Goal: Task Accomplishment & Management: Manage account settings

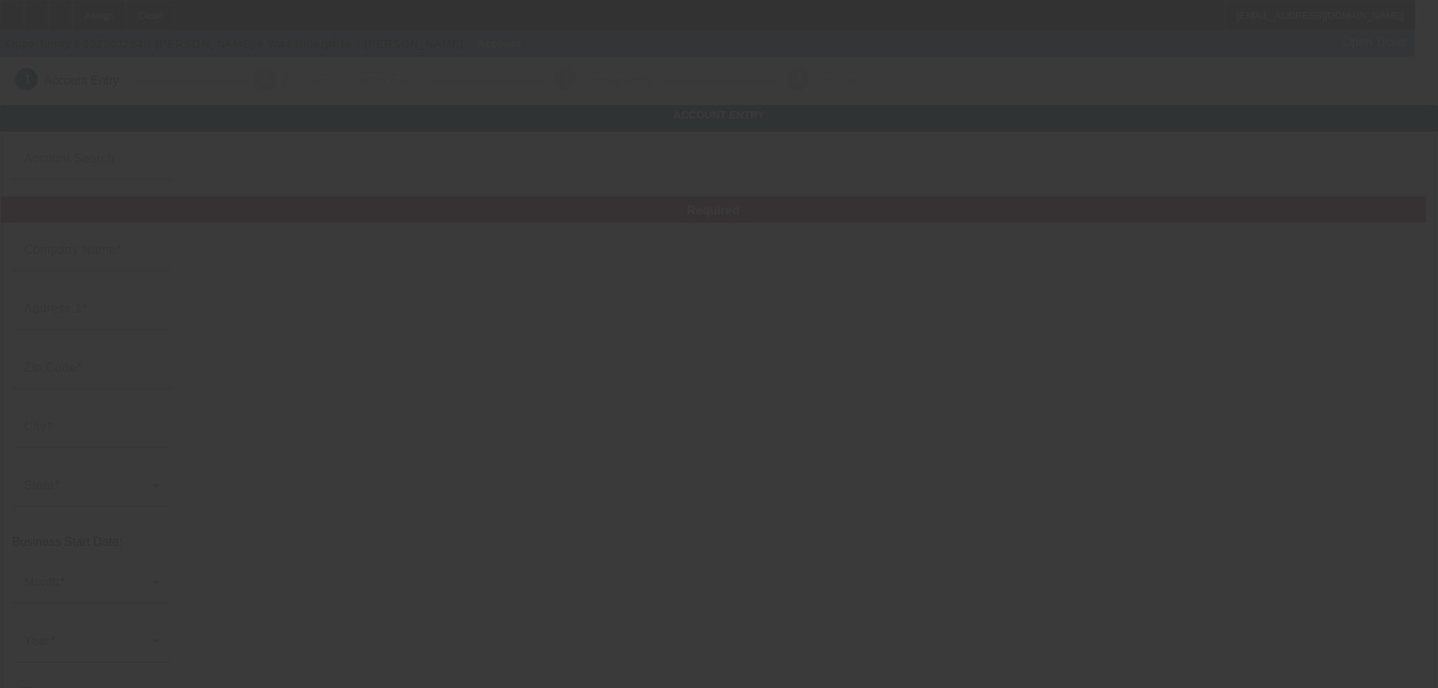
type input "Kade's Way Enterprise"
type input "5776 Grape Rd"
type input "46545"
type input "Mishawaka"
type input "(574) 334-0546"
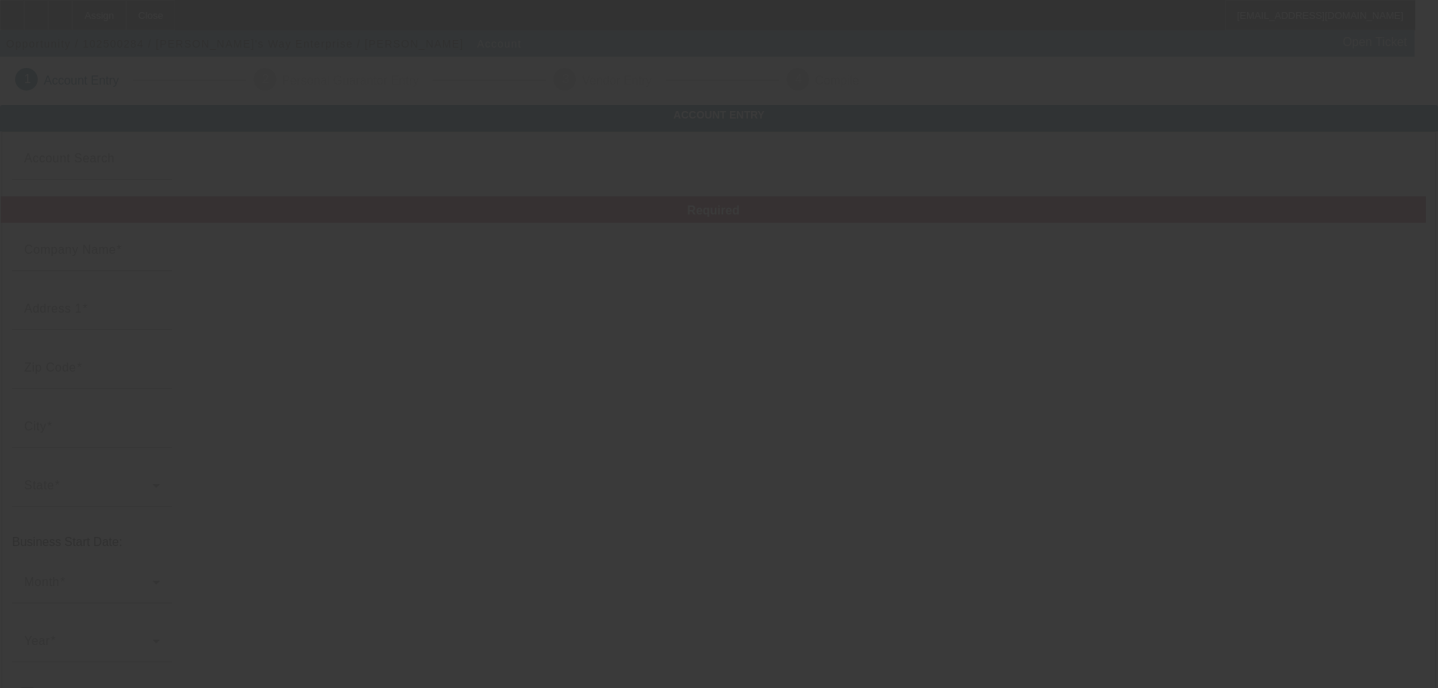
type input "Ste 51 PMB 147"
type input "kadeswayenterprise@gmail.com"
type input "991031866"
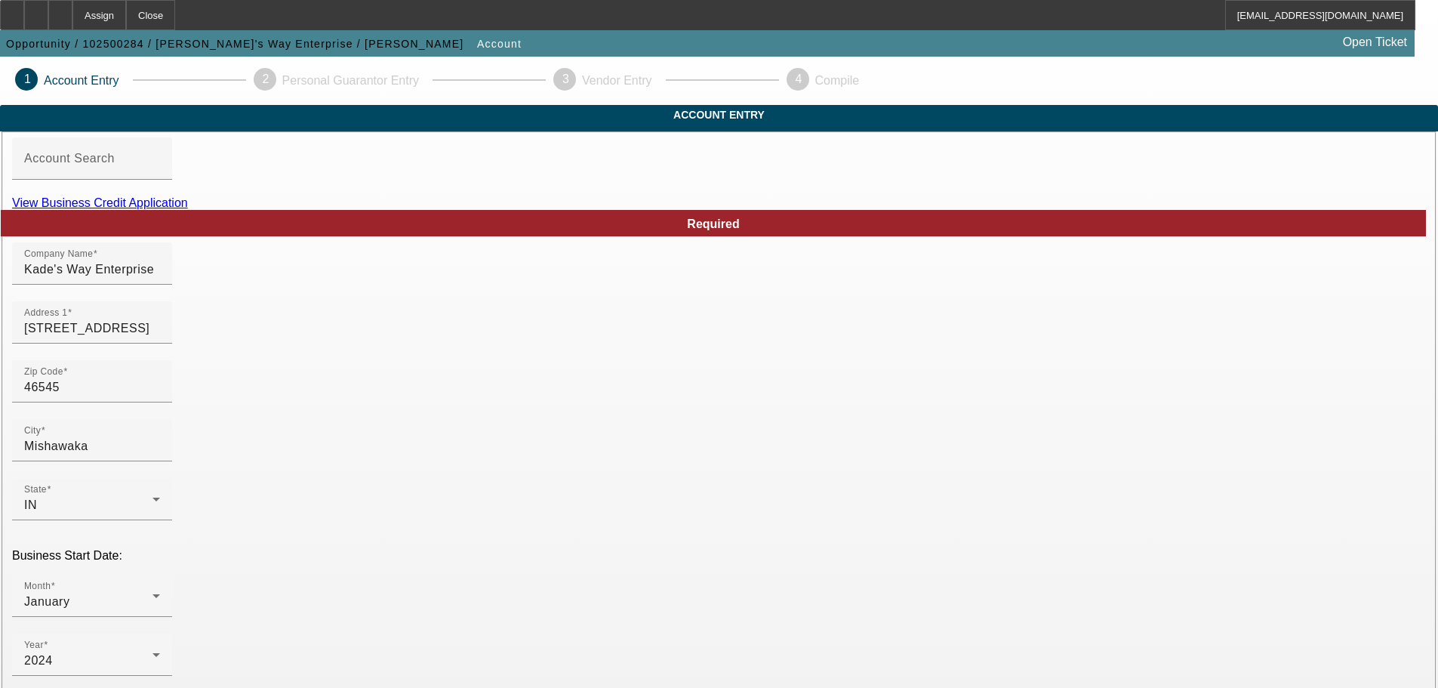
type input "10/11/2025"
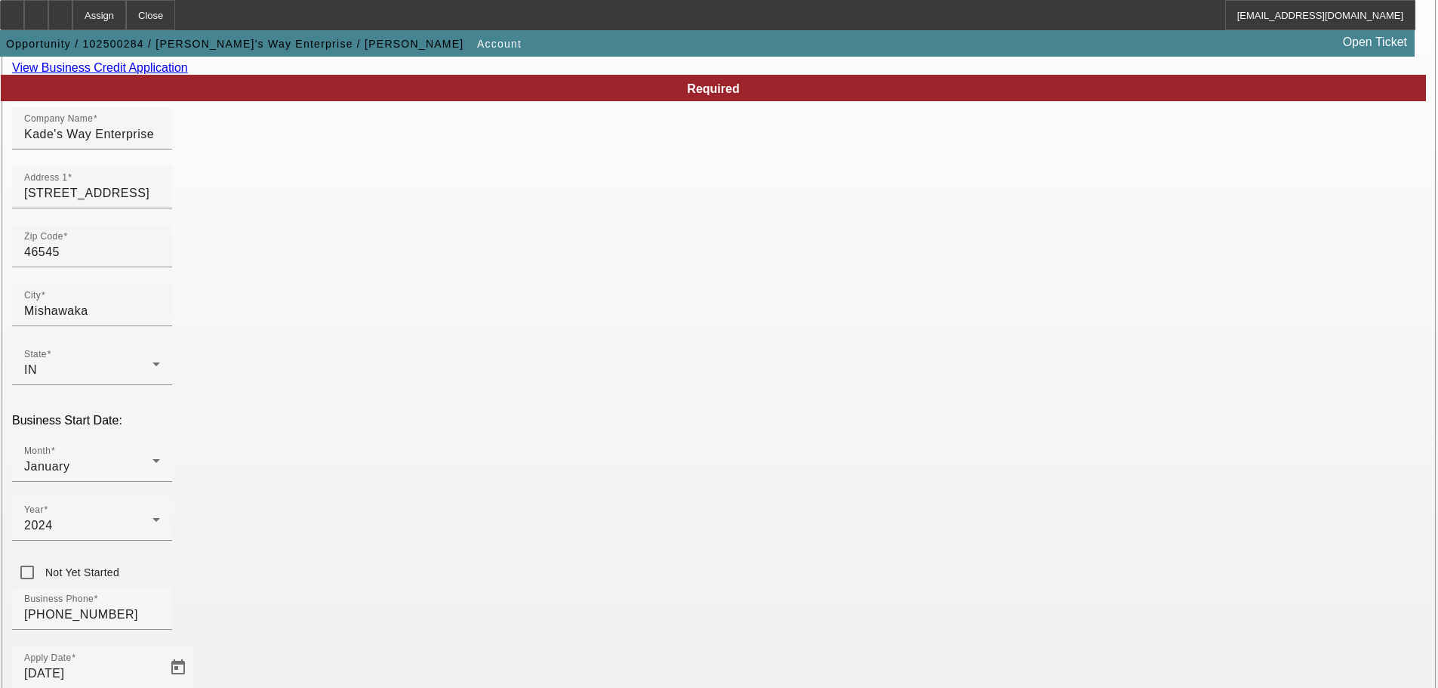
scroll to position [279, 0]
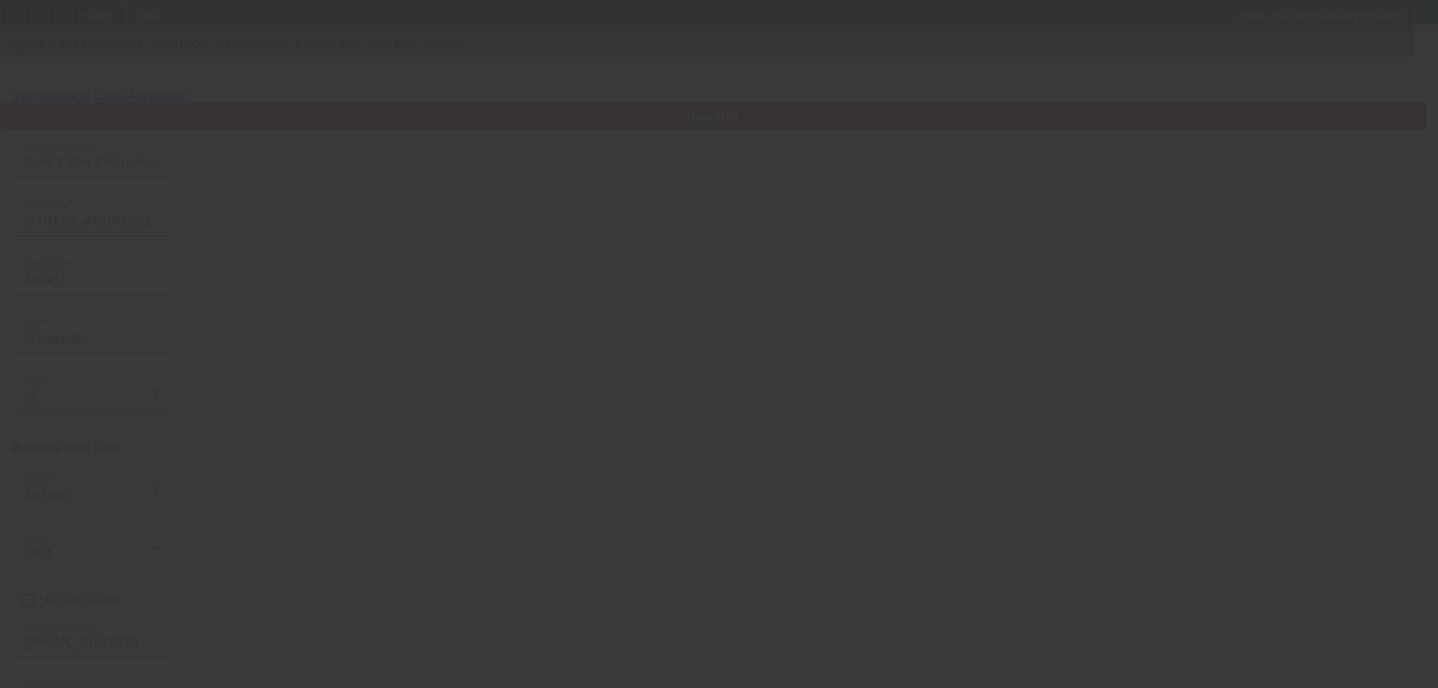
scroll to position [0, 0]
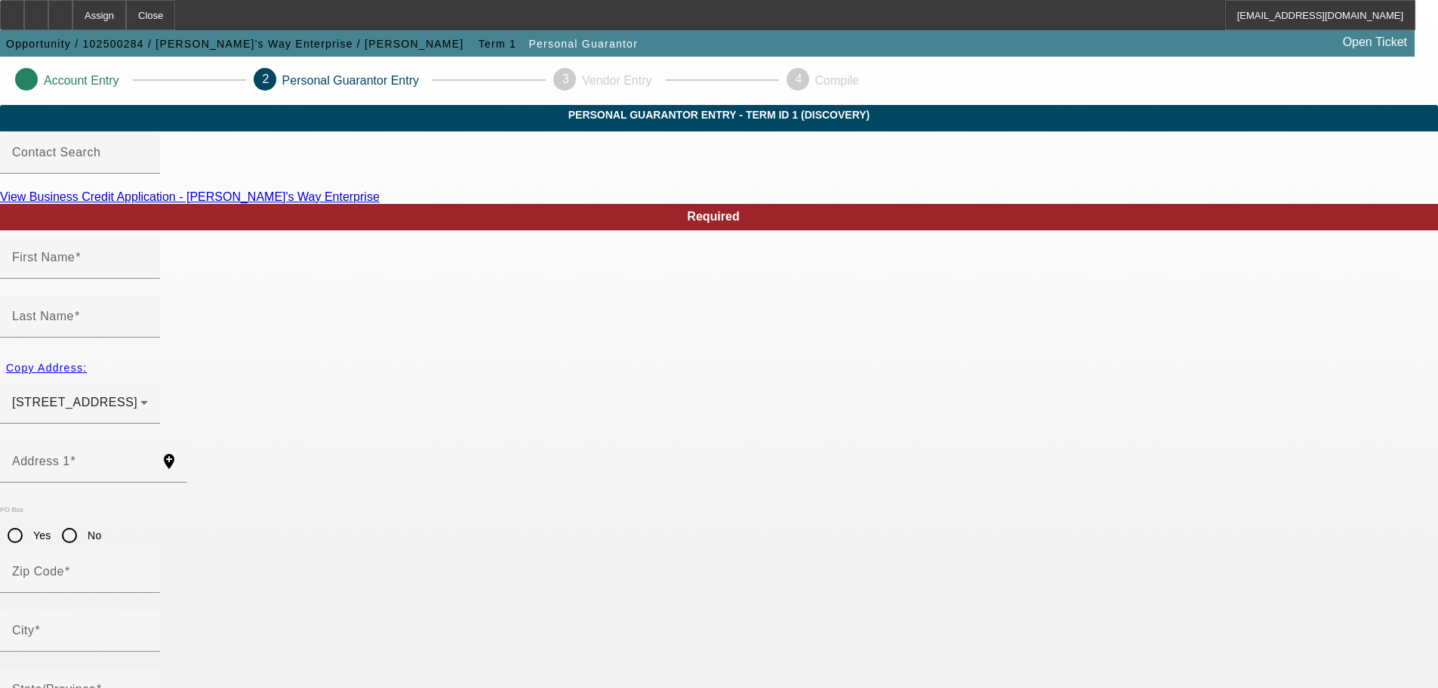
type input "Harold"
type input "Davis"
type input "18100 crownhill dr"
radio input "true"
type input "46637"
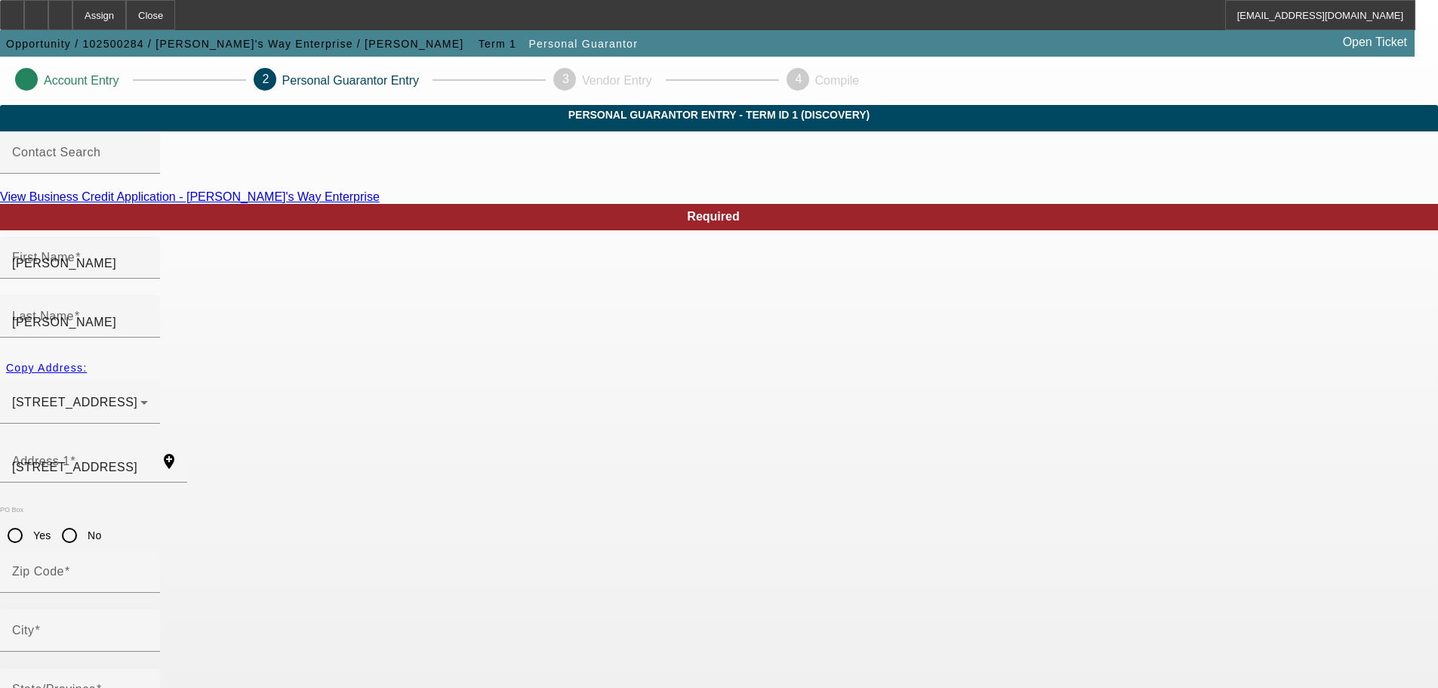
type input "South bend"
type input "(574) 334-0546"
type input "100"
type input "307-88-2466"
type input "kadeswayenterprise@gmail.com"
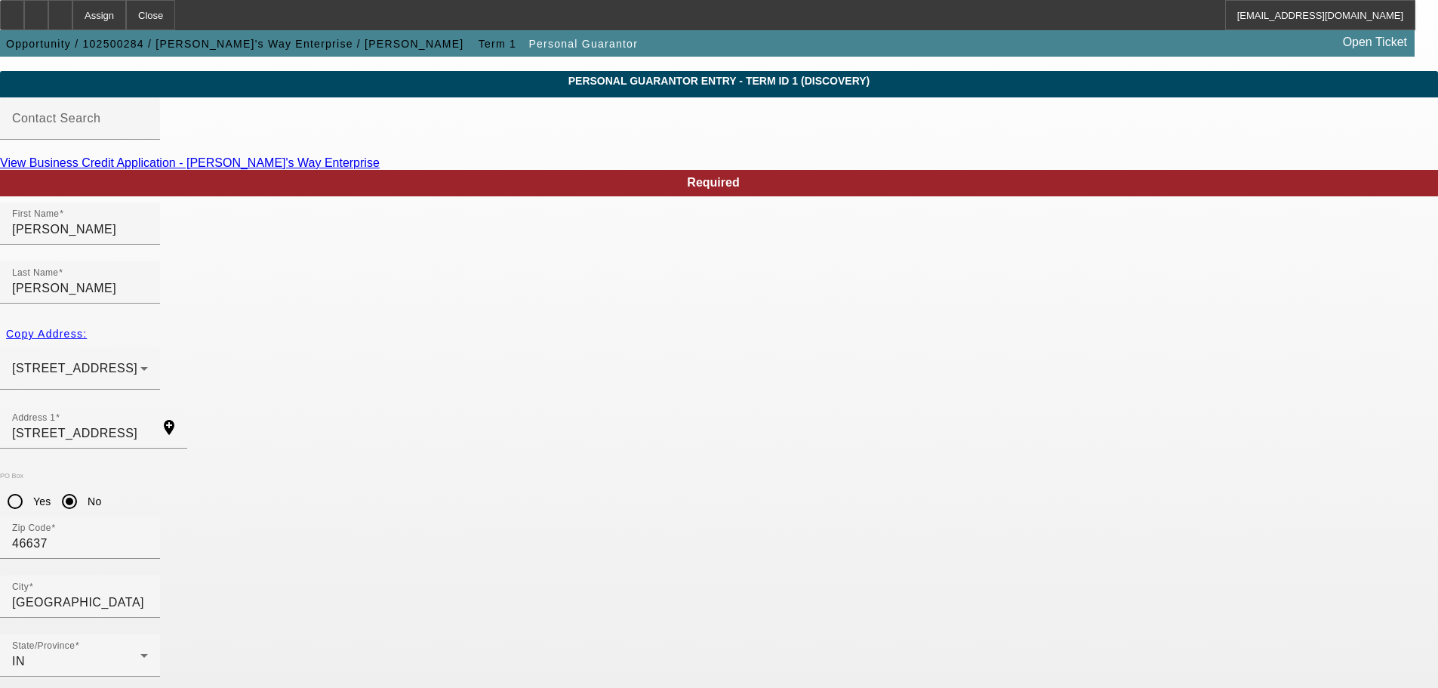
scroll to position [51, 0]
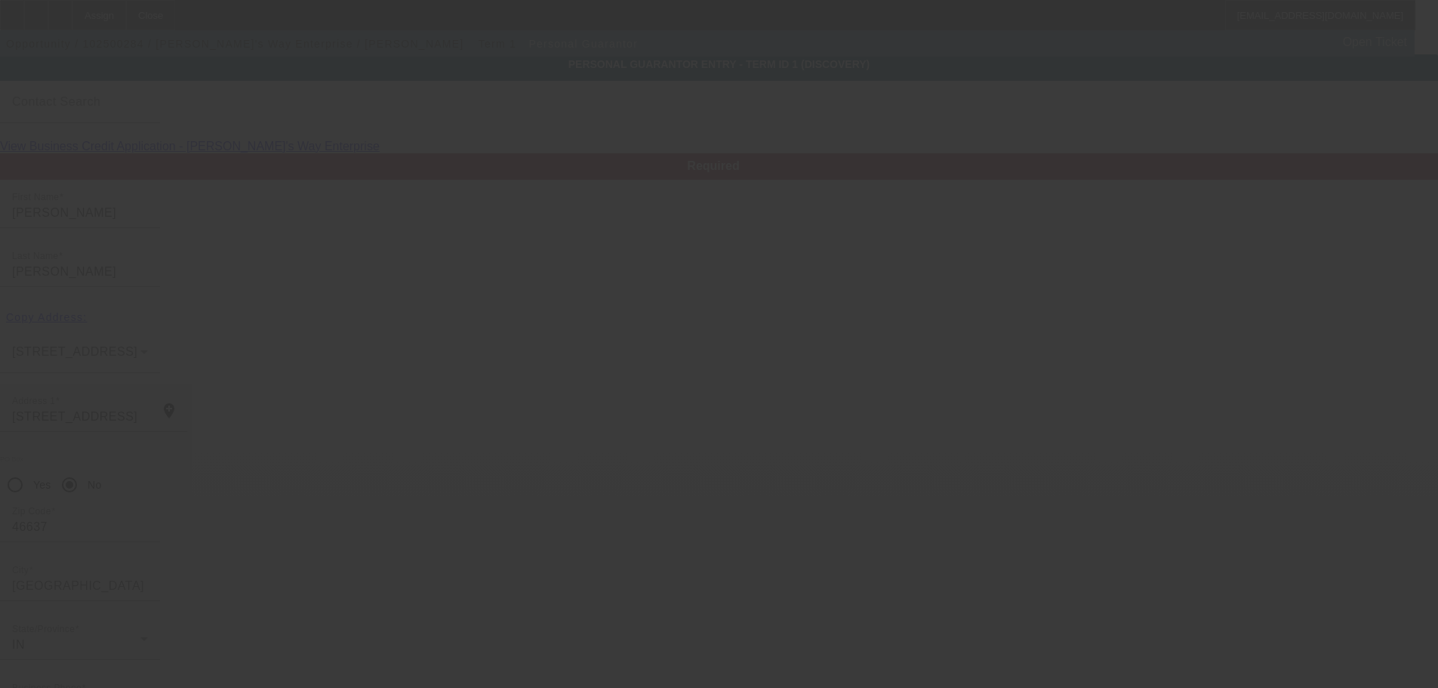
scroll to position [0, 0]
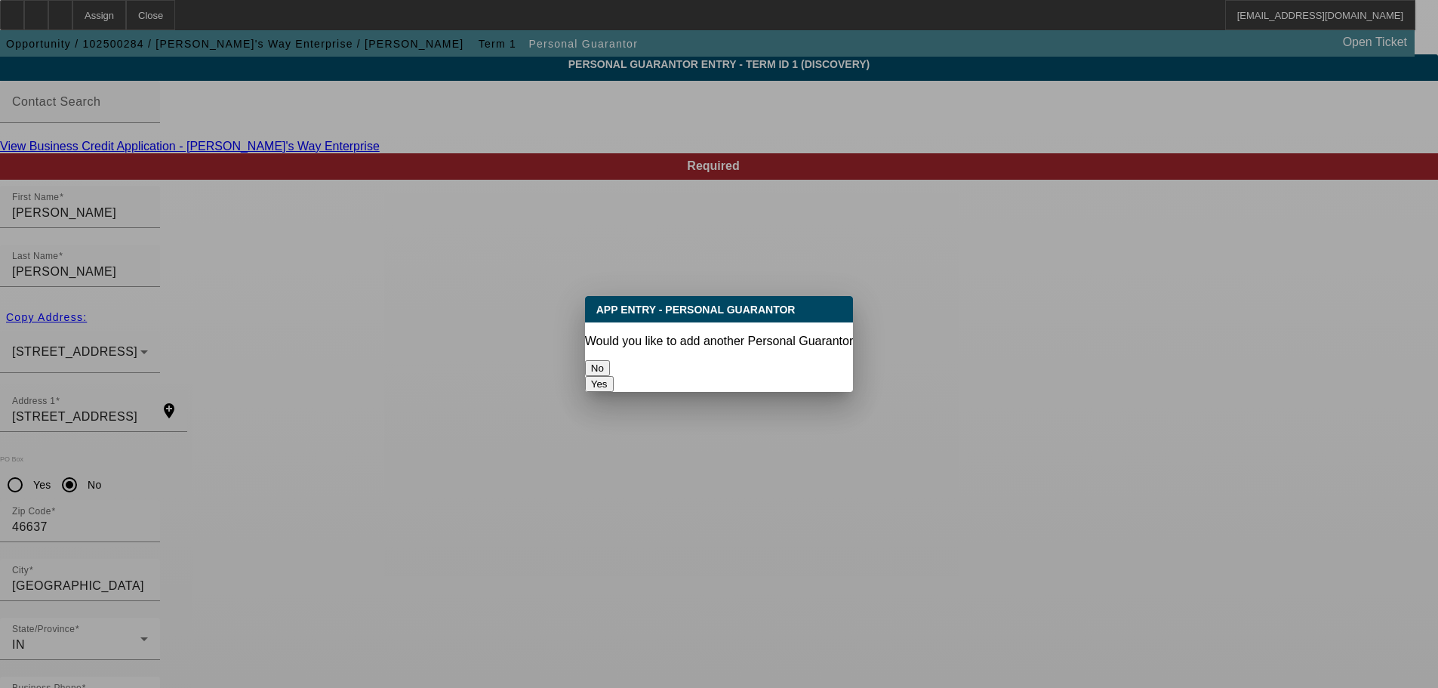
click at [610, 362] on button "No" at bounding box center [597, 368] width 25 height 16
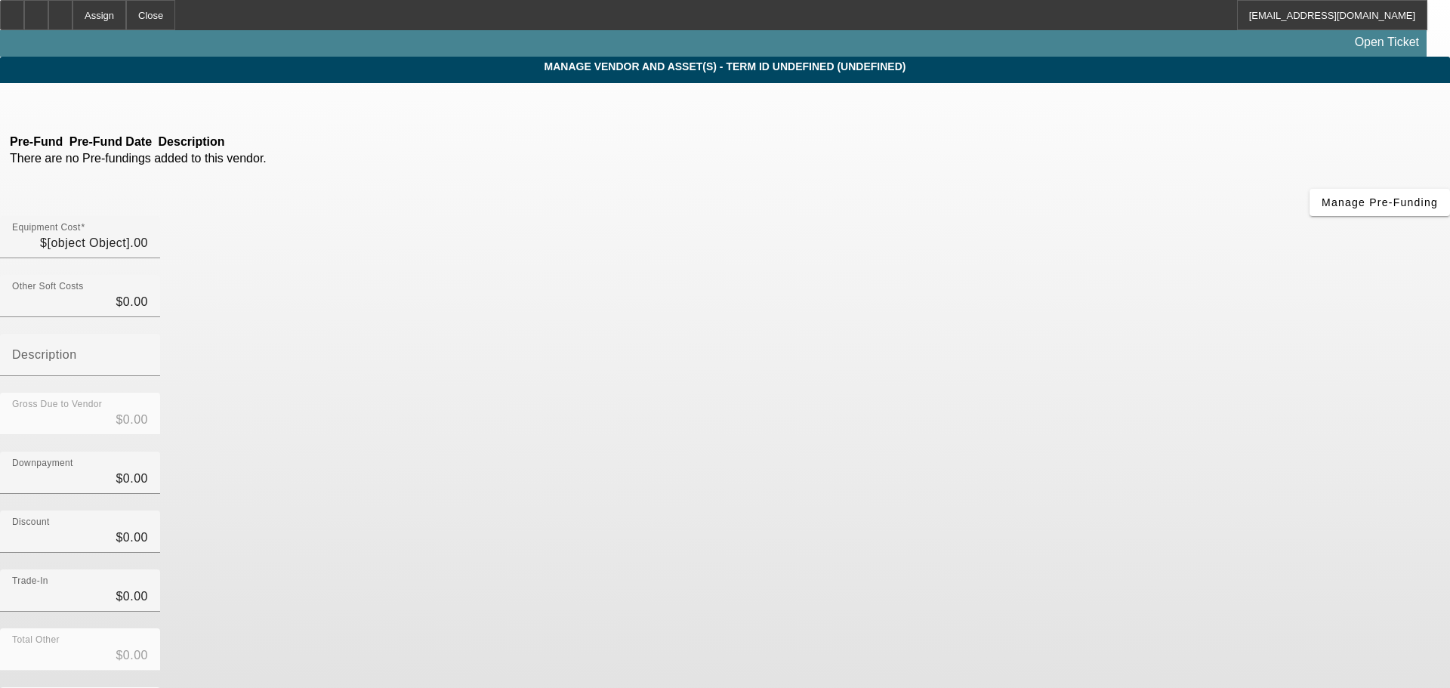
type input "$70,000.00"
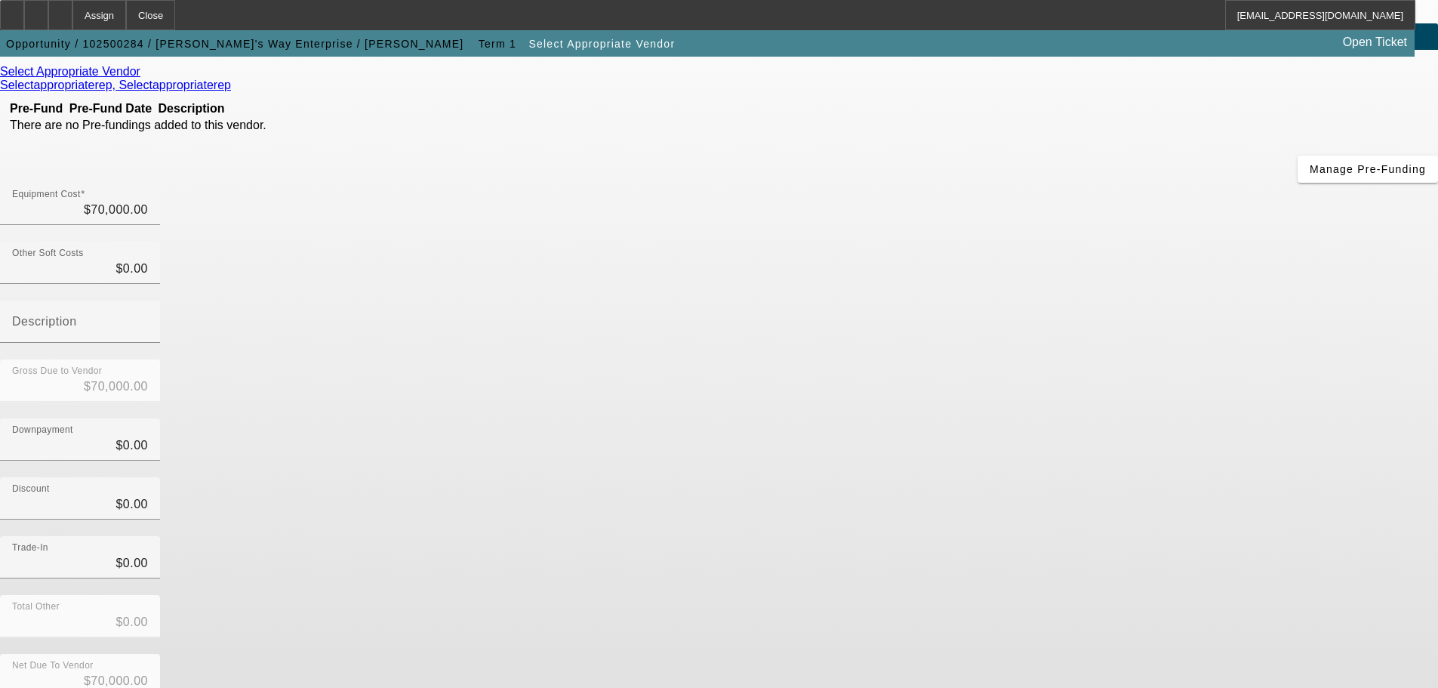
scroll to position [83, 0]
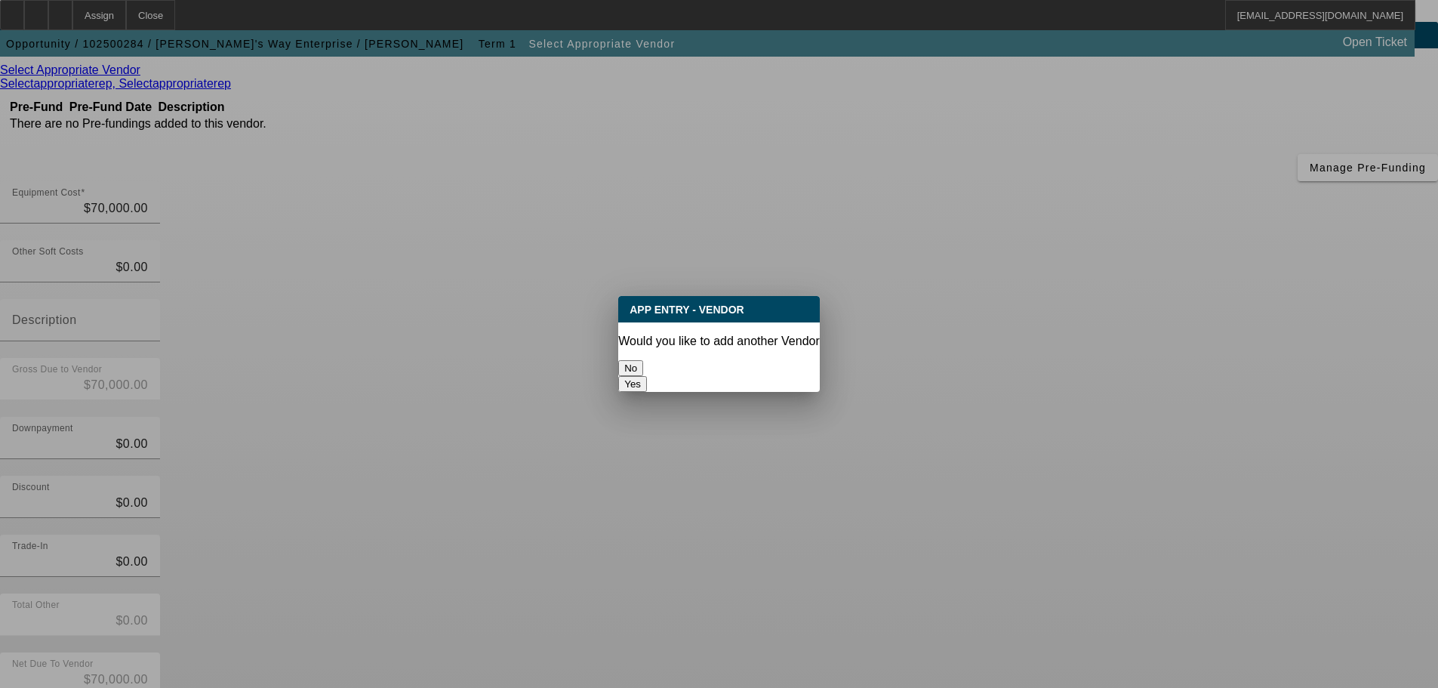
scroll to position [0, 0]
click at [643, 360] on button "No" at bounding box center [630, 368] width 25 height 16
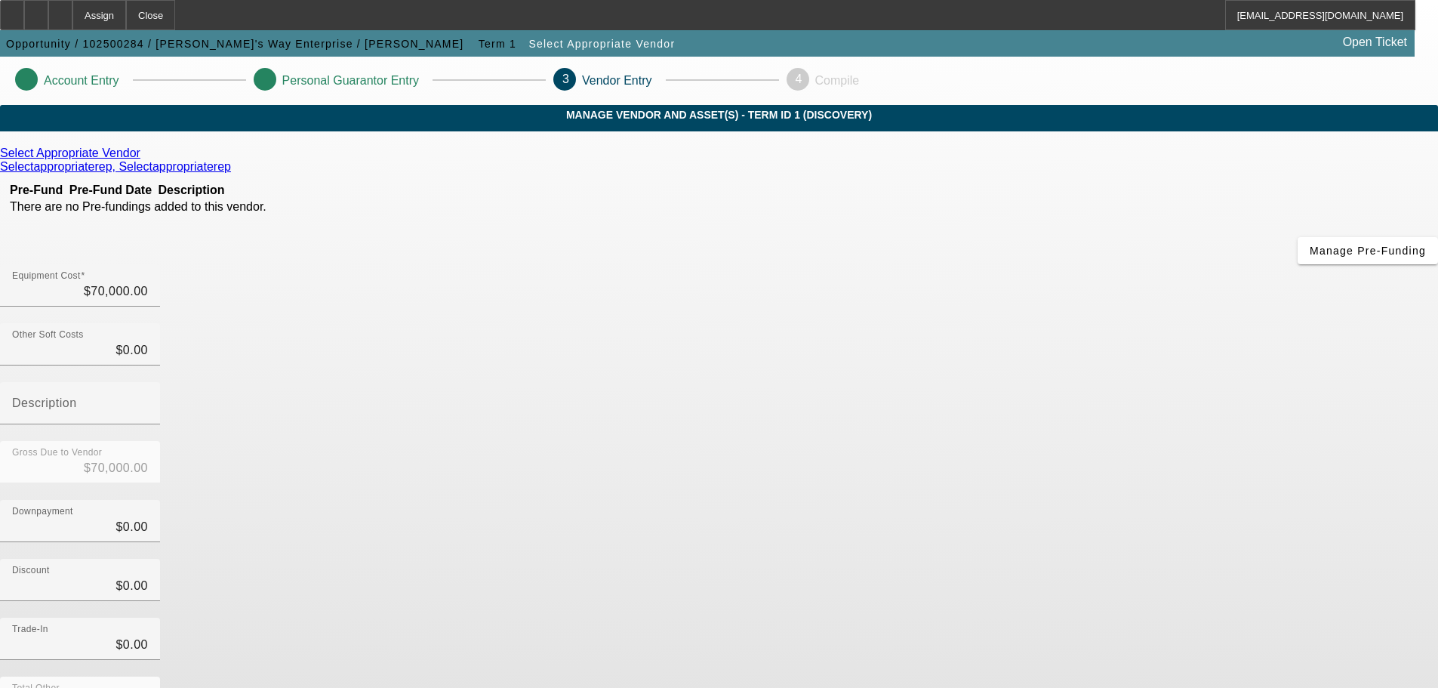
scroll to position [83, 0]
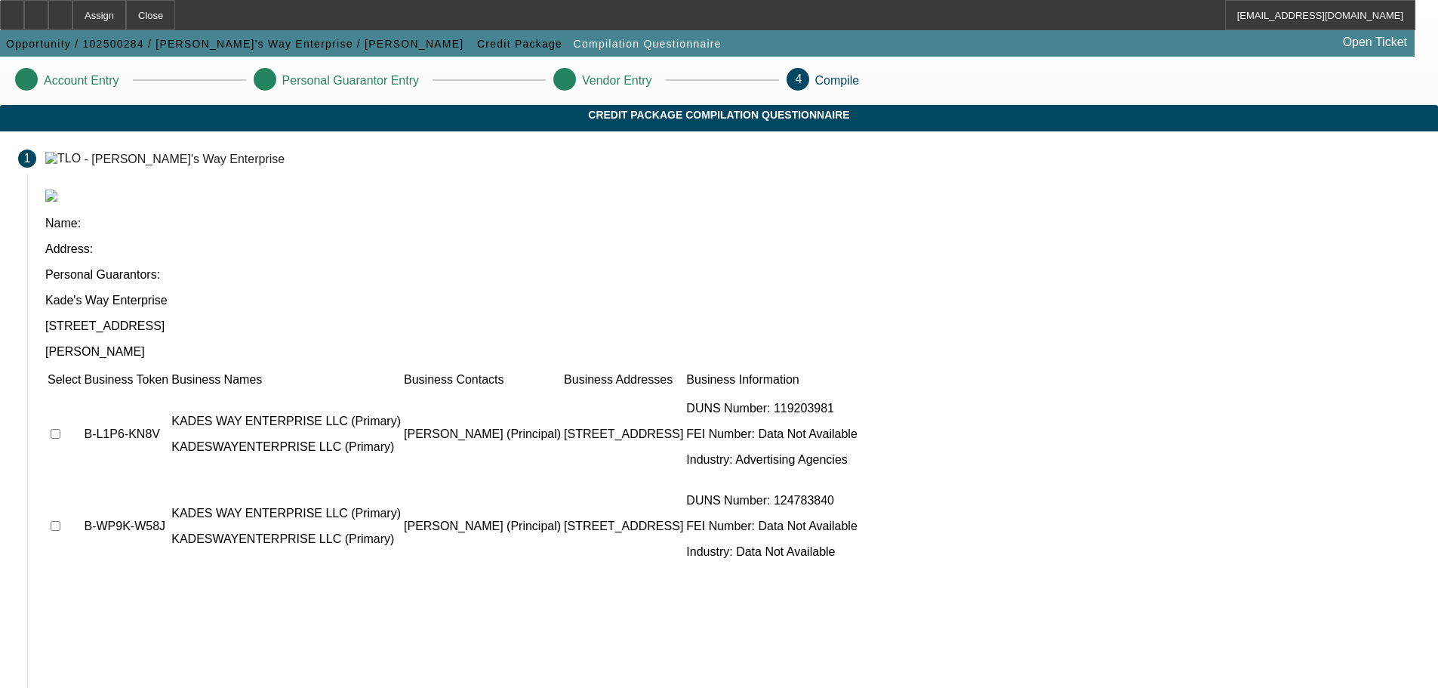
click at [60, 429] on input "checkbox" at bounding box center [56, 434] width 10 height 10
checkbox input "true"
drag, startPoint x: 332, startPoint y: 368, endPoint x: 373, endPoint y: 378, distance: 42.1
click at [60, 521] on input "checkbox" at bounding box center [56, 526] width 10 height 10
checkbox input "true"
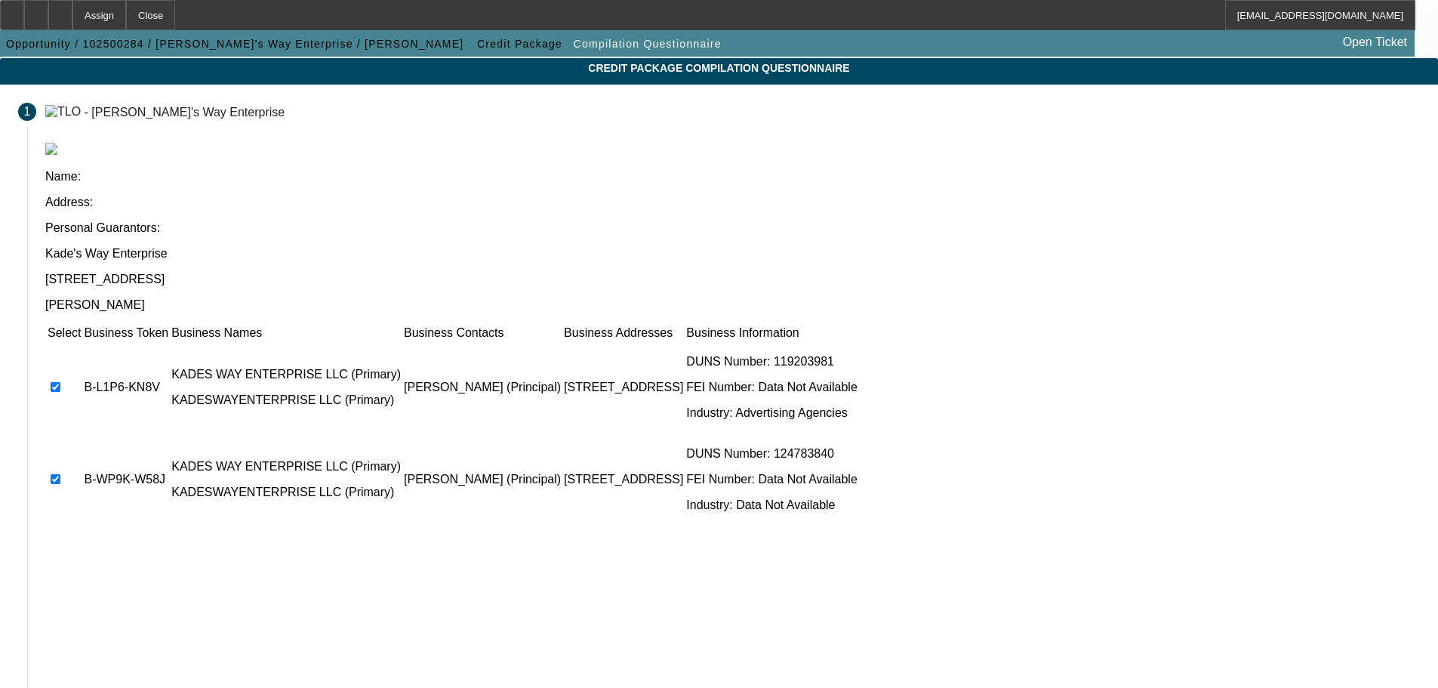
scroll to position [93, 0]
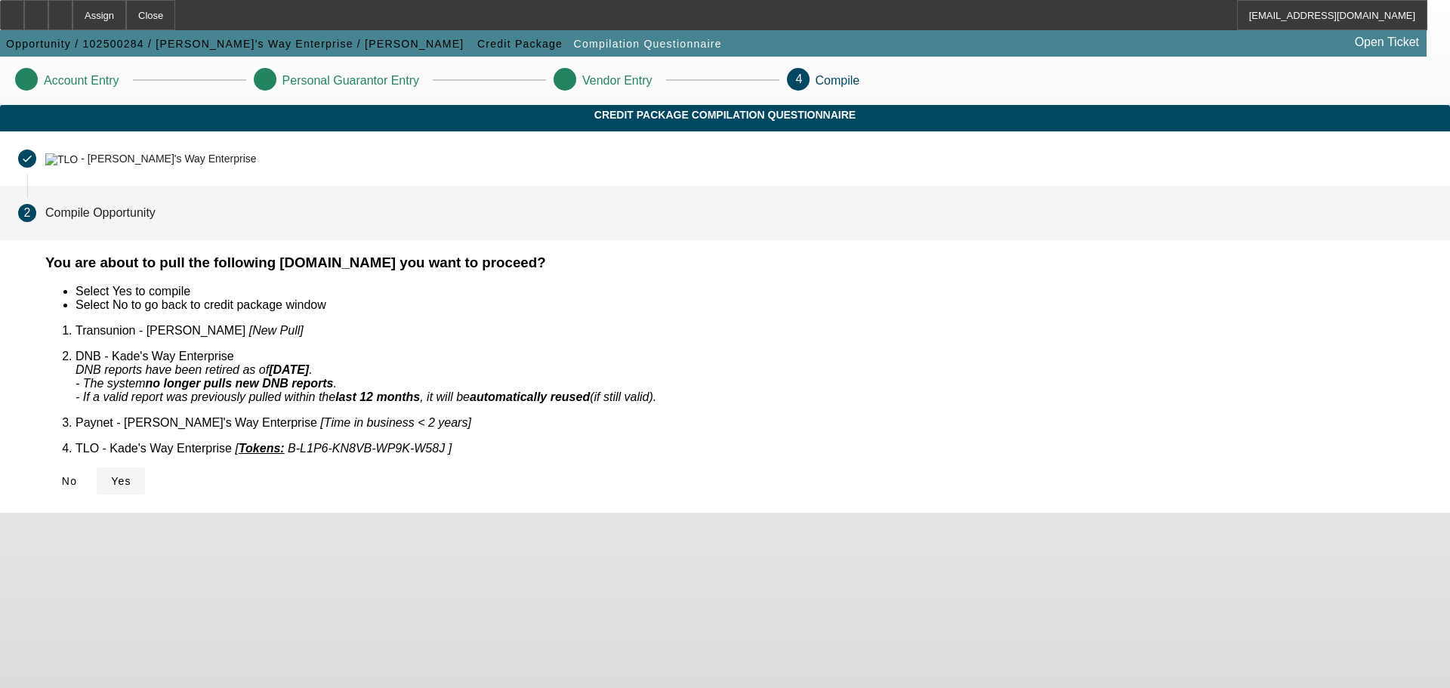
click at [111, 475] on icon at bounding box center [111, 481] width 0 height 12
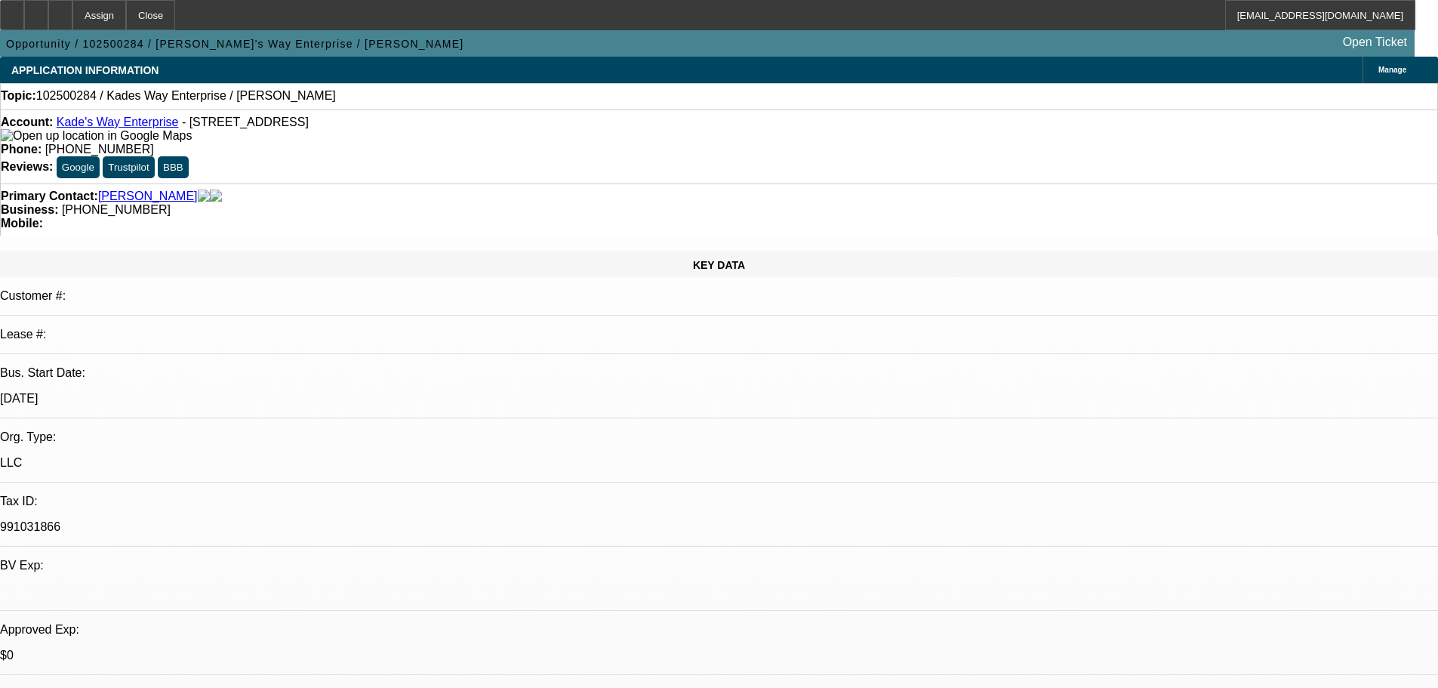
select select "0"
select select "2"
select select "0.1"
select select "1"
select select "2"
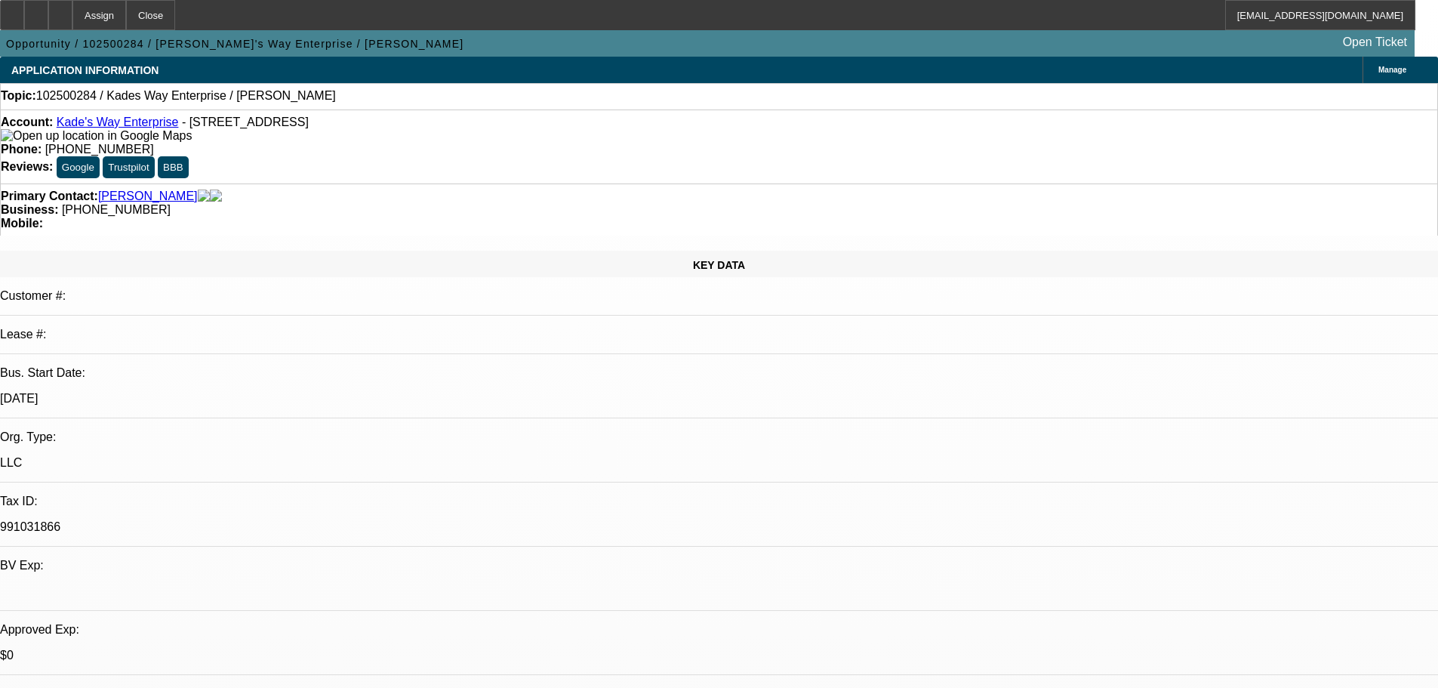
select select "4"
click at [60, 10] on icon at bounding box center [60, 10] width 0 height 0
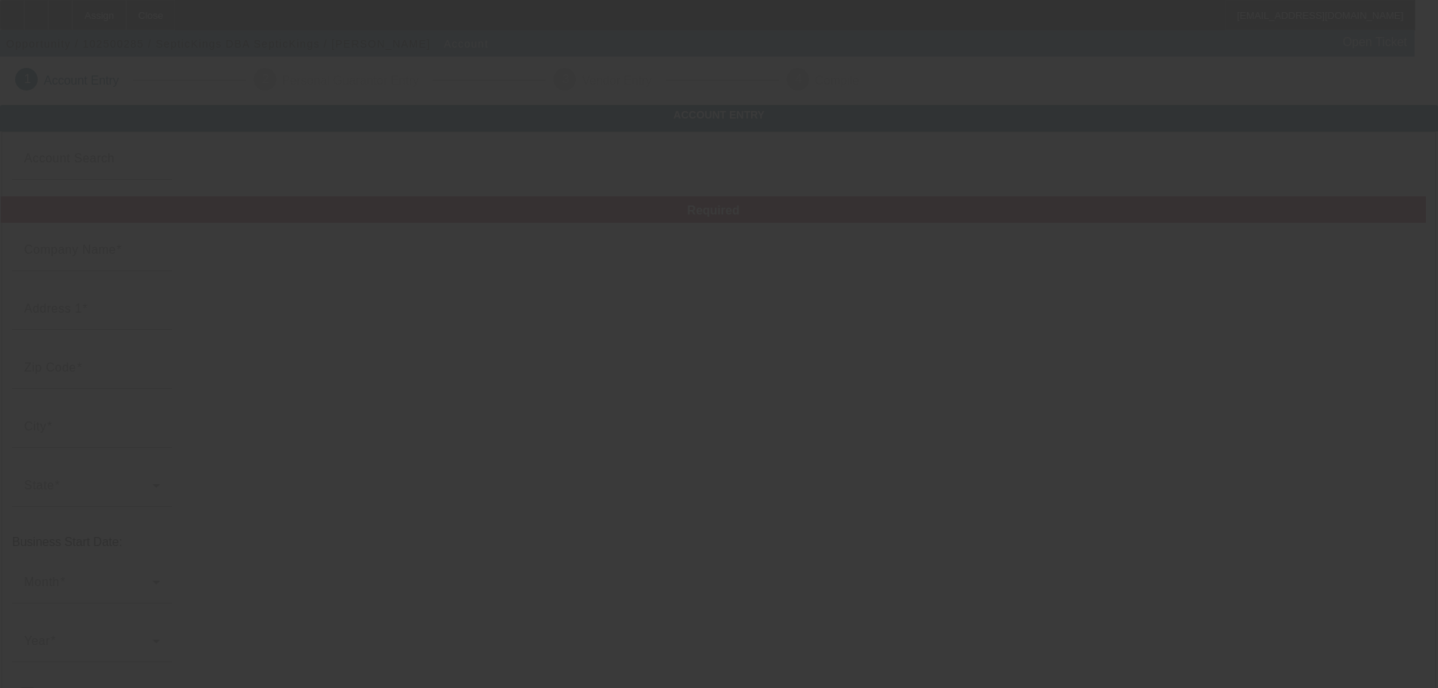
type input "[DATE]"
type input "SepticKings"
type input "11001 Dolly Pond Rd"
type input "37308"
type input "Birchwood"
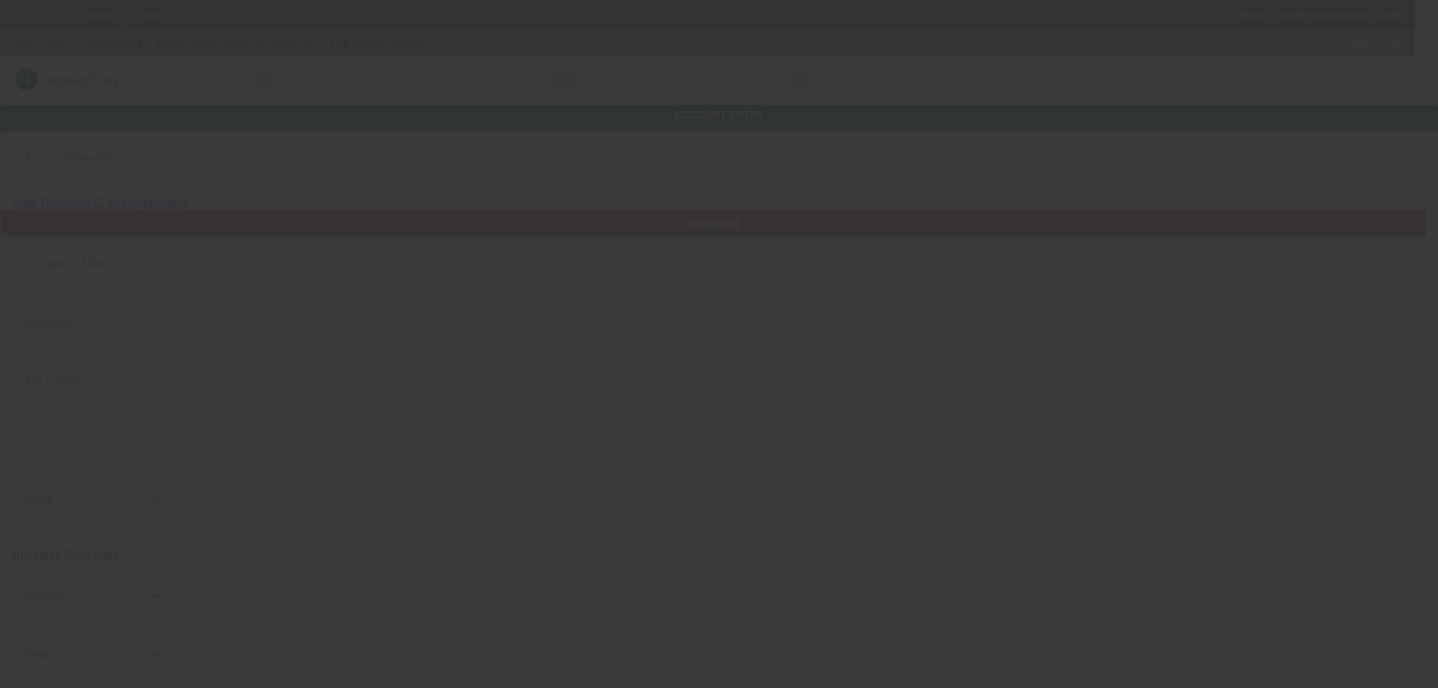
type input "(423) 241-7195"
type input "SepticKings"
type input "chandlergoode25@gmail.com"
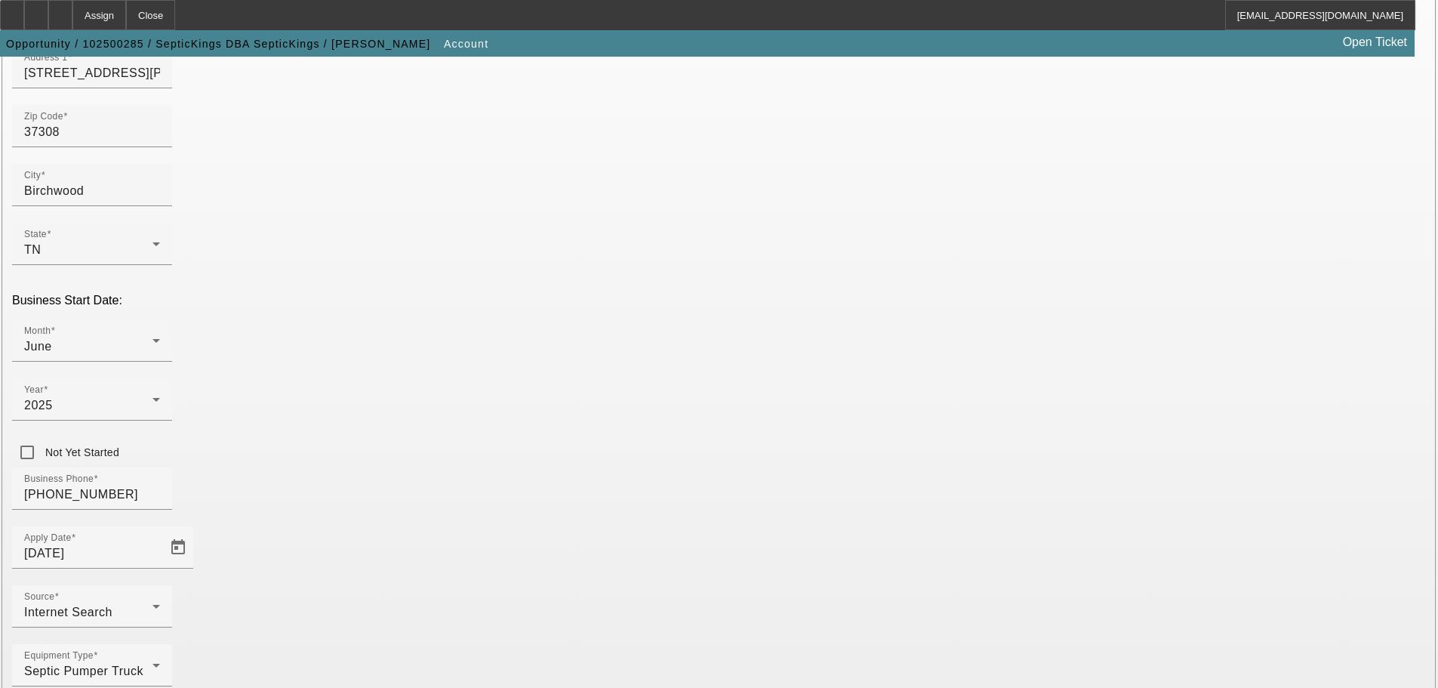
scroll to position [279, 0]
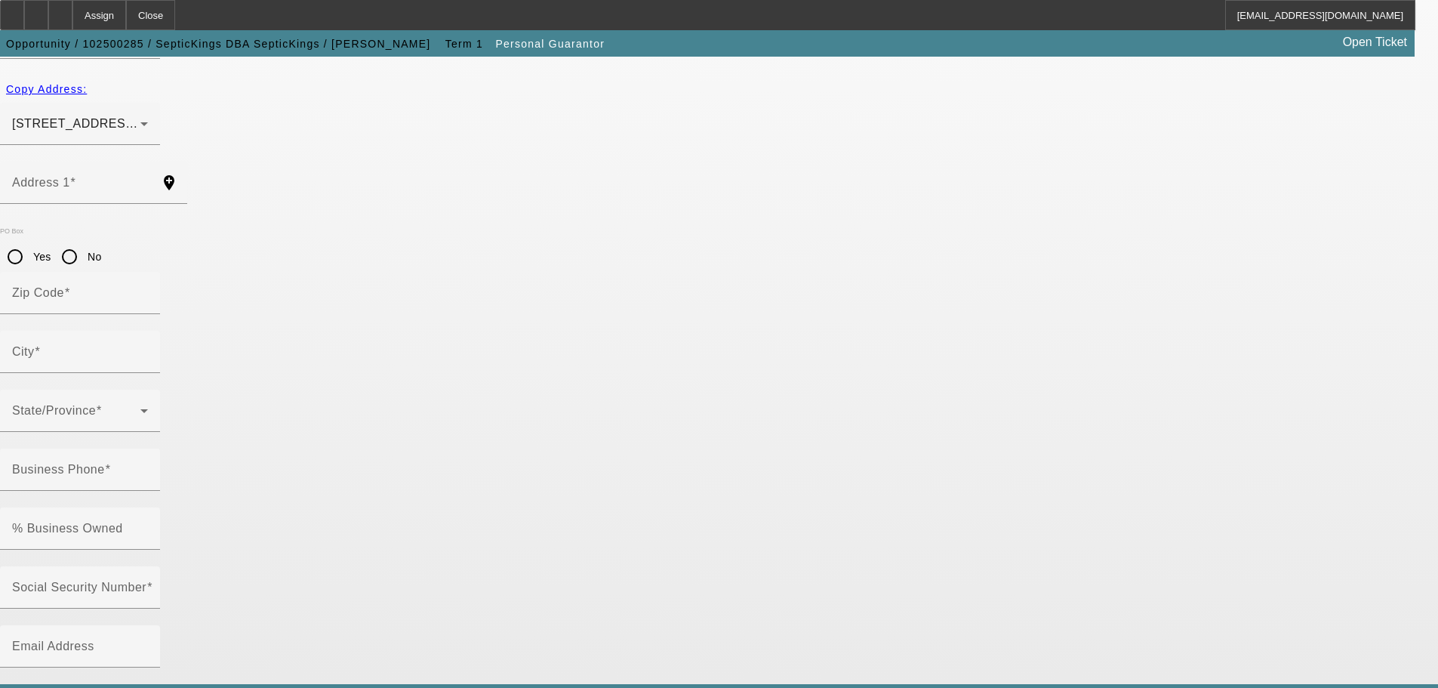
type input "Chandler"
type input "Goode"
type input "11001 Dolly Pond Road"
radio input "true"
type input "37308"
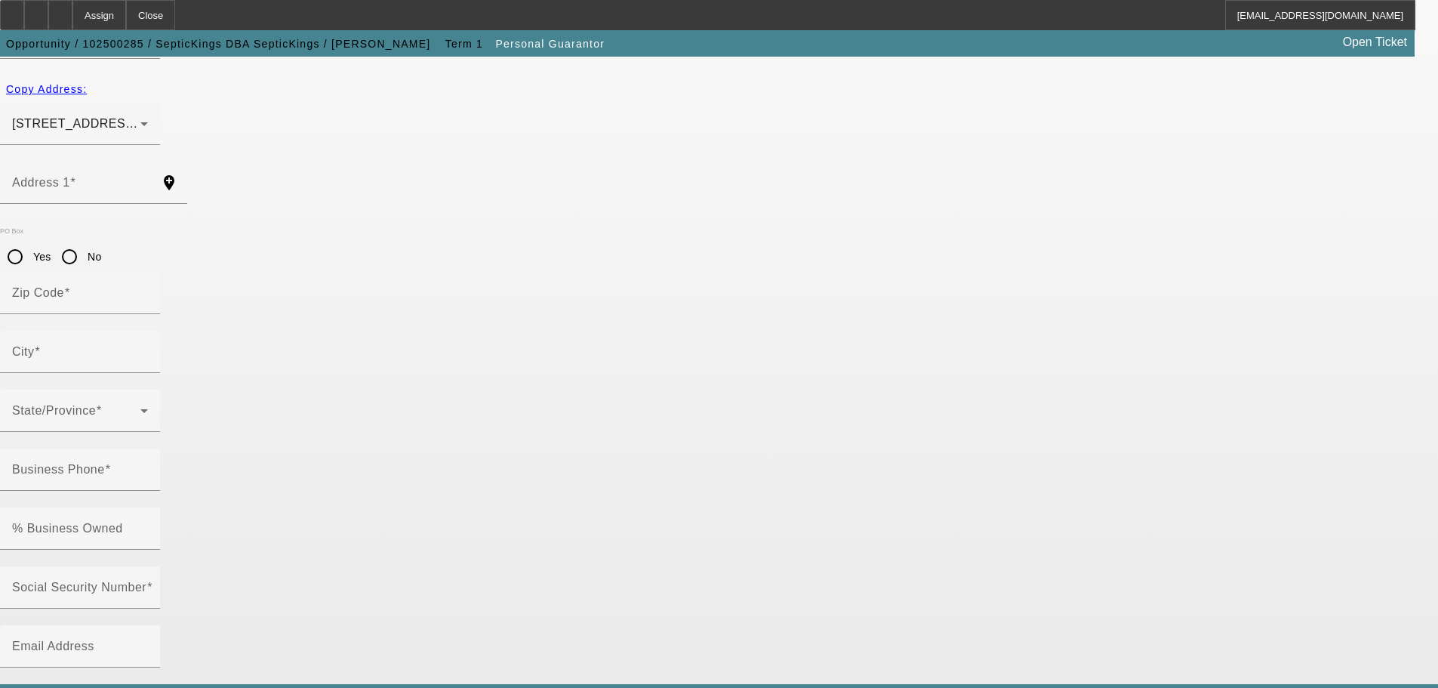
type input "Birchwood"
type input "(423) 241-7195"
type input "100"
type input "409-87-3542"
type input "chandlergoode25@gmail.com"
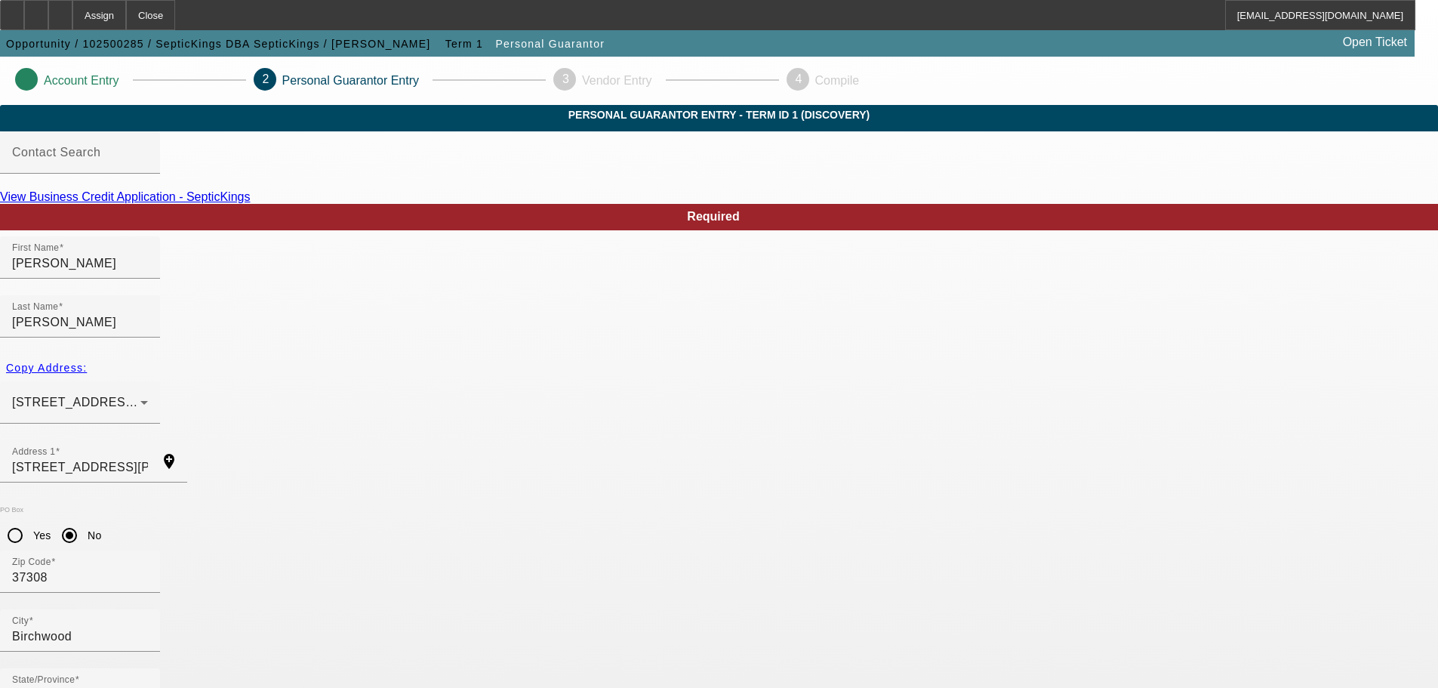
scroll to position [51, 0]
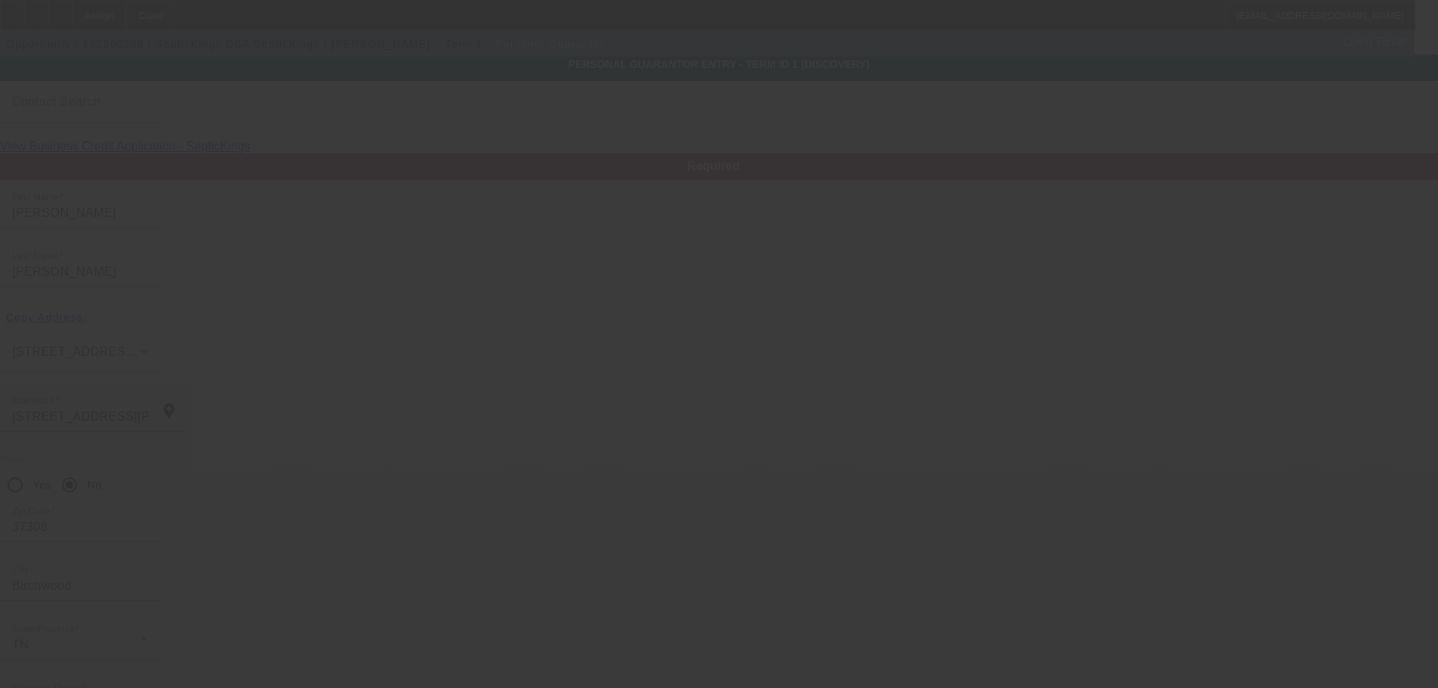
scroll to position [0, 0]
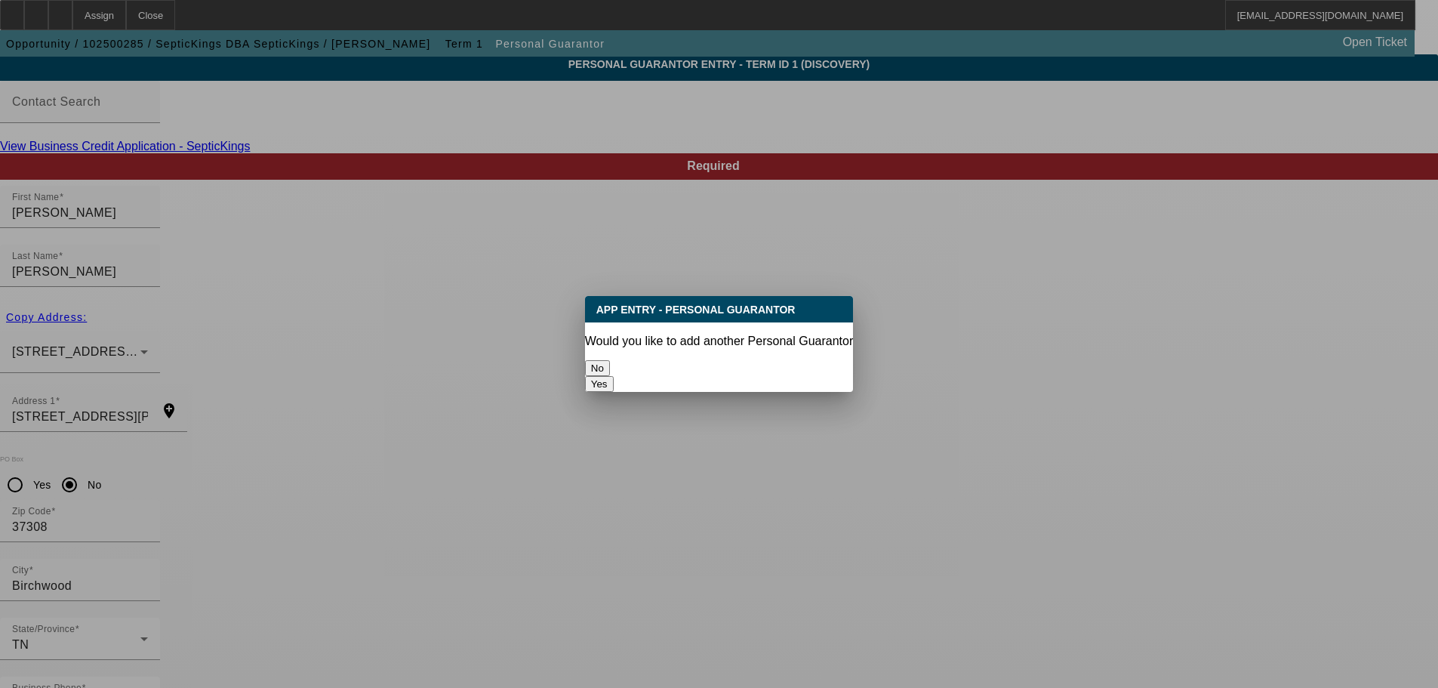
click at [610, 362] on button "No" at bounding box center [597, 368] width 25 height 16
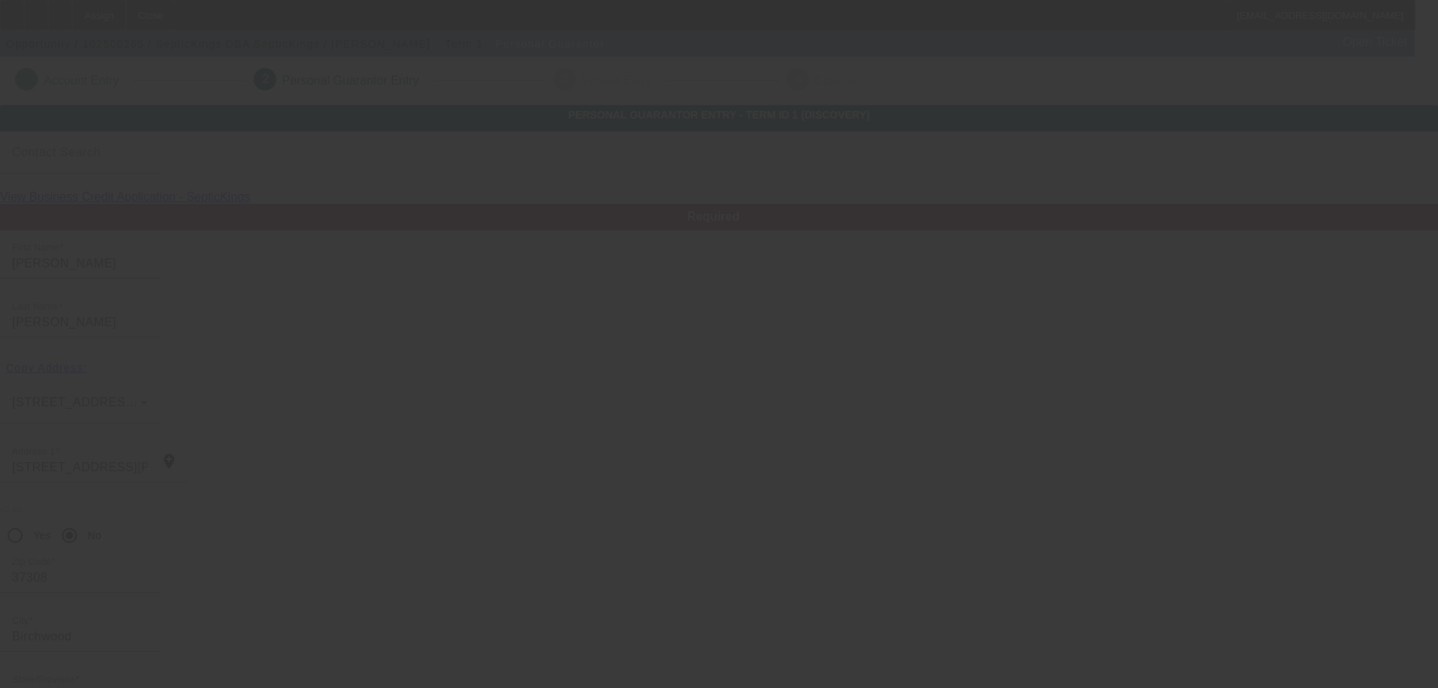
scroll to position [51, 0]
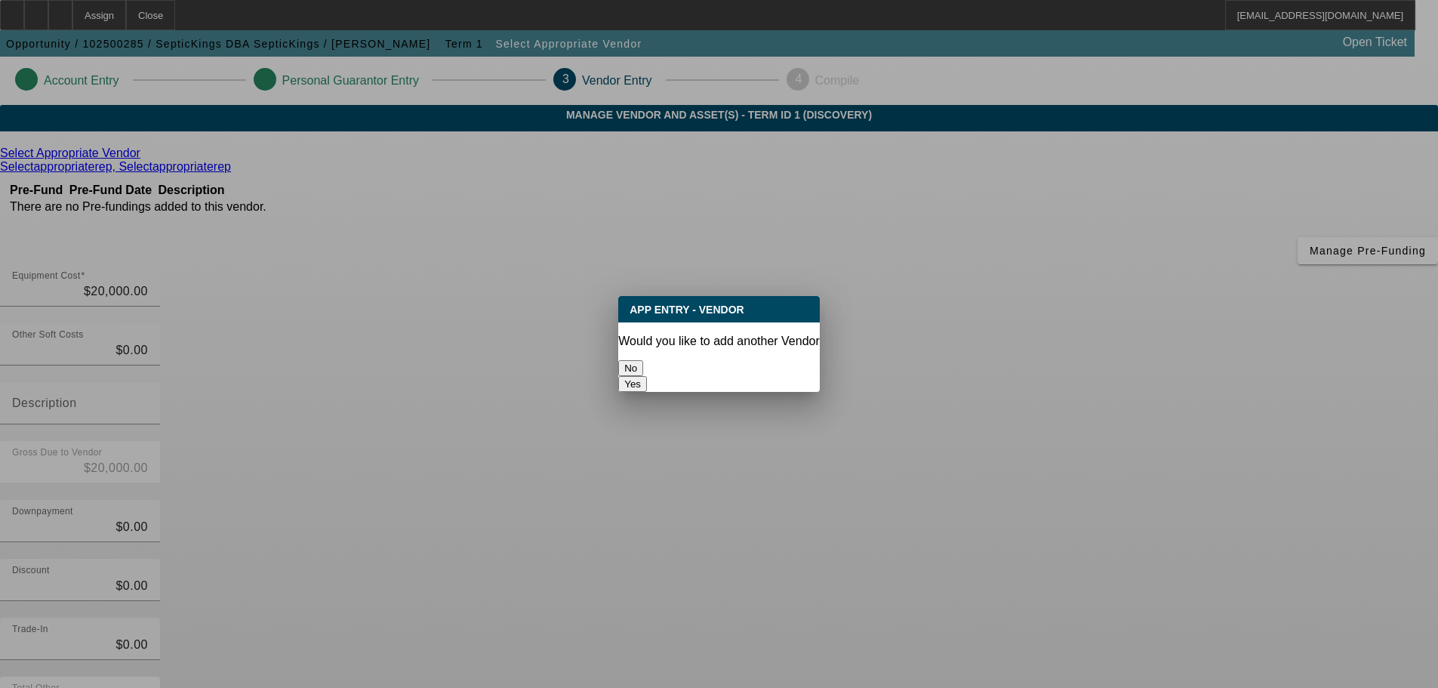
click at [643, 365] on button "No" at bounding box center [630, 368] width 25 height 16
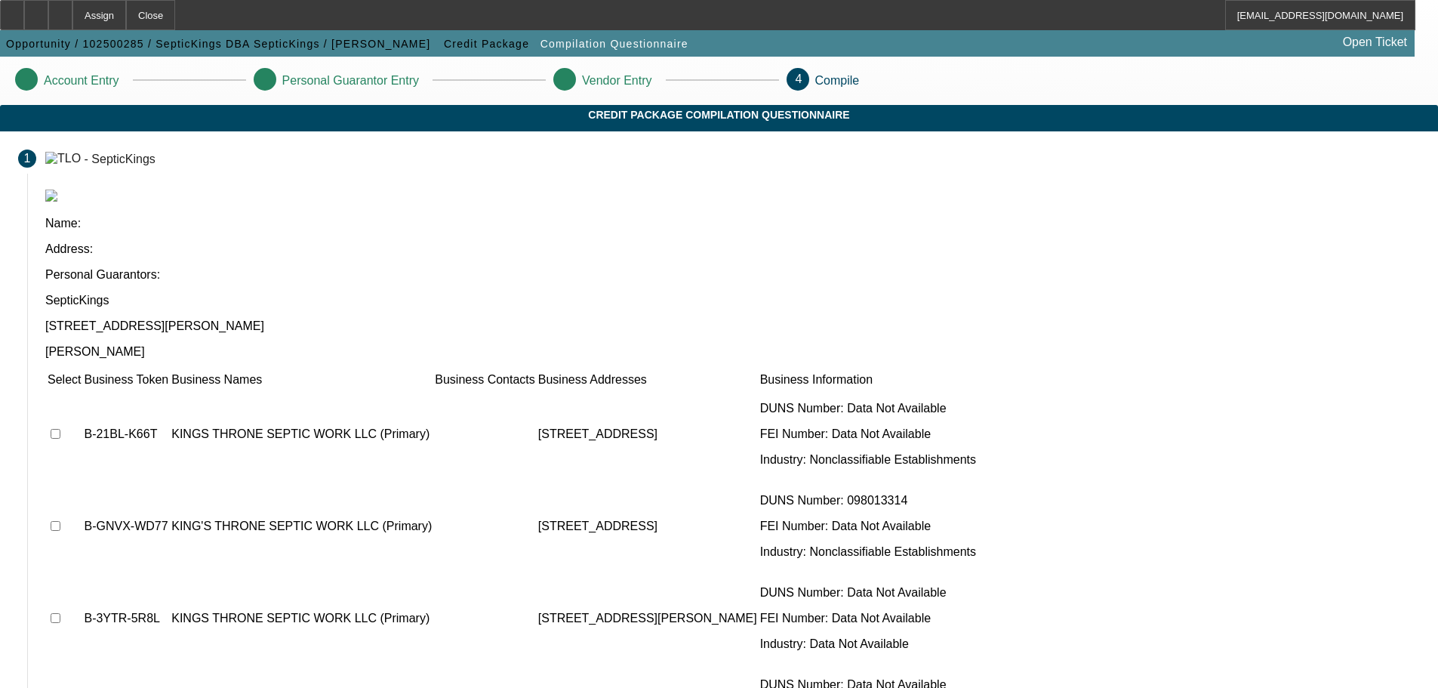
checkbox input "true"
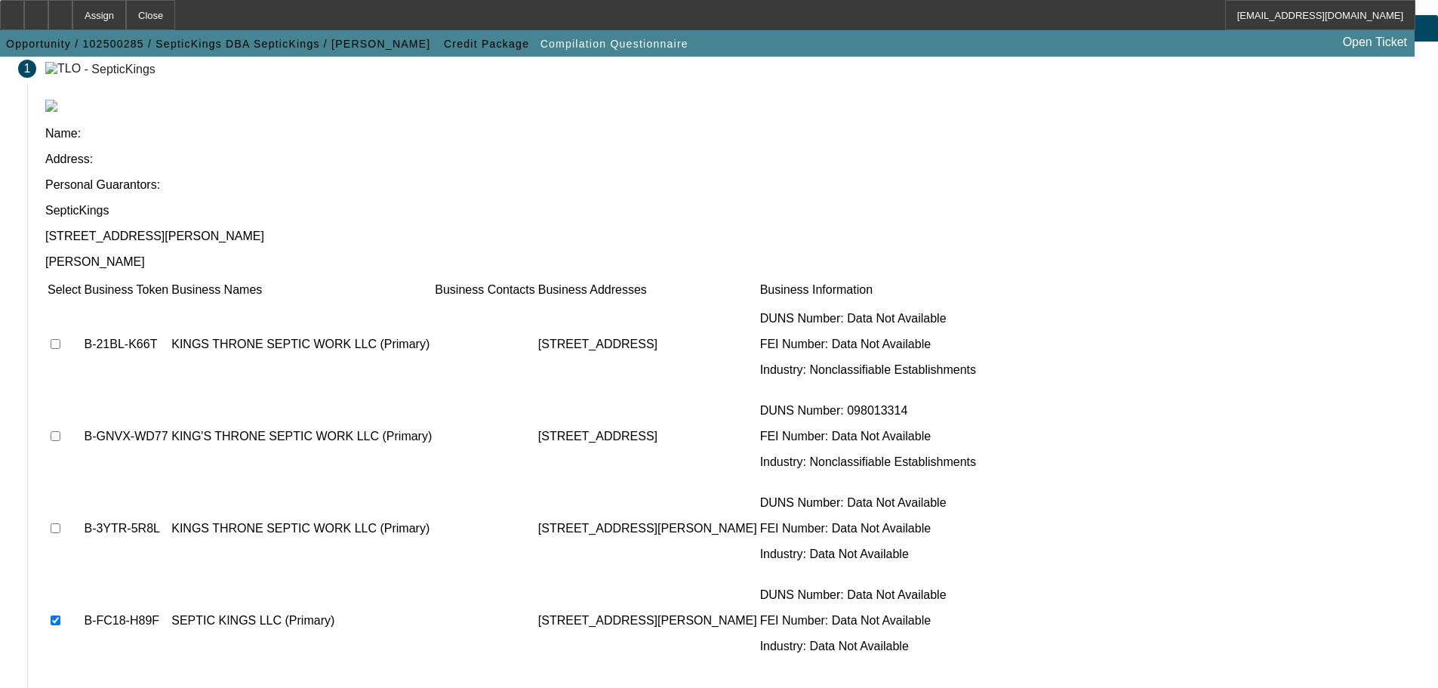
scroll to position [93, 0]
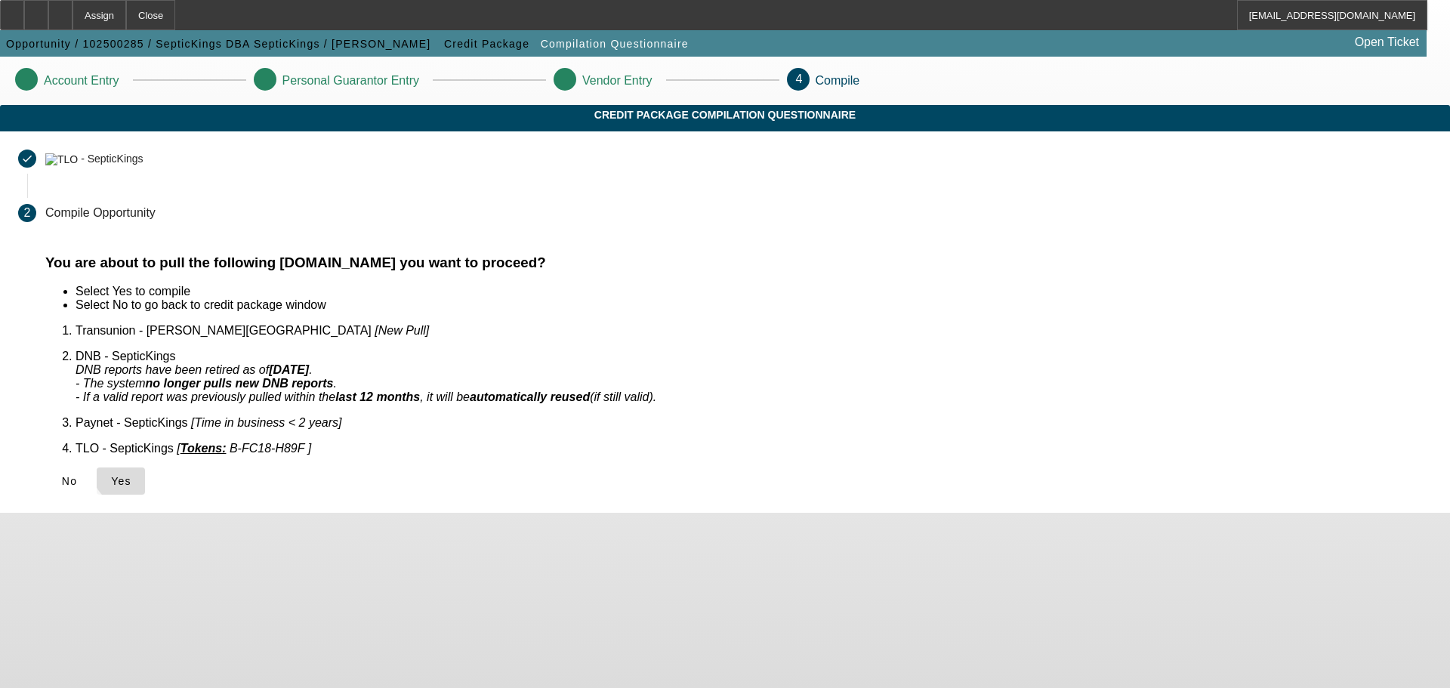
click at [131, 475] on span "Yes" at bounding box center [121, 481] width 20 height 12
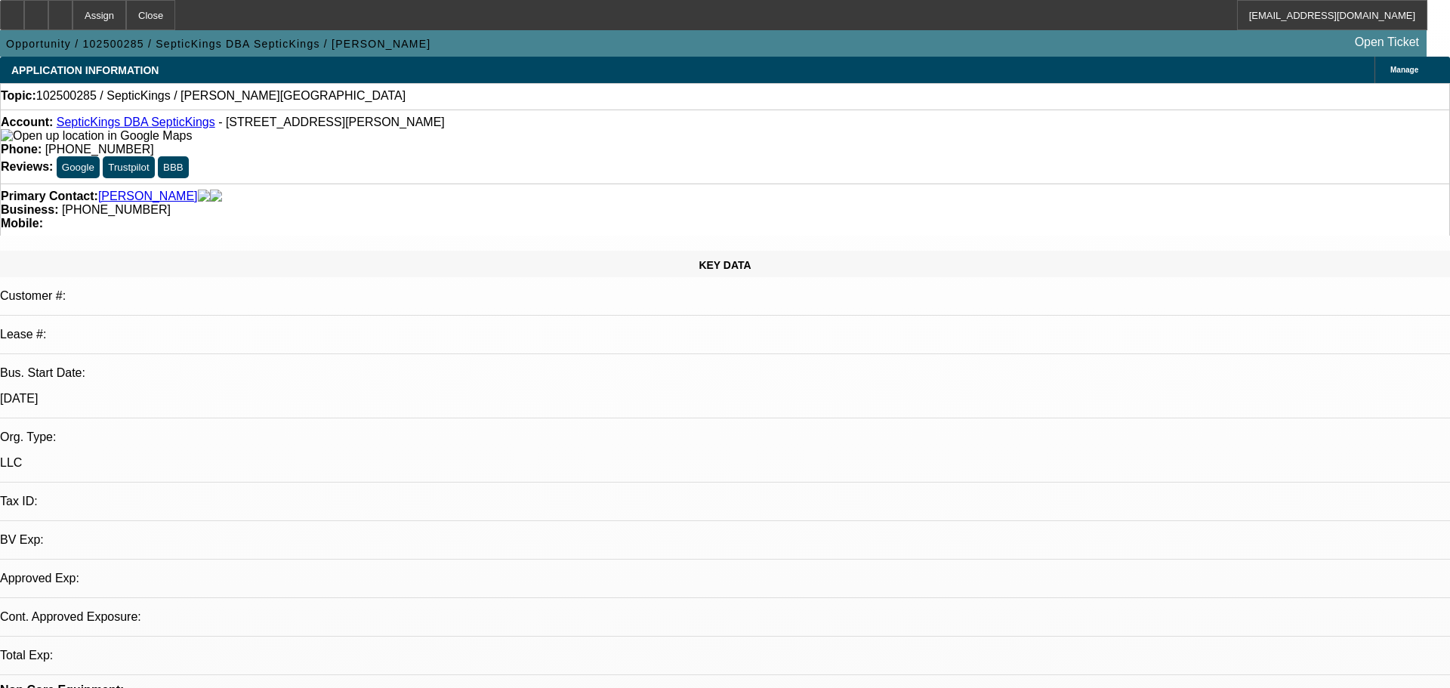
select select "0"
select select "2"
select select "0.1"
select select "1"
select select "2"
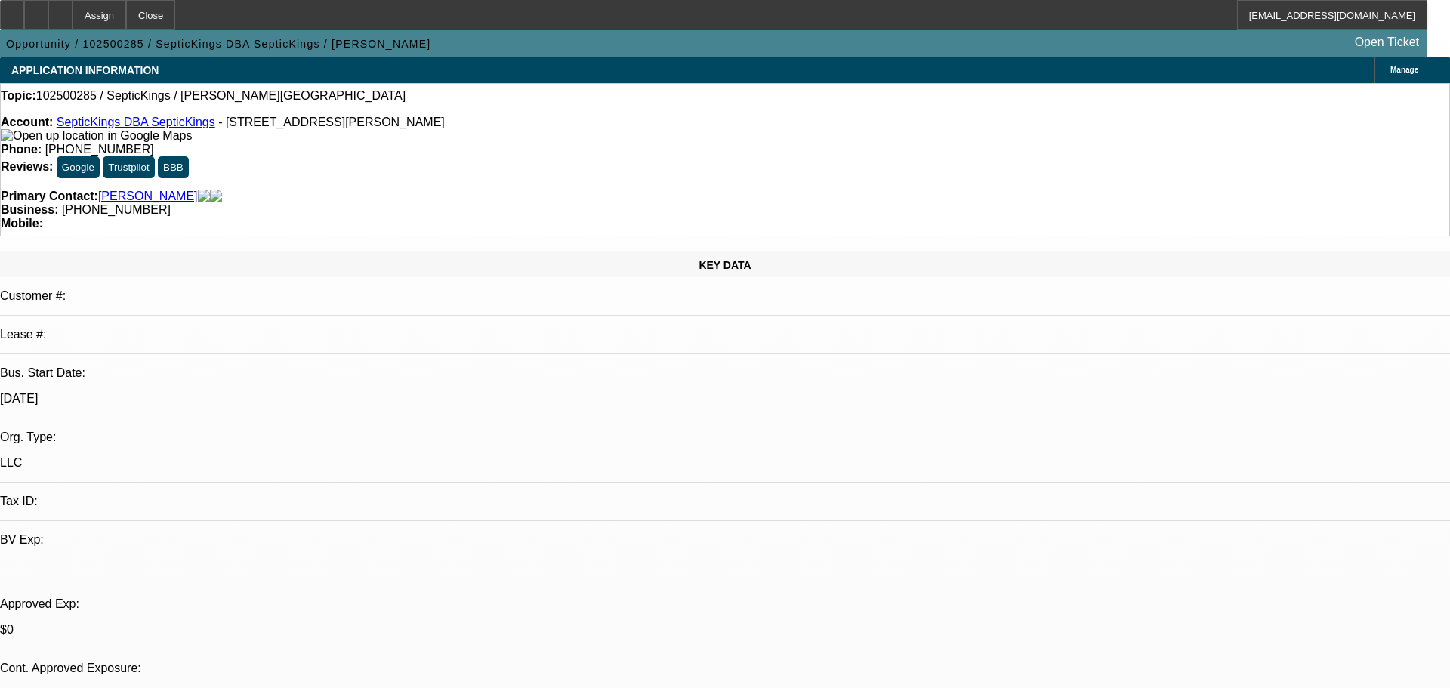
select select "4"
click at [60, 10] on icon at bounding box center [60, 10] width 0 height 0
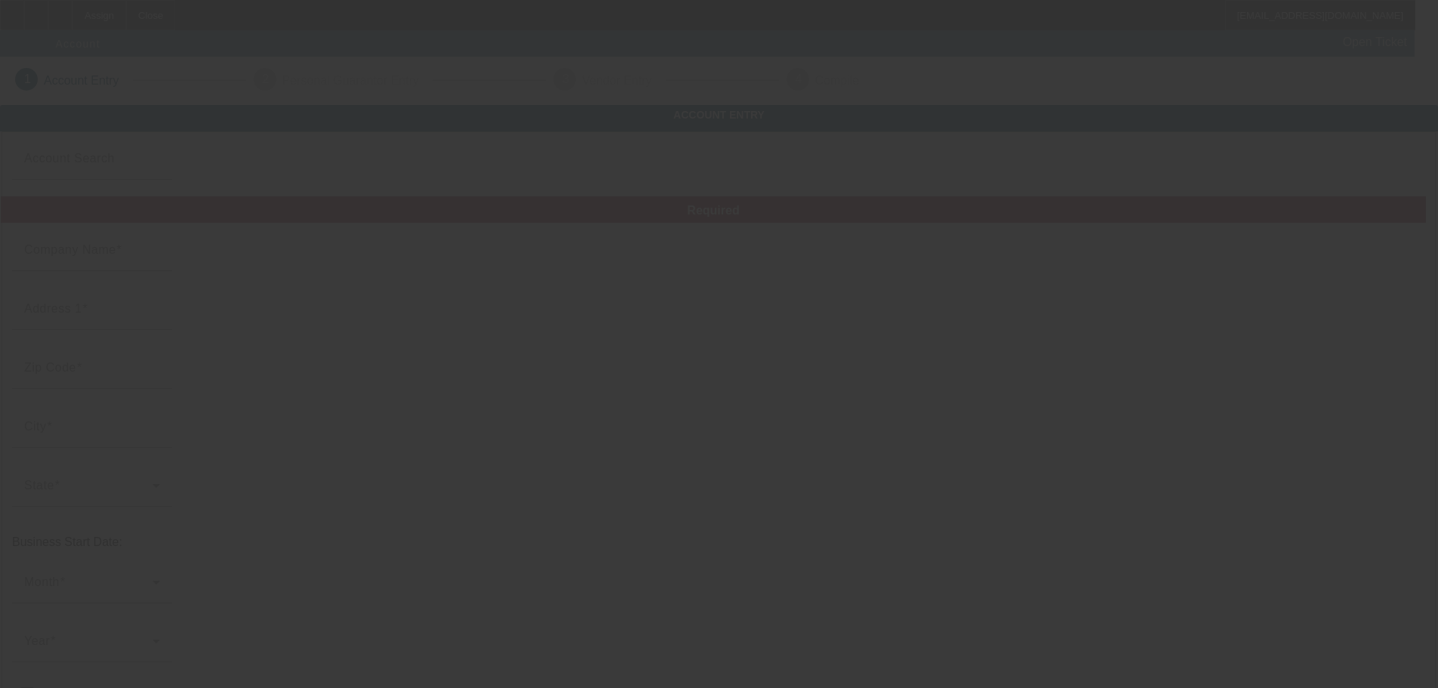
type input "[DATE]"
type input "White's Collision Center Inc"
type input "1863 Lenow Rd"
type input "38016"
type input "Cordova"
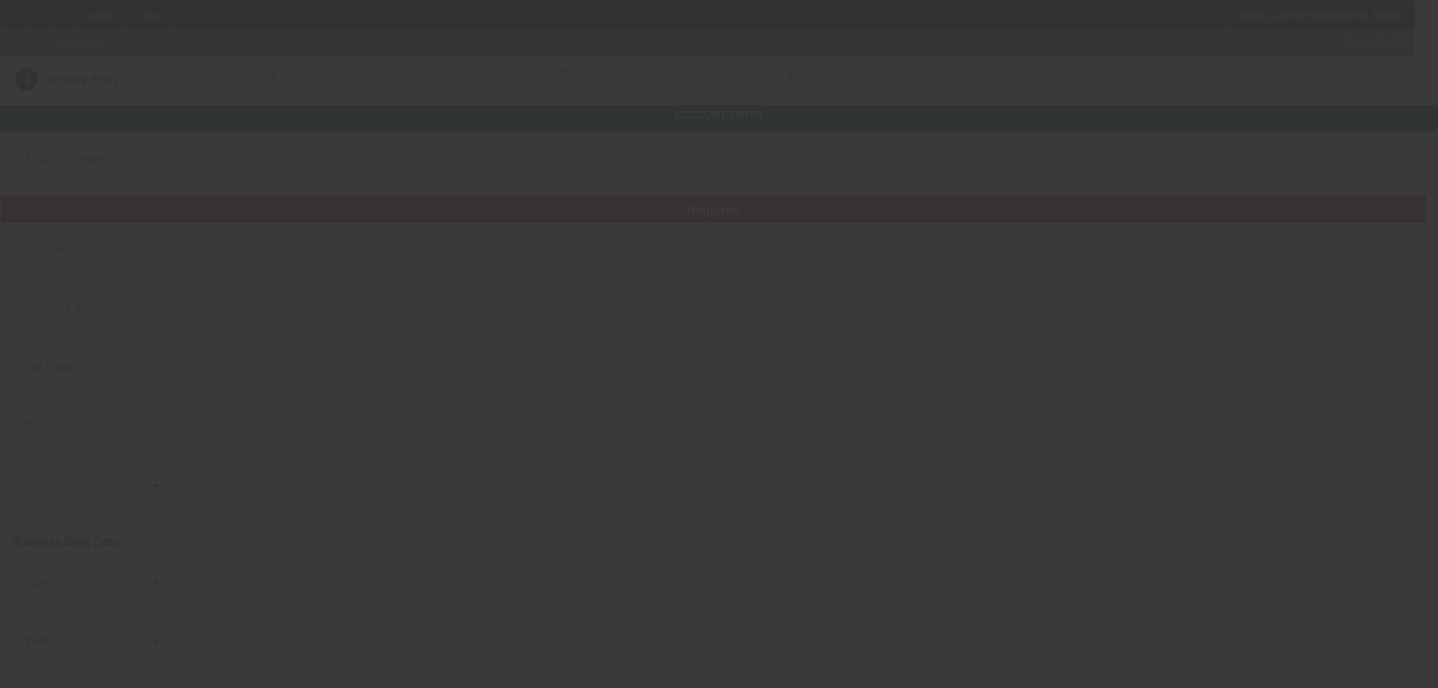
type input "(901) 674-3140"
type input "whitescollision901@icloud.com"
type input "990421559"
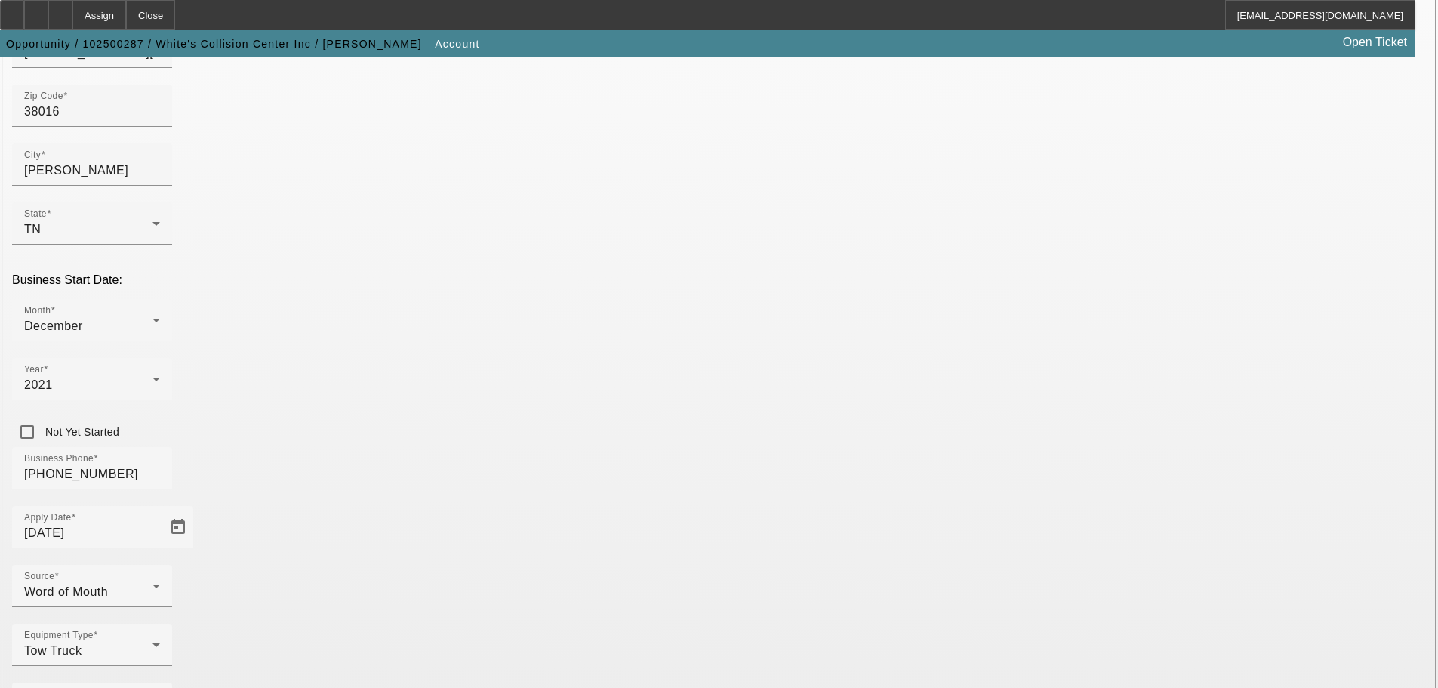
scroll to position [279, 0]
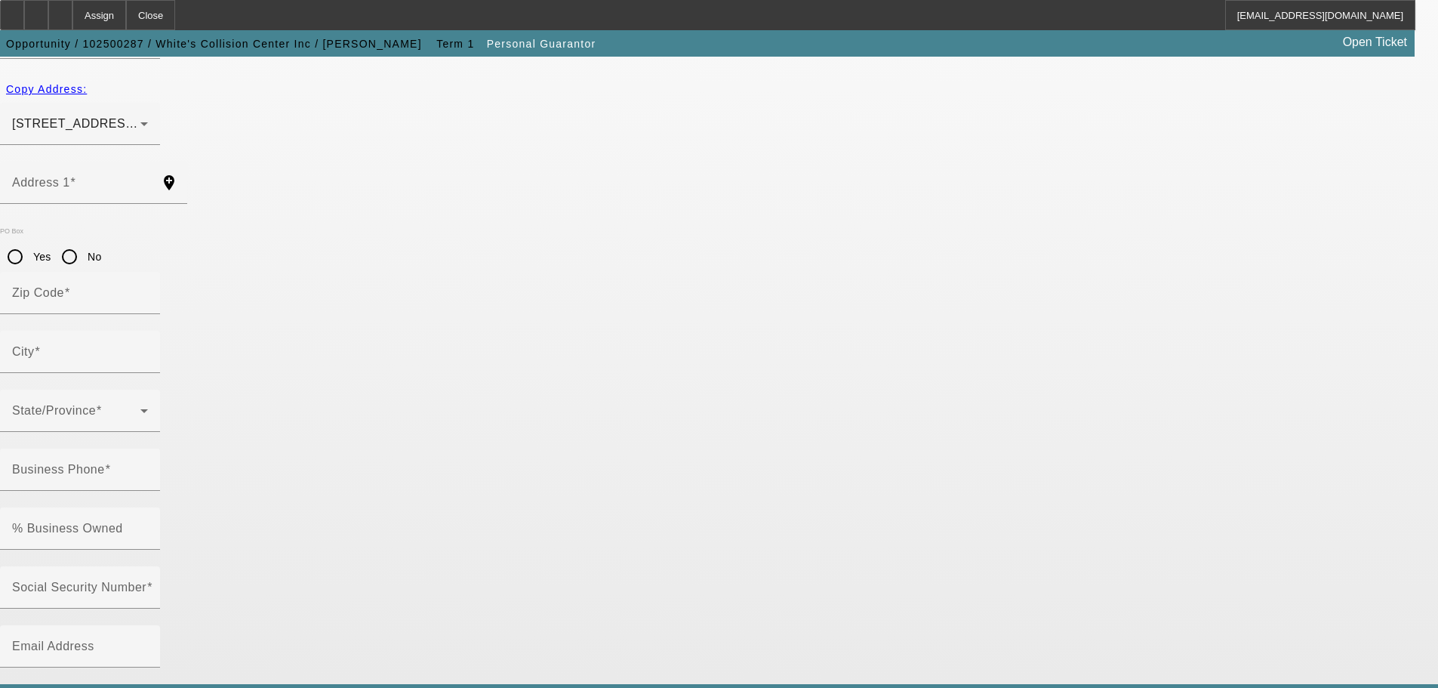
type input "Ladarius"
type input "White"
type input "1863 Lenow Road"
radio input "true"
type input "38016"
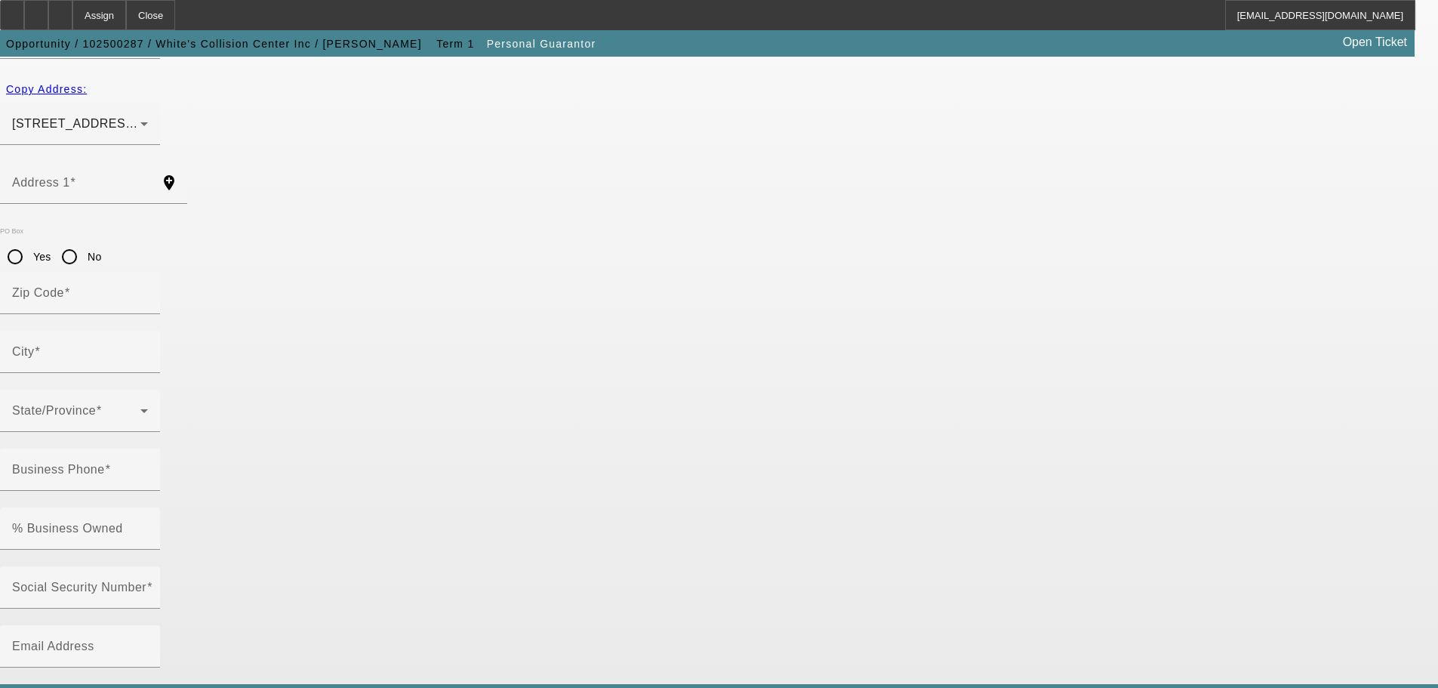
type input "Cordova"
type input "(901) 674-3140"
type input "100"
type input "415-73-8281"
type input "whitescollision901@icloud.com"
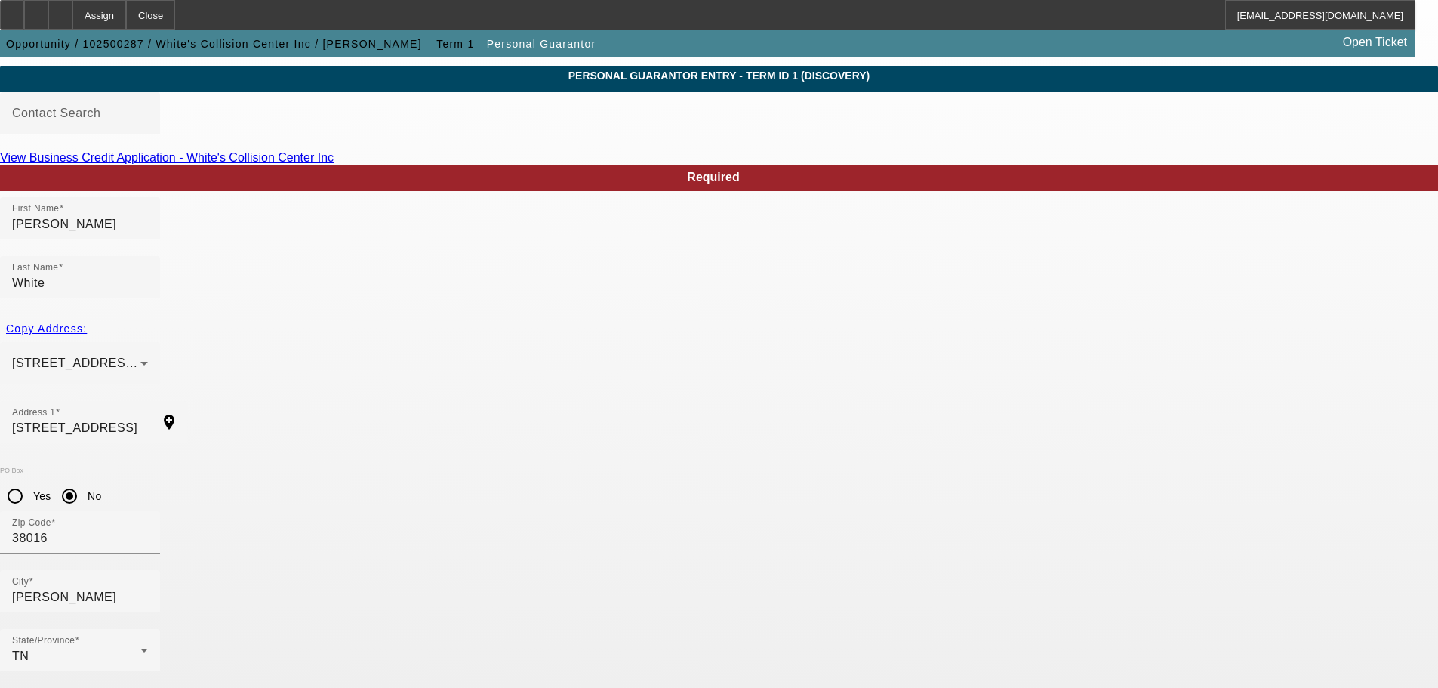
scroll to position [51, 0]
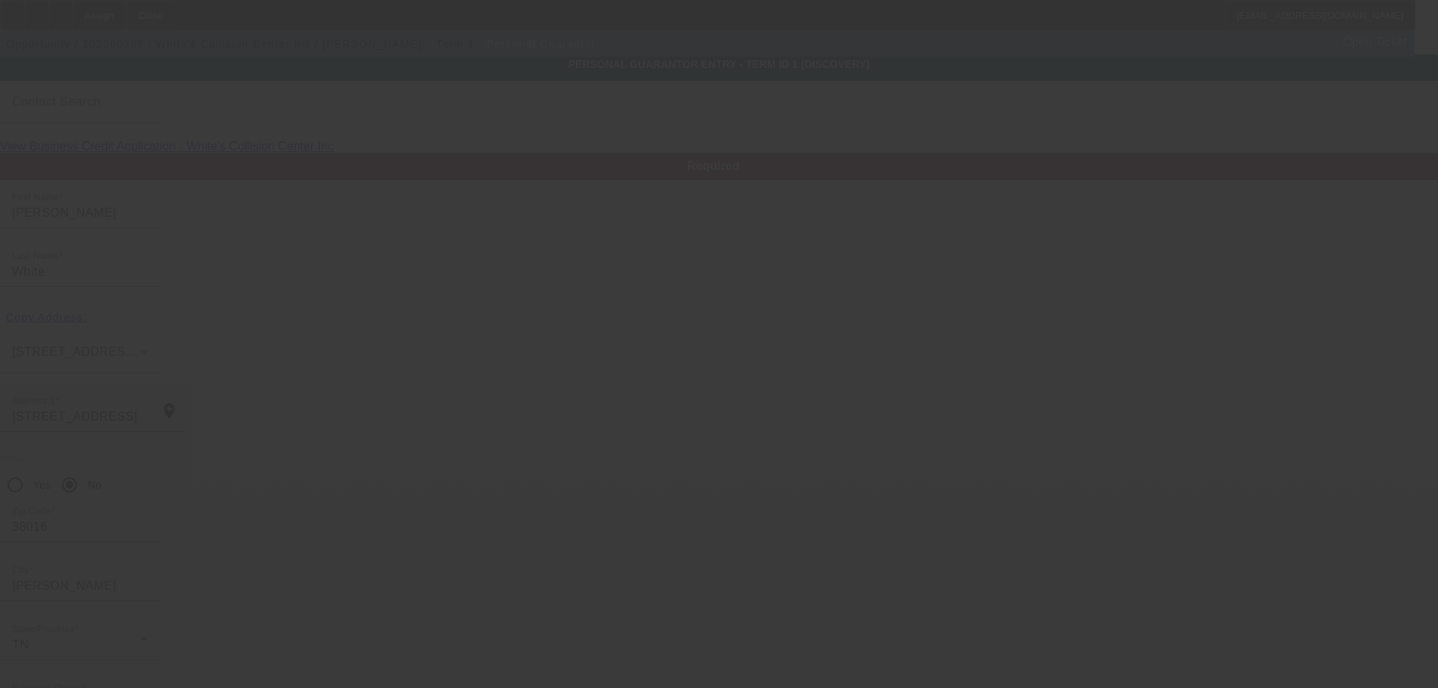
scroll to position [0, 0]
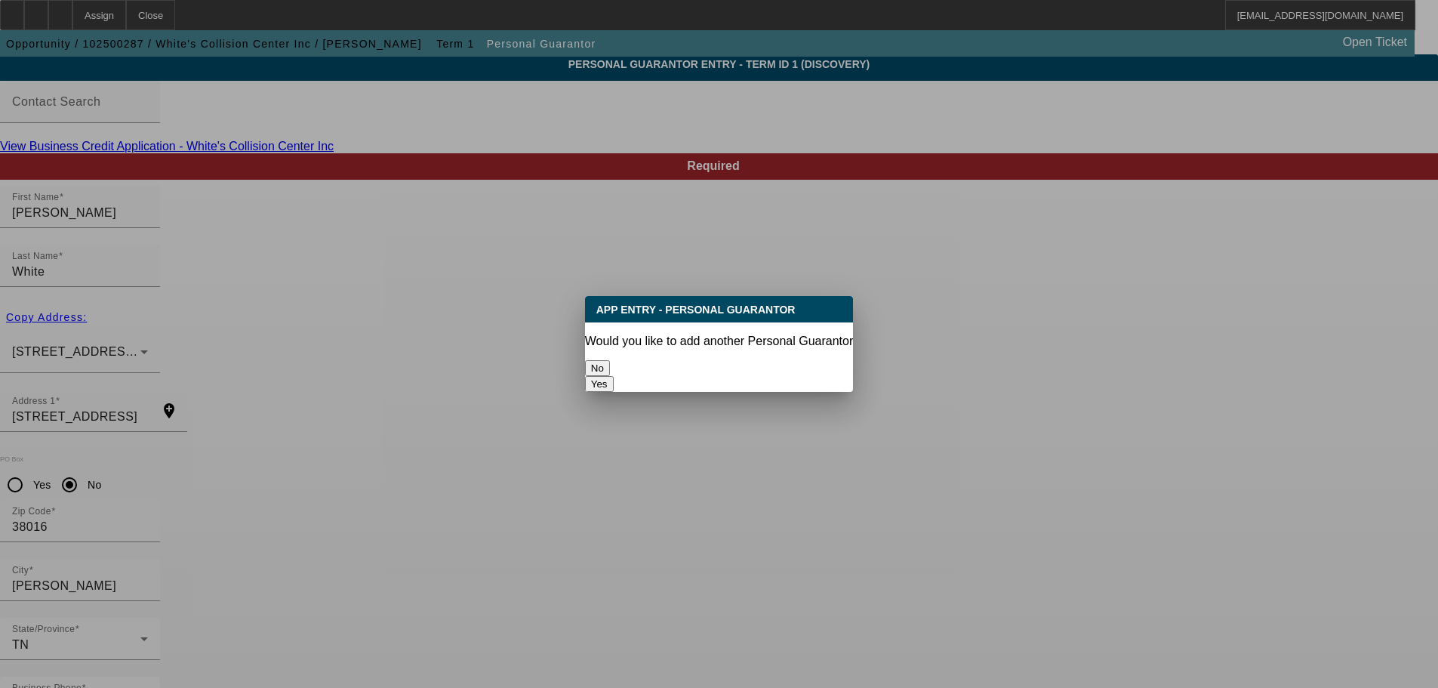
click at [610, 360] on button "No" at bounding box center [597, 368] width 25 height 16
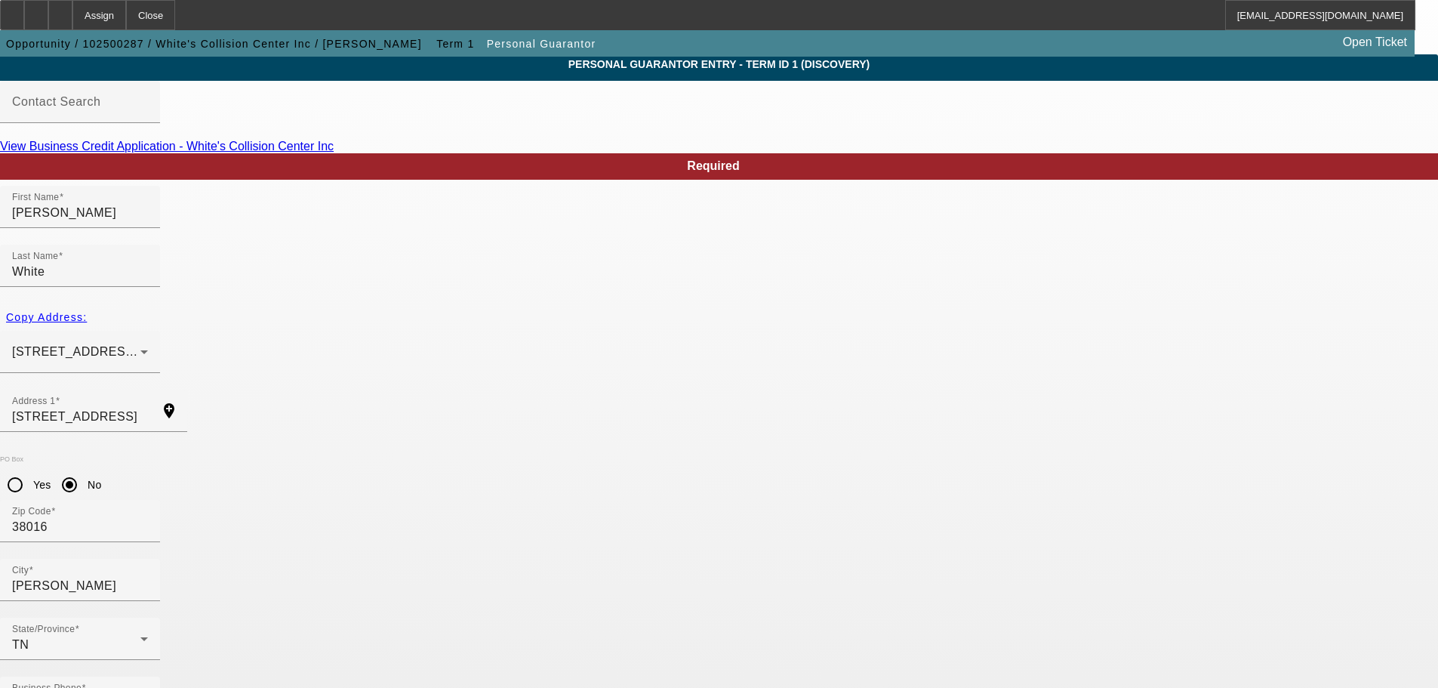
scroll to position [51, 0]
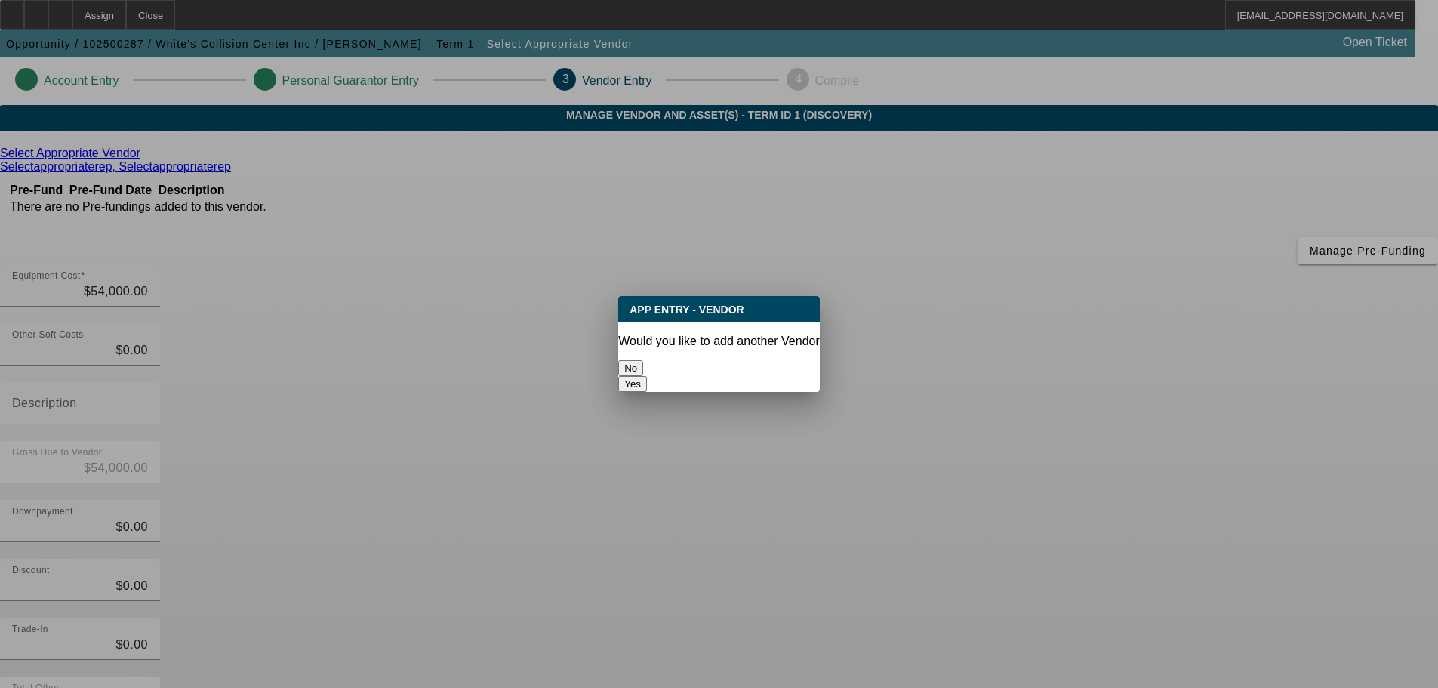
click at [643, 361] on button "No" at bounding box center [630, 368] width 25 height 16
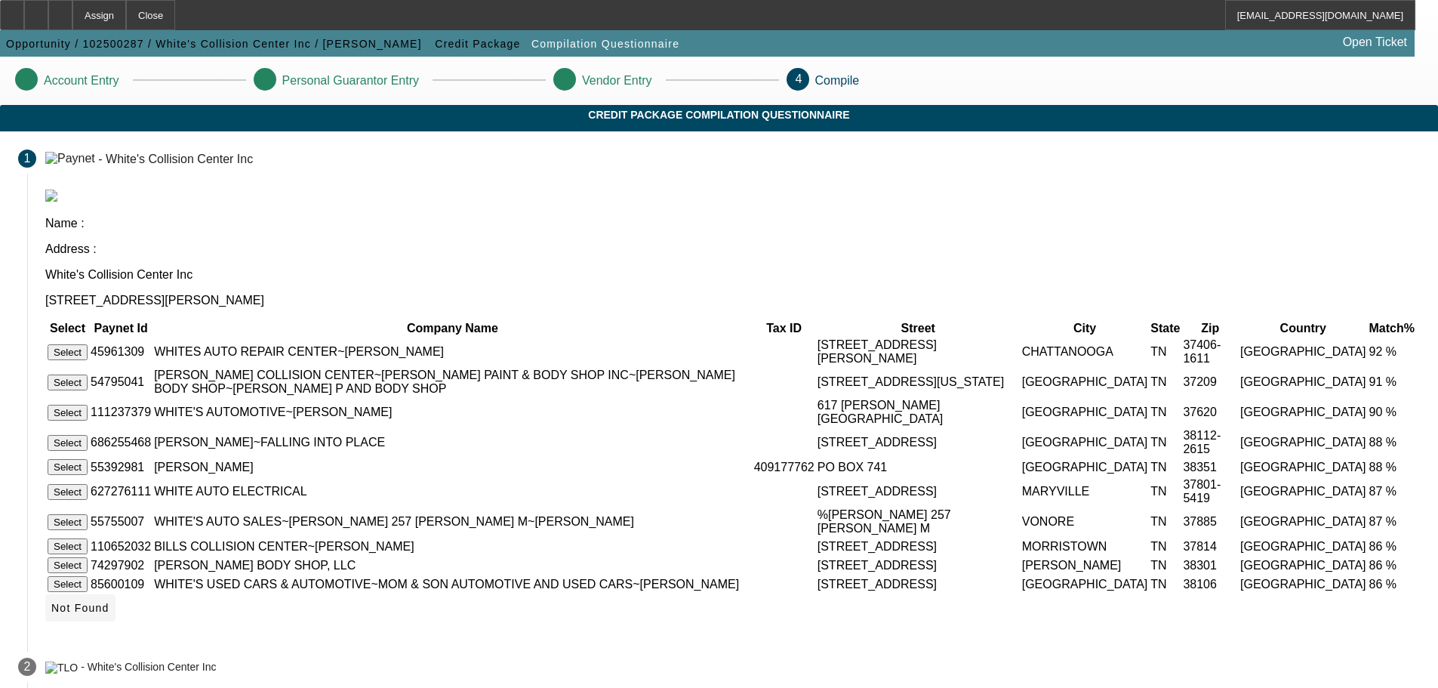
click at [109, 614] on span "Not Found" at bounding box center [80, 608] width 58 height 12
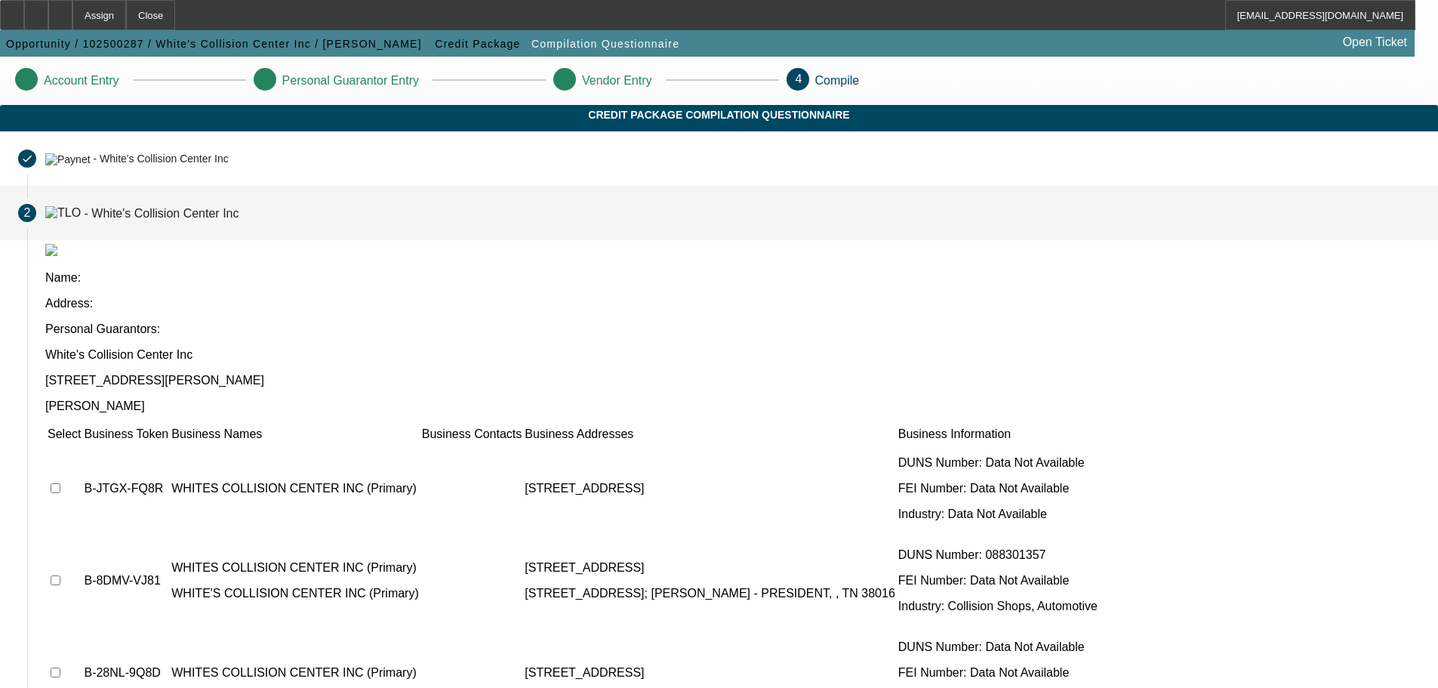
scroll to position [14, 0]
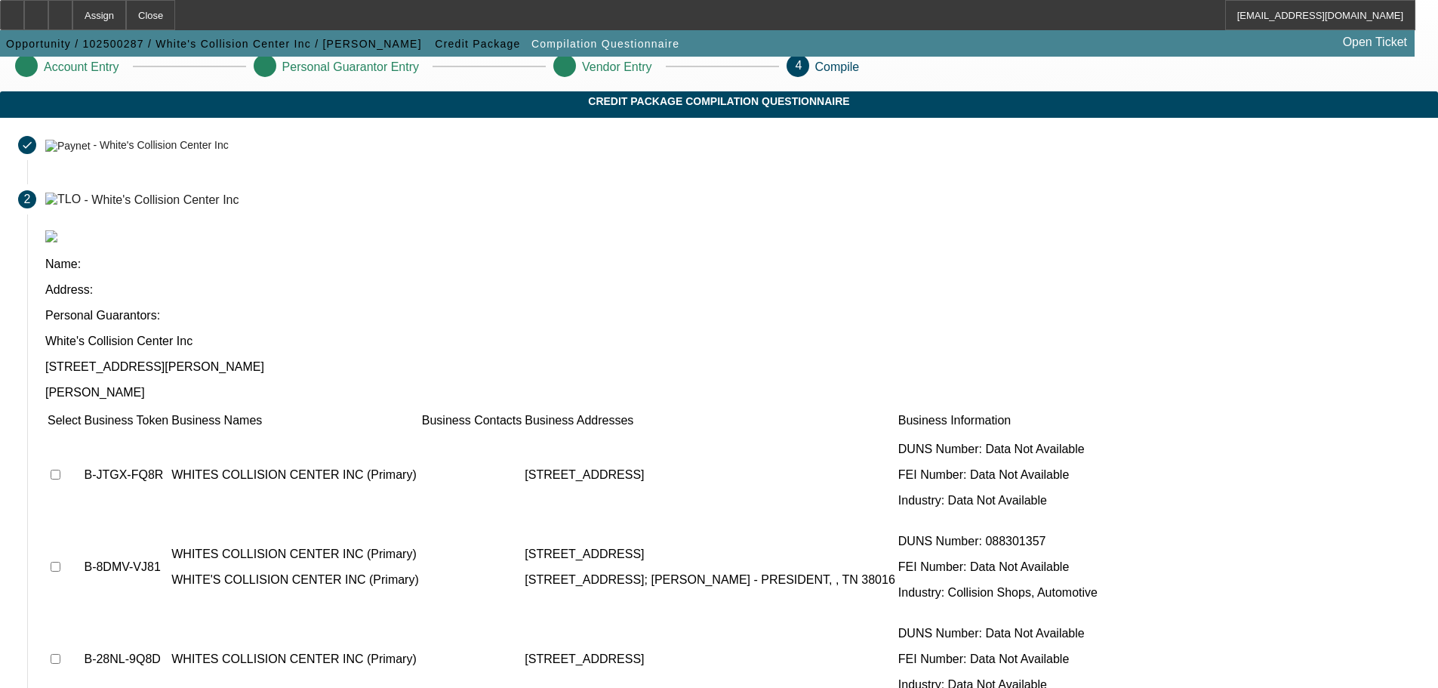
drag, startPoint x: 327, startPoint y: 353, endPoint x: 340, endPoint y: 388, distance: 37.7
click at [60, 470] on input "checkbox" at bounding box center [56, 475] width 10 height 10
checkbox input "true"
click at [82, 522] on td at bounding box center [64, 567] width 35 height 91
click at [60, 562] on input "checkbox" at bounding box center [56, 567] width 10 height 10
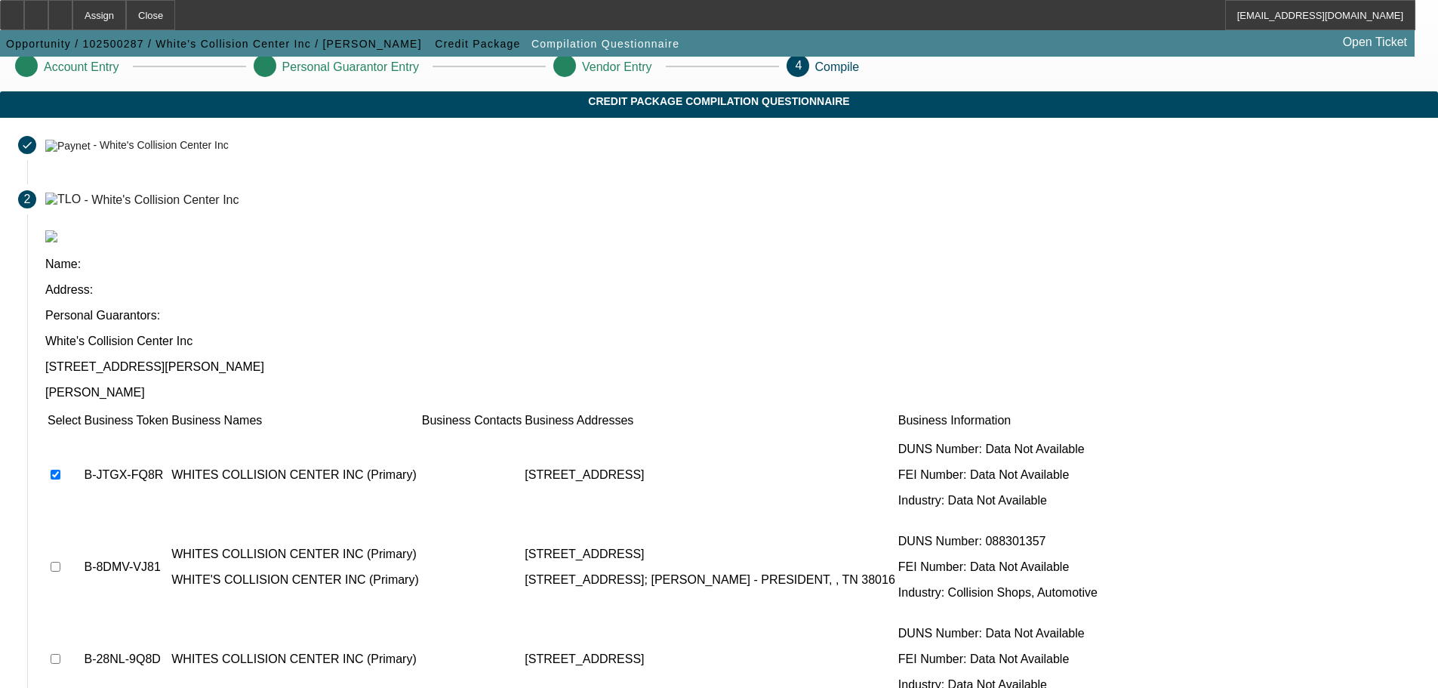
checkbox input "true"
click at [60, 654] on input "checkbox" at bounding box center [56, 659] width 10 height 10
checkbox input "true"
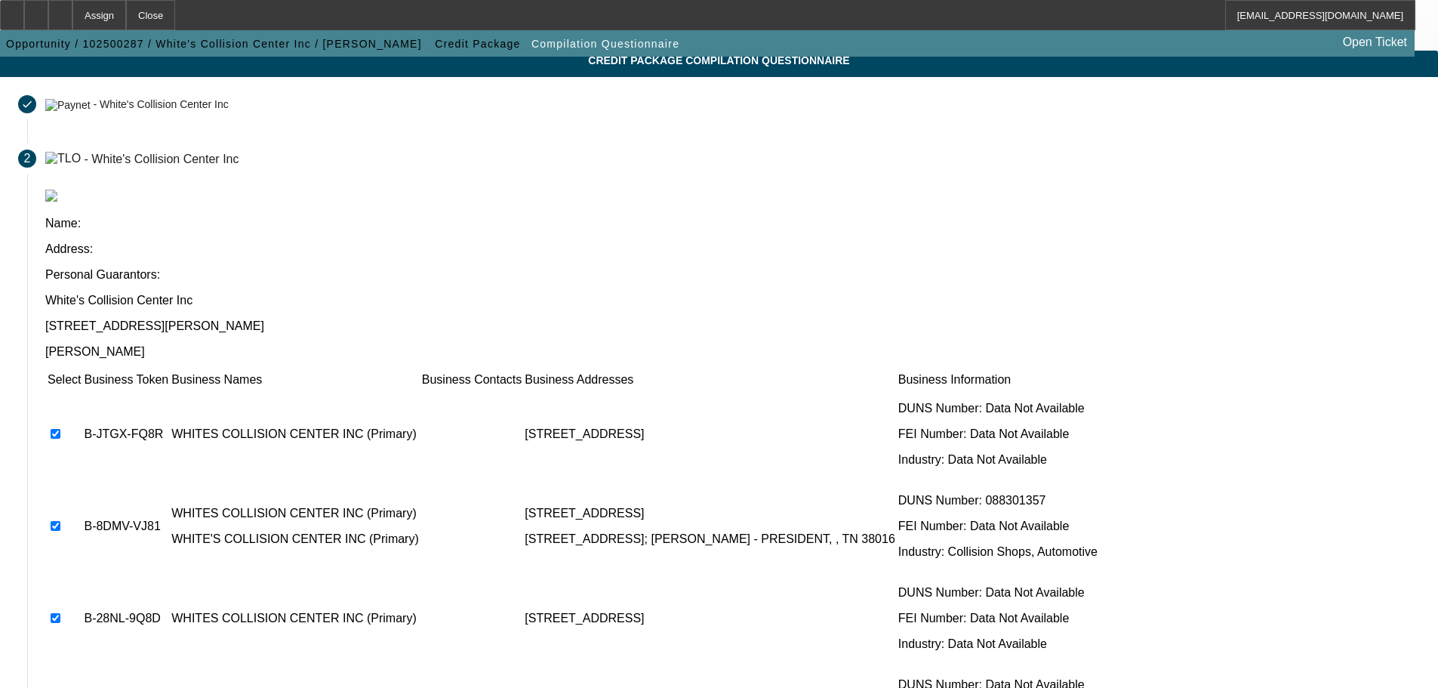
scroll to position [89, 0]
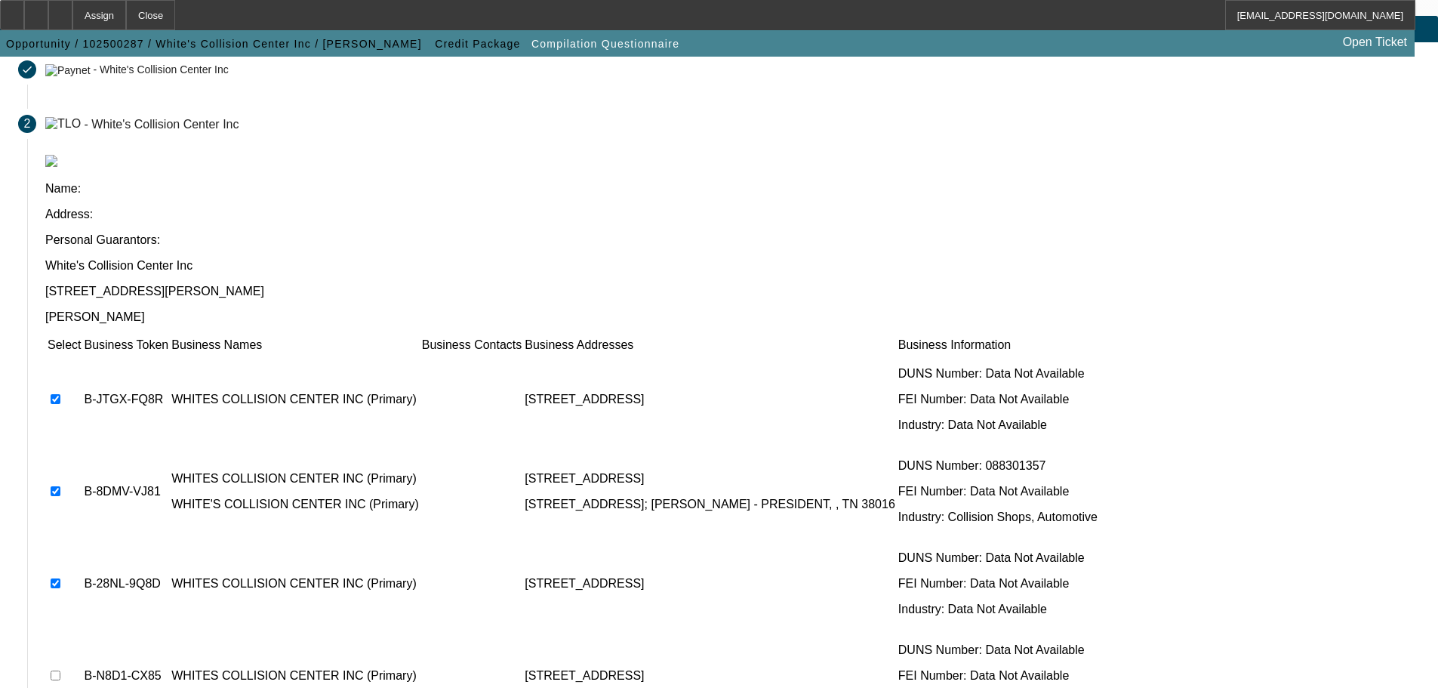
click at [60, 670] on input "checkbox" at bounding box center [56, 675] width 10 height 10
checkbox input "true"
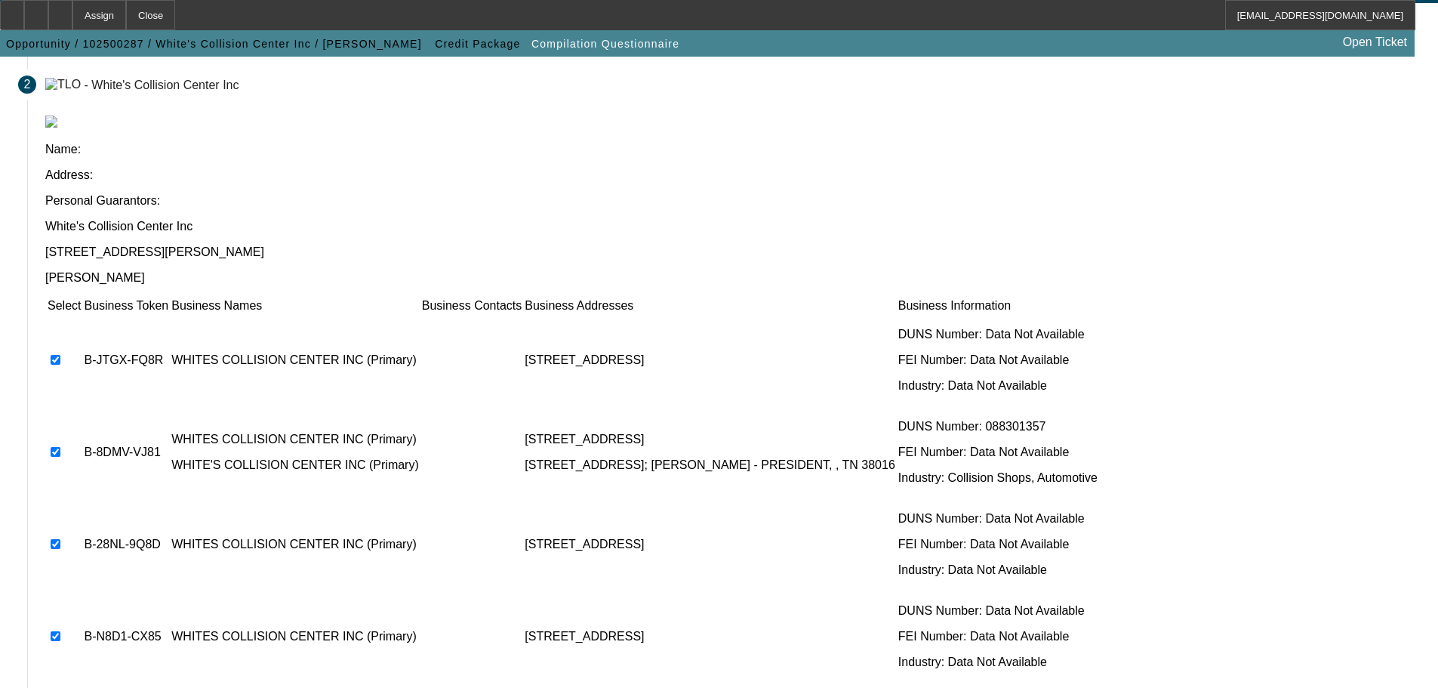
scroll to position [147, 0]
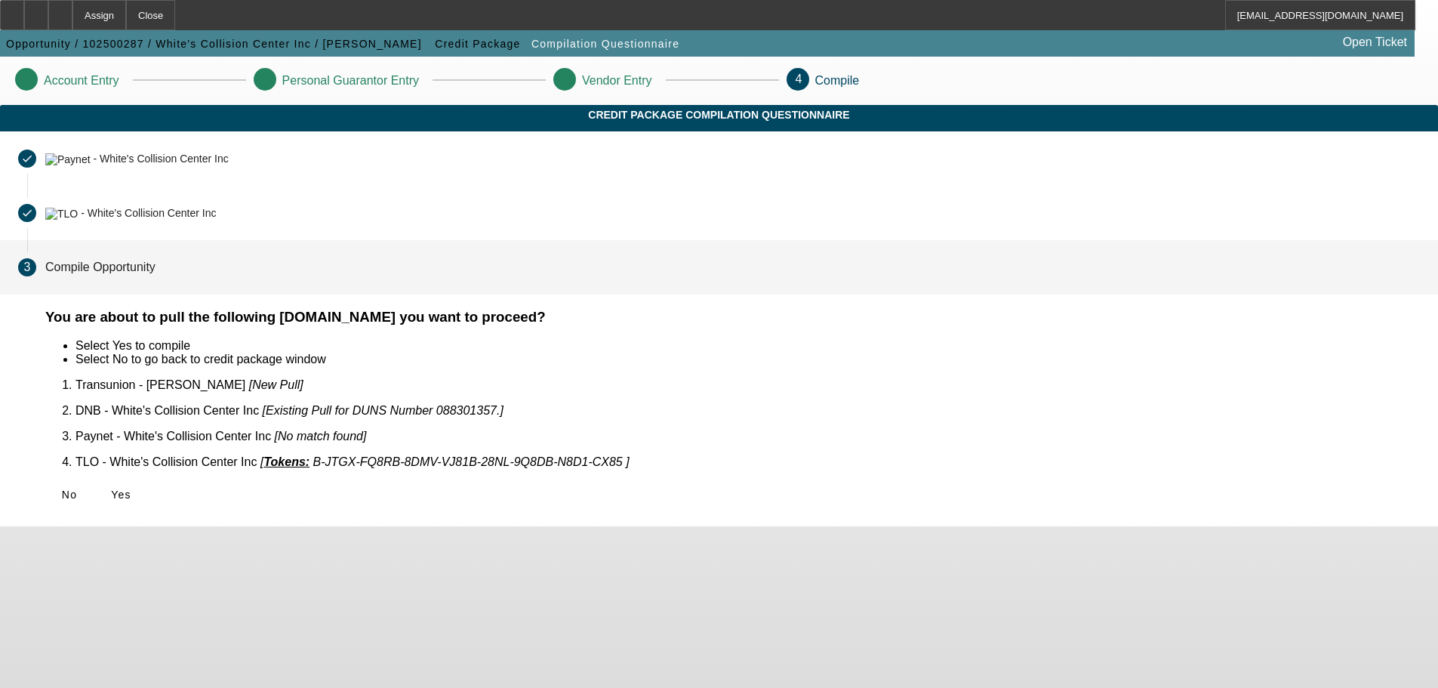
scroll to position [0, 0]
click at [111, 488] on icon at bounding box center [111, 494] width 0 height 12
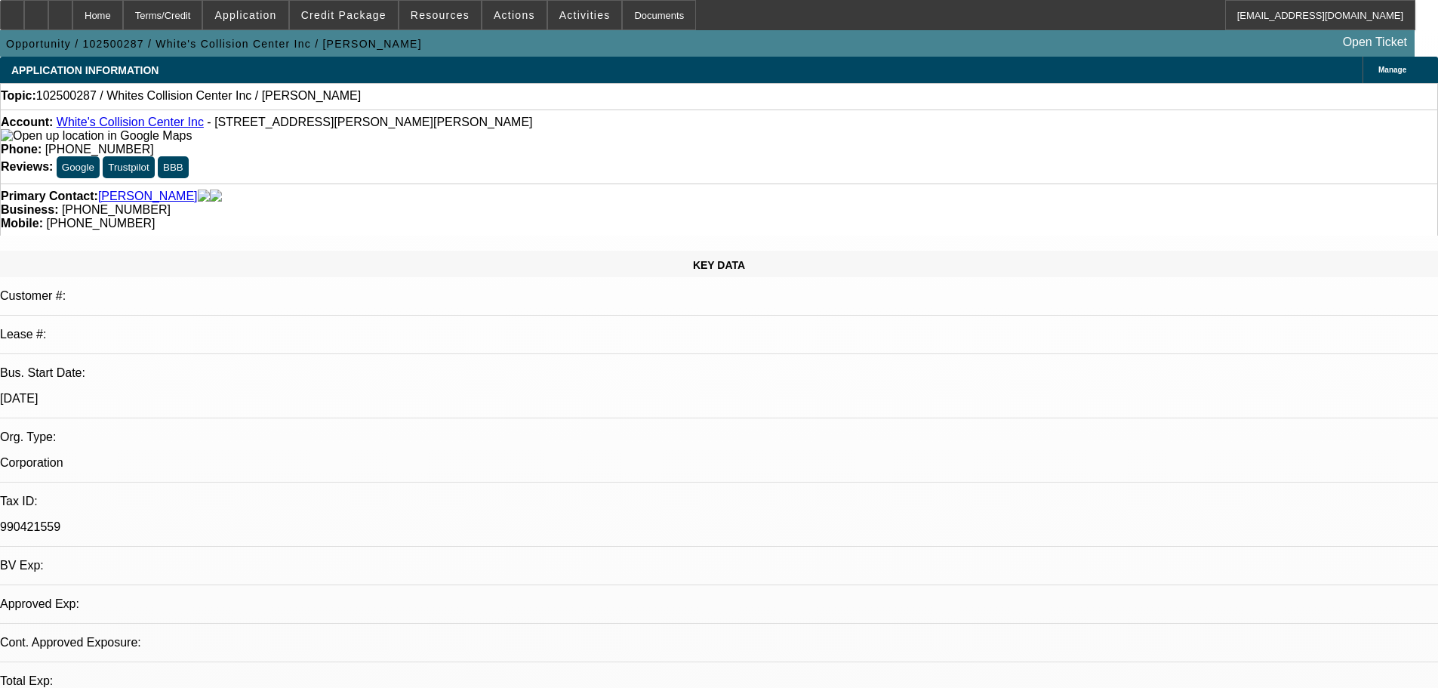
select select "0"
select select "2"
select select "0.1"
select select "4"
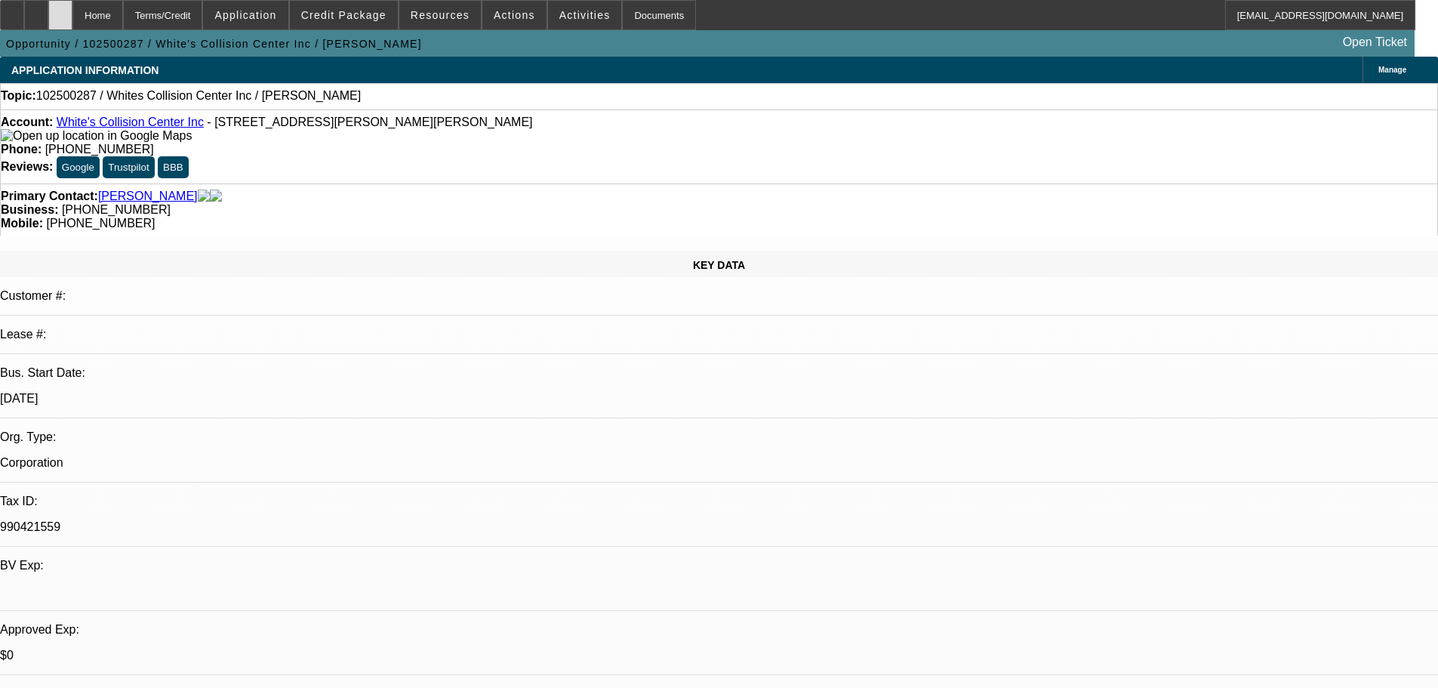
click at [60, 10] on icon at bounding box center [60, 10] width 0 height 0
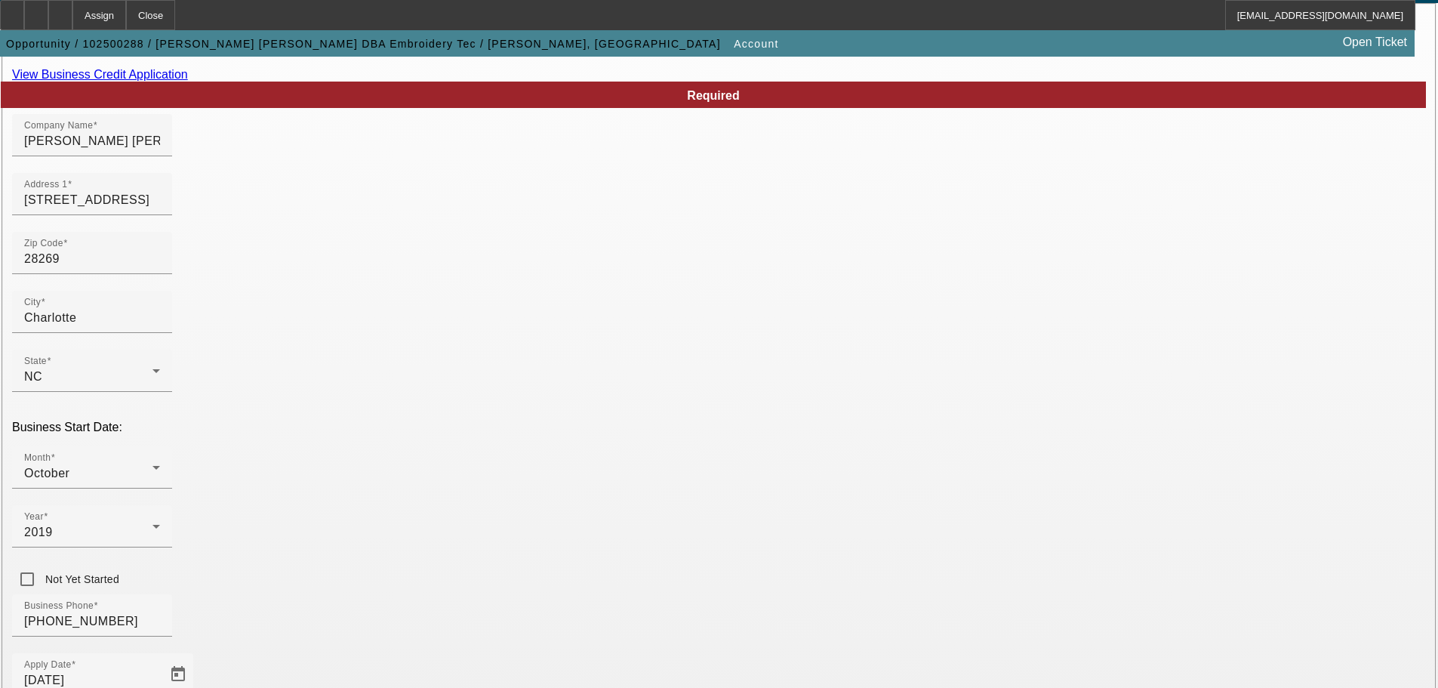
scroll to position [279, 0]
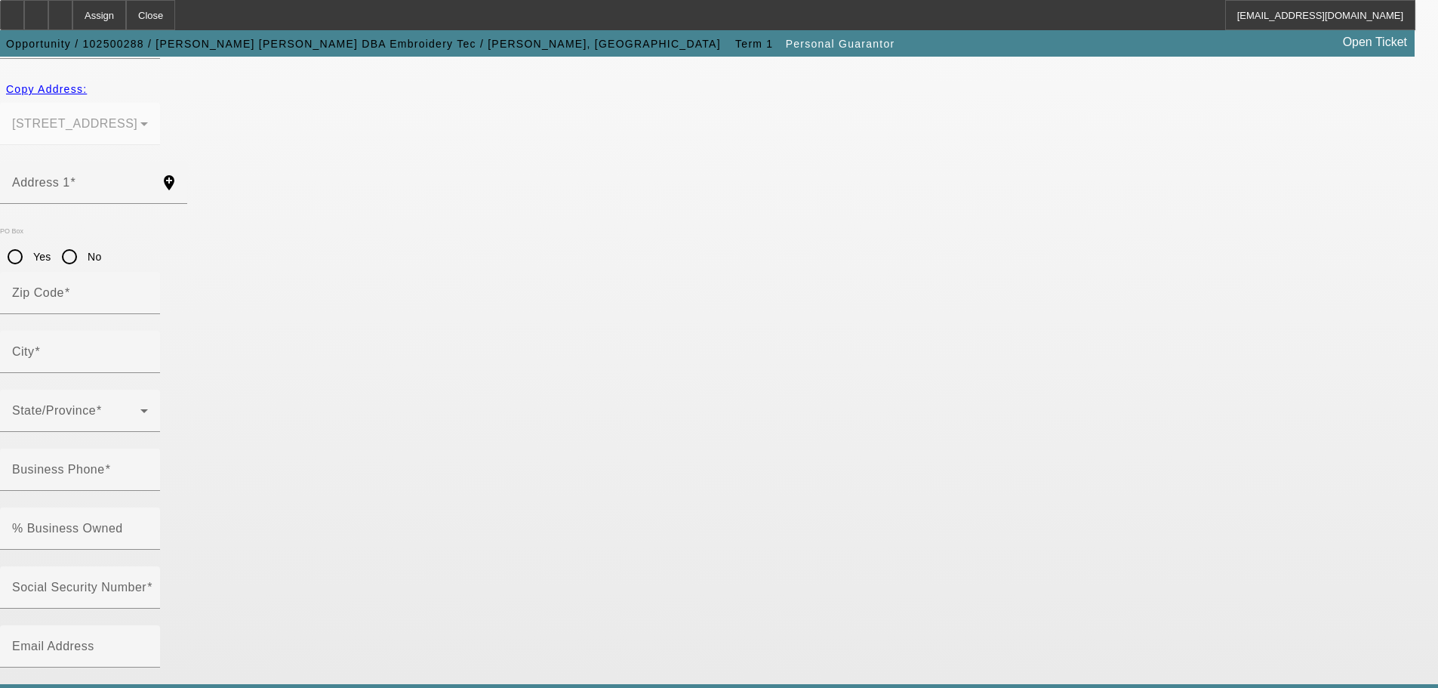
type input "Bernny"
type input "[PERSON_NAME]"
type input "[STREET_ADDRESS]"
radio input "true"
type input "28269"
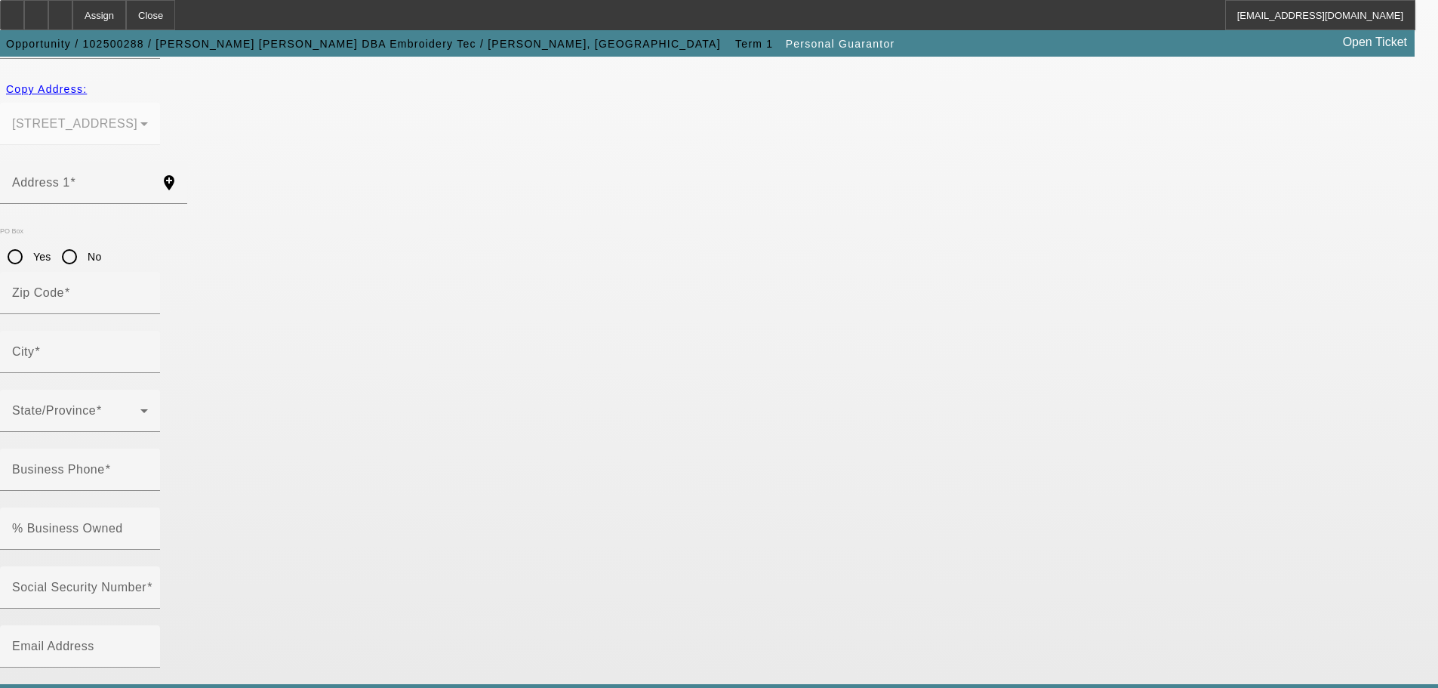
type input "CHARLOTTE"
type input "[PHONE_NUMBER]"
type input "100"
type input "311-95-7367"
type input "[EMAIL_ADDRESS][DOMAIN_NAME]"
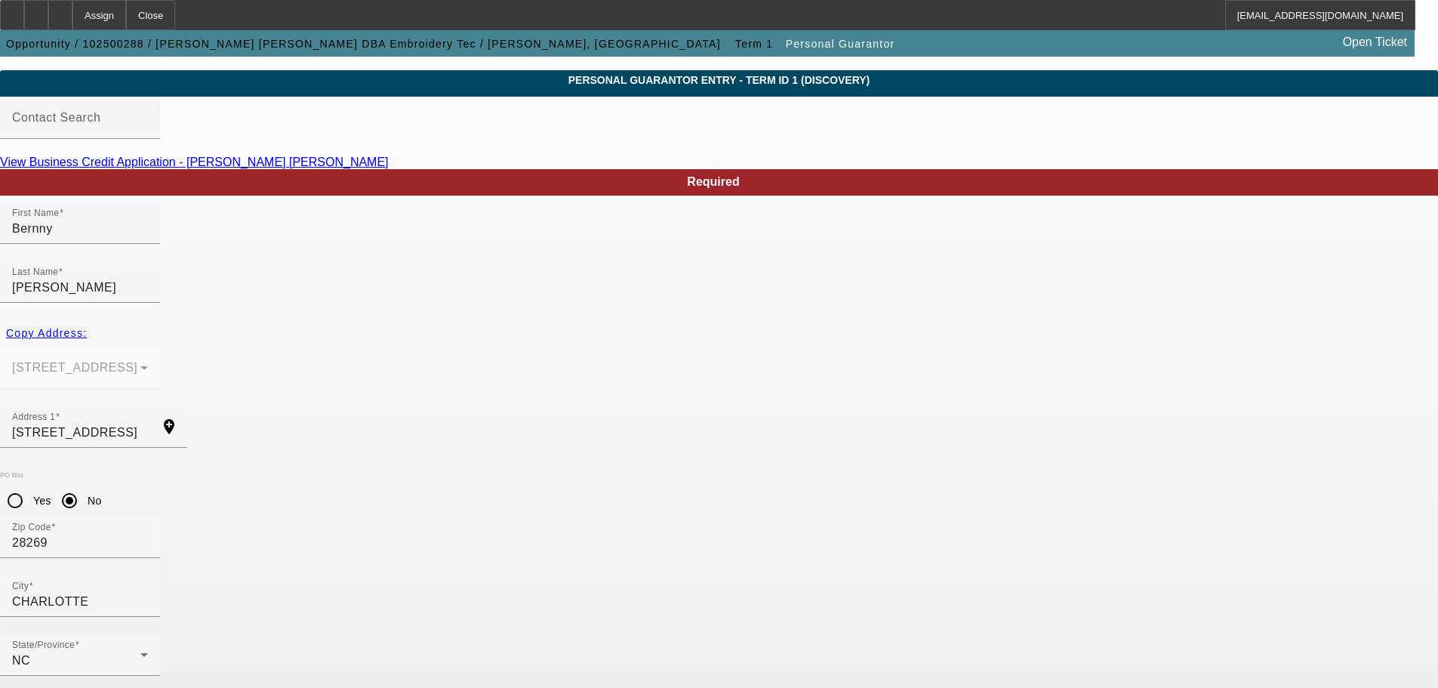
scroll to position [51, 0]
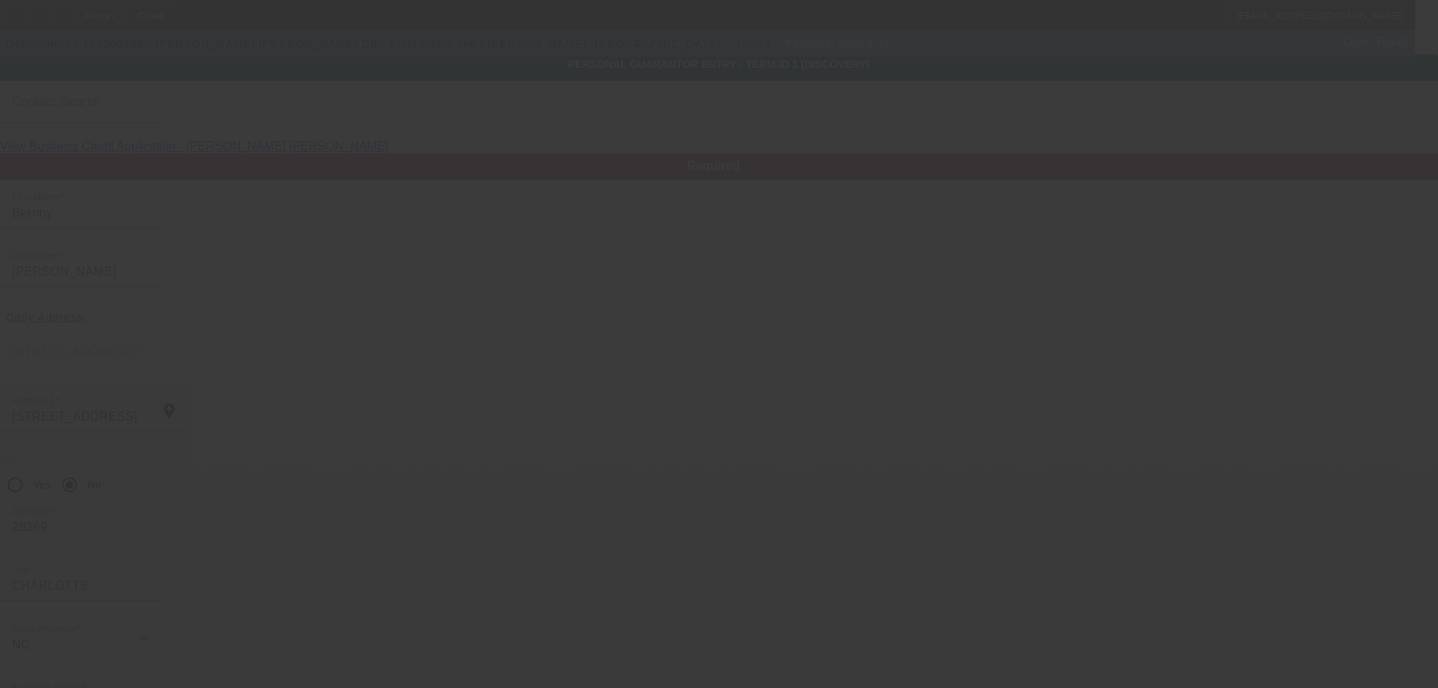
scroll to position [0, 0]
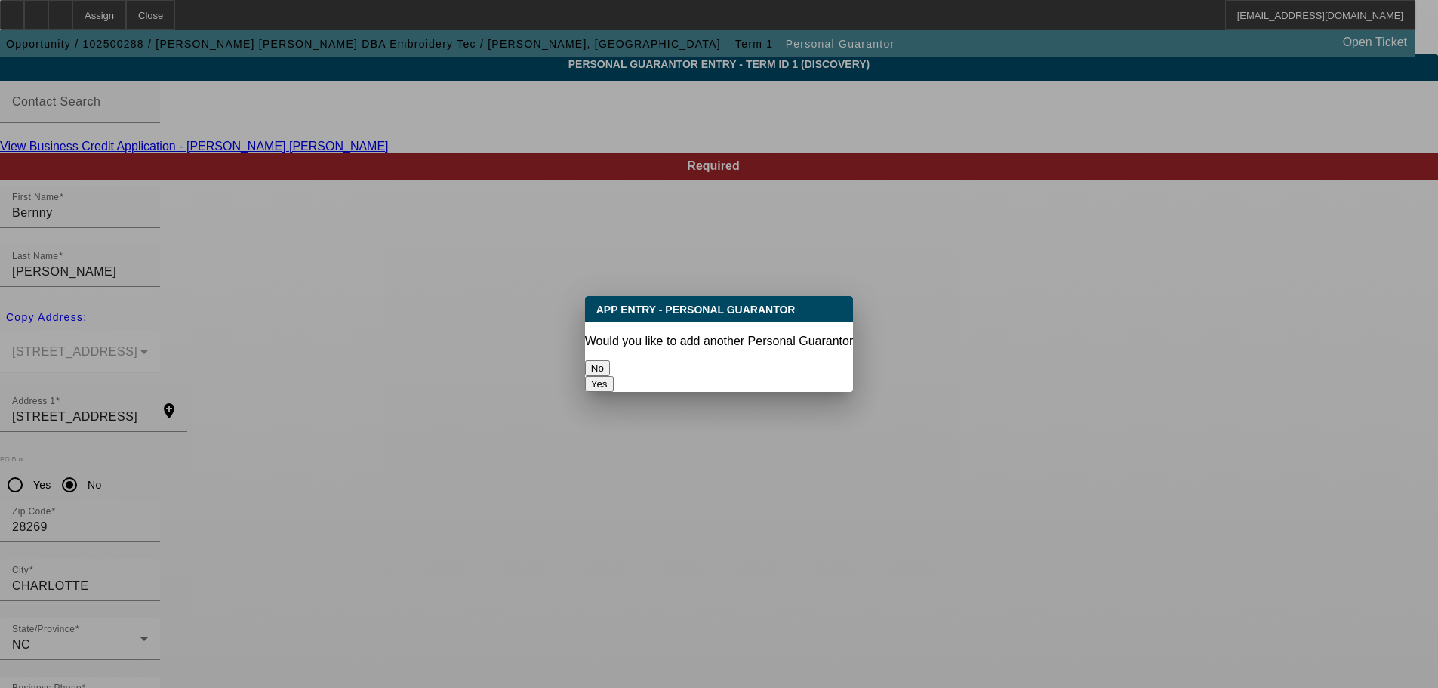
click at [610, 361] on button "No" at bounding box center [597, 368] width 25 height 16
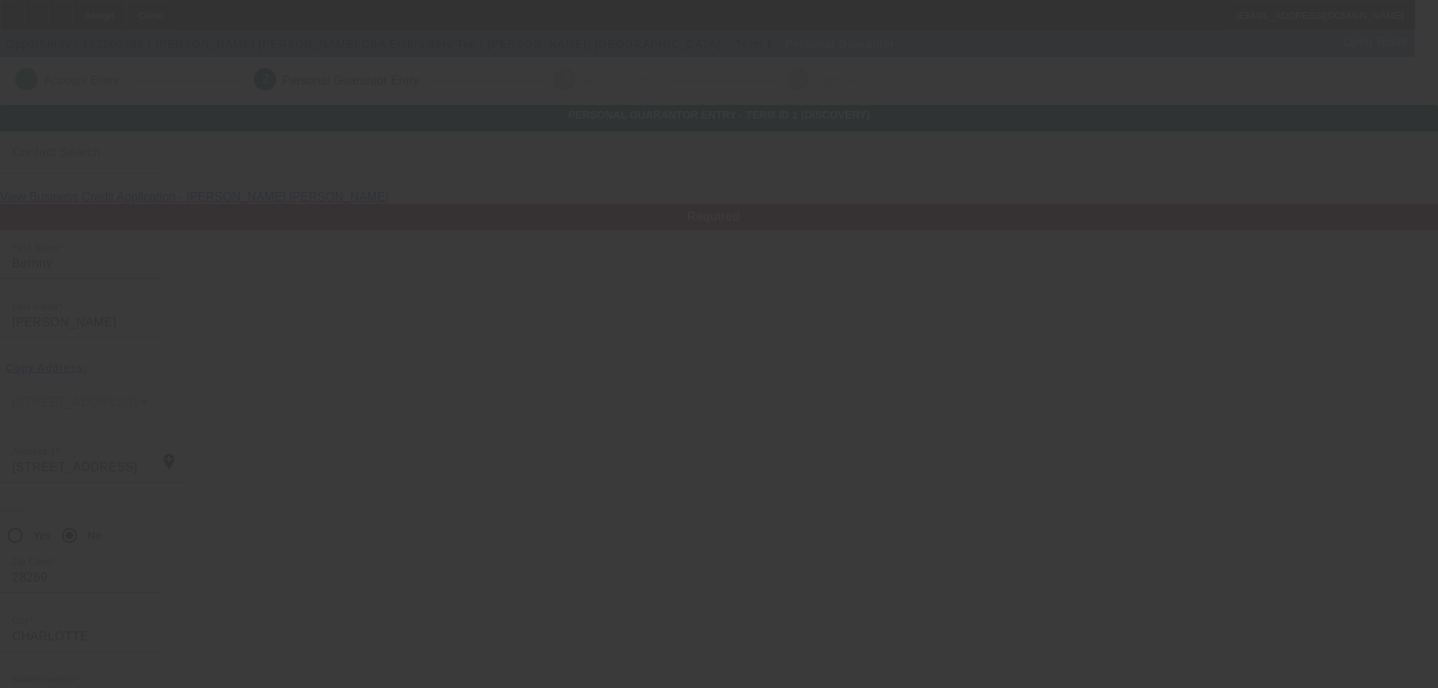
scroll to position [51, 0]
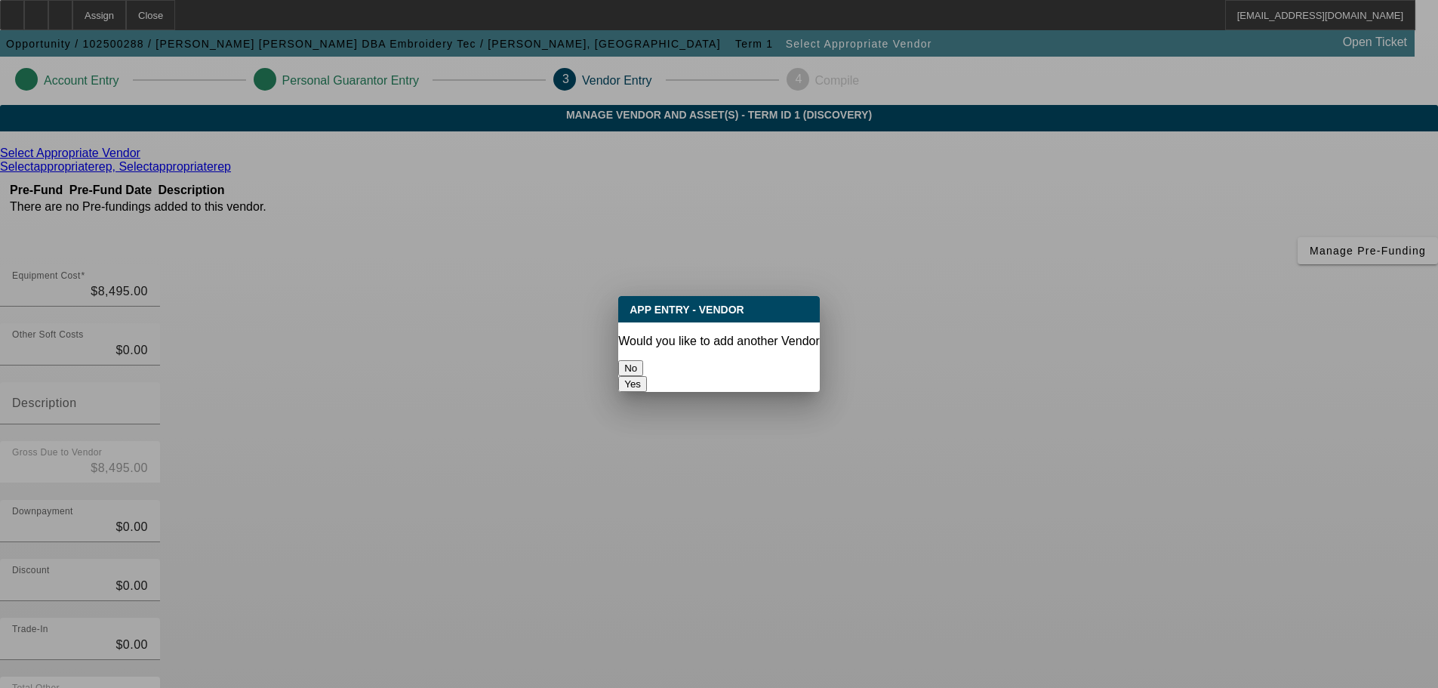
click at [643, 360] on button "No" at bounding box center [630, 368] width 25 height 16
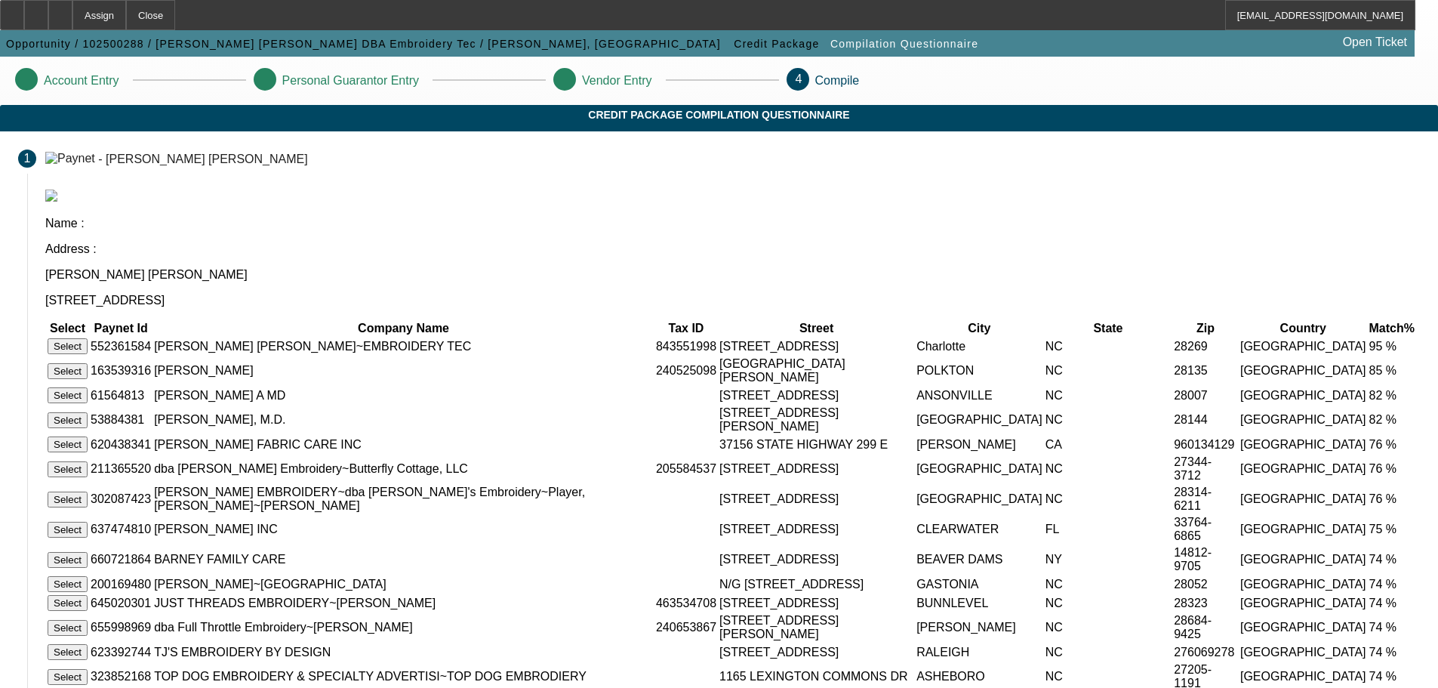
click at [88, 338] on button "Select" at bounding box center [68, 346] width 40 height 16
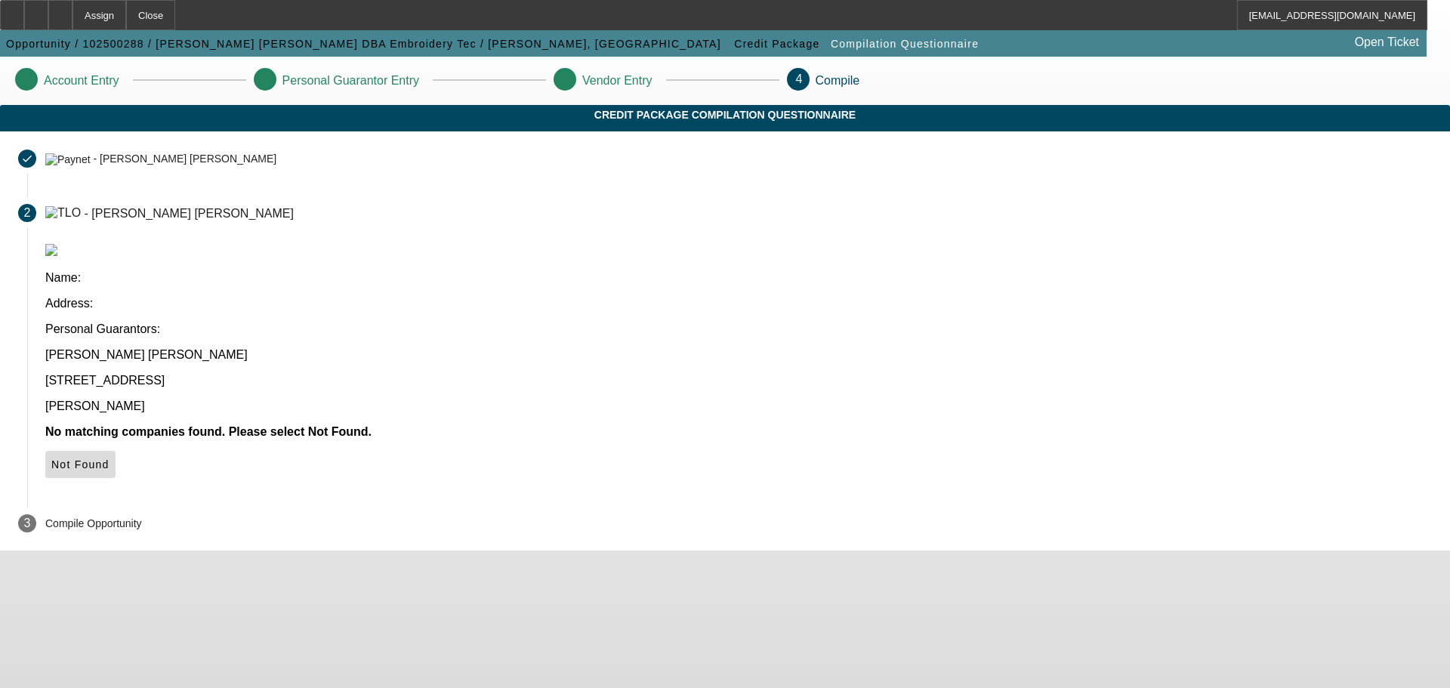
click at [109, 458] on span "Not Found" at bounding box center [80, 464] width 58 height 12
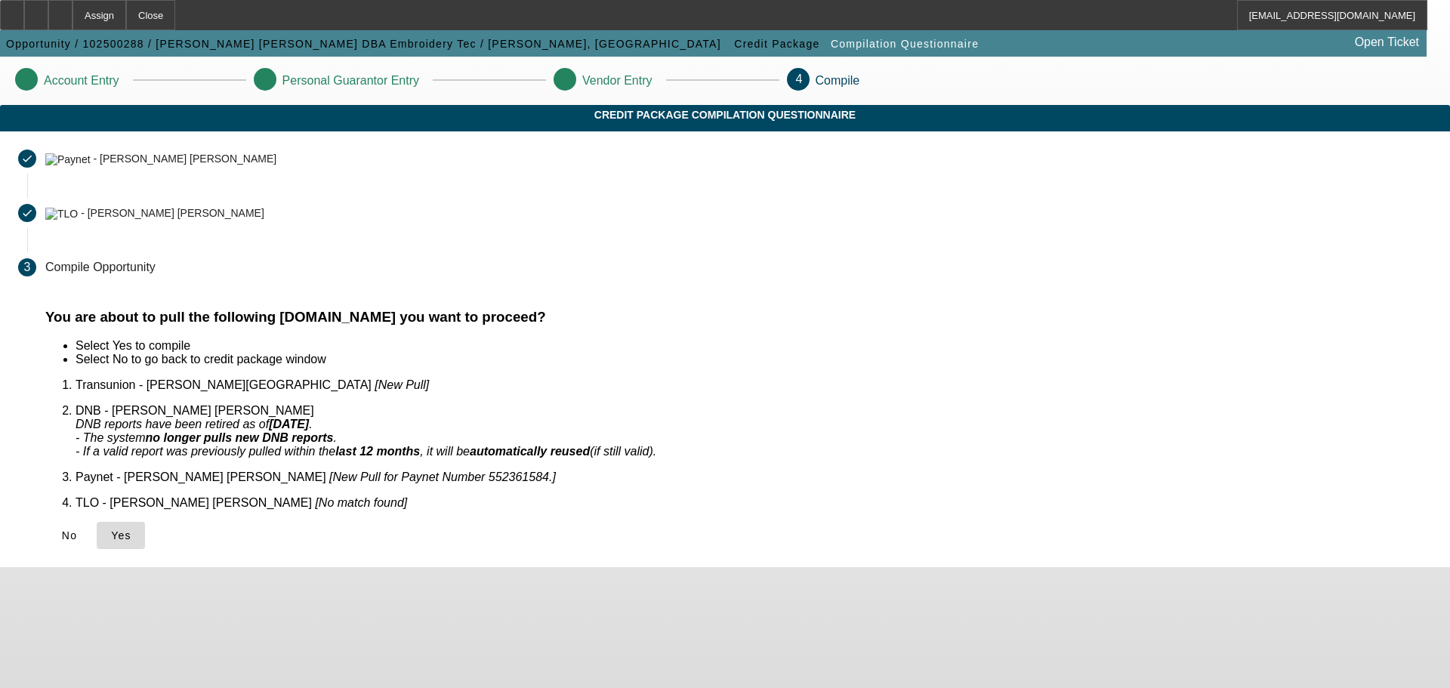
click at [131, 529] on span "Yes" at bounding box center [121, 535] width 20 height 12
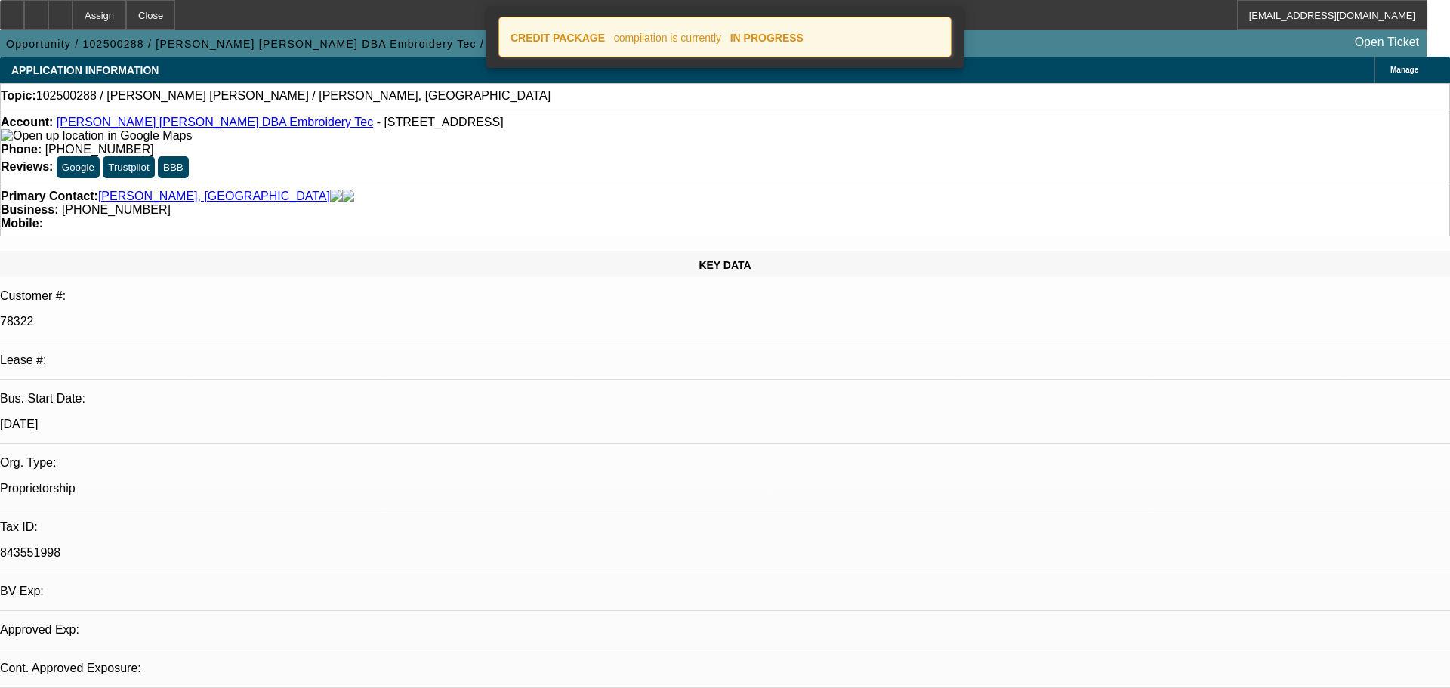
select select "0"
select select "2"
select select "0.1"
select select "4"
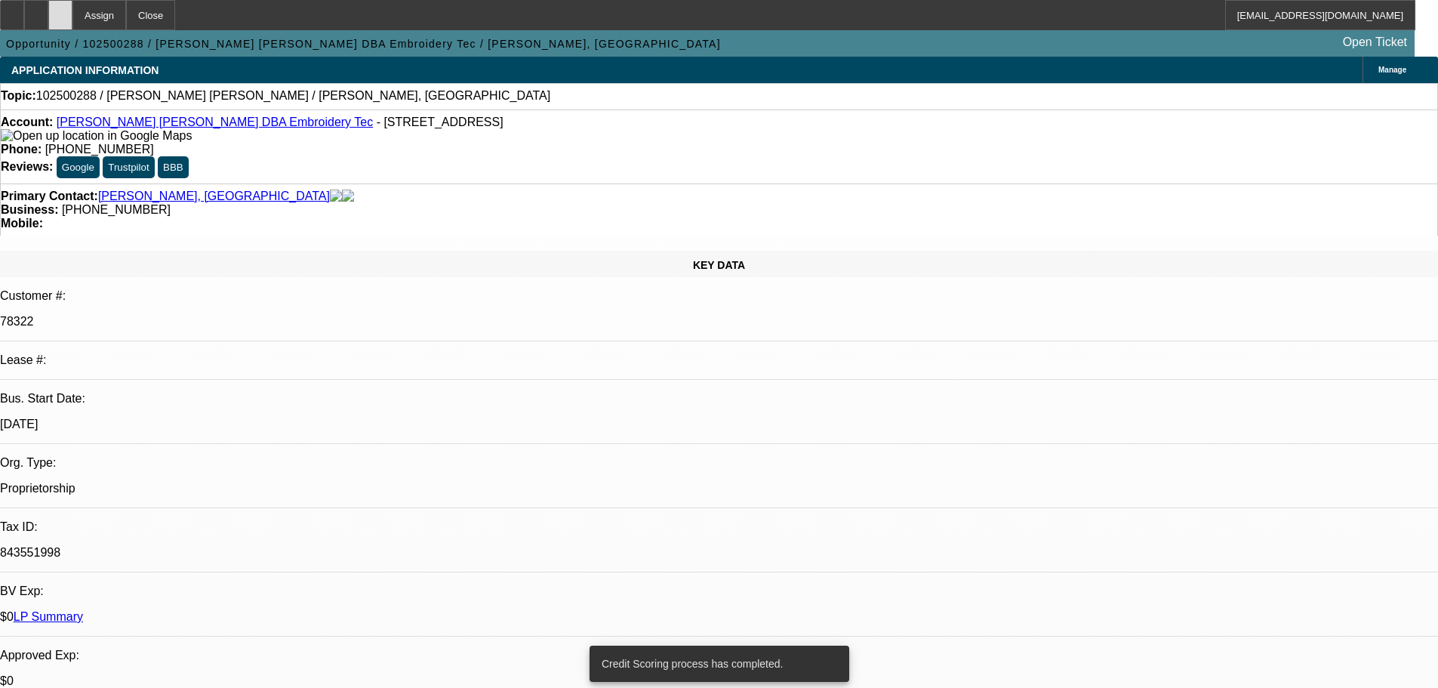
click at [72, 13] on div at bounding box center [60, 15] width 24 height 30
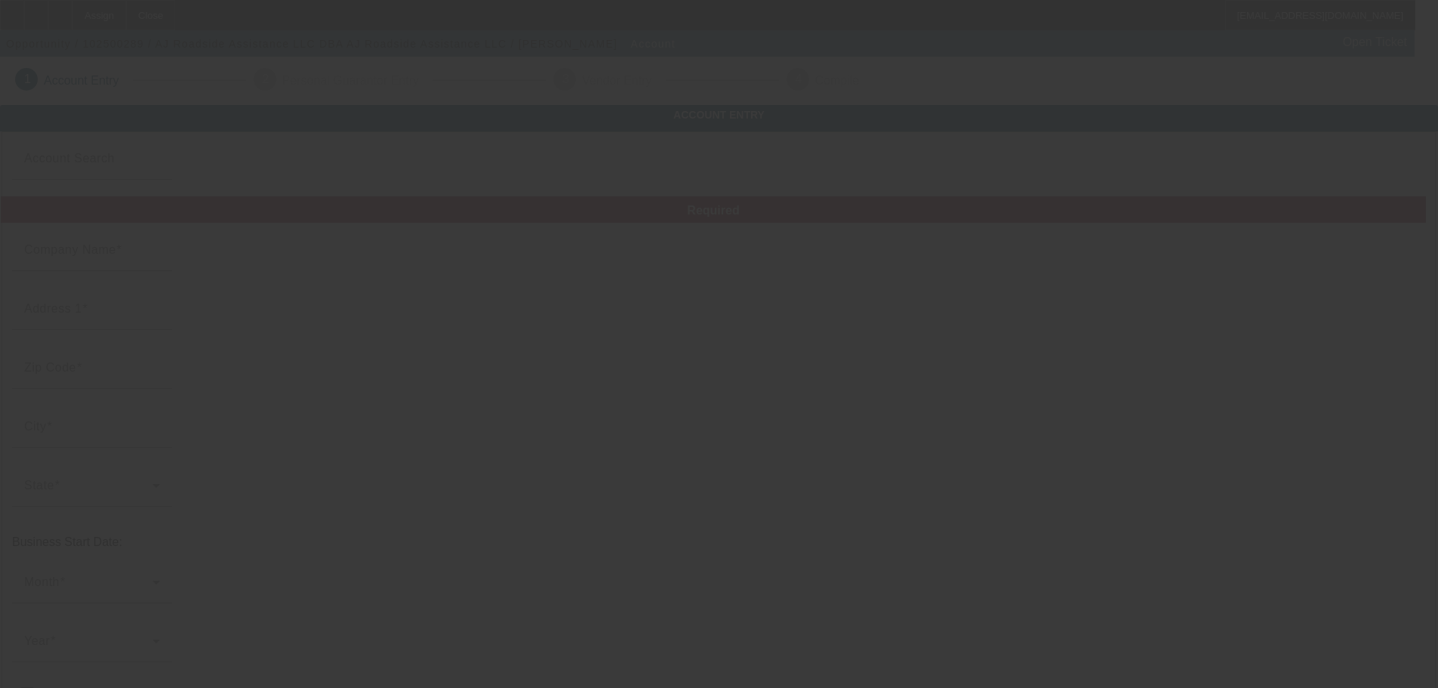
type input "AJ Roadside Assistance LLC"
type input "[STREET_ADDRESS][US_STATE]"
type input "85225"
type input "[PERSON_NAME]"
type input "[PHONE_NUMBER]"
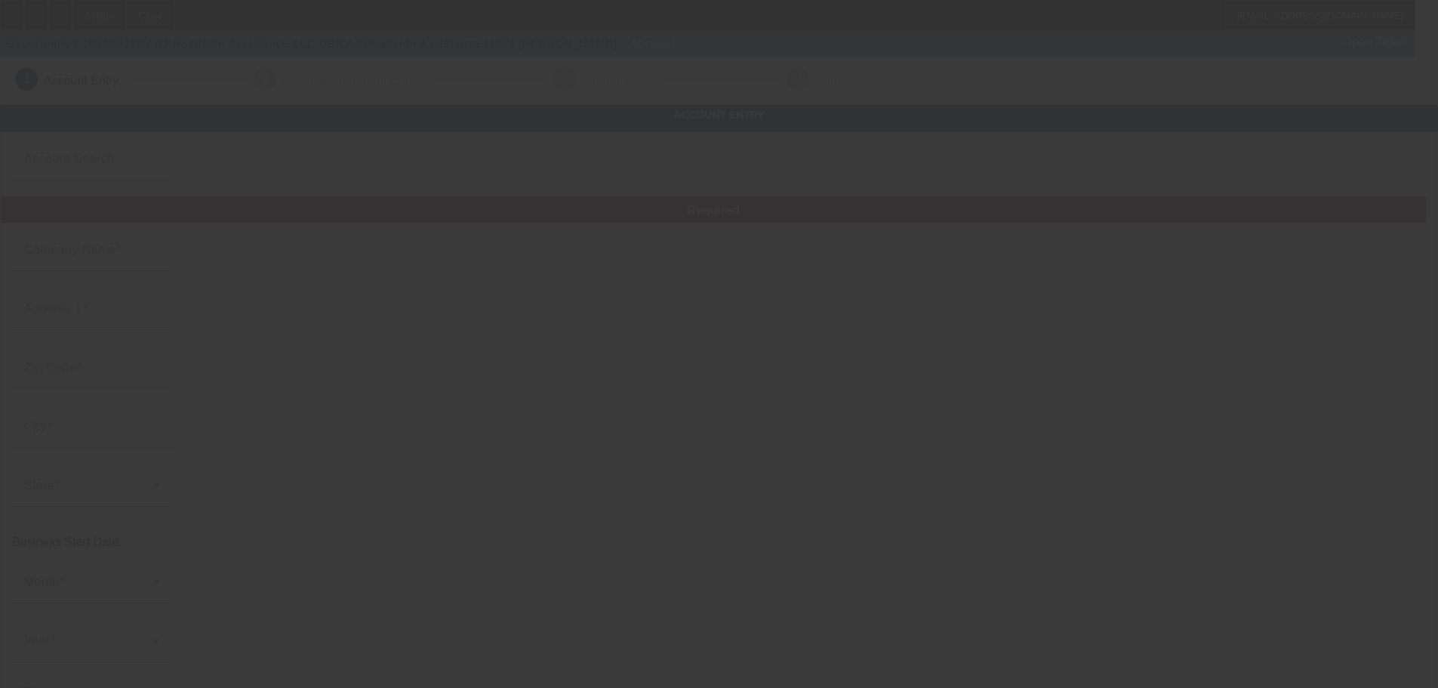
type input "AJ Roadside Assistance LLC"
type input "Apt 1038"
type input "[EMAIL_ADDRESS][DOMAIN_NAME]"
type input "[US_EMPLOYER_IDENTIFICATION_NUMBER]"
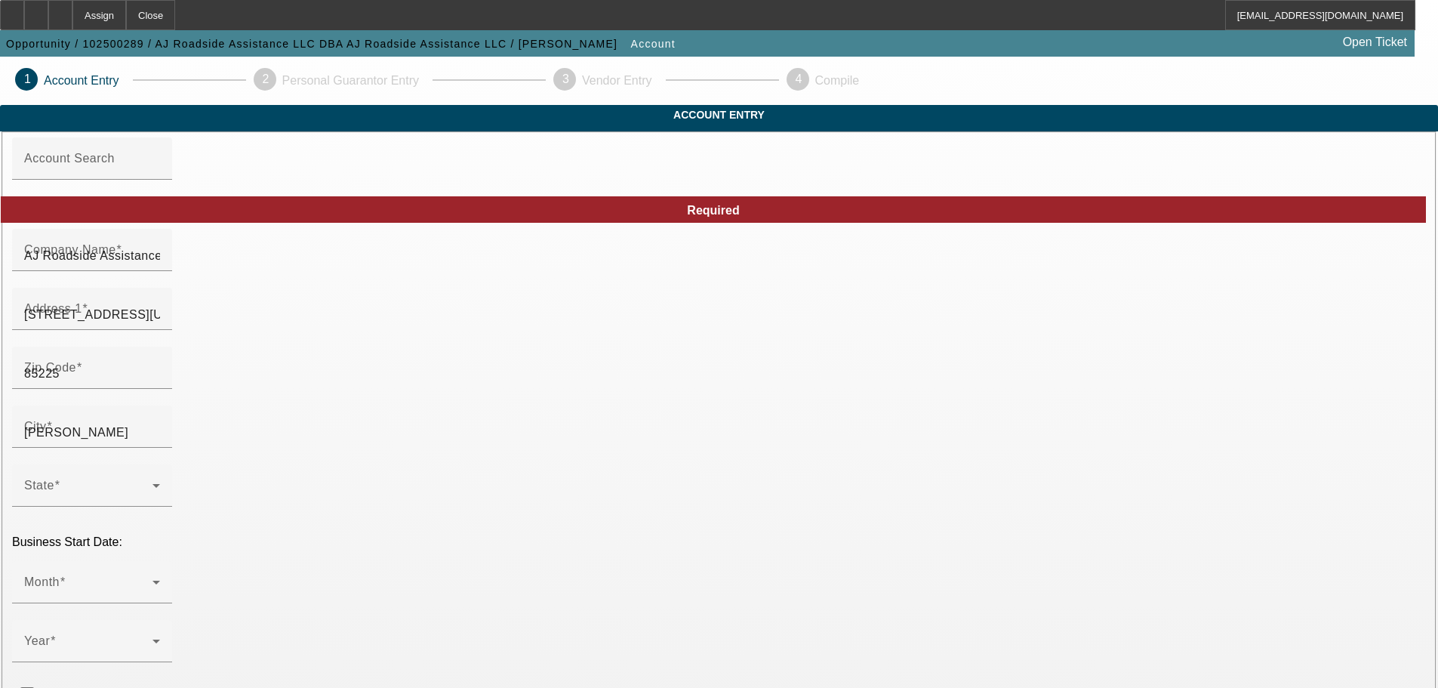
type input "[DATE]"
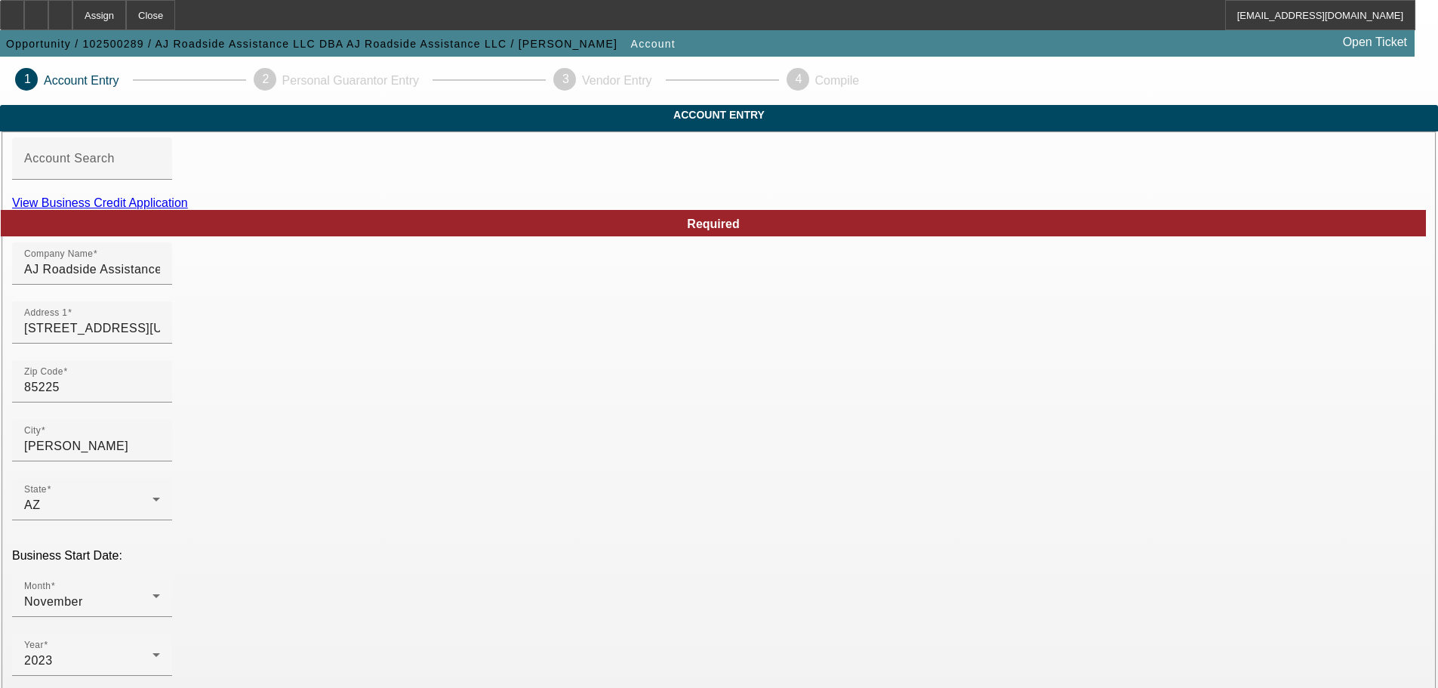
scroll to position [279, 0]
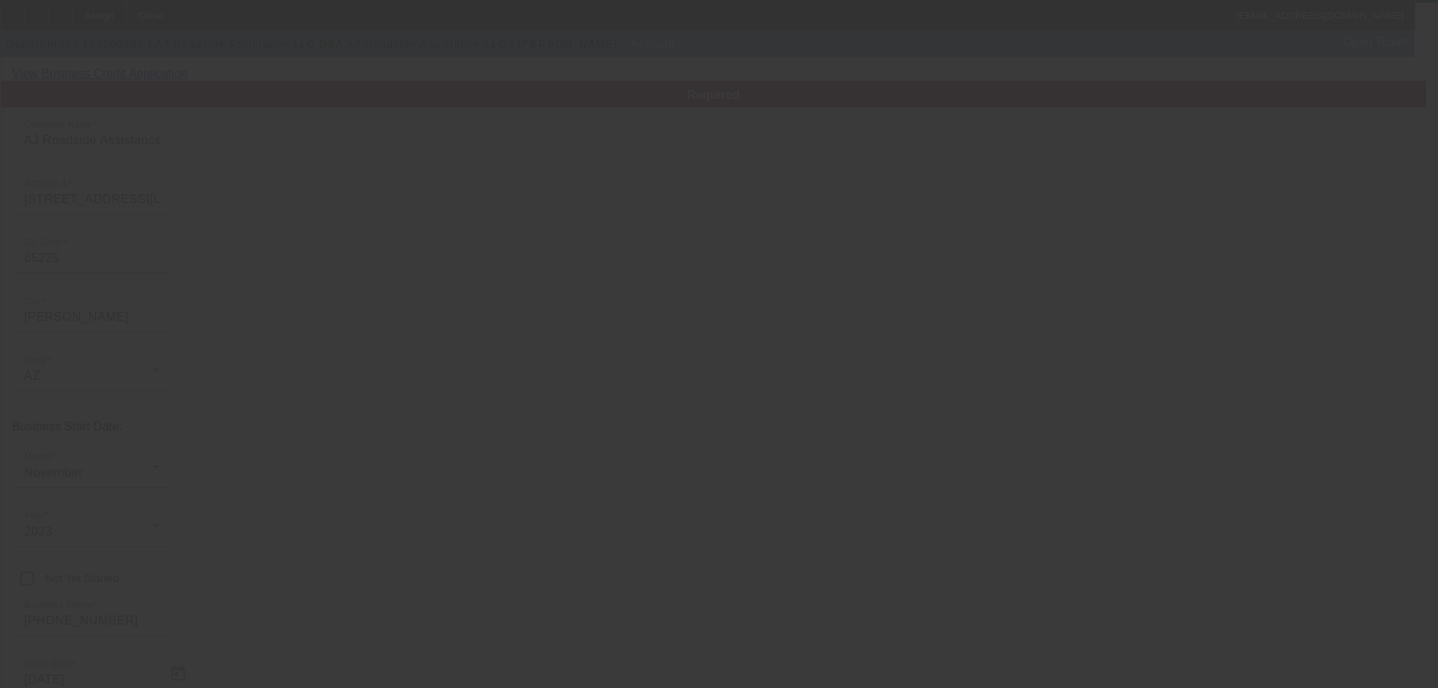
scroll to position [0, 0]
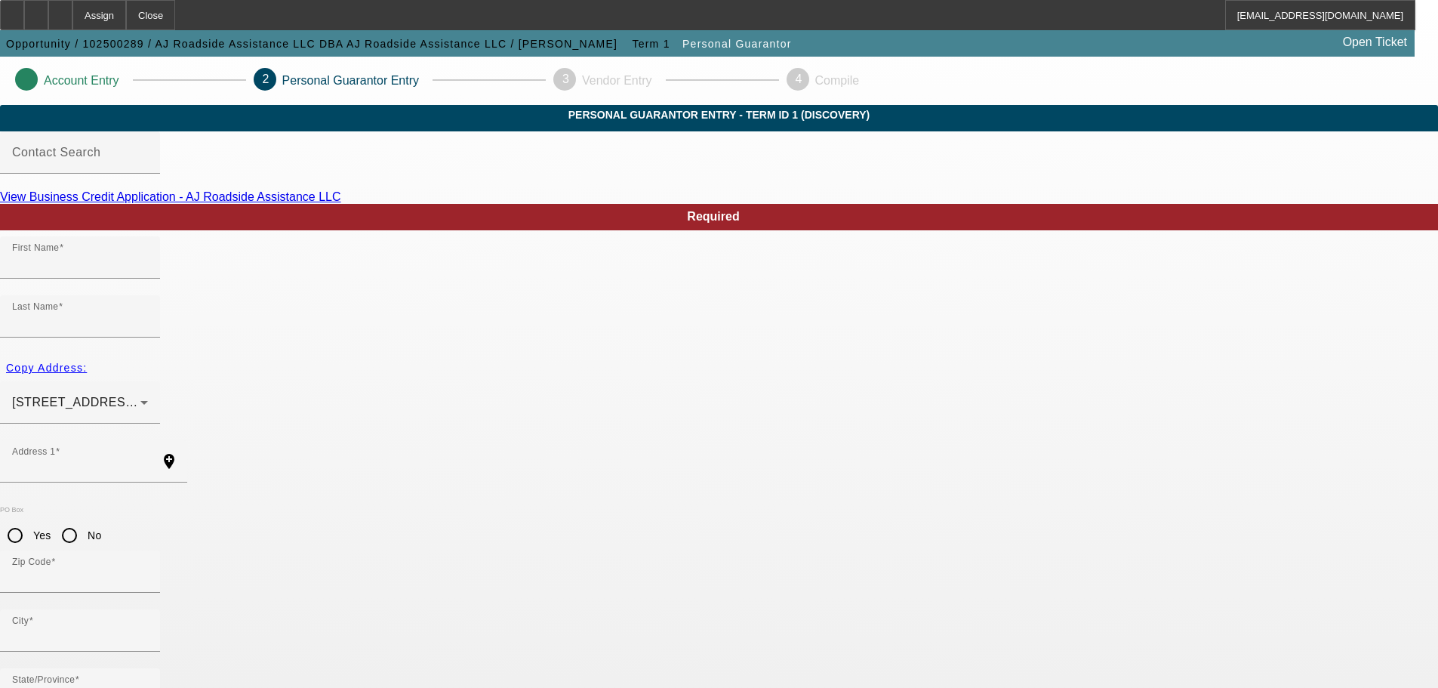
type input "Anthony"
type input "Jimenez"
type input "2400 North Arizona Avenue"
radio input "true"
type input "85225"
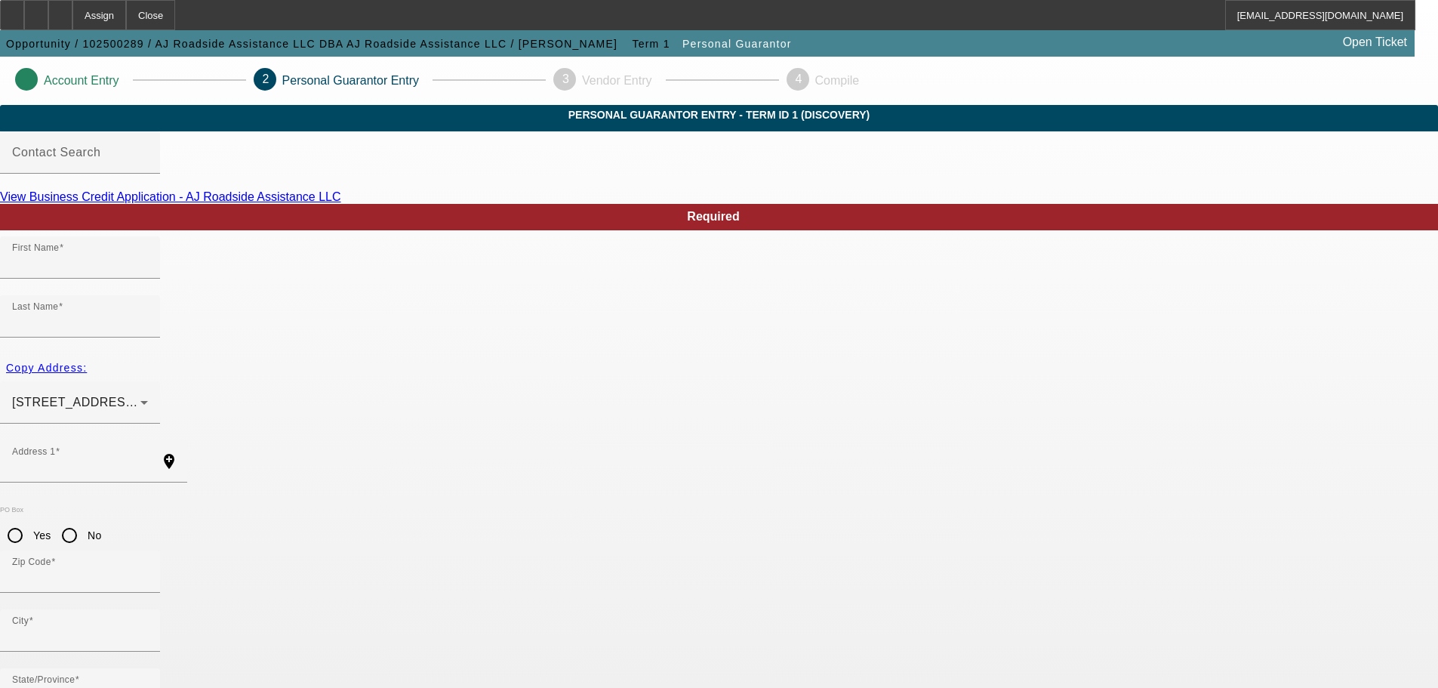
type input "Chandler"
type input "[PHONE_NUMBER]"
type input "100"
type input "600-20-6960"
type input "ajjimenezx@gmail.com"
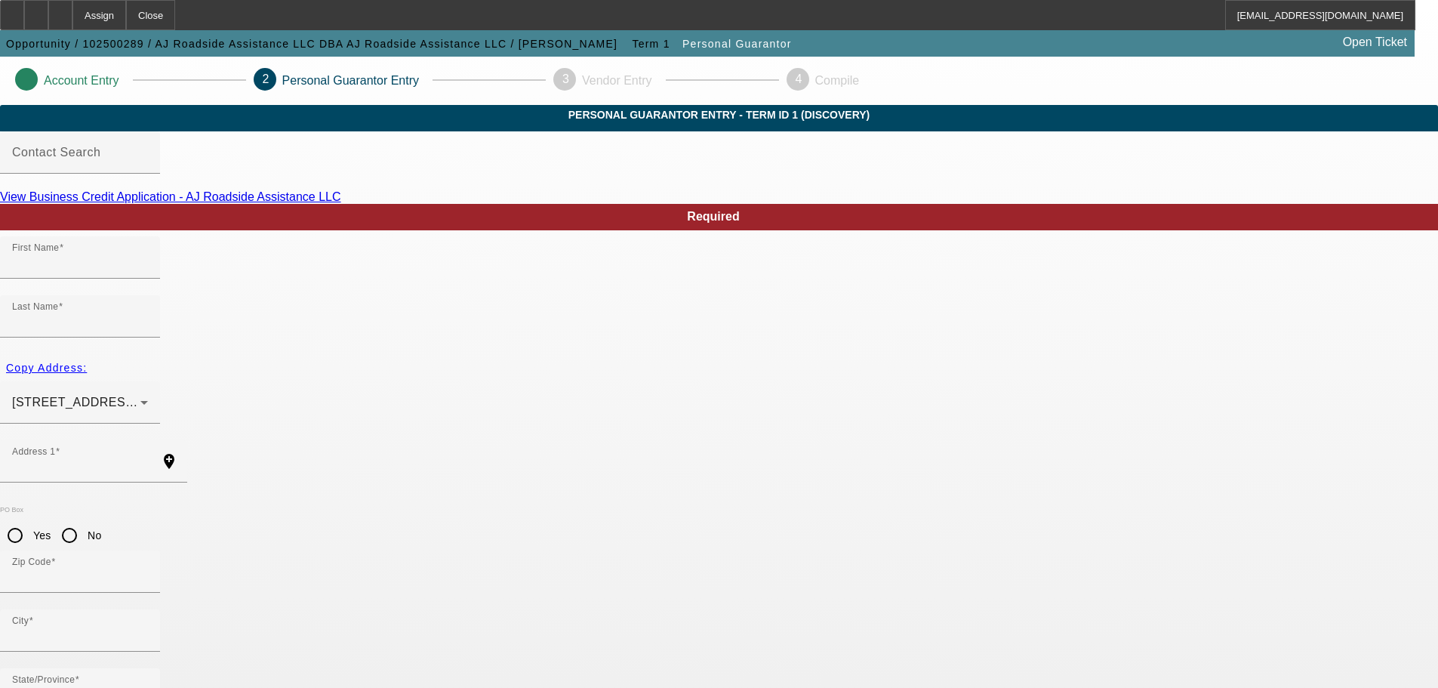
type input "Apt 1038"
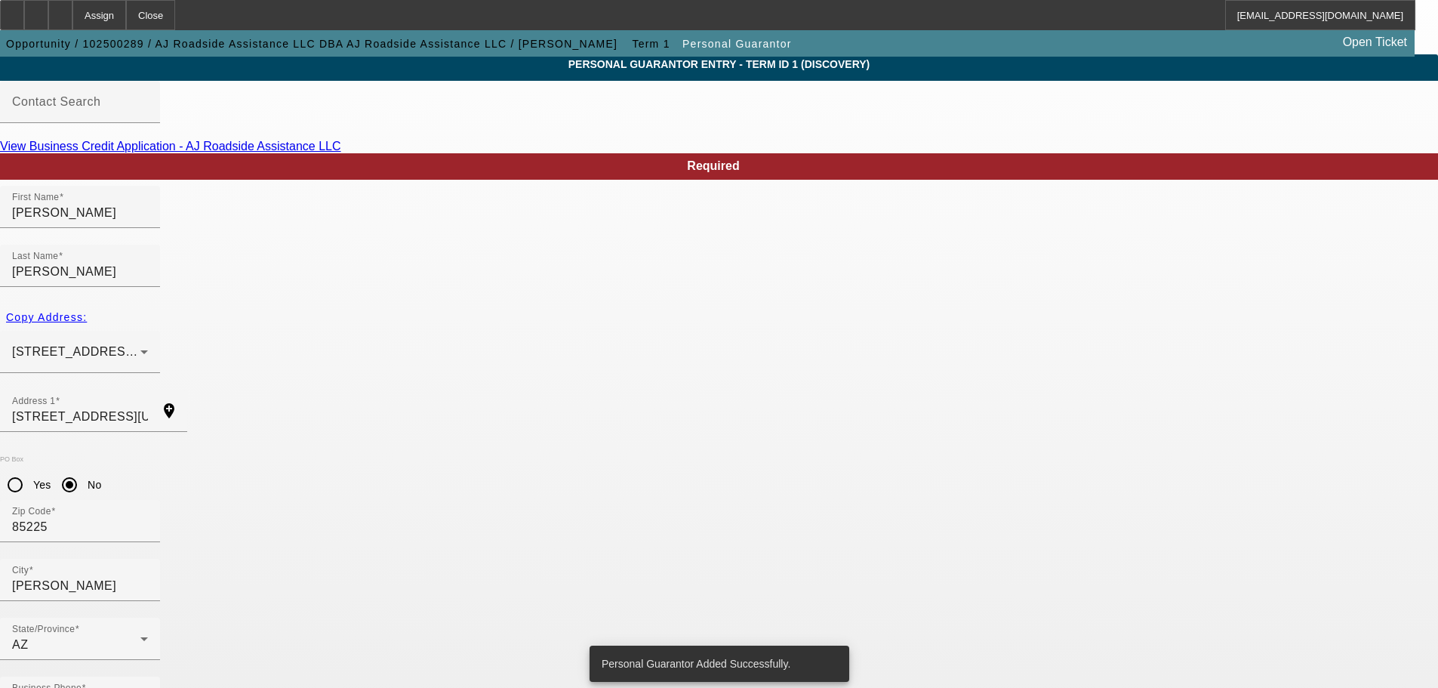
scroll to position [0, 0]
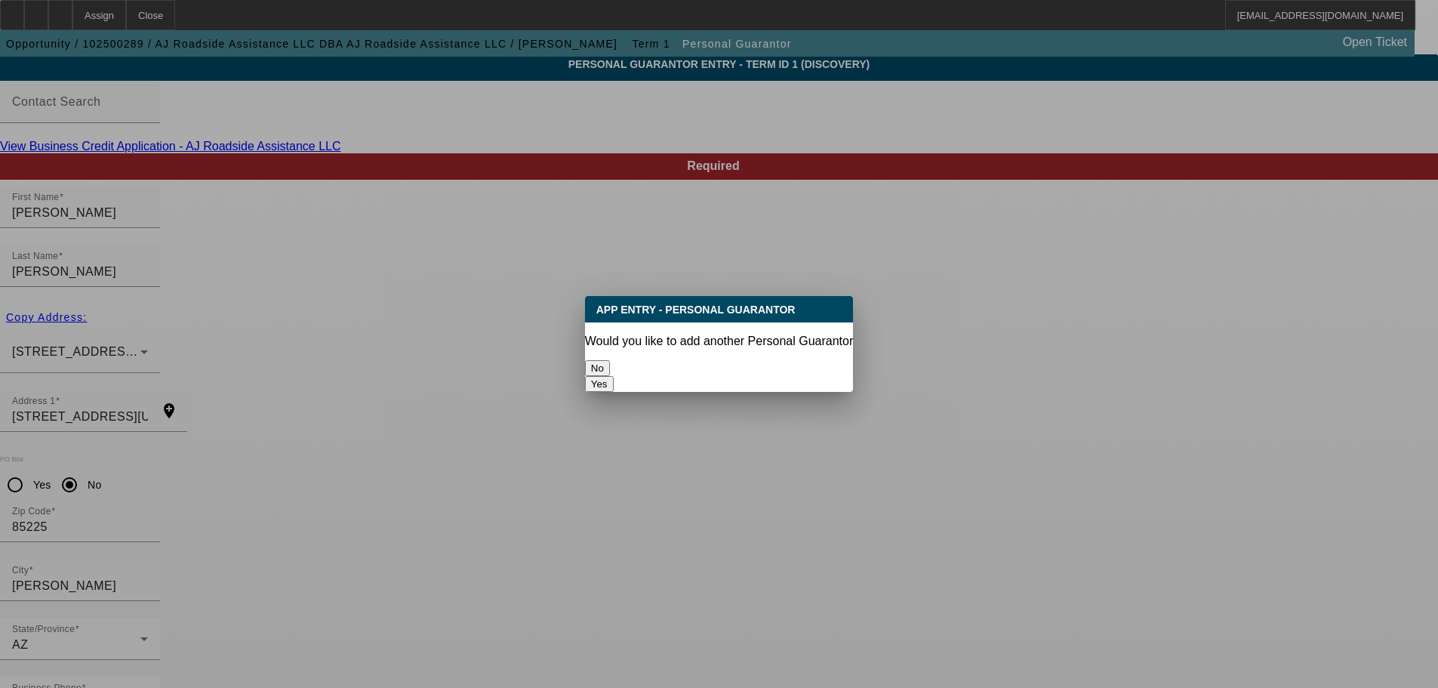
click at [610, 360] on button "No" at bounding box center [597, 368] width 25 height 16
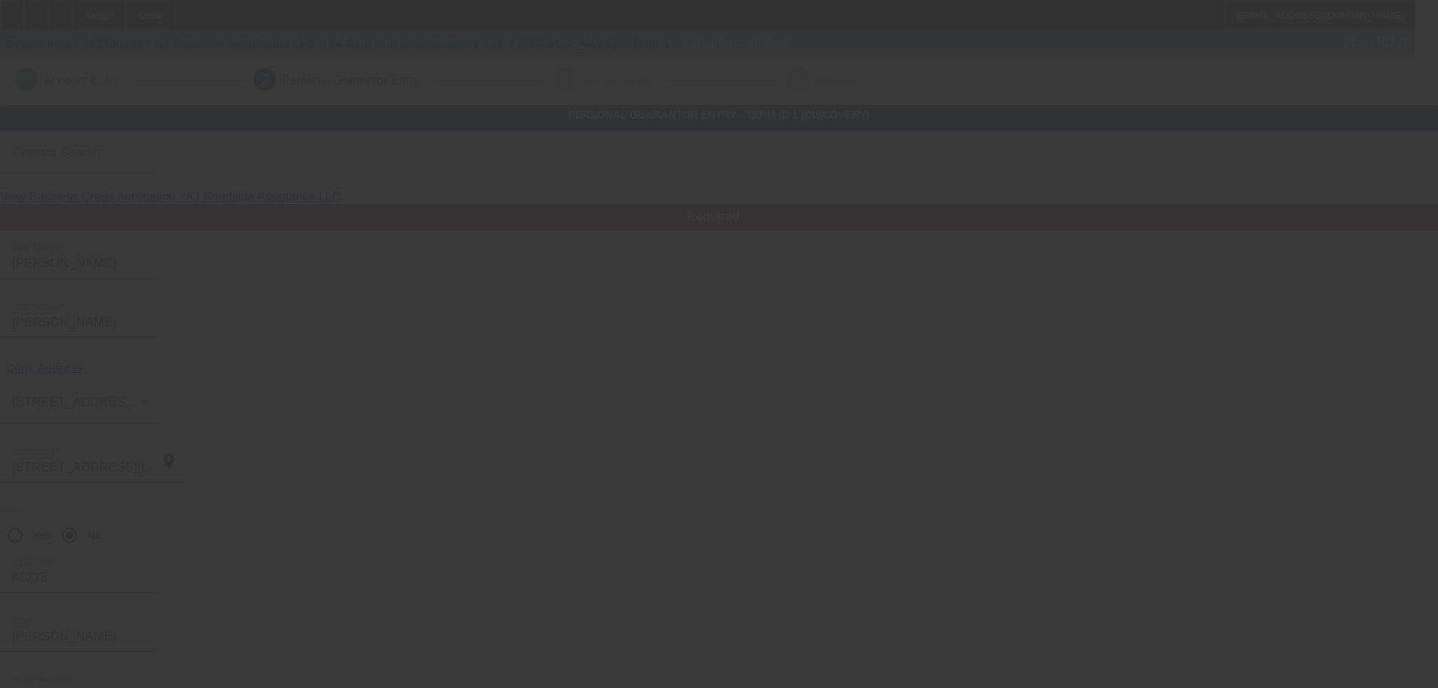
scroll to position [51, 0]
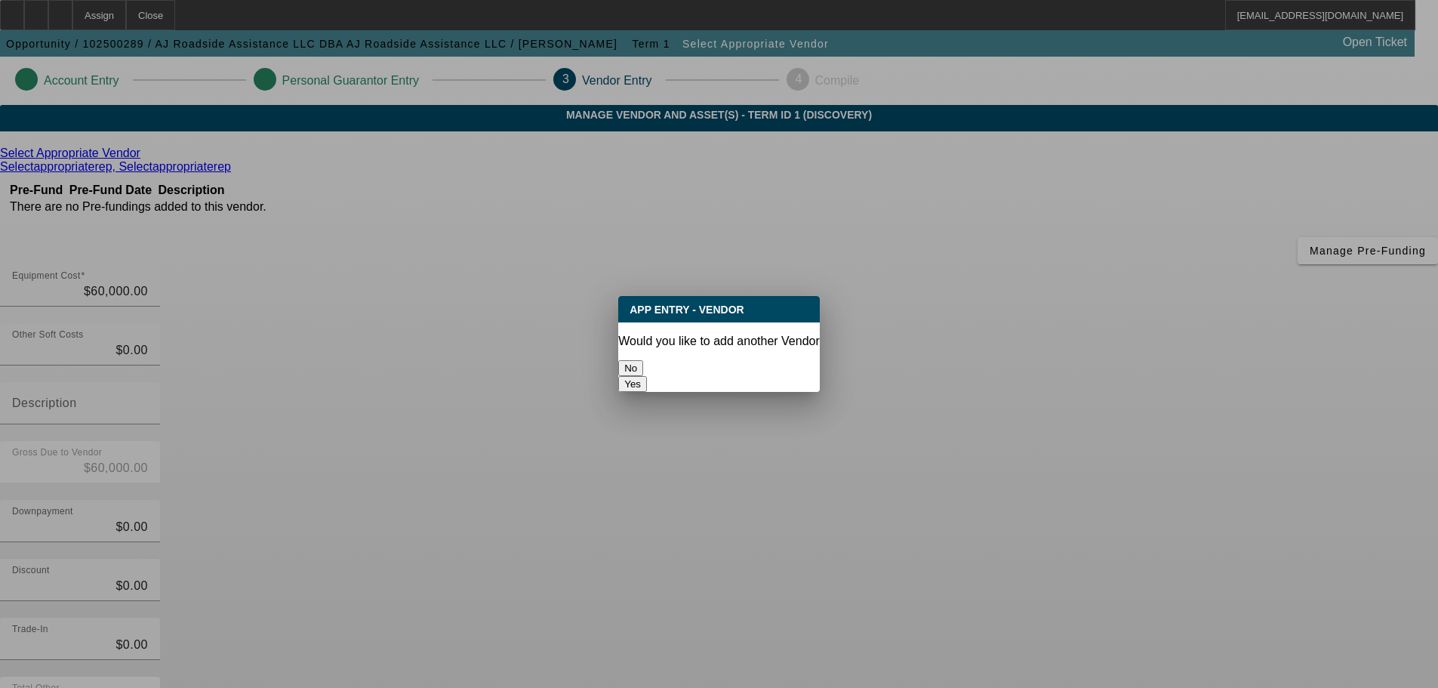
click at [643, 360] on button "No" at bounding box center [630, 368] width 25 height 16
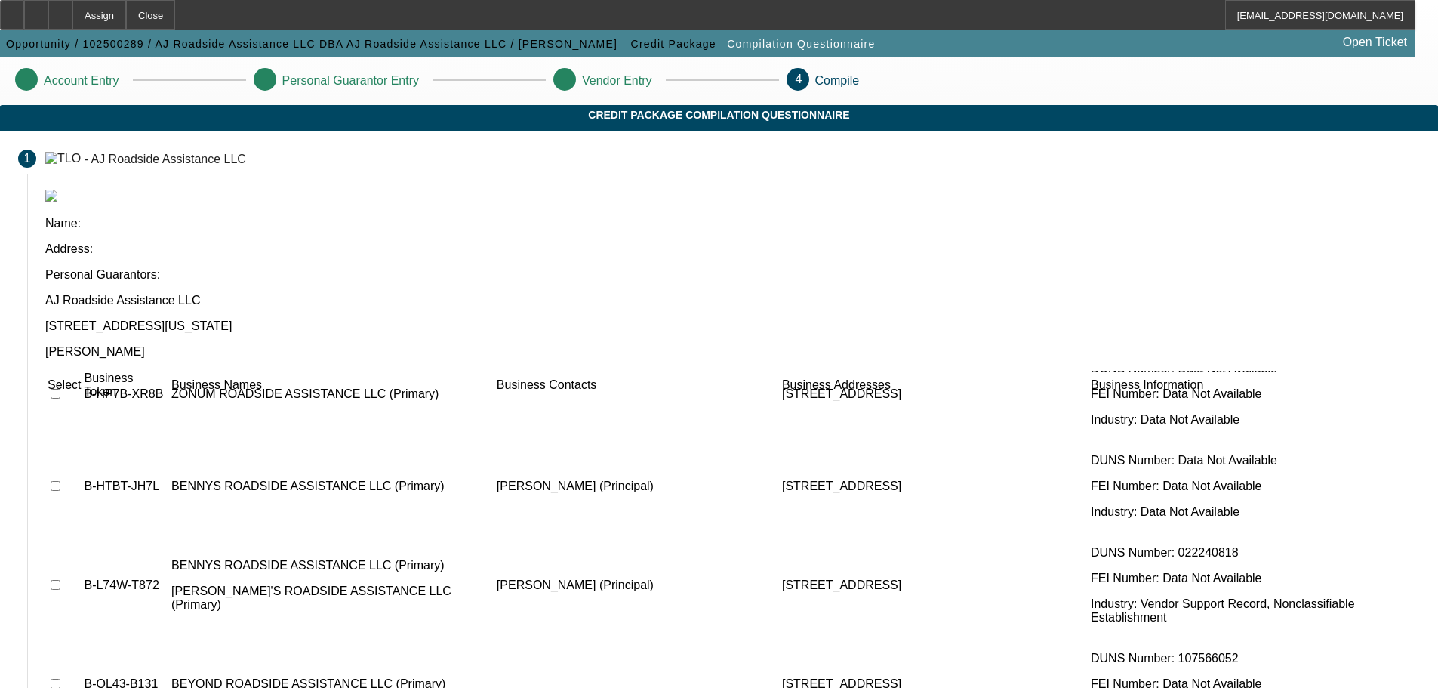
scroll to position [93, 0]
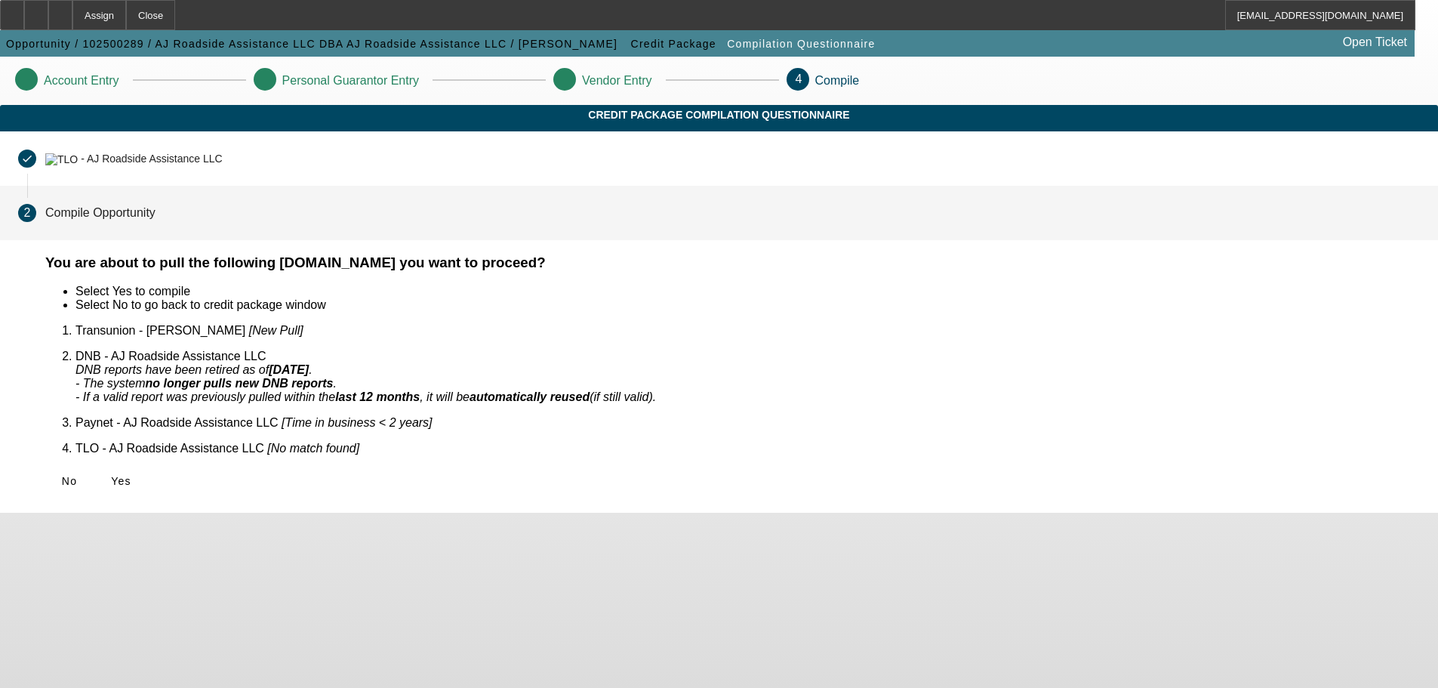
scroll to position [0, 0]
click at [131, 475] on span "Yes" at bounding box center [121, 481] width 20 height 12
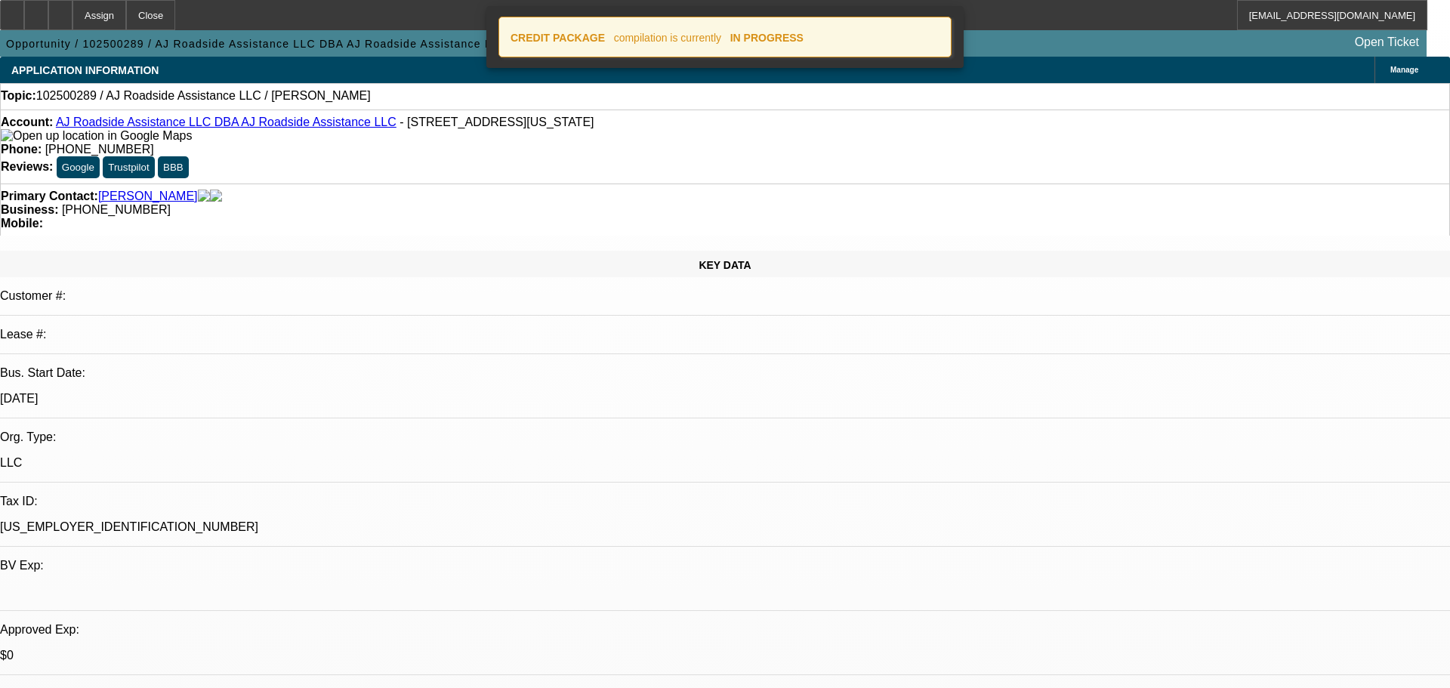
select select "0"
select select "2"
select select "0.1"
select select "4"
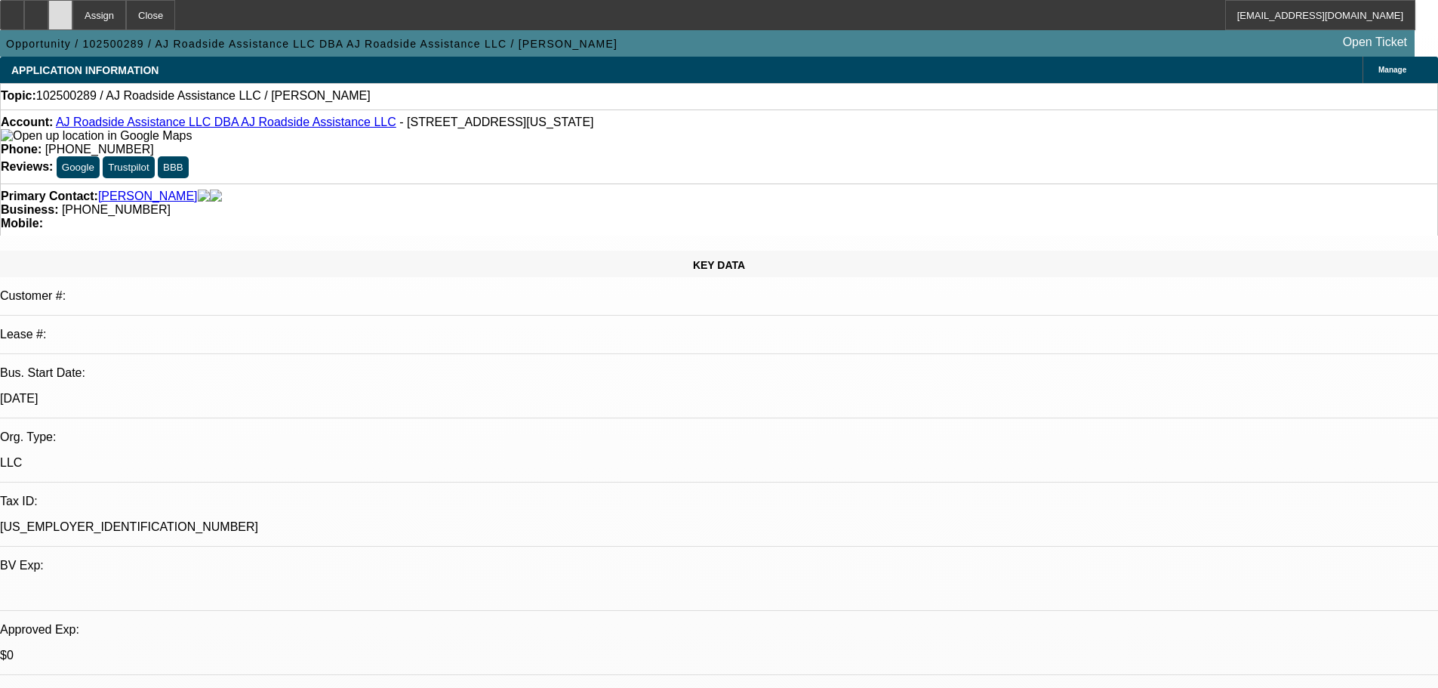
click at [60, 10] on icon at bounding box center [60, 10] width 0 height 0
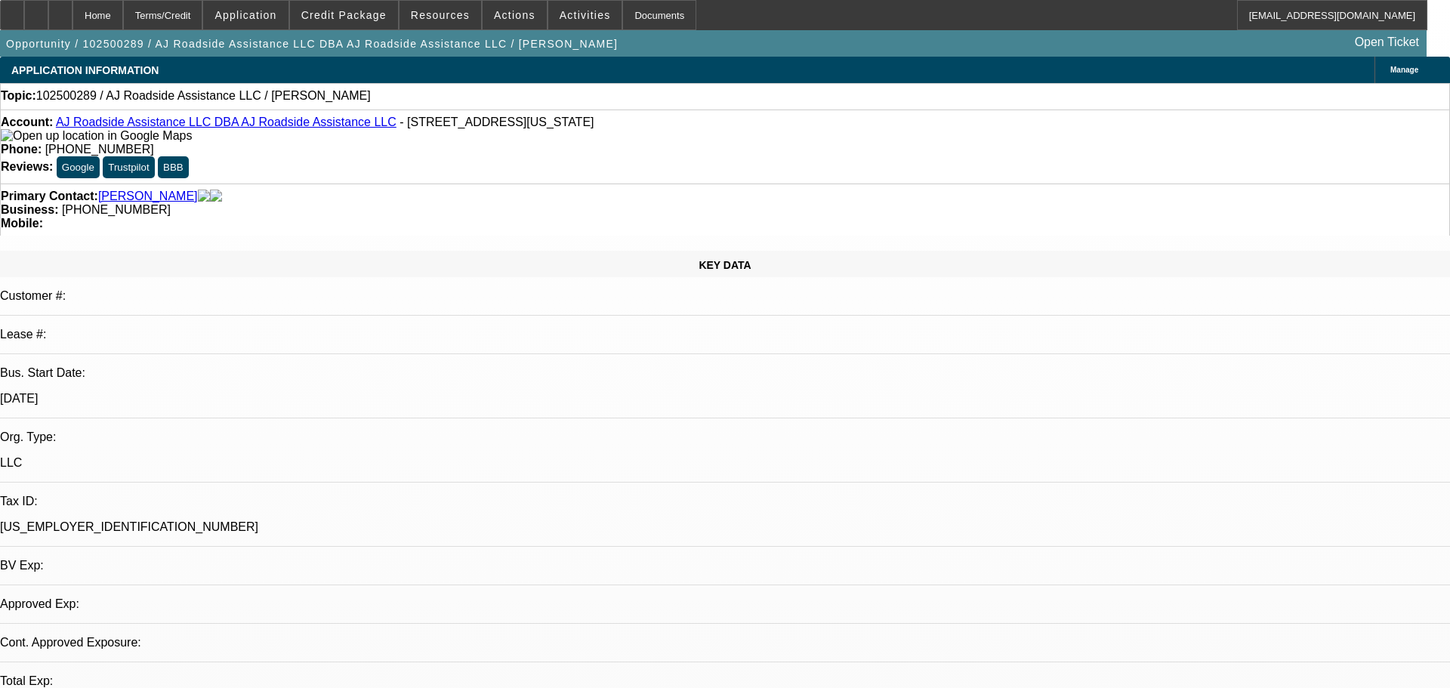
select select "0"
select select "2"
select select "0.1"
select select "4"
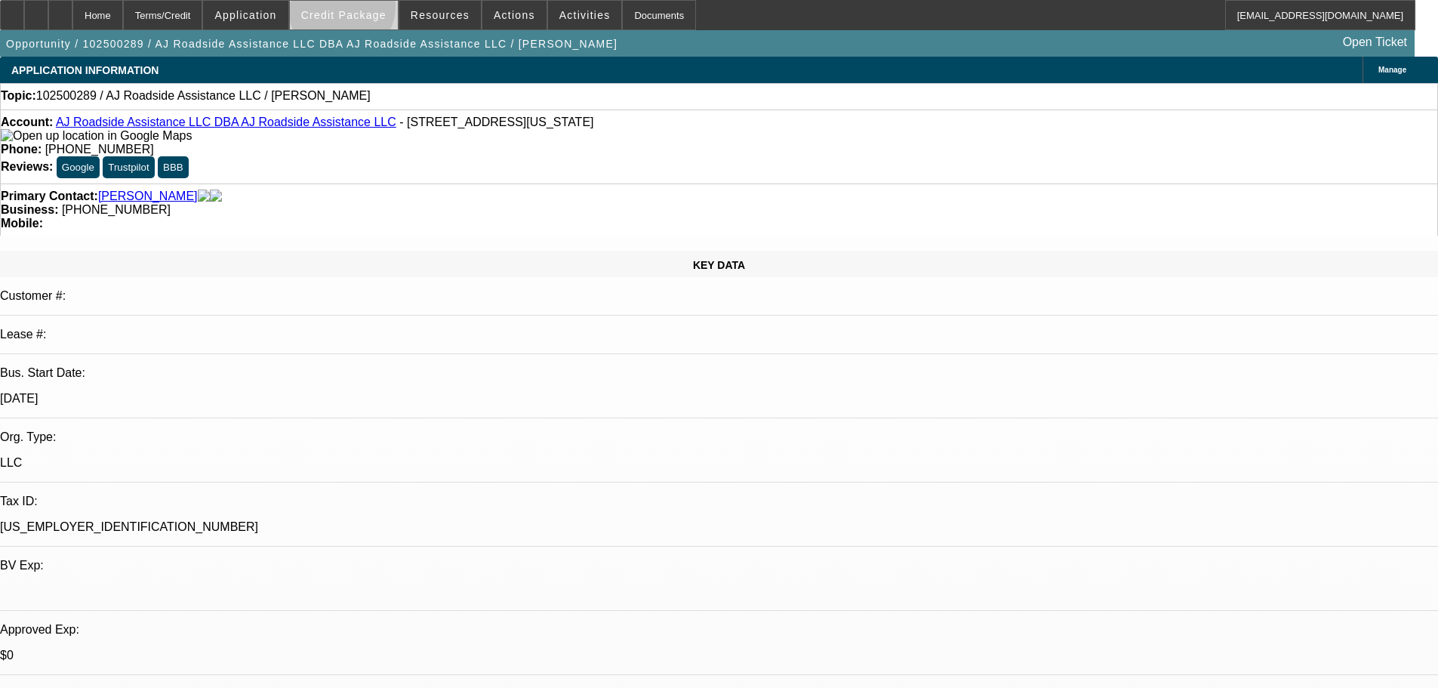
click at [365, 10] on span "Credit Package" at bounding box center [343, 15] width 85 height 12
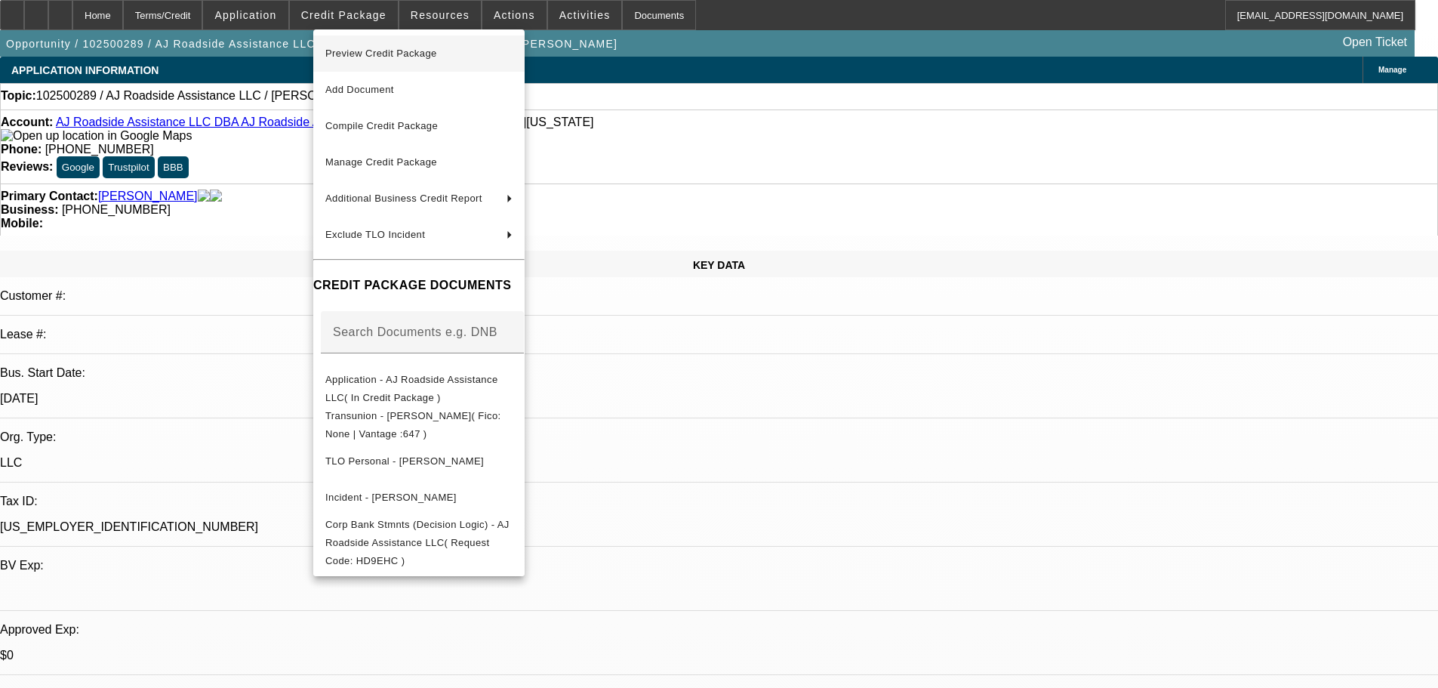
click at [389, 55] on span "Preview Credit Package" at bounding box center [381, 53] width 112 height 11
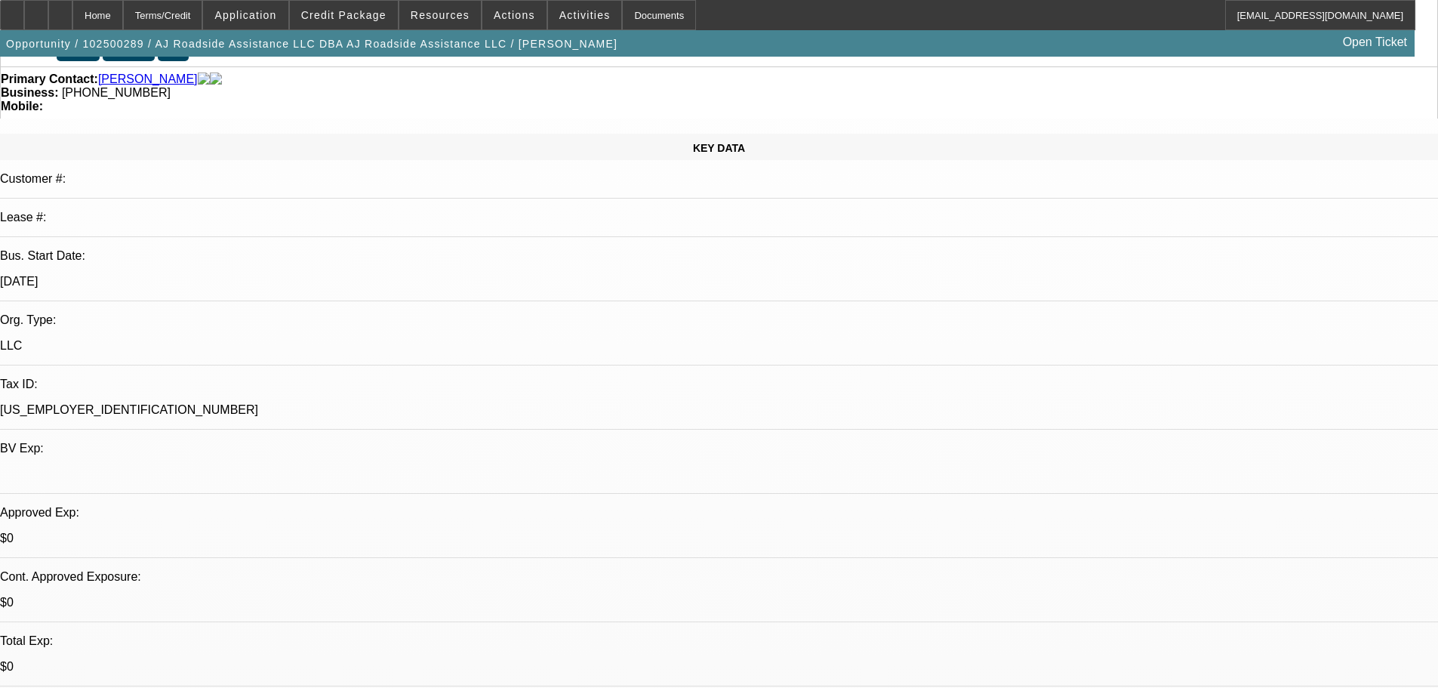
scroll to position [226, 0]
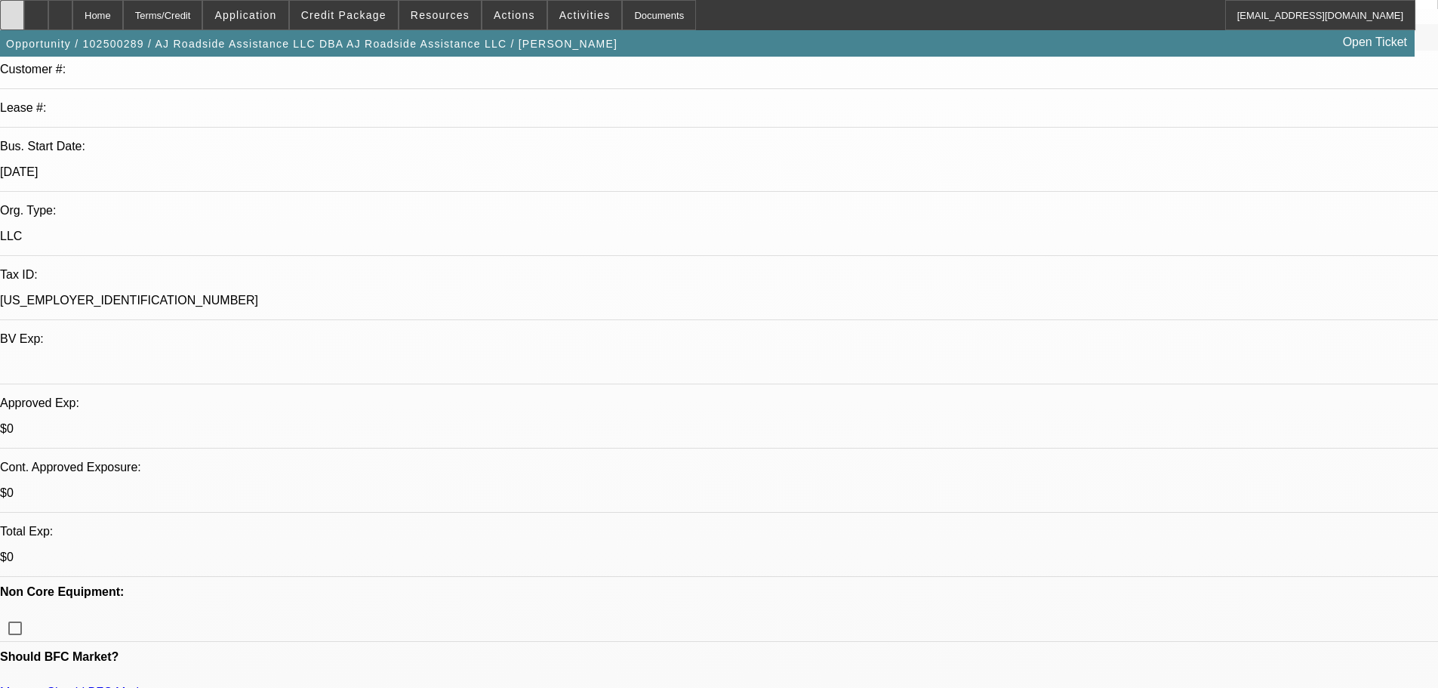
click at [24, 21] on div at bounding box center [12, 15] width 24 height 30
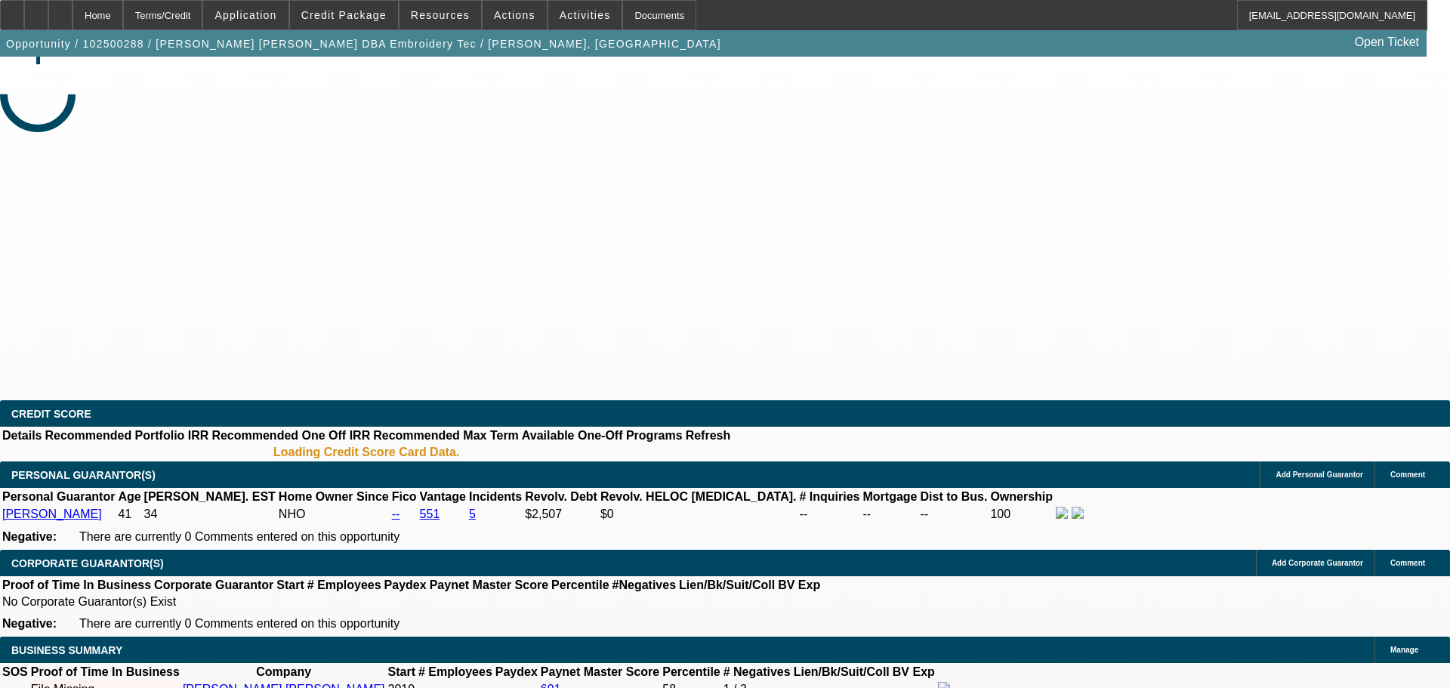
select select "0"
select select "2"
select select "0.1"
select select "4"
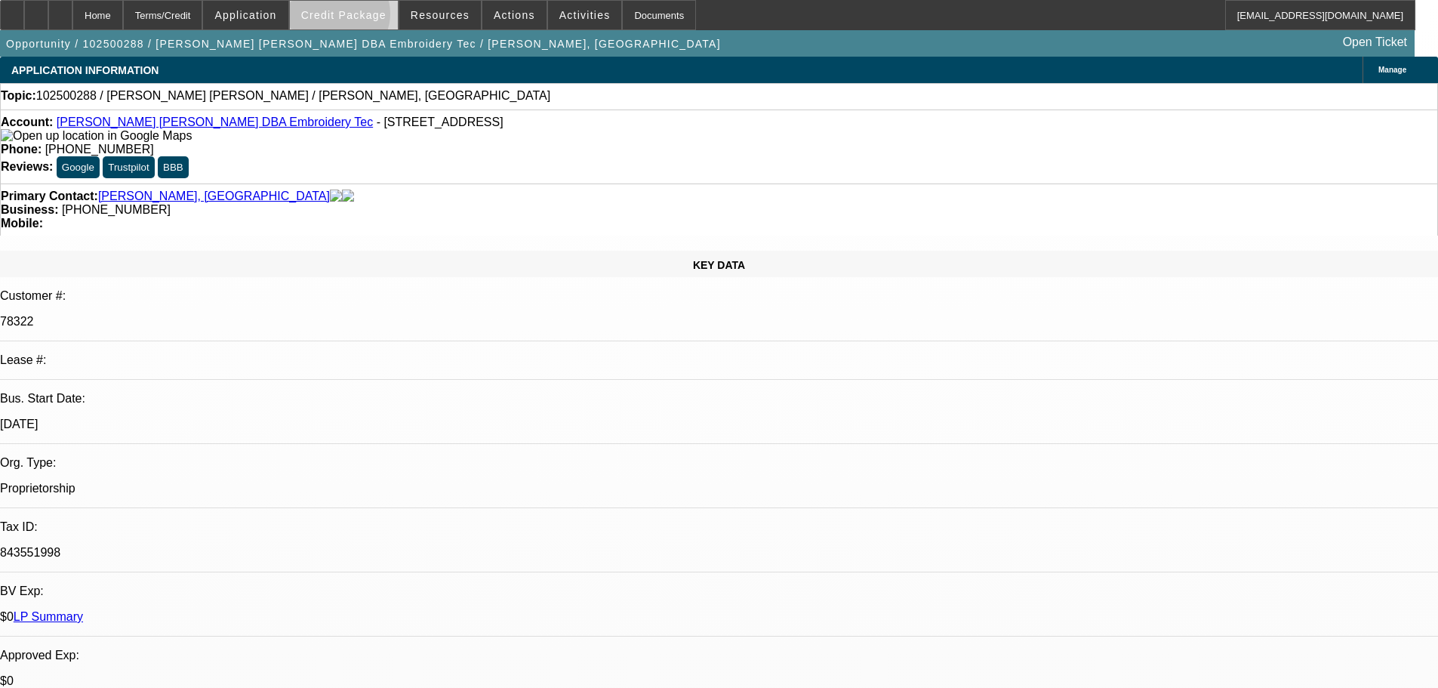
click at [363, 17] on span "Credit Package" at bounding box center [343, 15] width 85 height 12
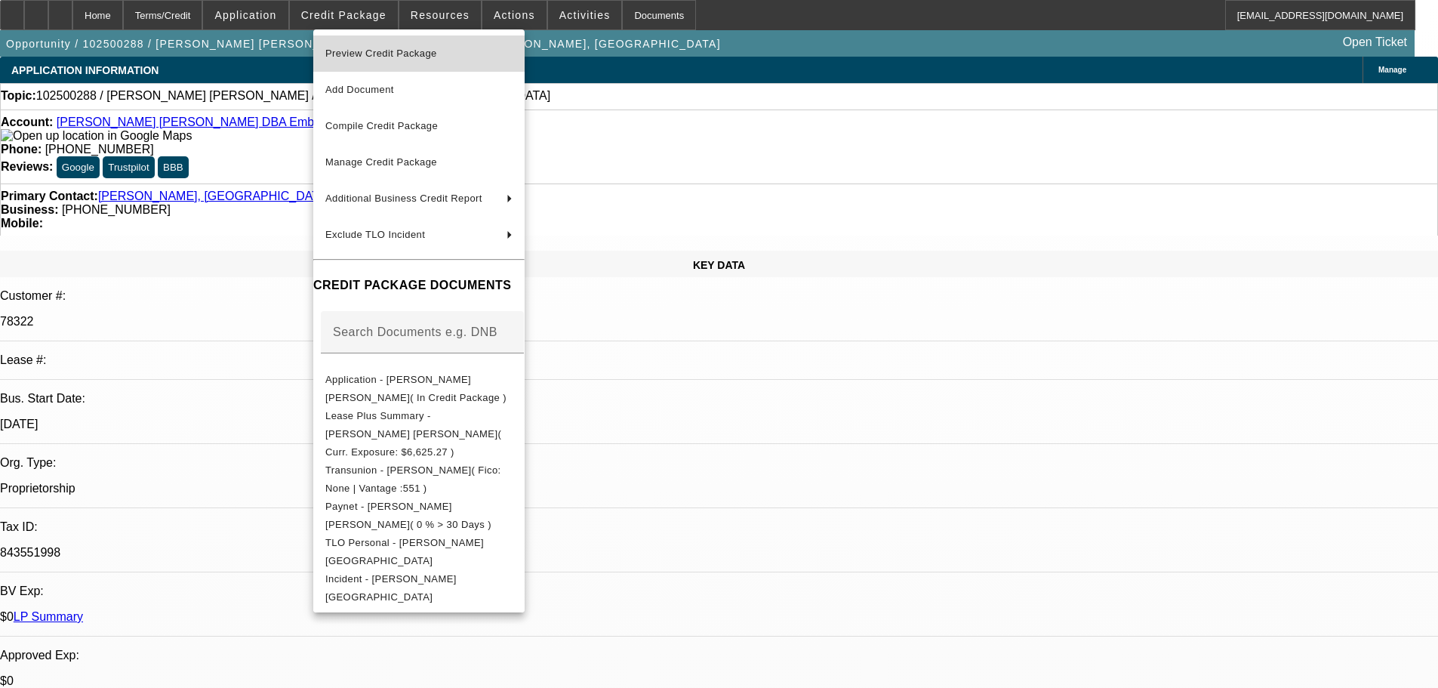
click at [373, 54] on span "Preview Credit Package" at bounding box center [381, 53] width 112 height 11
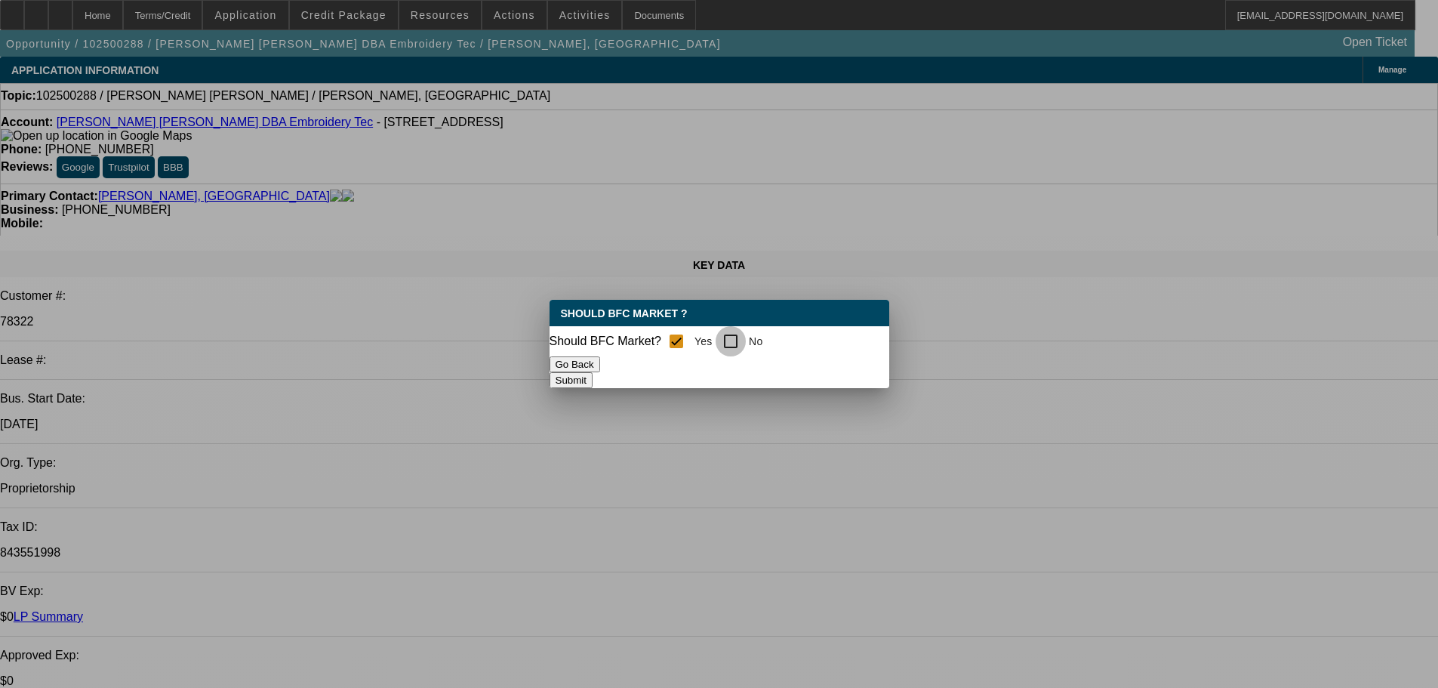
click at [746, 344] on input "No" at bounding box center [731, 341] width 30 height 30
checkbox input "true"
checkbox input "false"
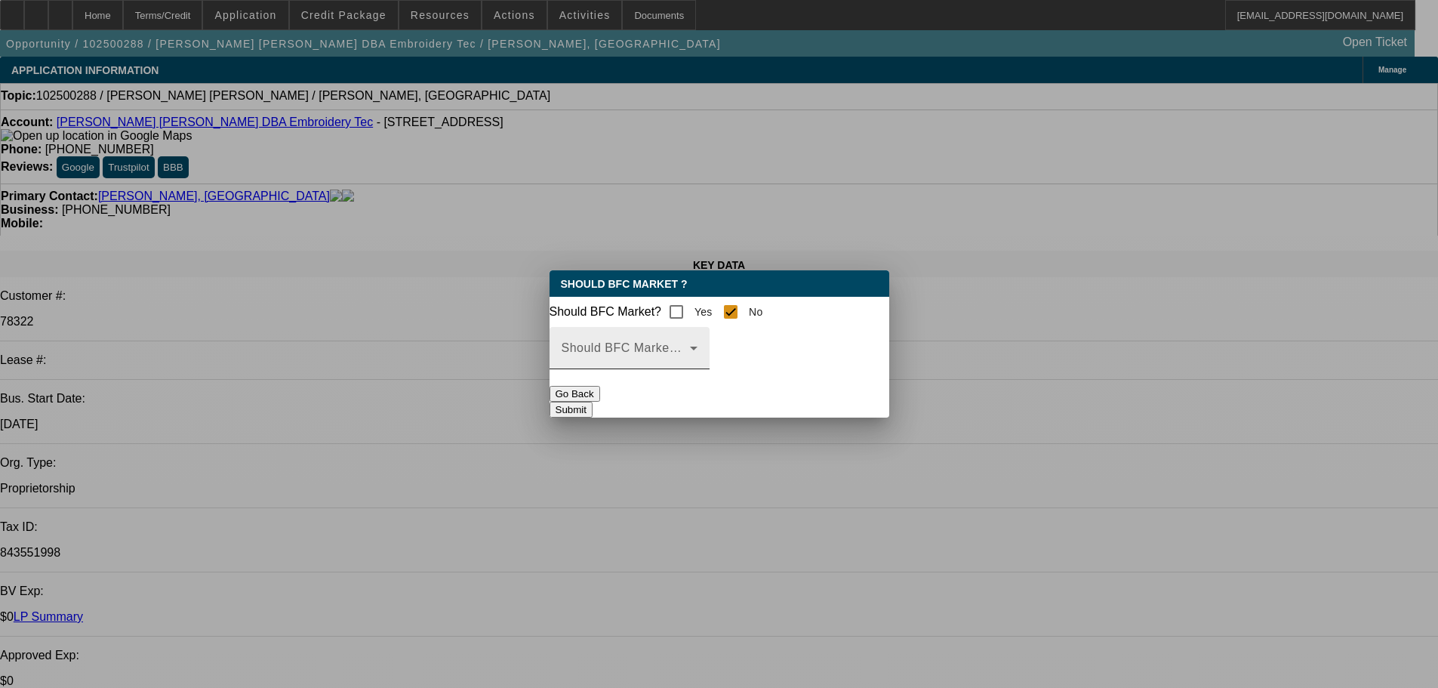
click at [690, 363] on span at bounding box center [626, 354] width 128 height 18
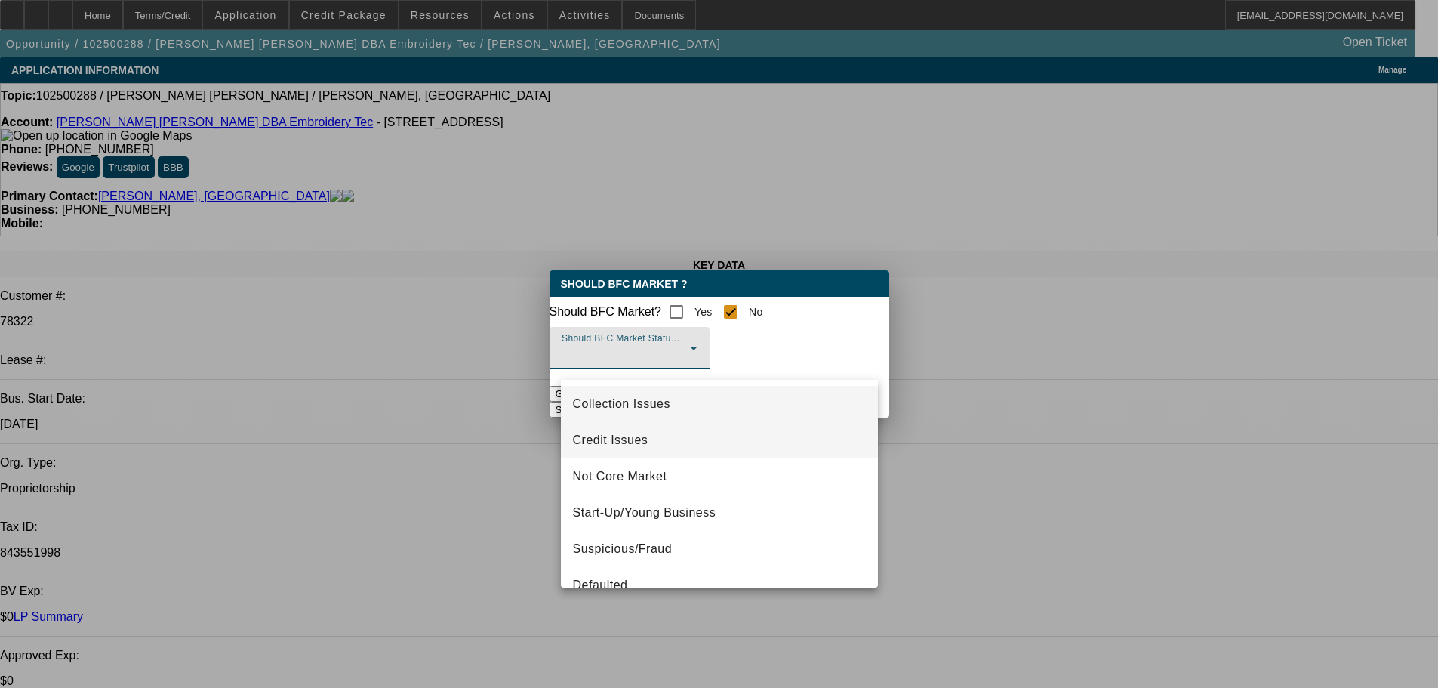
click at [631, 439] on span "Credit Issues" at bounding box center [610, 440] width 75 height 18
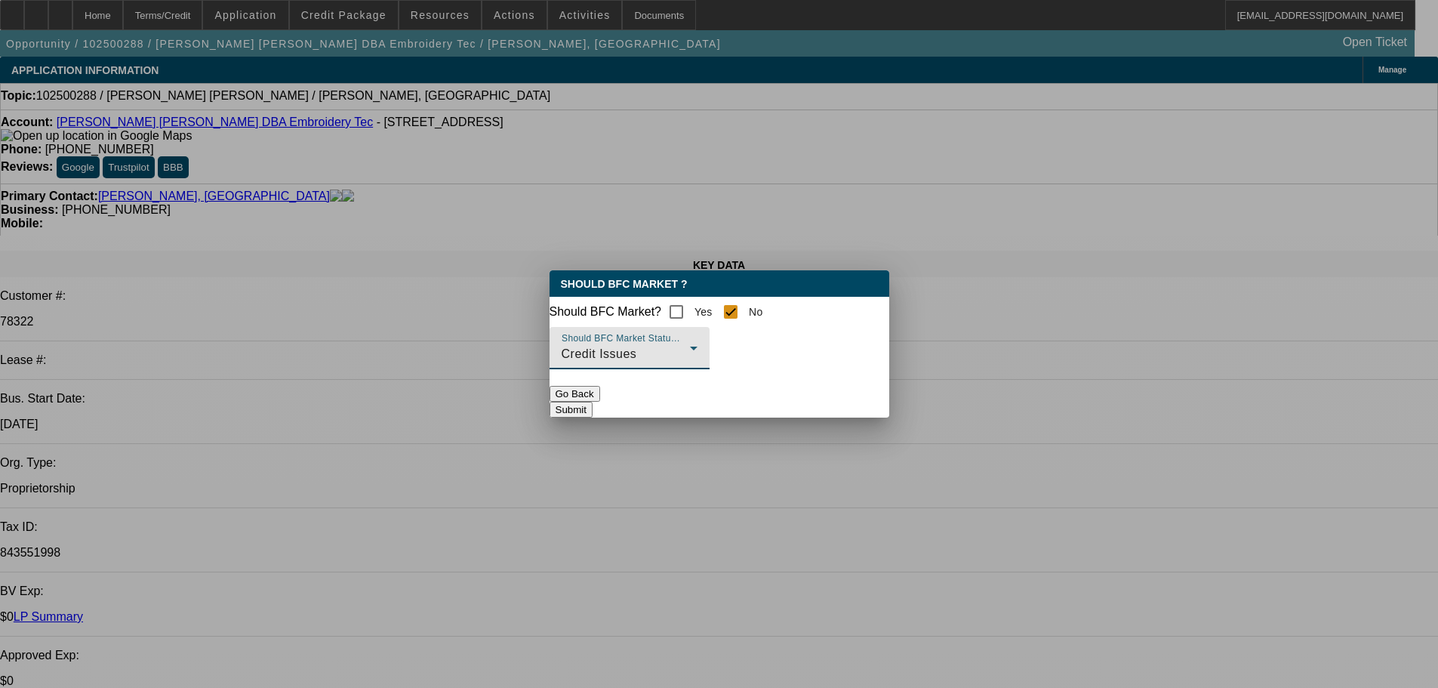
click at [593, 408] on button "Submit" at bounding box center [571, 410] width 43 height 16
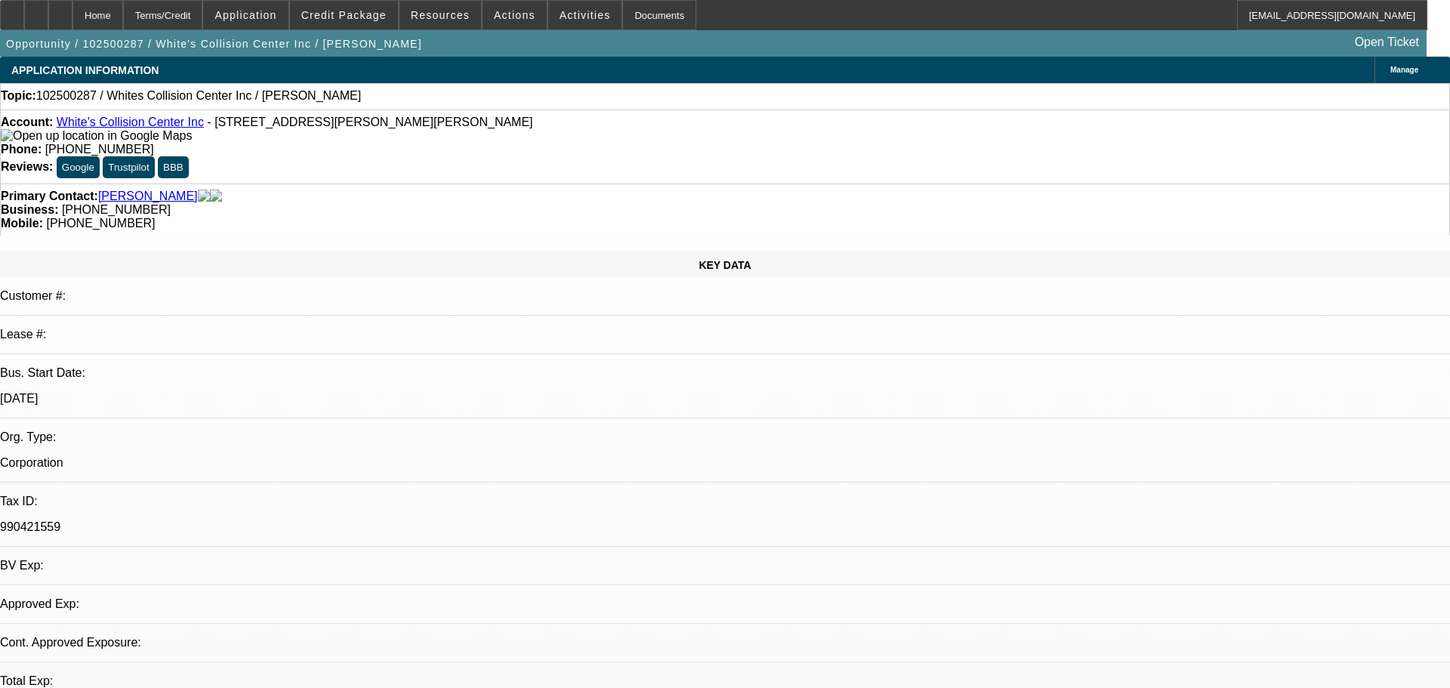
select select "0"
select select "2"
select select "0.1"
select select "1"
select select "2"
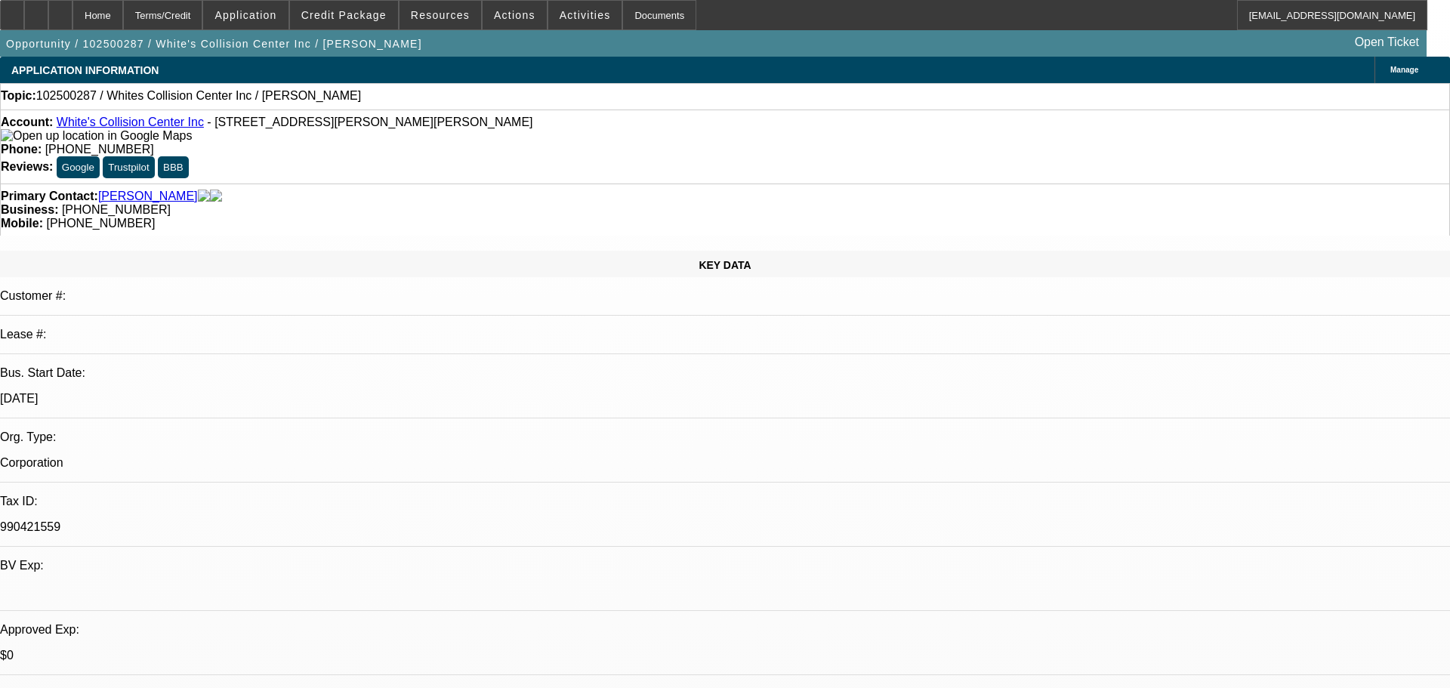
select select "4"
click at [335, 19] on span "Credit Package" at bounding box center [343, 15] width 85 height 12
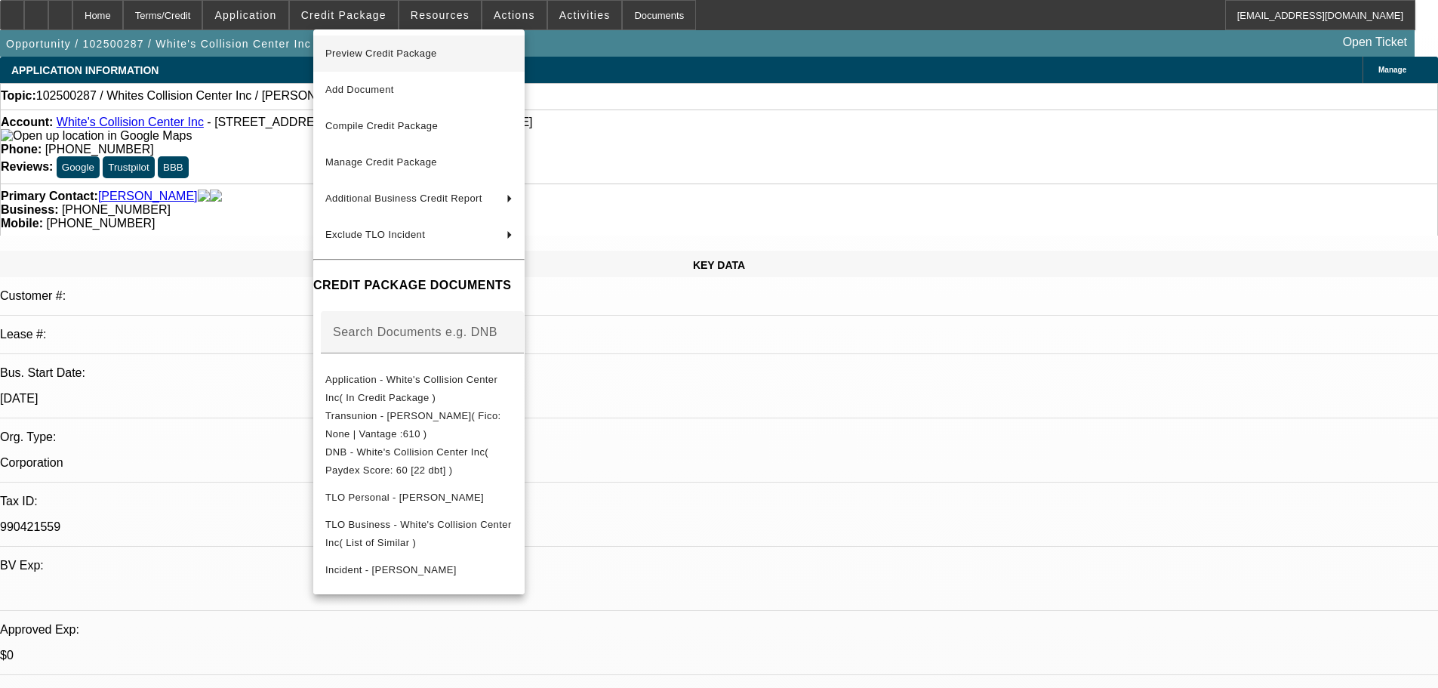
click at [396, 51] on span "Preview Credit Package" at bounding box center [381, 53] width 112 height 11
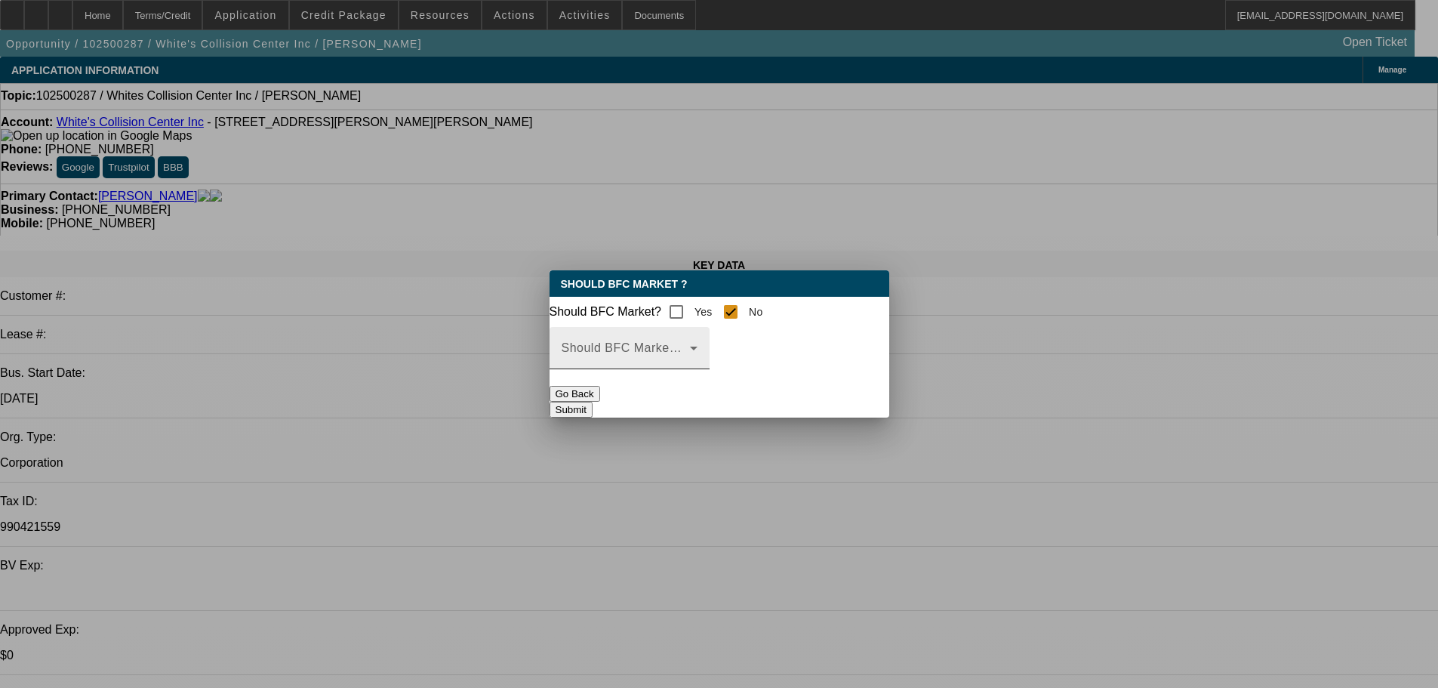
click at [690, 359] on span at bounding box center [626, 354] width 128 height 18
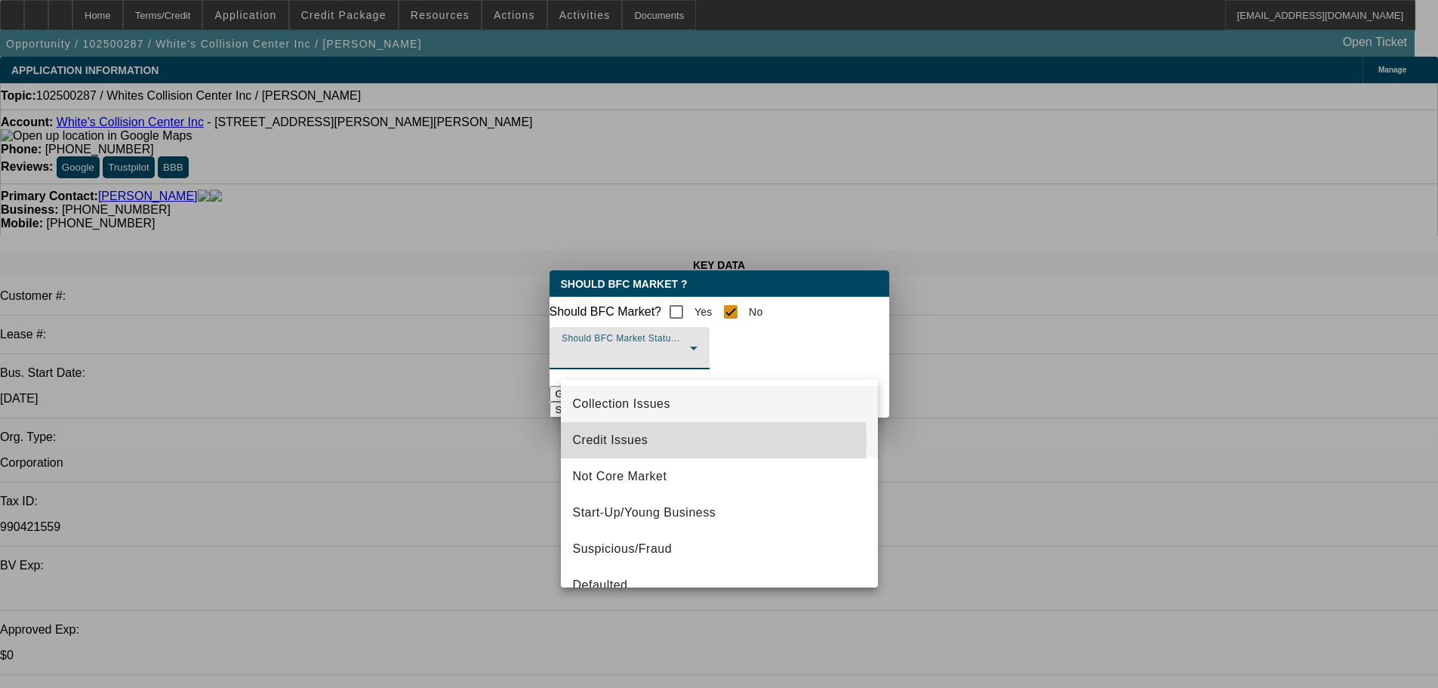
click at [632, 440] on span "Credit Issues" at bounding box center [610, 440] width 75 height 18
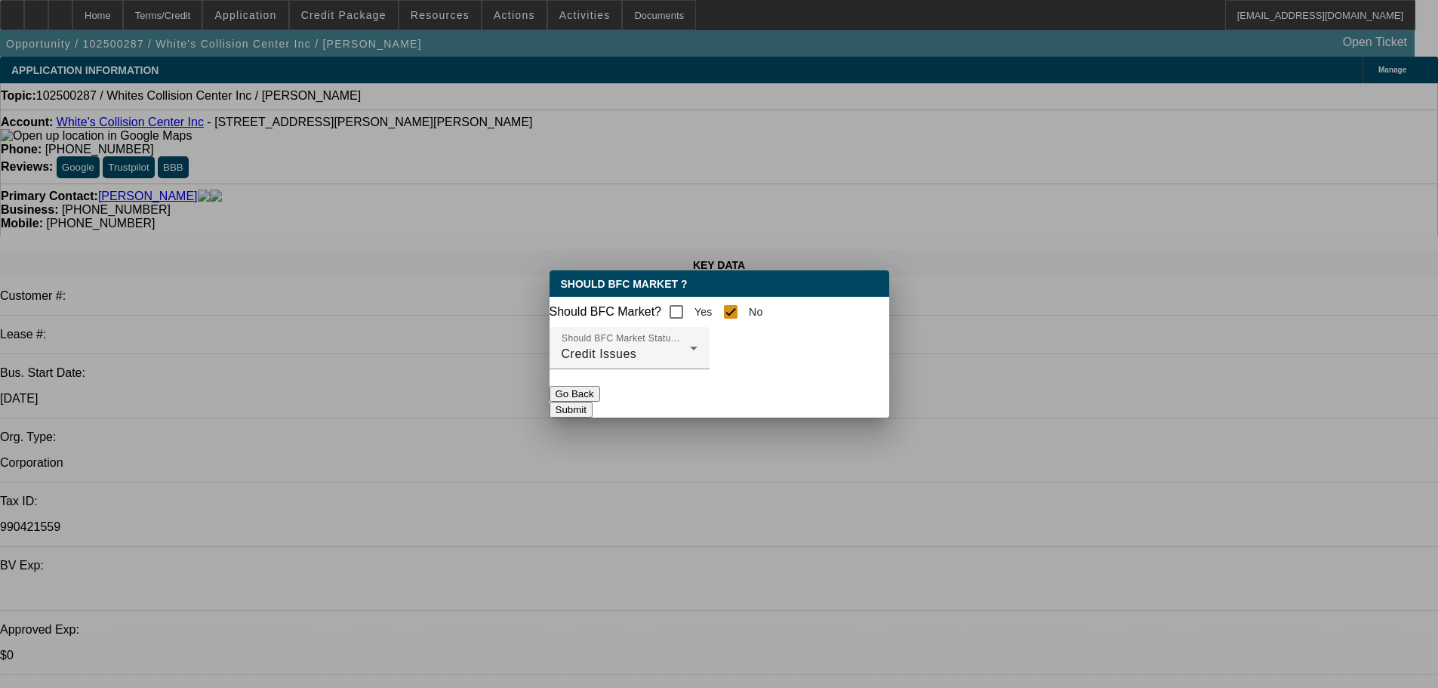
click at [593, 411] on button "Submit" at bounding box center [571, 410] width 43 height 16
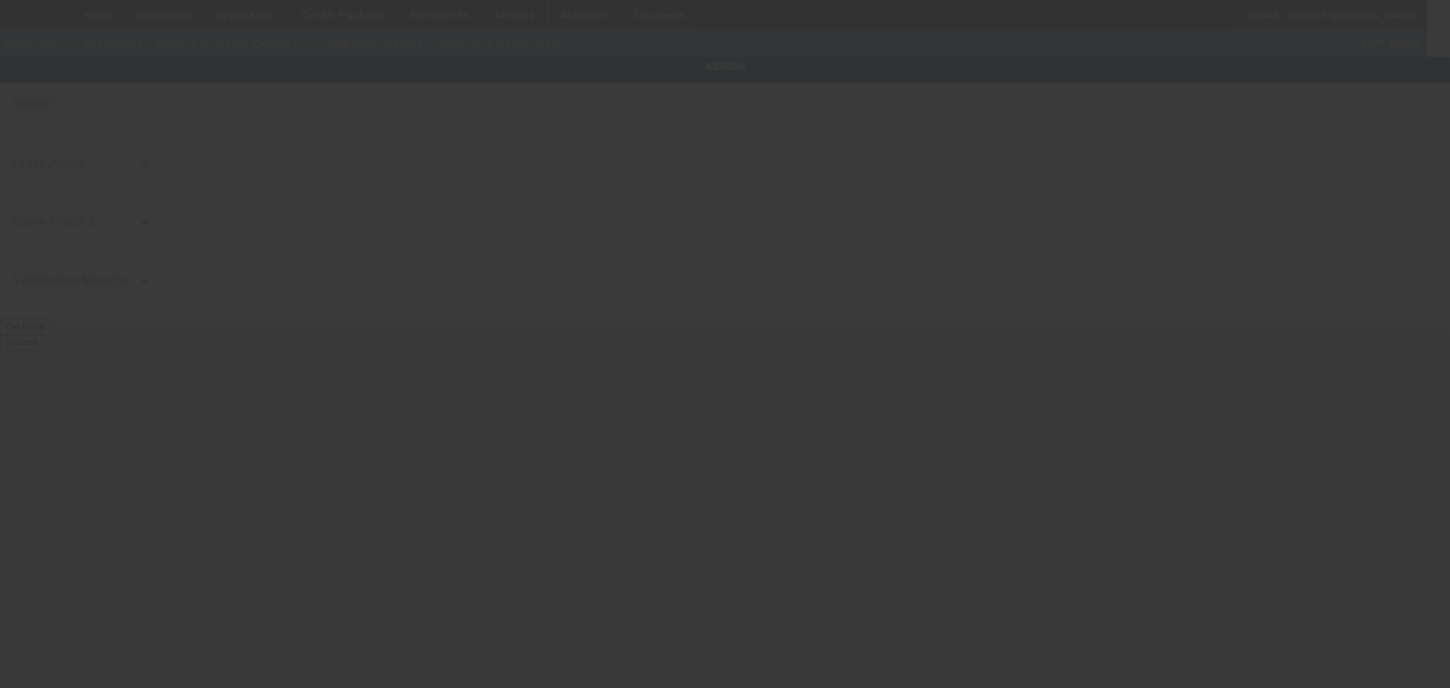
click at [653, 129] on div at bounding box center [725, 344] width 1450 height 688
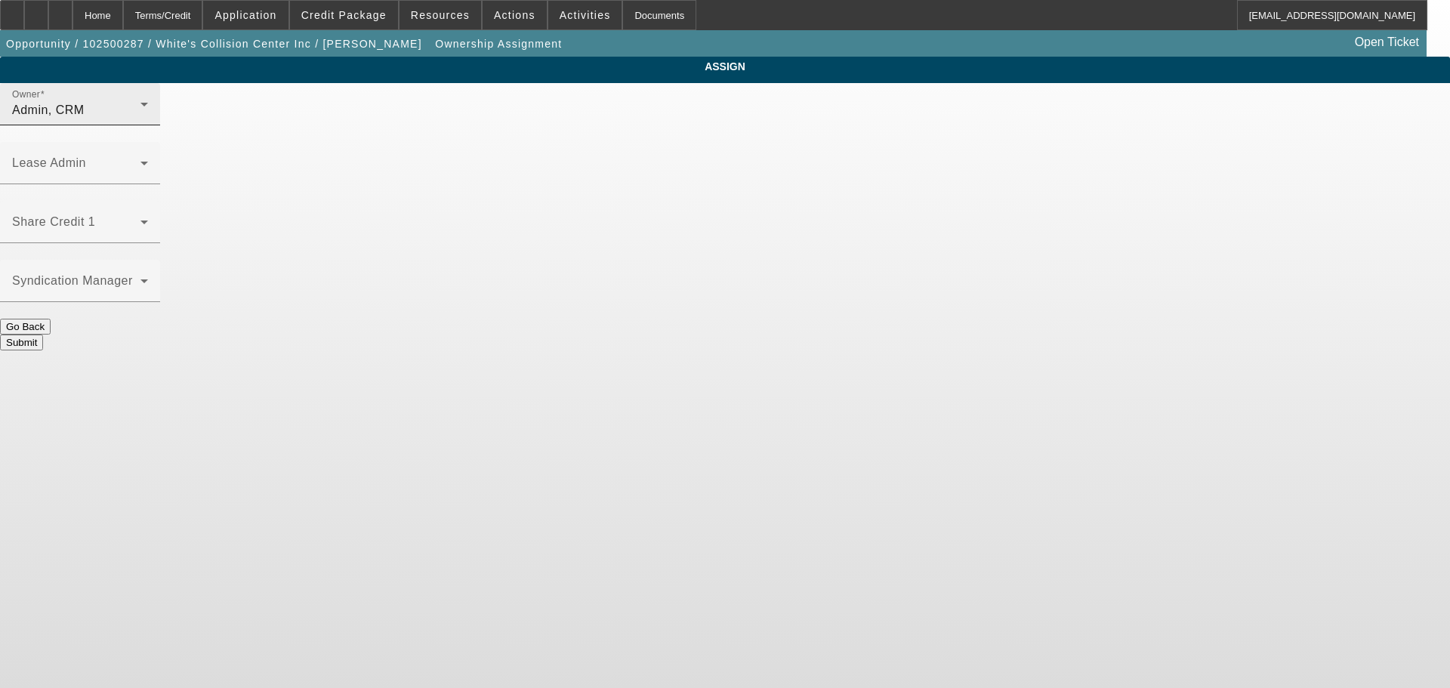
click at [140, 119] on div "Admin, CRM" at bounding box center [76, 110] width 128 height 18
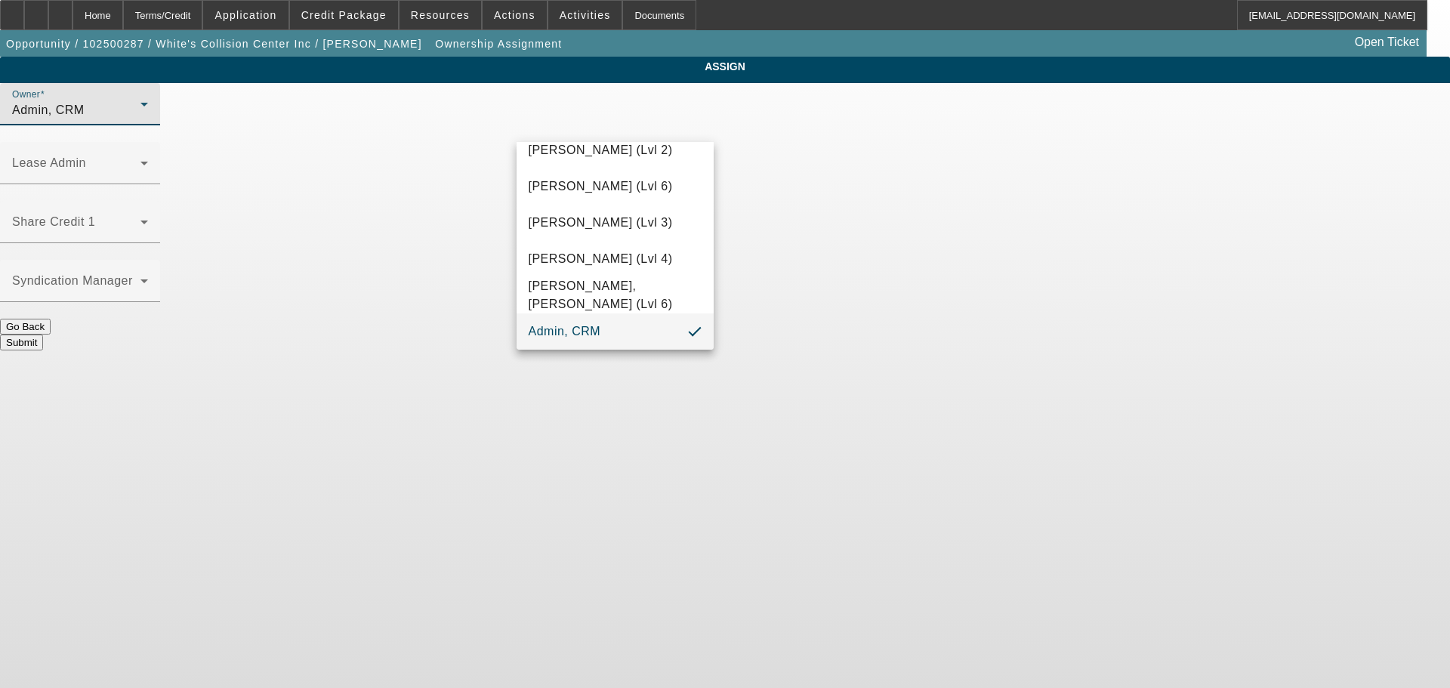
scroll to position [42, 0]
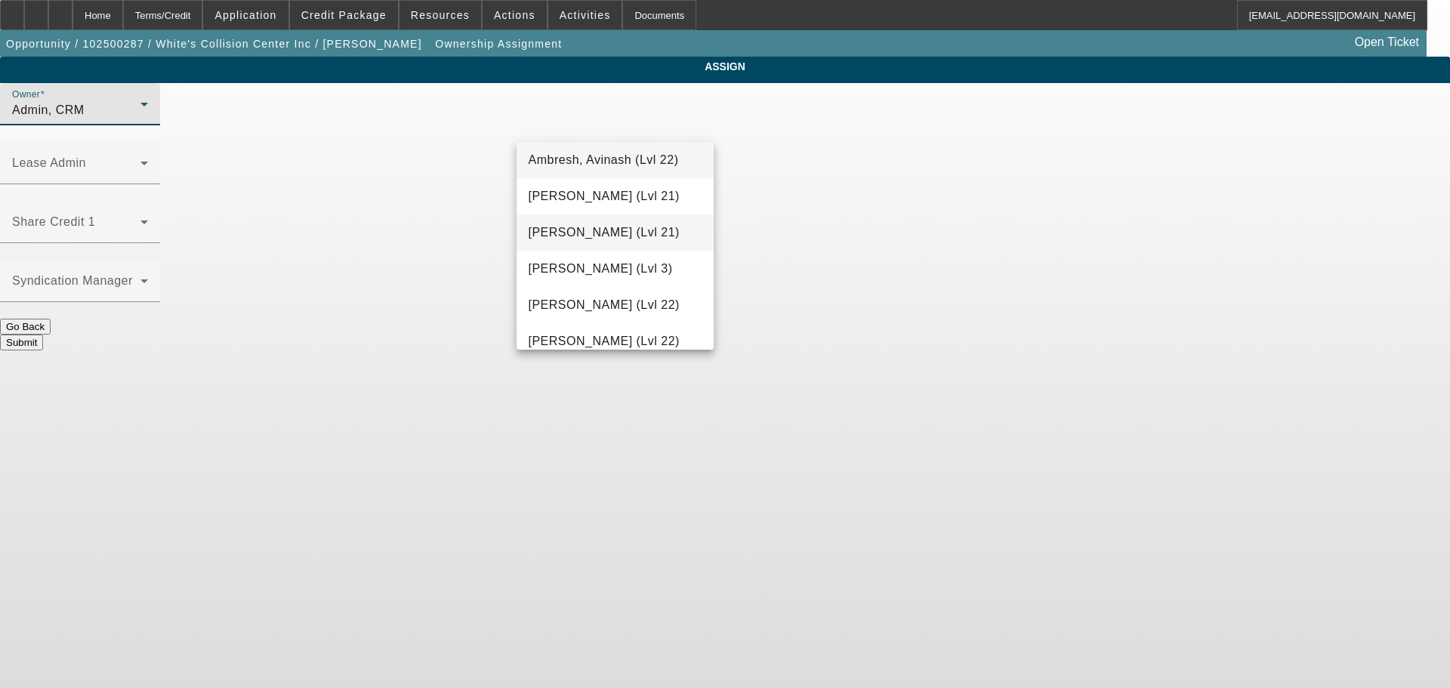
click at [590, 243] on mat-option "Arida, Michael (Lvl 21)" at bounding box center [615, 232] width 198 height 36
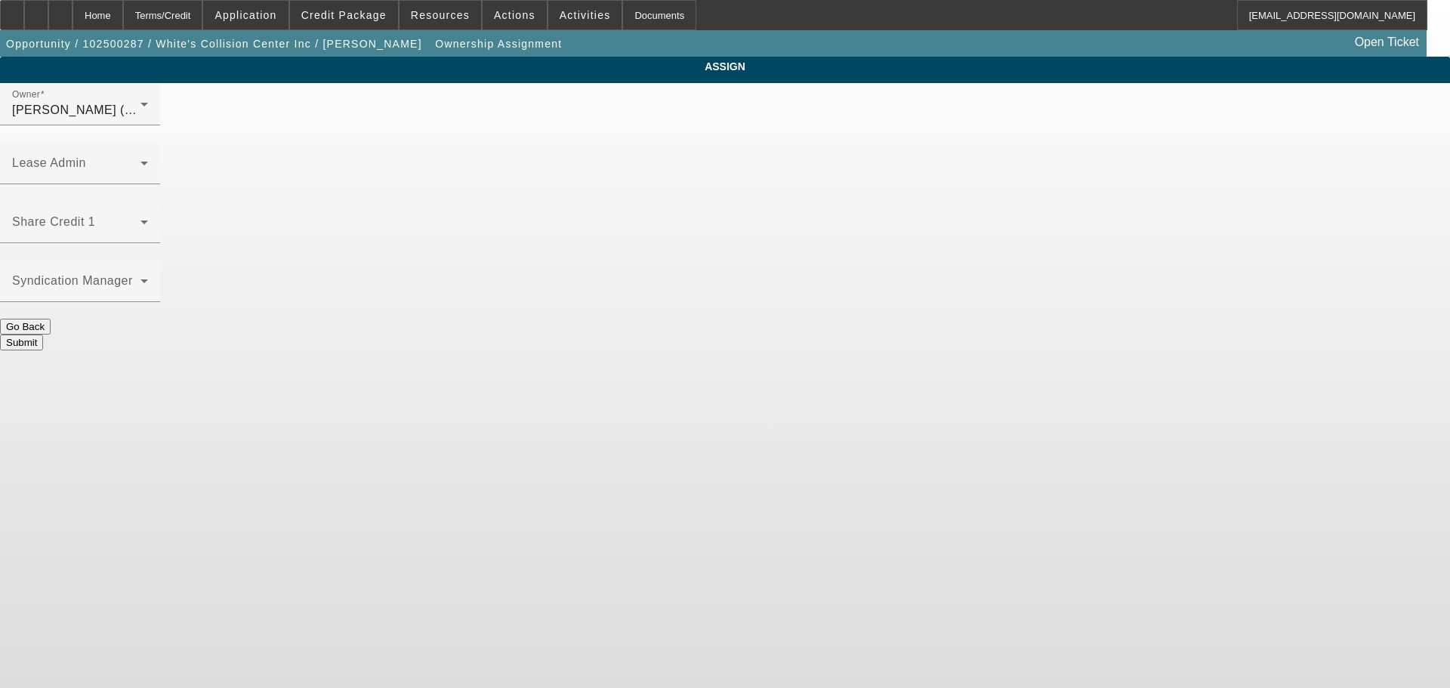
click at [43, 334] on button "Submit" at bounding box center [21, 342] width 43 height 16
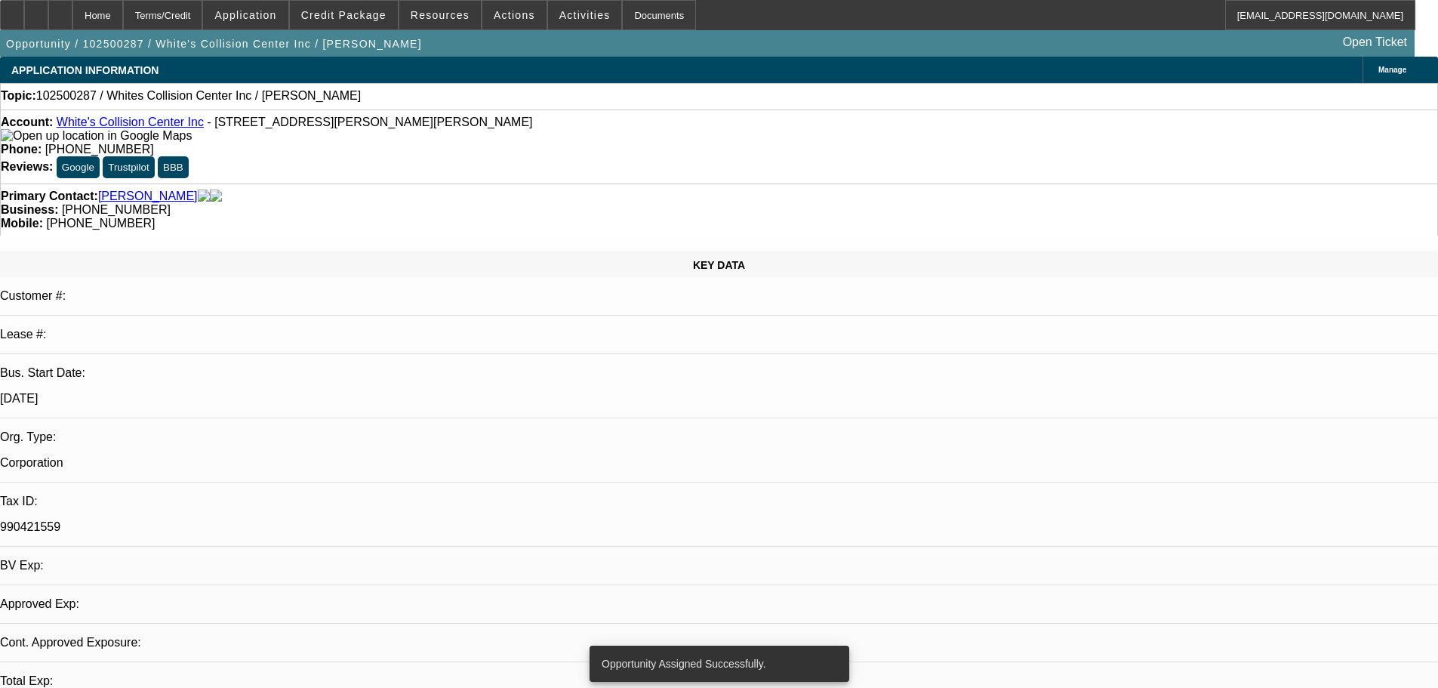
select select "0"
select select "2"
select select "0.1"
select select "4"
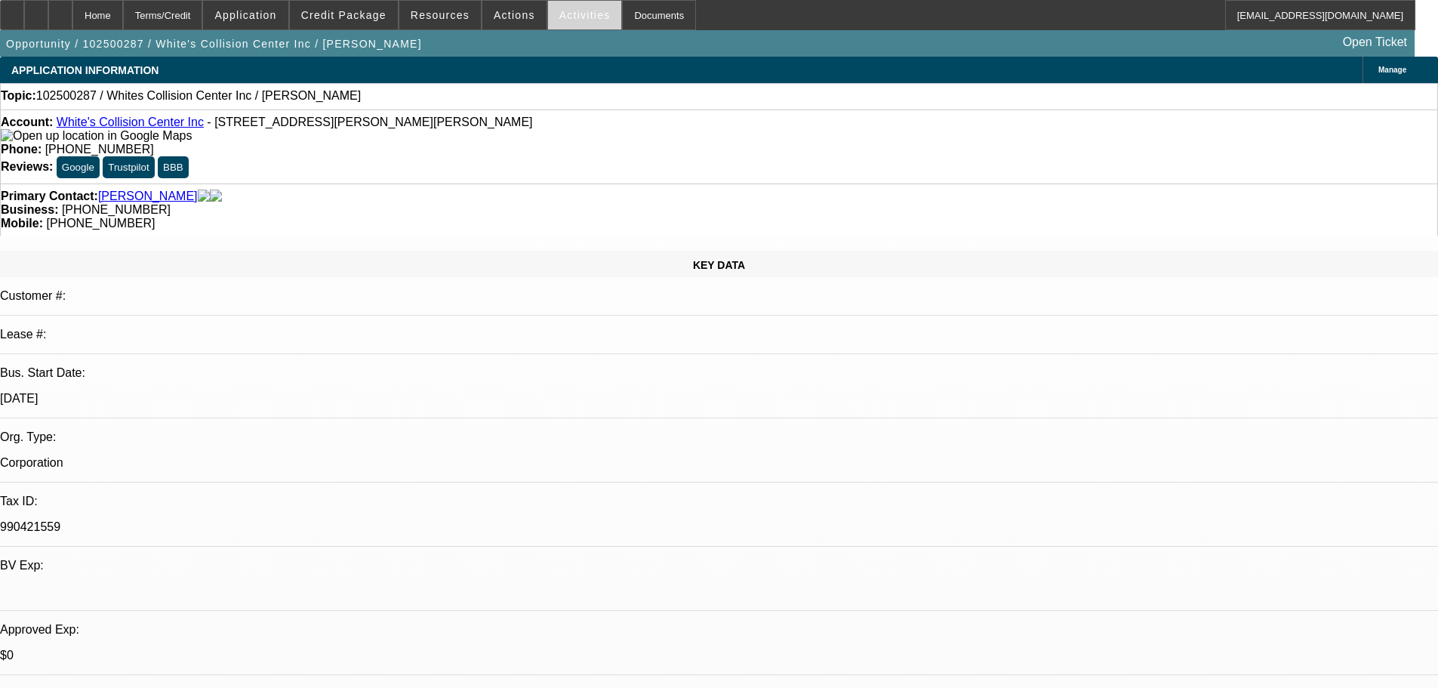
click at [570, 20] on span "Activities" at bounding box center [584, 15] width 51 height 12
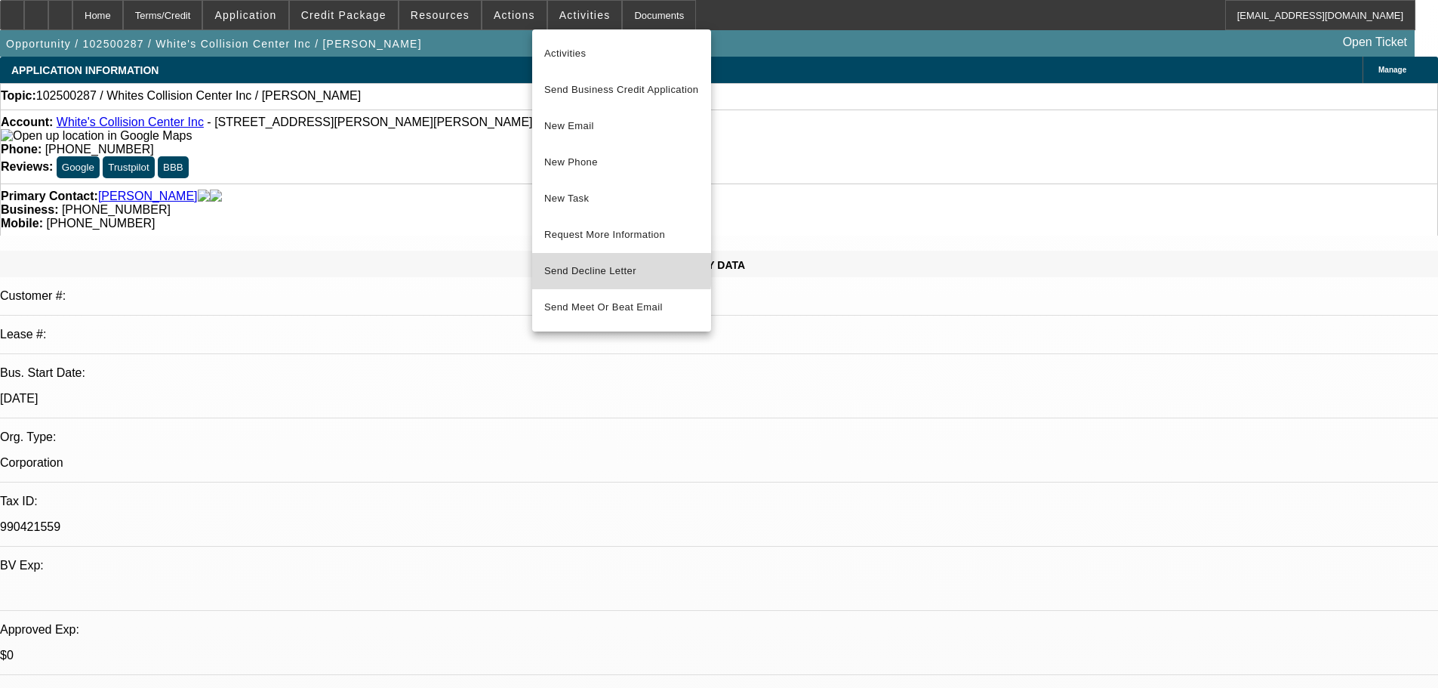
click at [564, 270] on span "Send Decline Letter" at bounding box center [590, 270] width 92 height 11
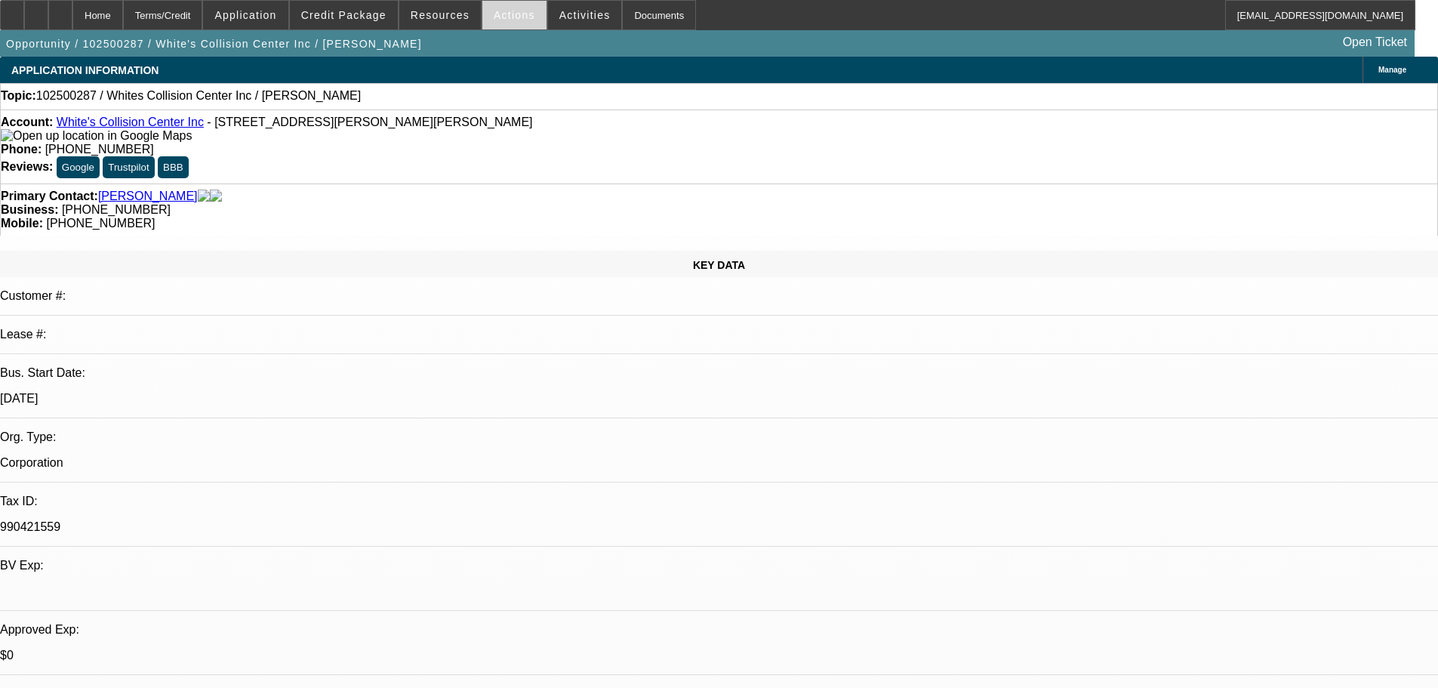
click at [497, 20] on span "Actions" at bounding box center [515, 15] width 42 height 12
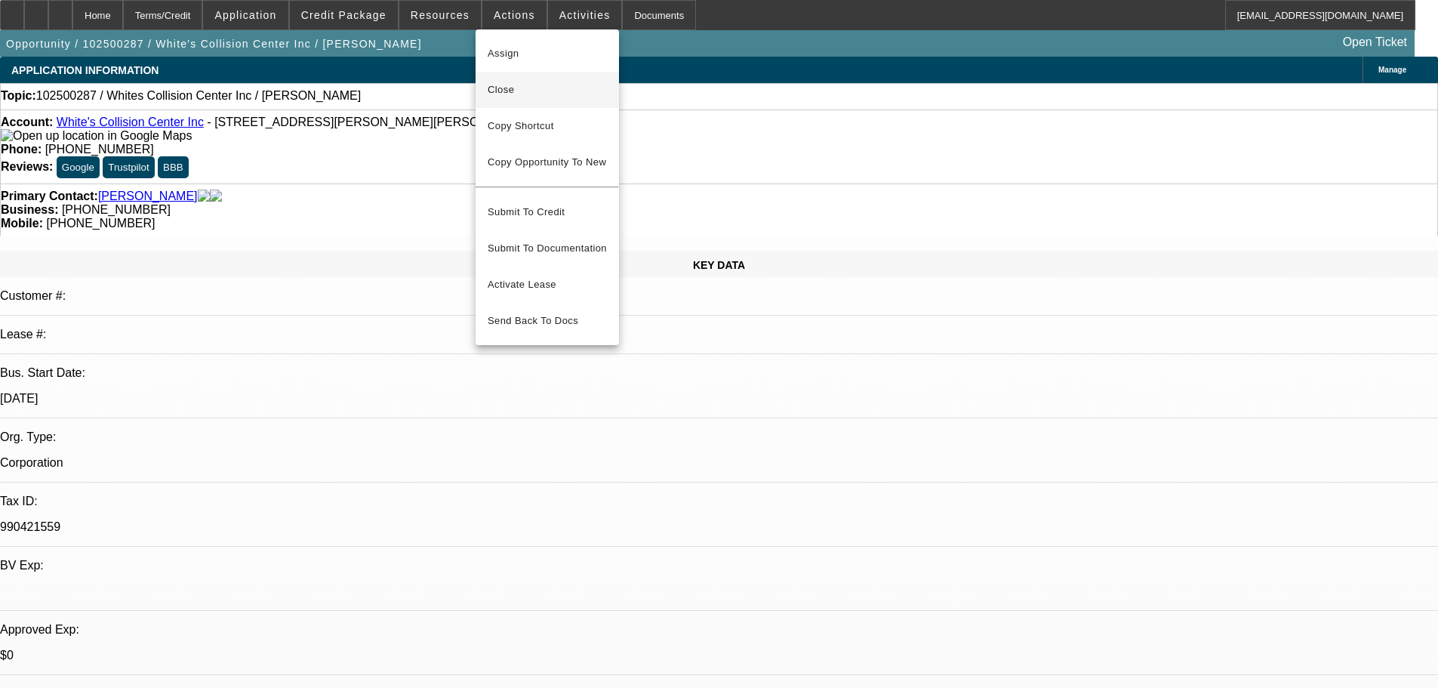
click at [522, 91] on span "Close" at bounding box center [547, 90] width 119 height 18
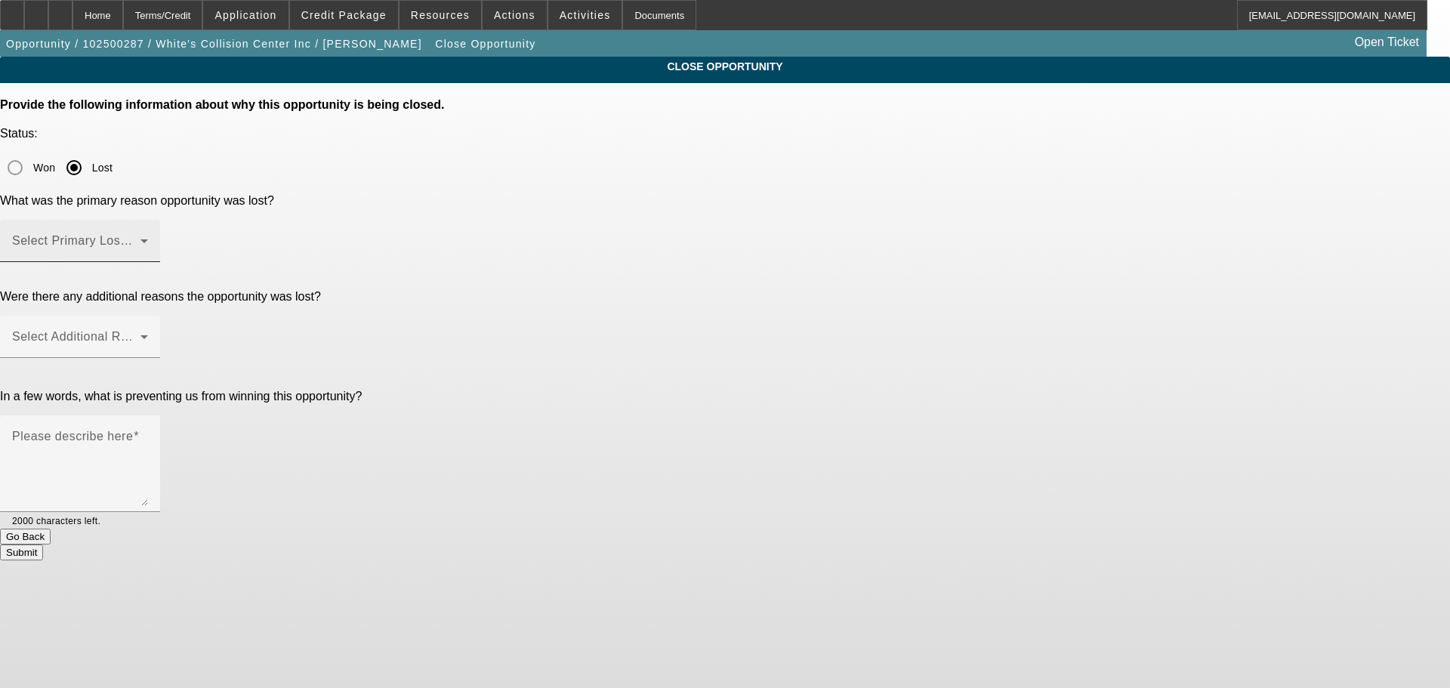
click at [140, 238] on span at bounding box center [76, 247] width 128 height 18
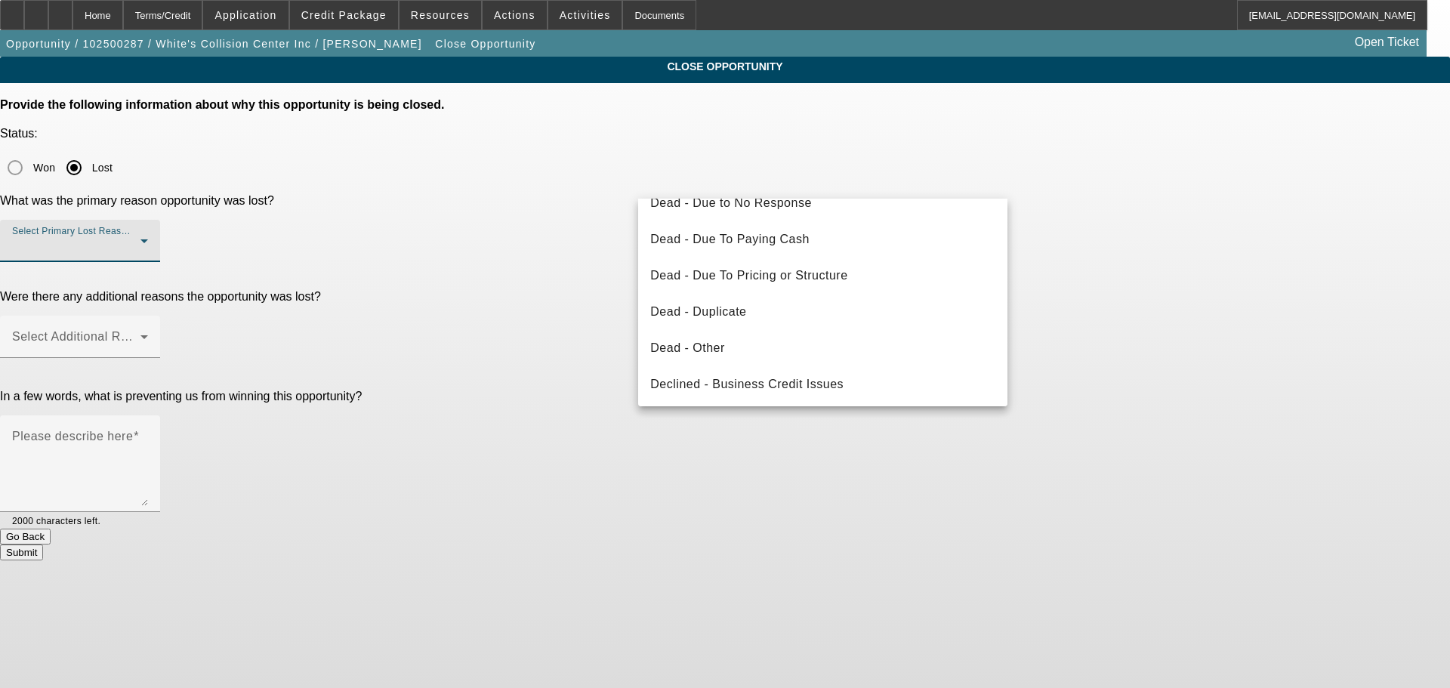
scroll to position [203, 0]
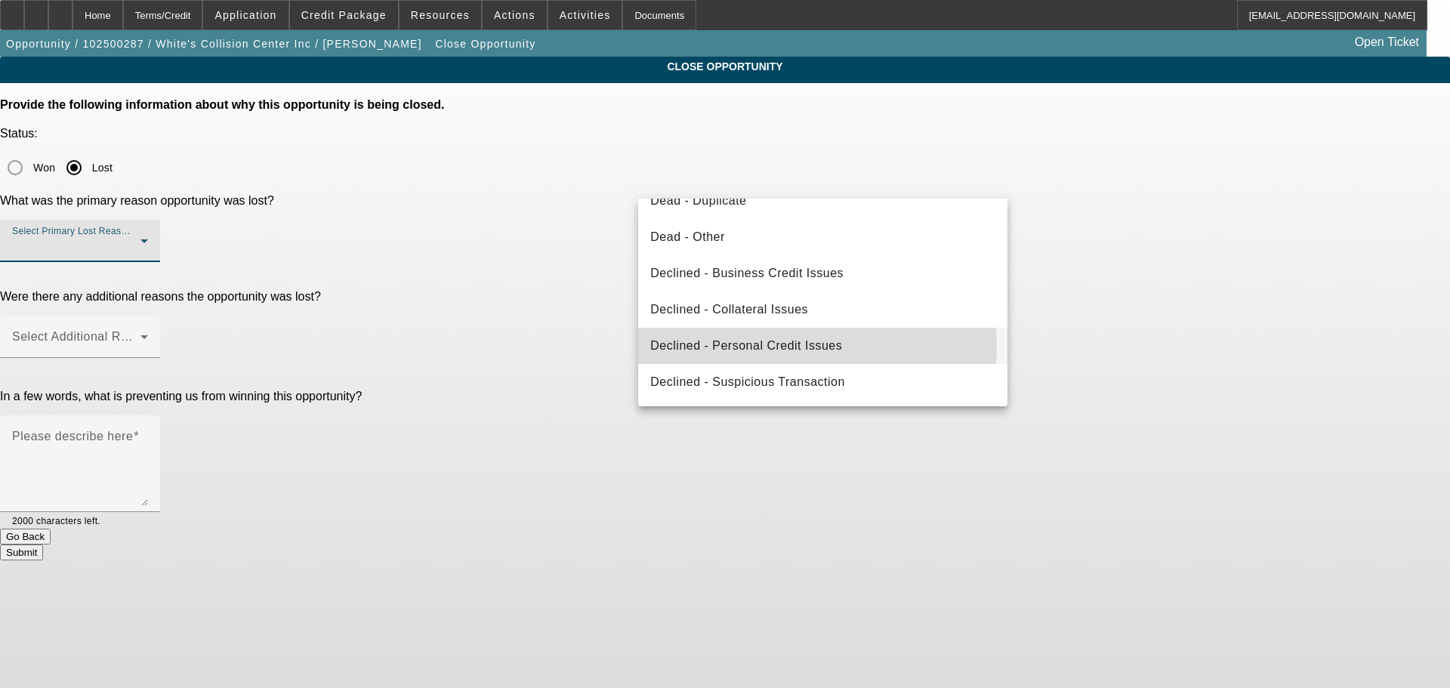
drag, startPoint x: 779, startPoint y: 345, endPoint x: 750, endPoint y: 284, distance: 67.9
click at [778, 345] on span "Declined - Personal Credit Issues" at bounding box center [746, 346] width 192 height 18
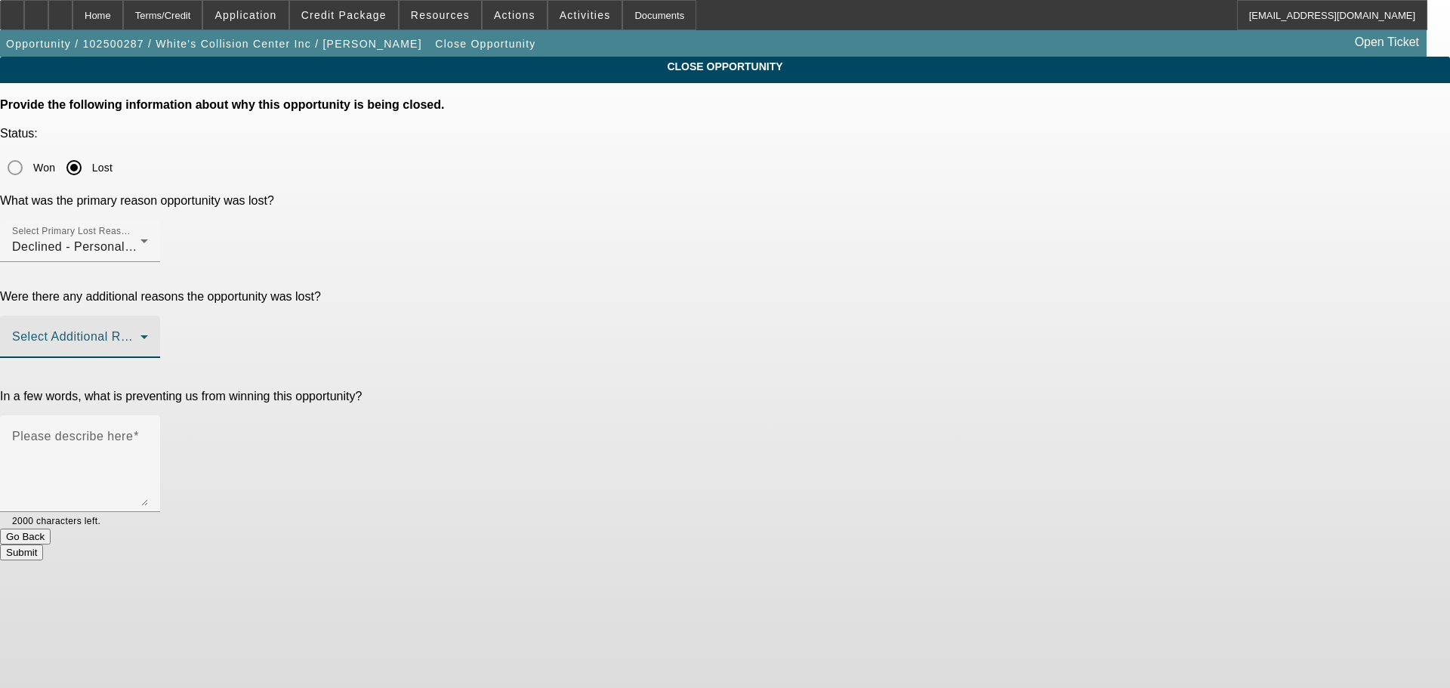
click at [140, 334] on span at bounding box center [76, 343] width 128 height 18
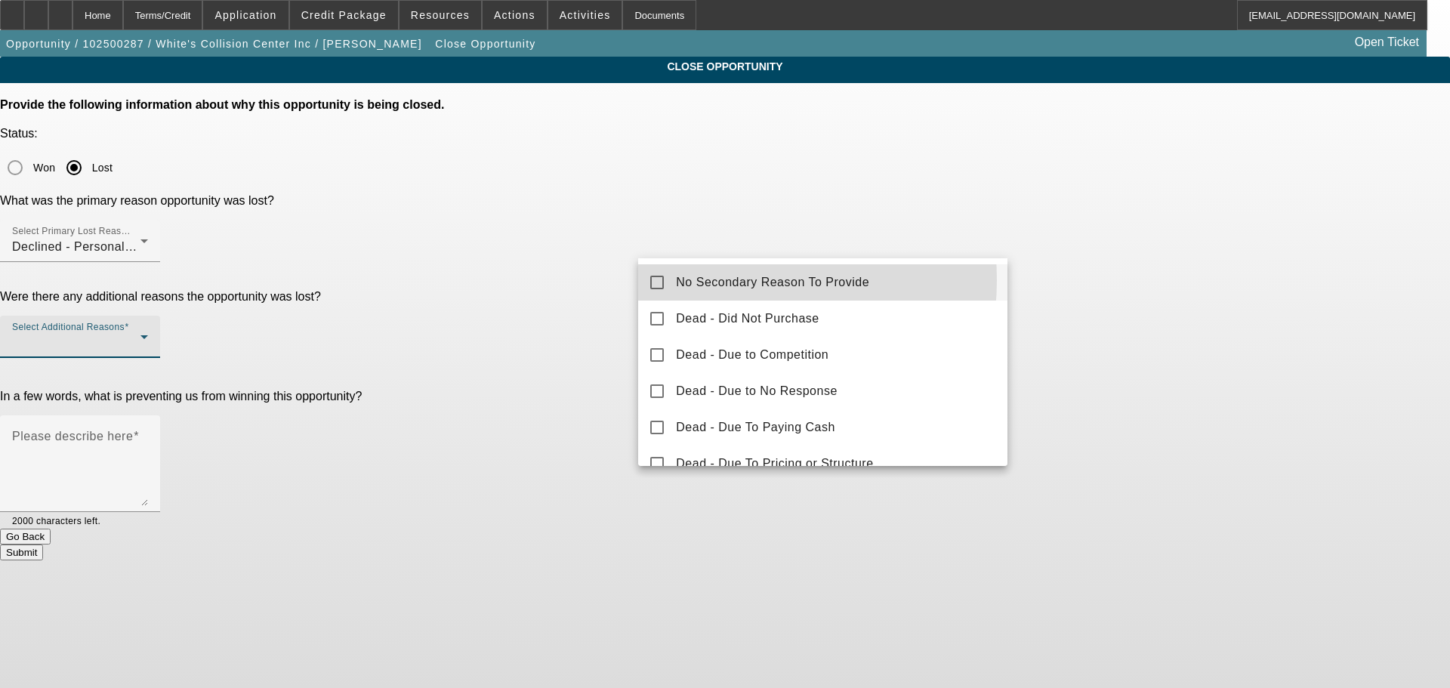
click at [714, 280] on span "No Secondary Reason To Provide" at bounding box center [772, 282] width 193 height 18
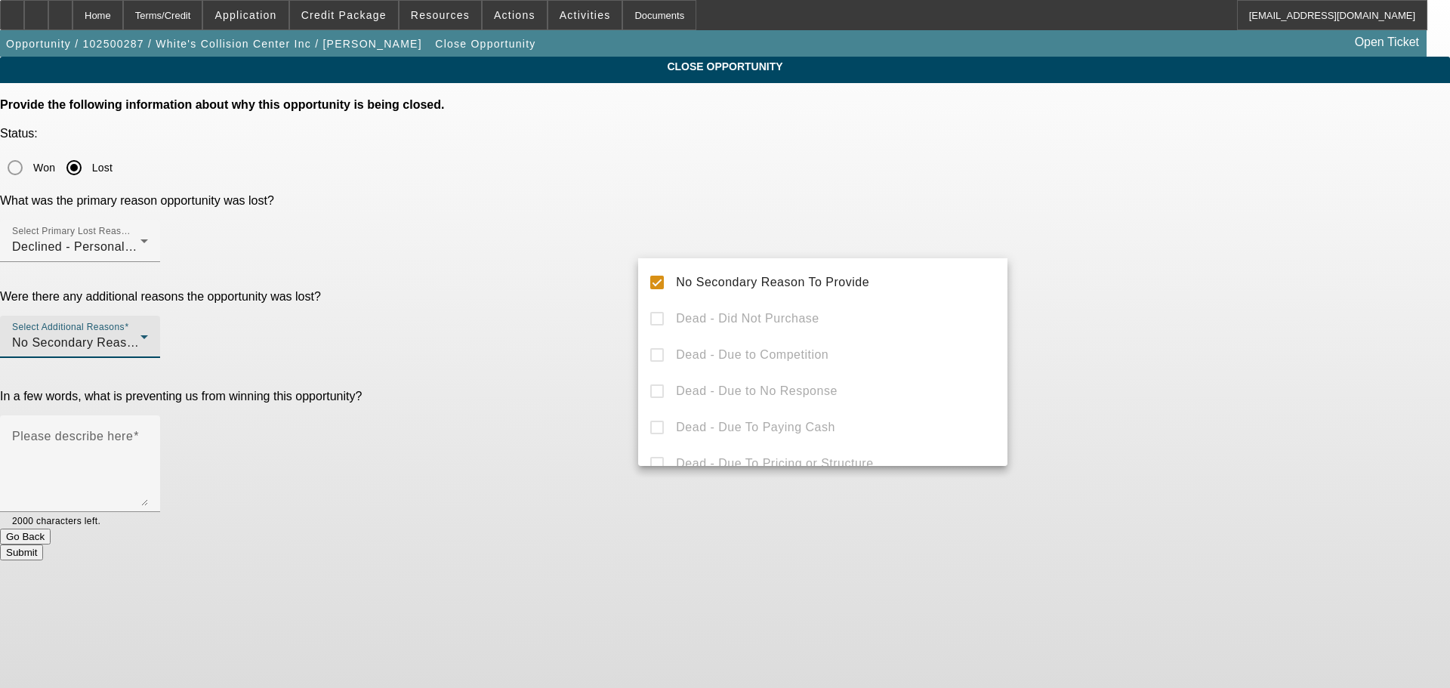
click at [521, 325] on div at bounding box center [725, 344] width 1450 height 688
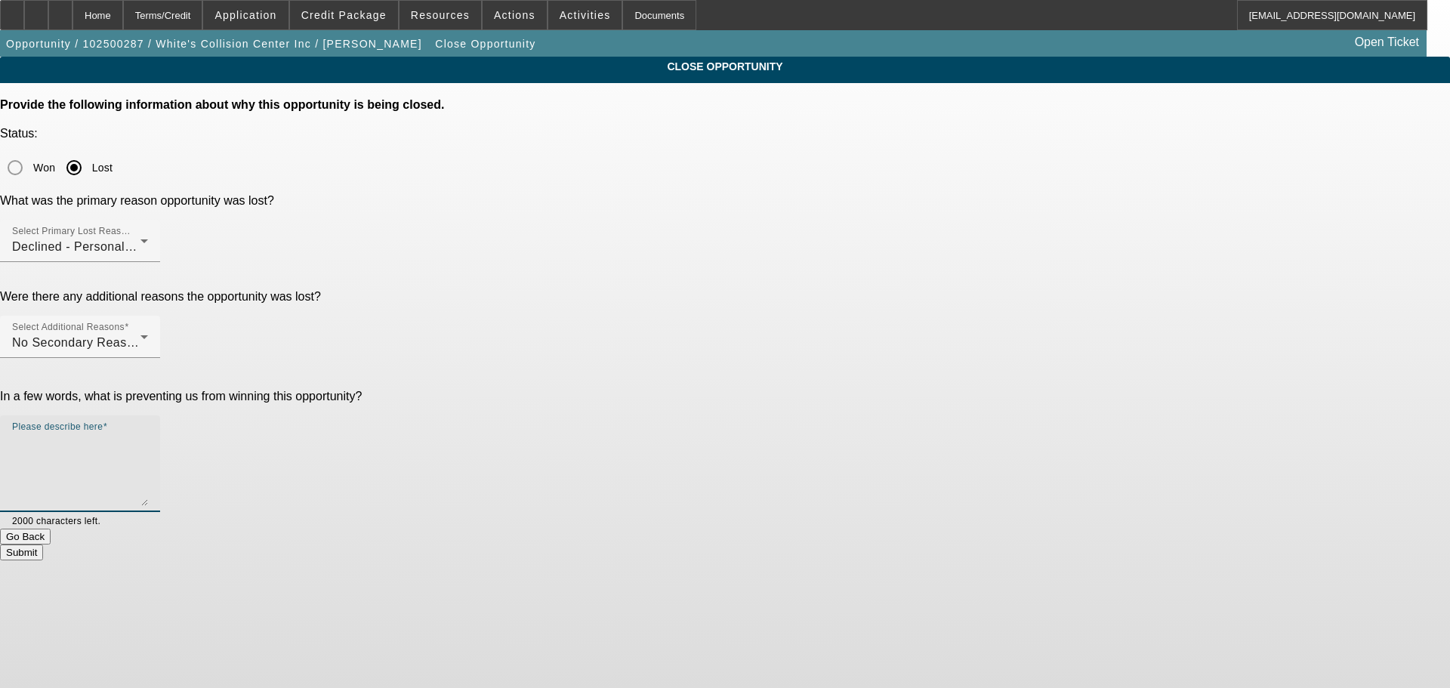
click at [148, 433] on textarea "Please describe here" at bounding box center [80, 469] width 136 height 72
click at [148, 433] on textarea "NEWER TIB, WASHED AND NEW CREDIT, TOO MANY NEGATIVES, MARKED DNC, SENT DECLINEL…" at bounding box center [80, 469] width 136 height 72
type textarea "NEWER TIB, WASHED AND NEW CREDIT, TOO MANY NEGATIVES, MARKED DNC, SENT DECLINE …"
click at [43, 544] on button "Submit" at bounding box center [21, 552] width 43 height 16
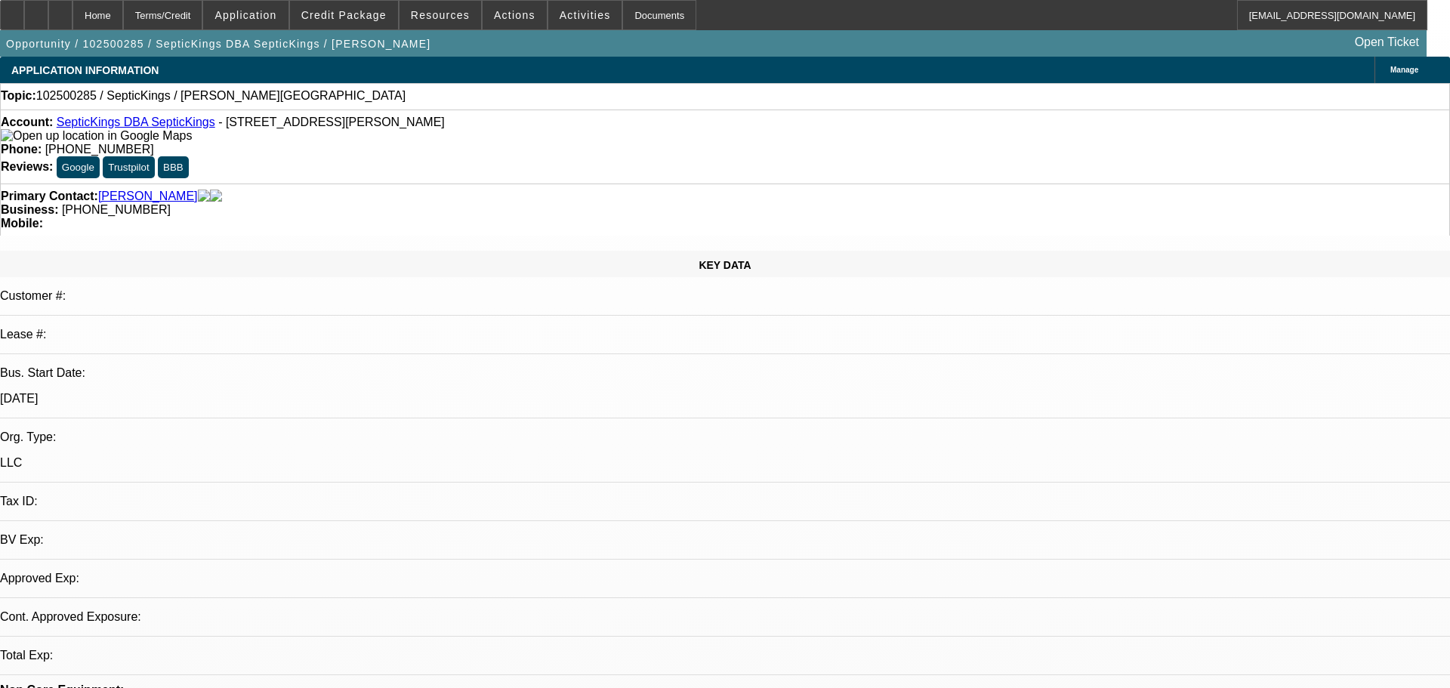
select select "0"
select select "2"
select select "0.1"
select select "4"
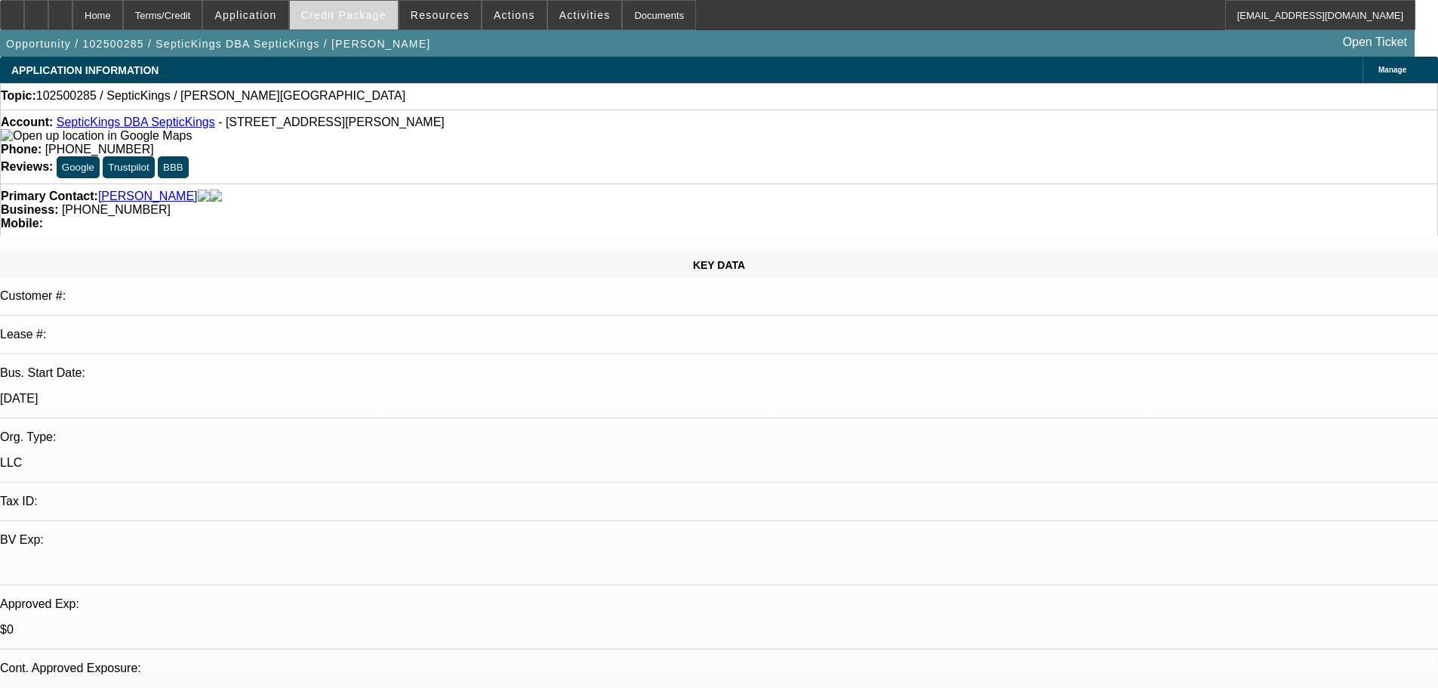
click at [365, 22] on span at bounding box center [344, 15] width 108 height 36
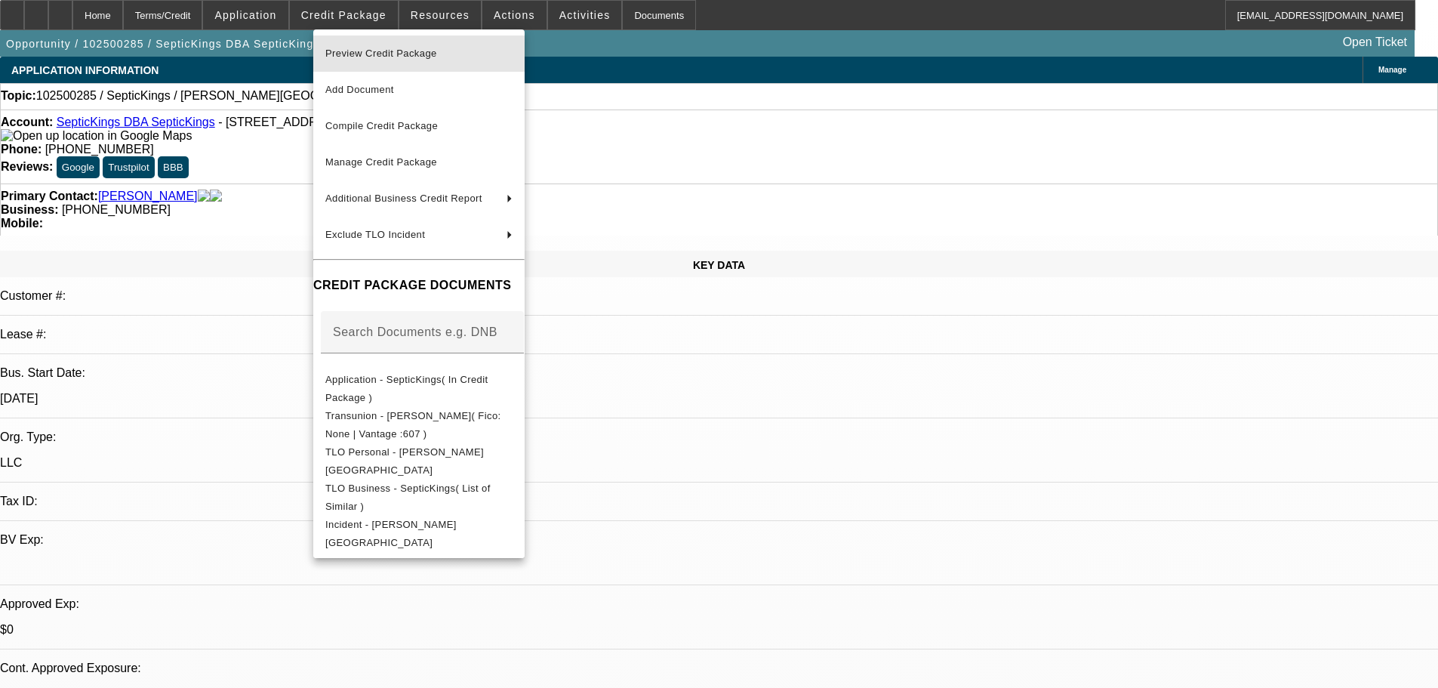
click at [424, 52] on span "Preview Credit Package" at bounding box center [381, 53] width 112 height 11
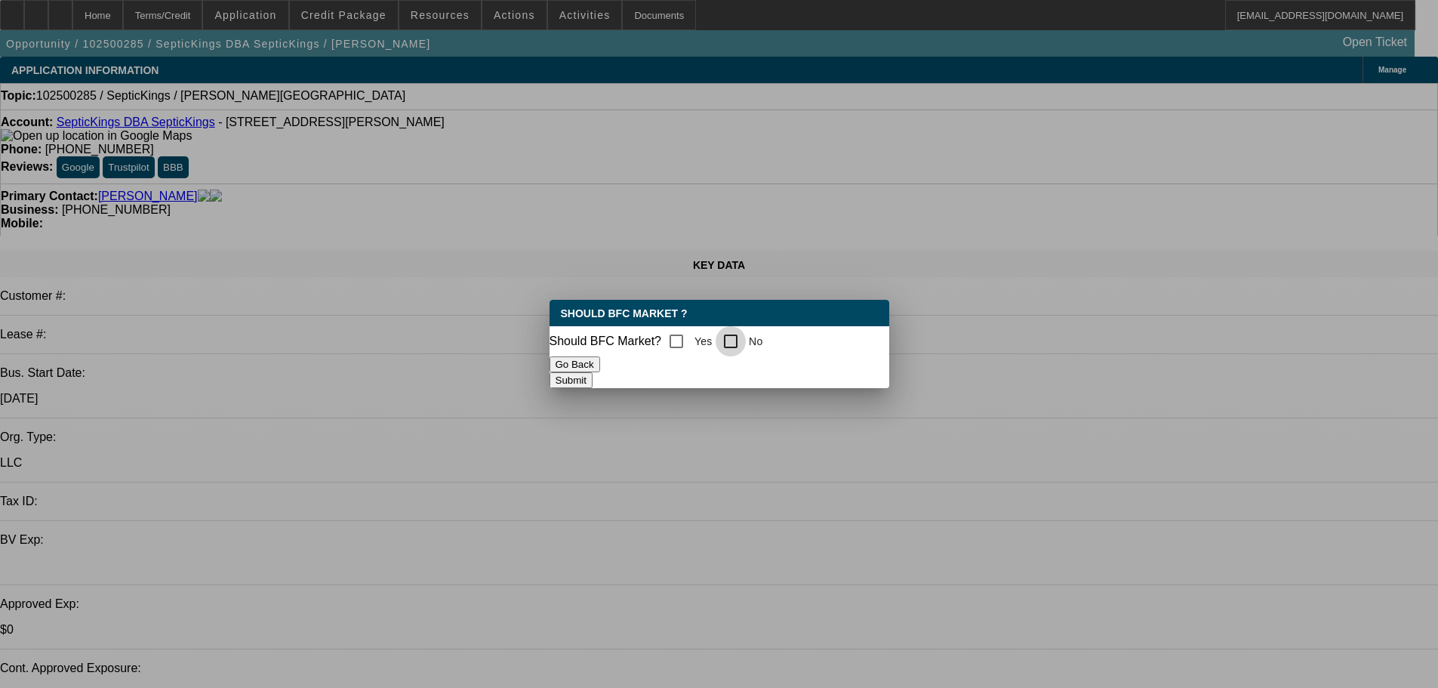
click at [745, 338] on input "No" at bounding box center [731, 341] width 30 height 30
checkbox input "true"
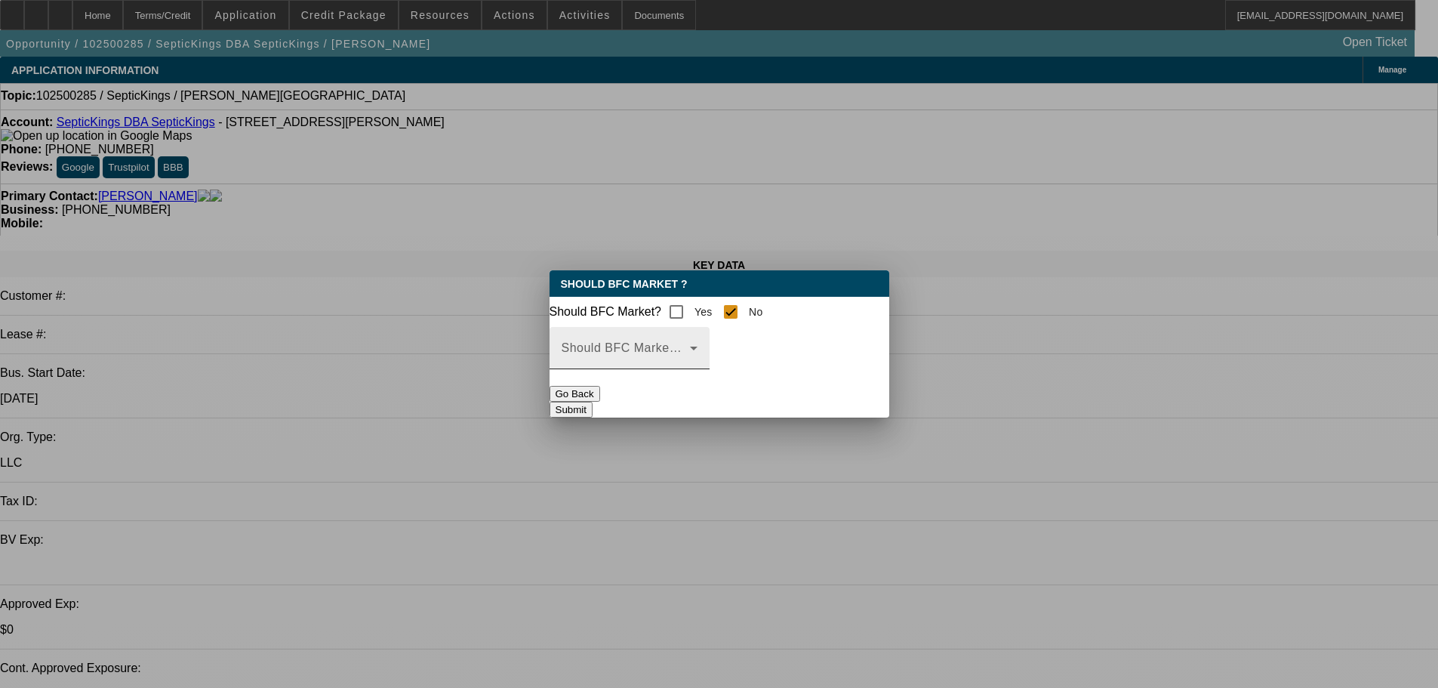
click at [690, 363] on span at bounding box center [626, 354] width 128 height 18
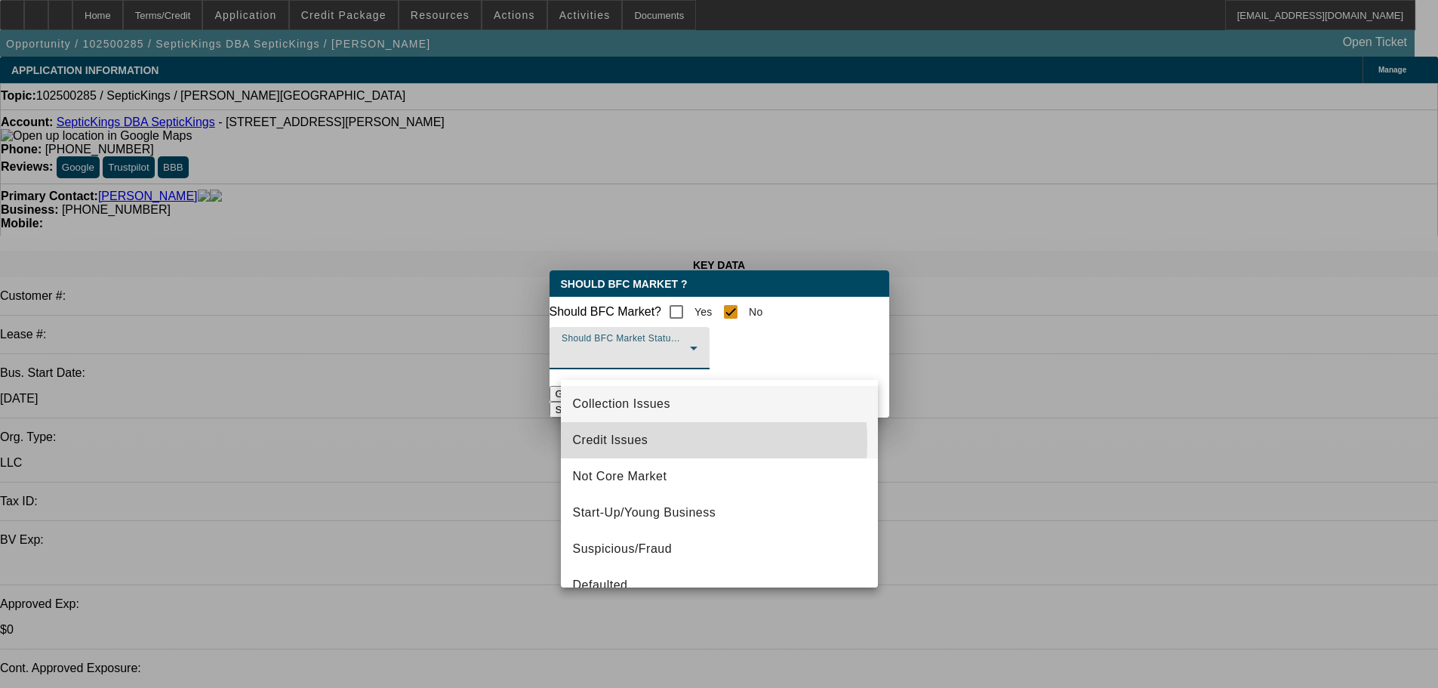
drag, startPoint x: 612, startPoint y: 442, endPoint x: 664, endPoint y: 433, distance: 52.3
click at [613, 442] on span "Credit Issues" at bounding box center [610, 440] width 75 height 18
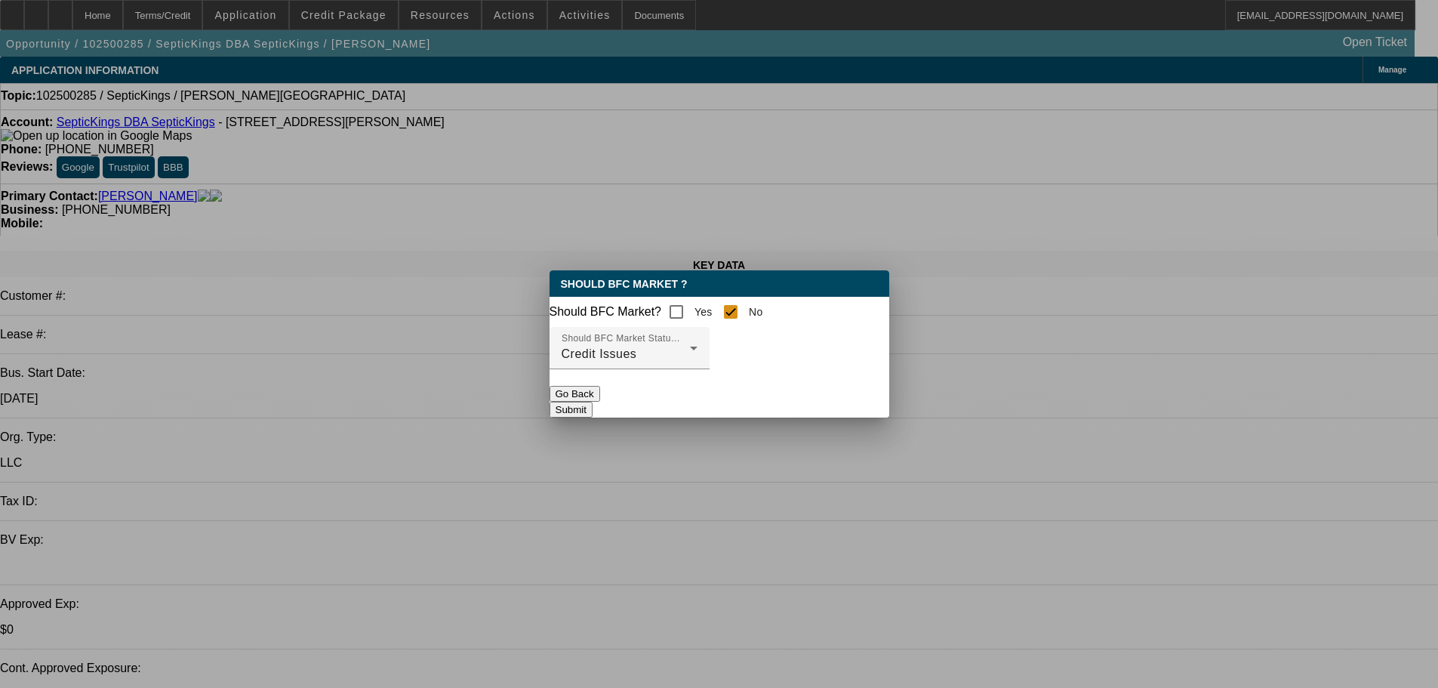
click at [593, 404] on button "Submit" at bounding box center [571, 410] width 43 height 16
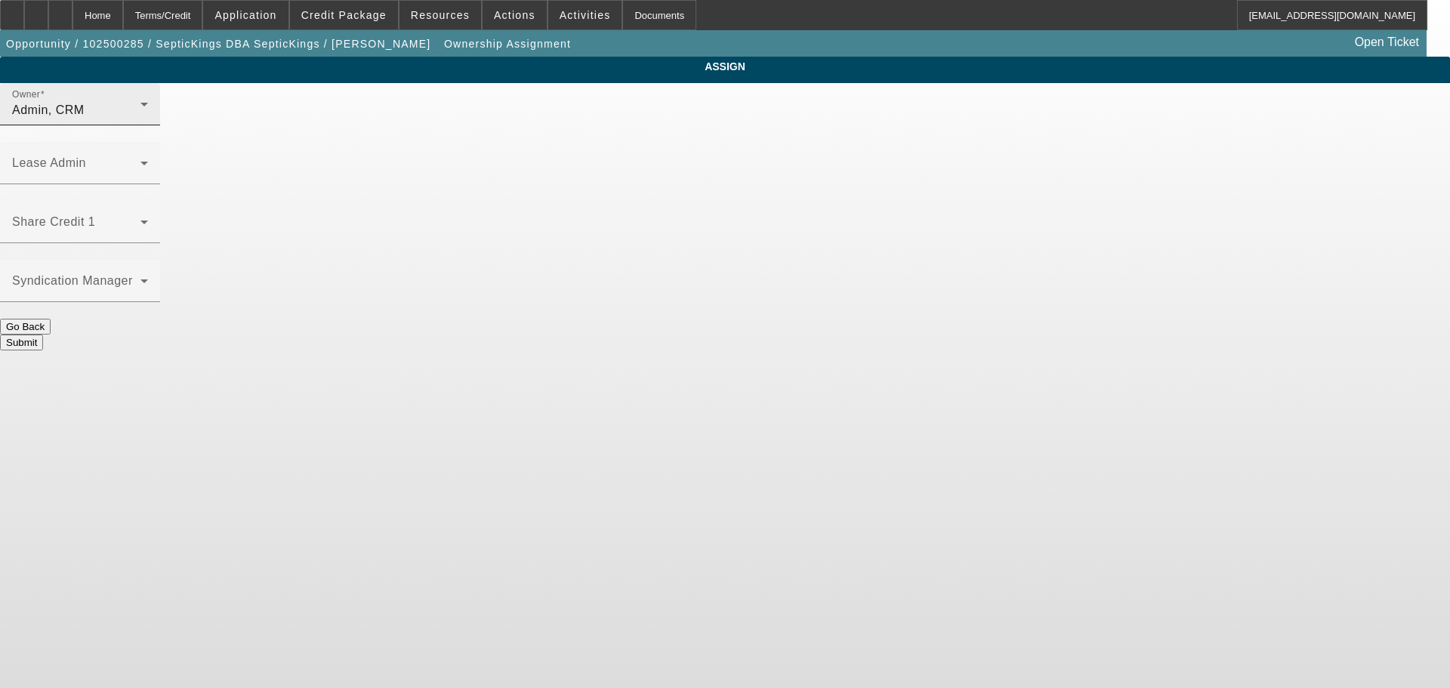
click at [148, 105] on div "Owner Admin, CRM" at bounding box center [80, 104] width 136 height 42
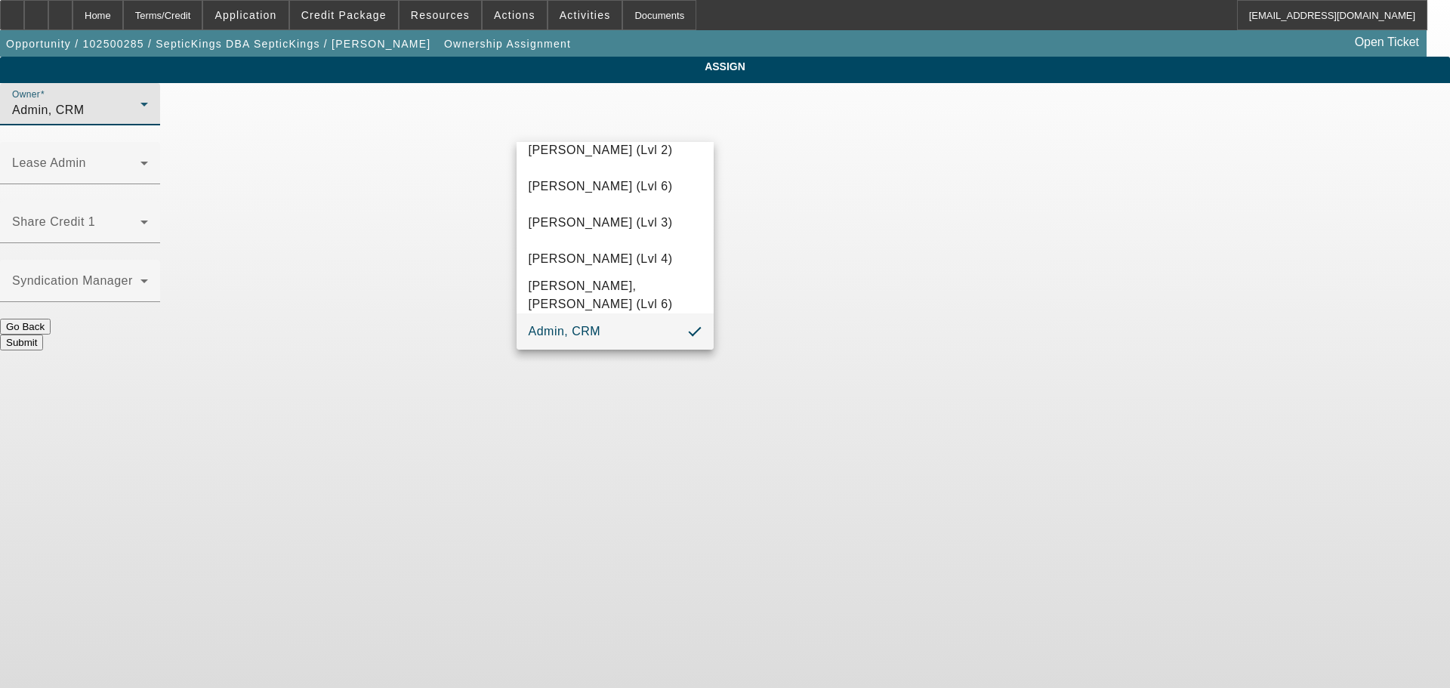
scroll to position [42, 0]
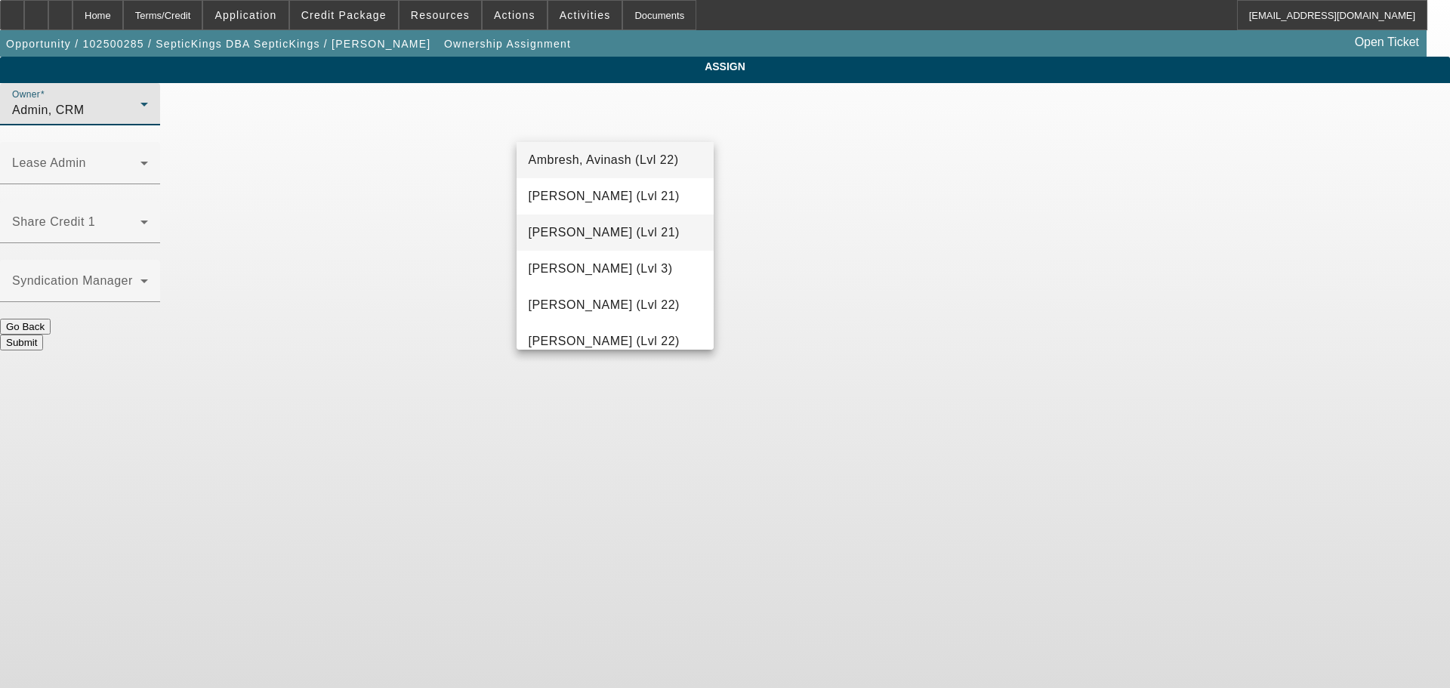
click at [597, 236] on span "Arida, Michael (Lvl 21)" at bounding box center [603, 232] width 151 height 18
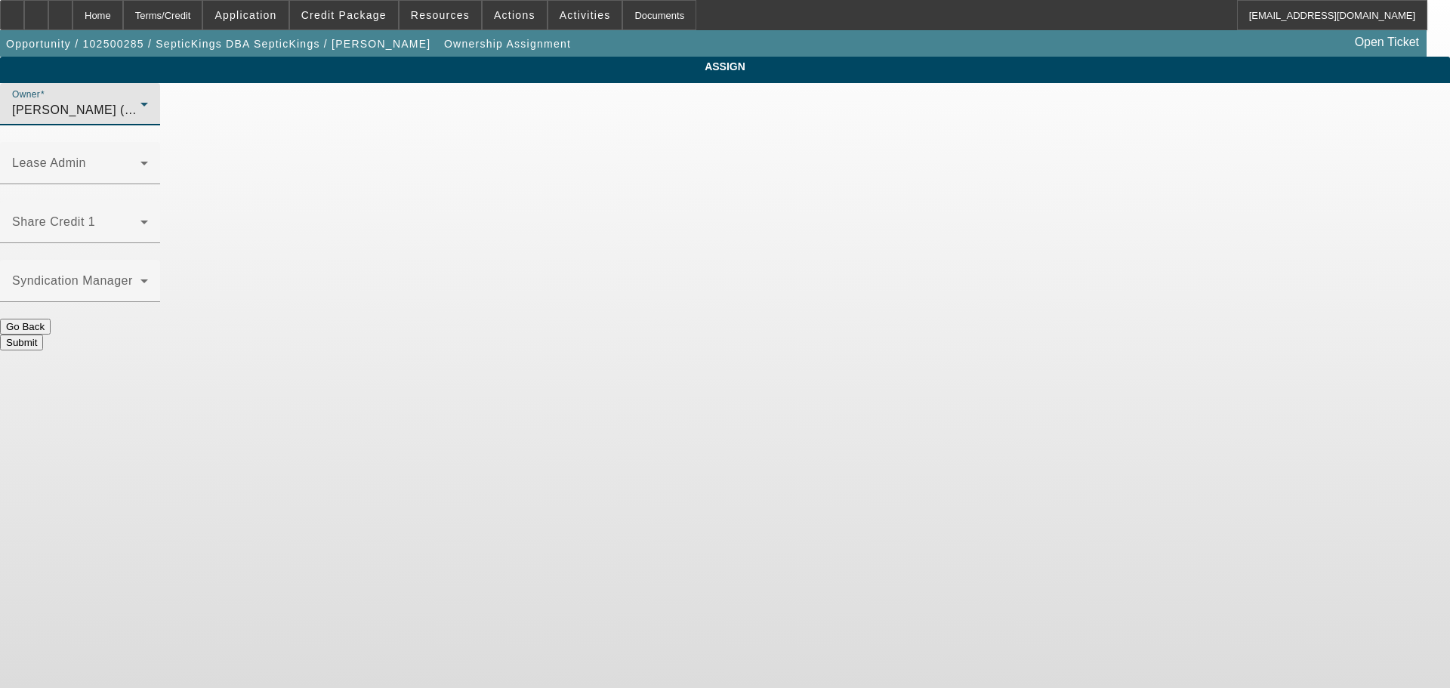
click at [43, 334] on button "Submit" at bounding box center [21, 342] width 43 height 16
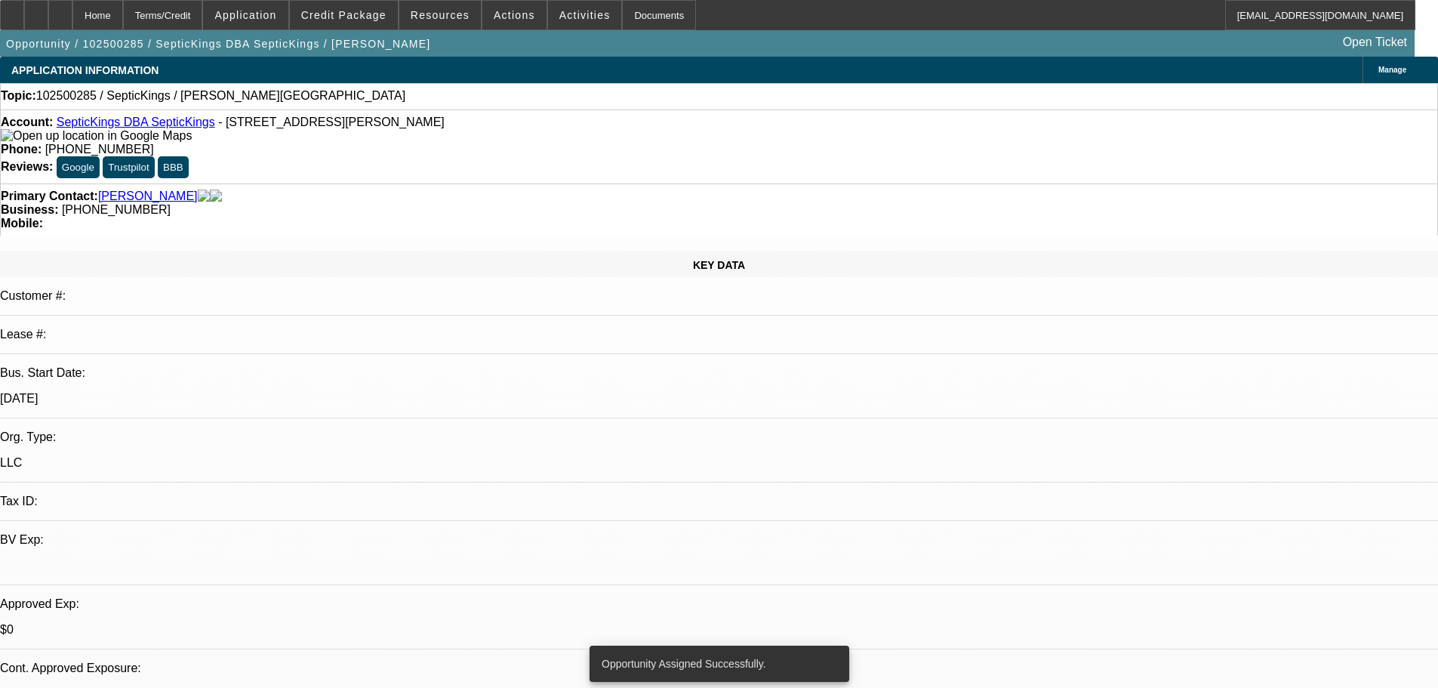
select select "0"
select select "2"
select select "0.1"
select select "4"
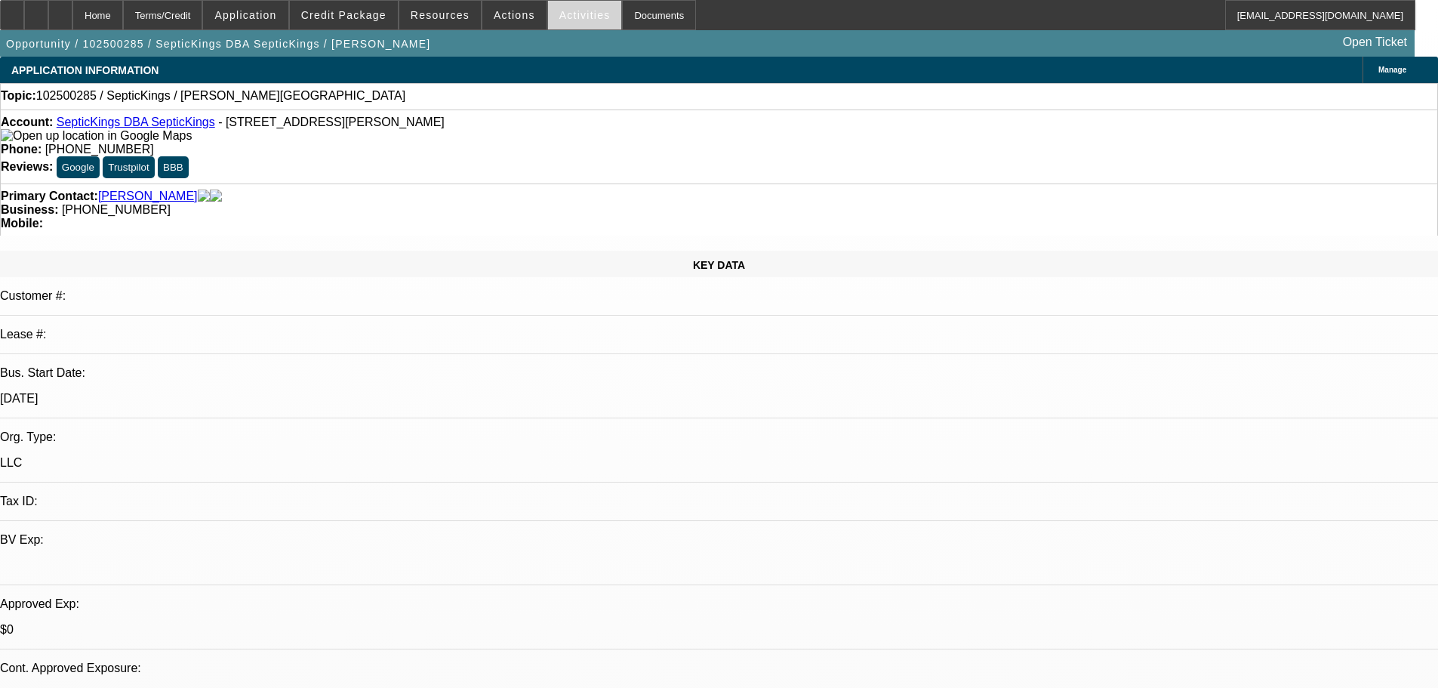
click at [578, 29] on span at bounding box center [585, 15] width 74 height 36
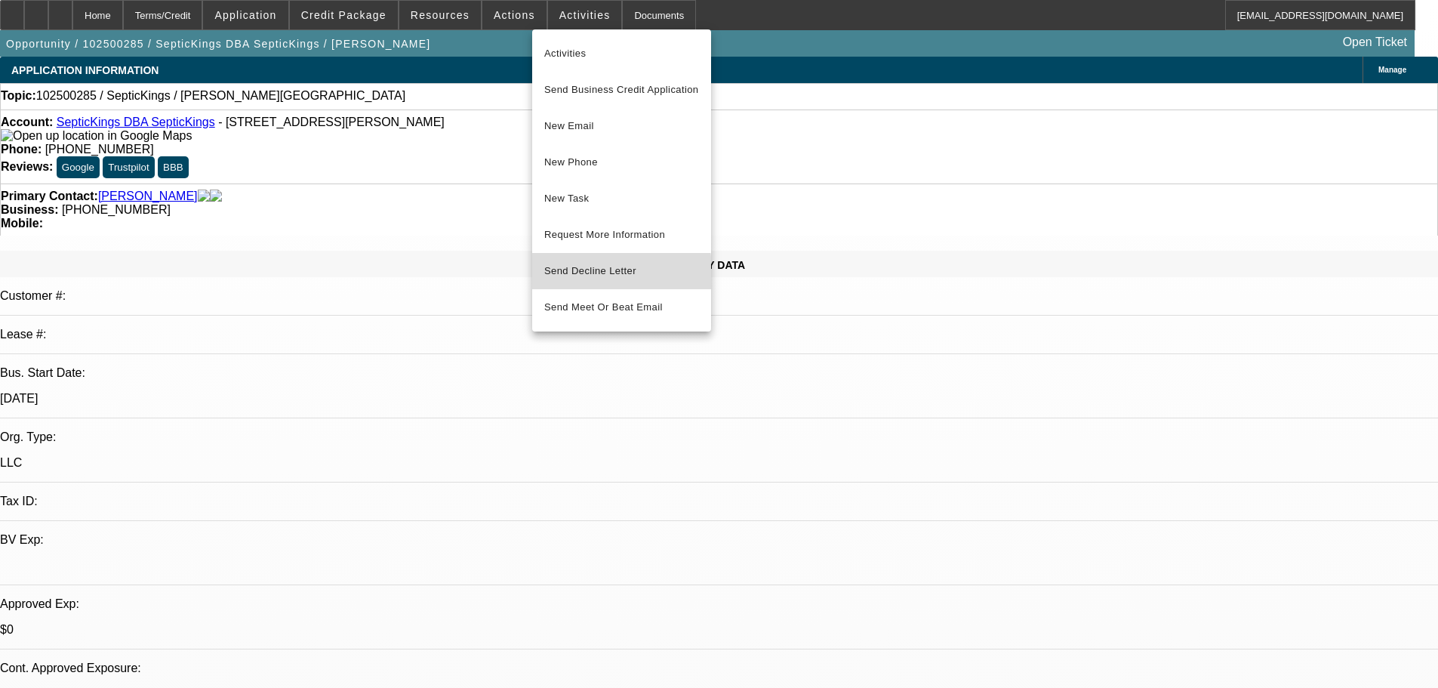
click at [604, 273] on span "Send Decline Letter" at bounding box center [590, 270] width 92 height 11
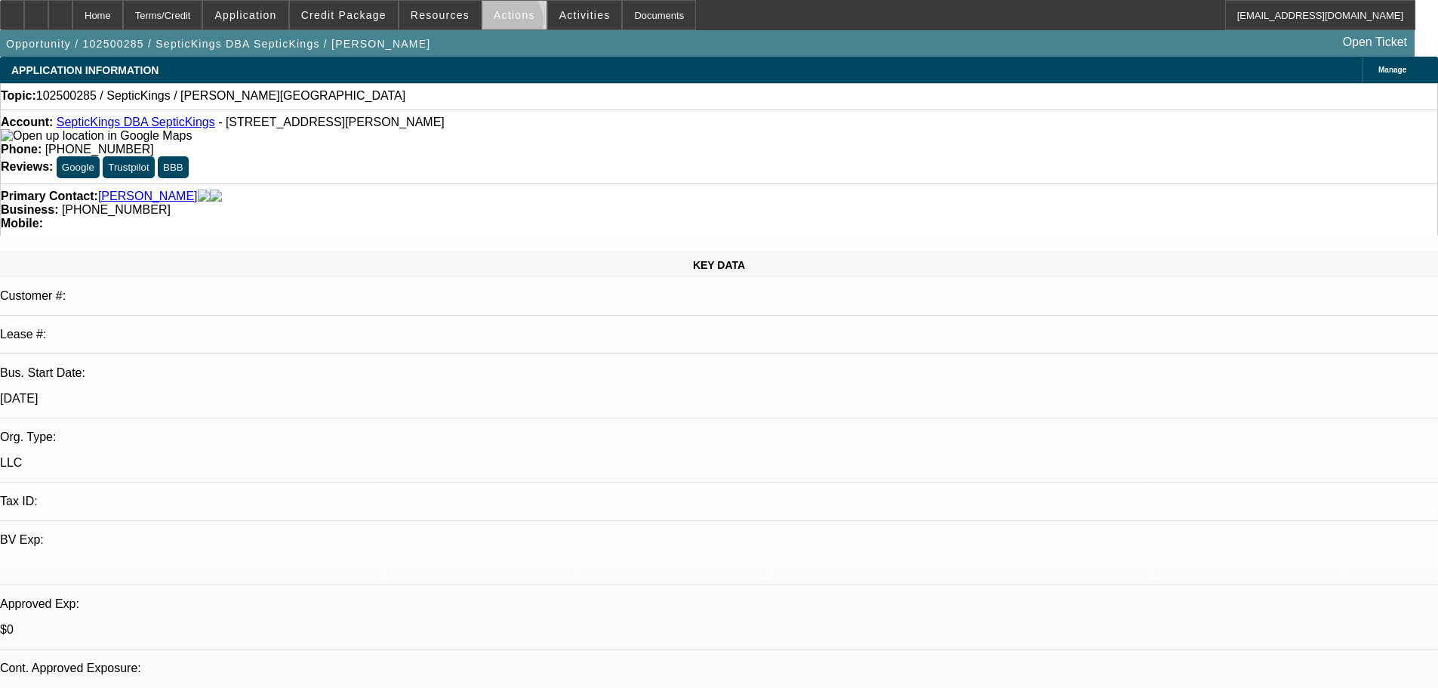
click at [502, 24] on span at bounding box center [514, 15] width 64 height 36
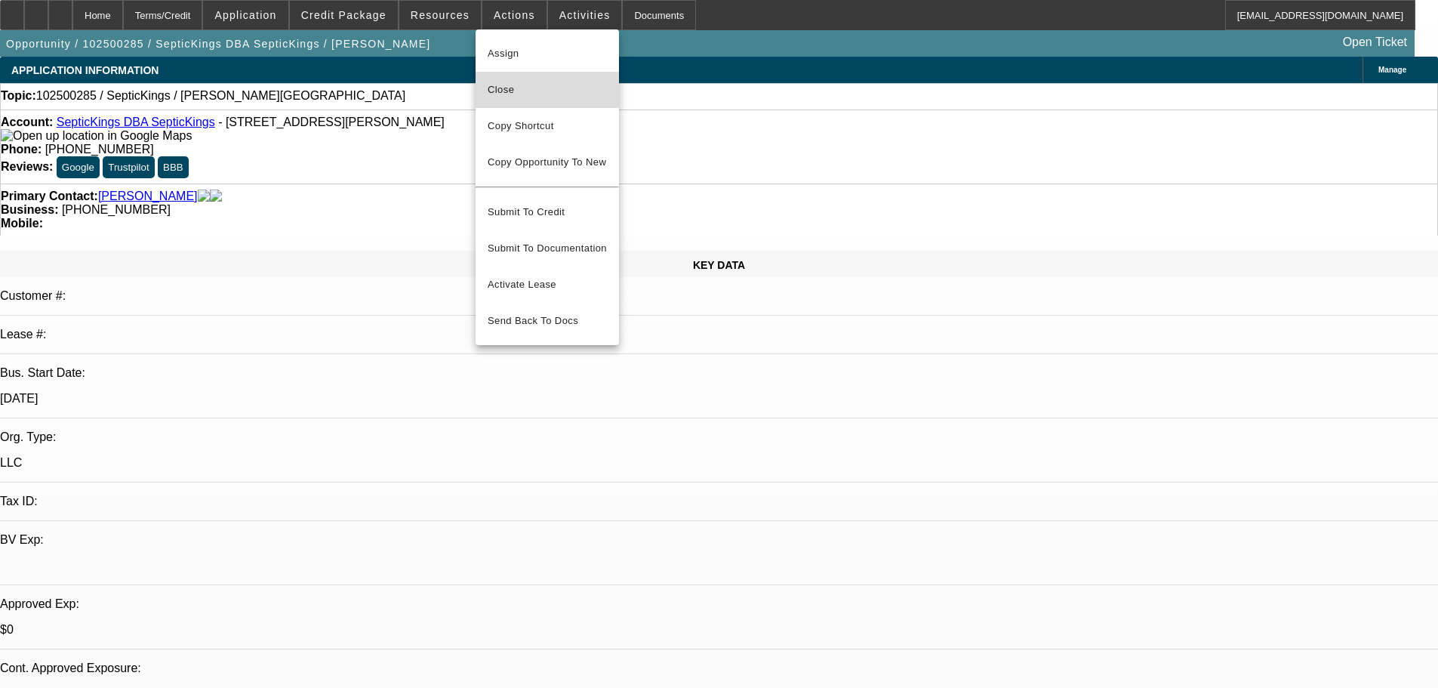
click at [519, 89] on span "Close" at bounding box center [547, 90] width 119 height 18
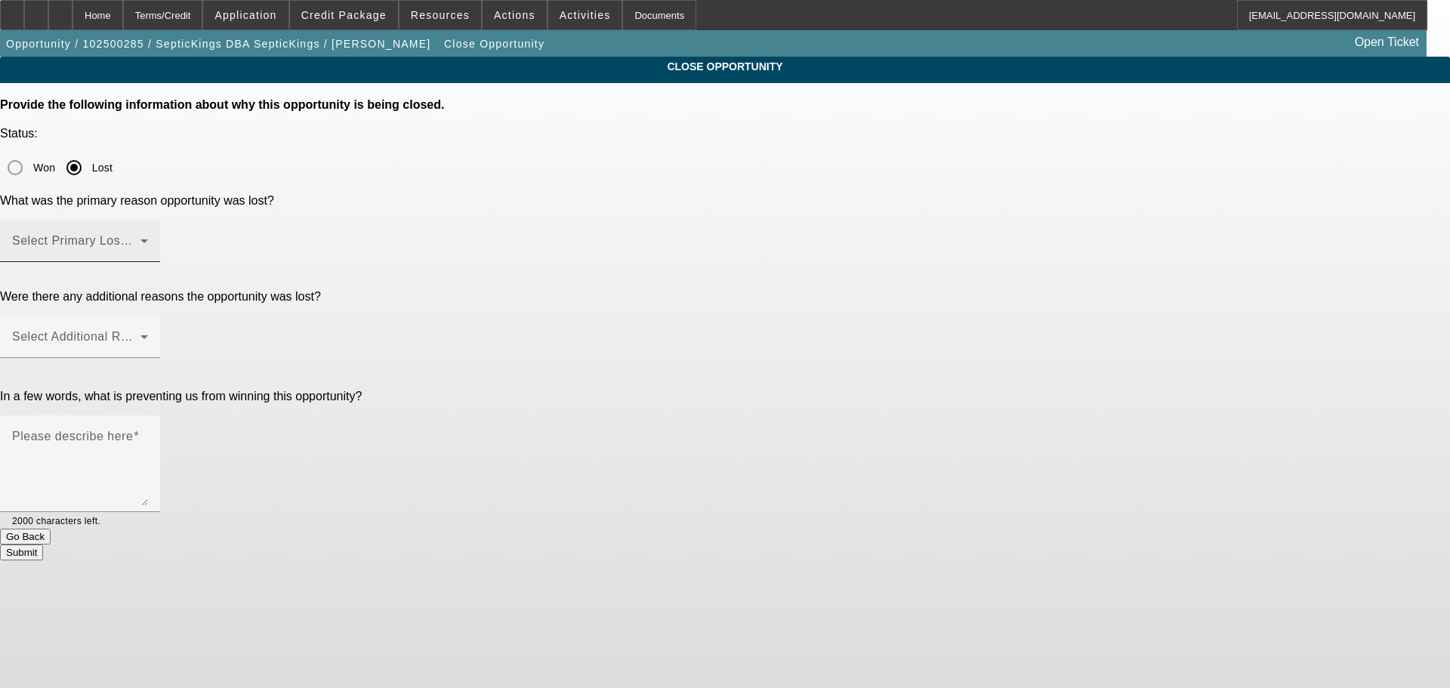
click at [140, 238] on span at bounding box center [76, 247] width 128 height 18
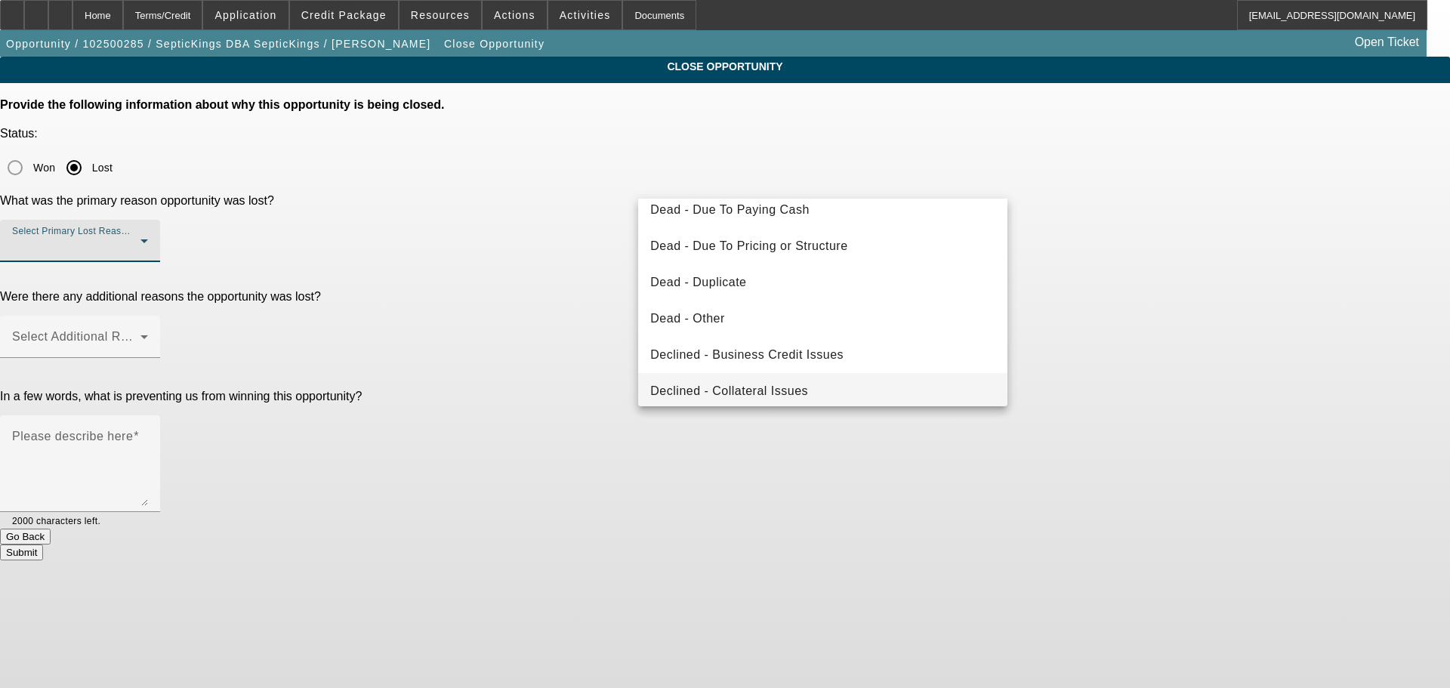
scroll to position [203, 0]
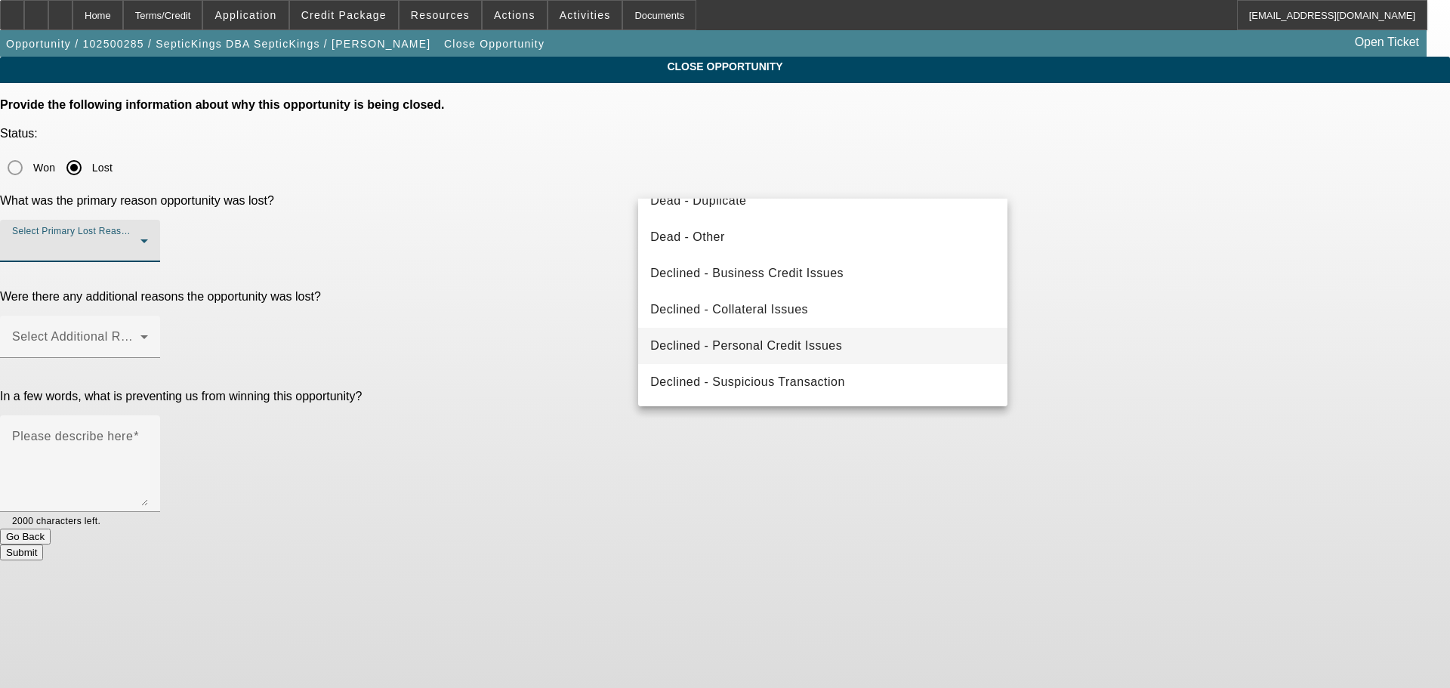
drag, startPoint x: 807, startPoint y: 354, endPoint x: 803, endPoint y: 347, distance: 8.2
click at [806, 353] on span "Declined - Personal Credit Issues" at bounding box center [746, 346] width 192 height 18
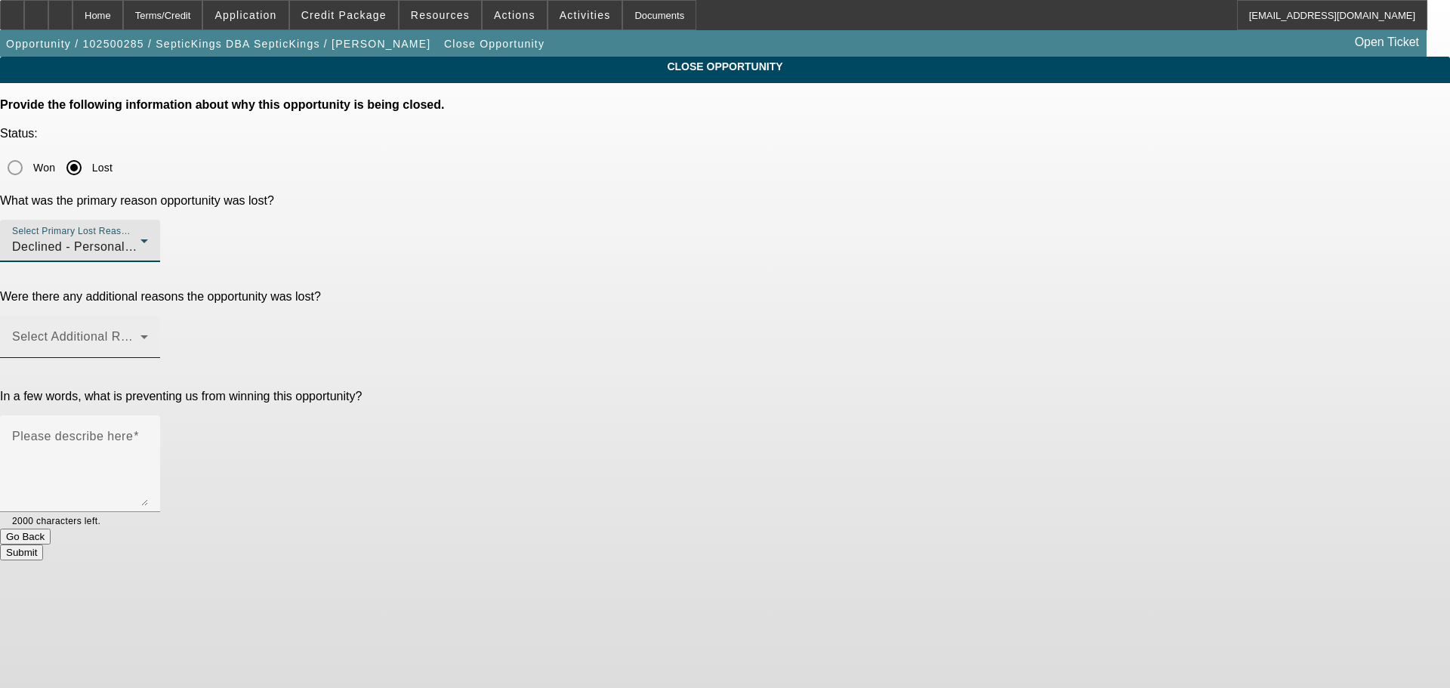
click at [140, 334] on span at bounding box center [76, 343] width 128 height 18
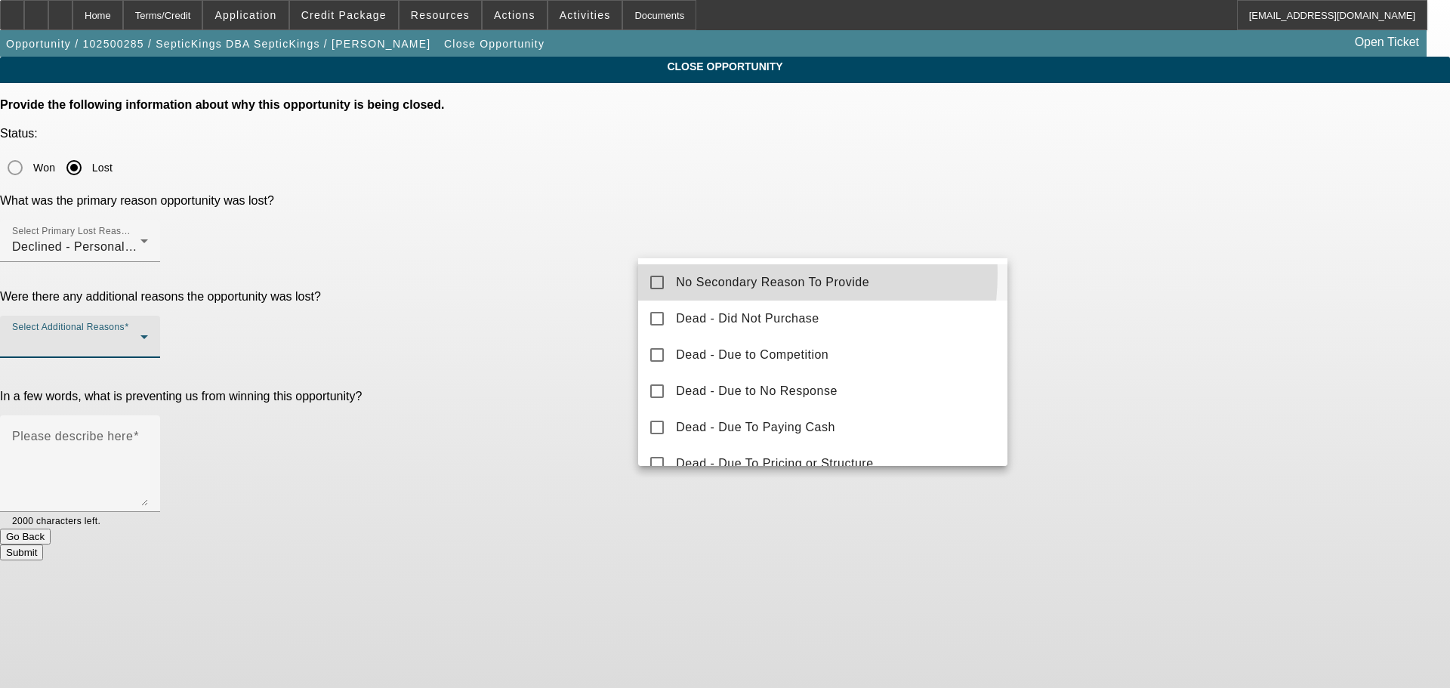
click at [727, 273] on mat-option "No Secondary Reason To Provide" at bounding box center [822, 282] width 369 height 36
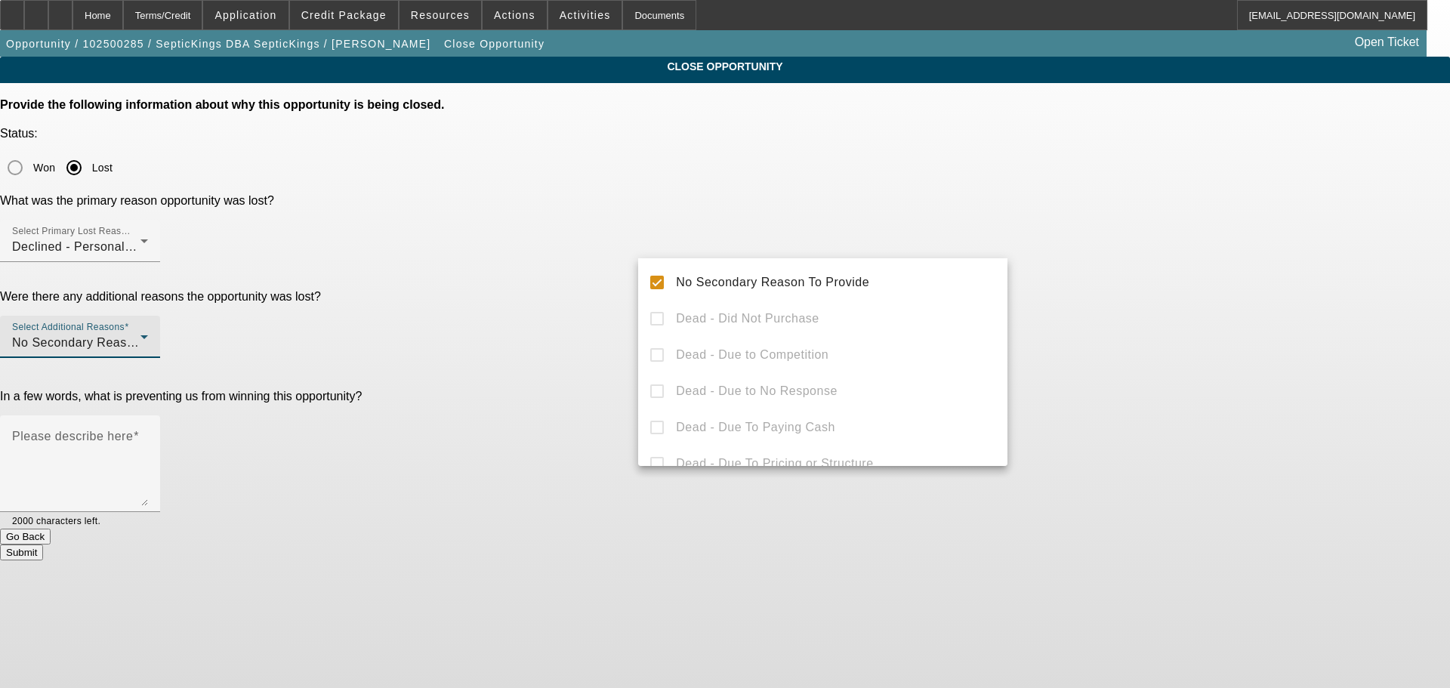
click at [523, 316] on div at bounding box center [725, 344] width 1450 height 688
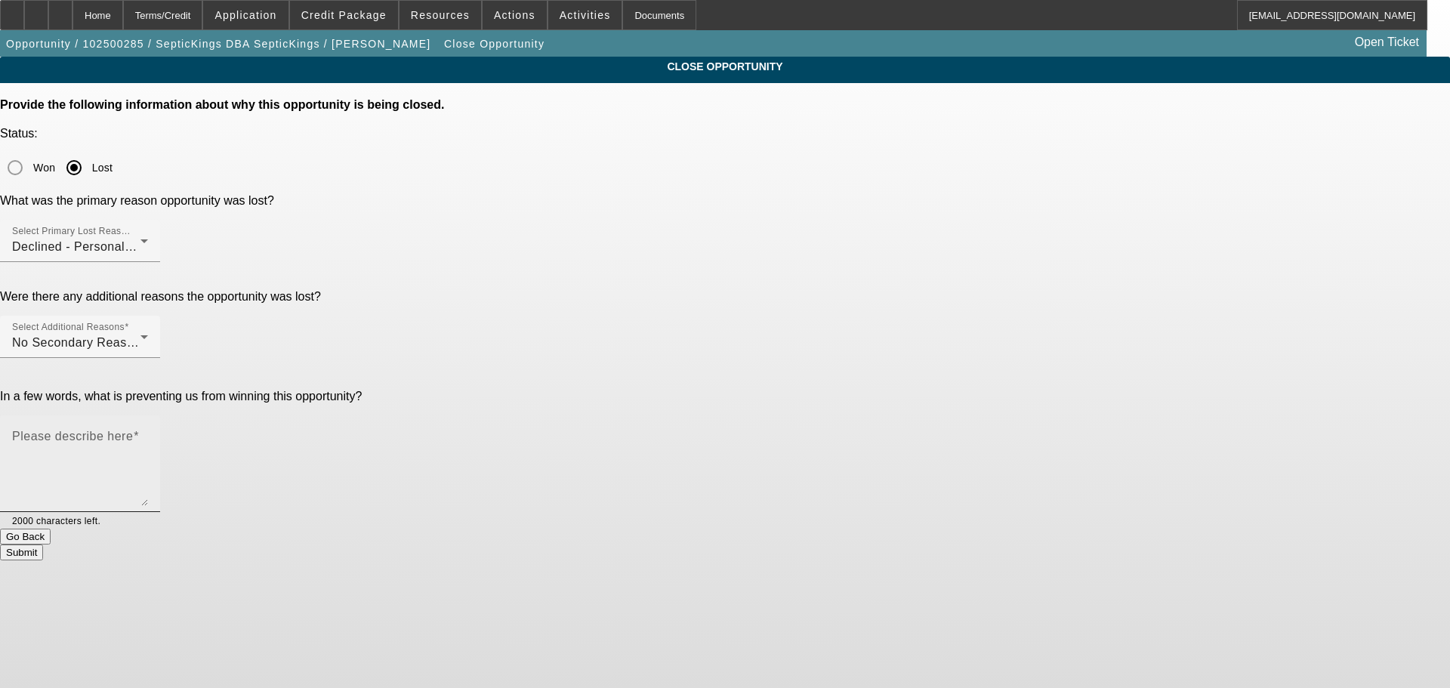
click at [148, 433] on textarea "Please describe here" at bounding box center [80, 469] width 136 height 72
type textarea "STARTUP, LIMITED AND POOR CREDIT, MARKED DNC, SENT DECLINE LETTER, CLOSING OPP."
click at [43, 544] on button "Submit" at bounding box center [21, 552] width 43 height 16
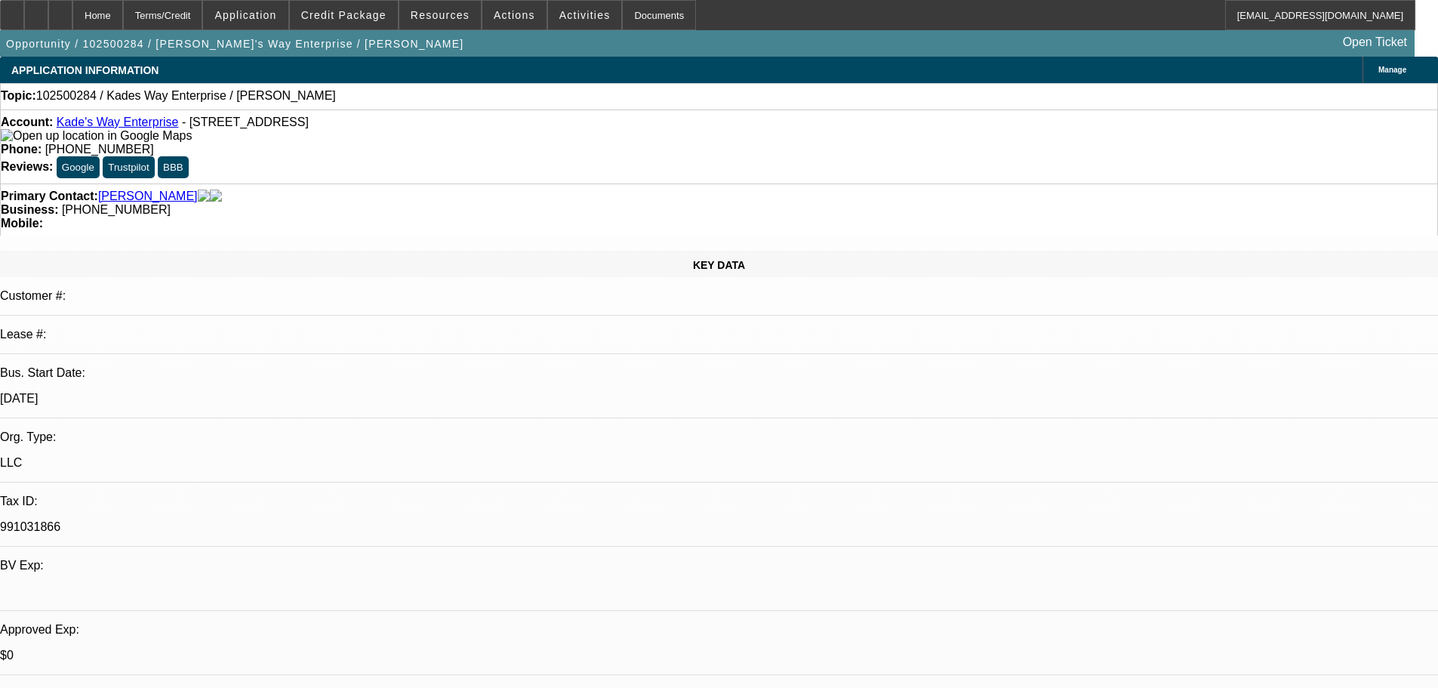
select select "0"
select select "2"
select select "0.1"
select select "4"
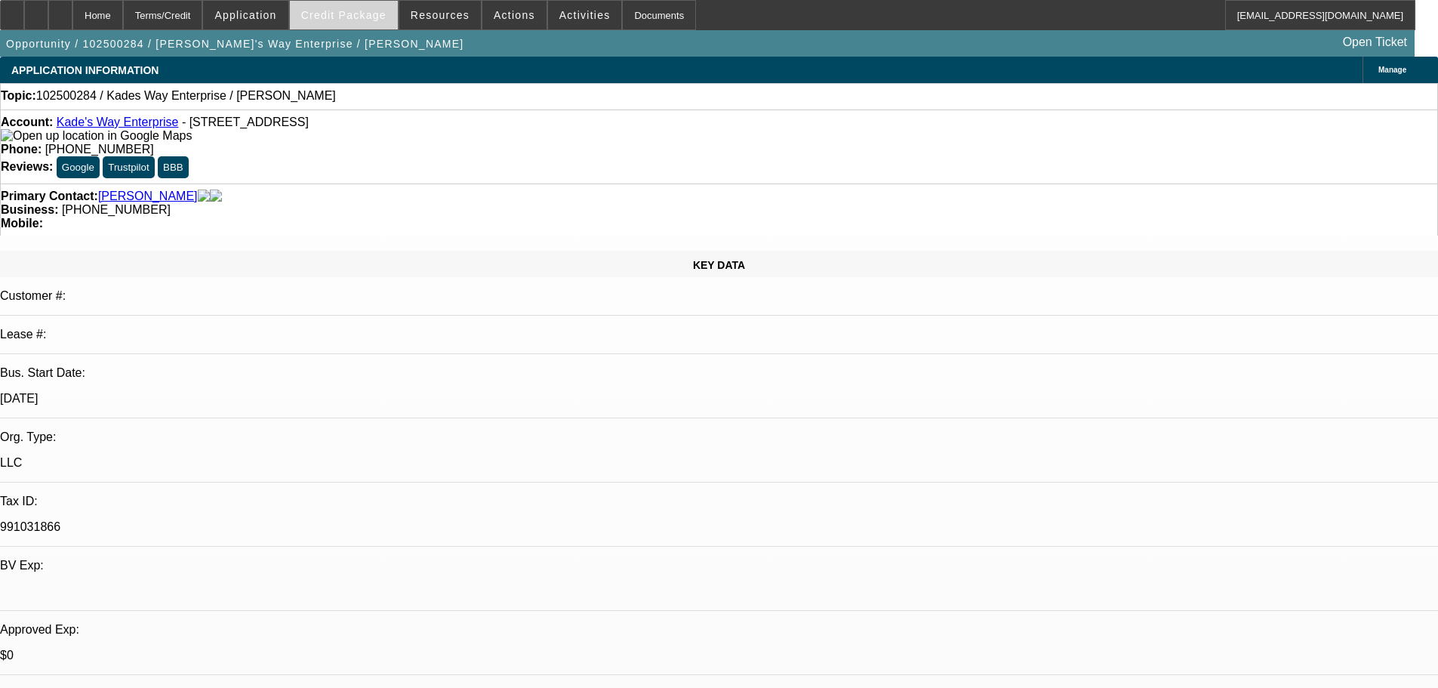
click at [365, 11] on span "Credit Package" at bounding box center [343, 15] width 85 height 12
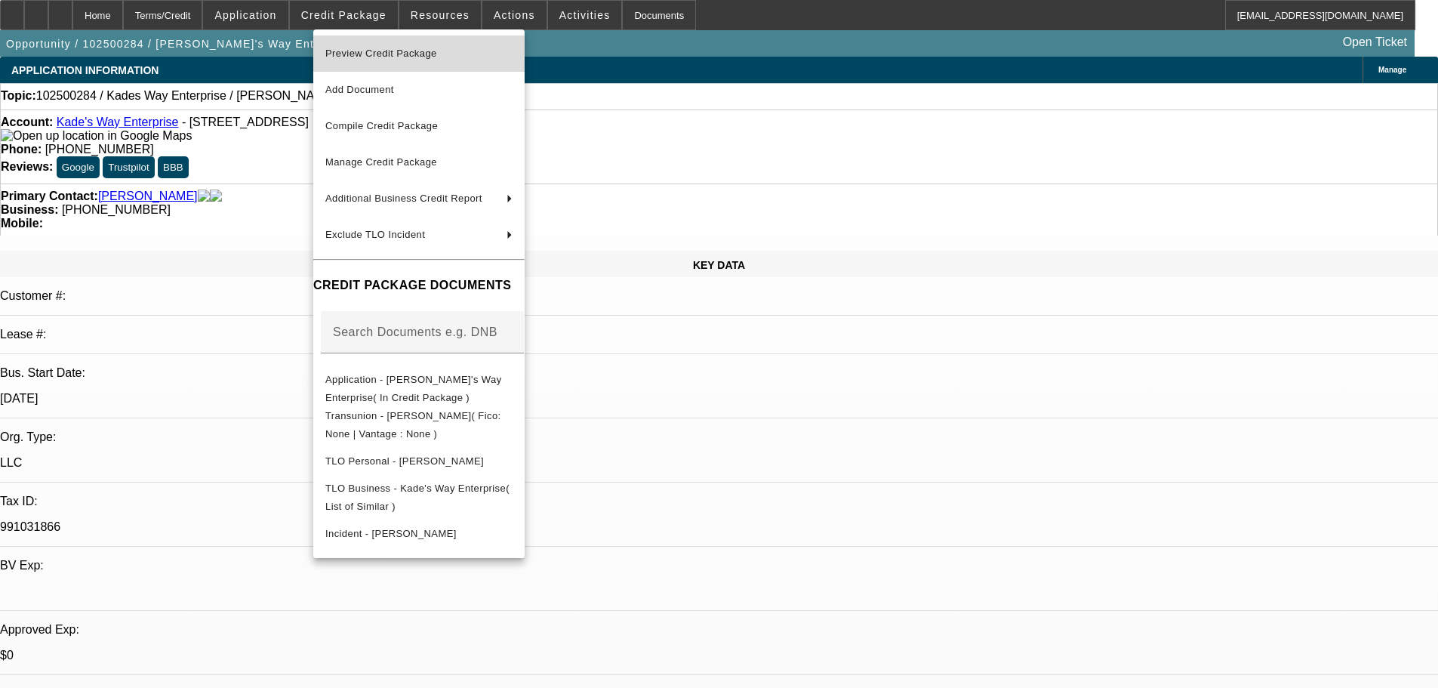
click at [374, 50] on span "Preview Credit Package" at bounding box center [381, 53] width 112 height 11
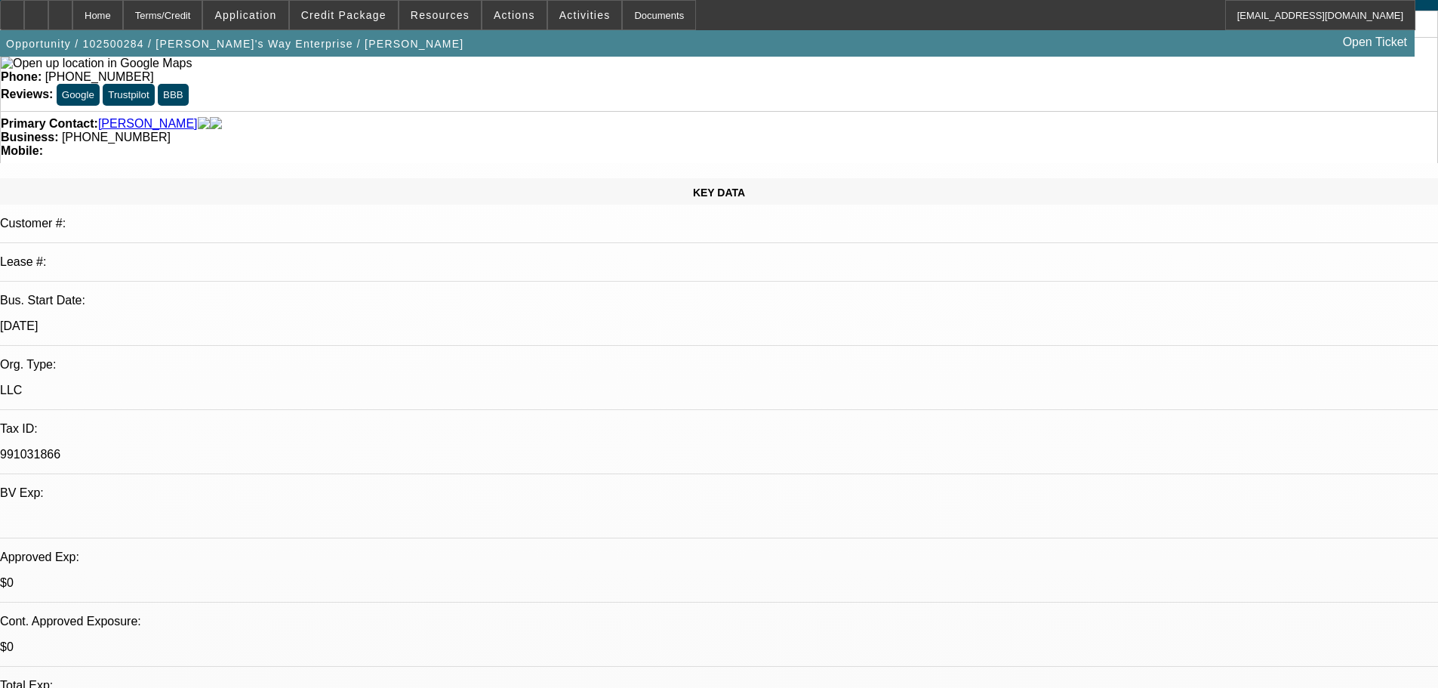
scroll to position [151, 0]
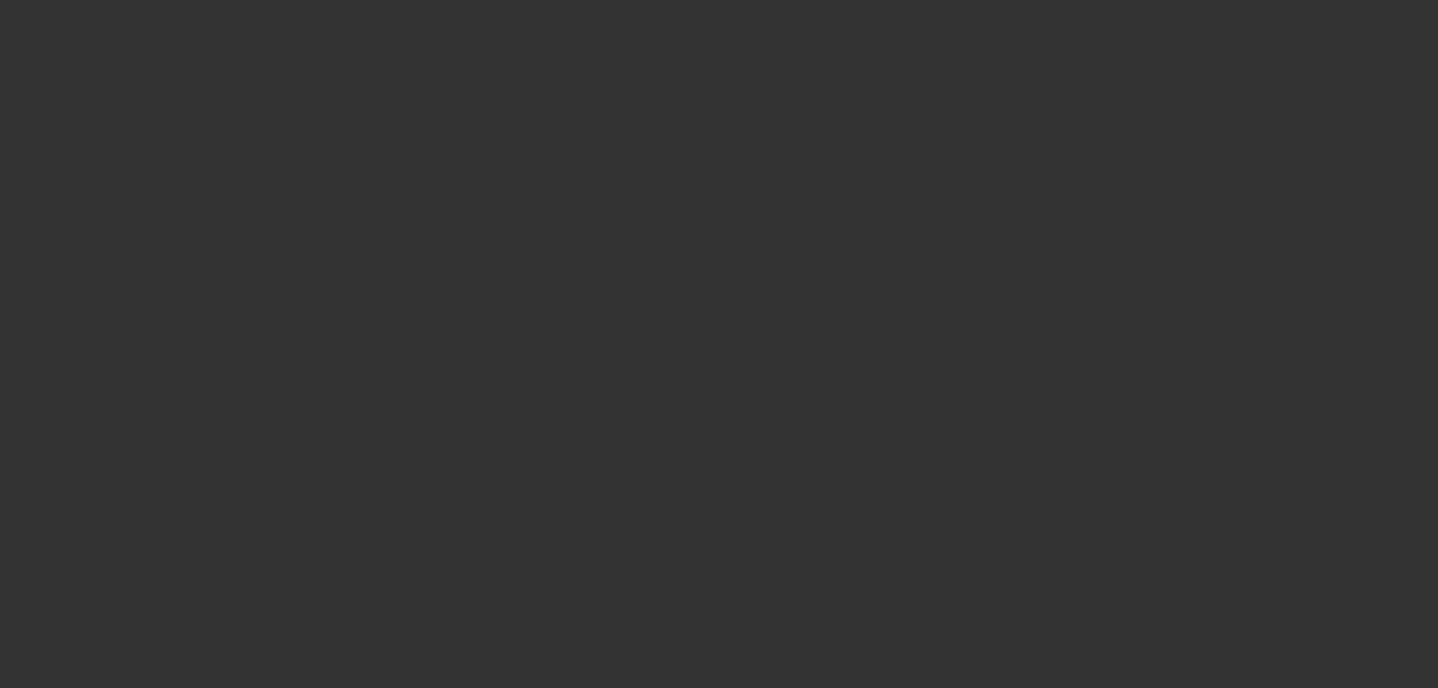
scroll to position [0, 0]
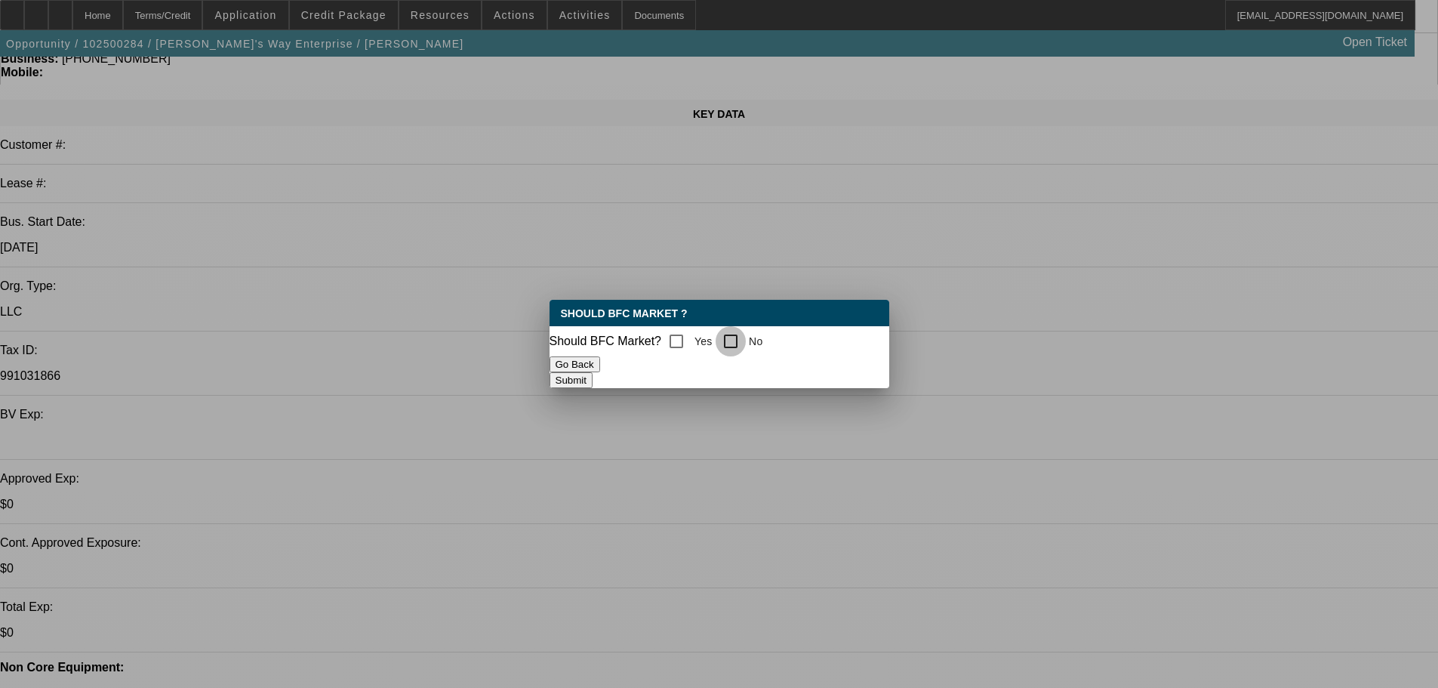
click at [744, 349] on input "No" at bounding box center [731, 341] width 30 height 30
checkbox input "true"
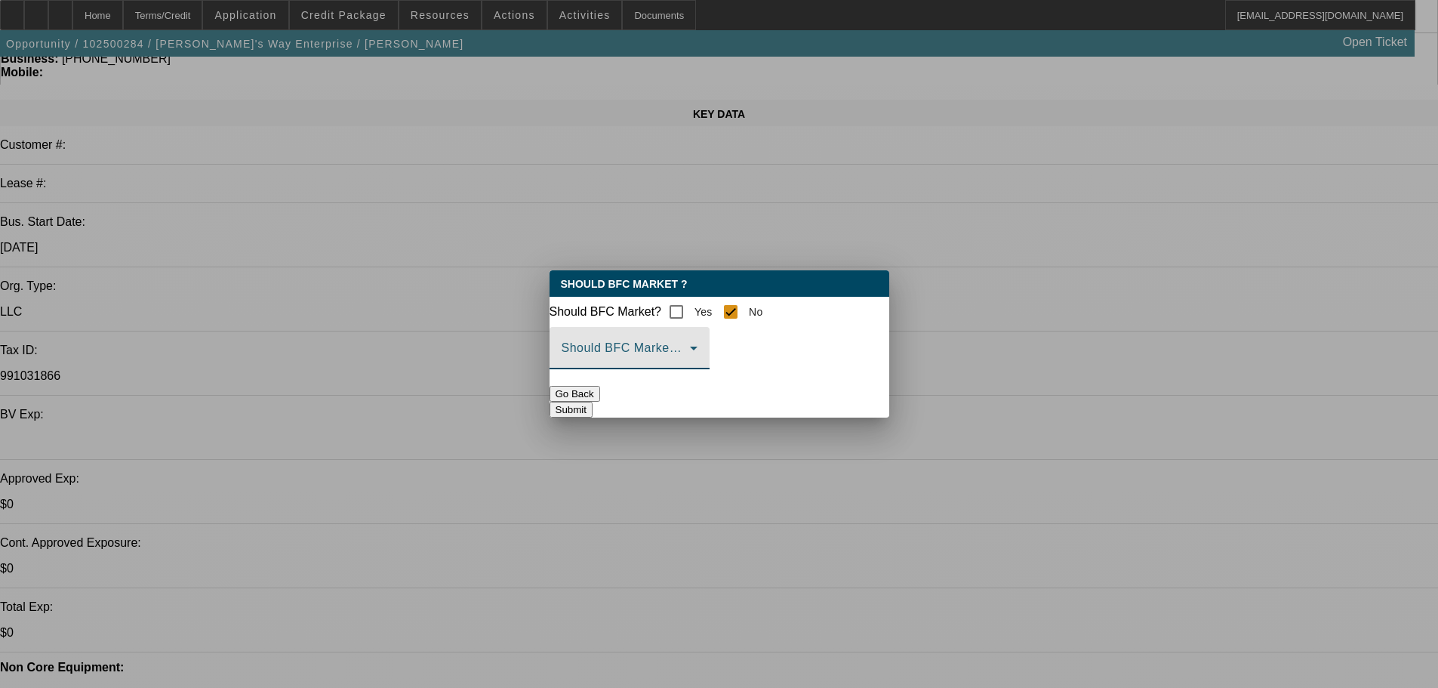
click at [690, 356] on span at bounding box center [626, 354] width 128 height 18
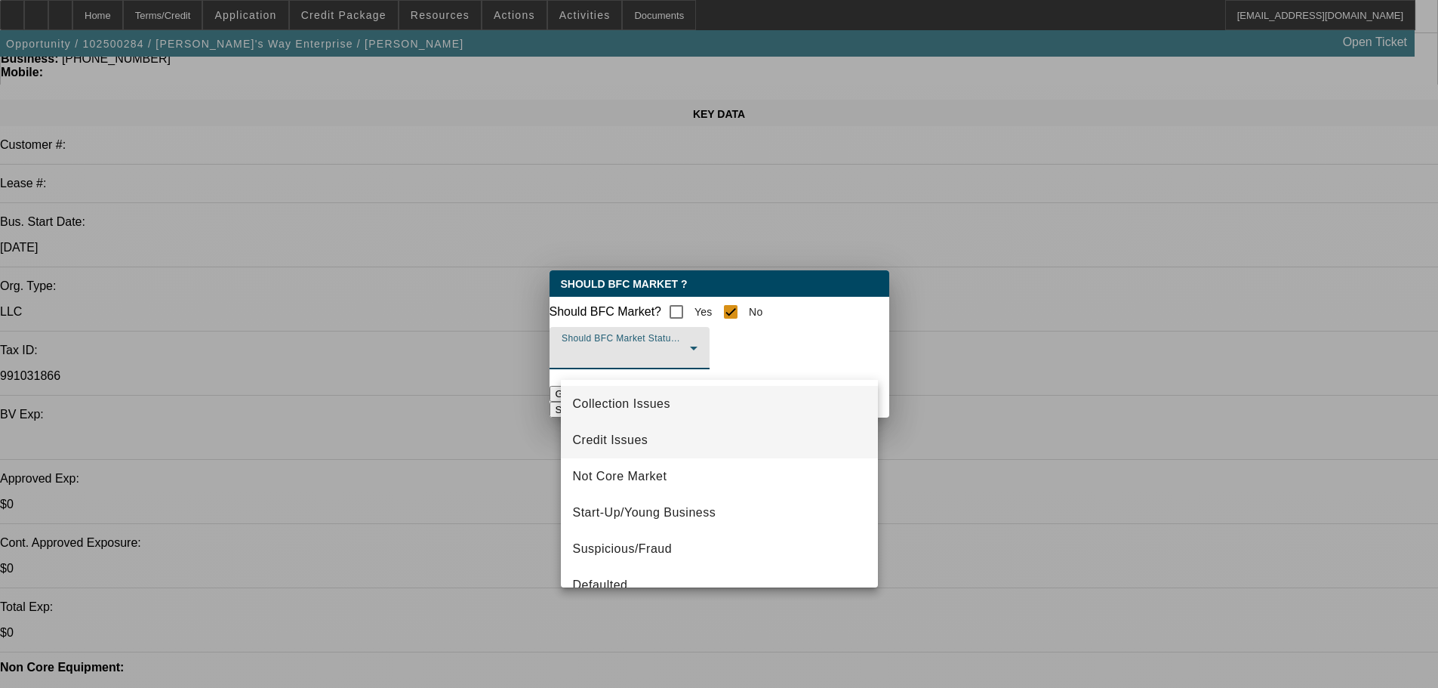
click at [669, 439] on mat-option "Credit Issues" at bounding box center [719, 440] width 317 height 36
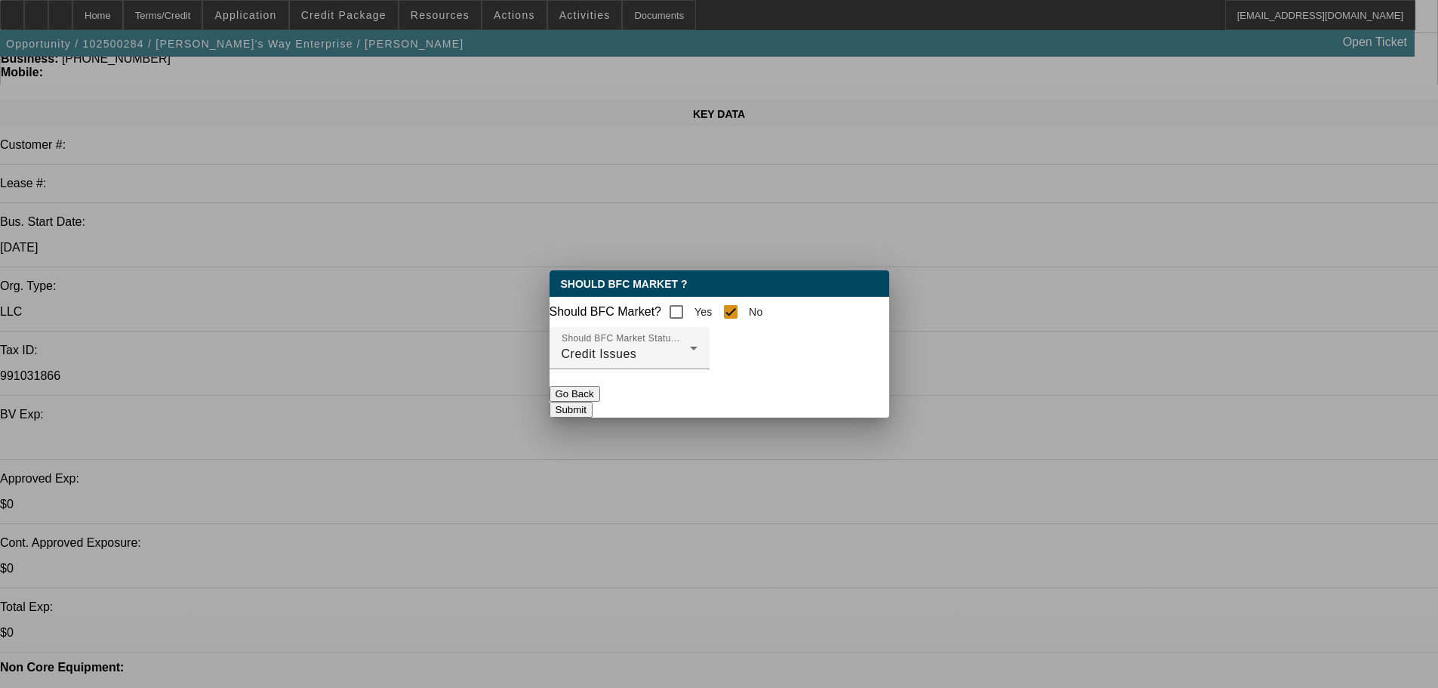
click at [593, 402] on button "Submit" at bounding box center [571, 410] width 43 height 16
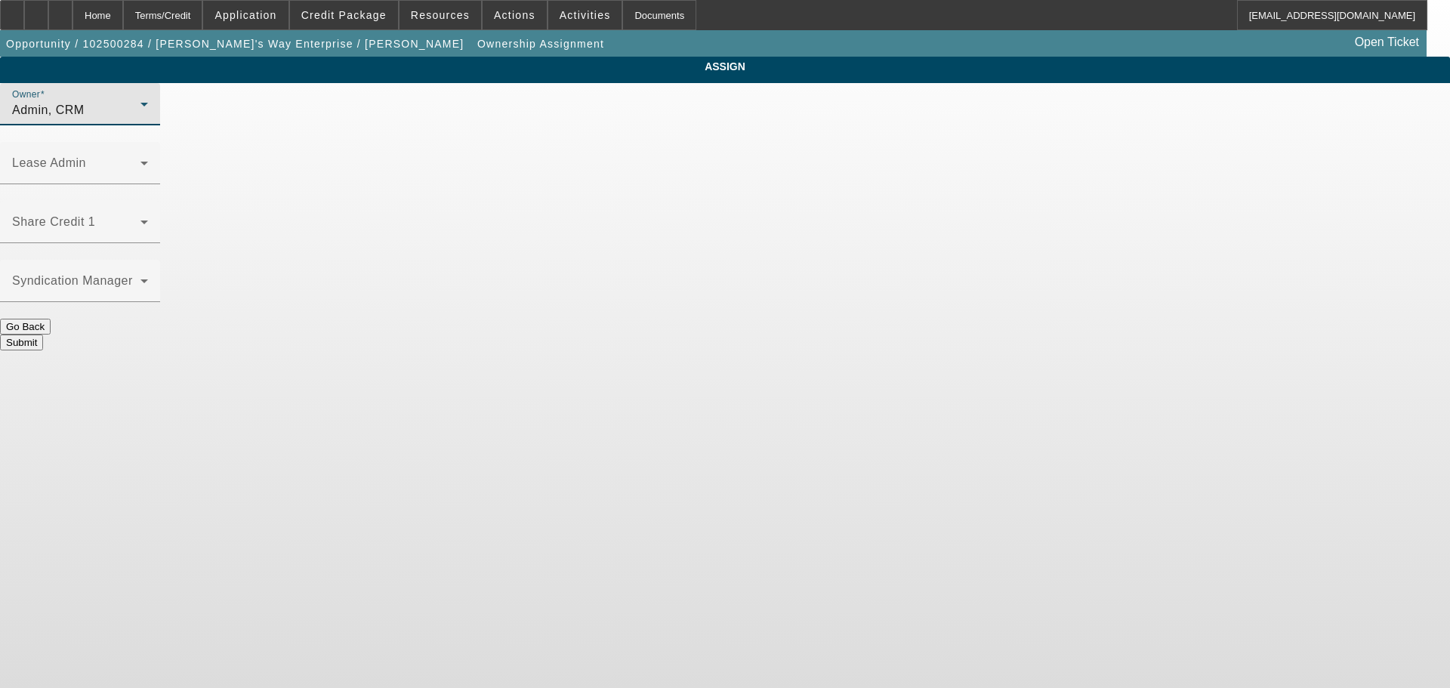
click at [140, 119] on div "Admin, CRM" at bounding box center [76, 110] width 128 height 18
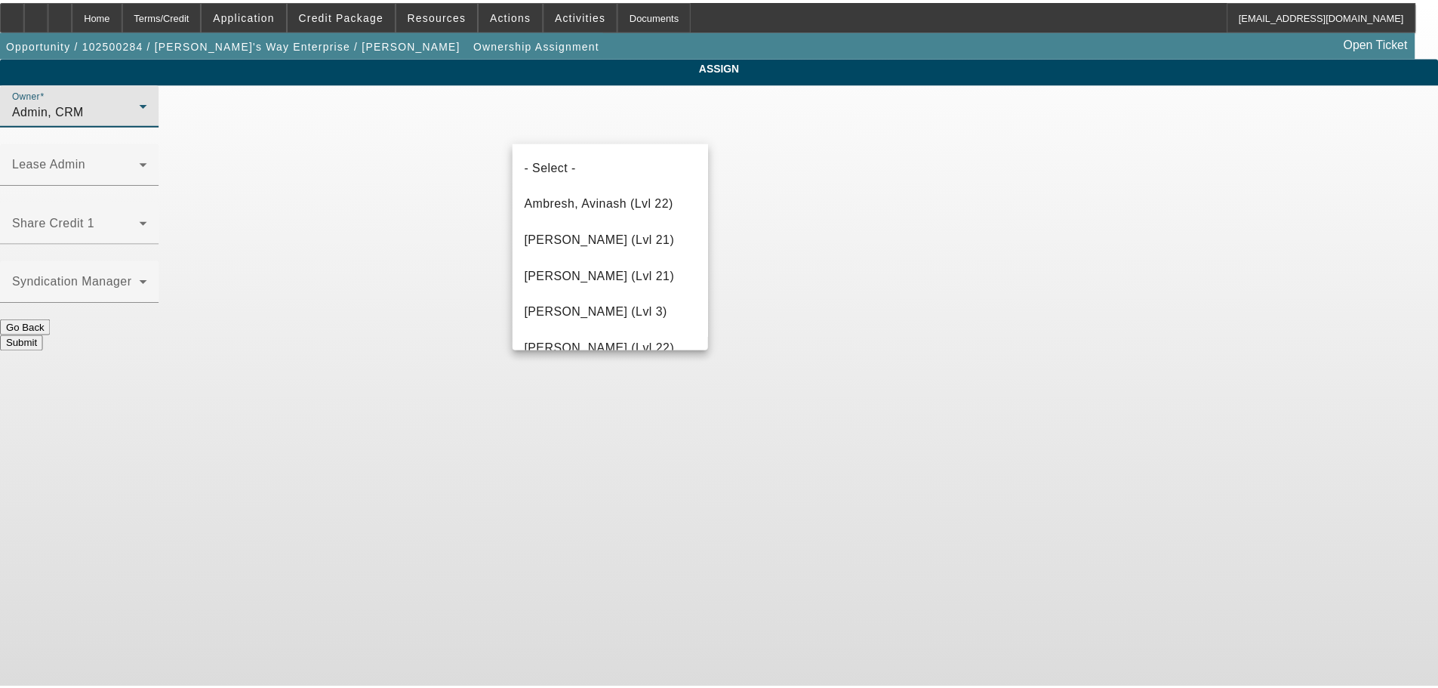
scroll to position [42, 0]
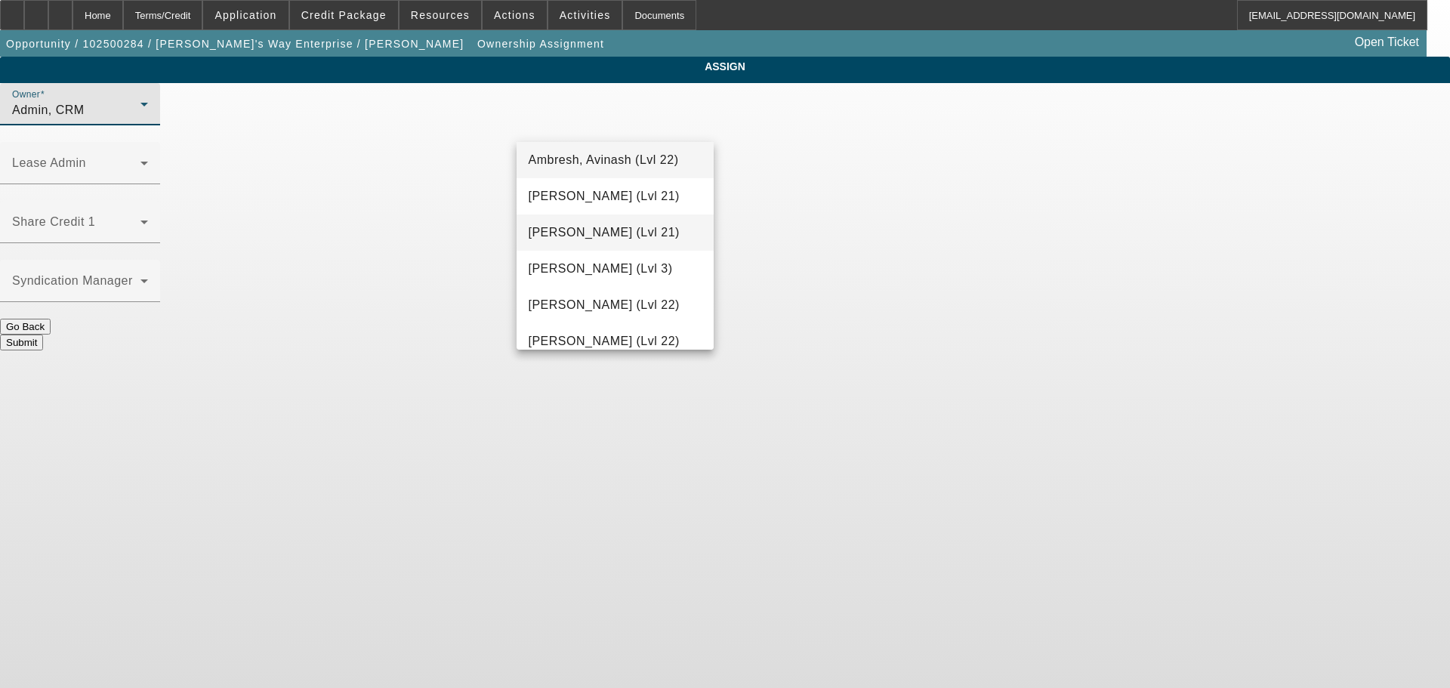
click at [590, 231] on span "Arida, Michael (Lvl 21)" at bounding box center [603, 232] width 151 height 18
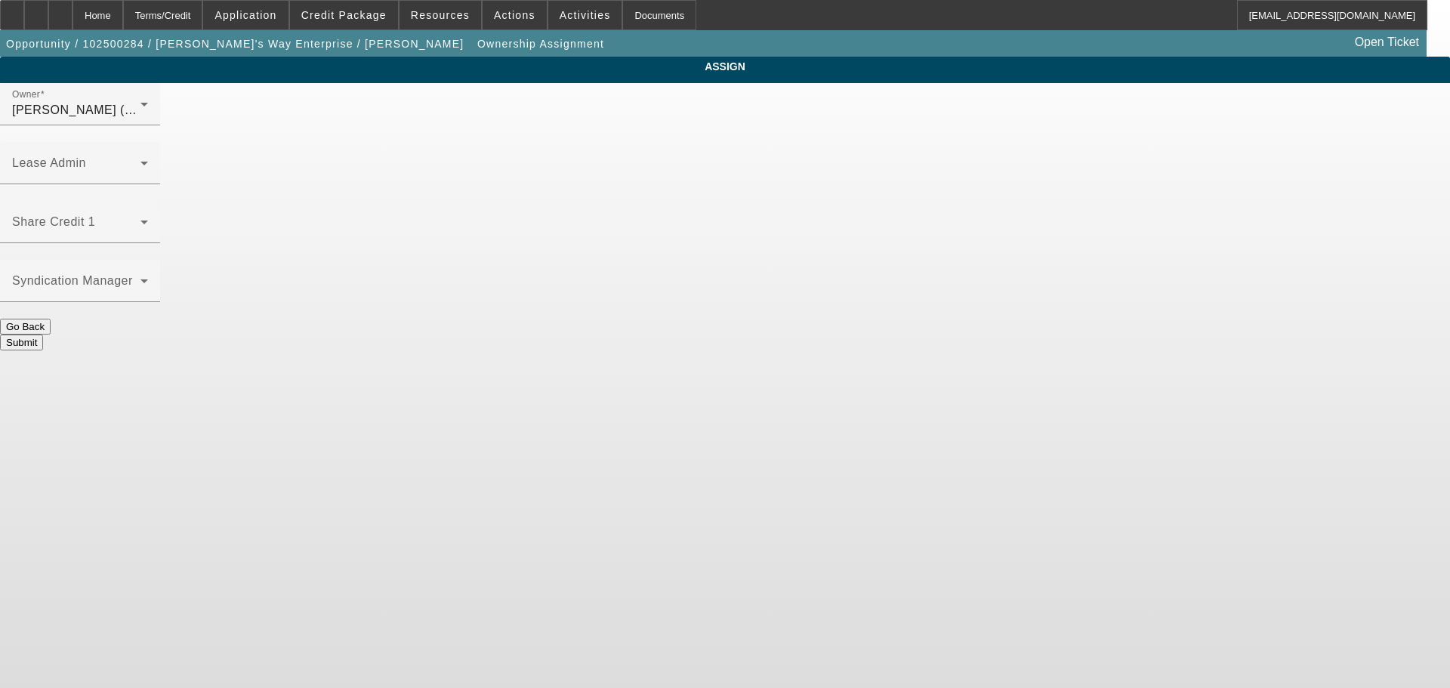
click at [43, 334] on button "Submit" at bounding box center [21, 342] width 43 height 16
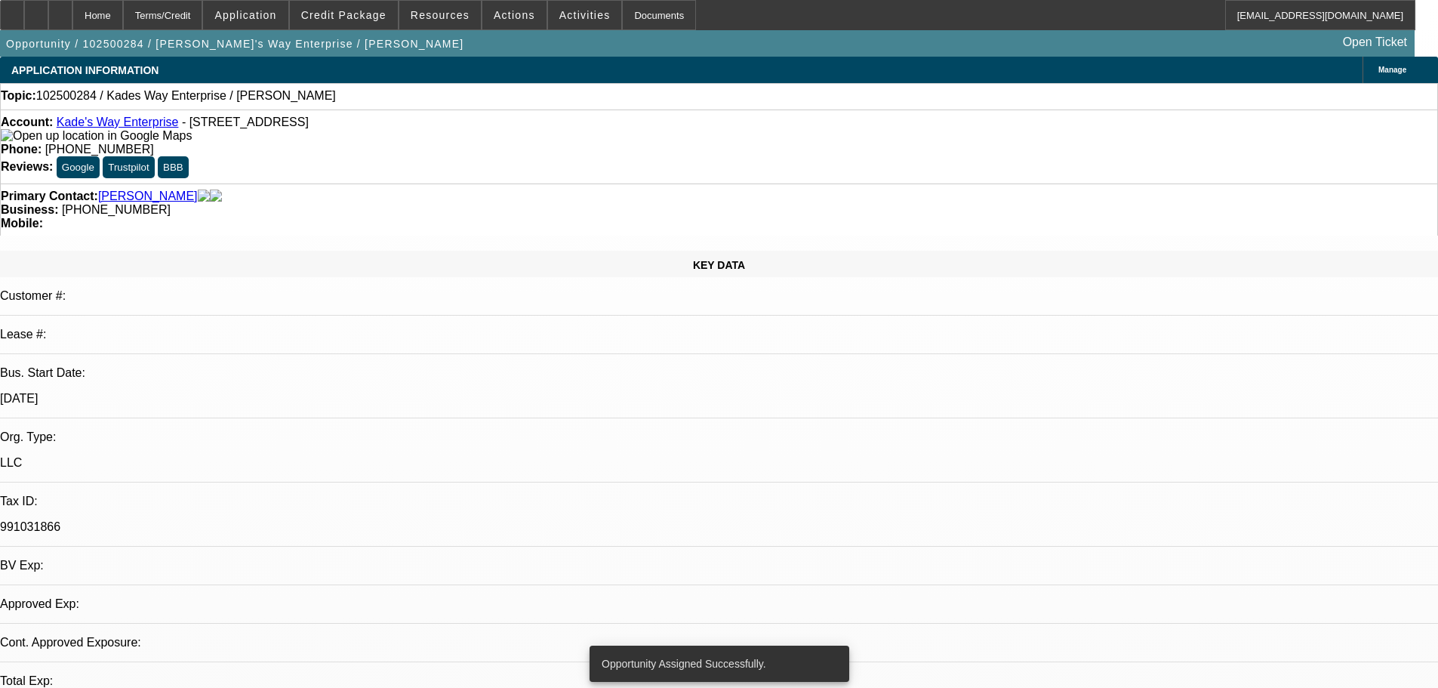
select select "0"
select select "2"
select select "0.1"
select select "4"
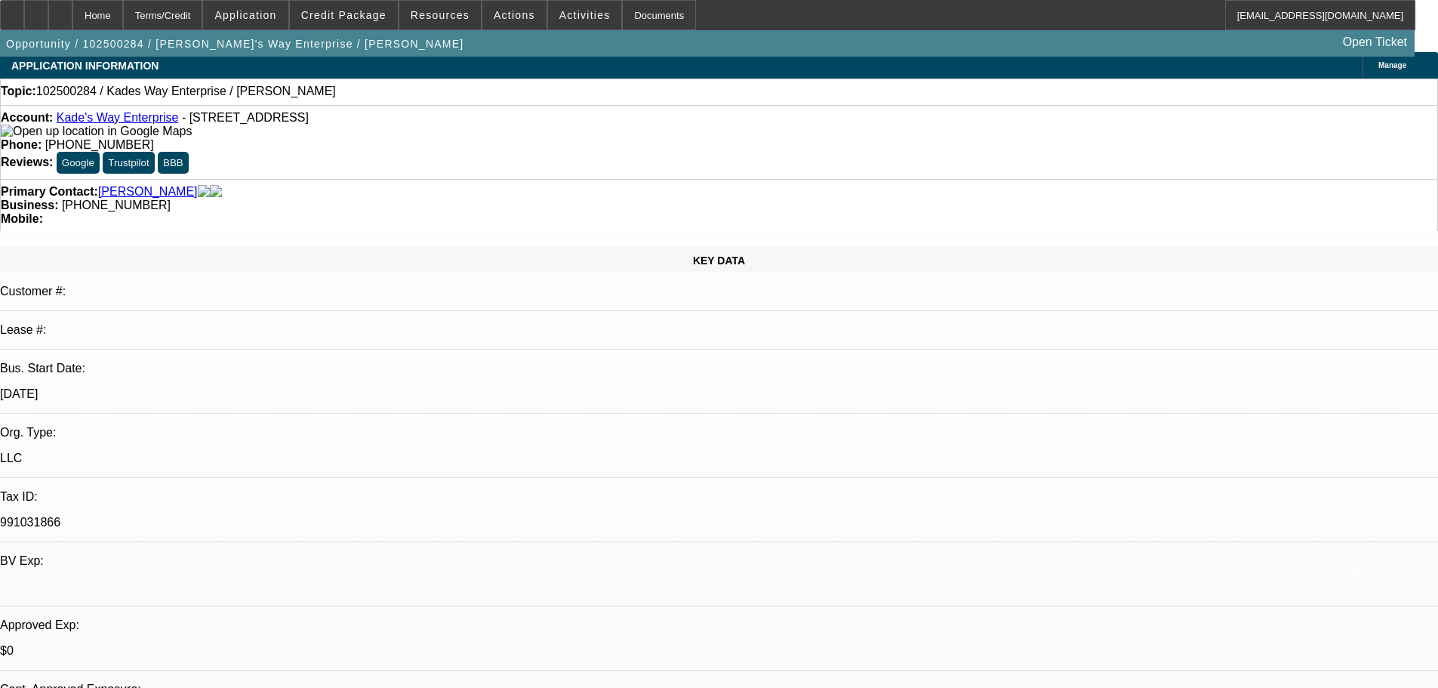
scroll to position [75, 0]
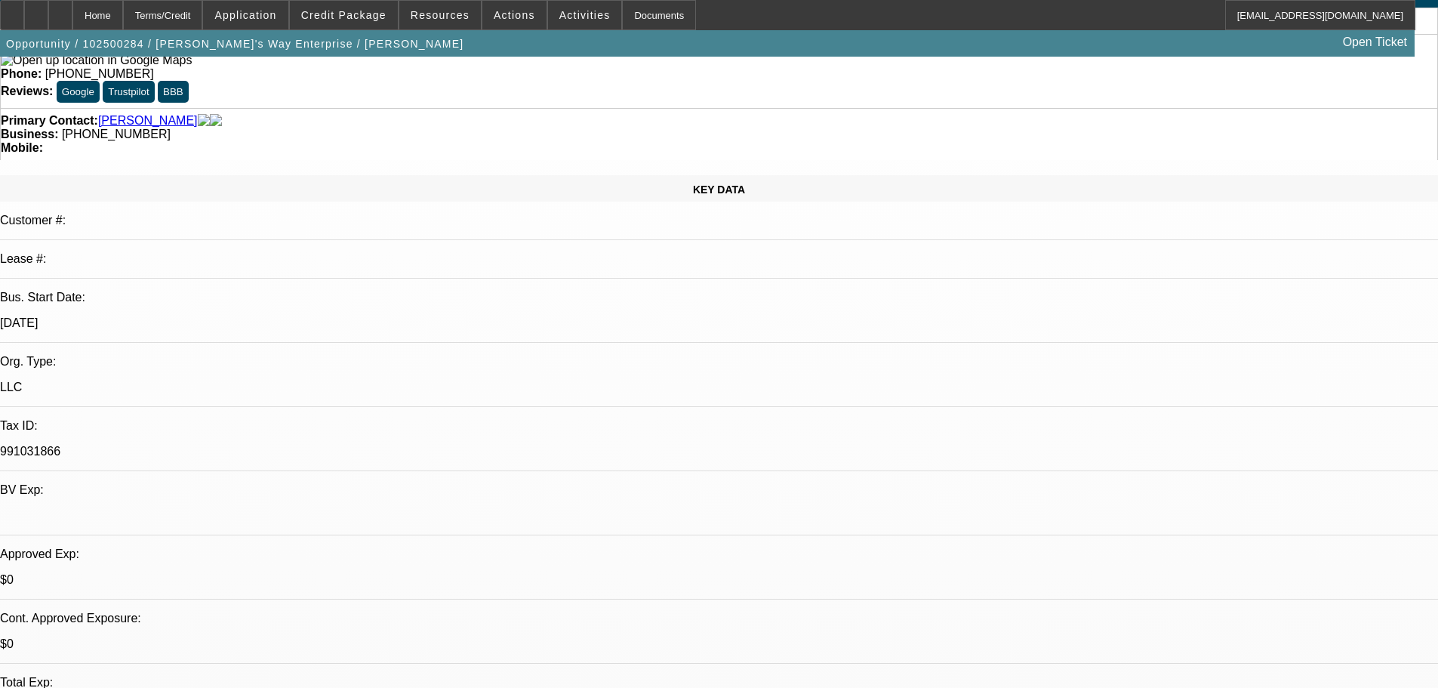
drag, startPoint x: 913, startPoint y: 585, endPoint x: 547, endPoint y: 393, distance: 412.7
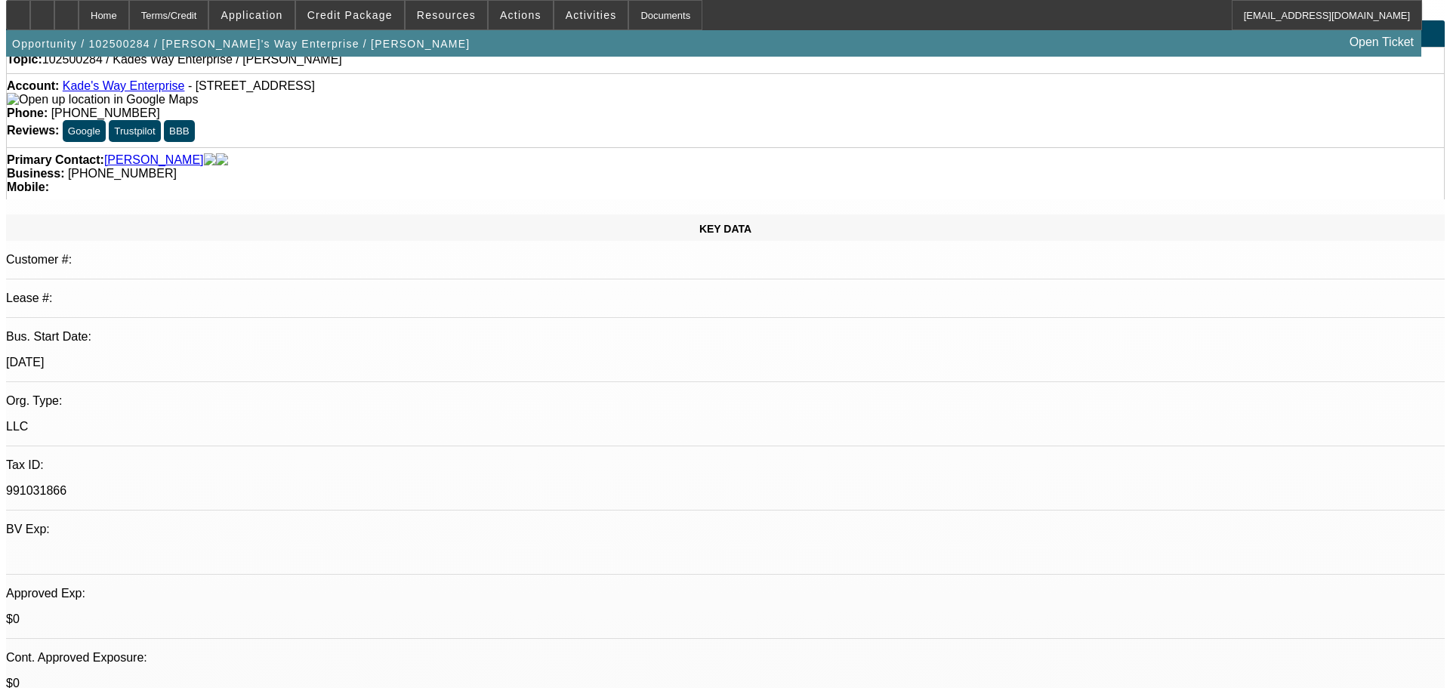
scroll to position [0, 0]
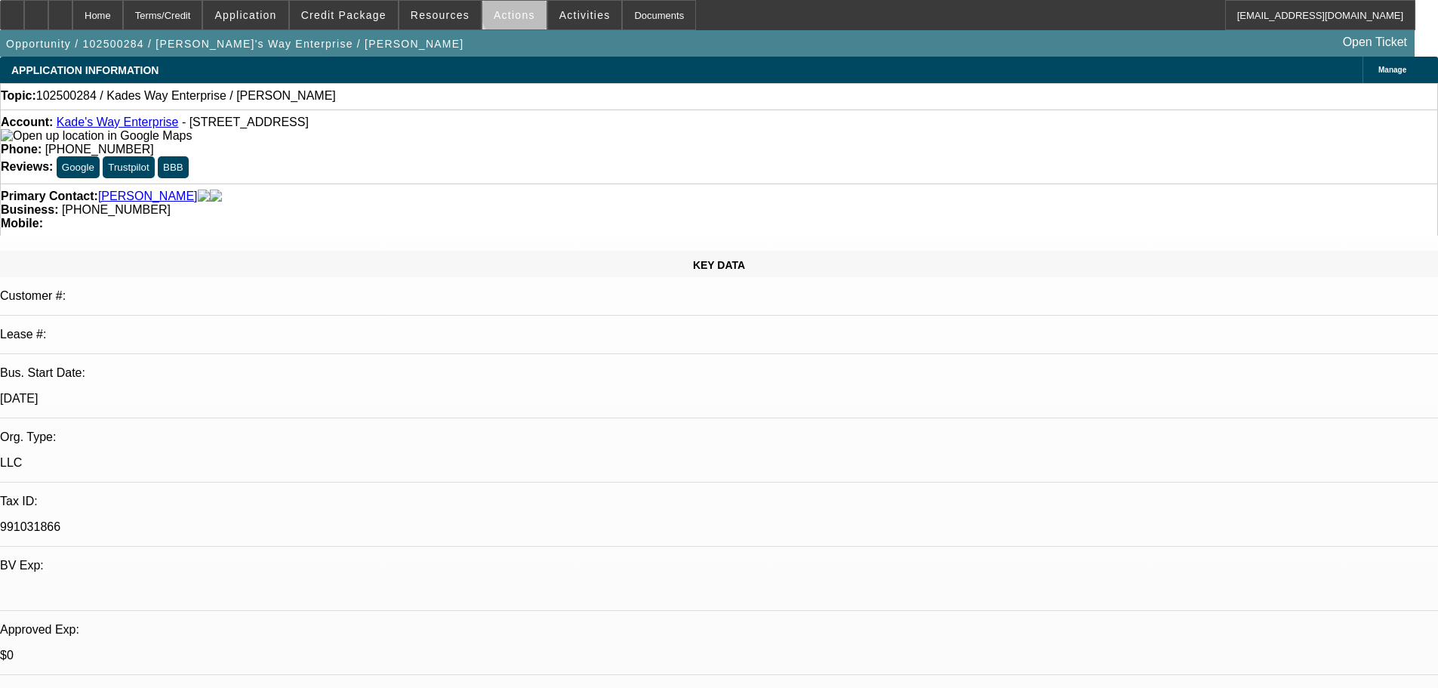
click at [516, 10] on span "Actions" at bounding box center [515, 15] width 42 height 12
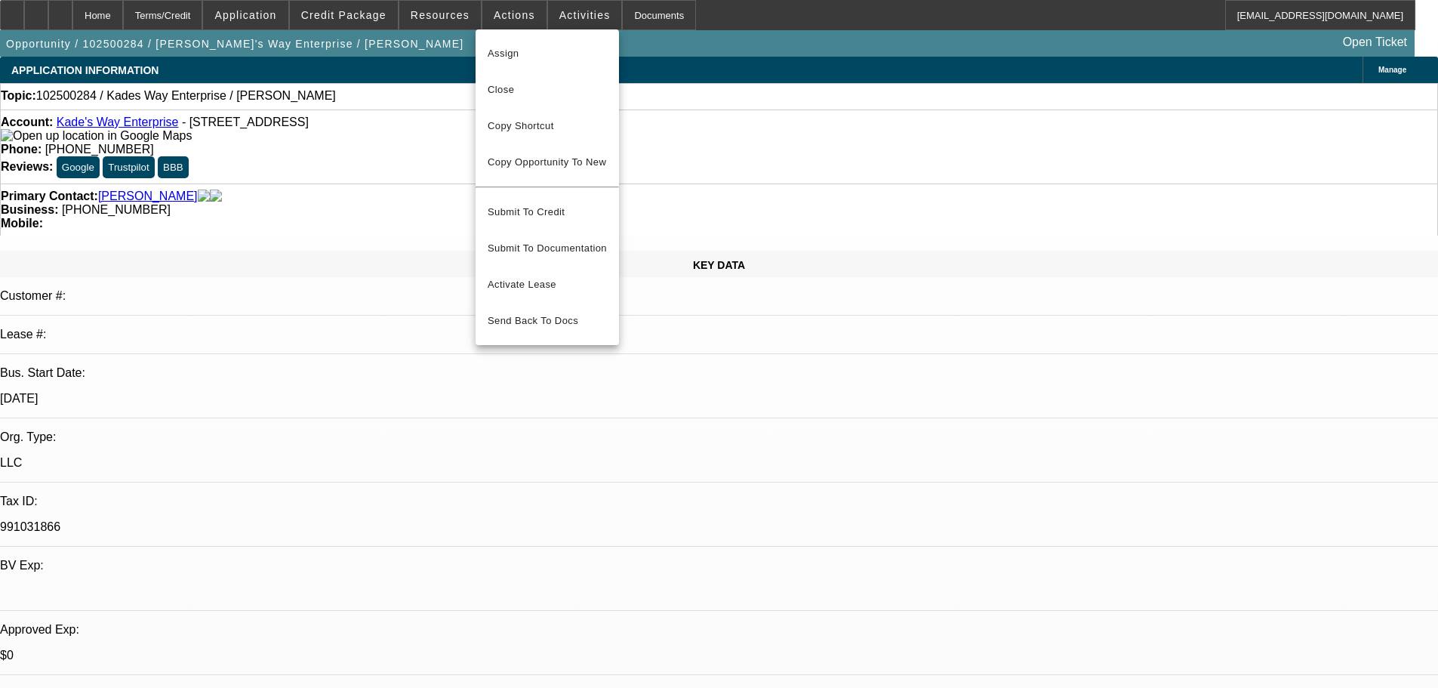
click at [555, 8] on div at bounding box center [719, 344] width 1438 height 688
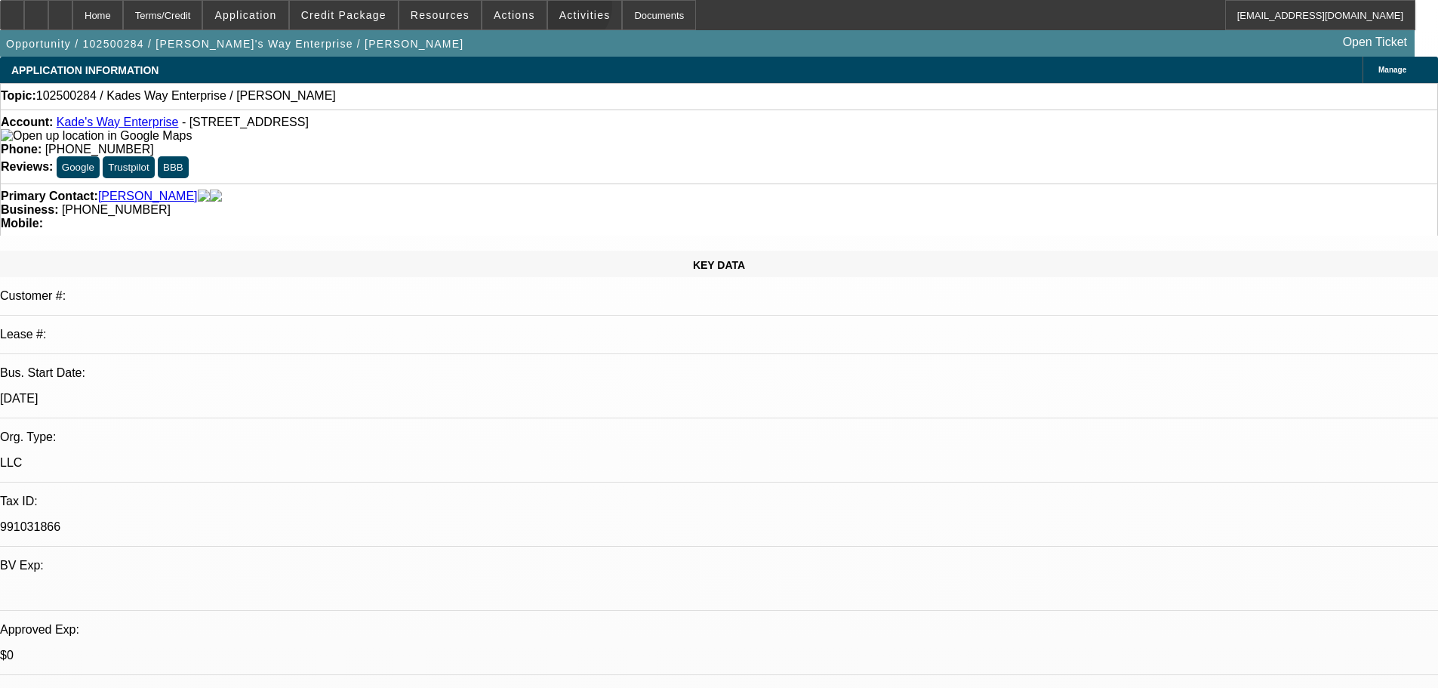
click at [559, 10] on span "Activities" at bounding box center [584, 15] width 51 height 12
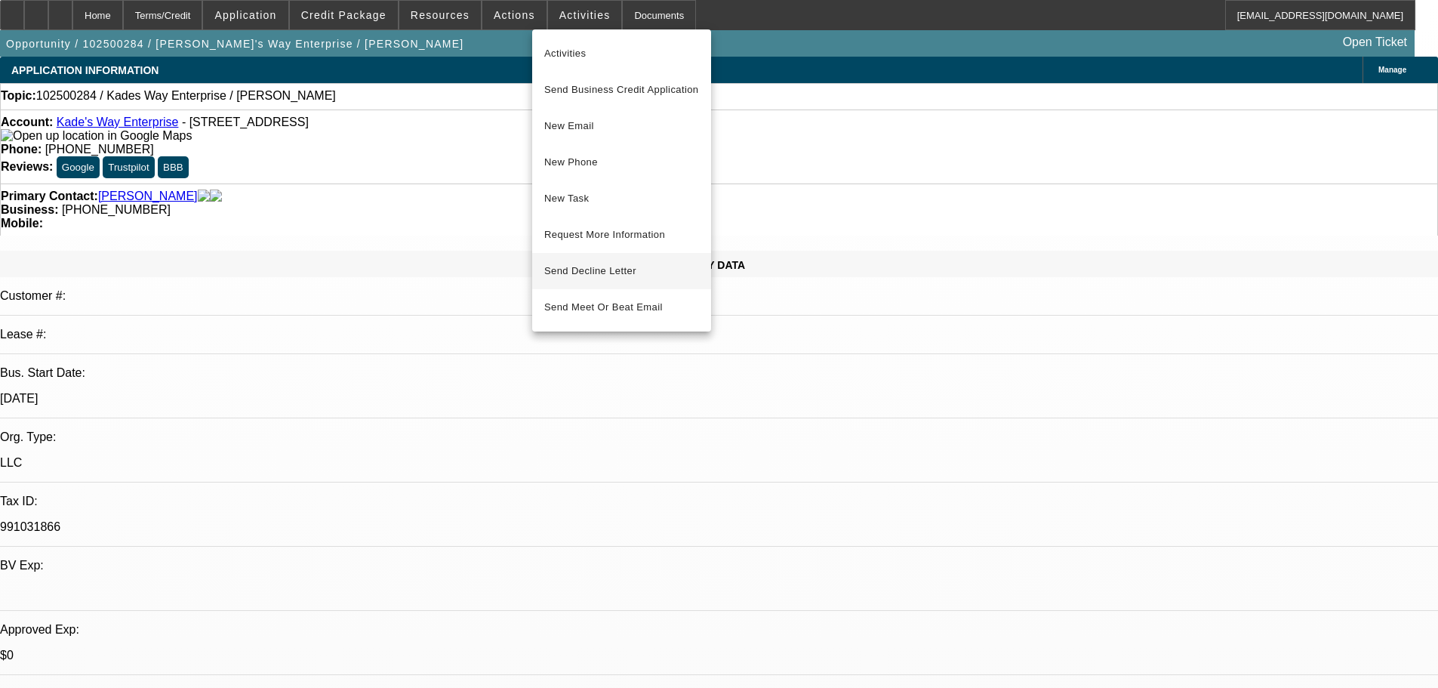
click at [595, 275] on span "Send Decline Letter" at bounding box center [590, 270] width 92 height 11
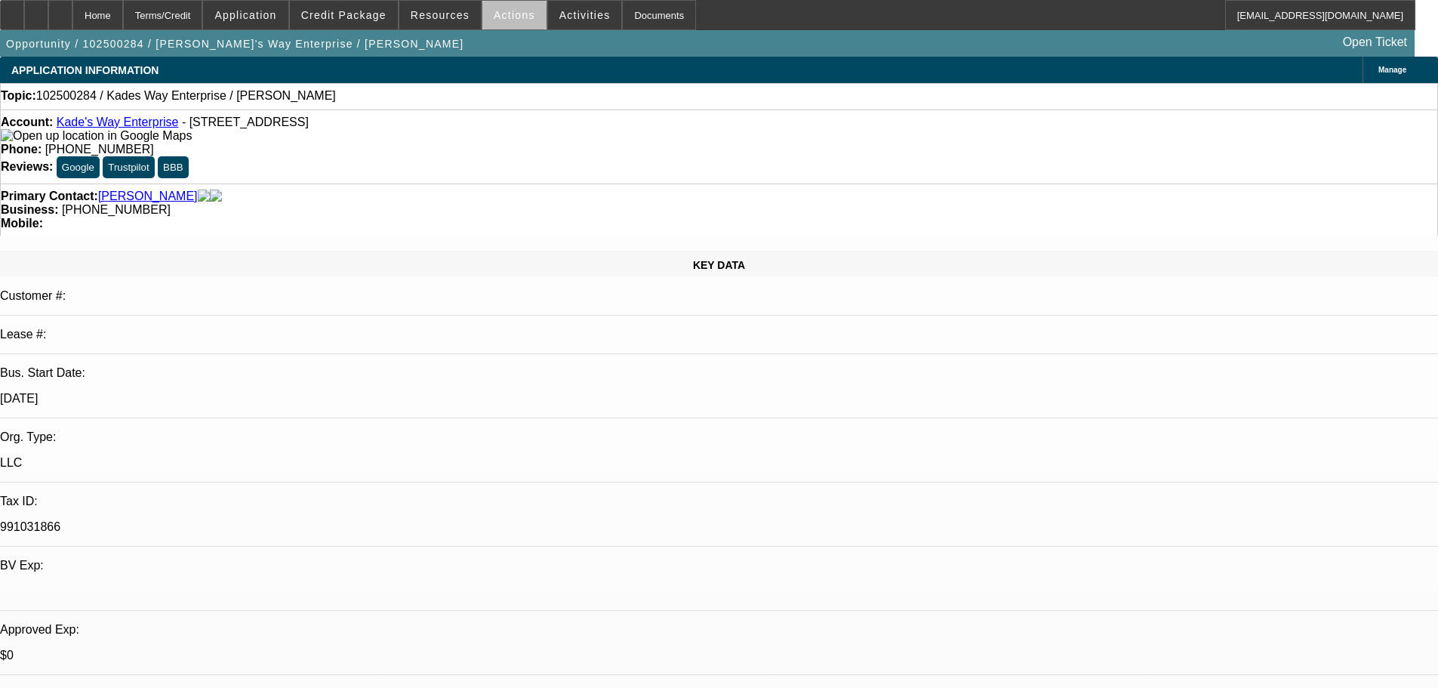
click at [507, 21] on span at bounding box center [514, 15] width 64 height 36
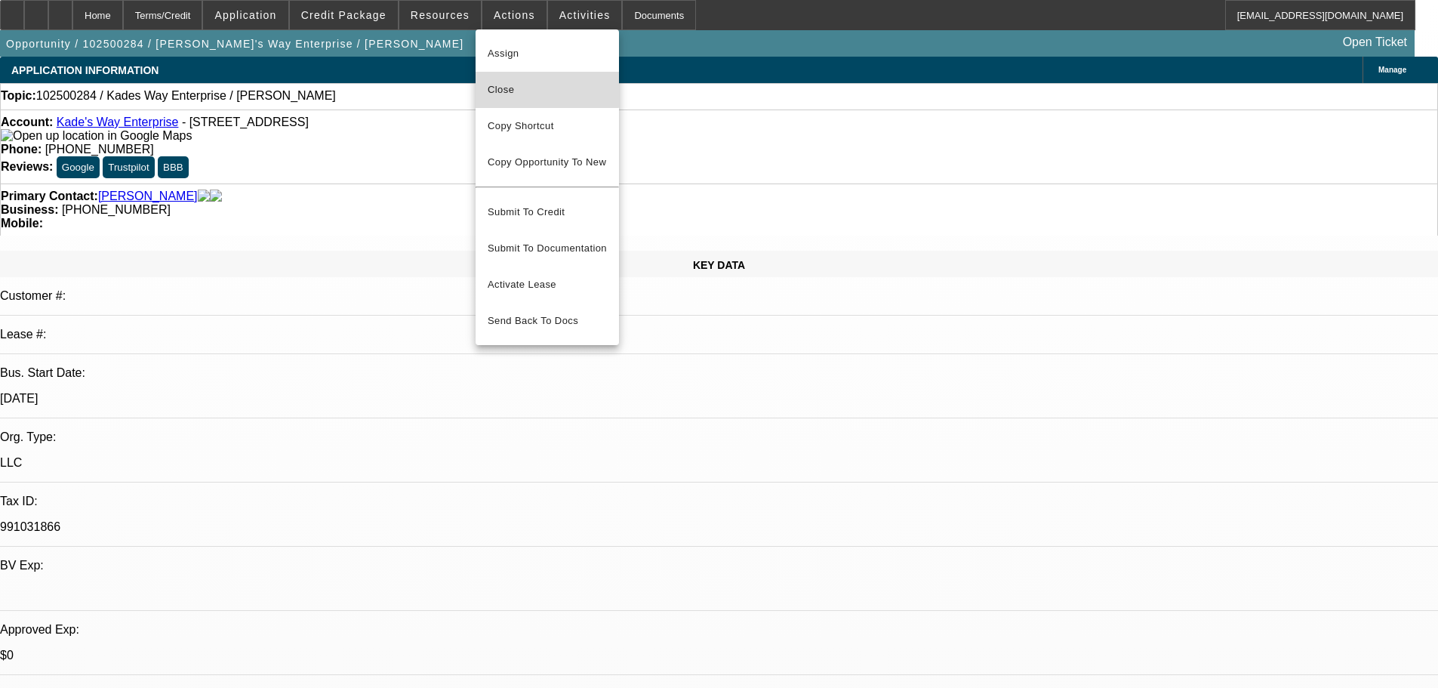
drag, startPoint x: 519, startPoint y: 89, endPoint x: 527, endPoint y: 93, distance: 8.4
click at [519, 89] on span "Close" at bounding box center [547, 90] width 119 height 18
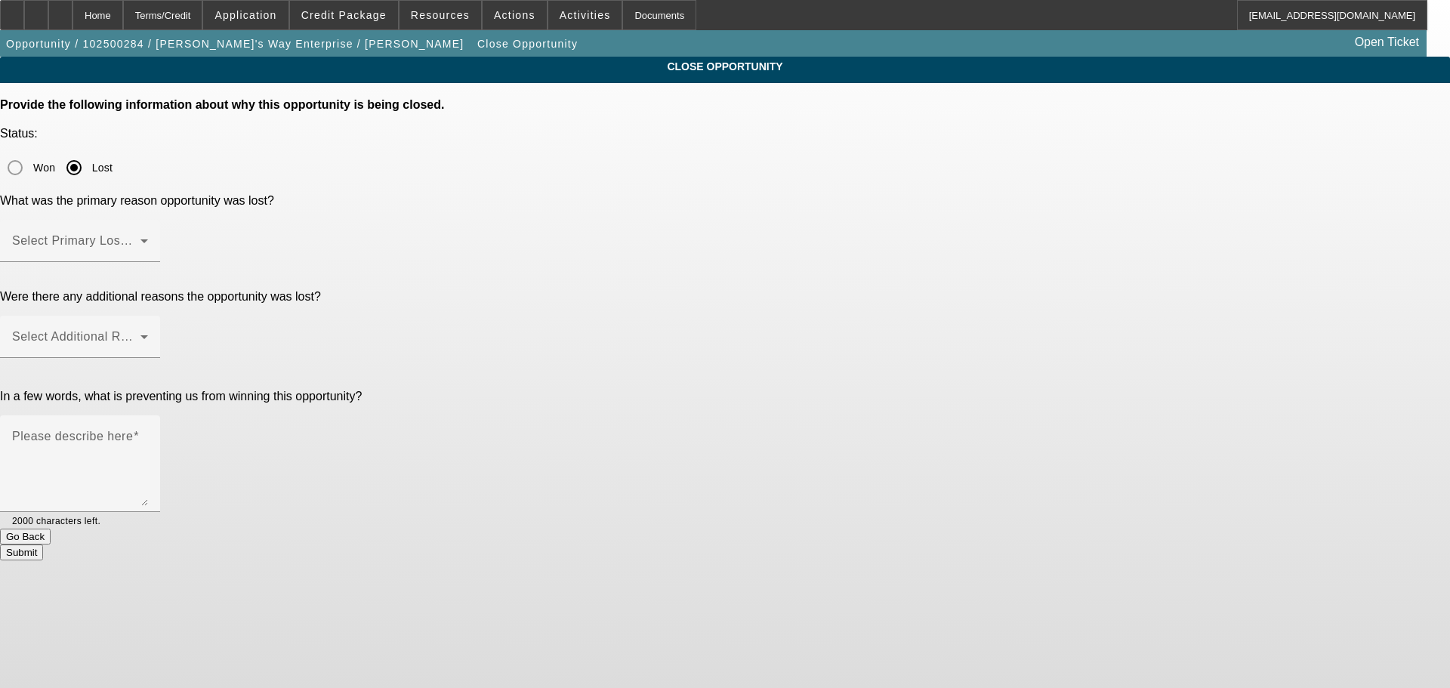
click at [140, 238] on span at bounding box center [76, 247] width 128 height 18
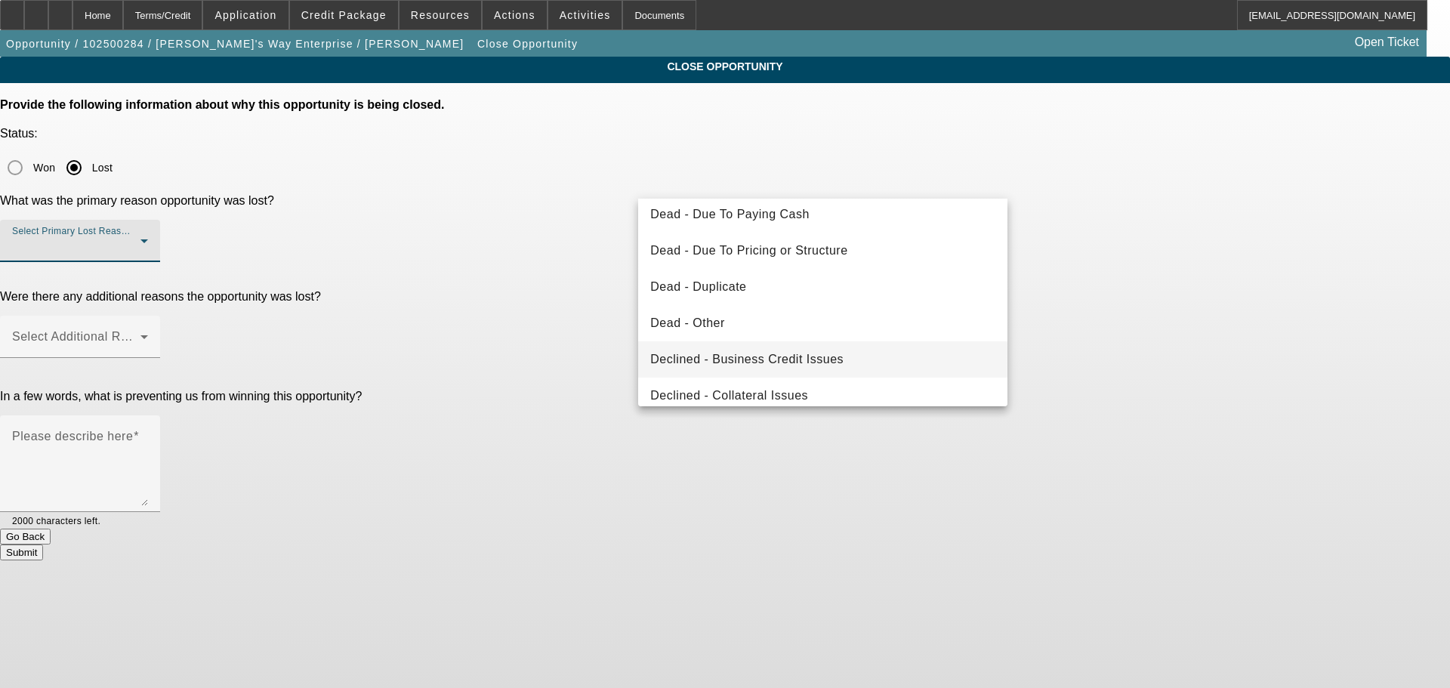
scroll to position [203, 0]
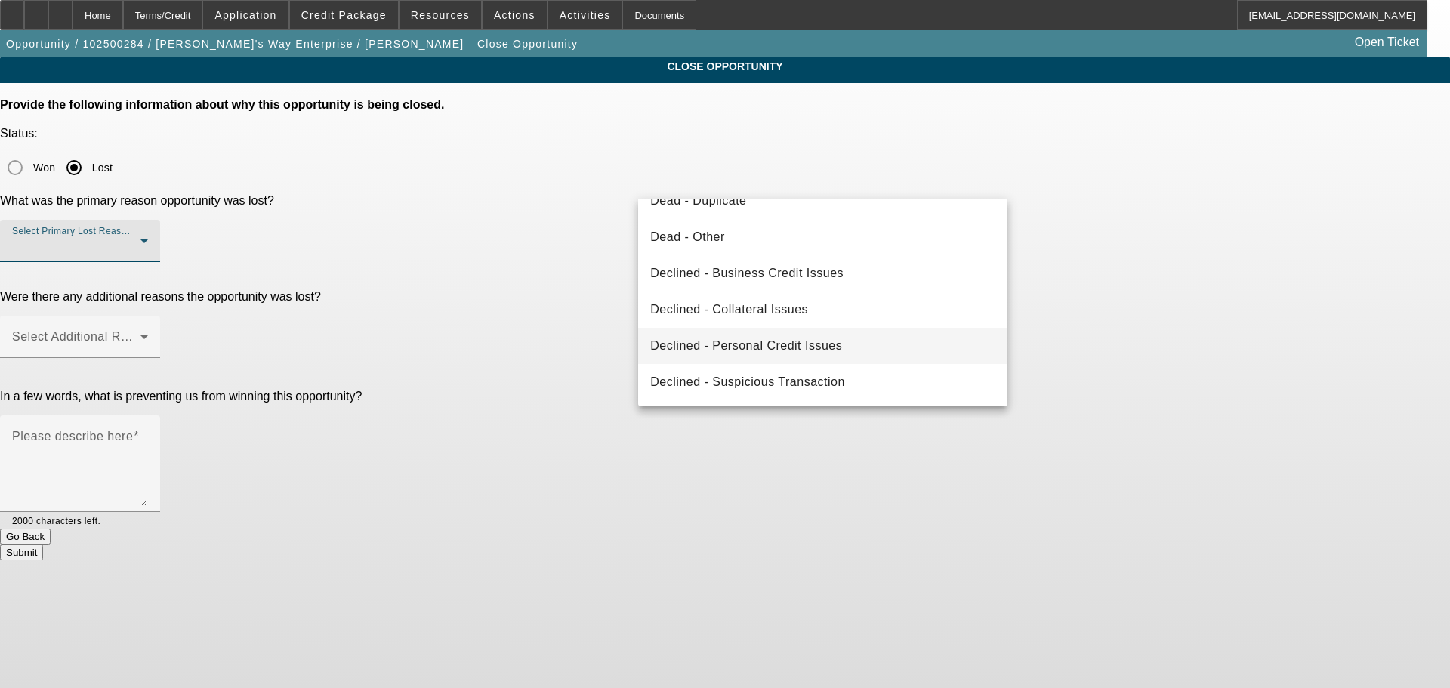
click at [805, 334] on mat-option "Declined - Personal Credit Issues" at bounding box center [822, 346] width 369 height 36
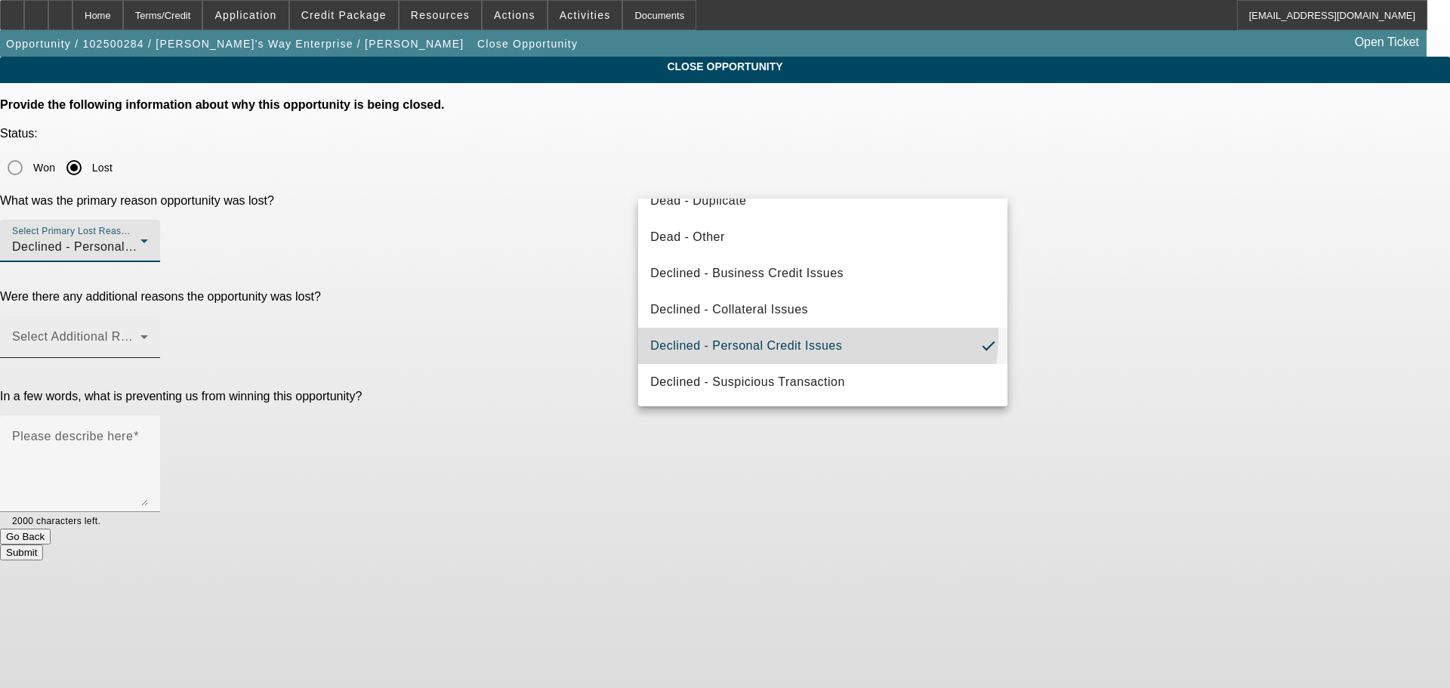
click at [148, 316] on div "Select Additional Reasons" at bounding box center [80, 337] width 136 height 42
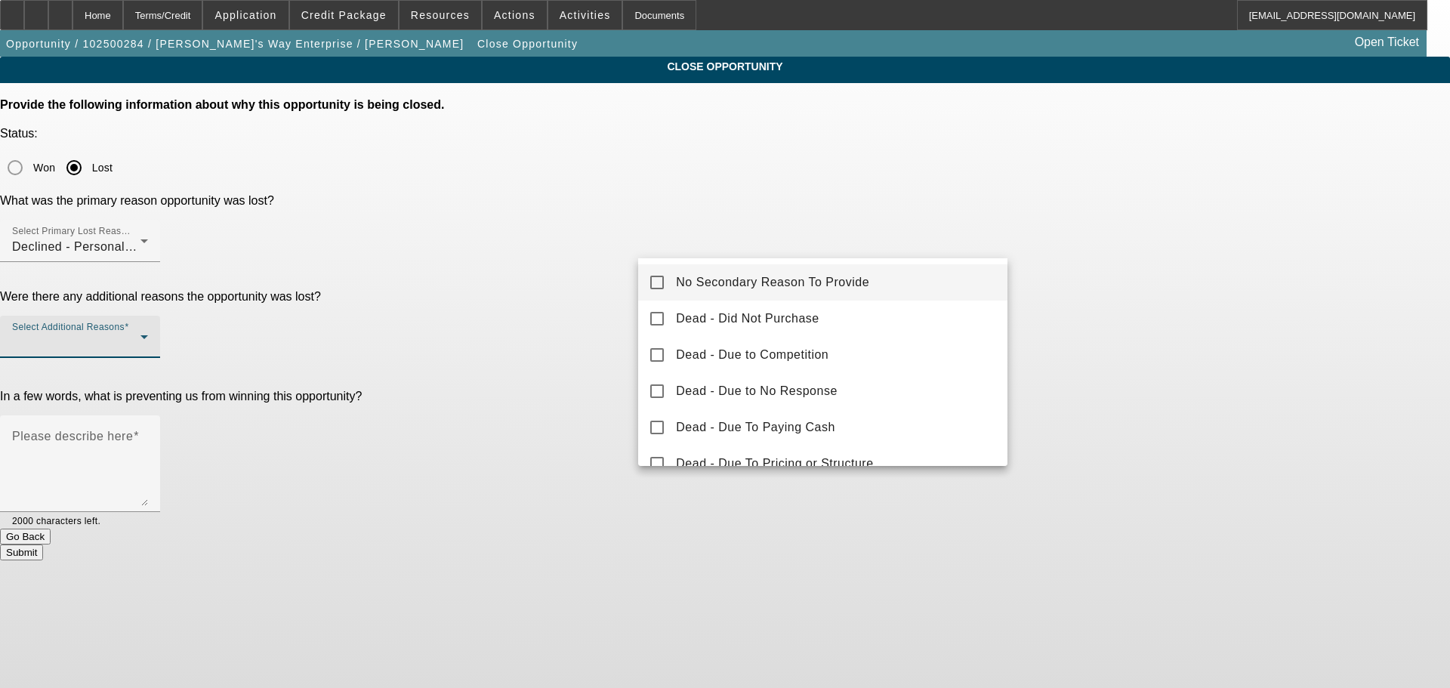
click at [762, 281] on span "No Secondary Reason To Provide" at bounding box center [772, 282] width 193 height 18
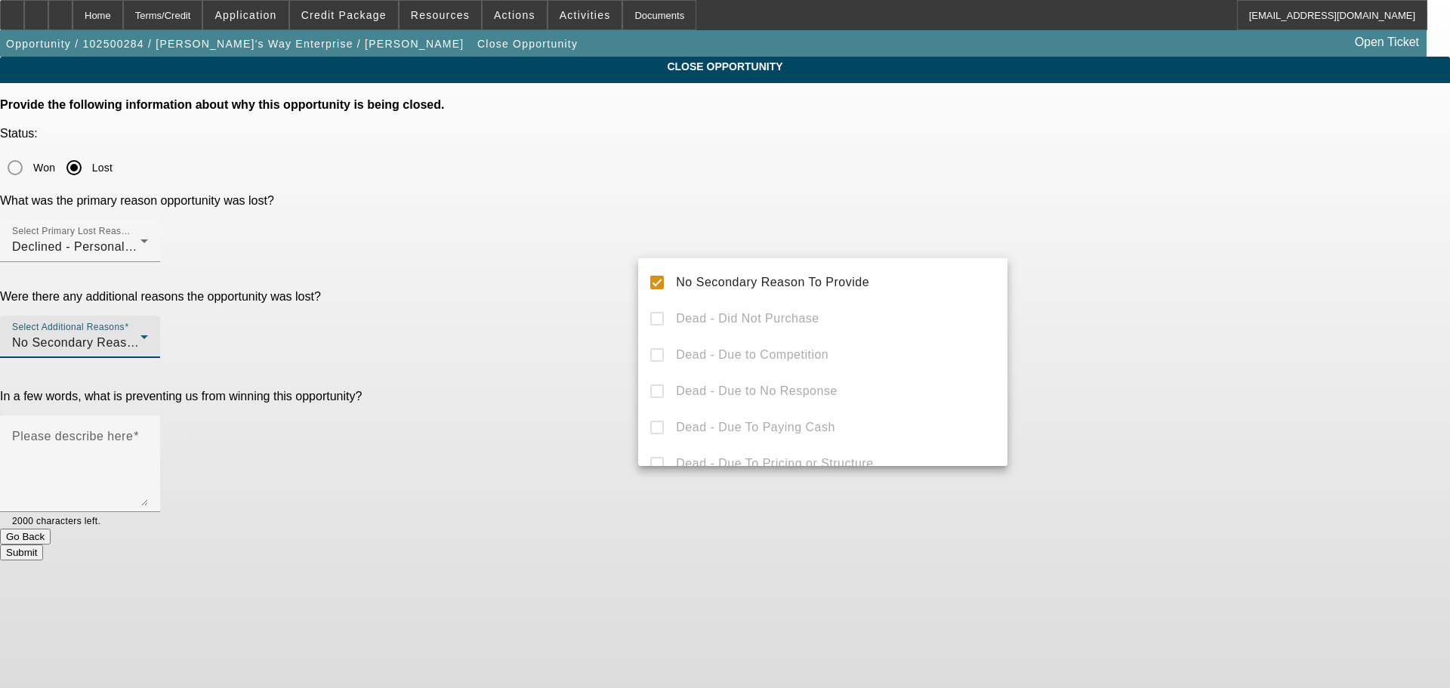
click at [525, 297] on div at bounding box center [725, 344] width 1450 height 688
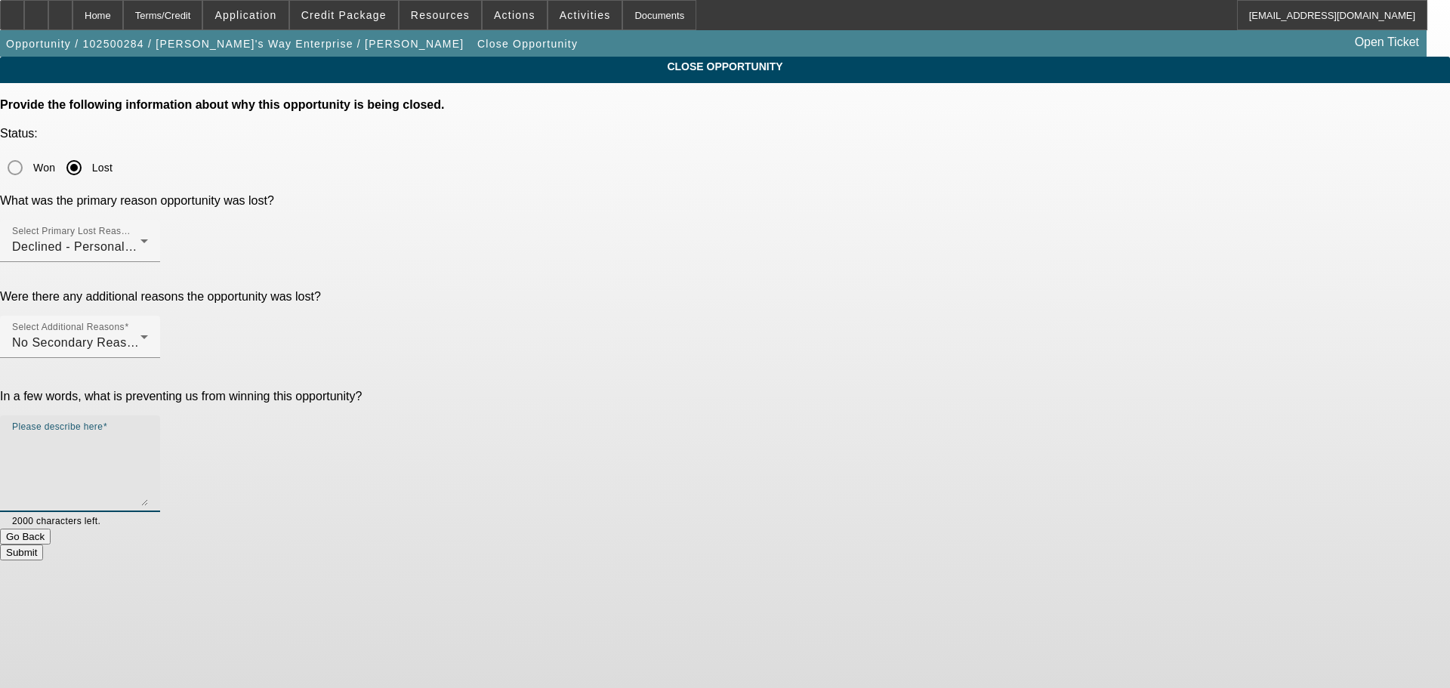
click at [148, 433] on textarea "Please describe here" at bounding box center [80, 469] width 136 height 72
type textarea "STARTUP, CBR IS FROZEN, BUT TLO REPORTS 2 RECENT BKS, OTHER ISSUES, TOO MANY NE…"
click at [43, 544] on button "Submit" at bounding box center [21, 552] width 43 height 16
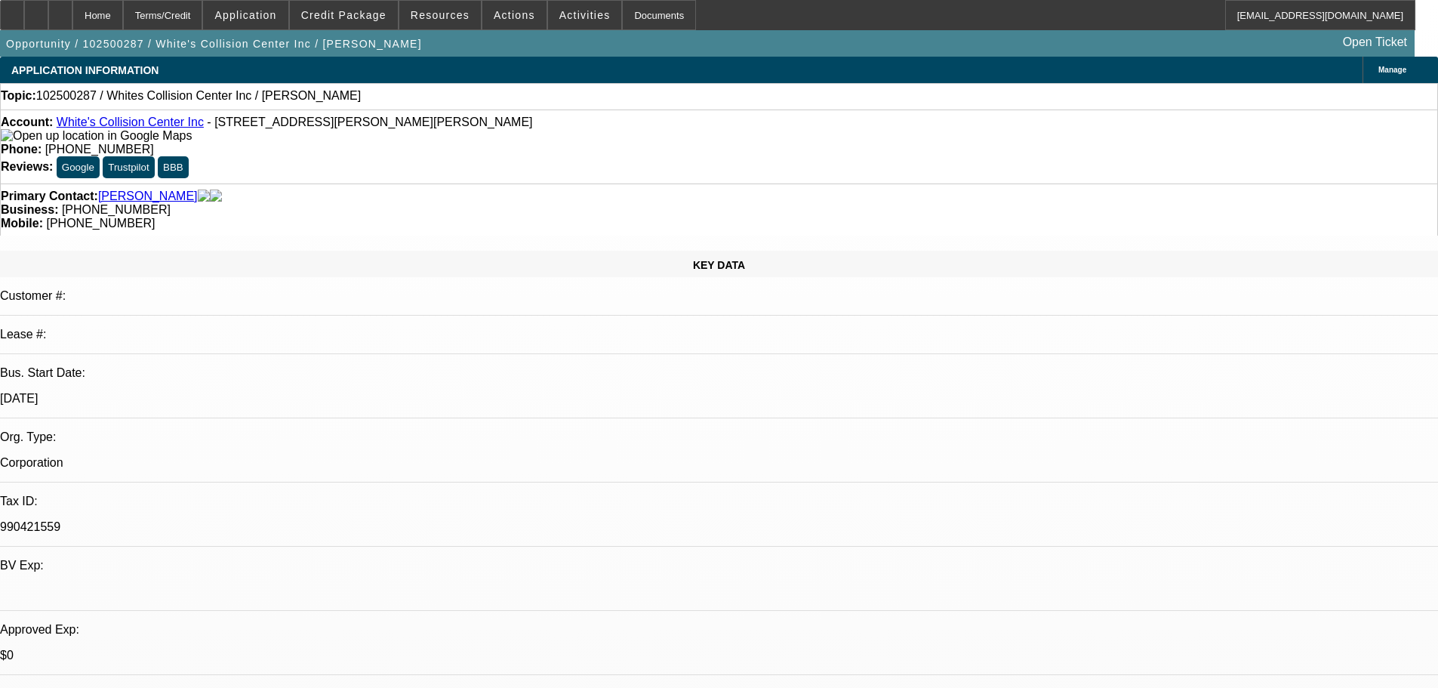
select select "0"
select select "2"
select select "0.1"
select select "4"
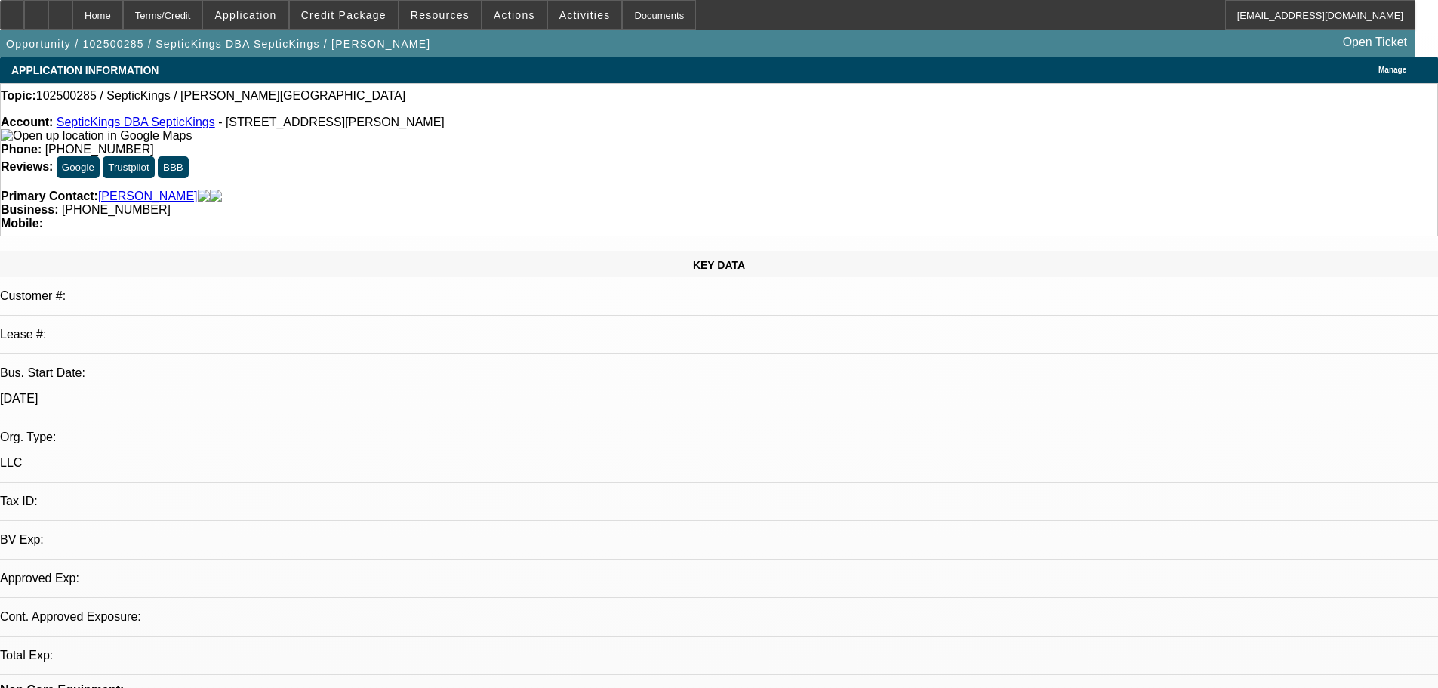
select select "0"
select select "2"
select select "0.1"
select select "4"
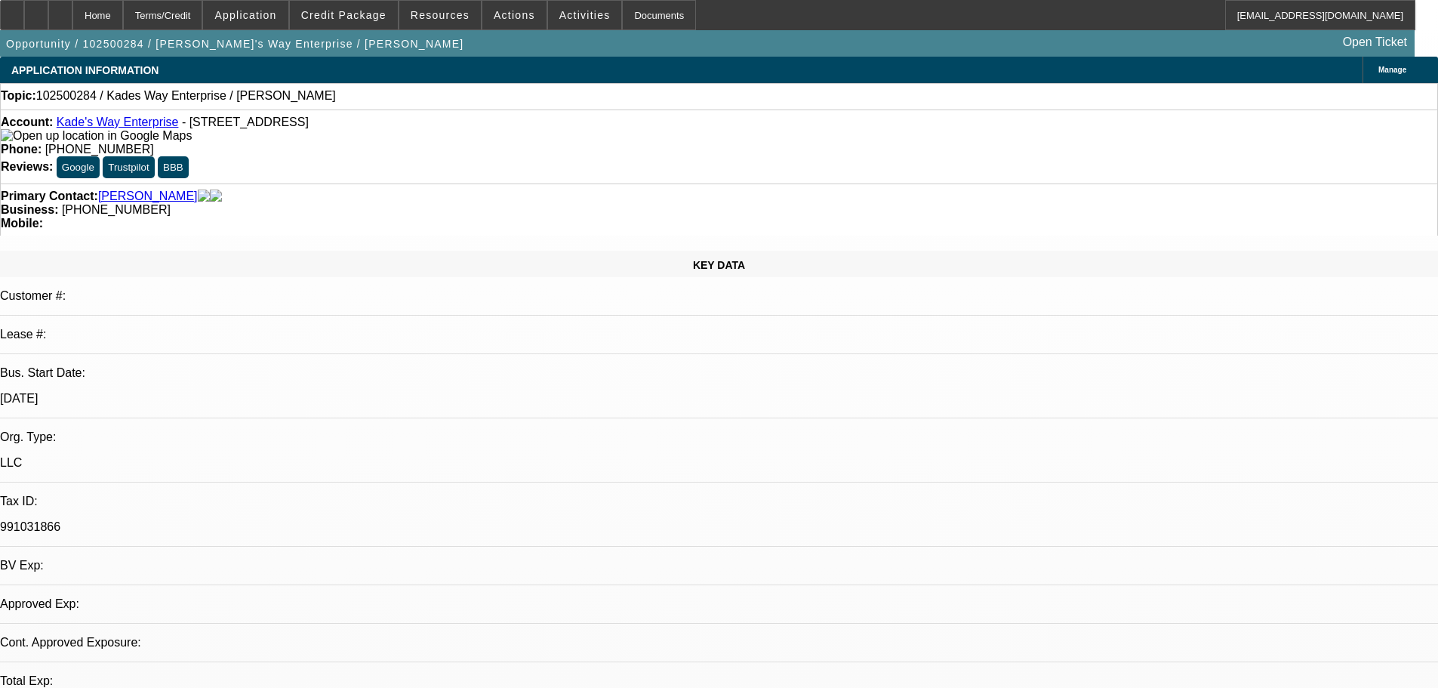
select select "0"
select select "2"
select select "0.1"
select select "4"
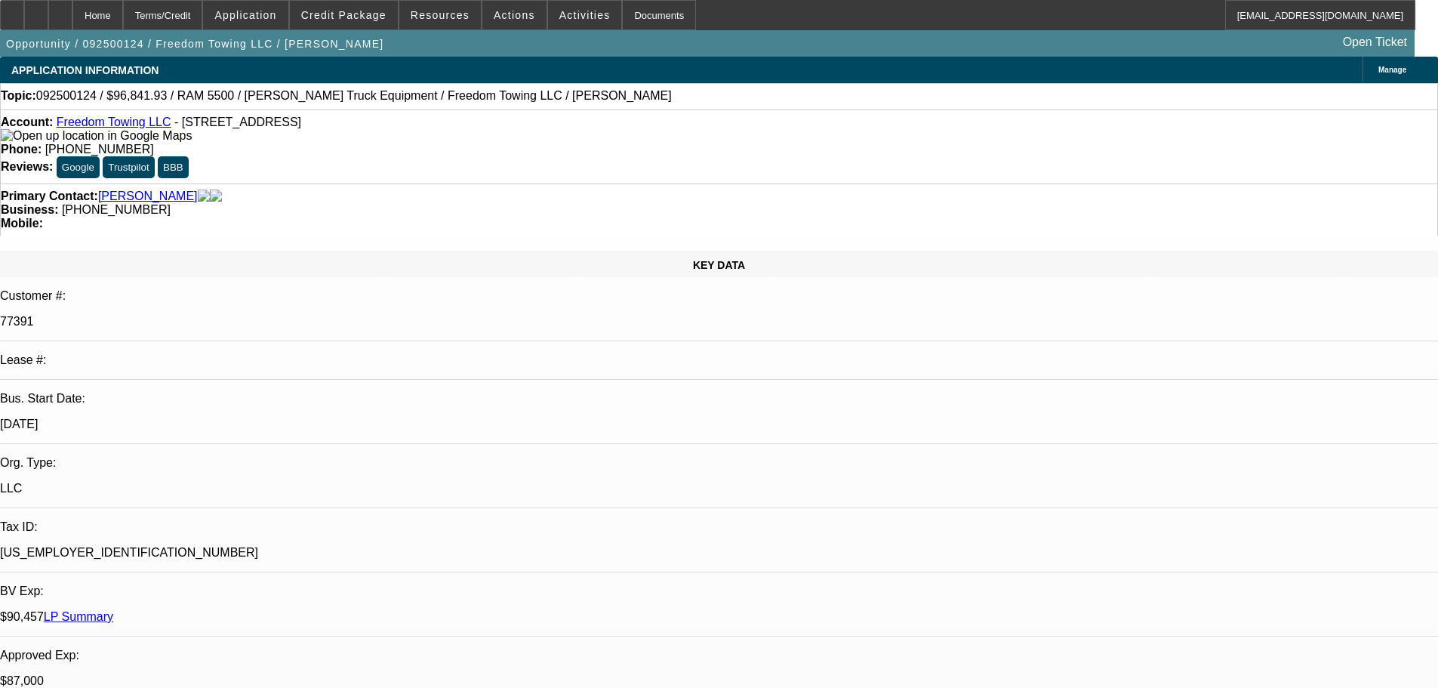
select select "0"
select select "2"
select select "0"
select select "6"
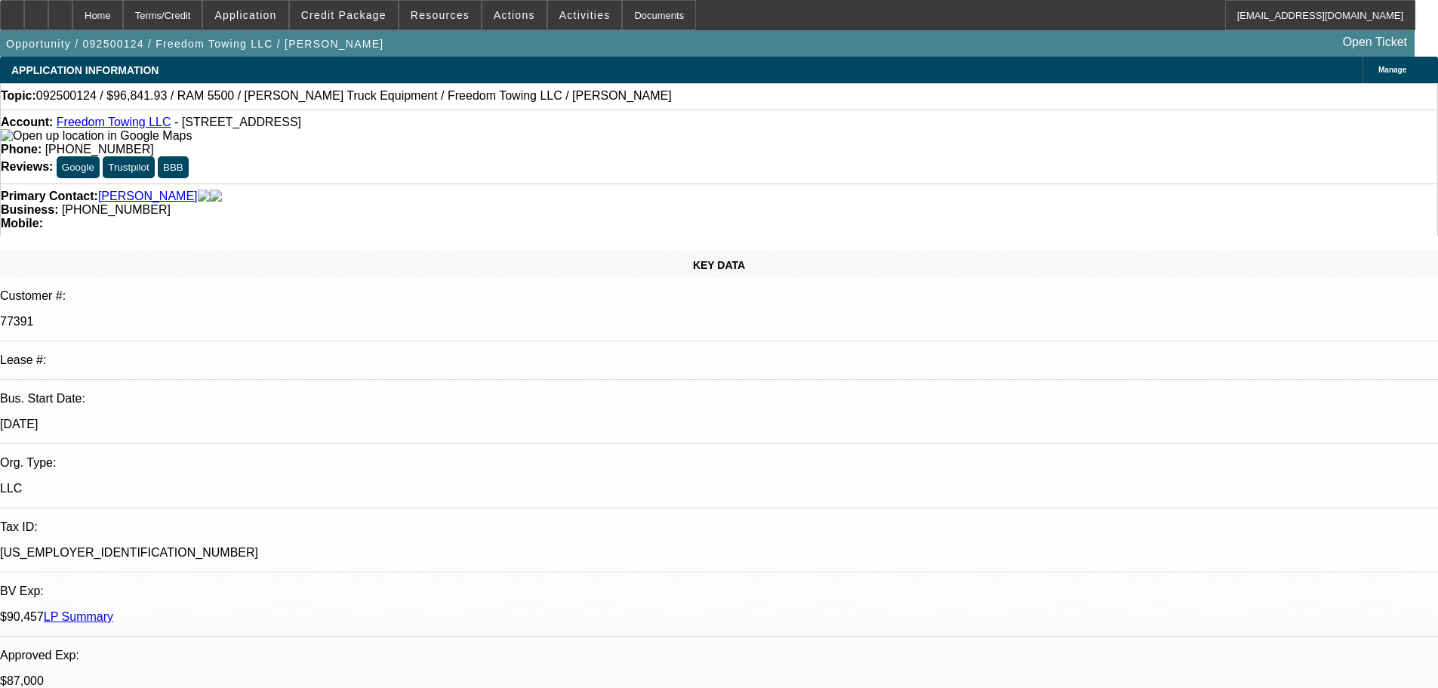
select select "0"
select select "2"
select select "0"
select select "6"
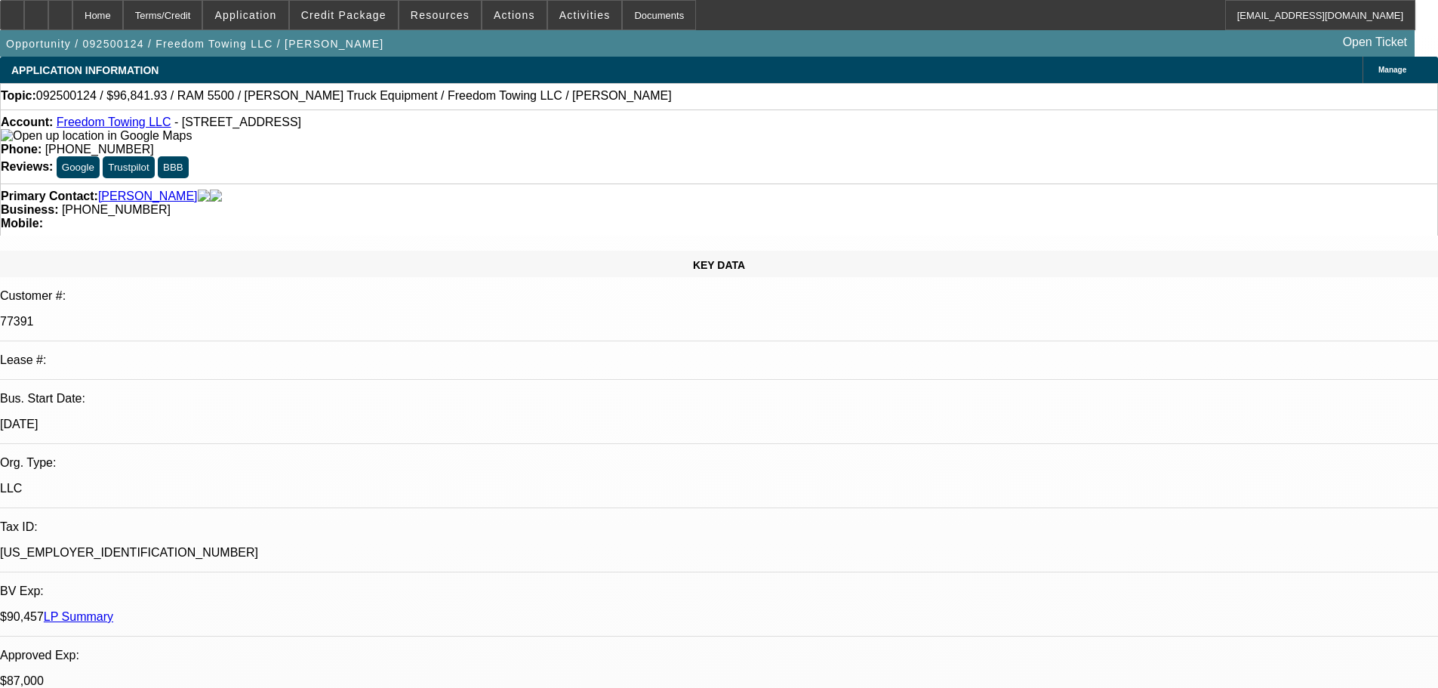
select select "0"
select select "2"
select select "0.1"
select select "4"
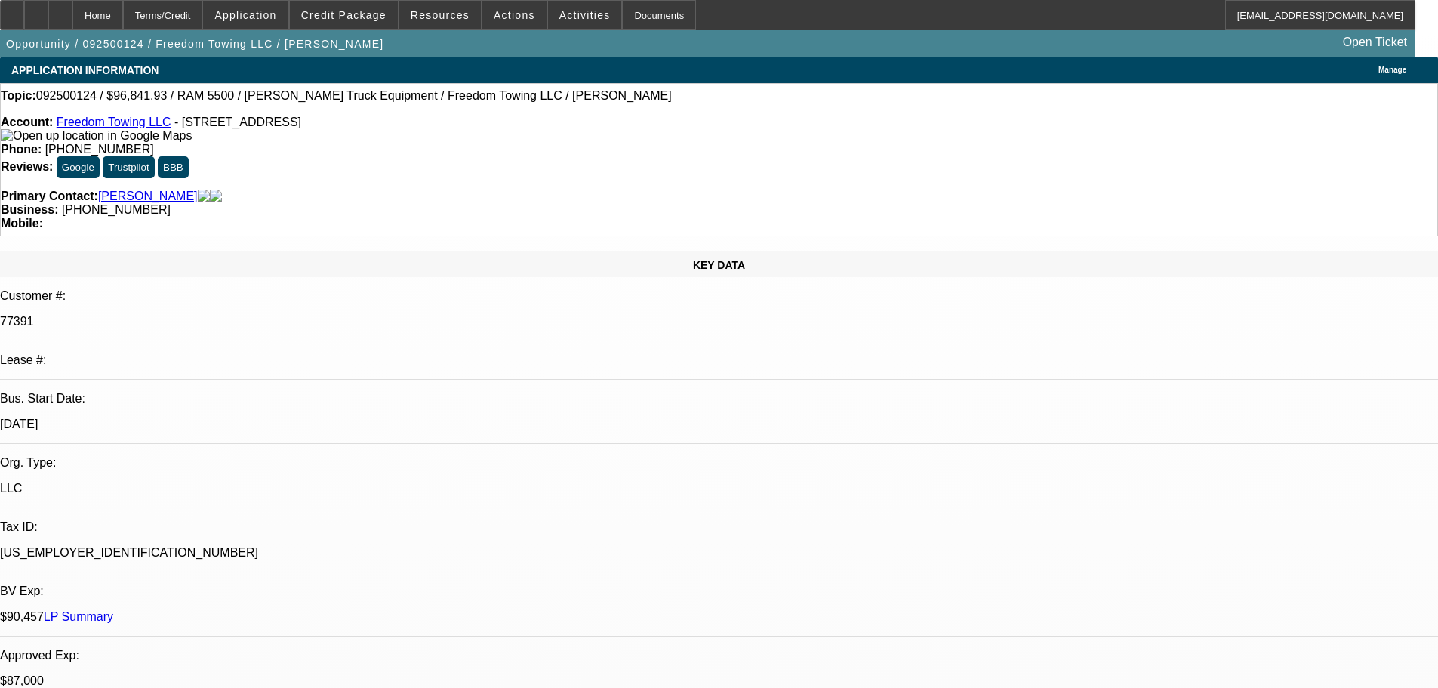
select select "0"
select select "2"
select select "0.1"
select select "4"
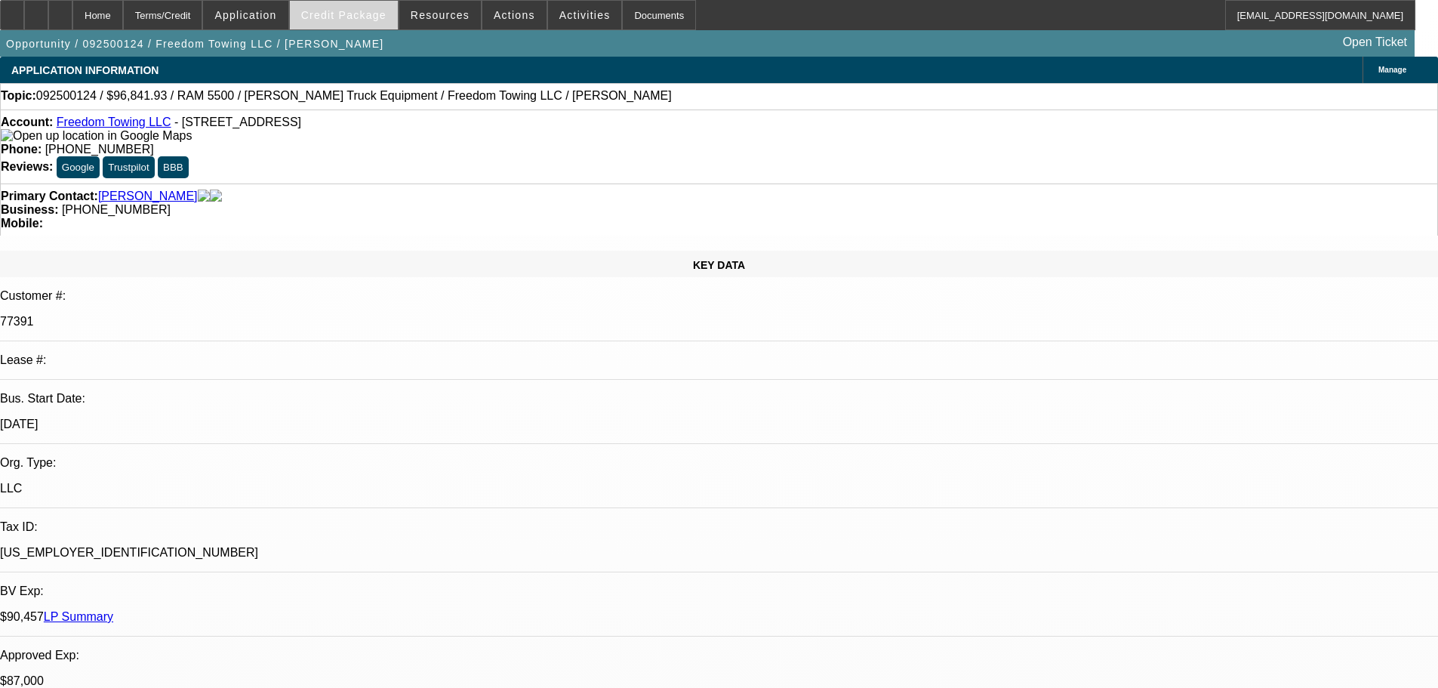
click at [356, 25] on span at bounding box center [344, 15] width 108 height 36
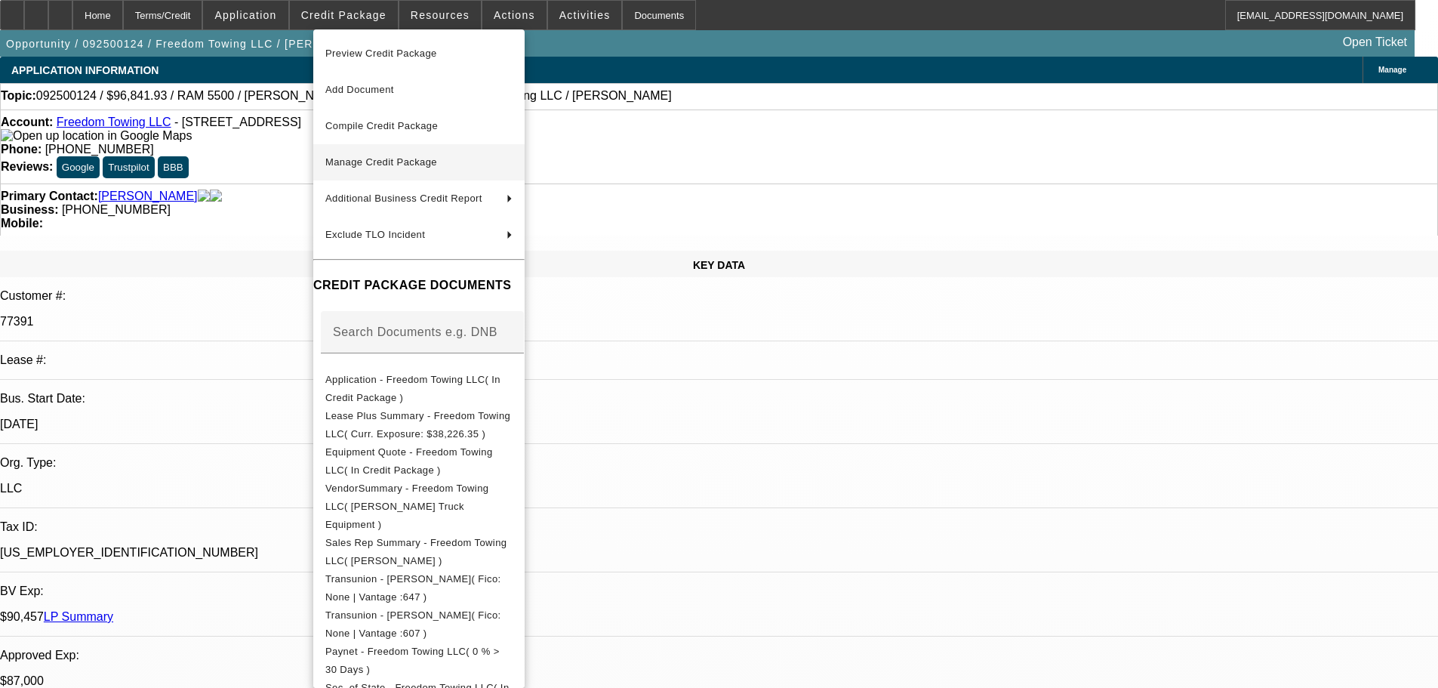
click at [369, 163] on span "Manage Credit Package" at bounding box center [381, 161] width 112 height 11
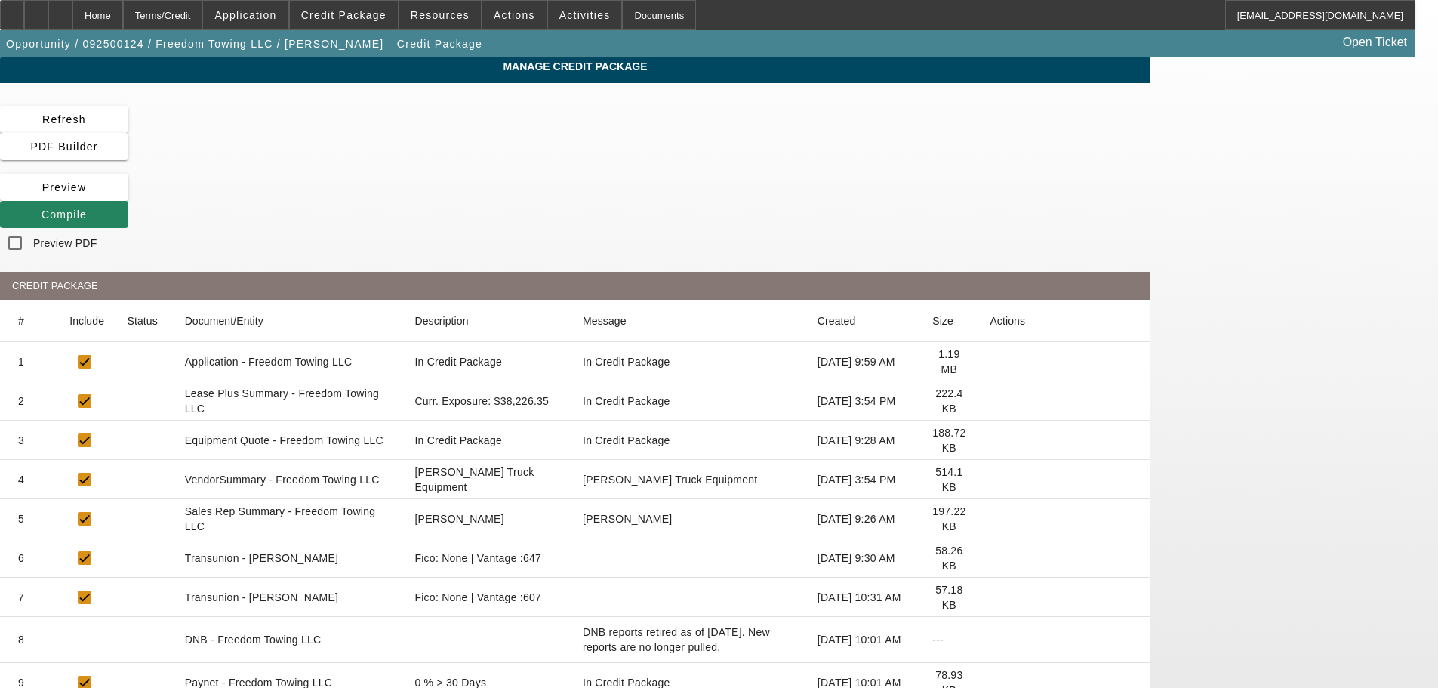
click at [990, 401] on icon at bounding box center [990, 401] width 0 height 0
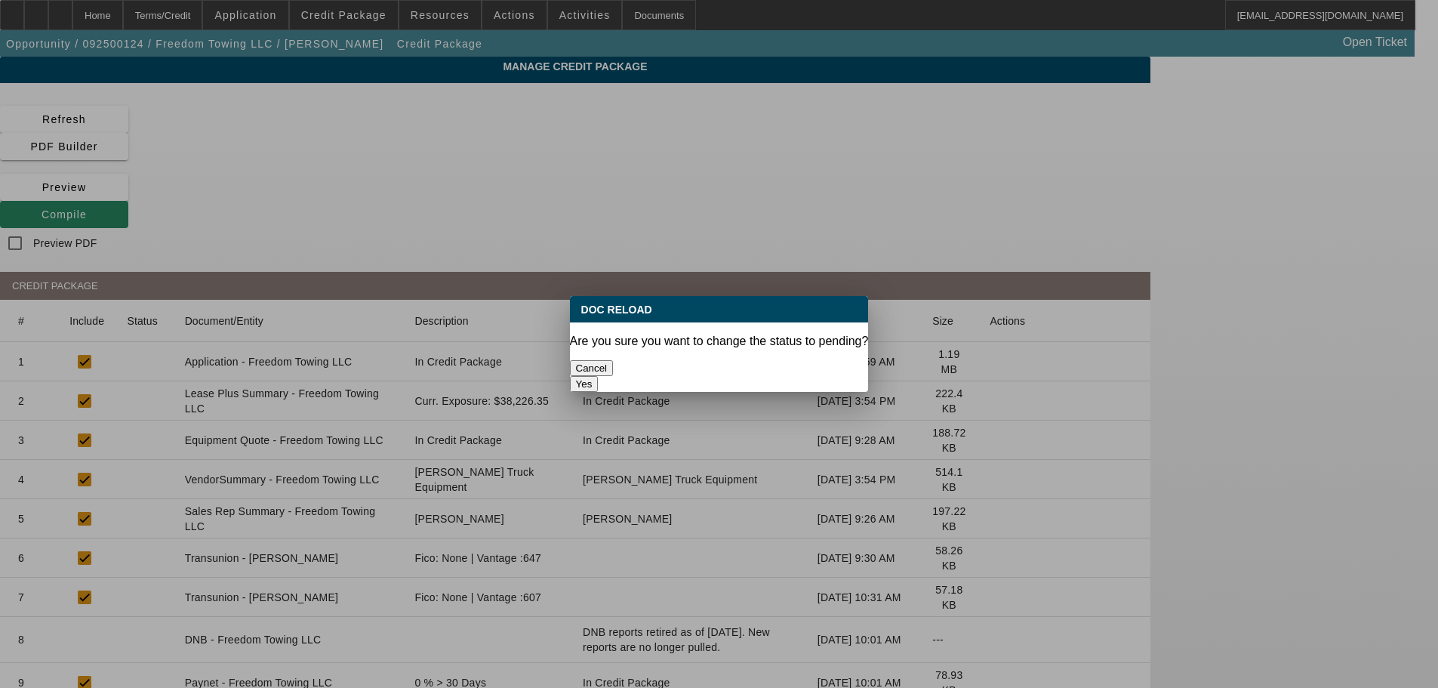
click at [599, 376] on button "Yes" at bounding box center [584, 384] width 29 height 16
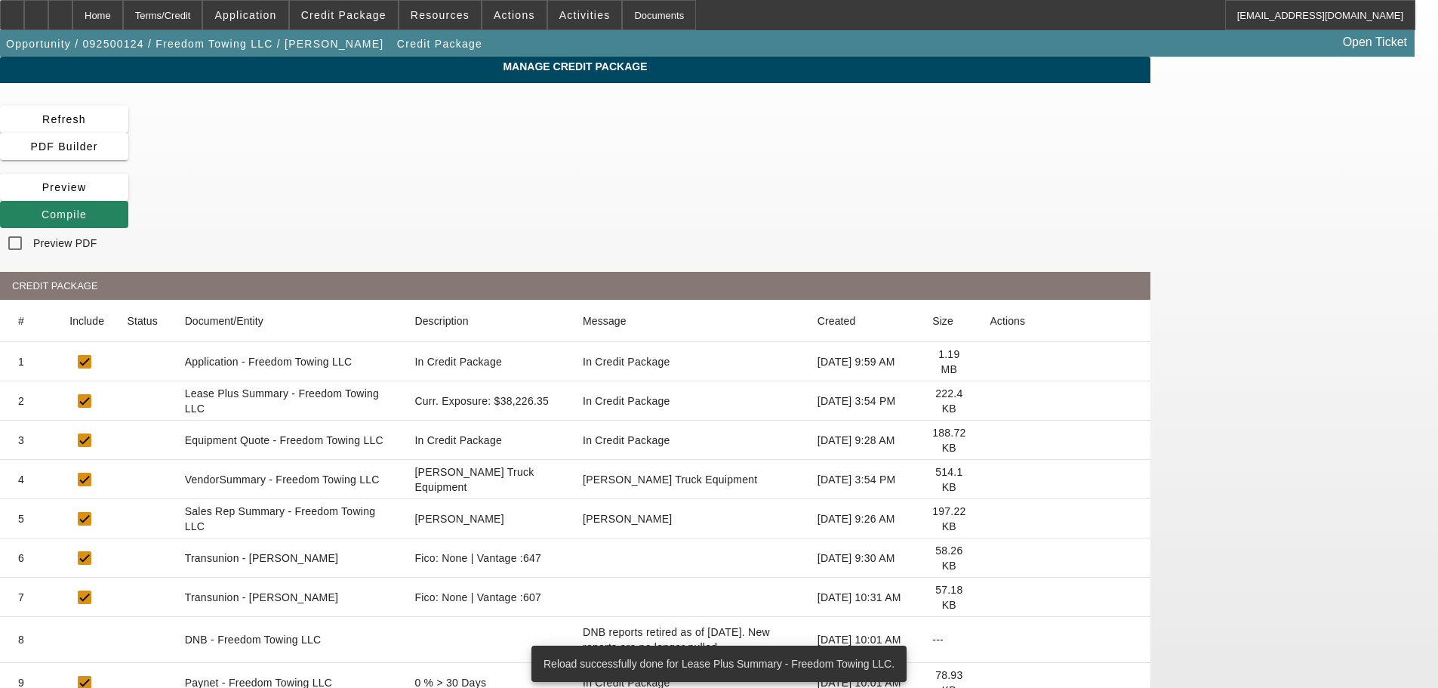
click at [990, 479] on icon at bounding box center [990, 479] width 0 height 0
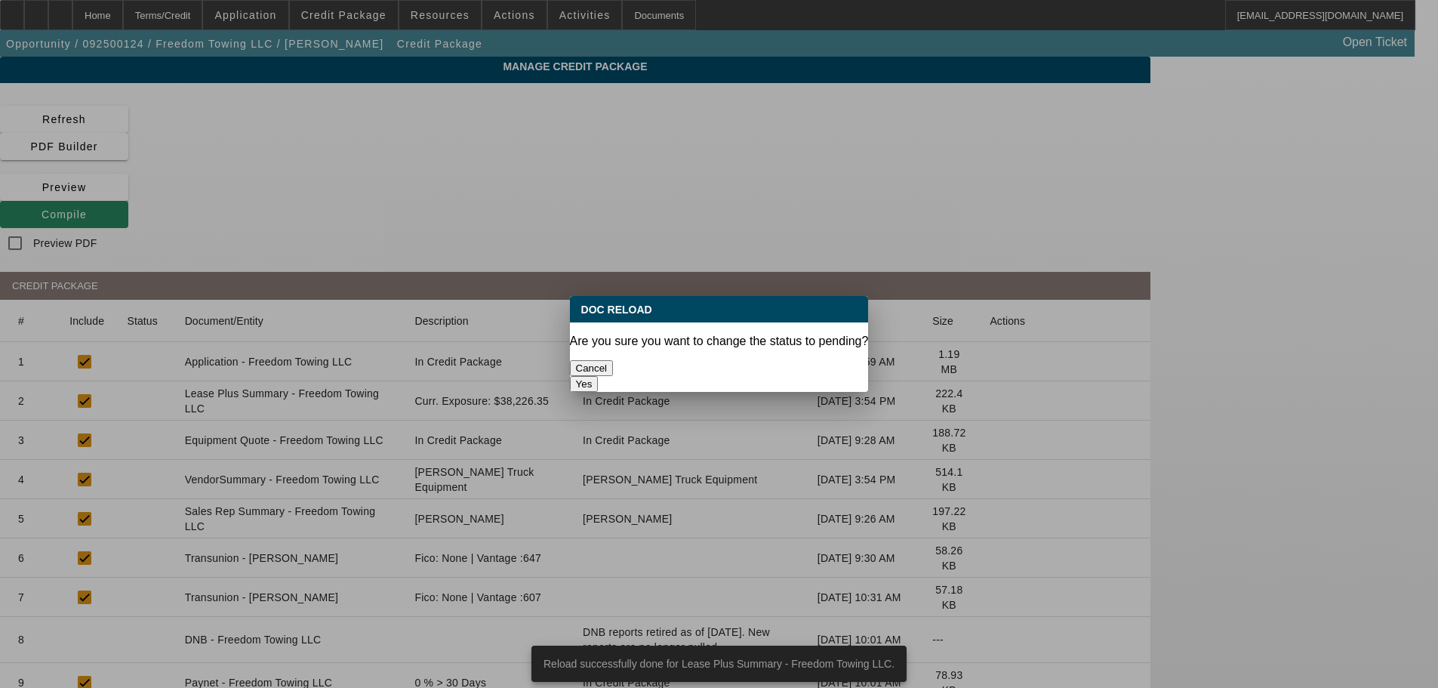
click at [599, 376] on button "Yes" at bounding box center [584, 384] width 29 height 16
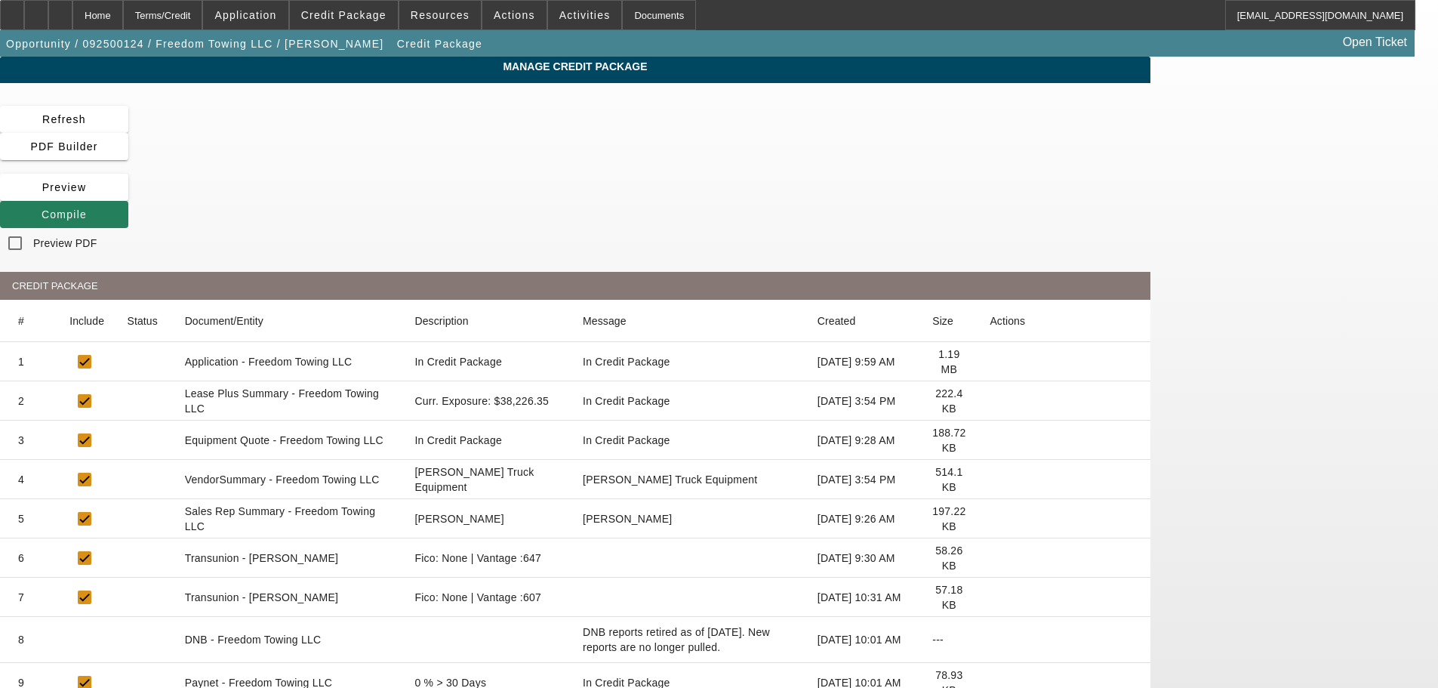
click at [42, 208] on icon at bounding box center [42, 214] width 0 height 12
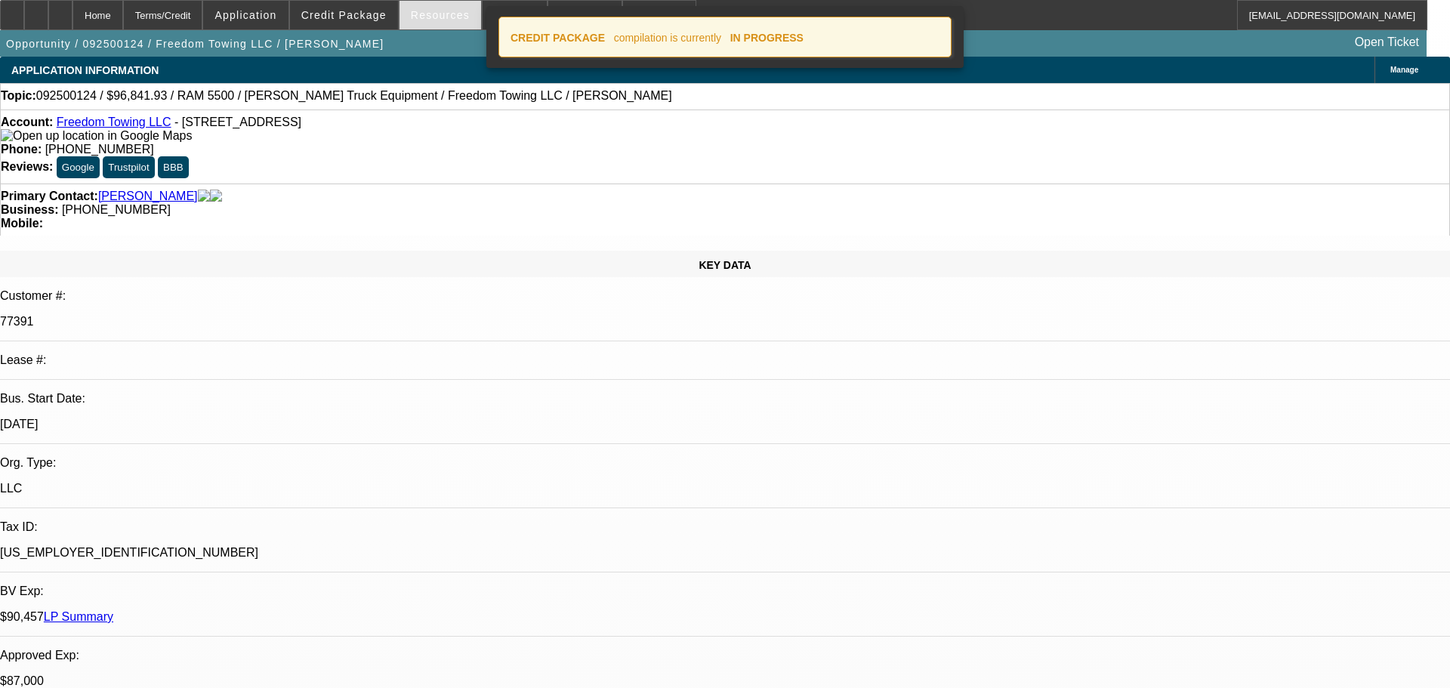
select select "0"
select select "2"
select select "0"
select select "6"
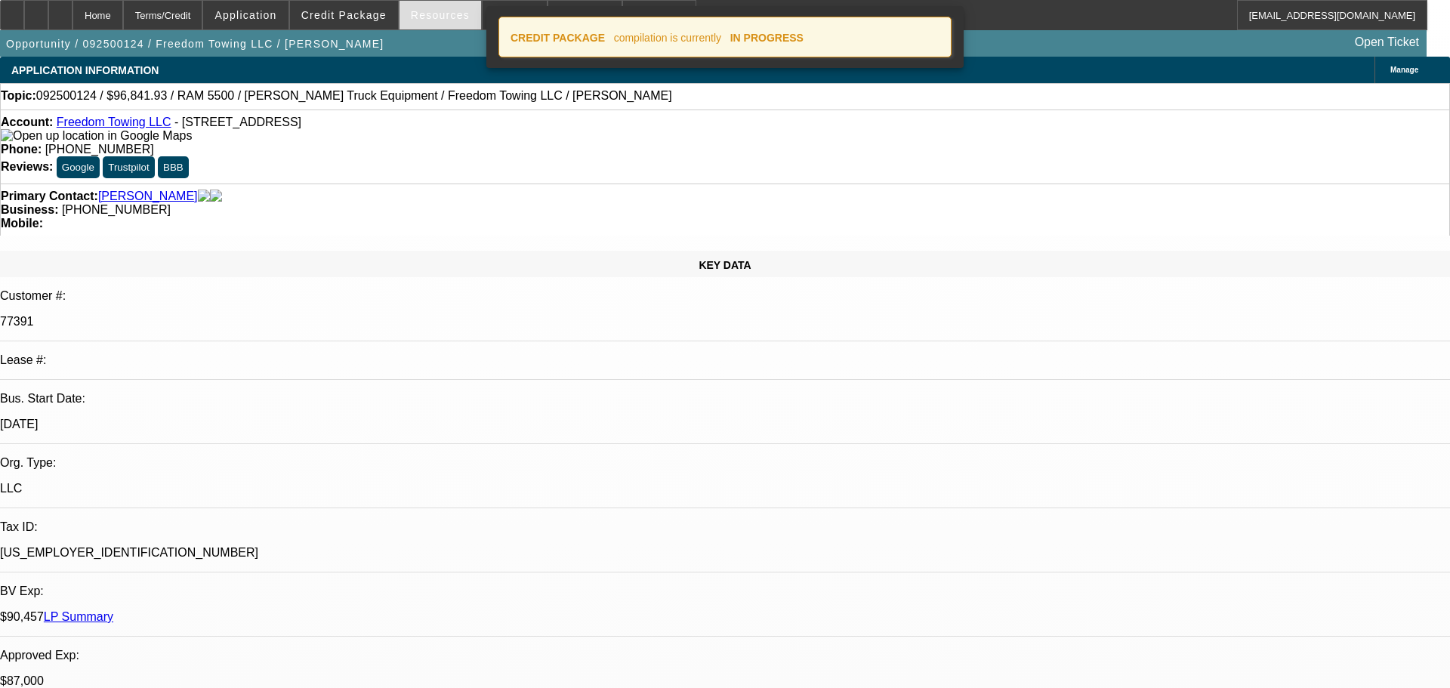
select select "0"
select select "2"
select select "0"
select select "6"
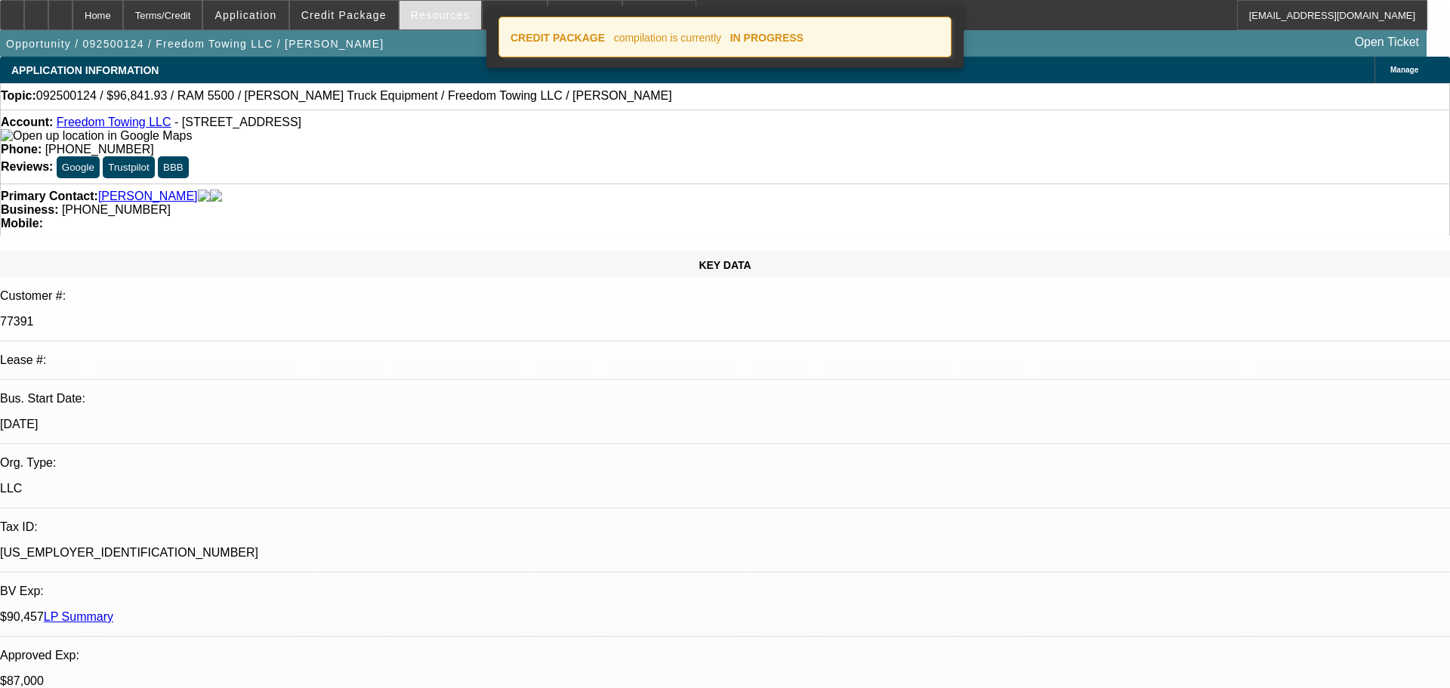
select select "0"
select select "2"
select select "0.1"
select select "4"
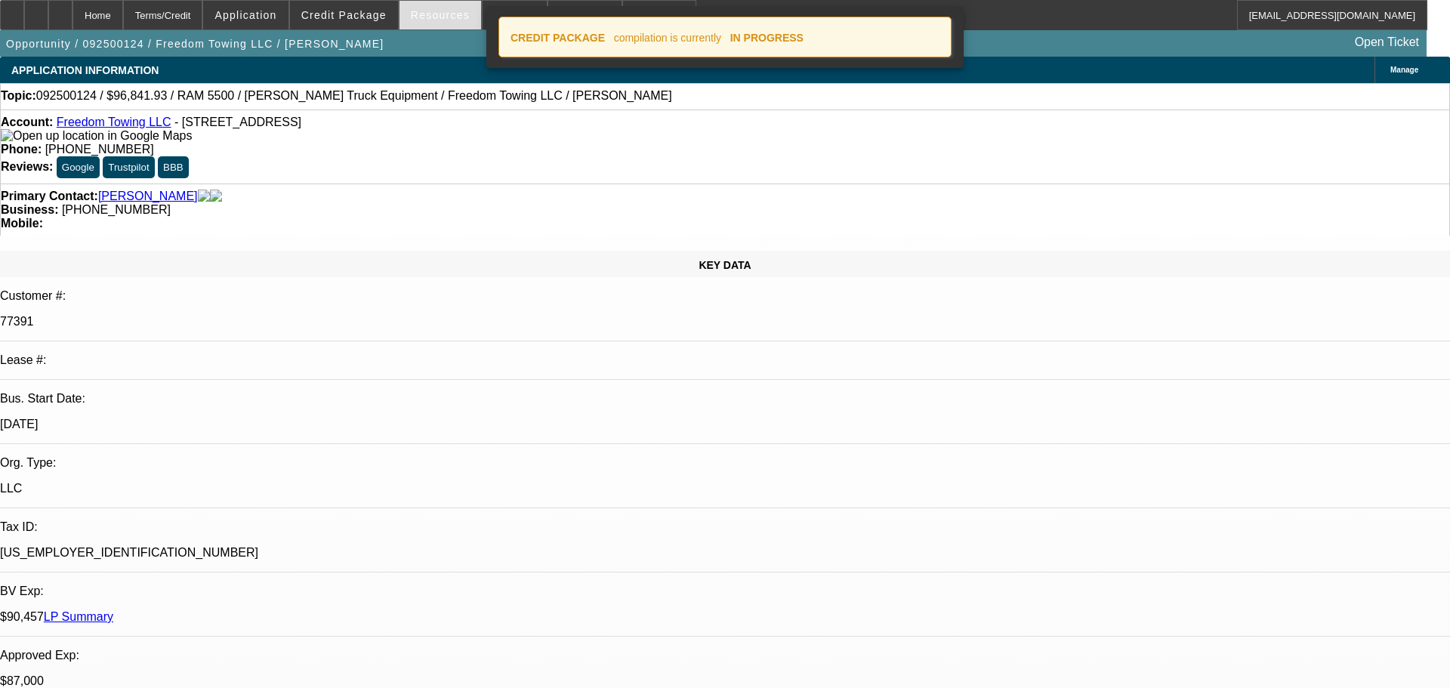
select select "0"
select select "2"
select select "0.1"
select select "4"
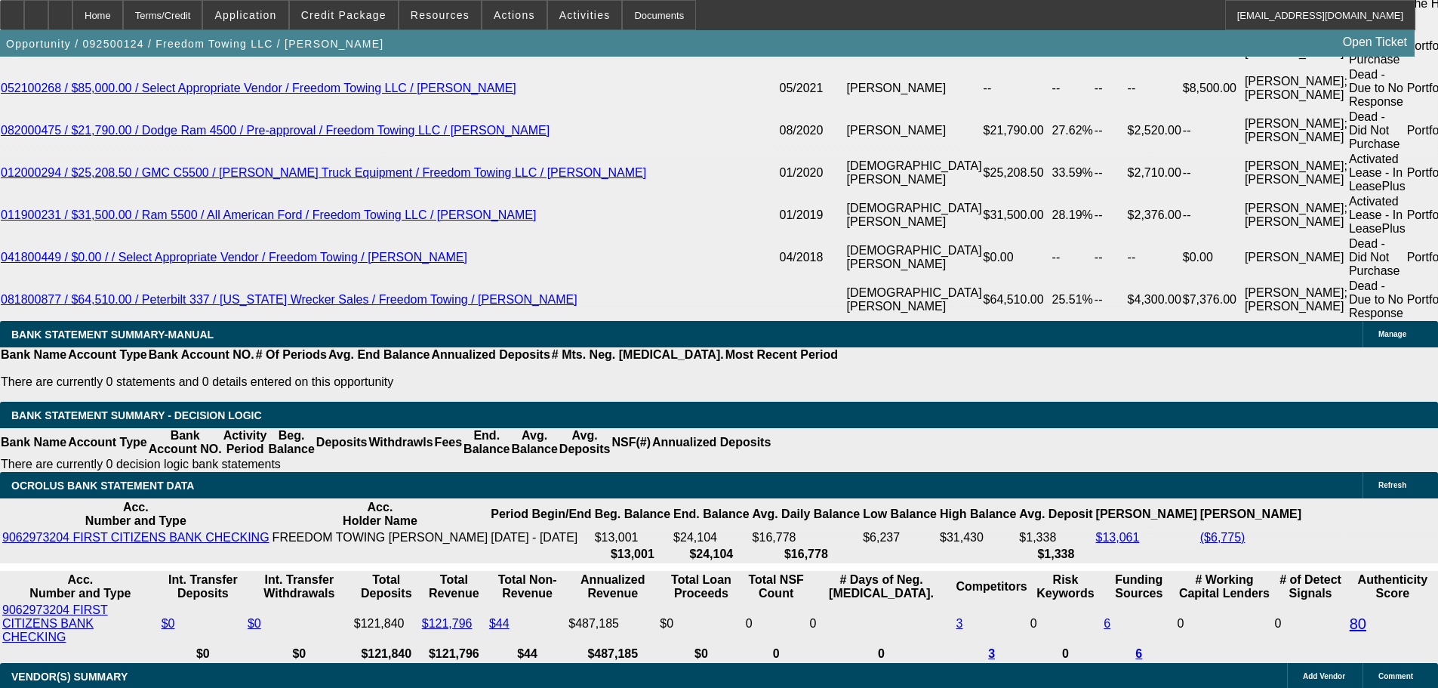
scroll to position [3252, 0]
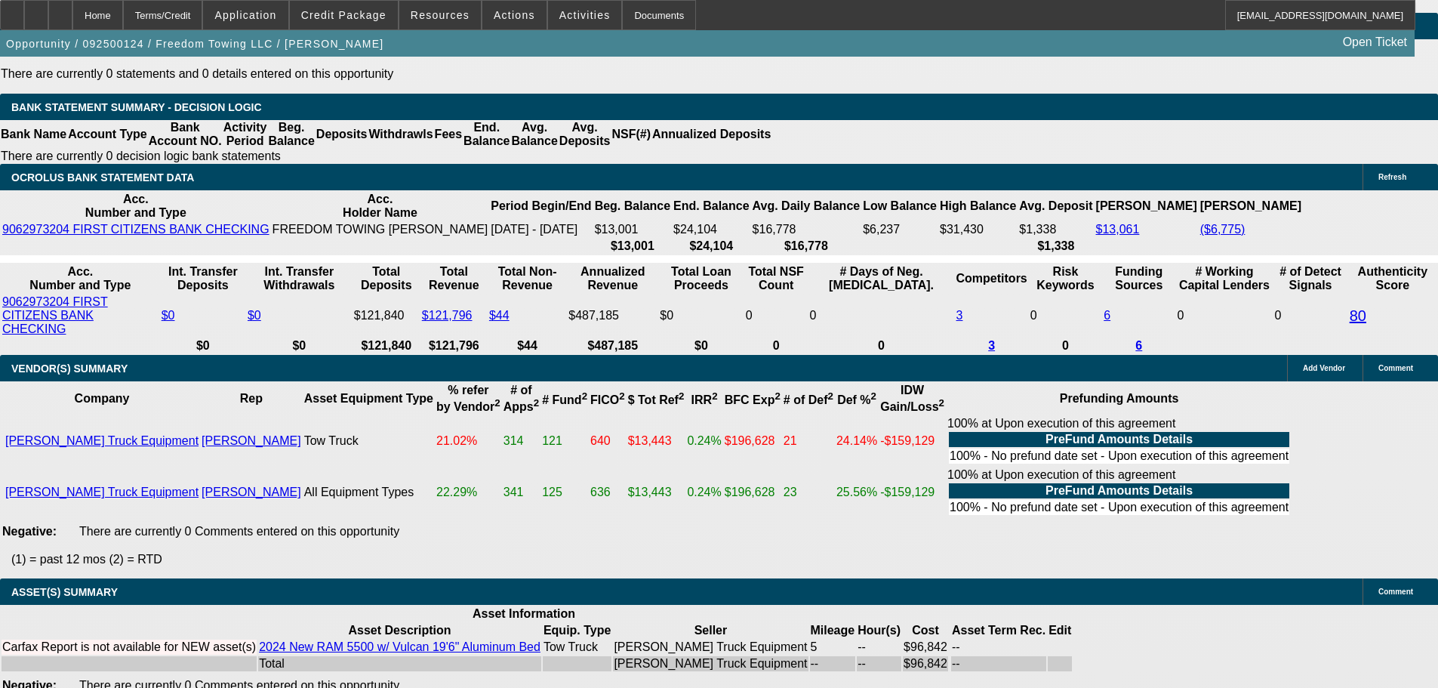
drag, startPoint x: 325, startPoint y: 596, endPoint x: 671, endPoint y: 595, distance: 346.5
copy span "APPROVED, GPS REQUIRED. TRADING IN THE -05 TRUCK FOR THIS ONE."
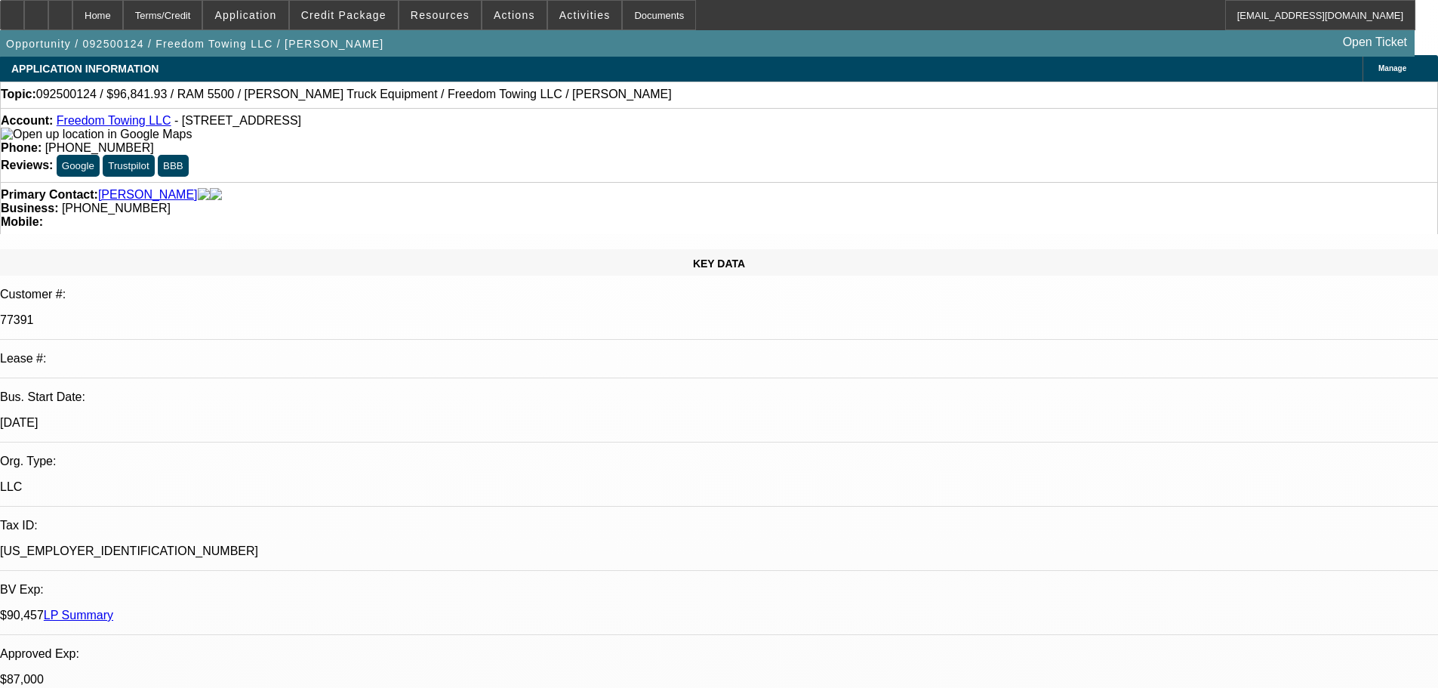
scroll to position [0, 0]
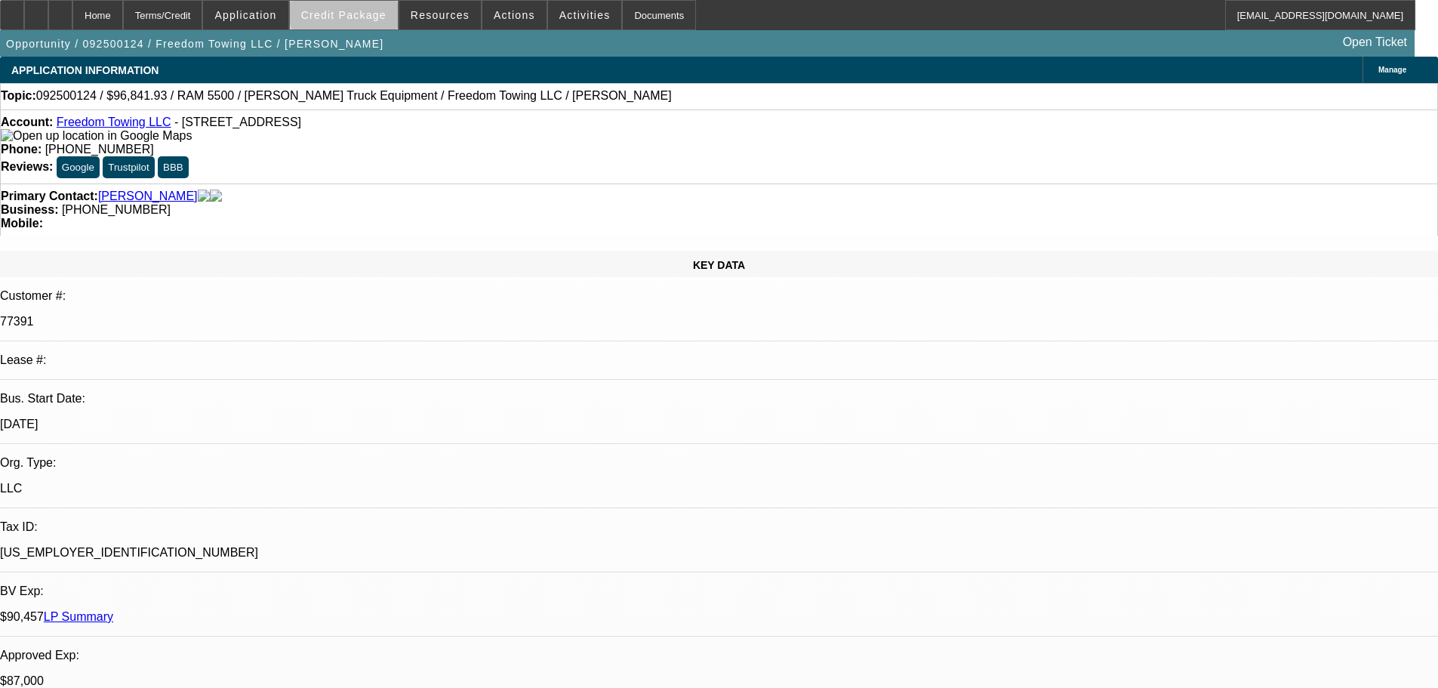
click at [371, 14] on span "Credit Package" at bounding box center [343, 15] width 85 height 12
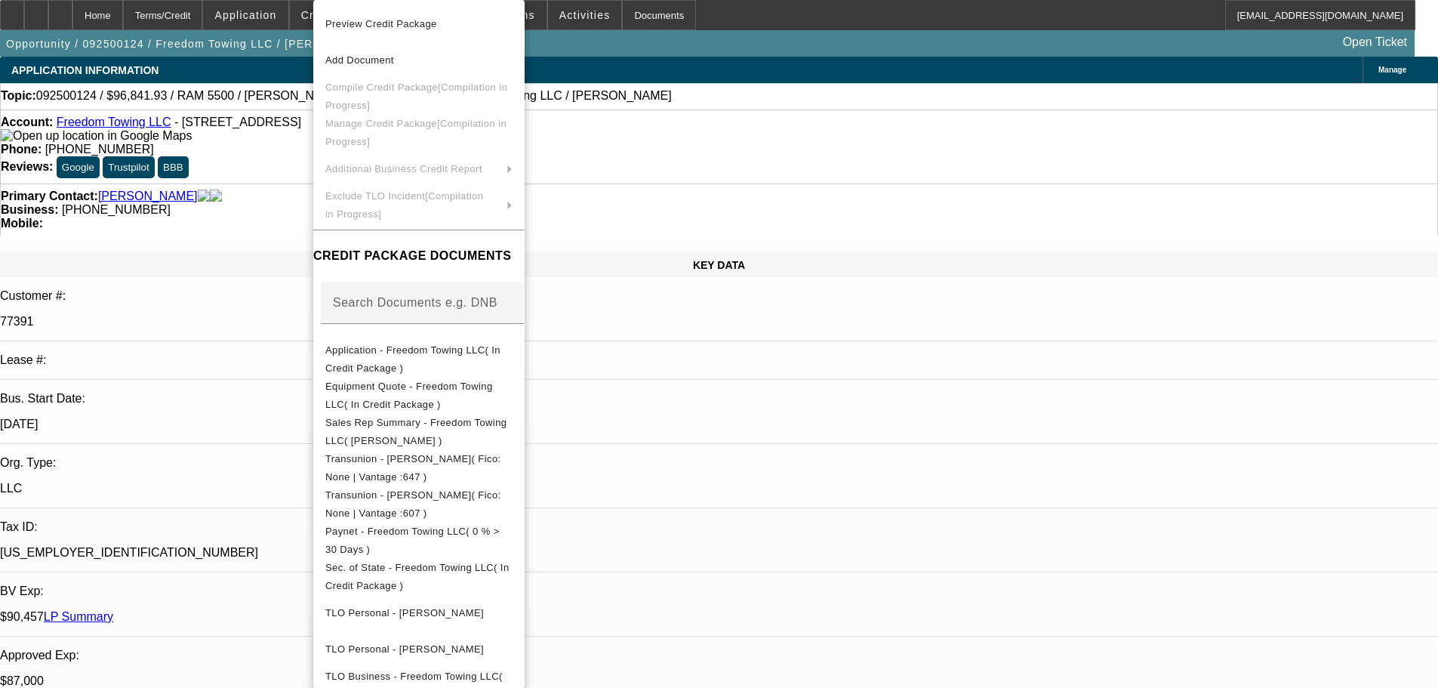
click at [279, 215] on div at bounding box center [719, 344] width 1438 height 688
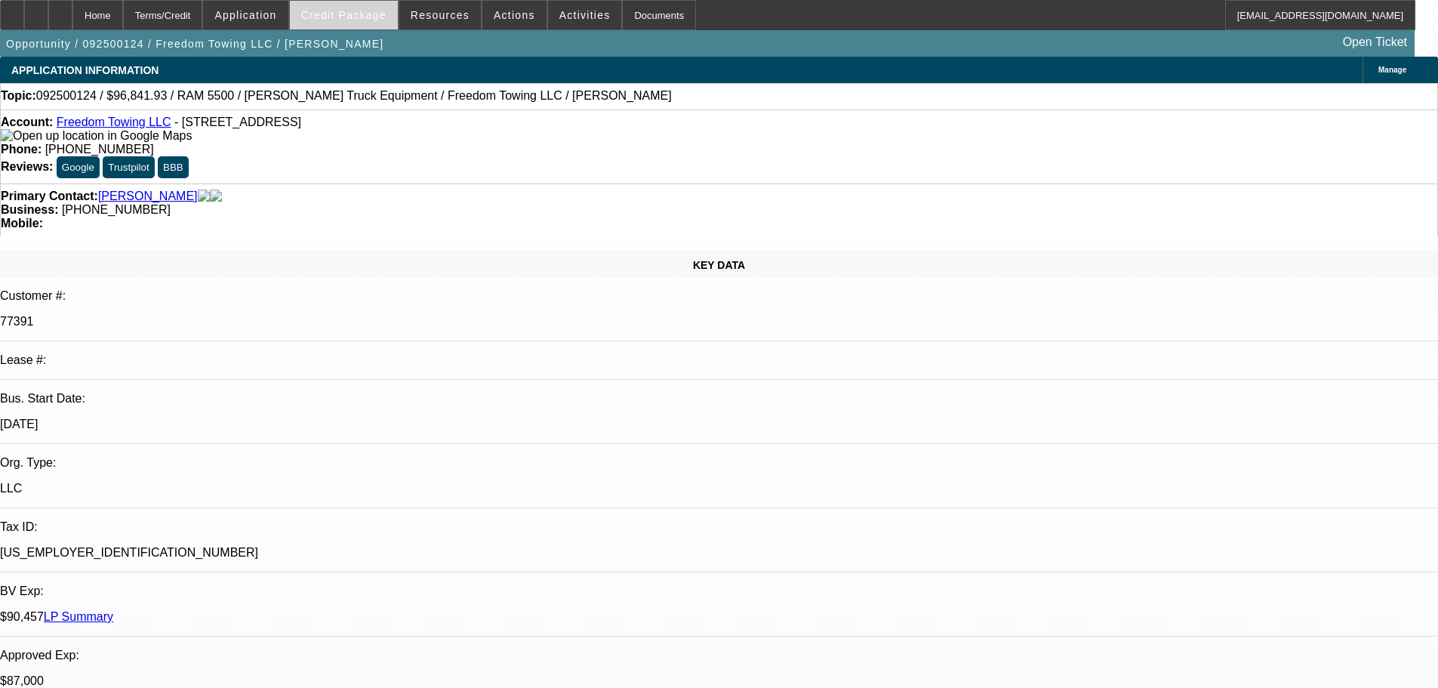
click at [357, 14] on span "Credit Package" at bounding box center [343, 15] width 85 height 12
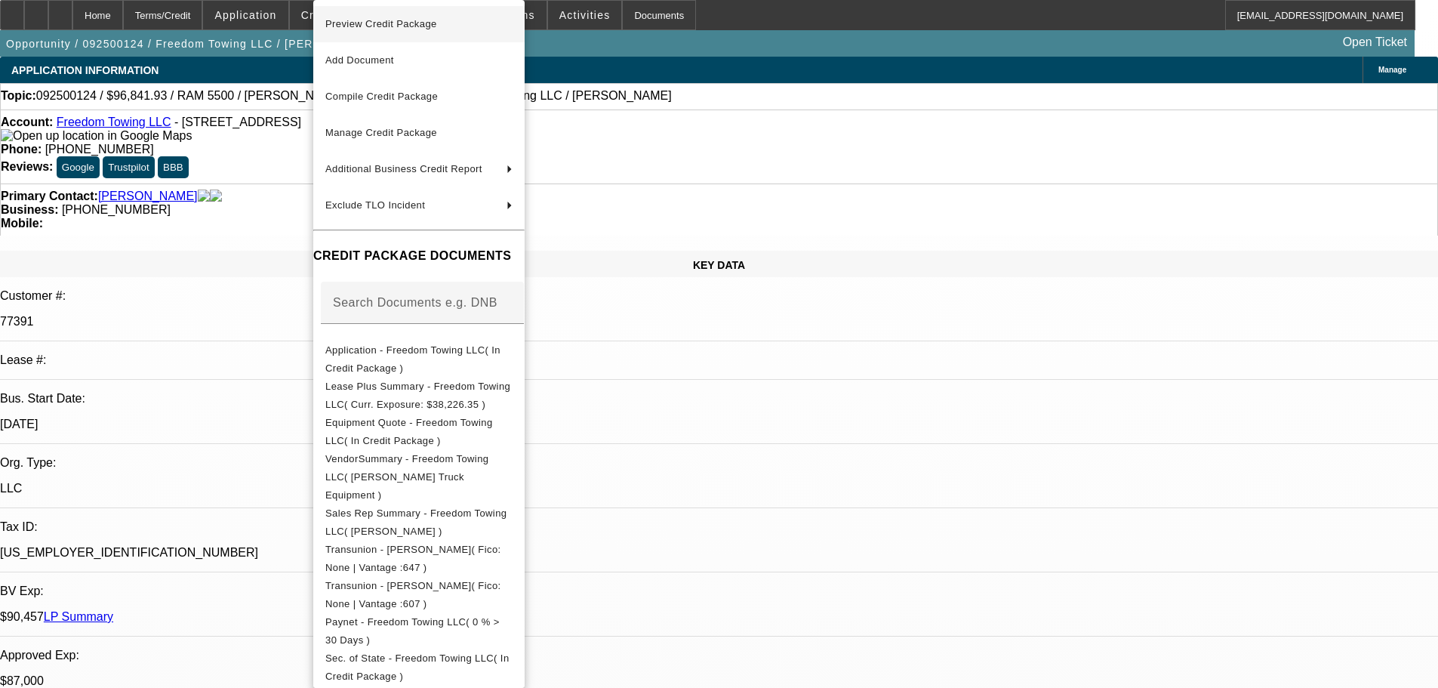
click at [357, 23] on span "Preview Credit Package" at bounding box center [381, 23] width 112 height 11
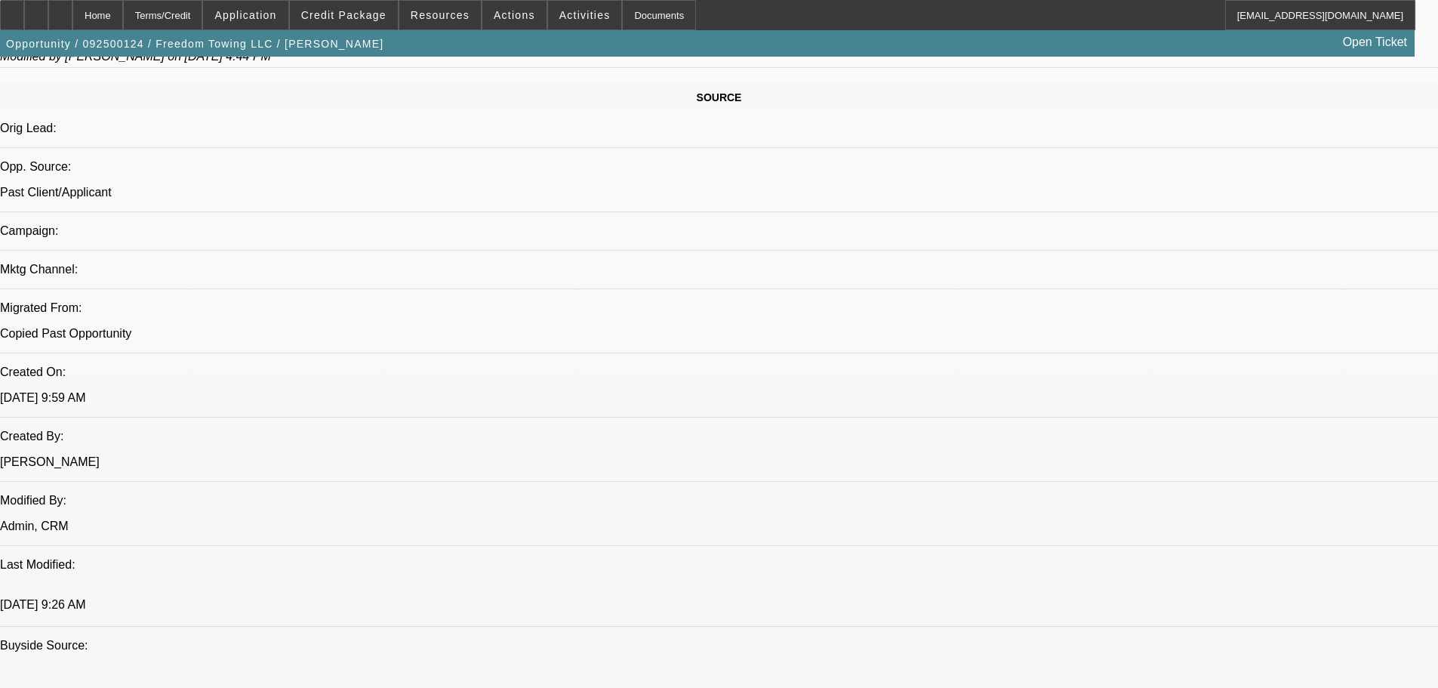
scroll to position [906, 0]
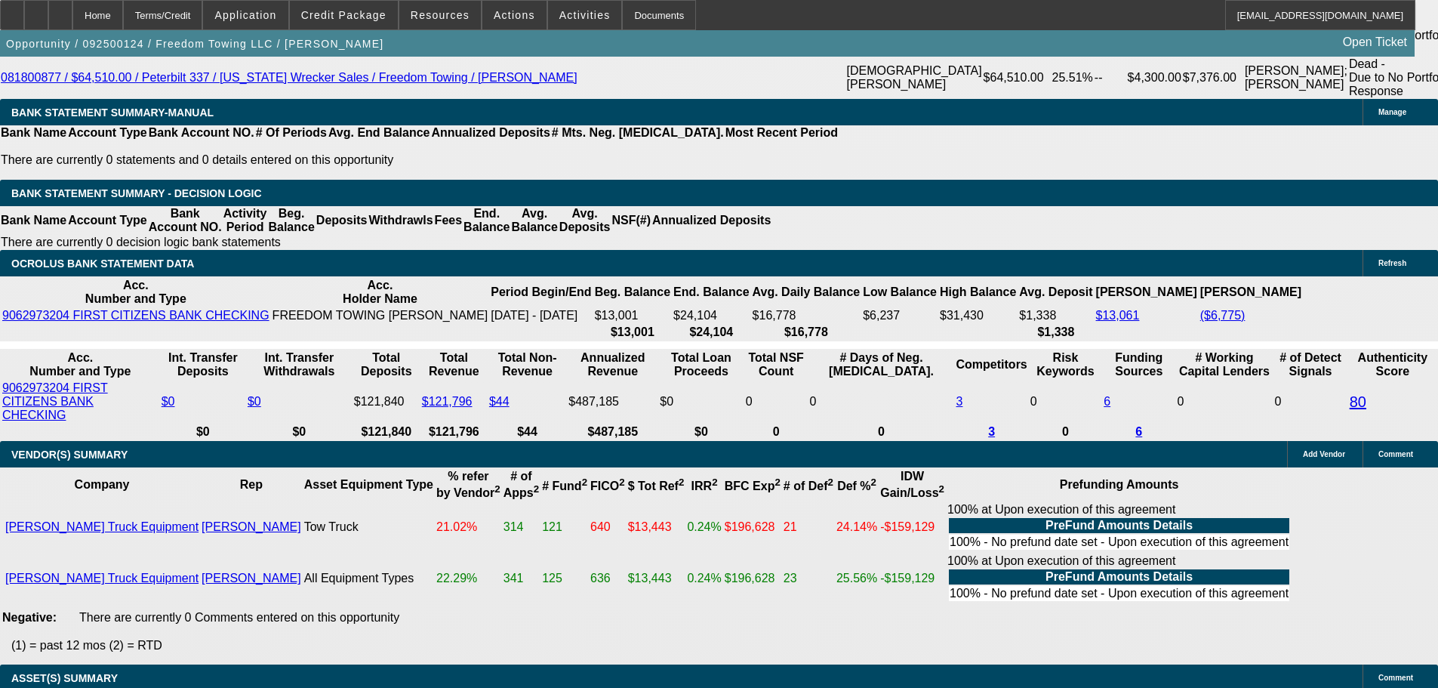
scroll to position [3252, 0]
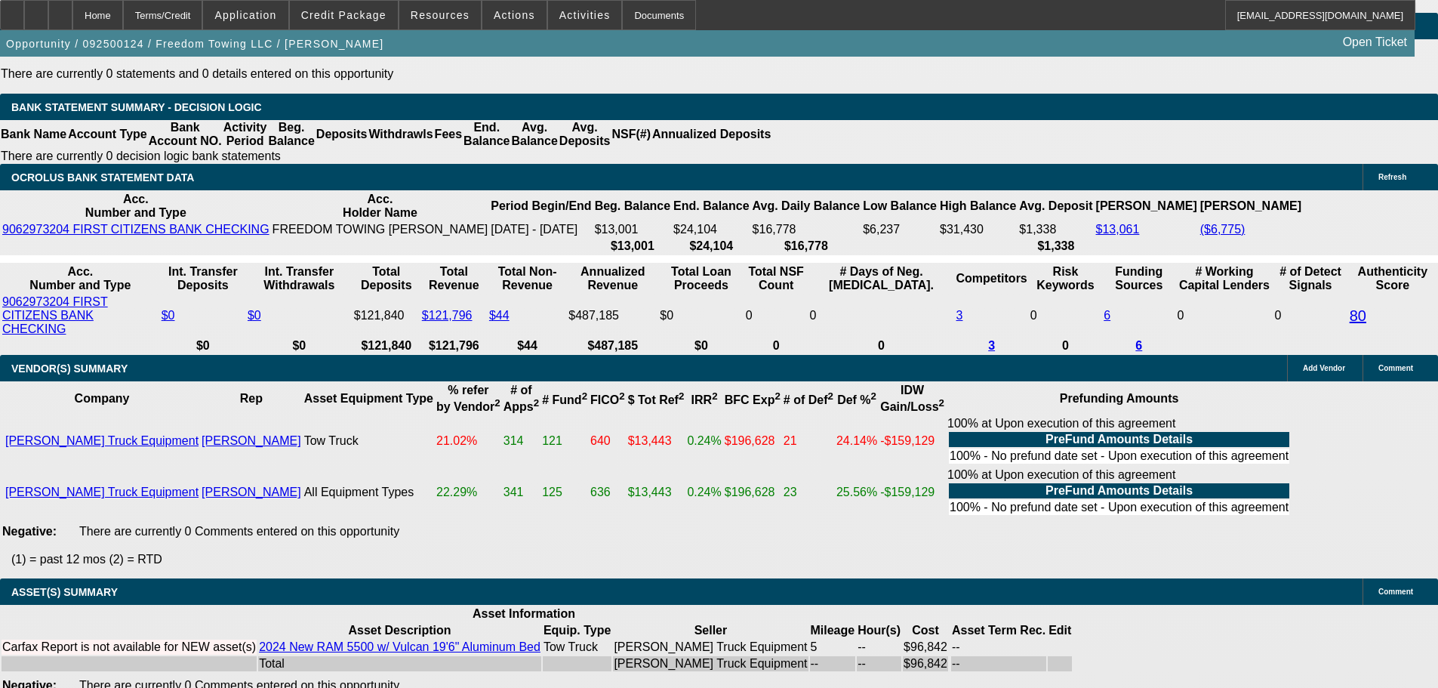
select select "3"
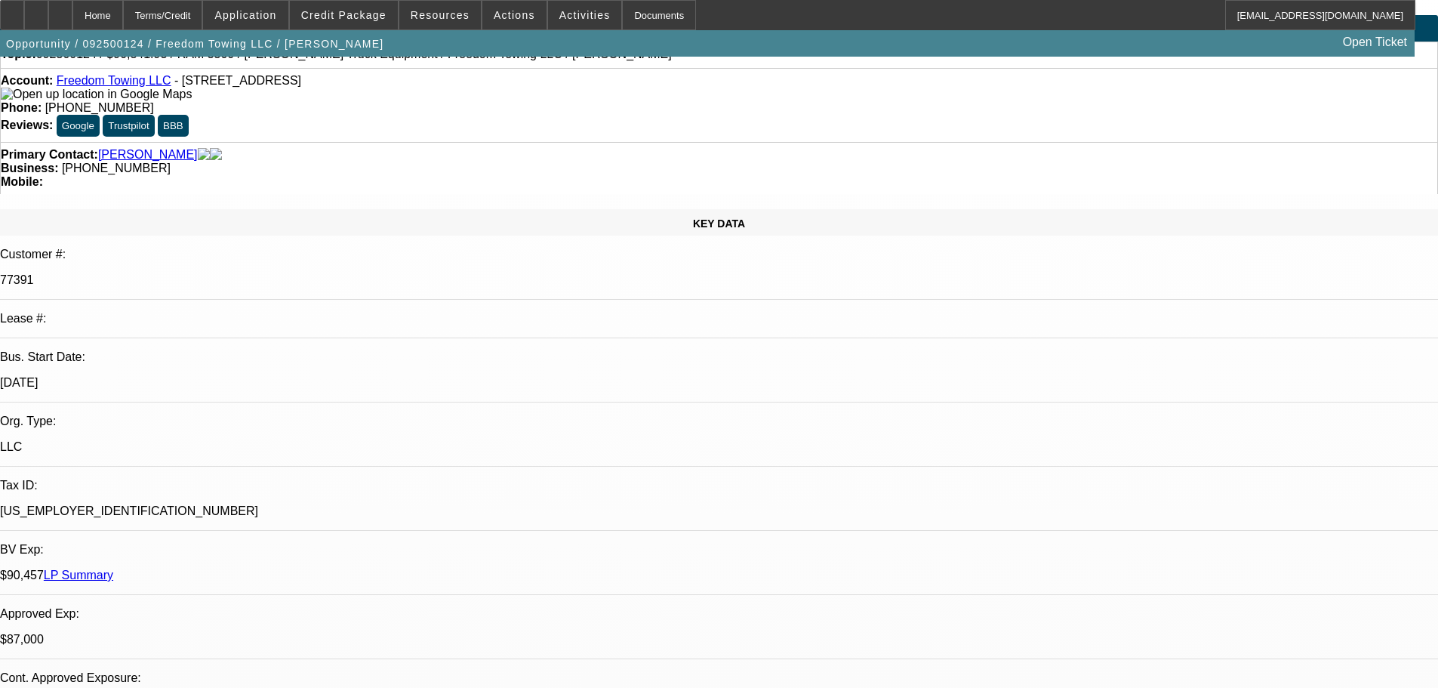
scroll to position [75, 0]
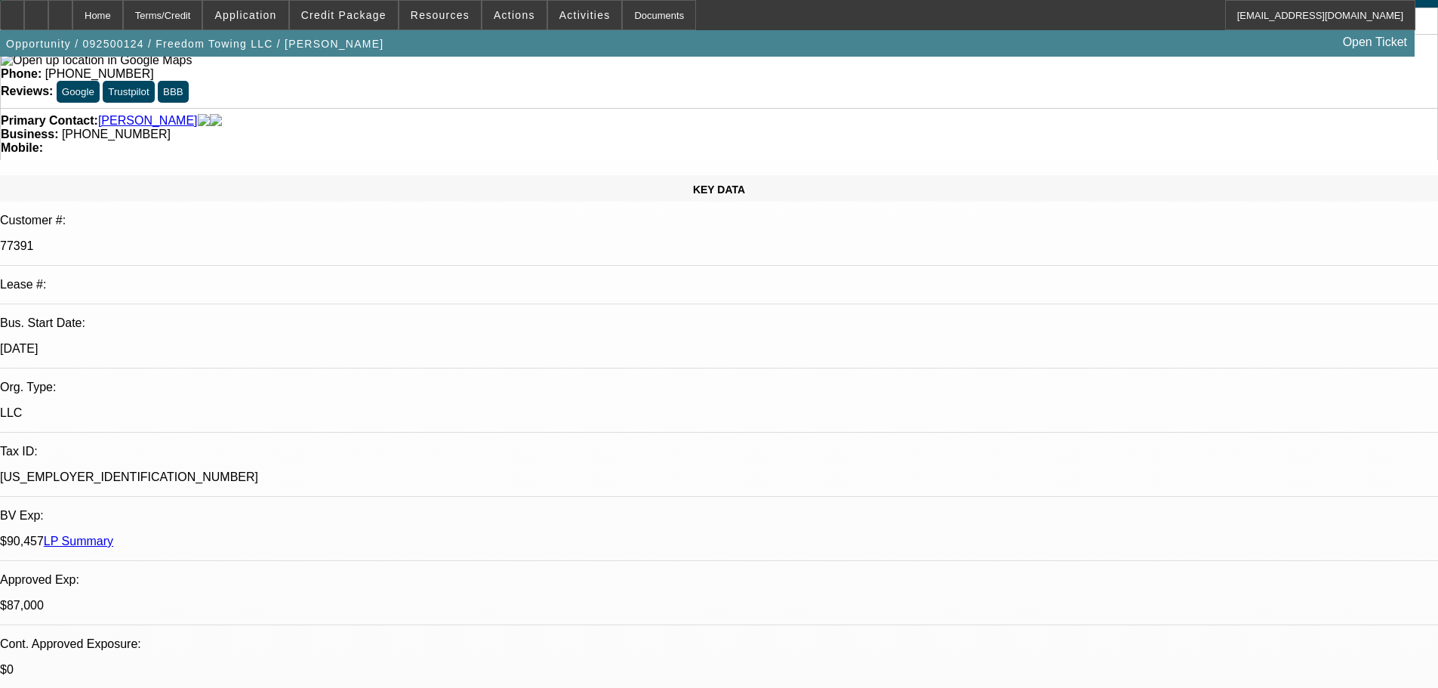
paste textarea "APPROVED, GPS REQUIRED. TRADING IN THE -05 TRUCK FOR THIS ONE."
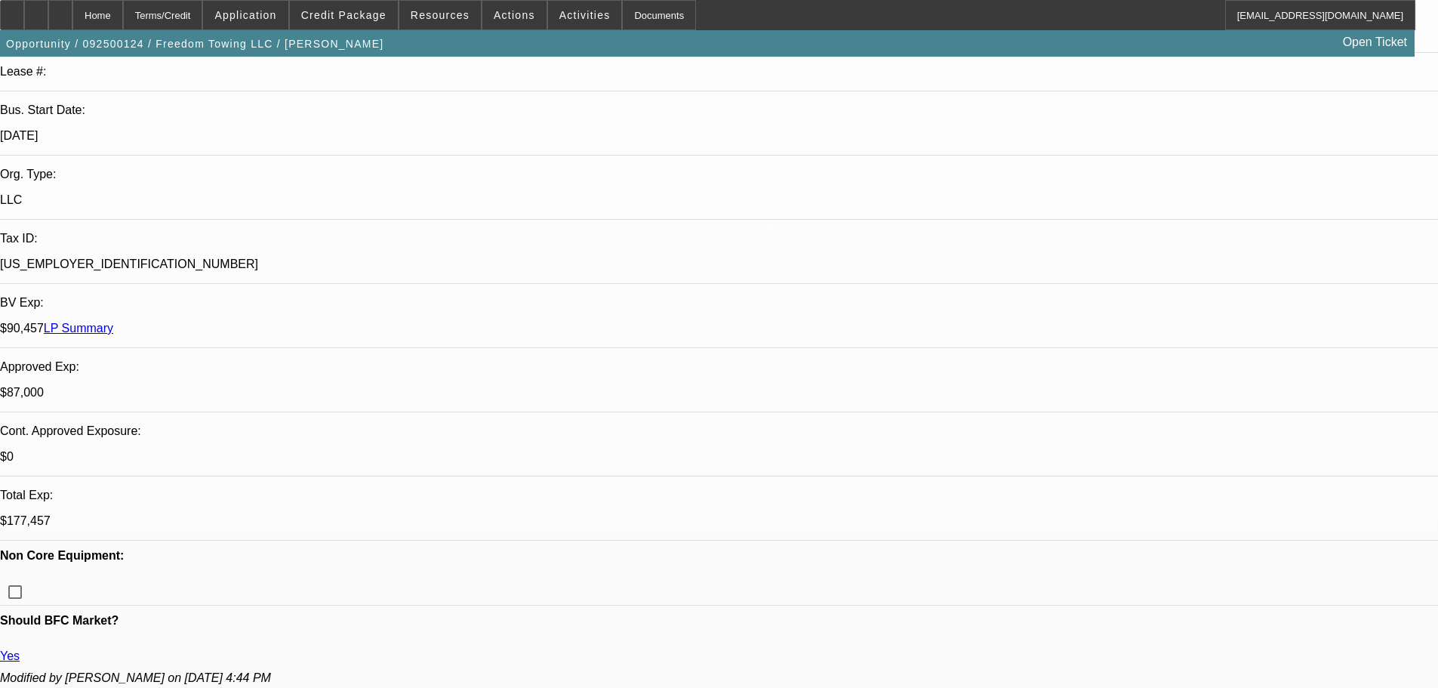
scroll to position [302, 0]
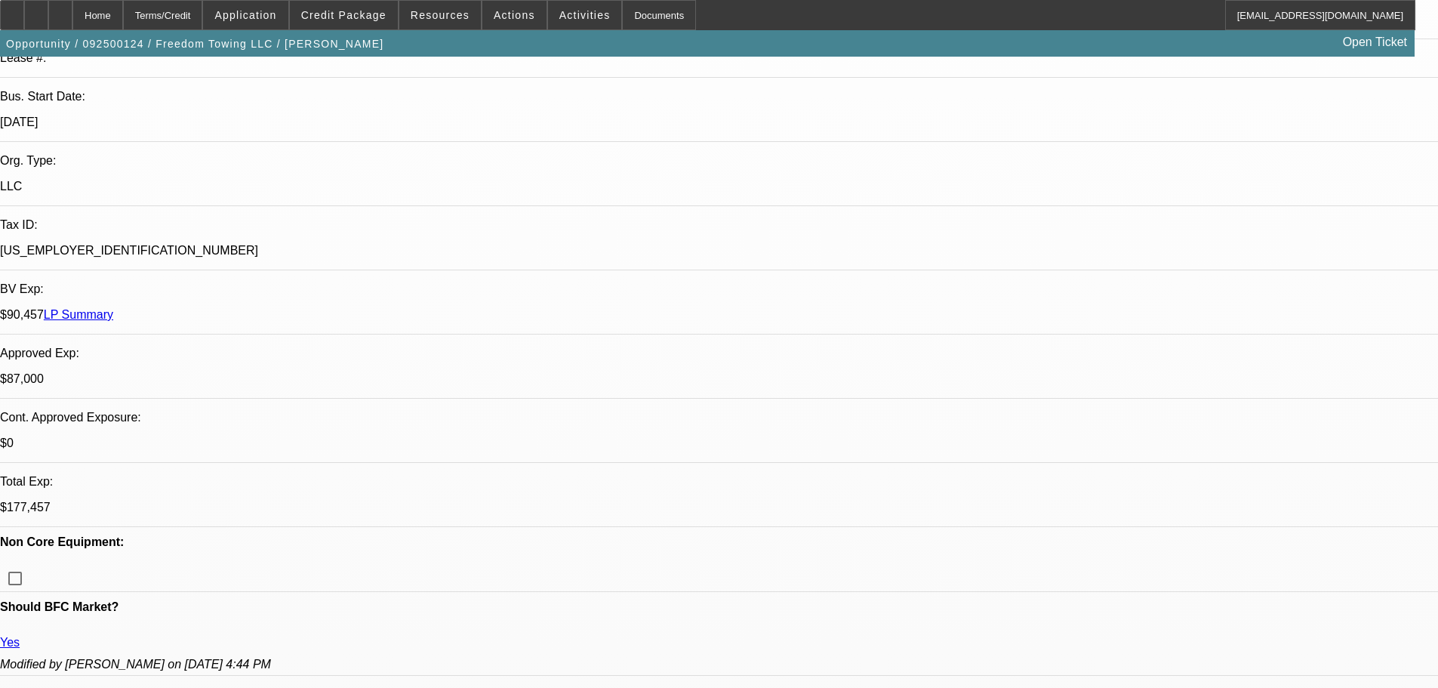
type textarea "APPROVED, GPS REQUIRED. TRADING IN THE -05 TRUCK FOR THIS ONE."
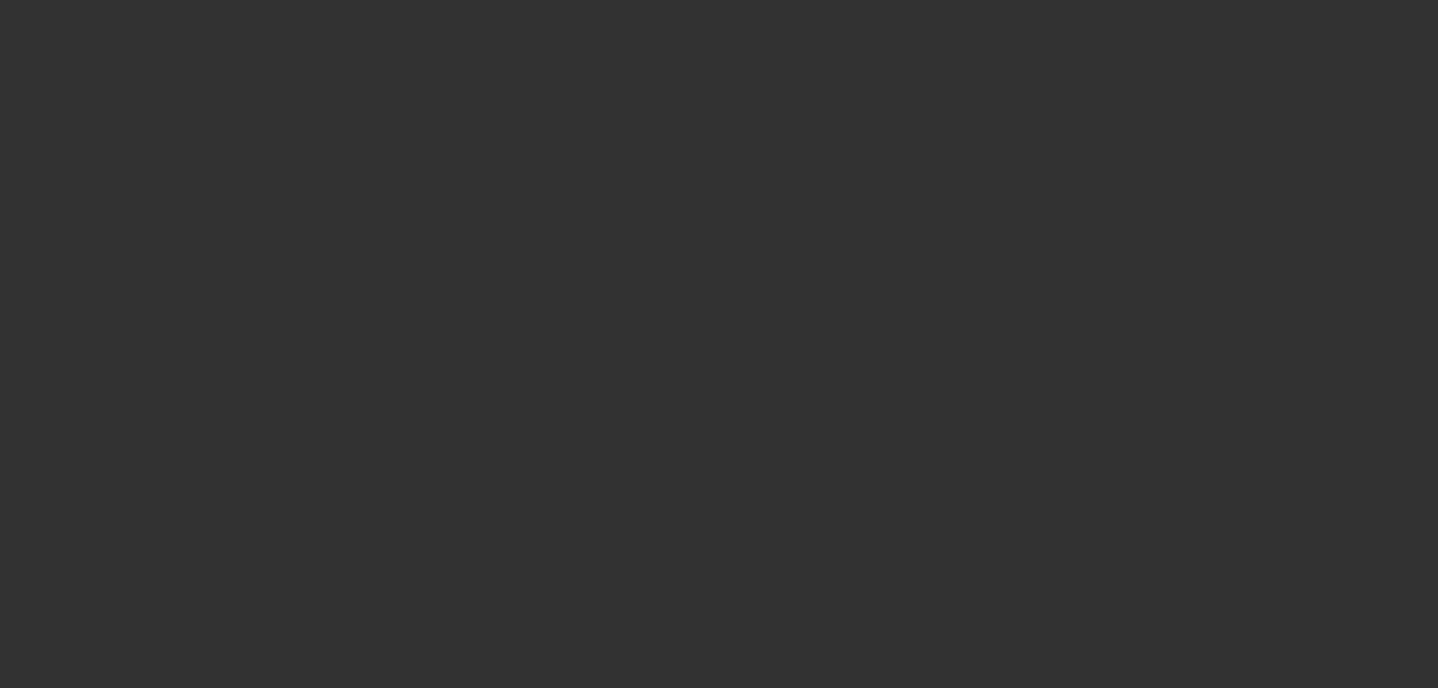
scroll to position [0, 0]
select select "0"
select select "2"
select select "0"
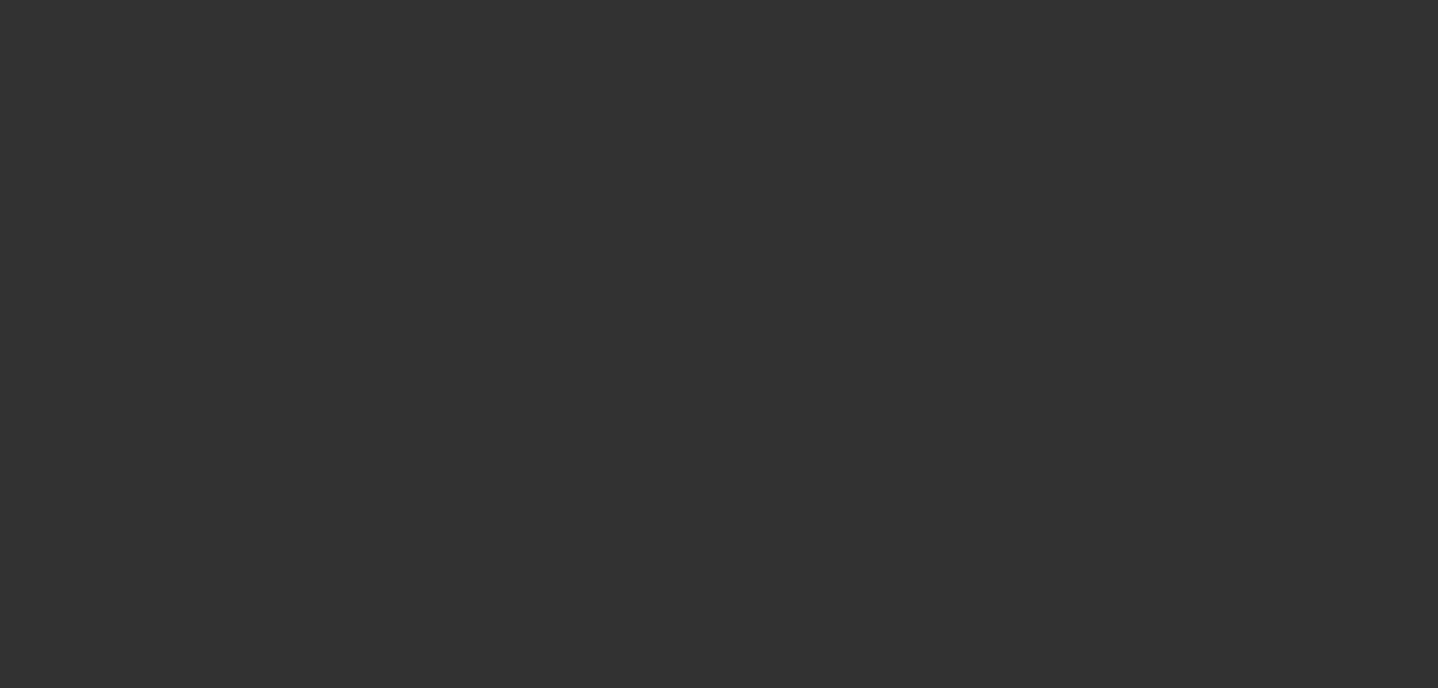
select select "6"
select select "0"
select select "2"
select select "0"
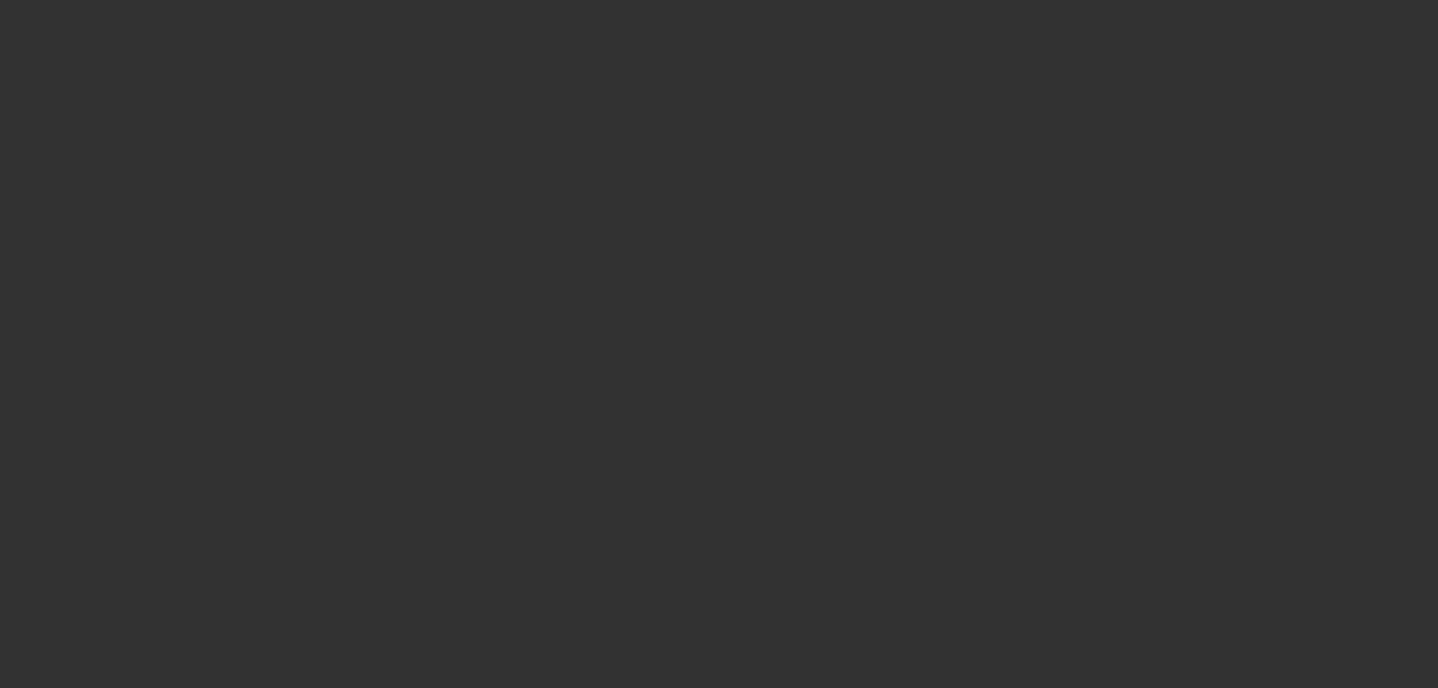
select select "6"
select select "0"
select select "2"
select select "0.1"
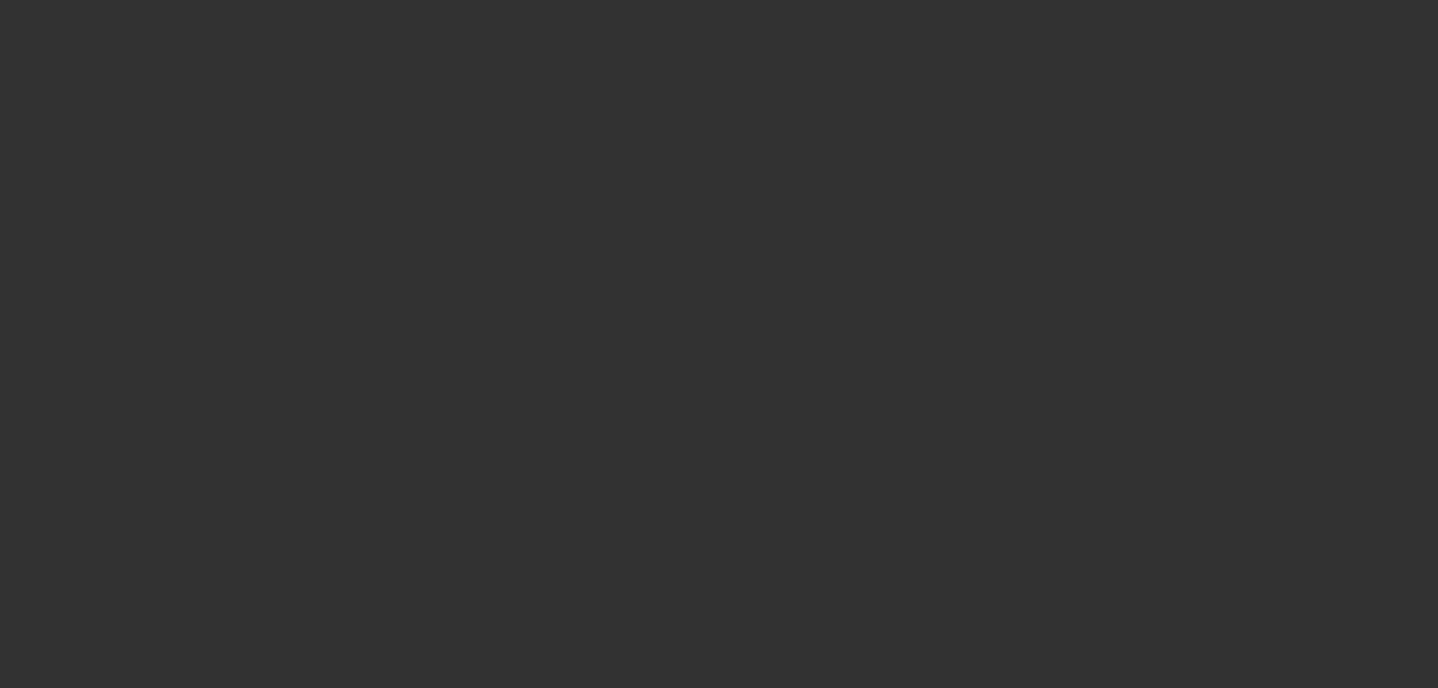
select select "4"
select select "0"
select select "2"
select select "0.1"
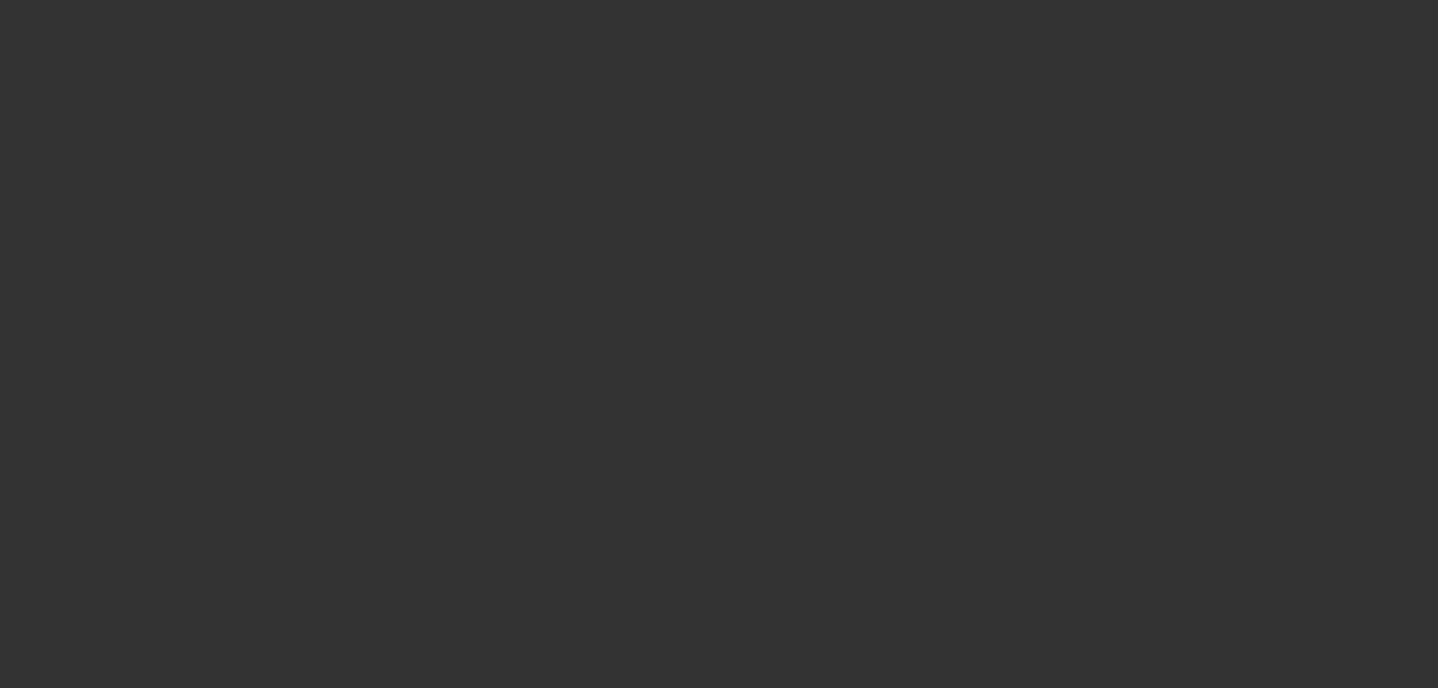
select select "4"
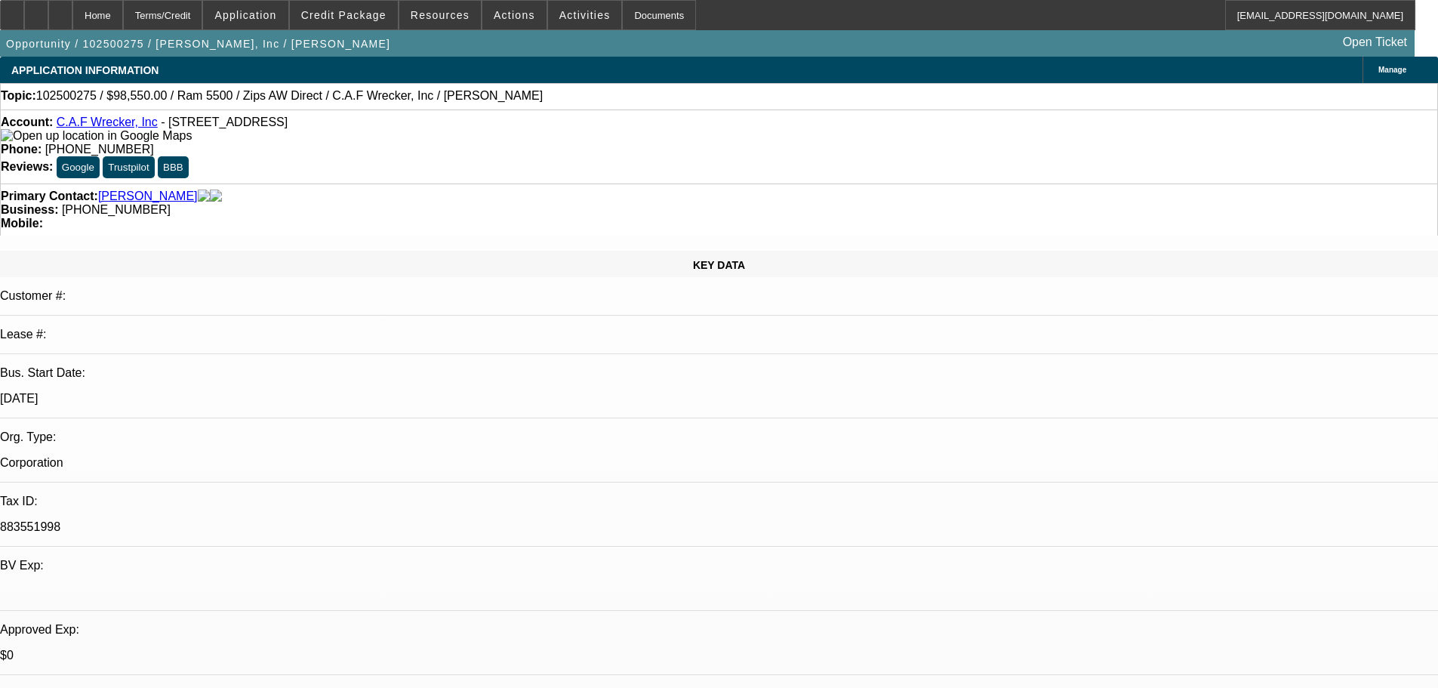
select select "0.1"
select select "2"
select select "0"
select select "6"
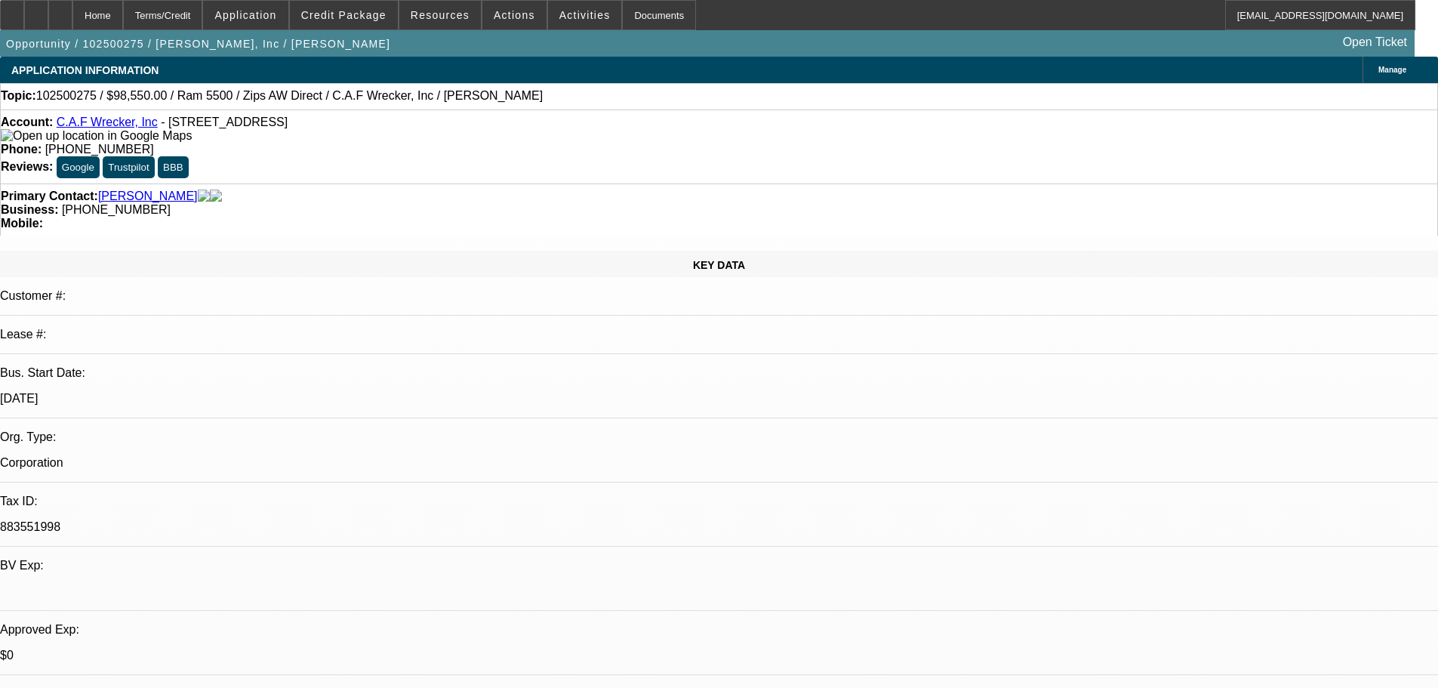
select select "0.1"
select select "2"
select select "0"
select select "6"
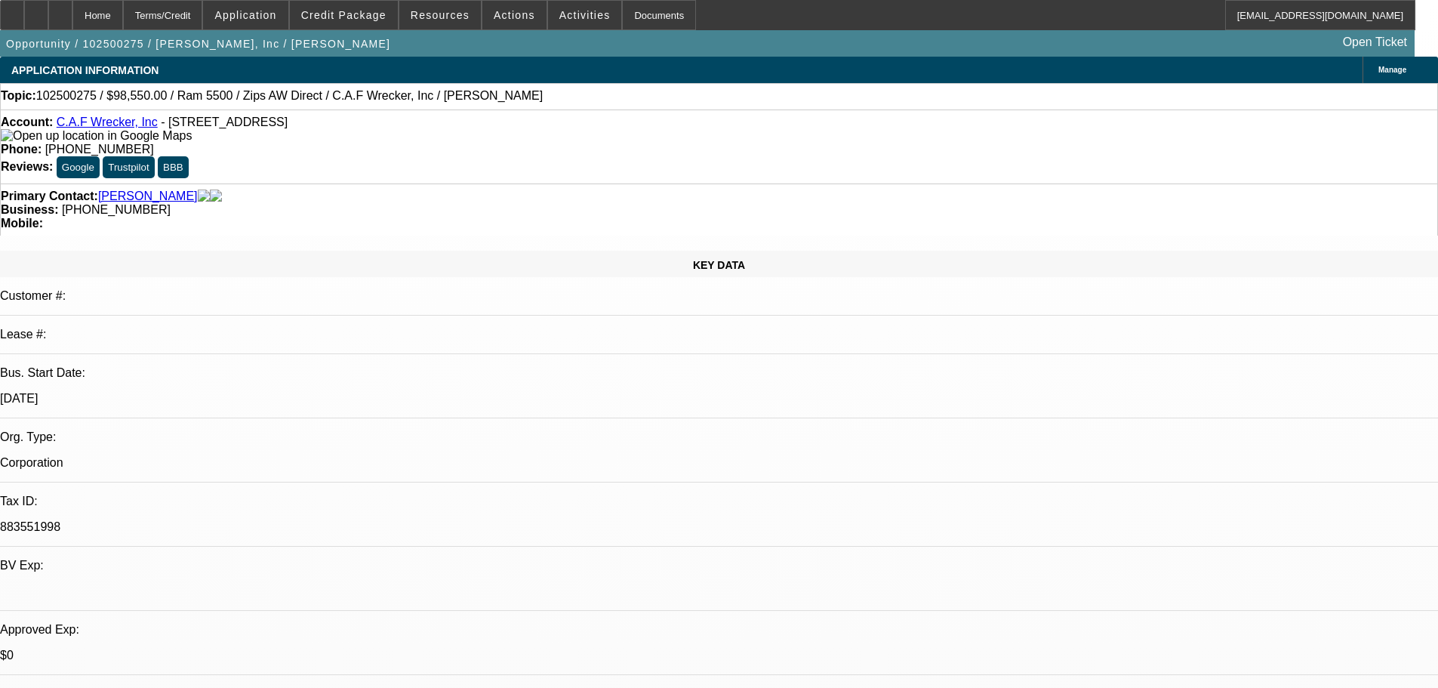
select select "0"
select select "6"
click at [384, 15] on span "Credit Package" at bounding box center [343, 15] width 85 height 12
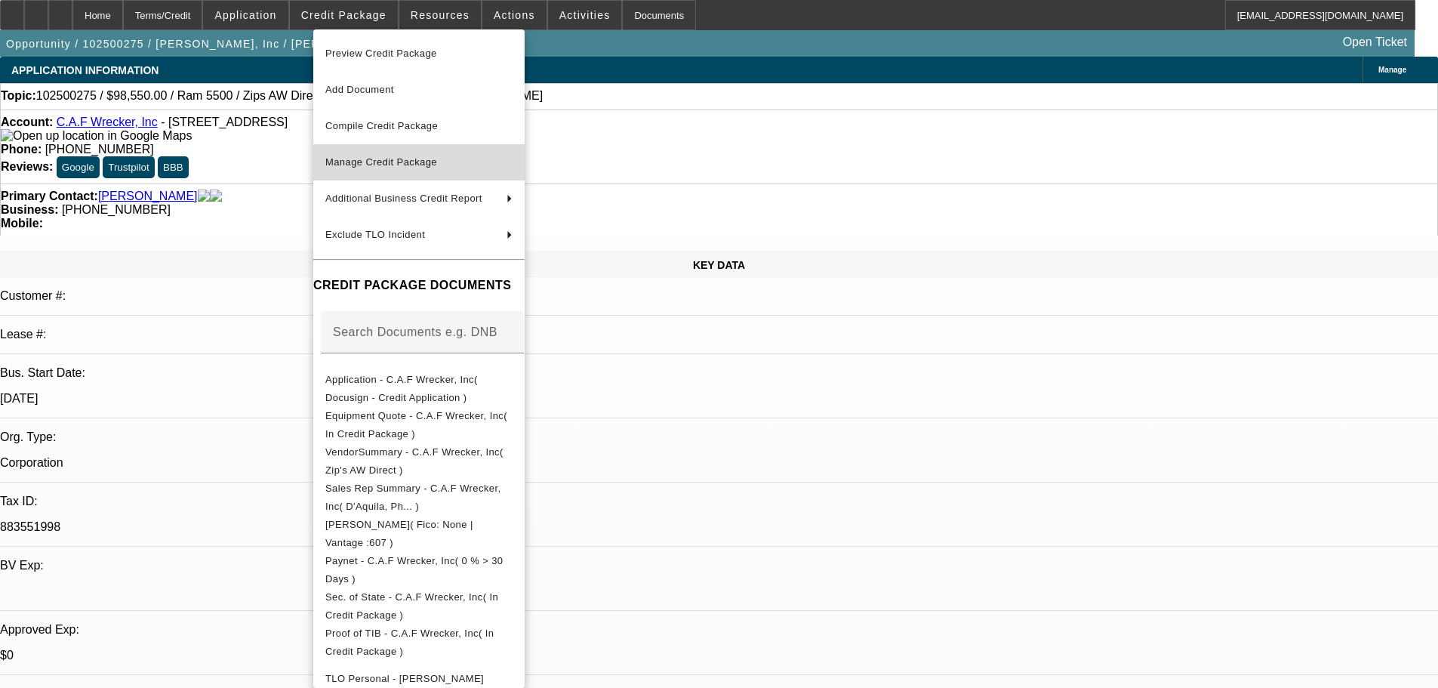
click at [371, 163] on span "Manage Credit Package" at bounding box center [381, 161] width 112 height 11
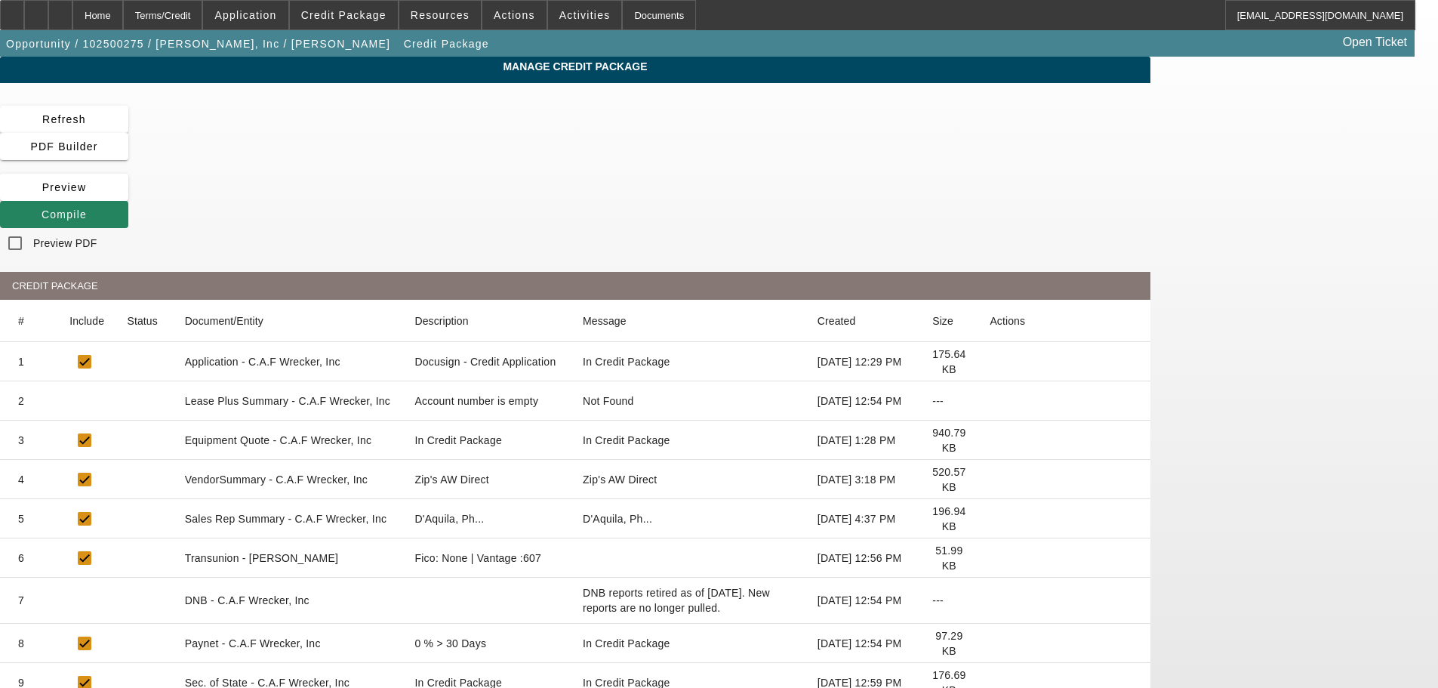
click at [990, 401] on icon at bounding box center [990, 401] width 0 height 0
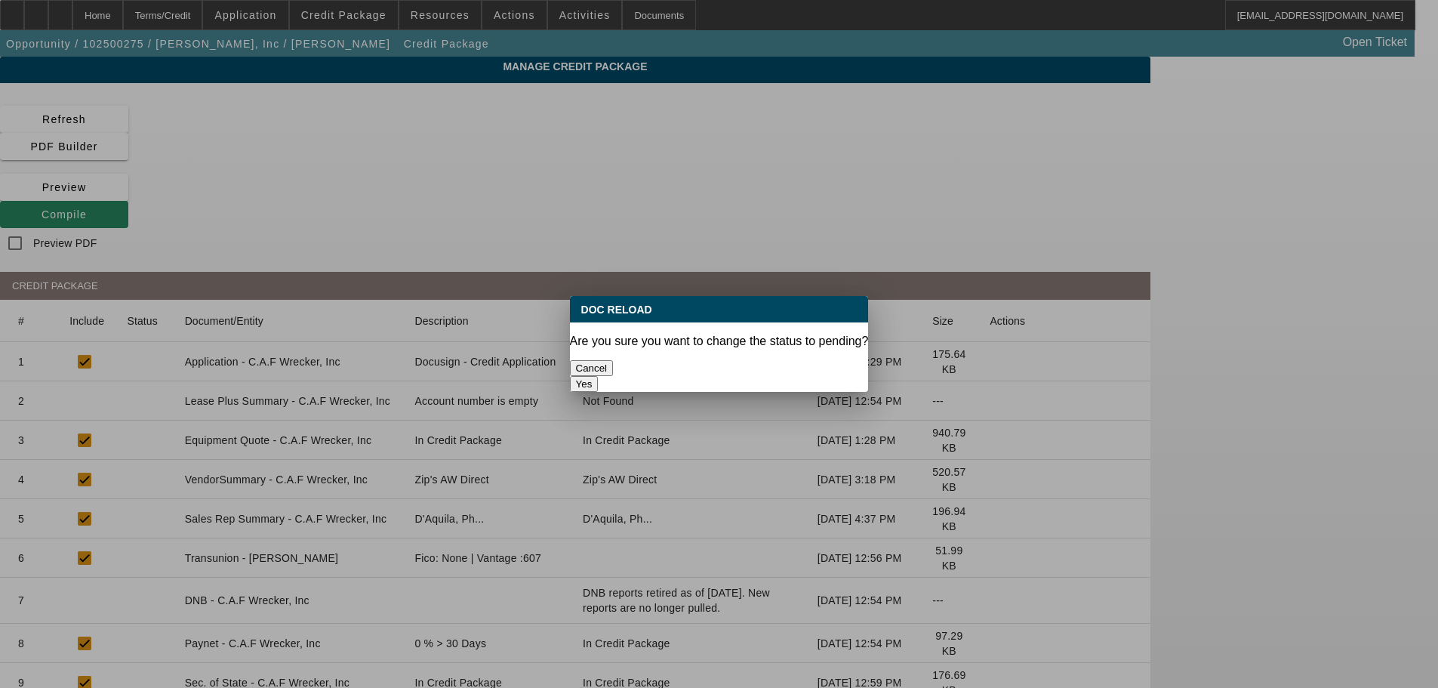
click at [599, 376] on button "Yes" at bounding box center [584, 384] width 29 height 16
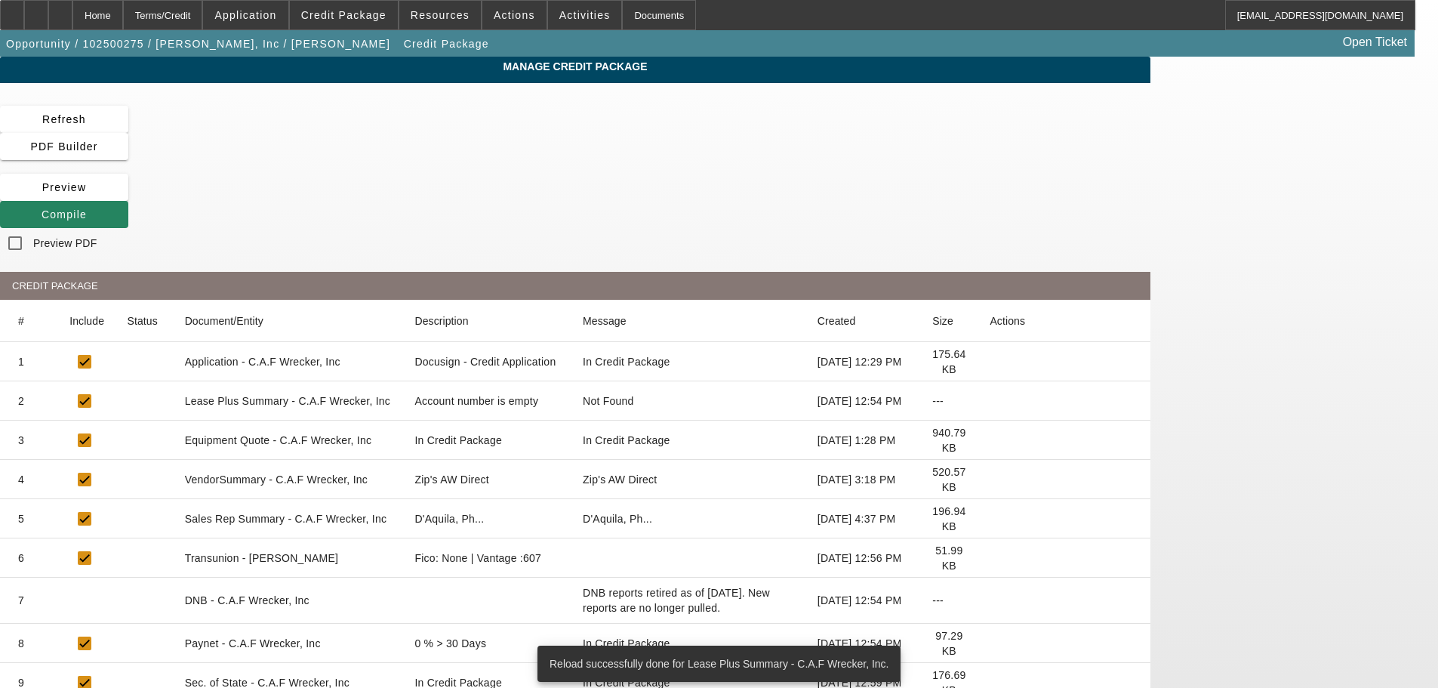
click at [990, 479] on icon at bounding box center [990, 479] width 0 height 0
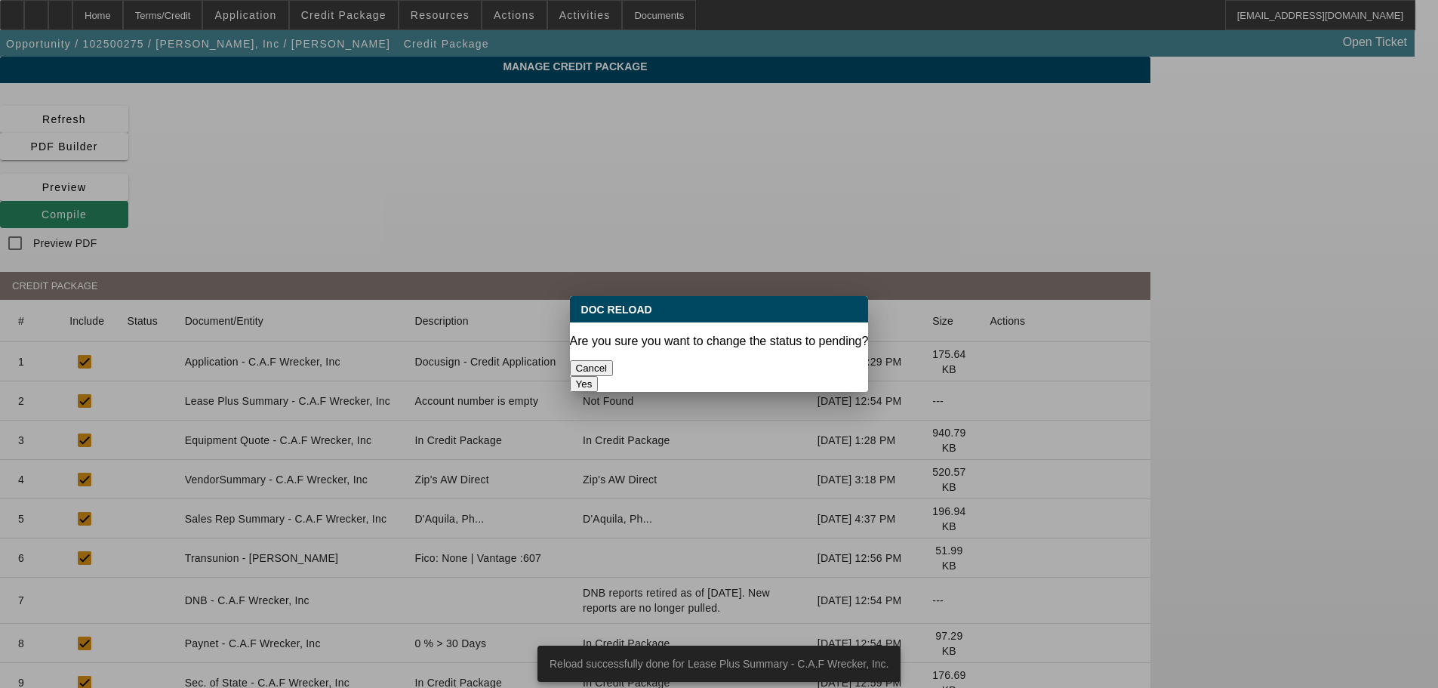
click at [599, 376] on button "Yes" at bounding box center [584, 384] width 29 height 16
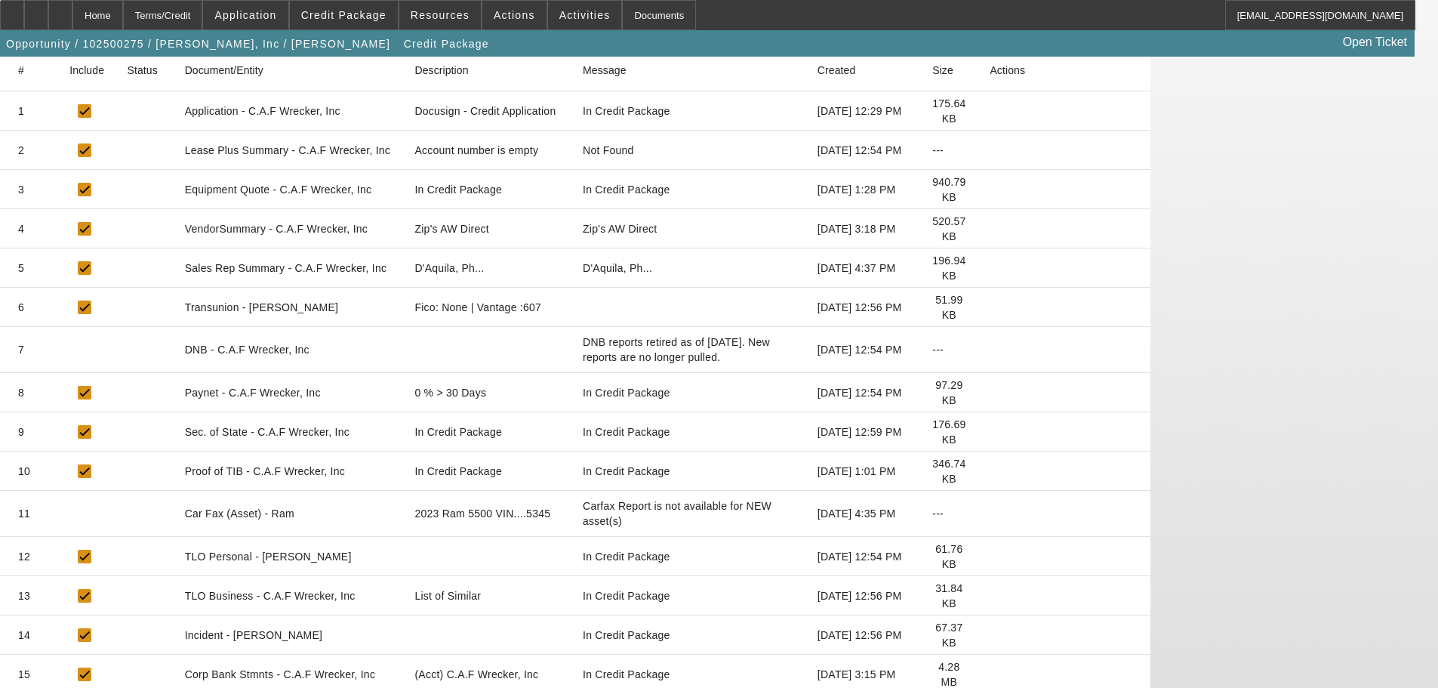
scroll to position [251, 0]
click at [990, 595] on icon at bounding box center [990, 595] width 0 height 0
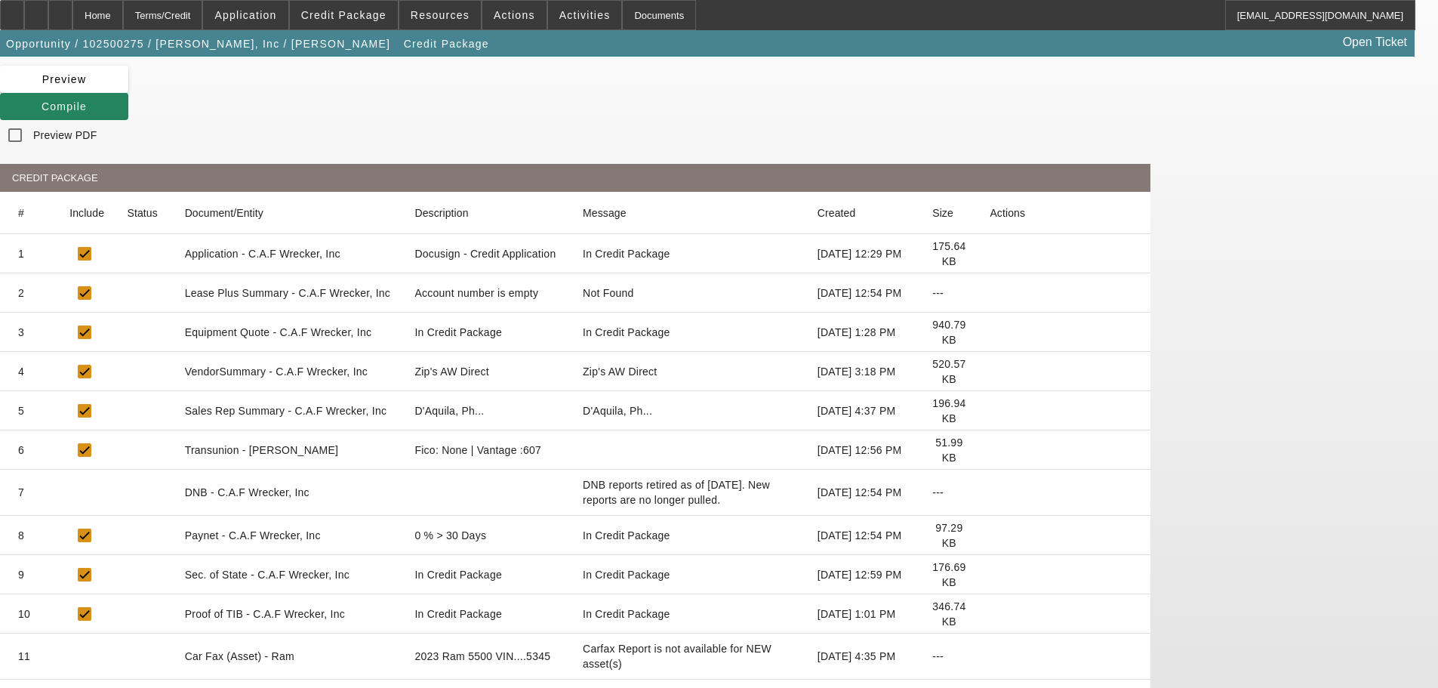
scroll to position [0, 0]
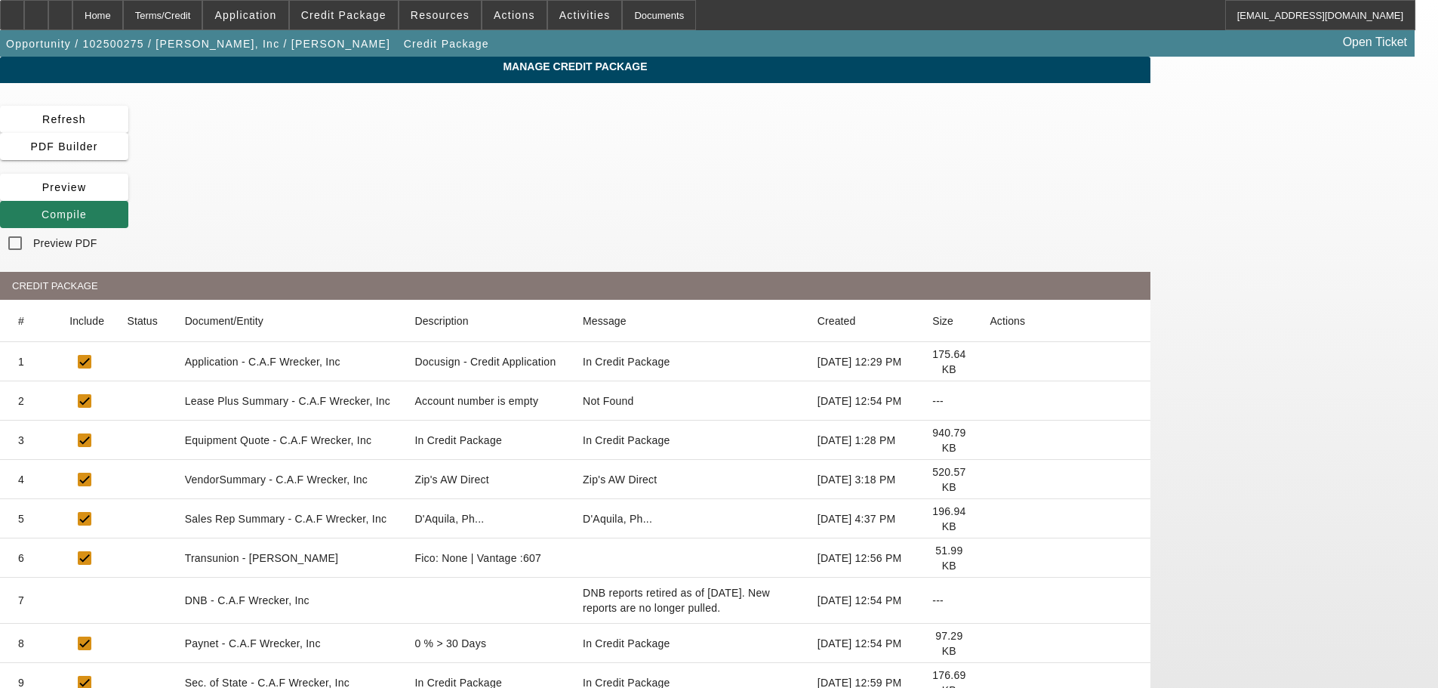
click at [87, 208] on span "Compile" at bounding box center [64, 214] width 45 height 12
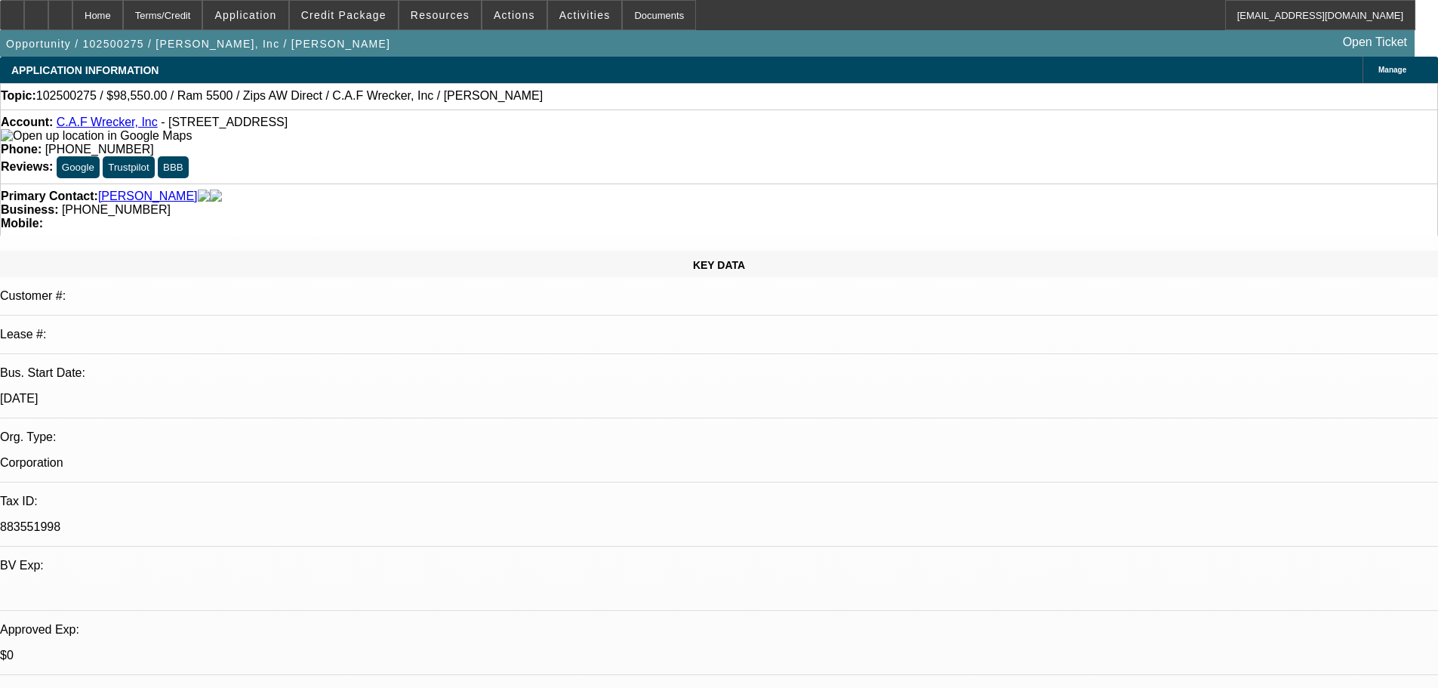
select select "0.1"
select select "2"
select select "0"
select select "6"
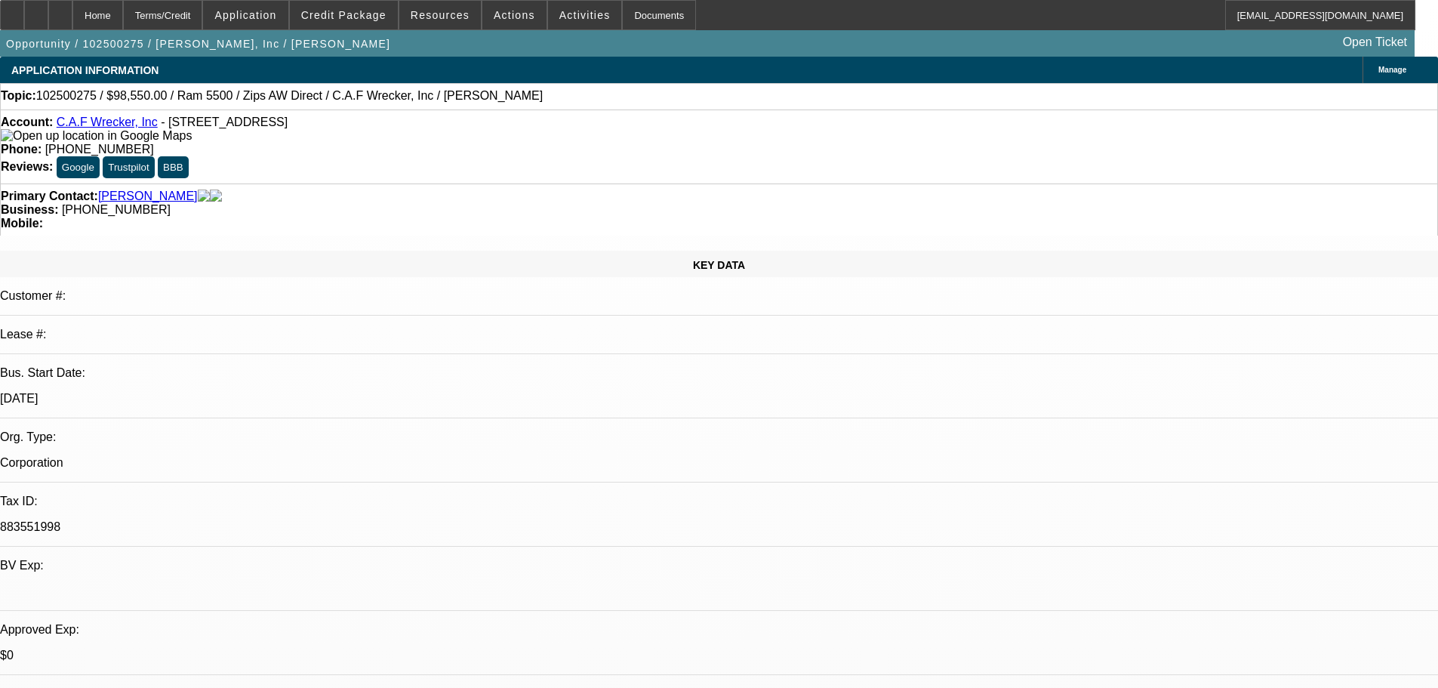
select select "0.1"
select select "2"
select select "0"
select select "6"
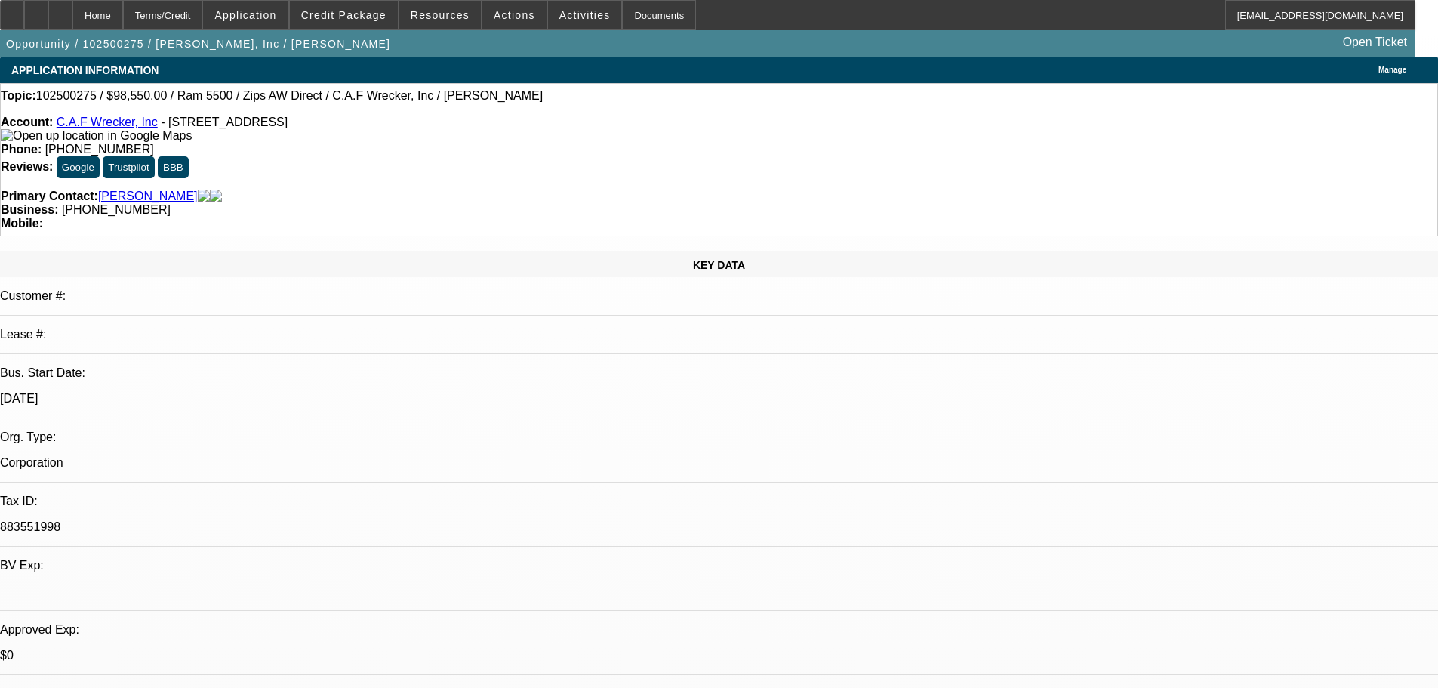
select select "0"
select select "6"
click at [373, 19] on span "Credit Package" at bounding box center [343, 15] width 85 height 12
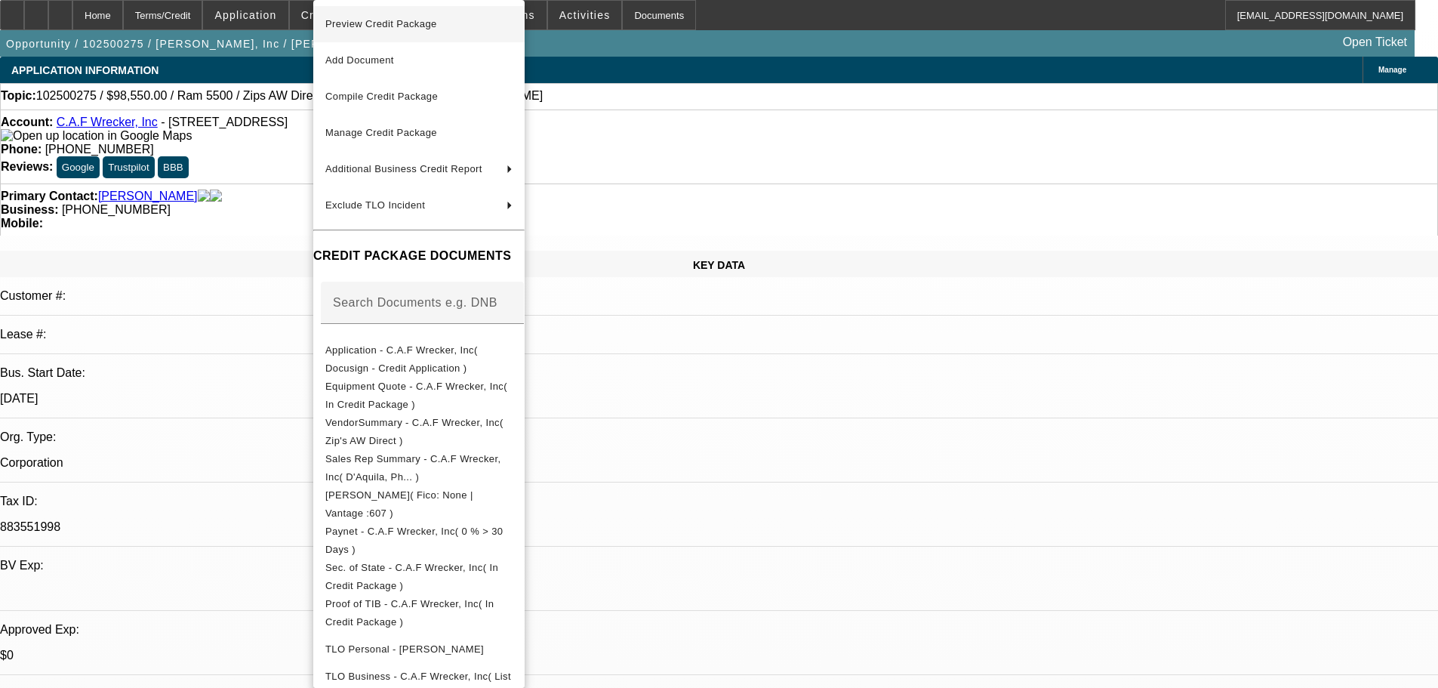
click at [370, 25] on span "Preview Credit Package" at bounding box center [381, 23] width 112 height 11
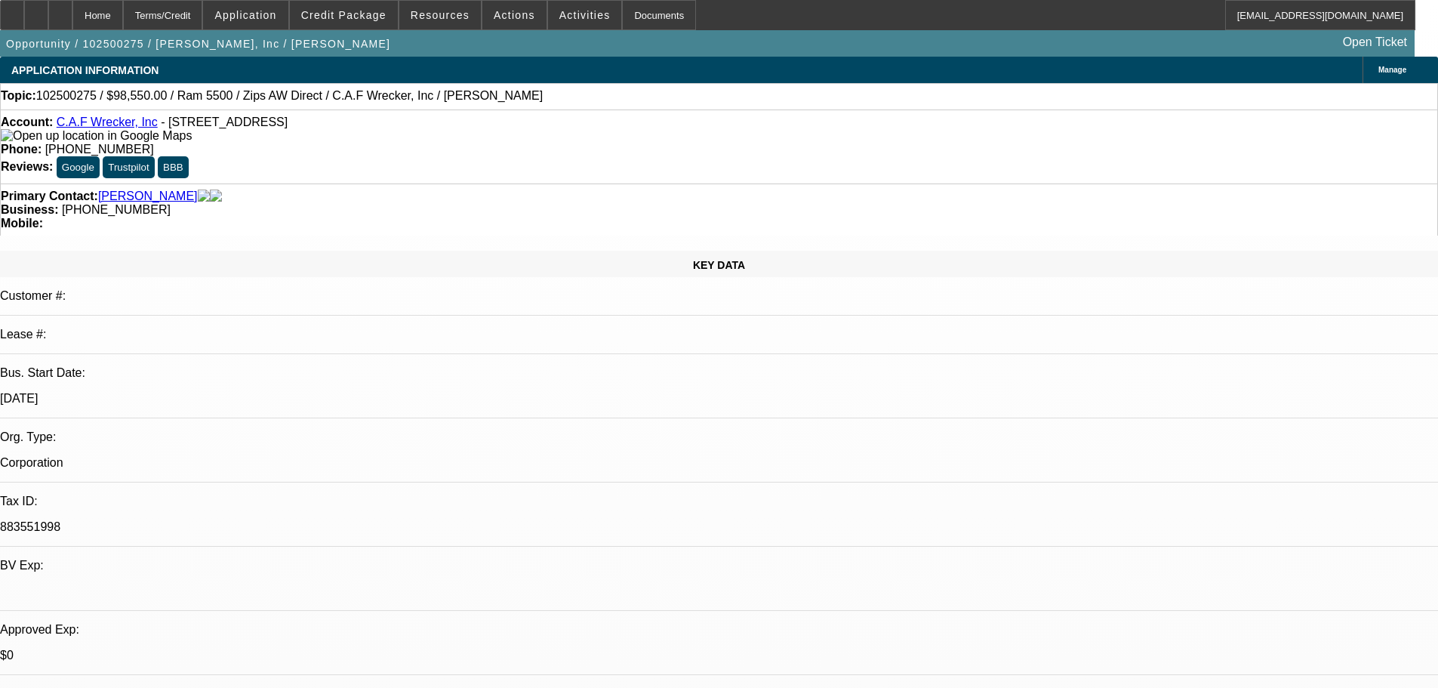
click at [115, 123] on link "C.A.F Wrecker, Inc" at bounding box center [107, 122] width 101 height 13
click at [362, 5] on span at bounding box center [344, 15] width 108 height 36
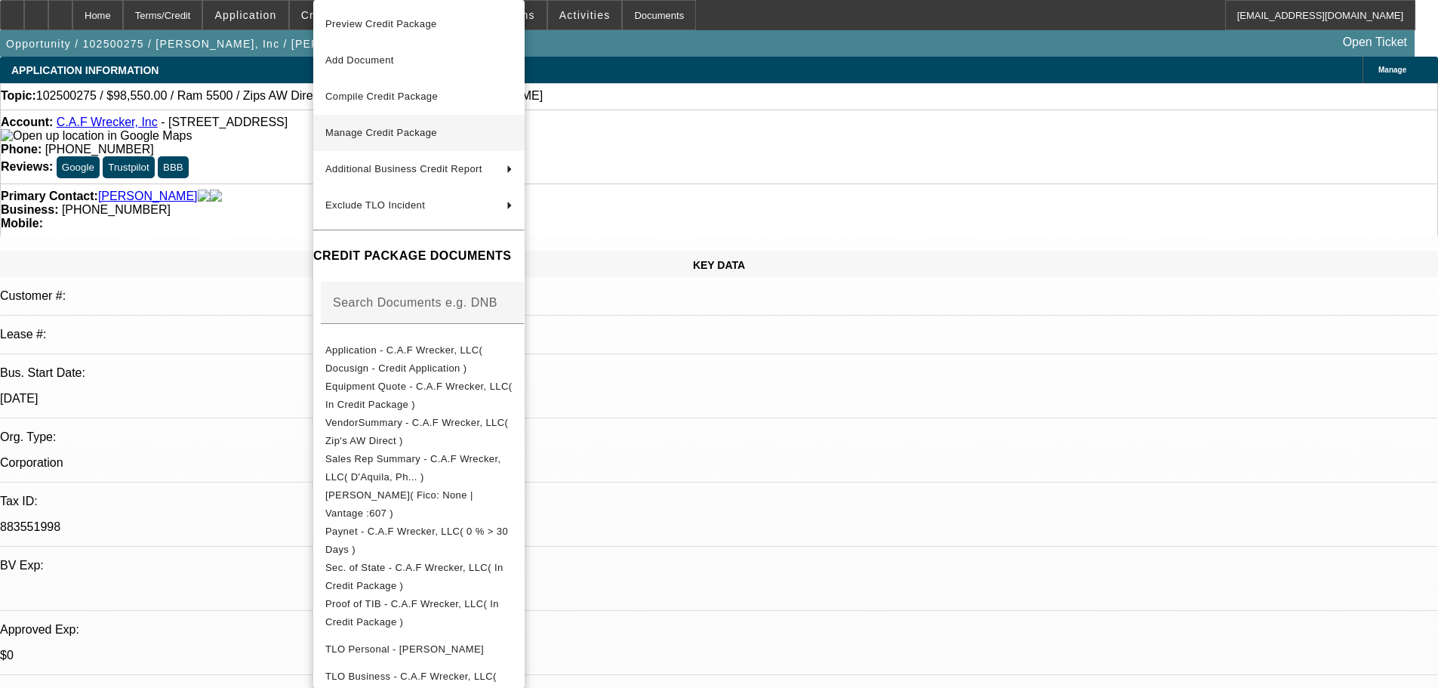
click at [359, 132] on span "Manage Credit Package" at bounding box center [381, 132] width 112 height 11
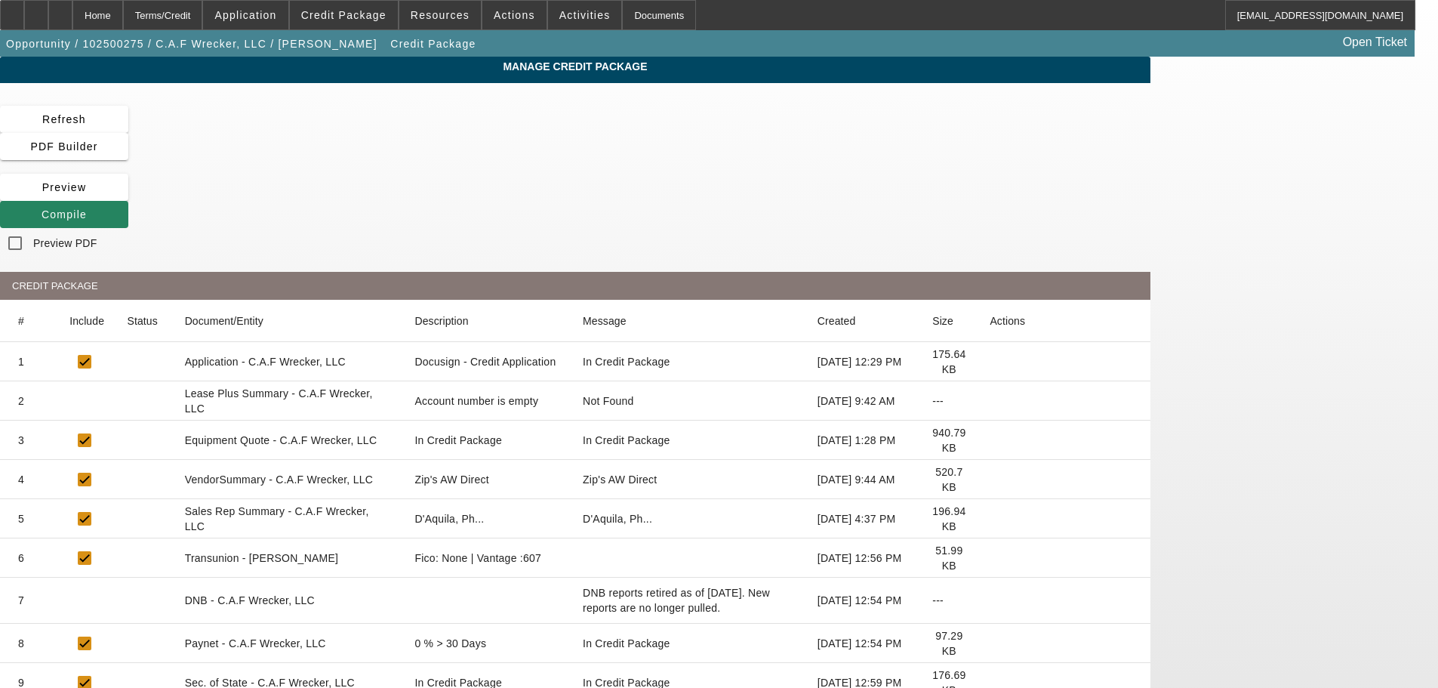
scroll to position [251, 0]
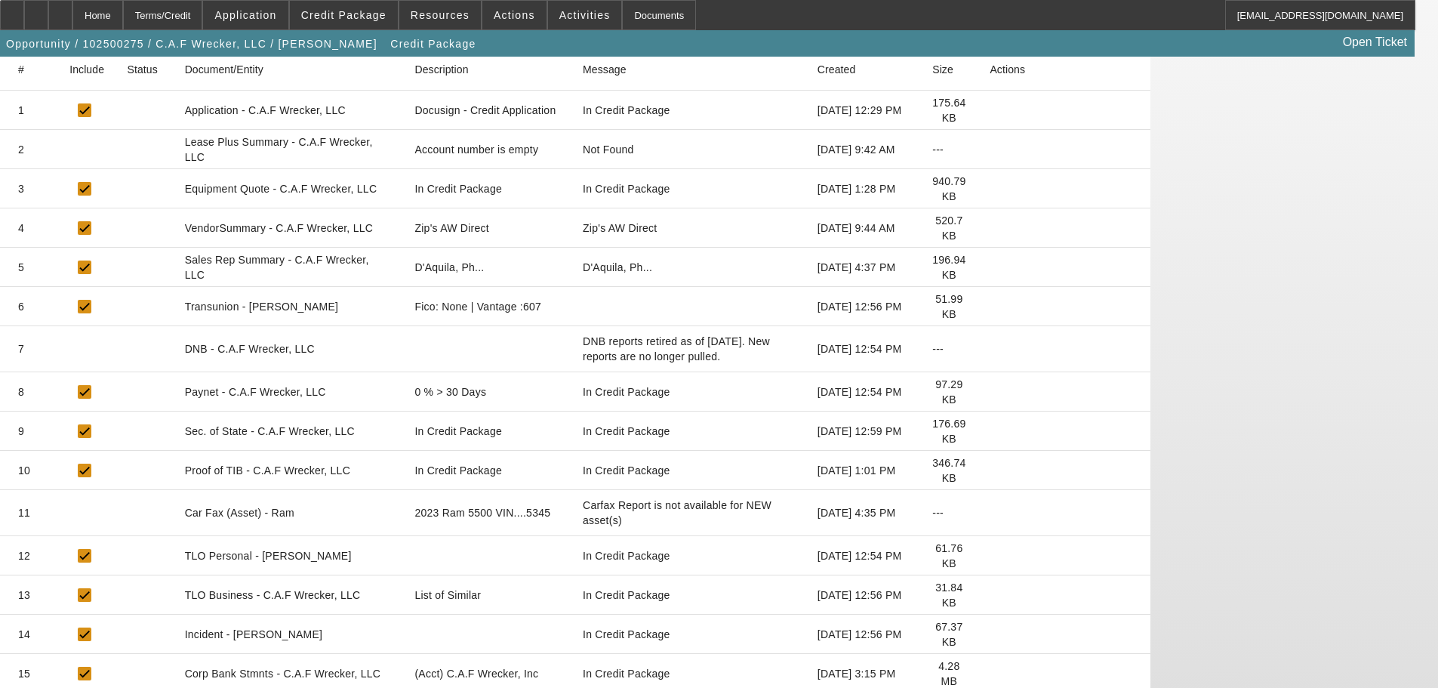
click at [990, 595] on icon at bounding box center [990, 595] width 0 height 0
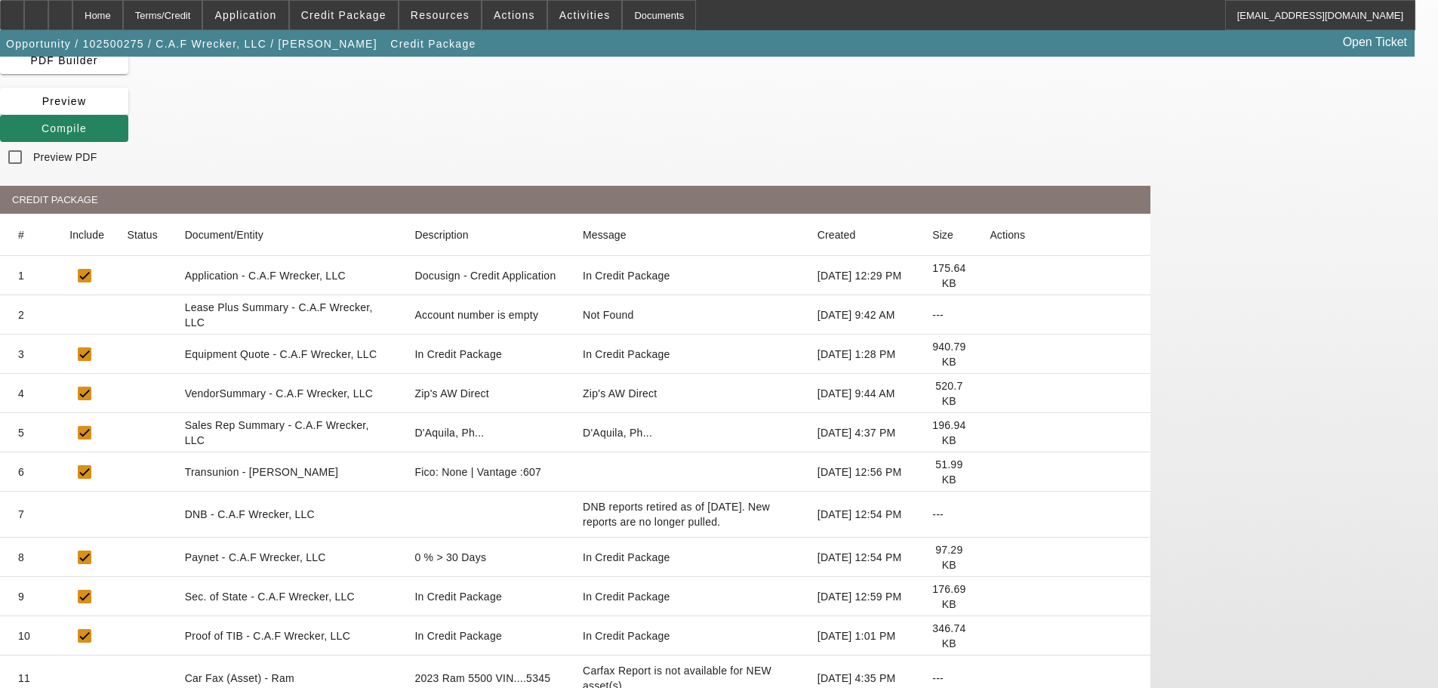
scroll to position [0, 0]
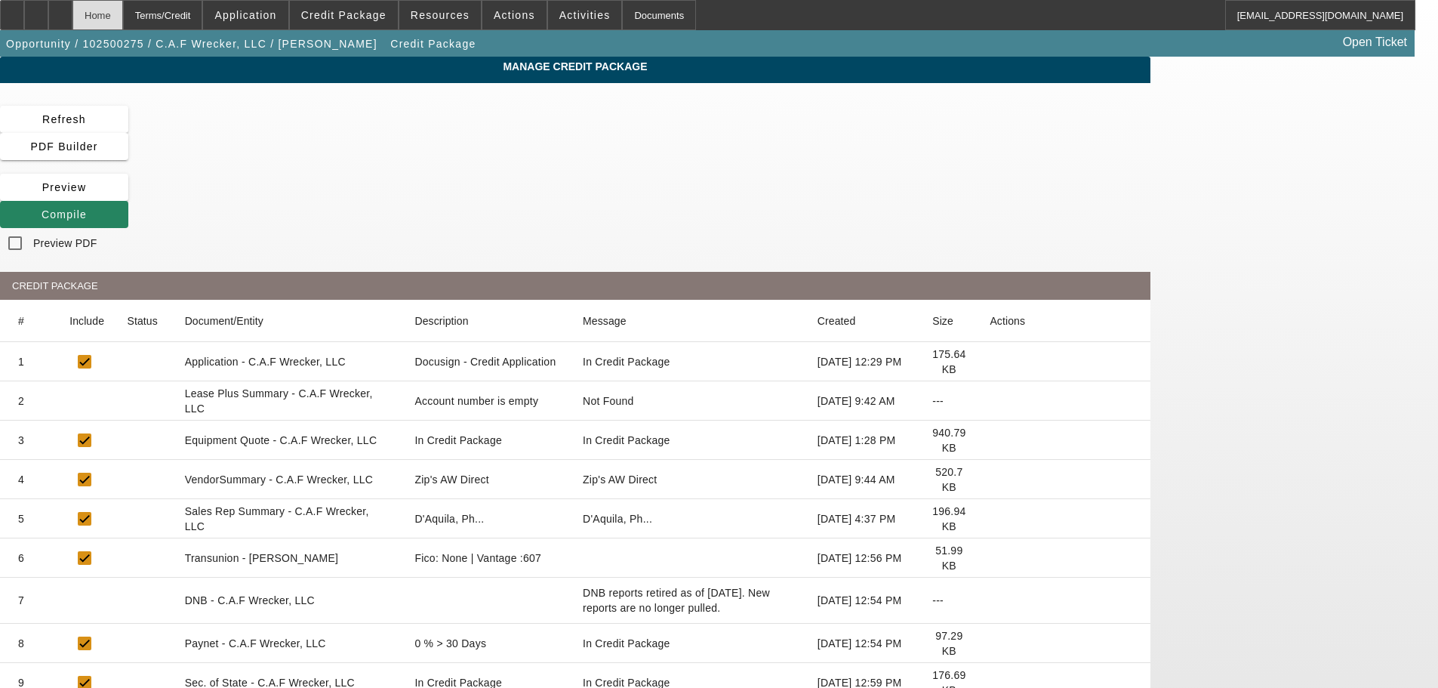
click at [123, 14] on div "Home" at bounding box center [97, 15] width 51 height 30
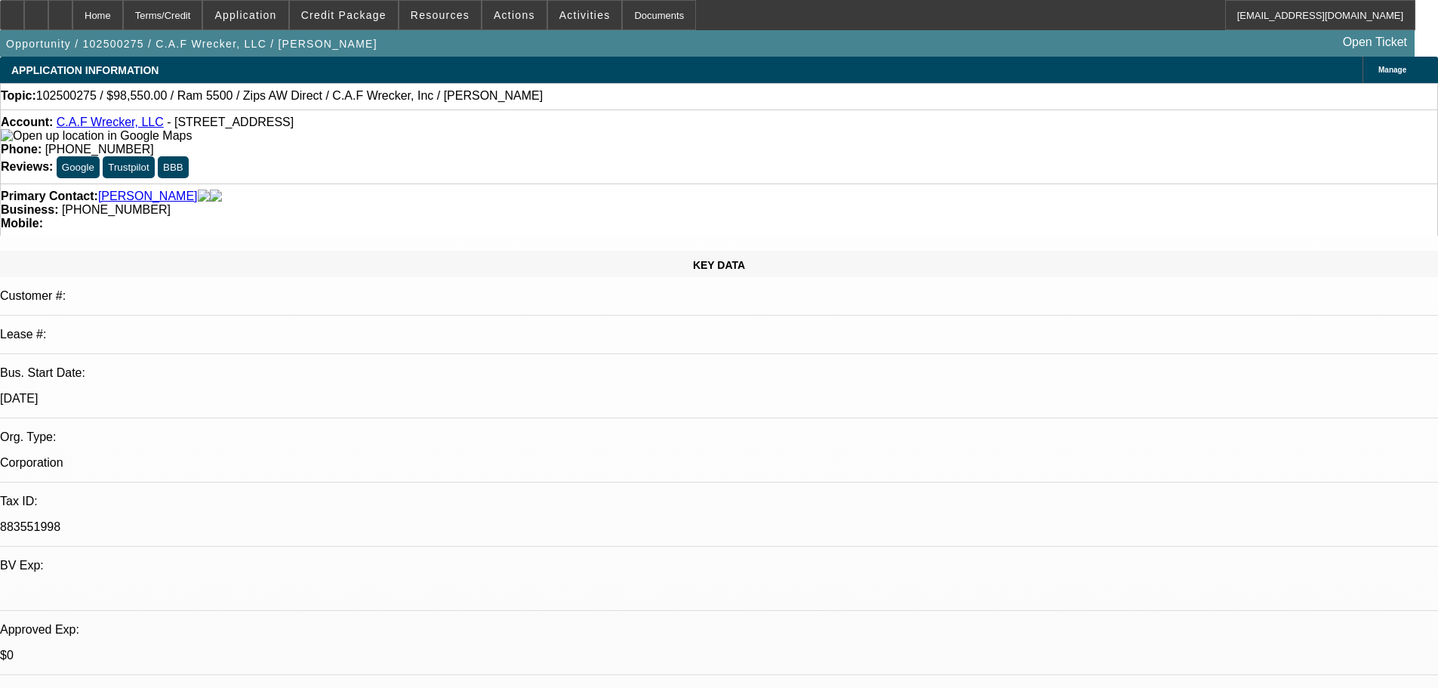
select select "0.1"
select select "2"
select select "0"
select select "6"
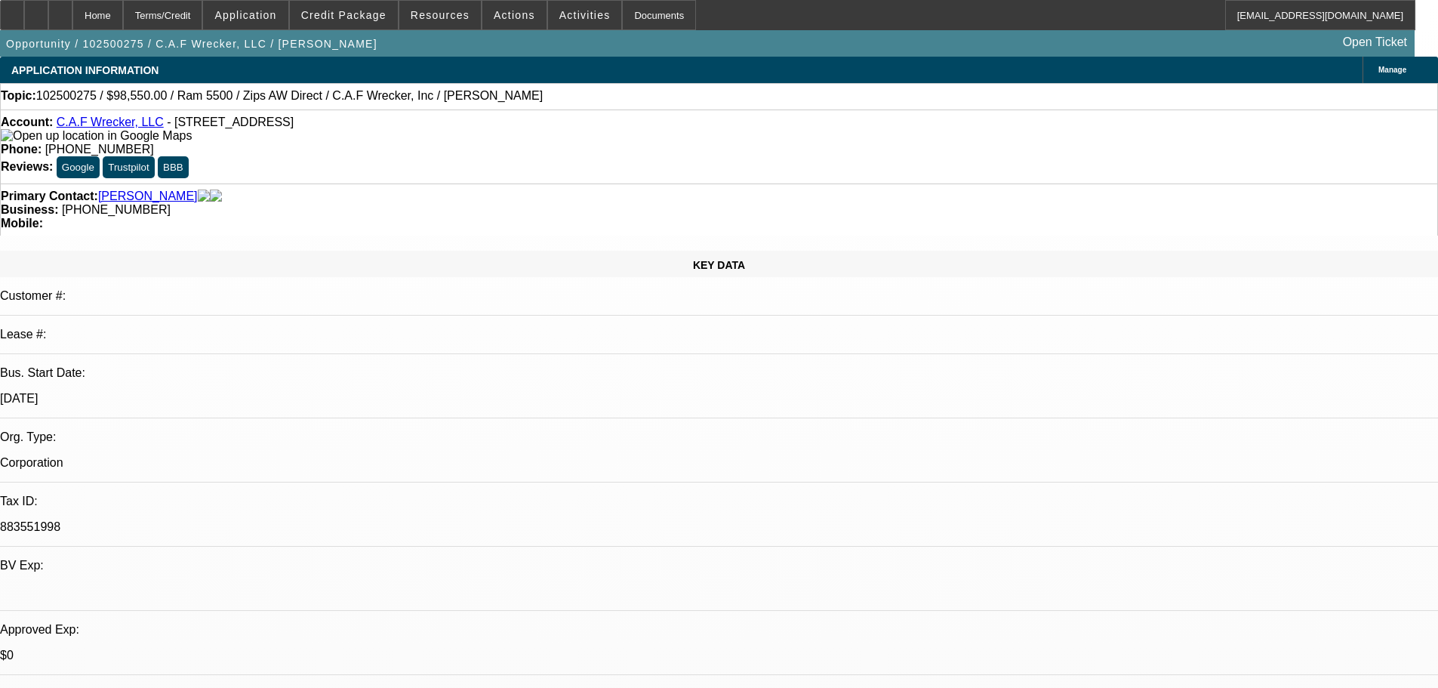
select select "0.1"
select select "2"
select select "0"
select select "6"
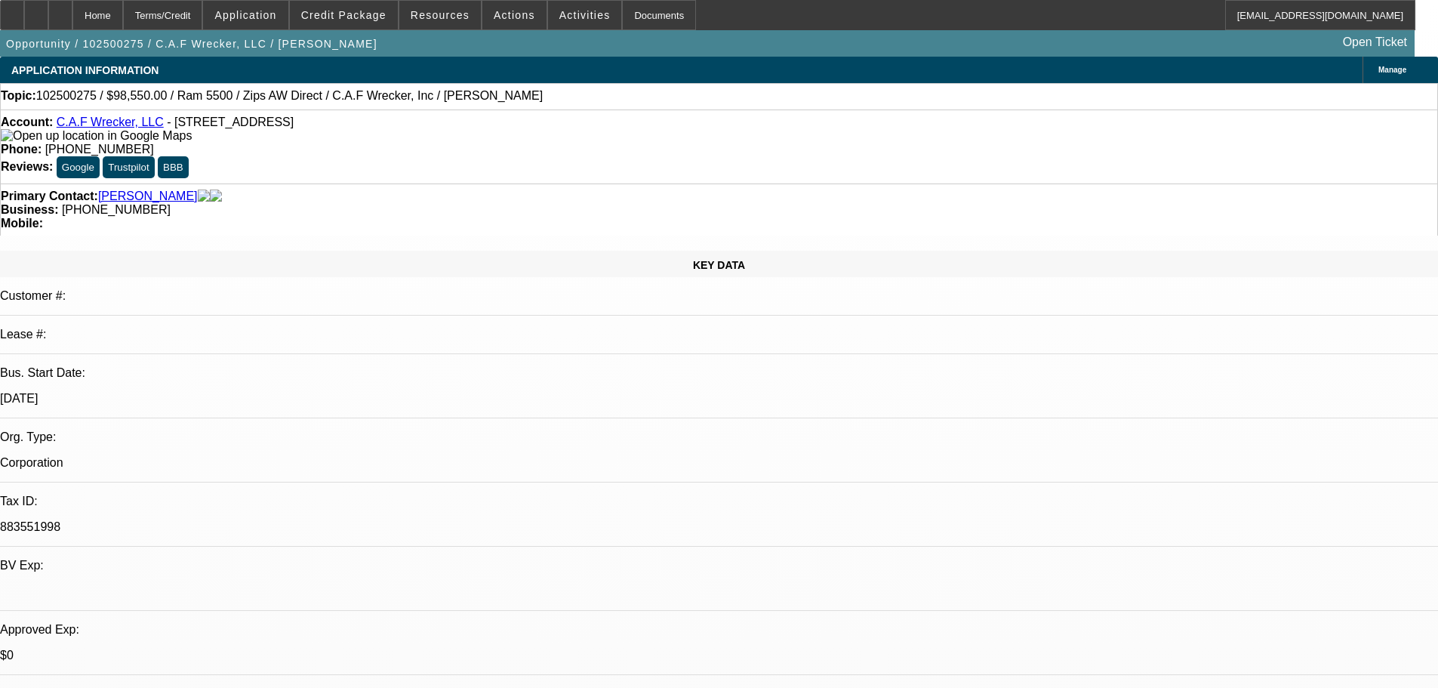
select select "0"
select select "6"
click at [120, 132] on div "Account: C.A.F Wrecker, LLC - [STREET_ADDRESS]" at bounding box center [719, 129] width 1437 height 27
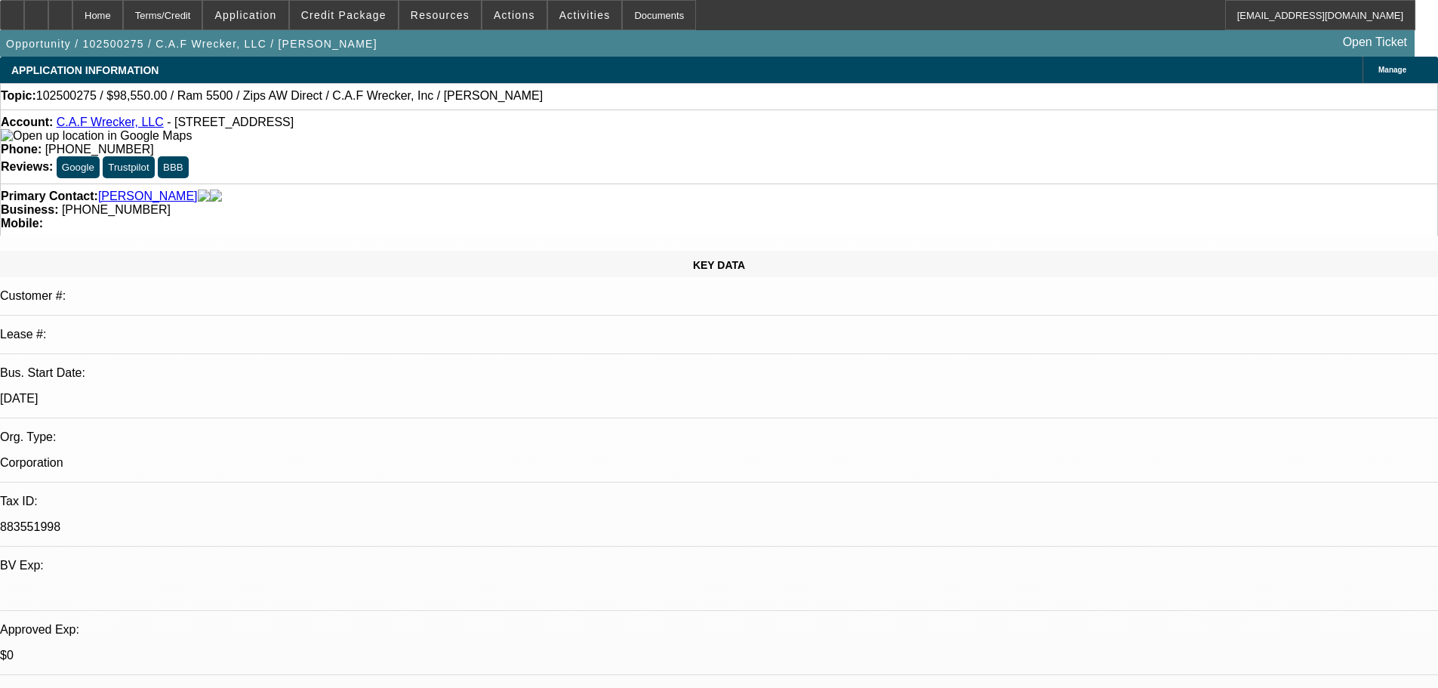
click at [120, 128] on link "C.A.F Wrecker, LLC" at bounding box center [110, 122] width 107 height 13
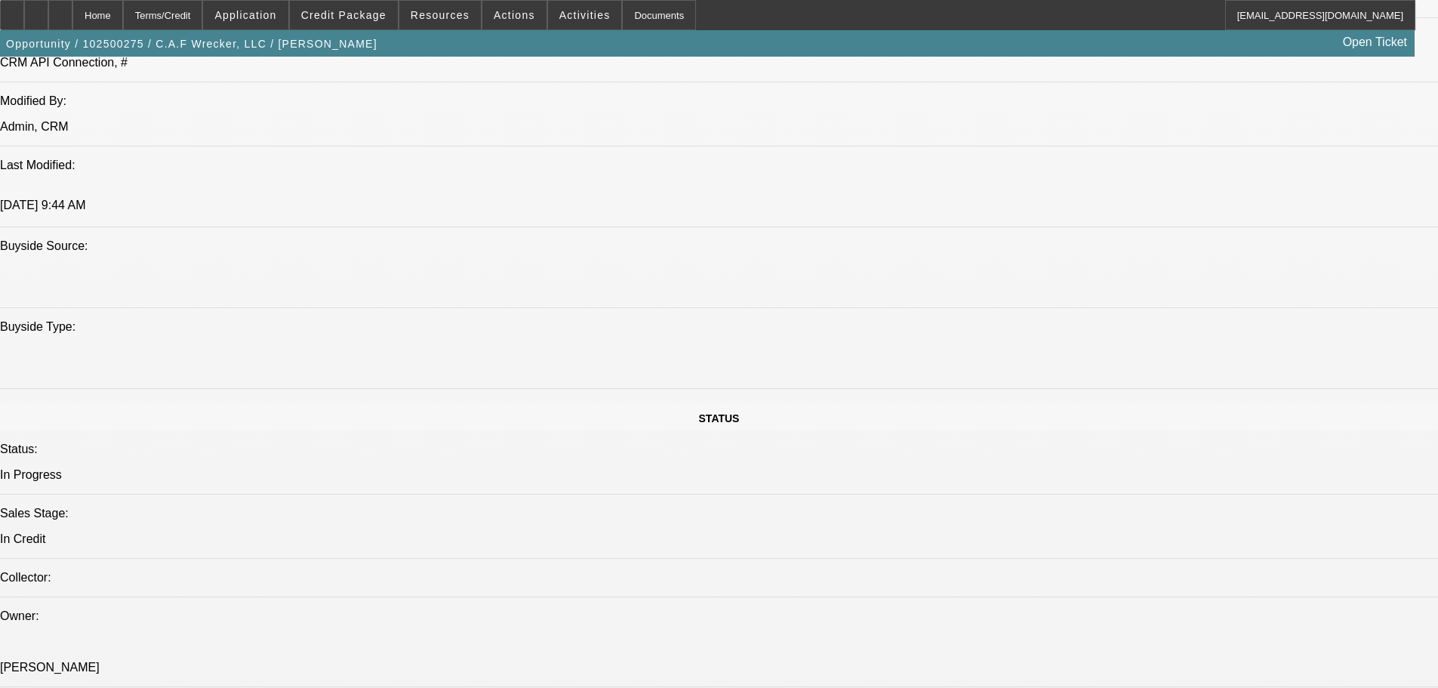
scroll to position [1208, 0]
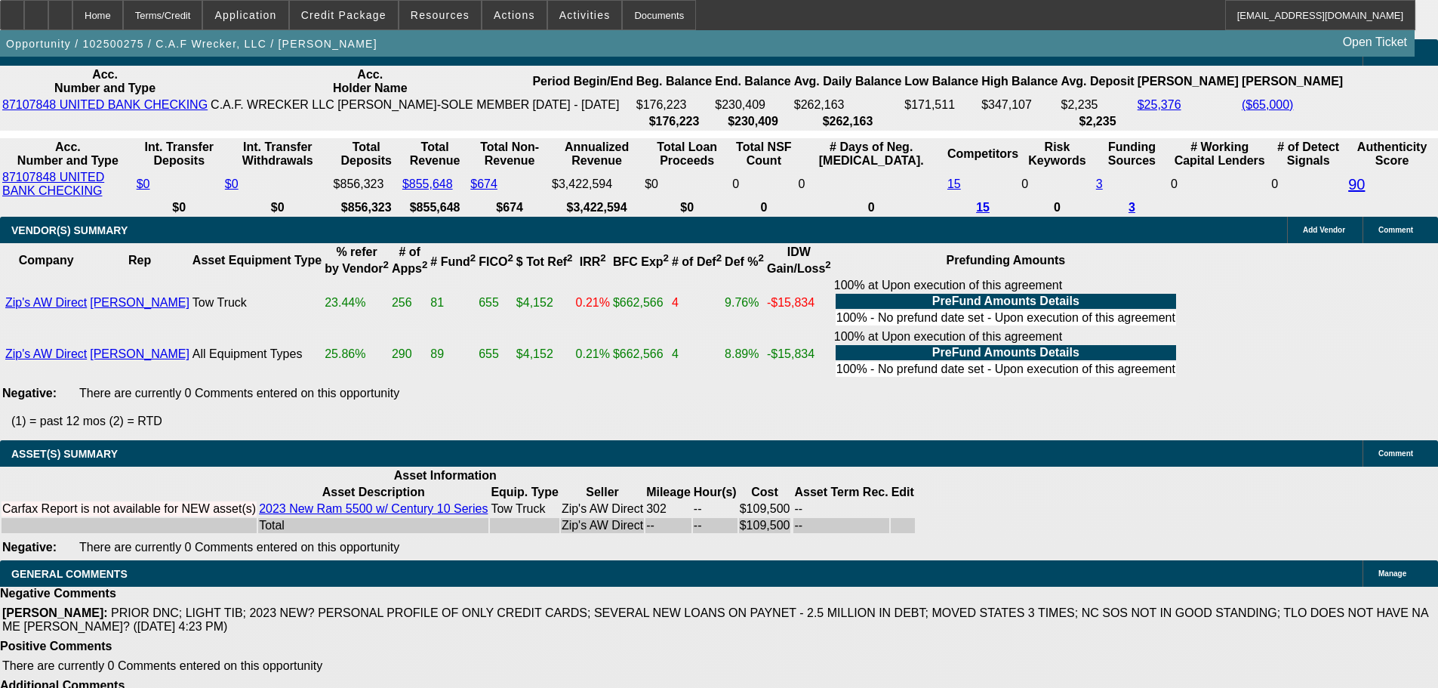
scroll to position [2906, 0]
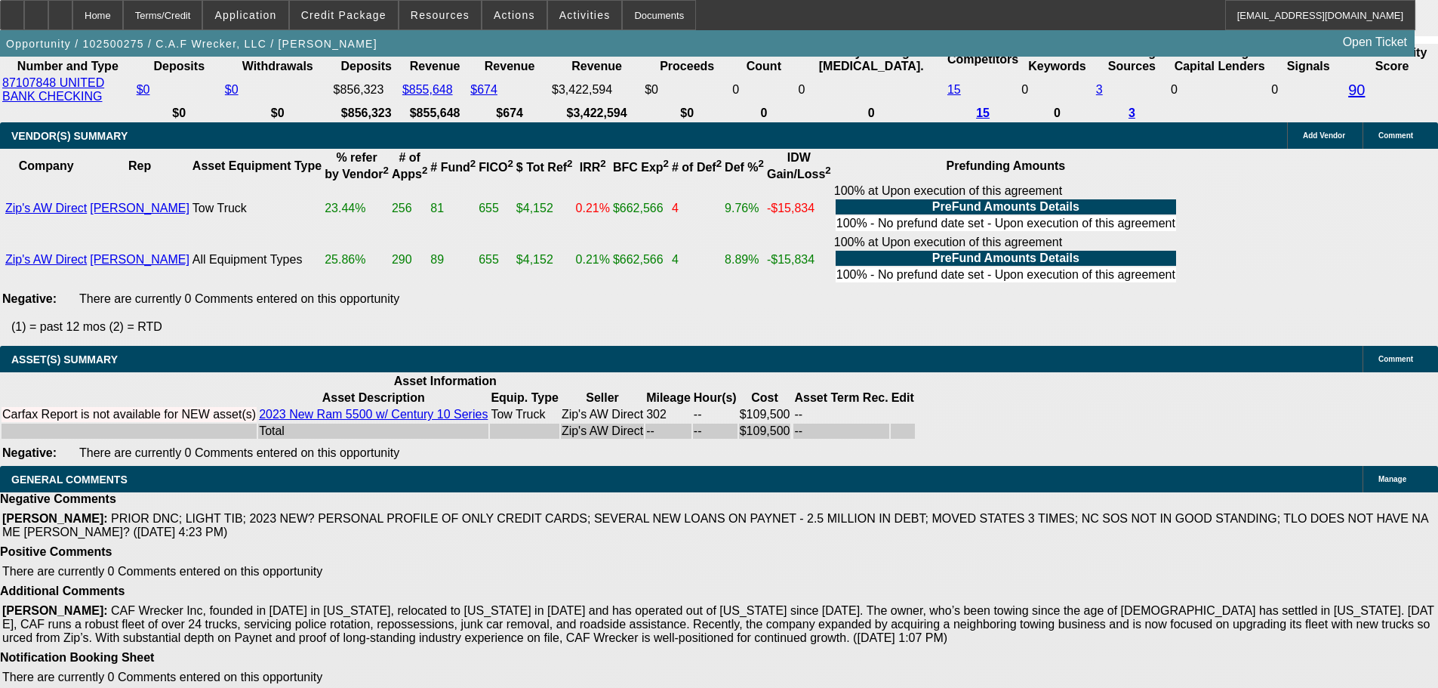
select select "5"
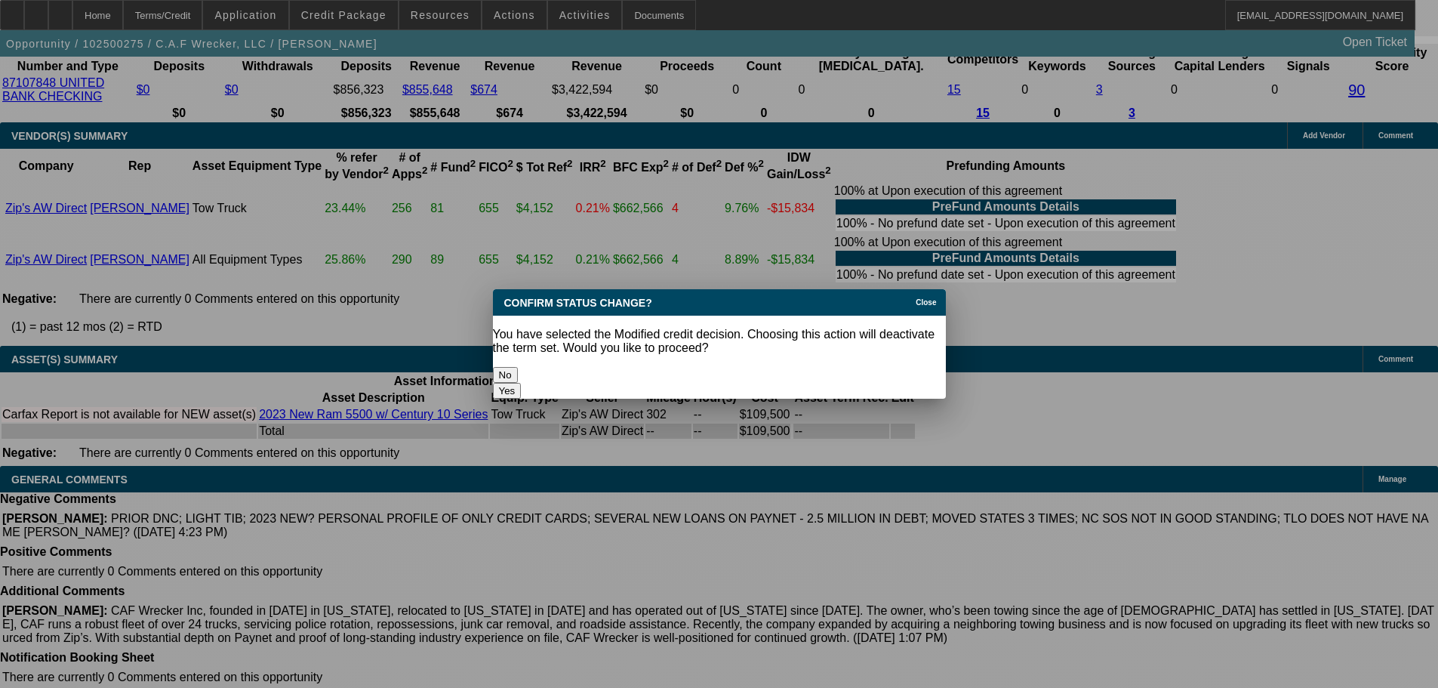
scroll to position [0, 0]
click at [522, 383] on button "Yes" at bounding box center [507, 391] width 29 height 16
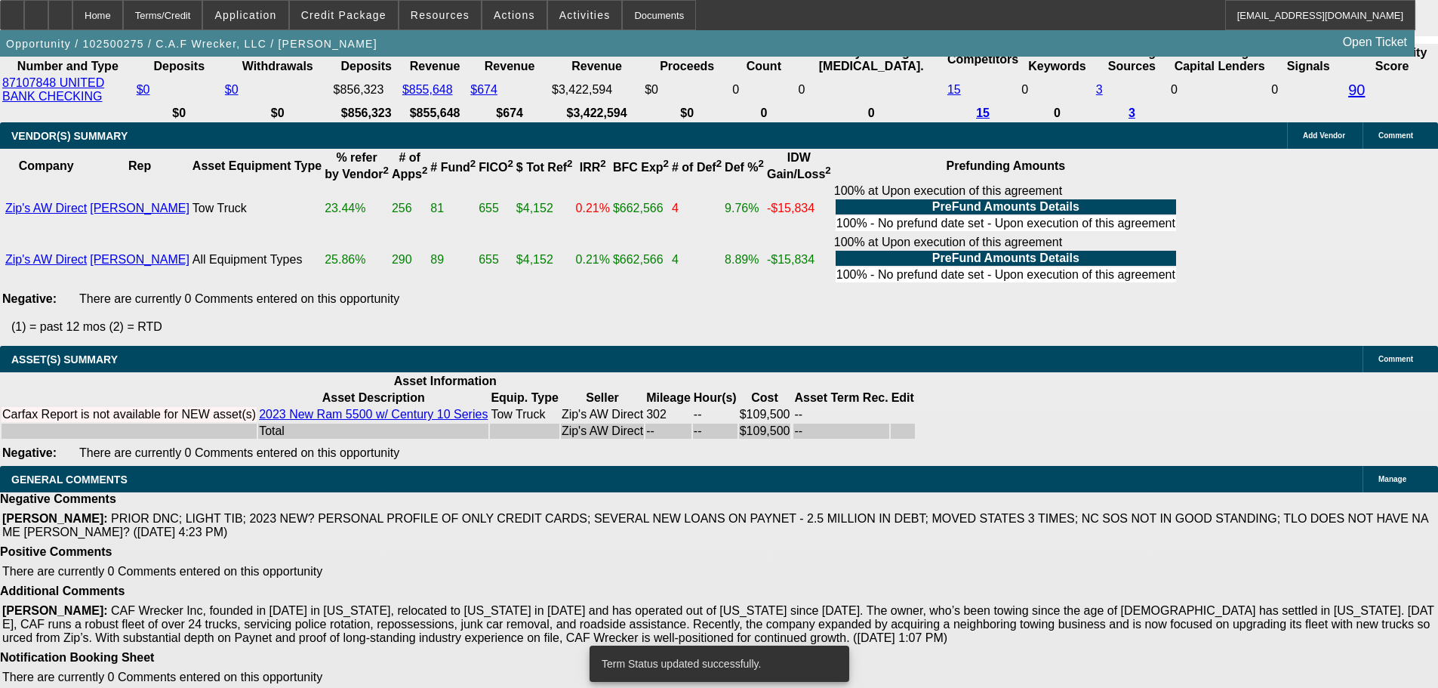
scroll to position [2873, 0]
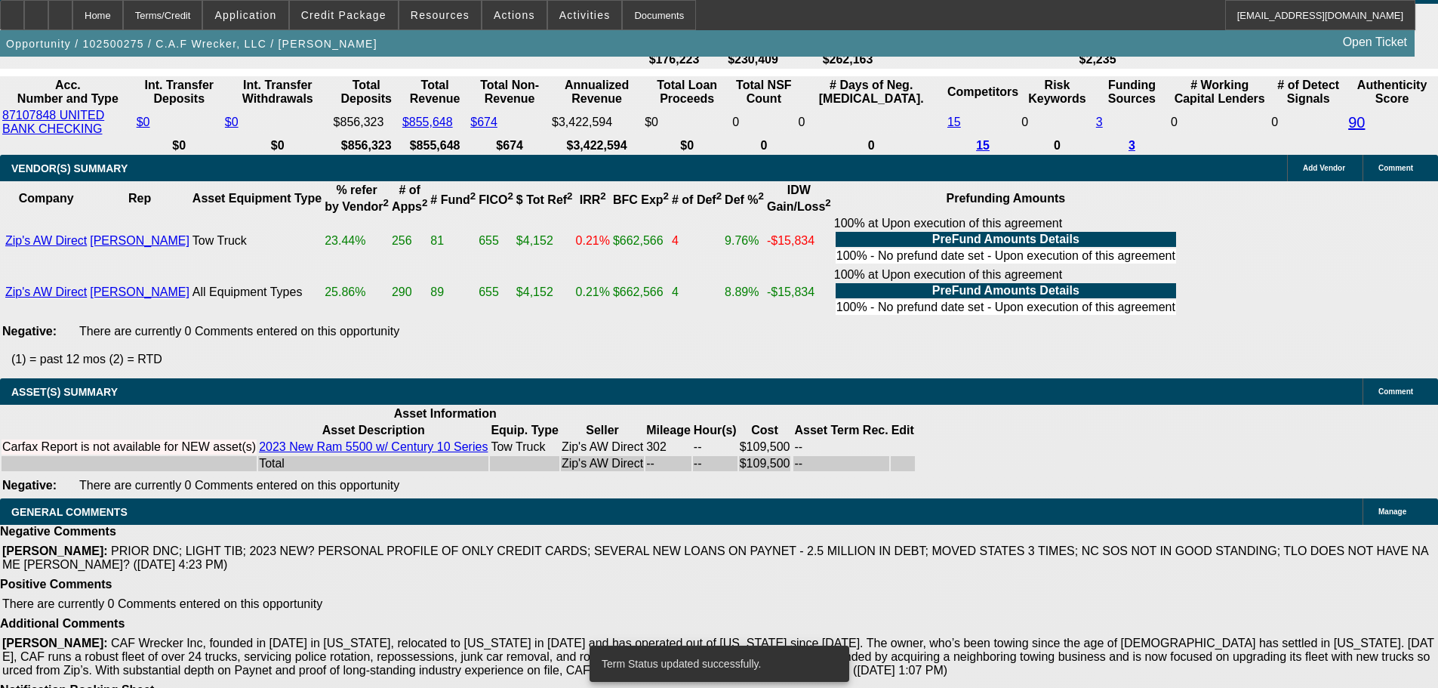
select select "0.1"
select select "2"
select select "0"
select select "6"
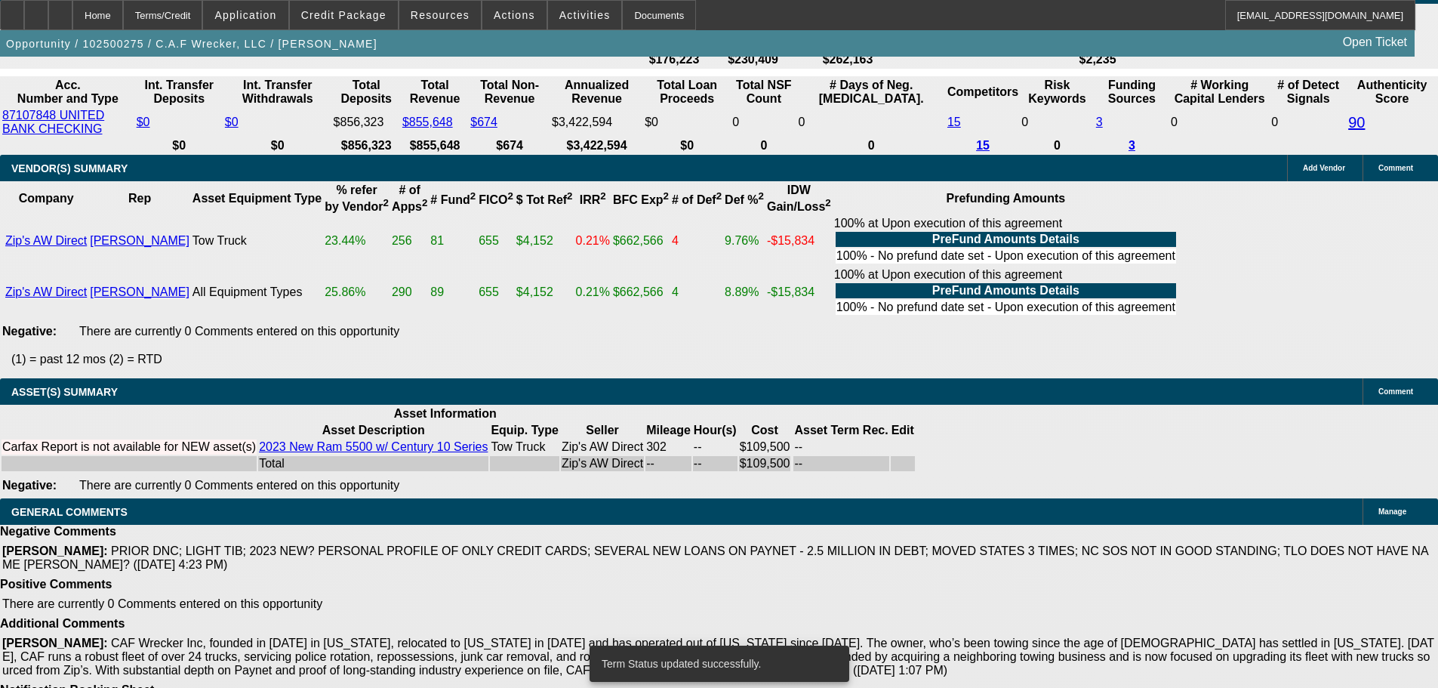
select select "0.1"
select select "2"
select select "0"
select select "6"
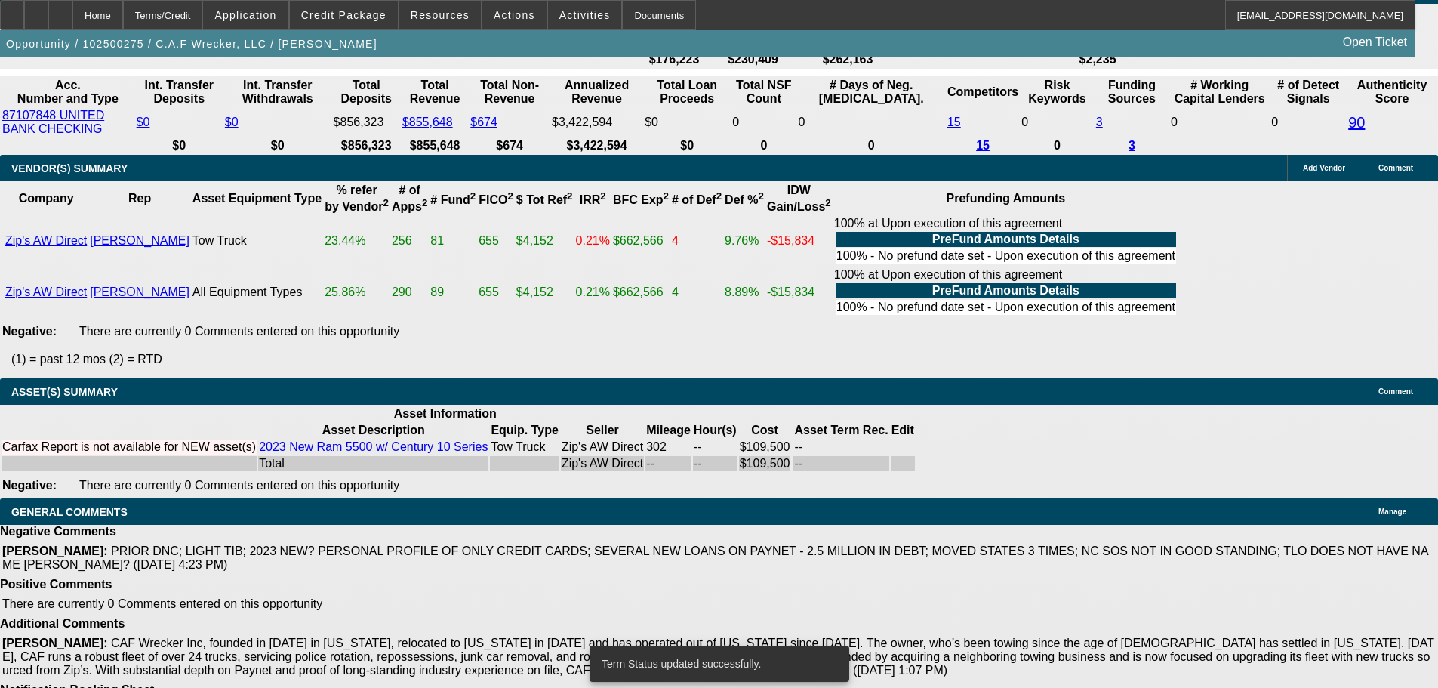
select select "0.1"
select select "2"
select select "0"
select select "6"
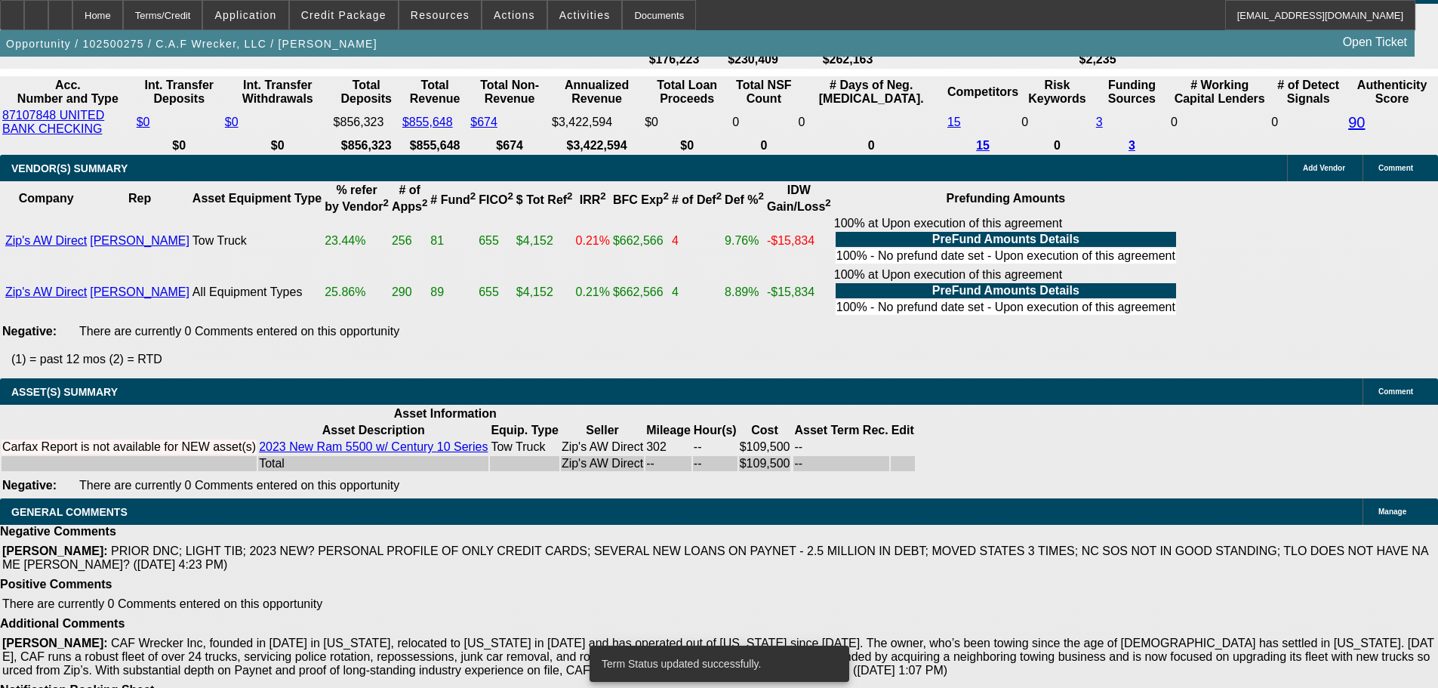
select select "0"
select select "6"
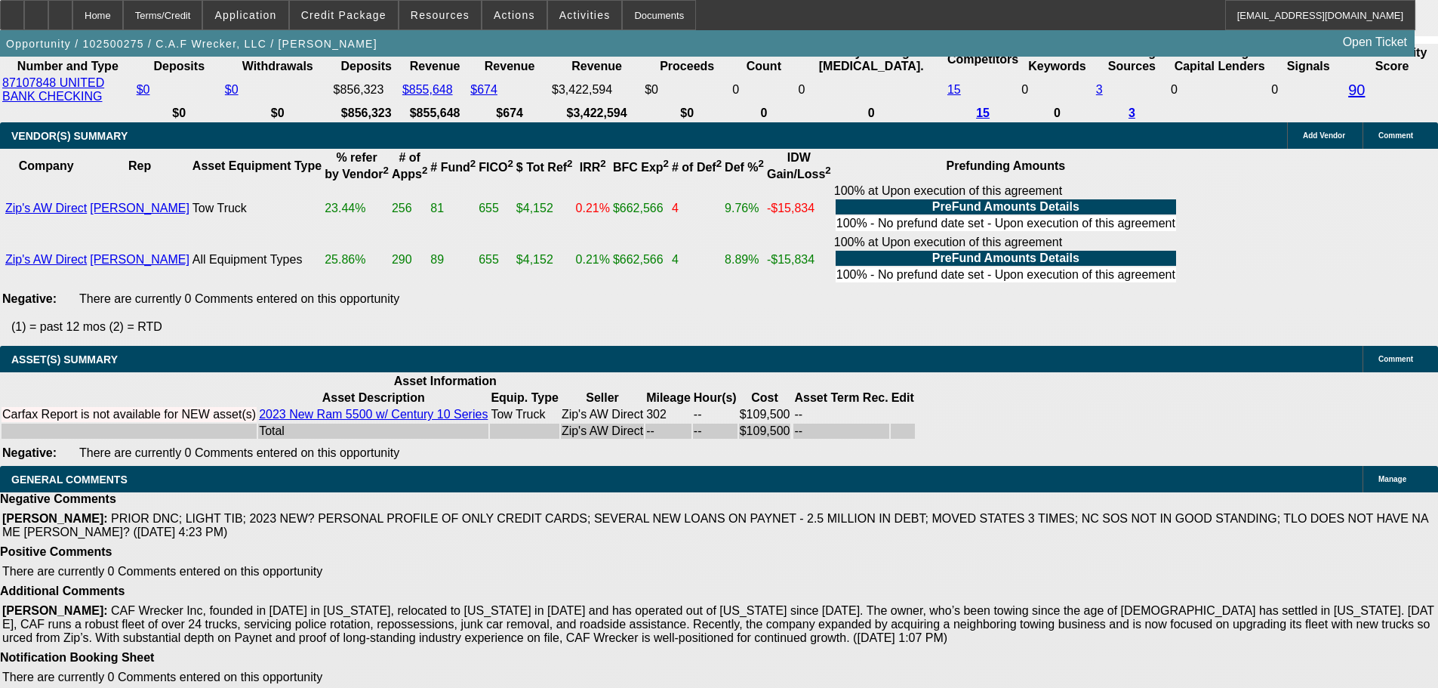
paste textarea "STARTUP; -01 DEAL RECENTLY STARTED, ONLY 3 PAYMENTS MADE; NON TITLED DEFAULT LE…"
type textarea "STARTUP; -01 DEAL RECENTLY STARTED, ONLY 3 PAYMENTS MADE; NON TITLED DEFAULT LE…"
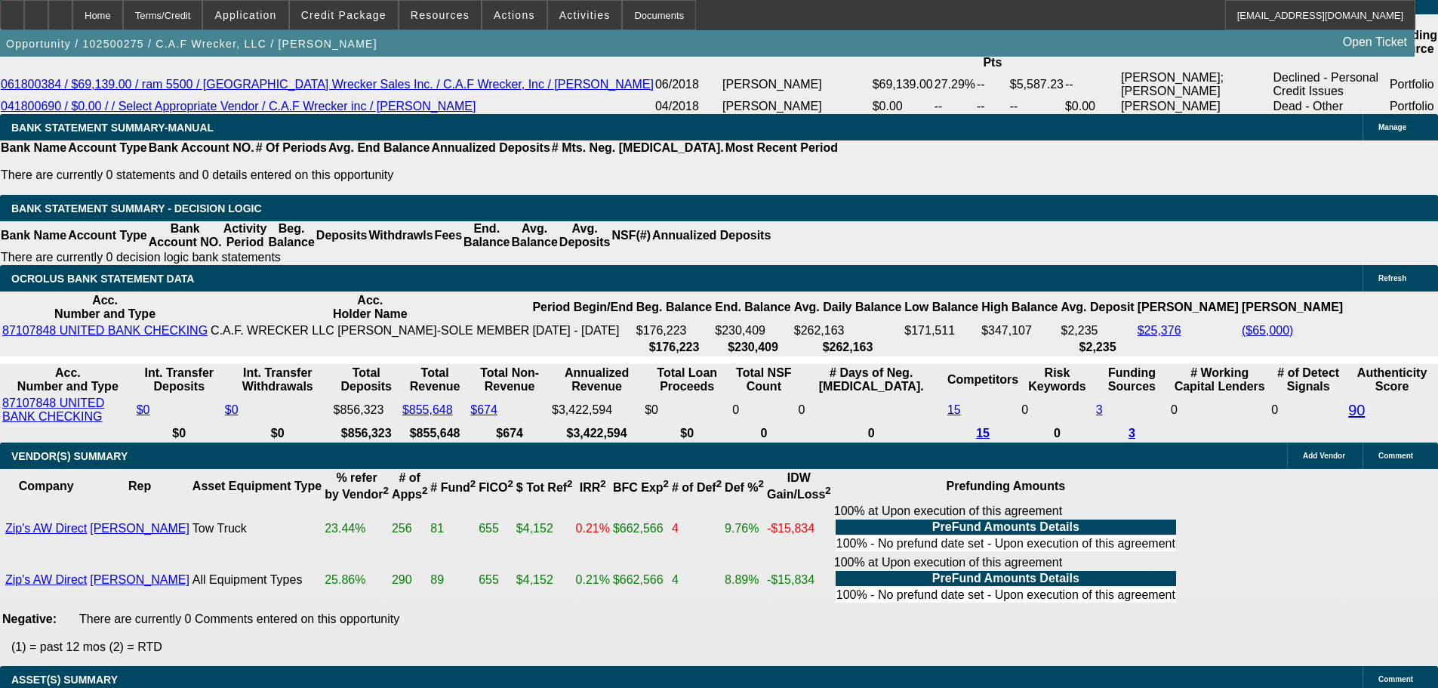
scroll to position [2420, 0]
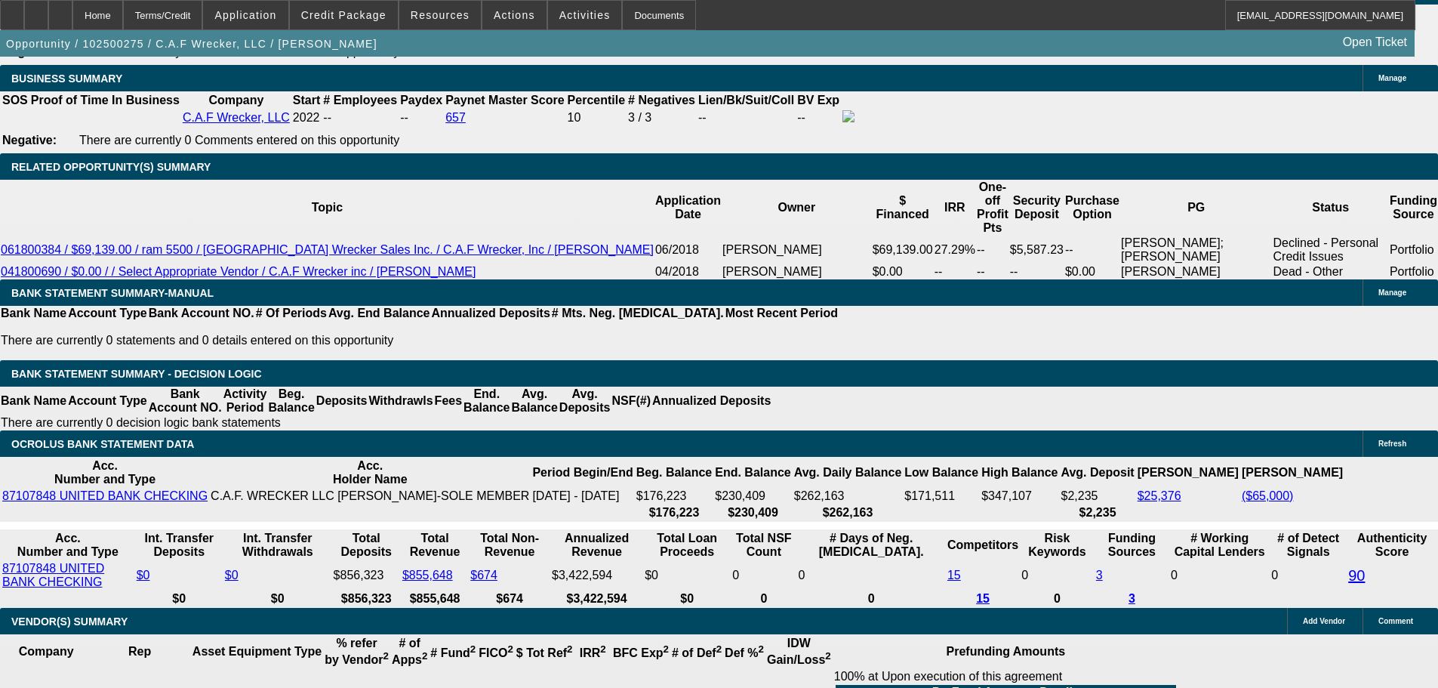
drag, startPoint x: 225, startPoint y: 374, endPoint x: 369, endPoint y: 371, distance: 144.2
type input "2"
type input "$4.00"
type input "UNKNOWN"
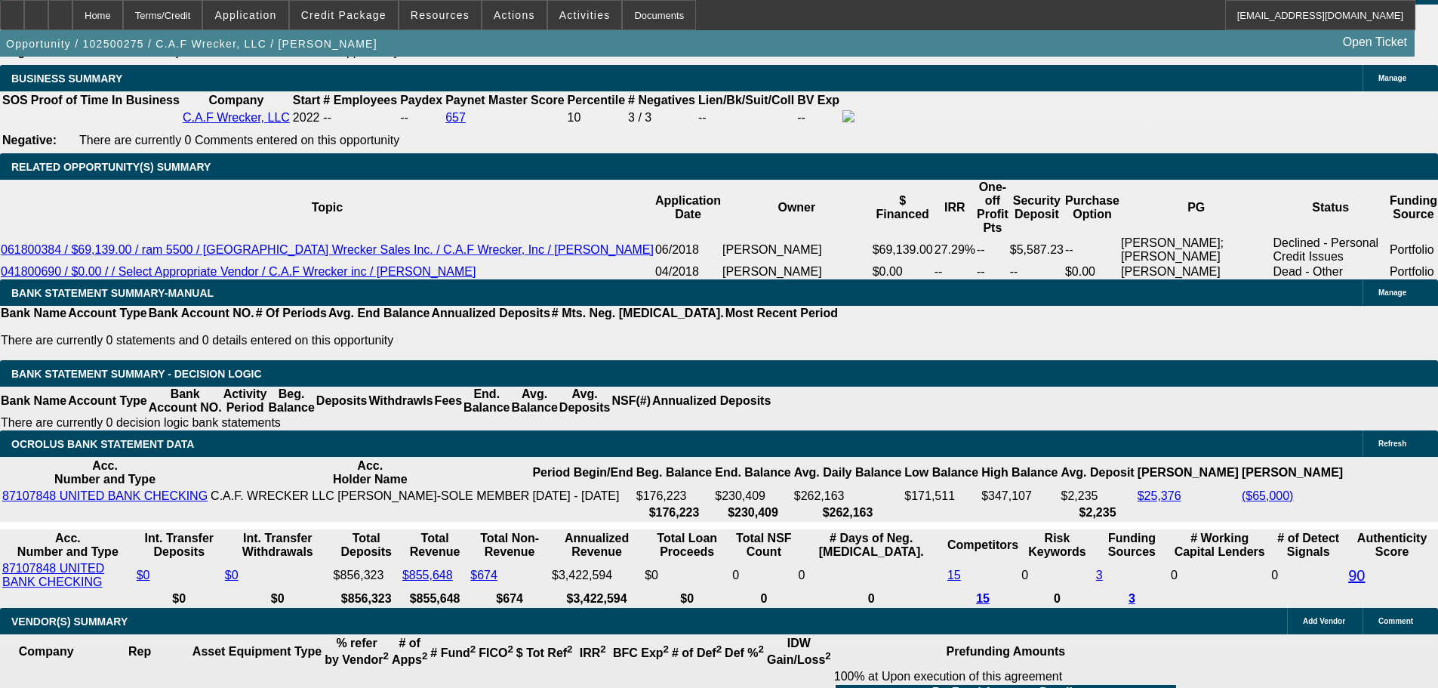
type input "2495"
type input "17.9"
type input "$4,990.00"
drag, startPoint x: 241, startPoint y: 381, endPoint x: 390, endPoint y: 367, distance: 150.2
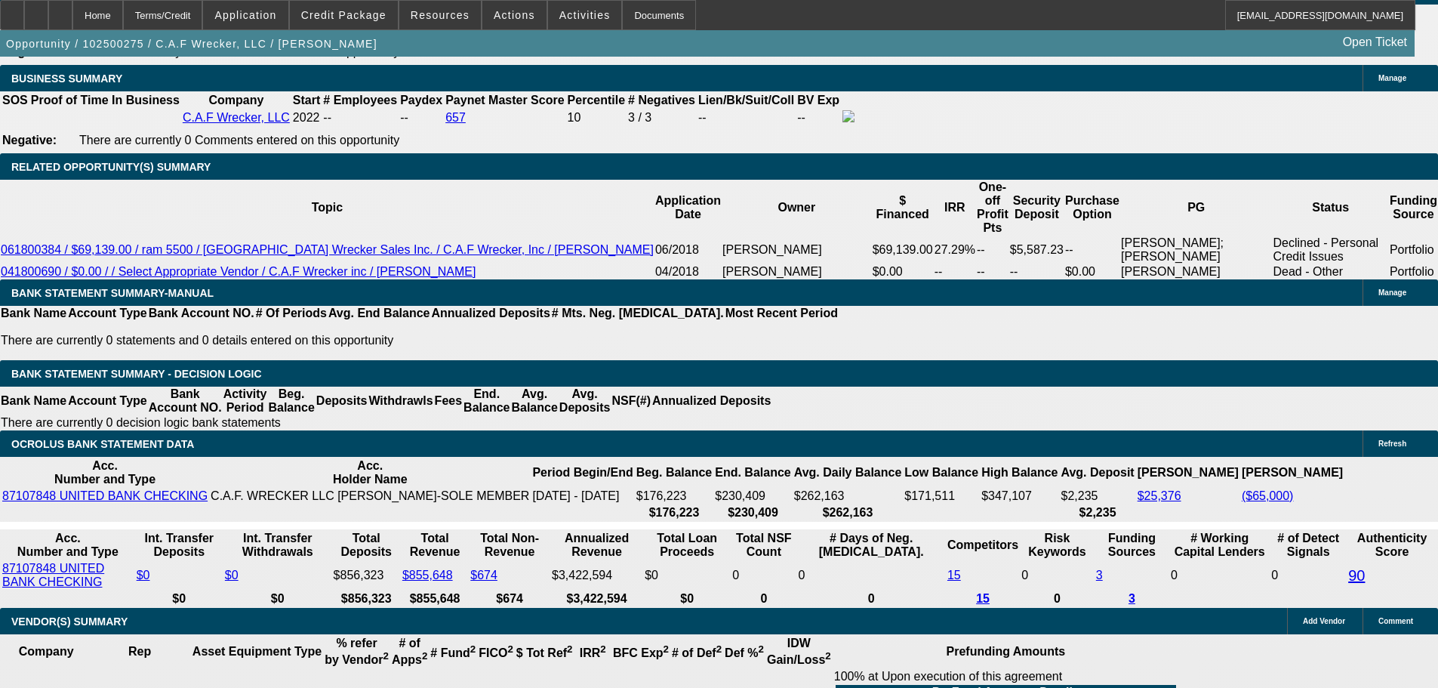
drag, startPoint x: 232, startPoint y: 369, endPoint x: 374, endPoint y: 368, distance: 142.7
type input "25"
type input "$50.00"
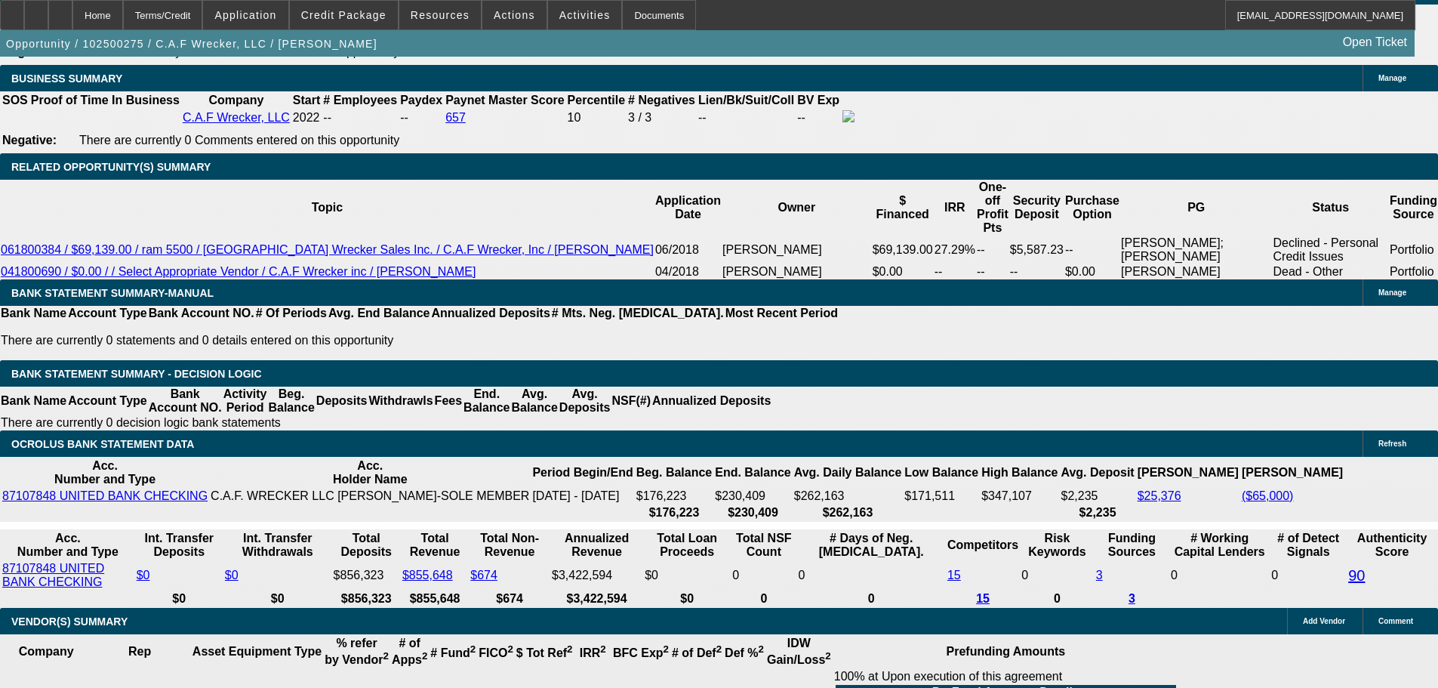
type input "2595"
type input "19.7"
type input "$5,190.00"
type input "$2,595.00"
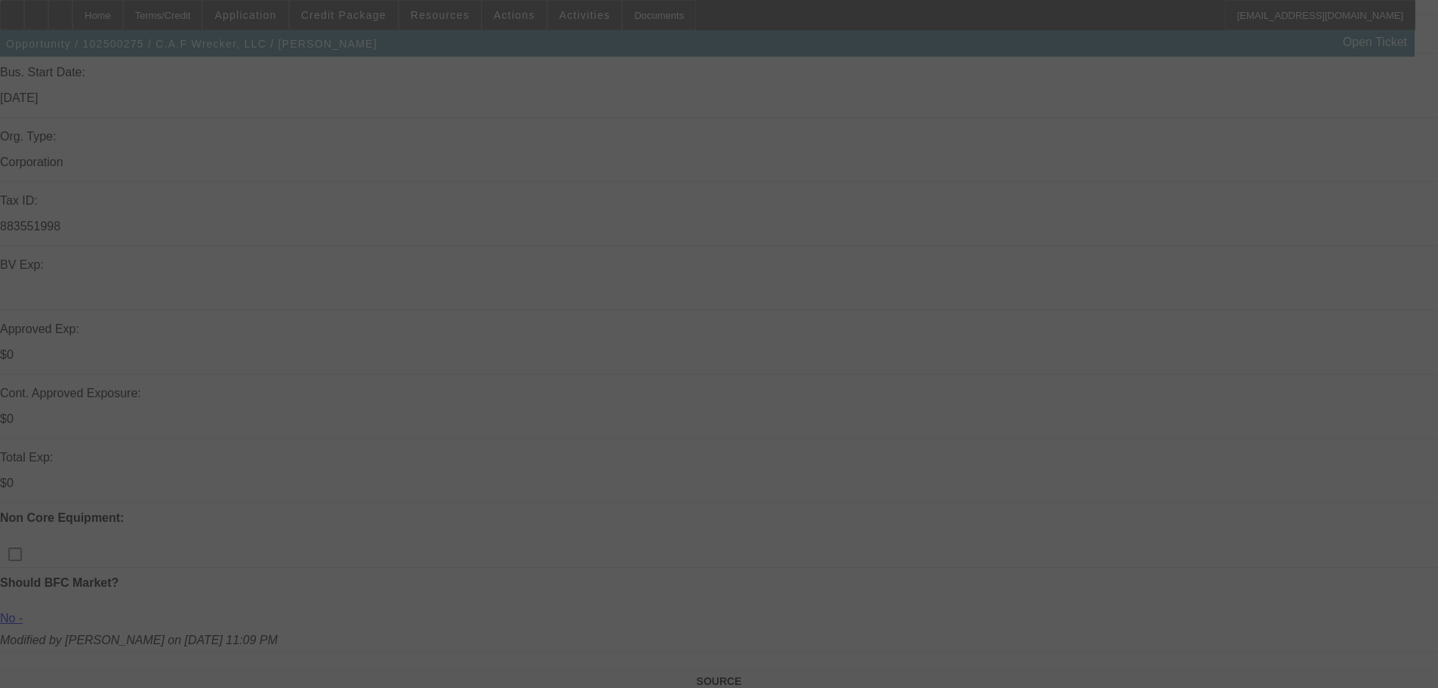
scroll to position [156, 0]
select select "0.1"
select select "2"
select select "0"
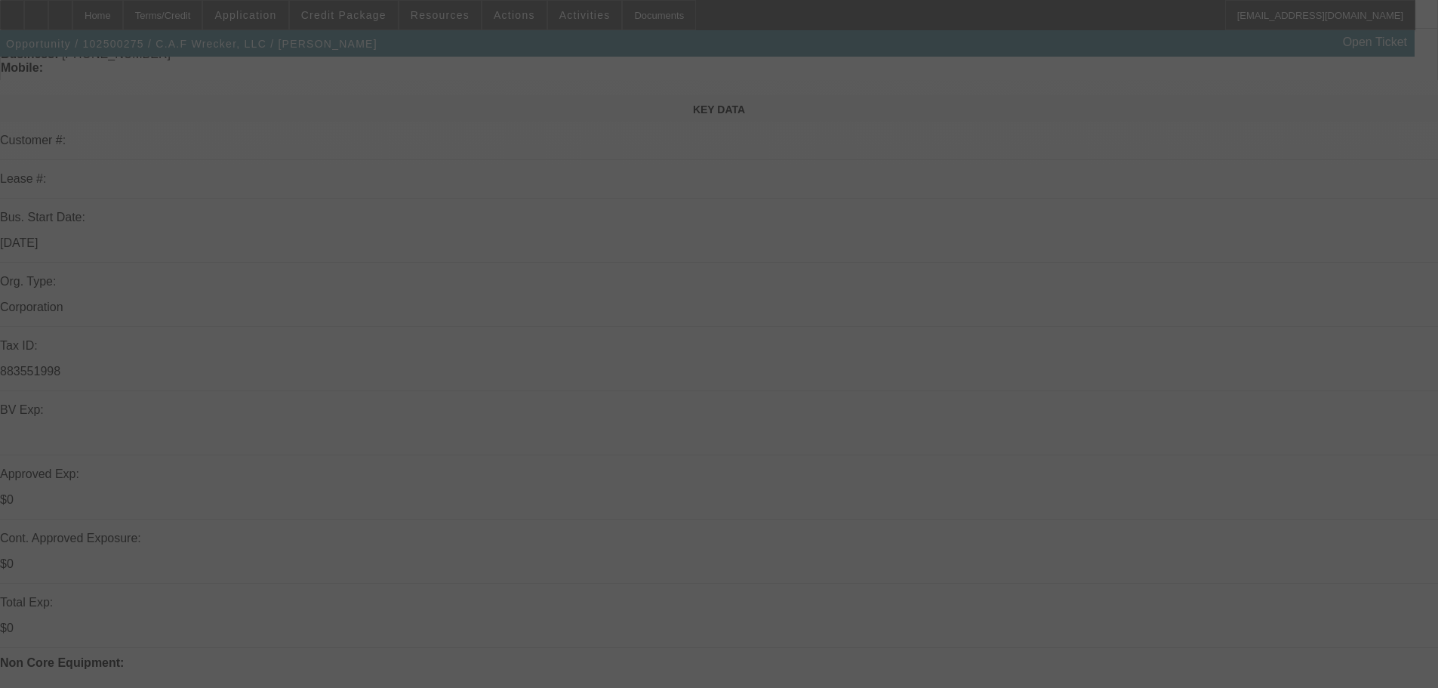
select select "6"
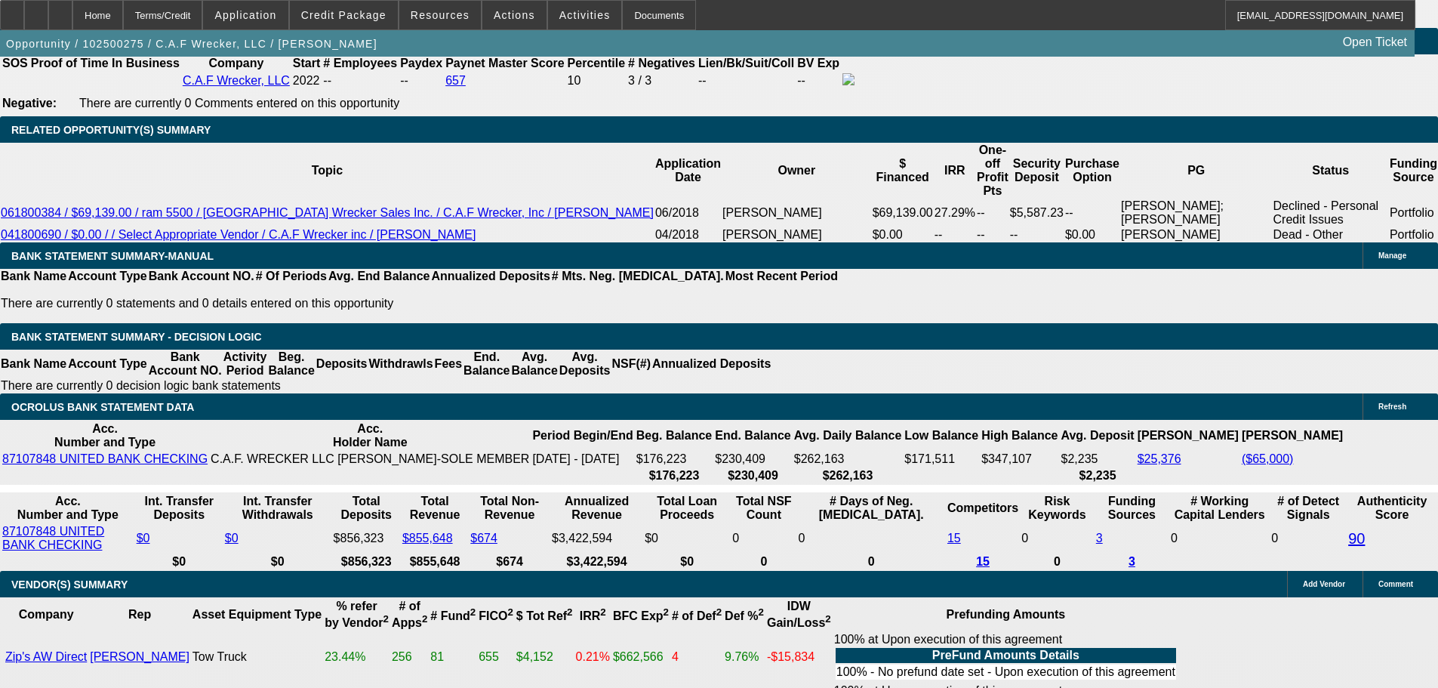
scroll to position [2420, 0]
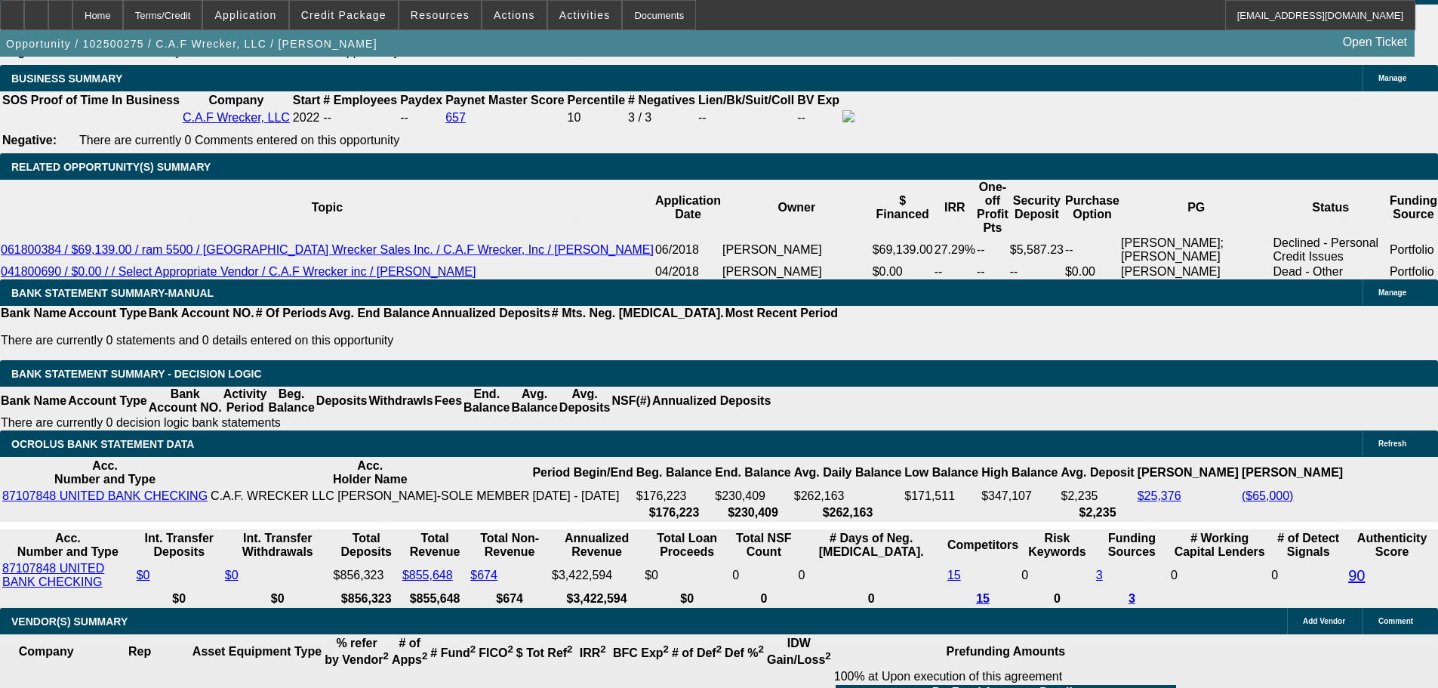
drag, startPoint x: 226, startPoint y: 372, endPoint x: 380, endPoint y: 360, distance: 153.7
type input "2550"
type input "$5,100.00"
type input "UNKNOWN"
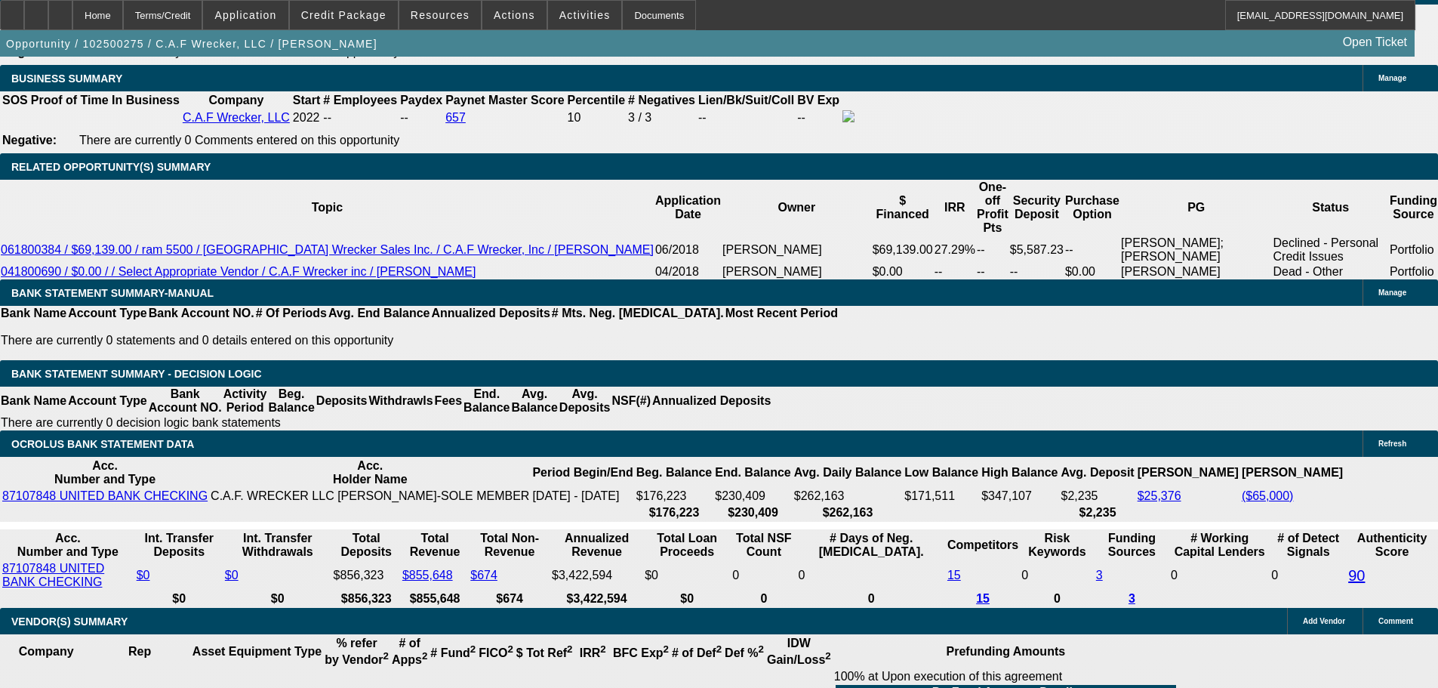
type input "18.9"
type input "$2,550.00"
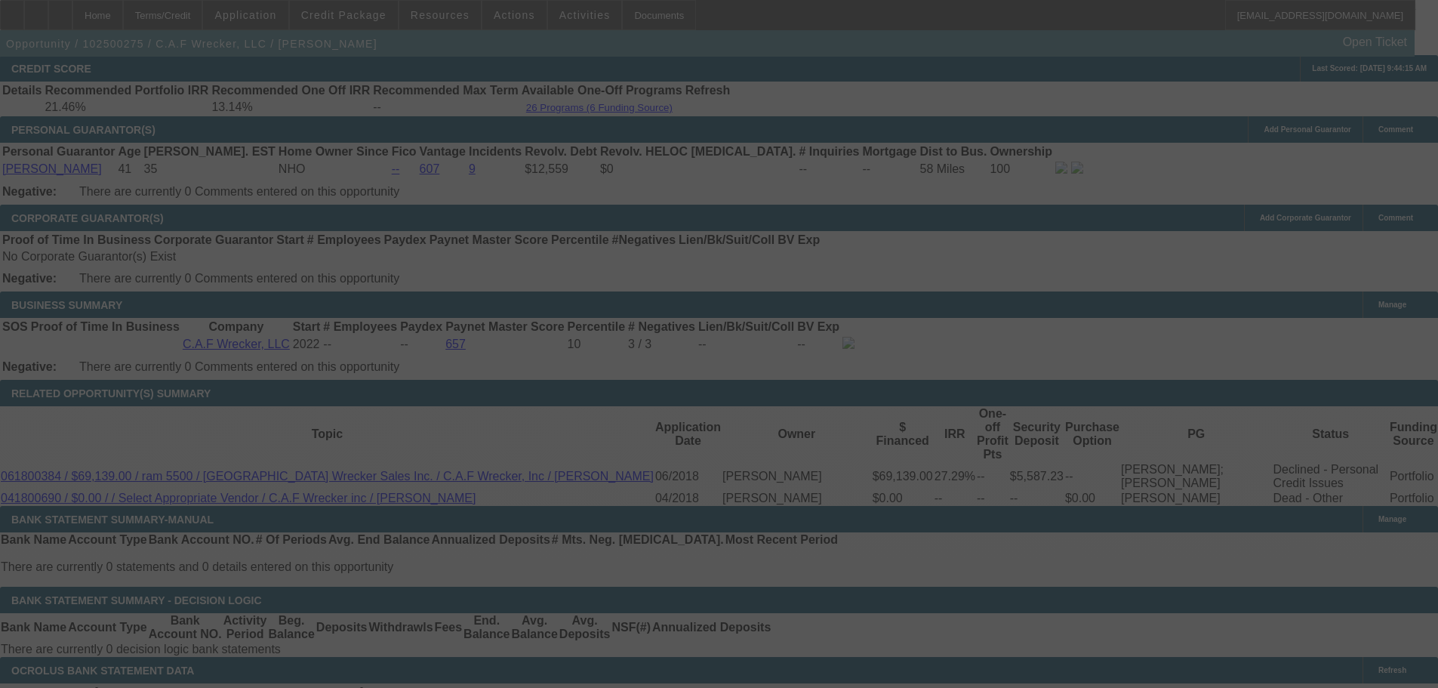
select select "0.1"
select select "2"
select select "0"
select select "6"
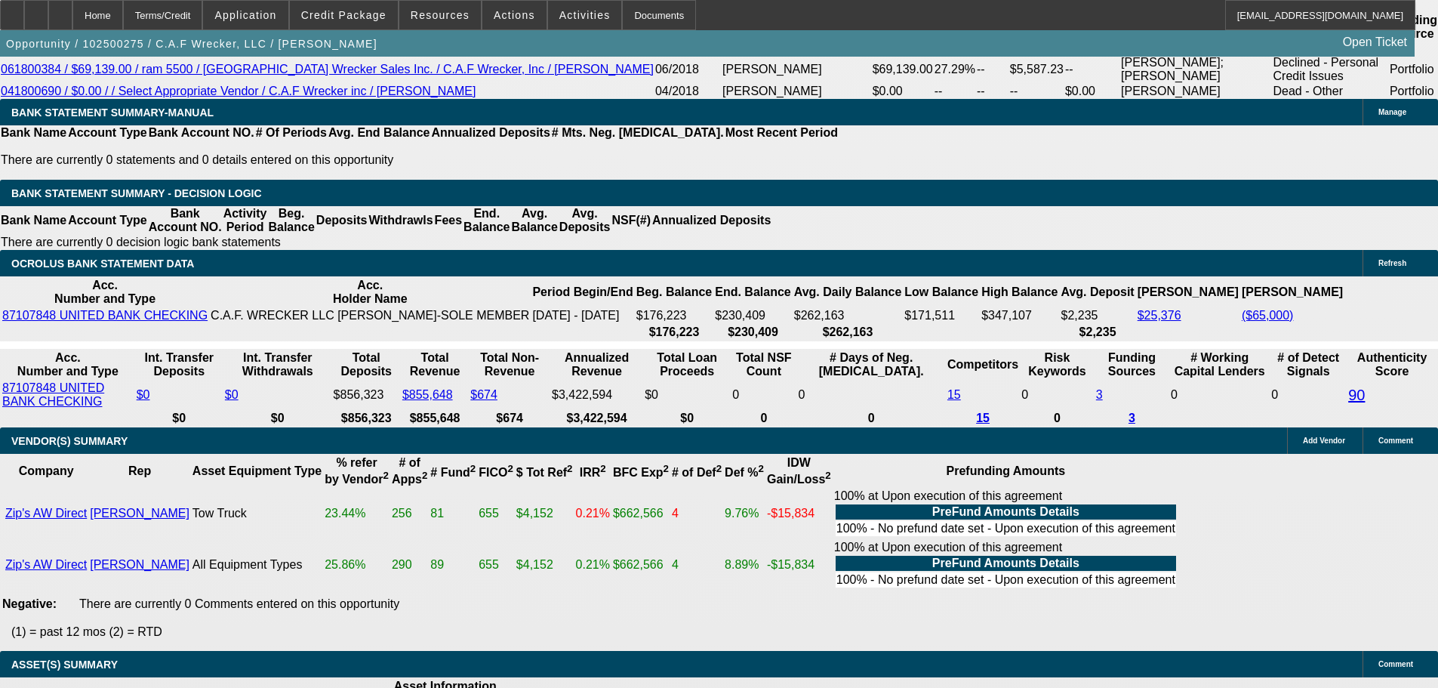
scroll to position [2907, 0]
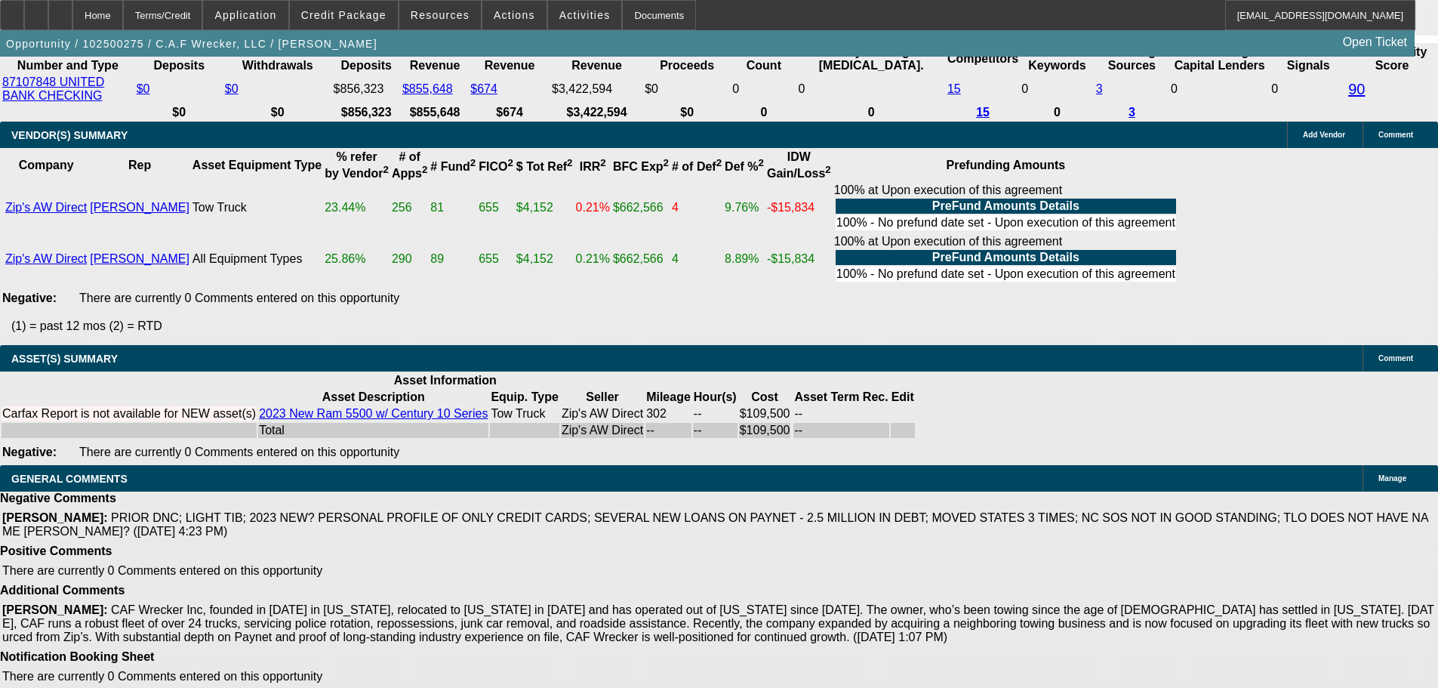
select select "3"
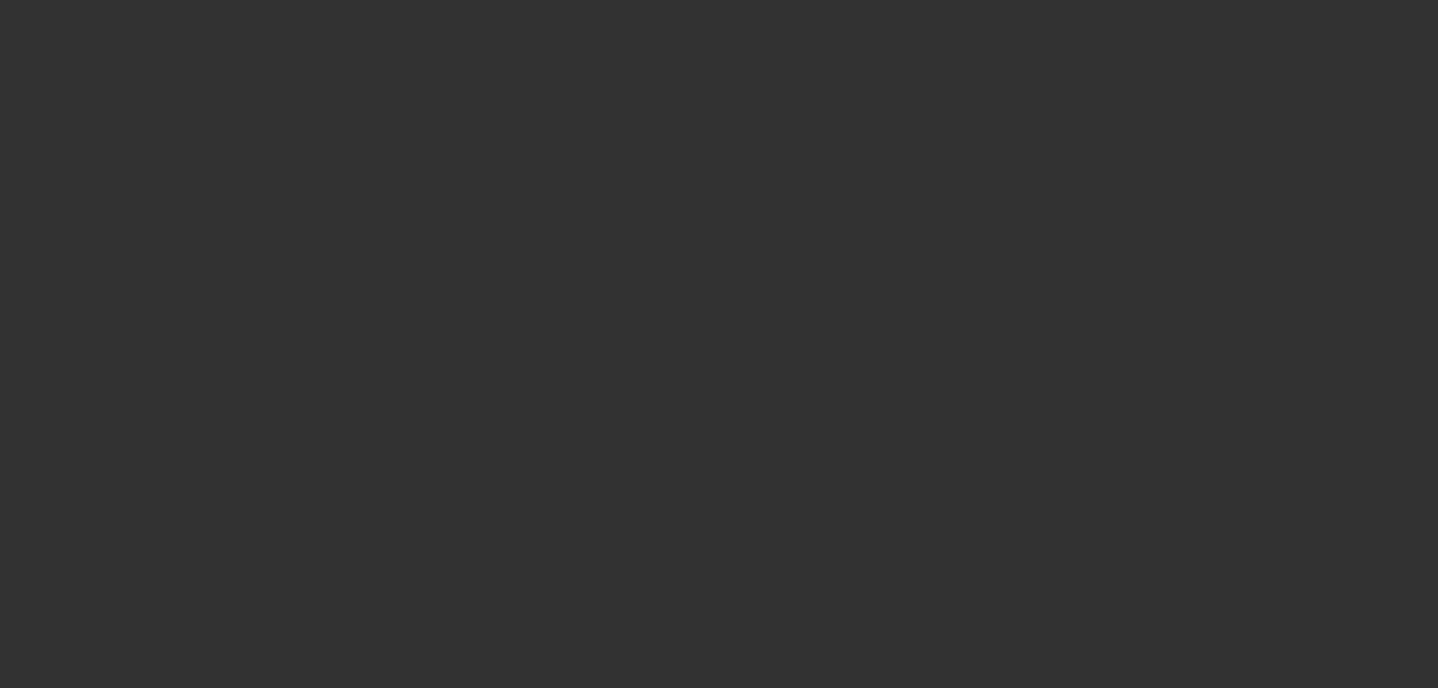
scroll to position [0, 0]
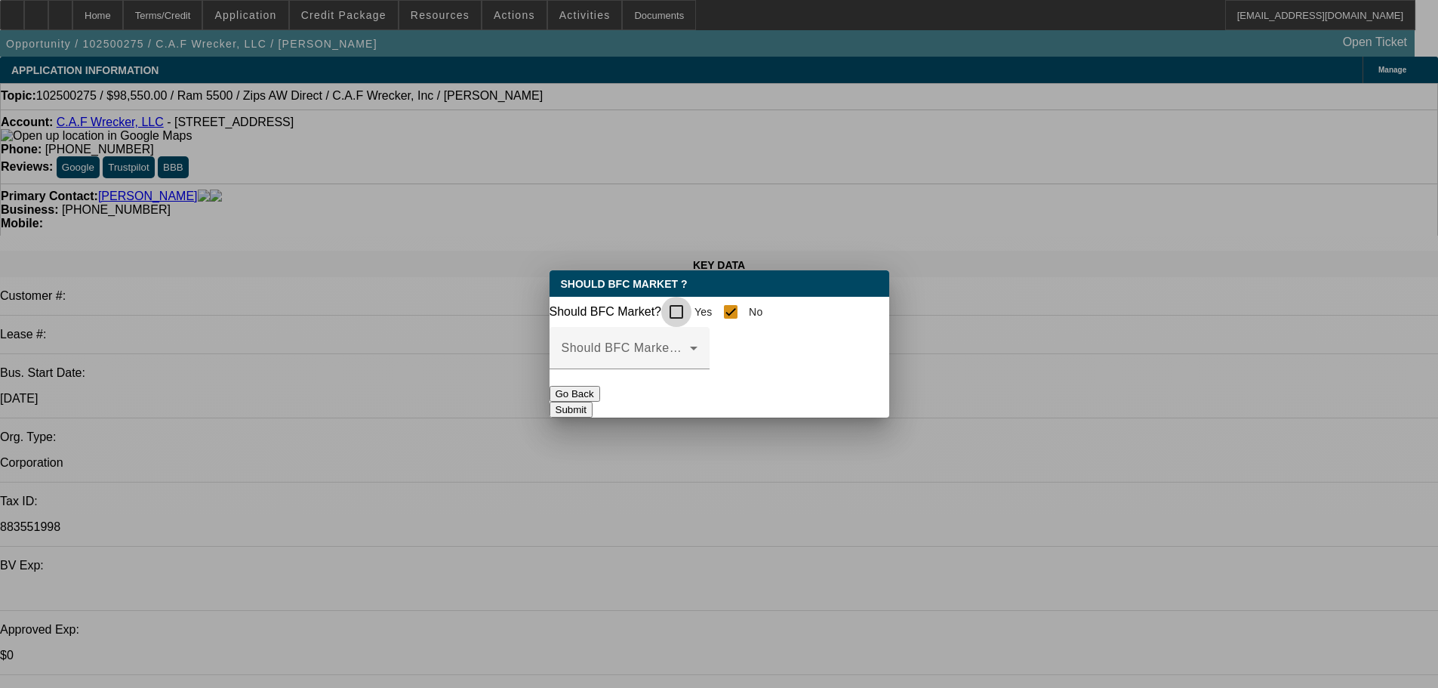
click at [683, 313] on input "Yes" at bounding box center [676, 312] width 30 height 30
checkbox input "true"
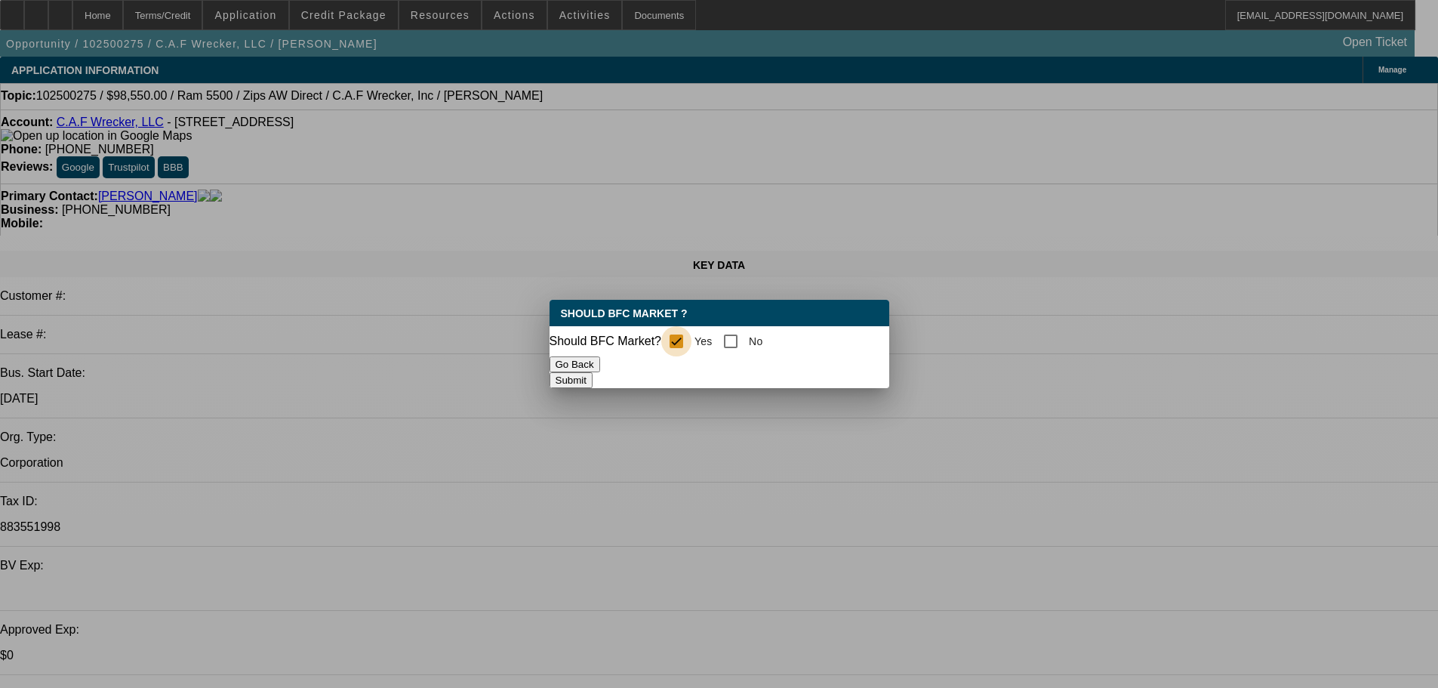
checkbox input "false"
click at [593, 381] on button "Submit" at bounding box center [571, 380] width 43 height 16
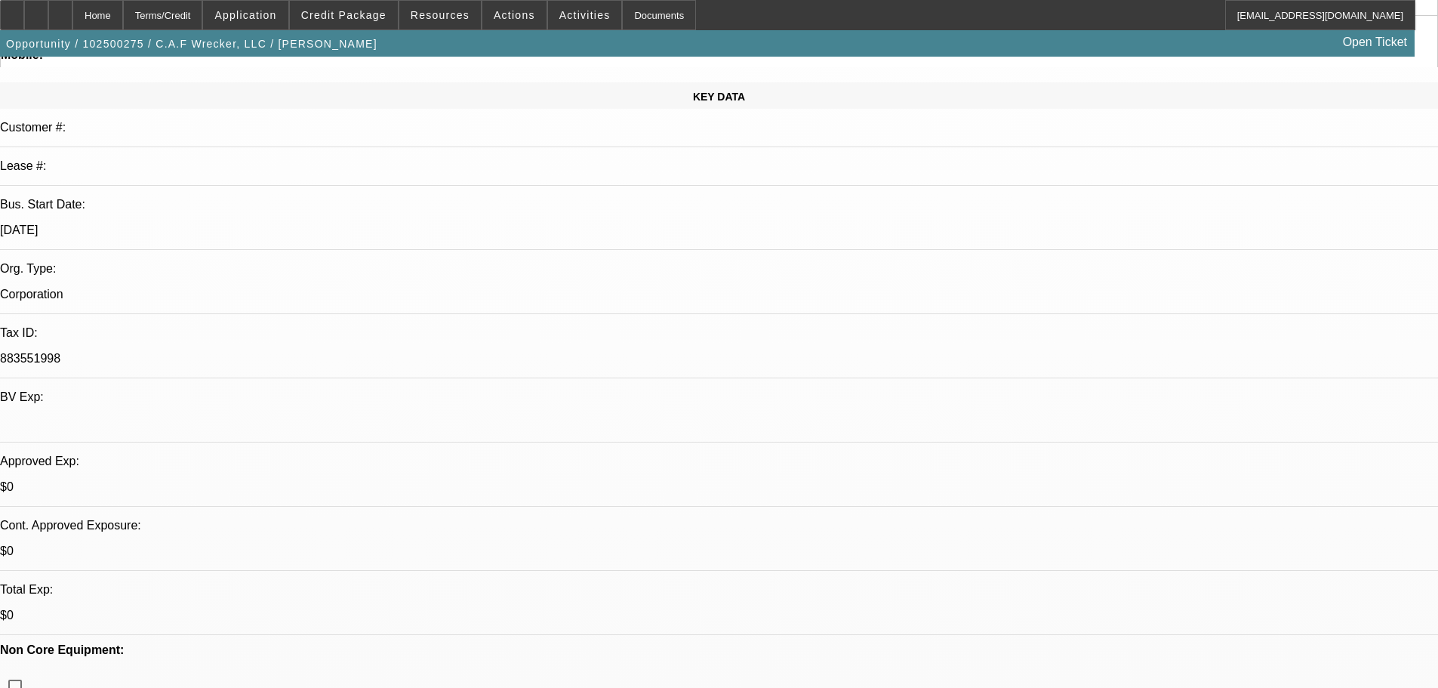
scroll to position [302, 0]
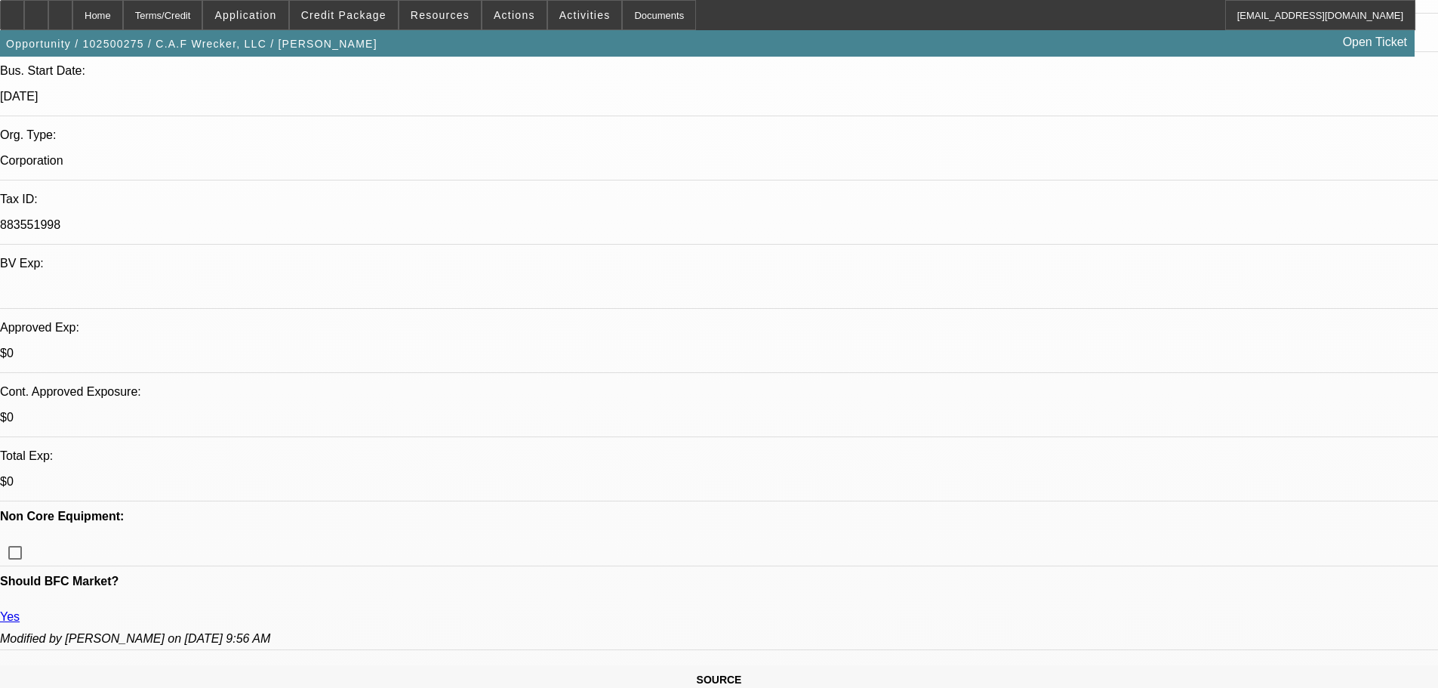
type textarea "APPROVED, GPS REQUIRED."
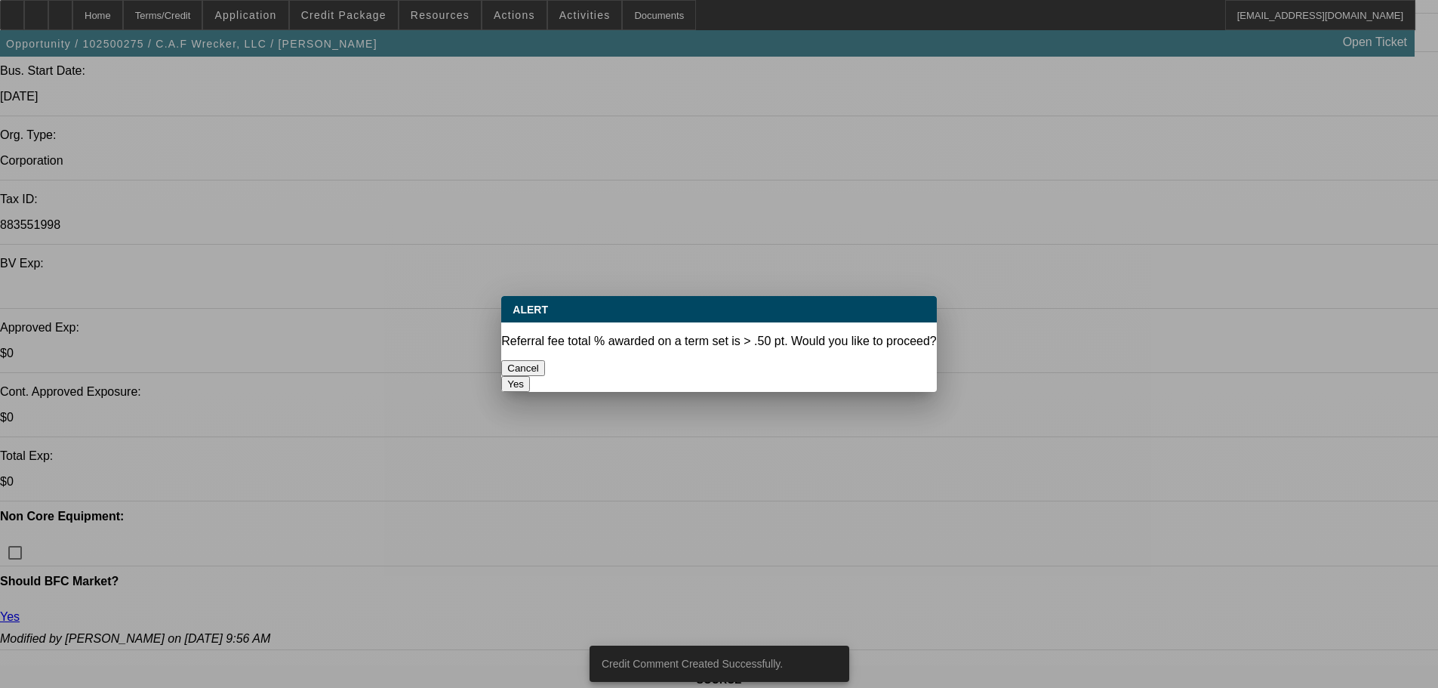
scroll to position [0, 0]
click at [530, 376] on button "Yes" at bounding box center [515, 384] width 29 height 16
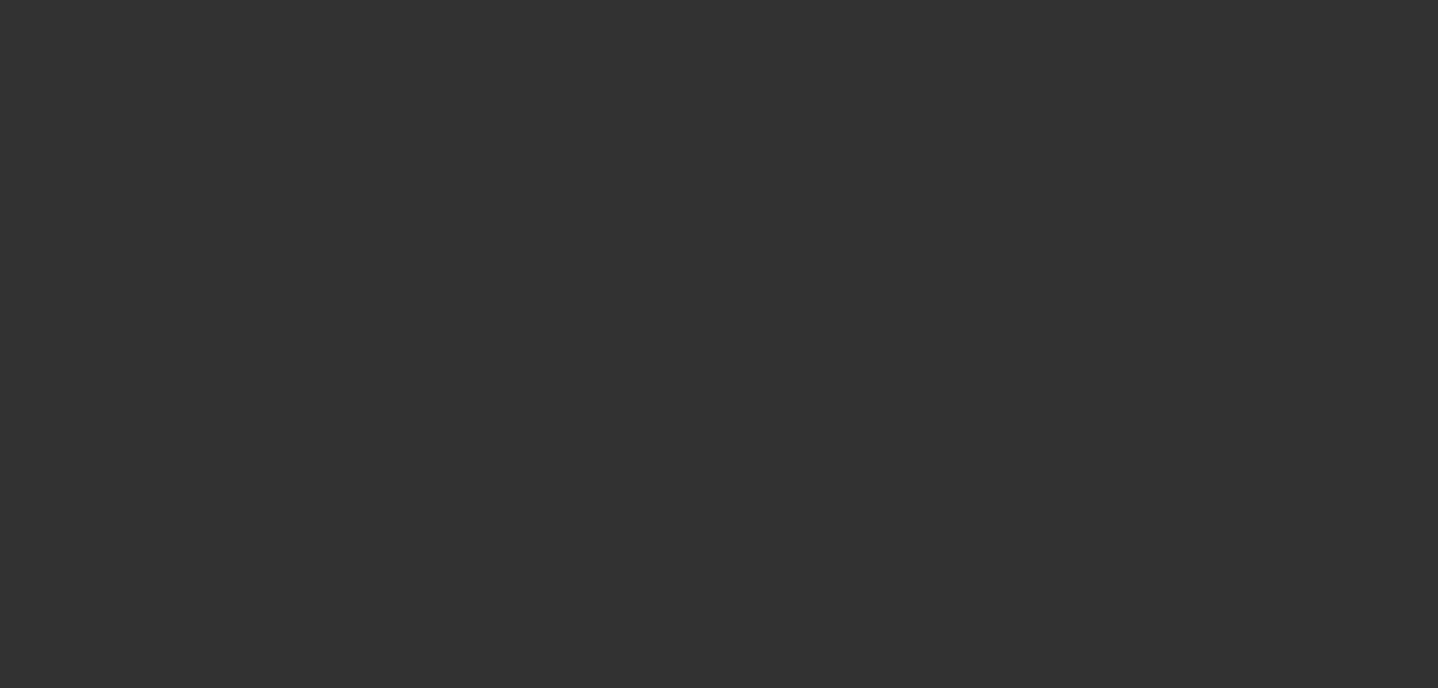
select select "0.1"
select select "2"
select select "0"
select select "6"
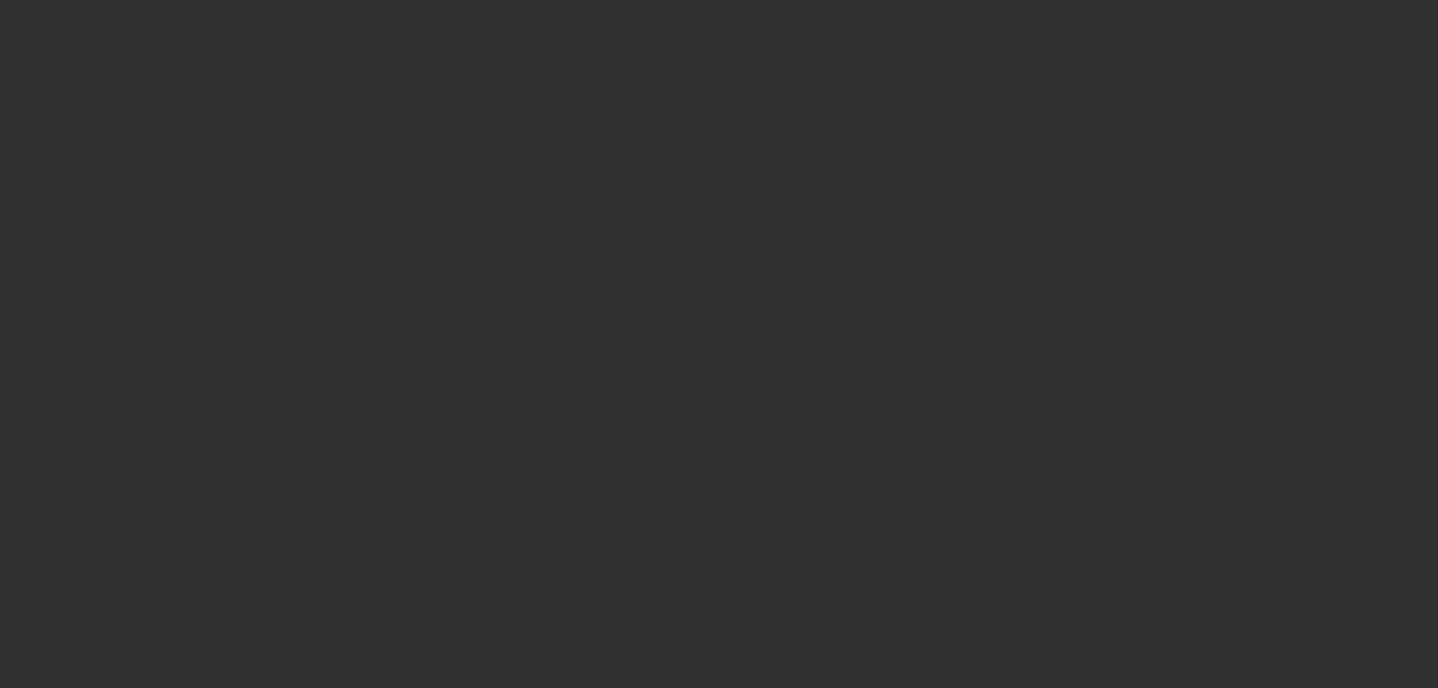
select select "0.1"
select select "2"
select select "0"
select select "6"
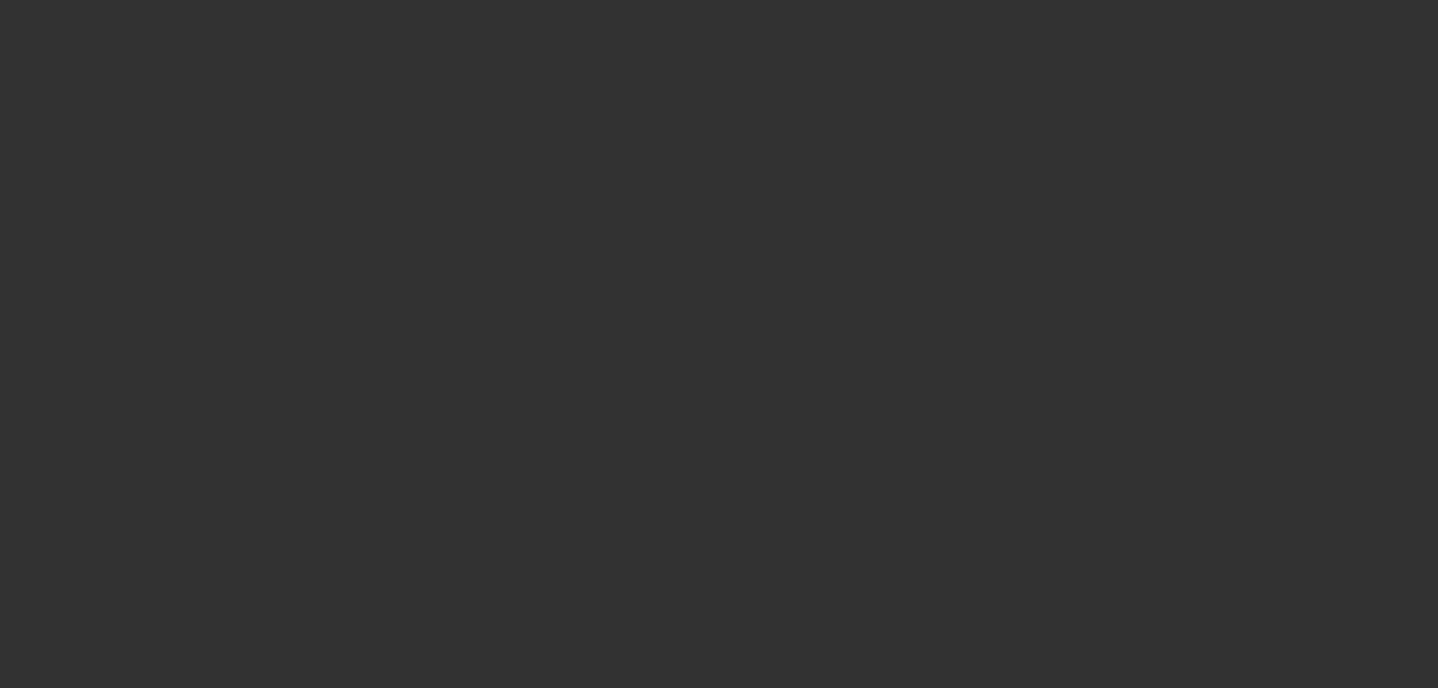
select select "0.1"
select select "2"
select select "0"
select select "6"
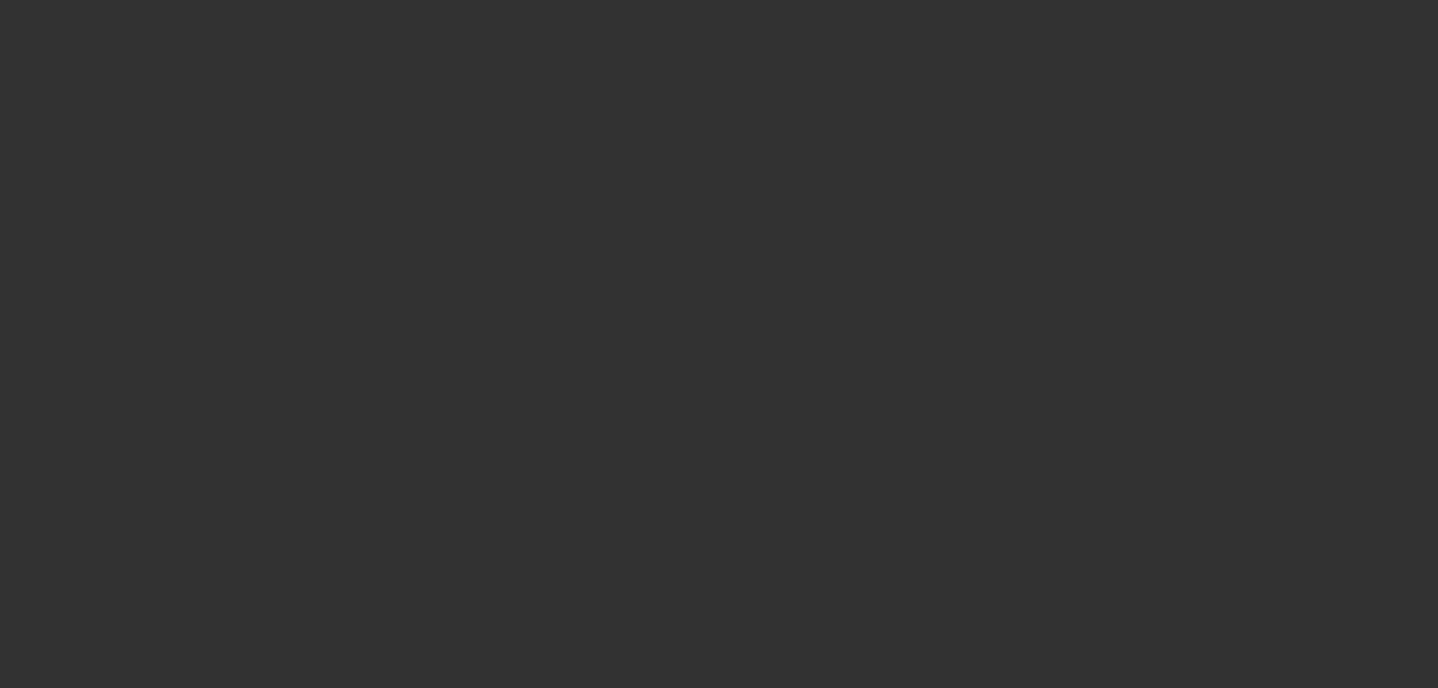
select select "0"
select select "6"
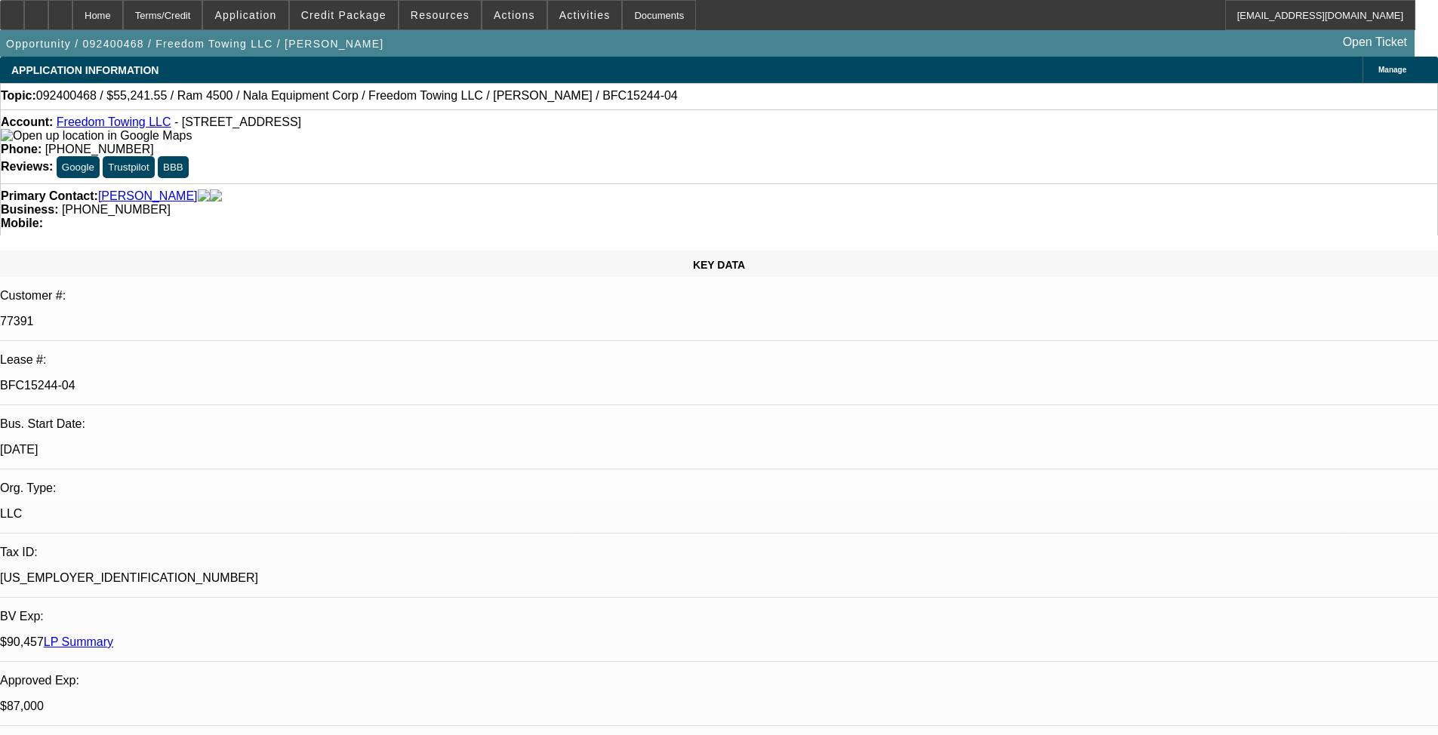
select select "2"
select select "0.1"
select select "4"
select select "2"
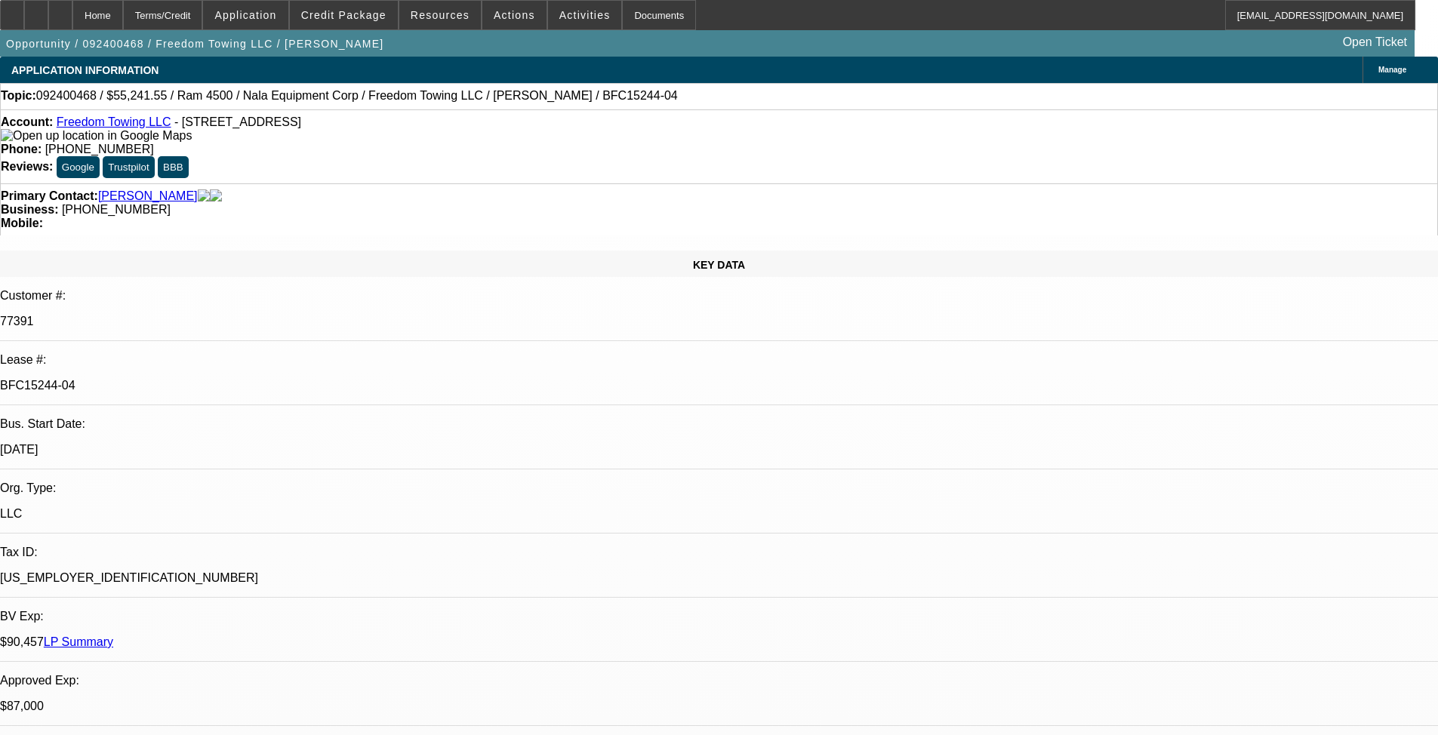
select select "2"
select select "0.1"
select select "4"
select select "0.1"
select select "2"
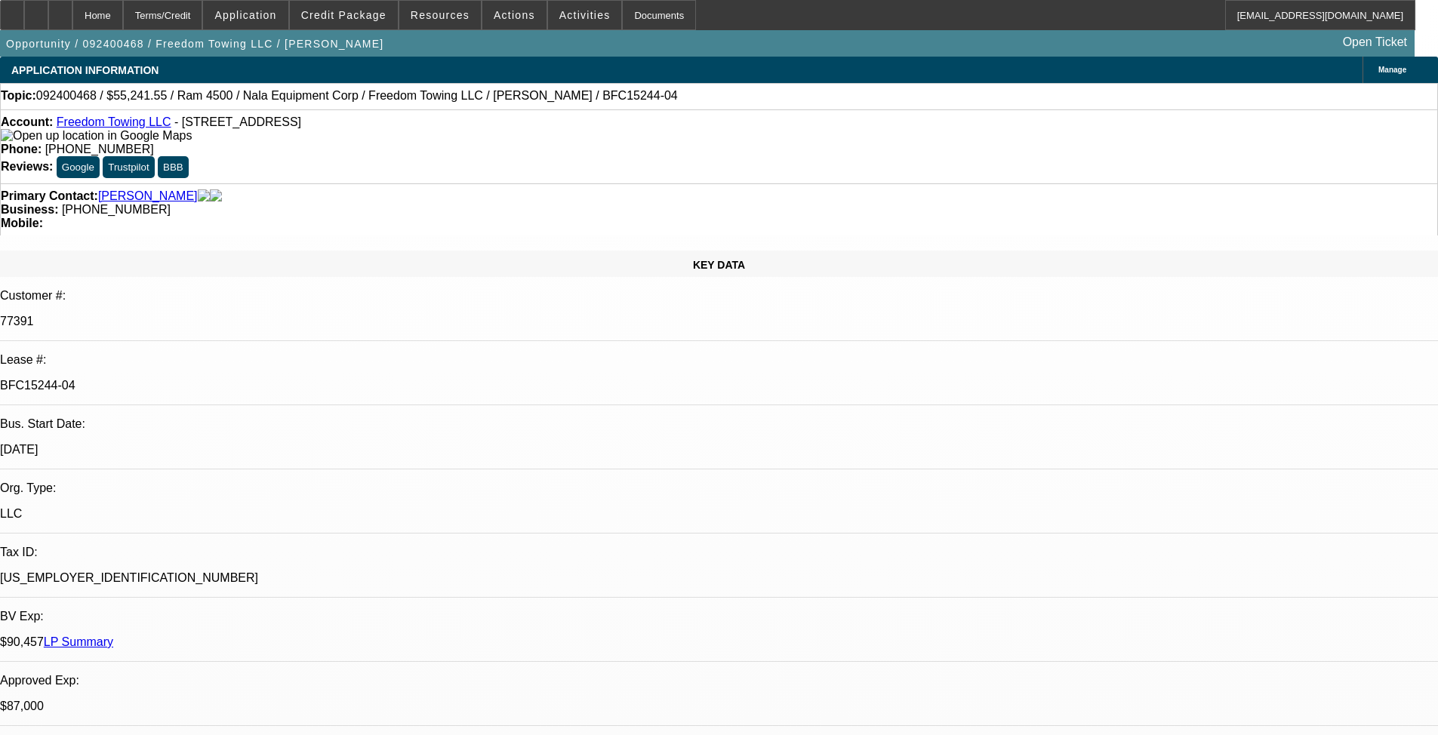
select select "2"
select select "0.1"
select select "4"
select select "0"
select select "2"
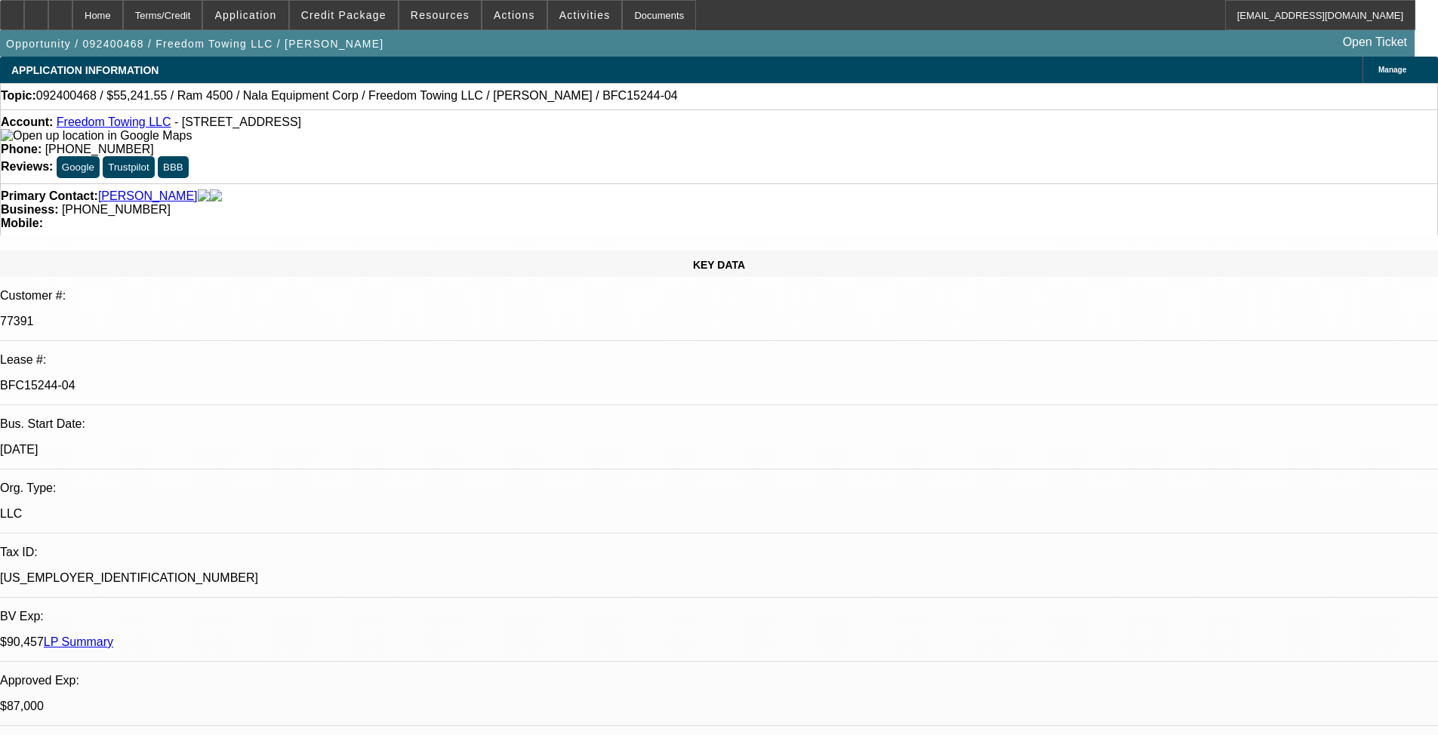
select select "2"
select select "0.1"
select select "4"
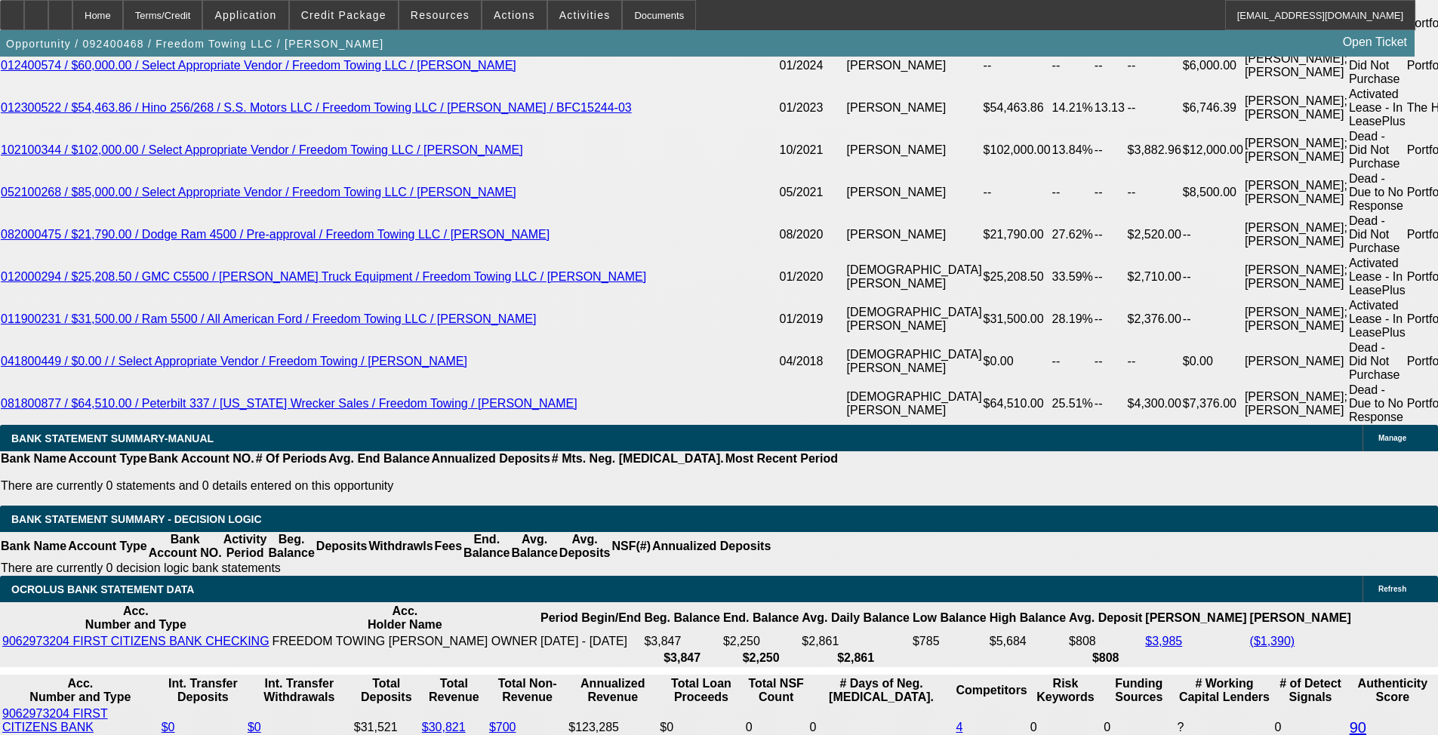
scroll to position [2877, 0]
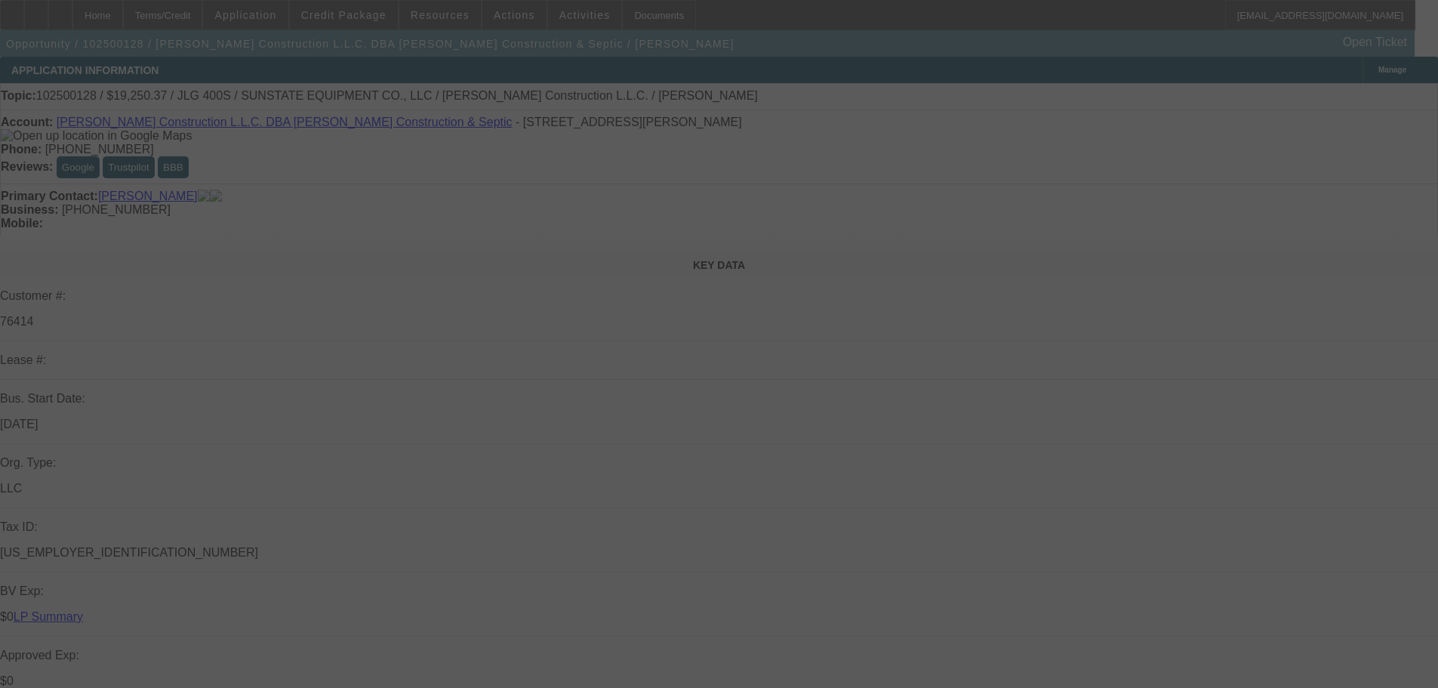
select select "0"
select select "2"
select select "0"
select select "6"
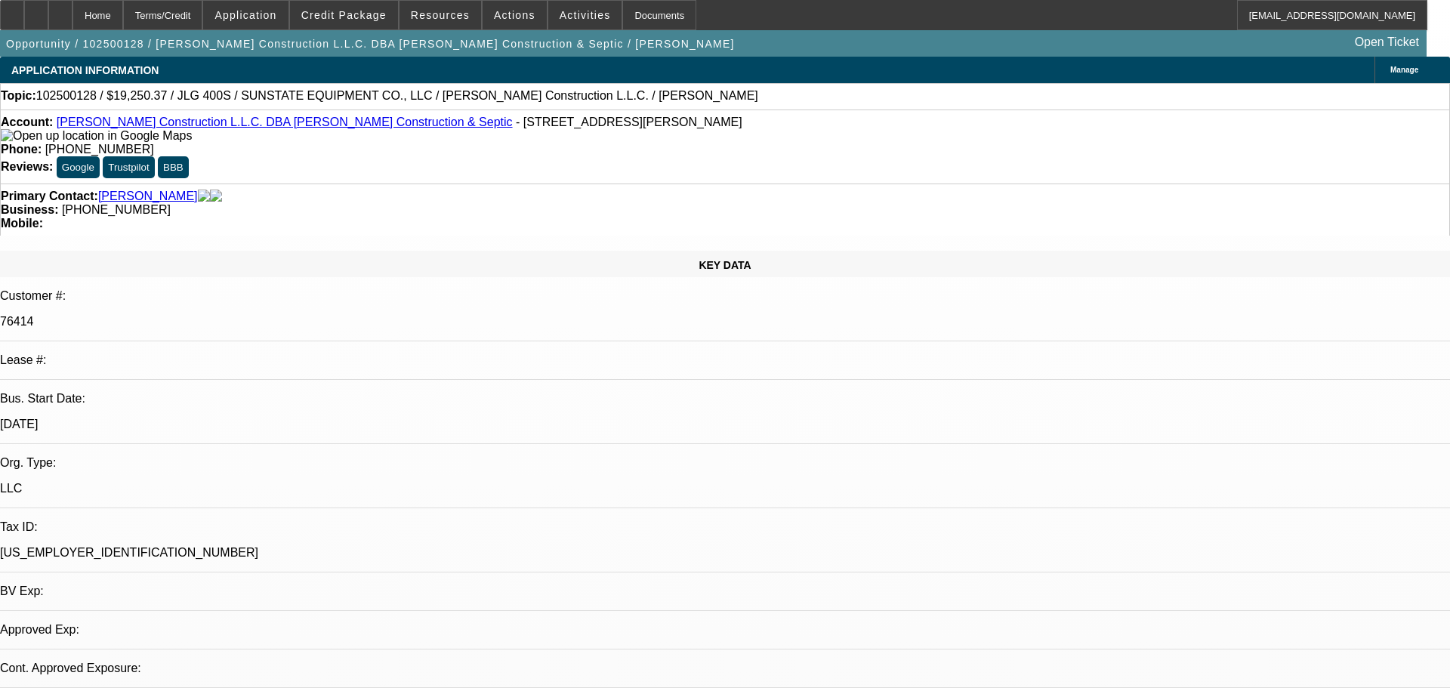
select select "0"
select select "2"
select select "0"
select select "6"
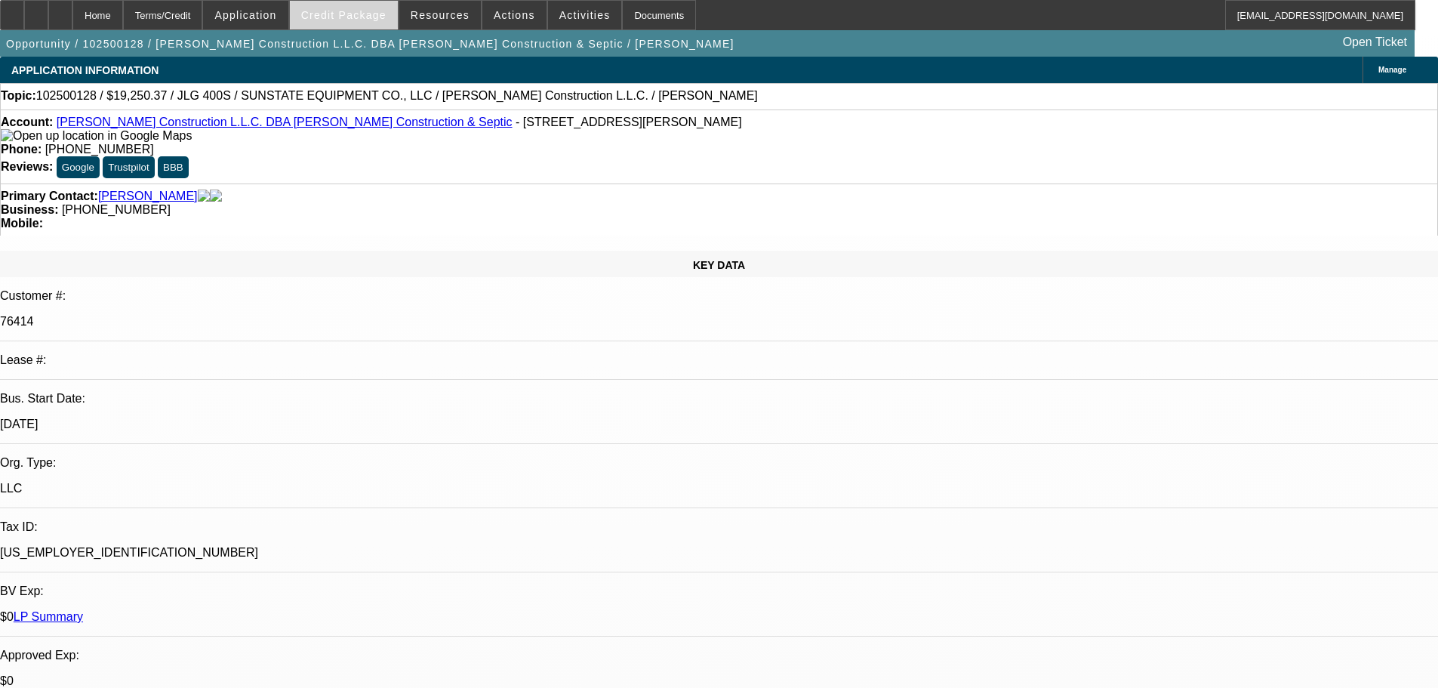
click at [335, 11] on span "Credit Package" at bounding box center [343, 15] width 85 height 12
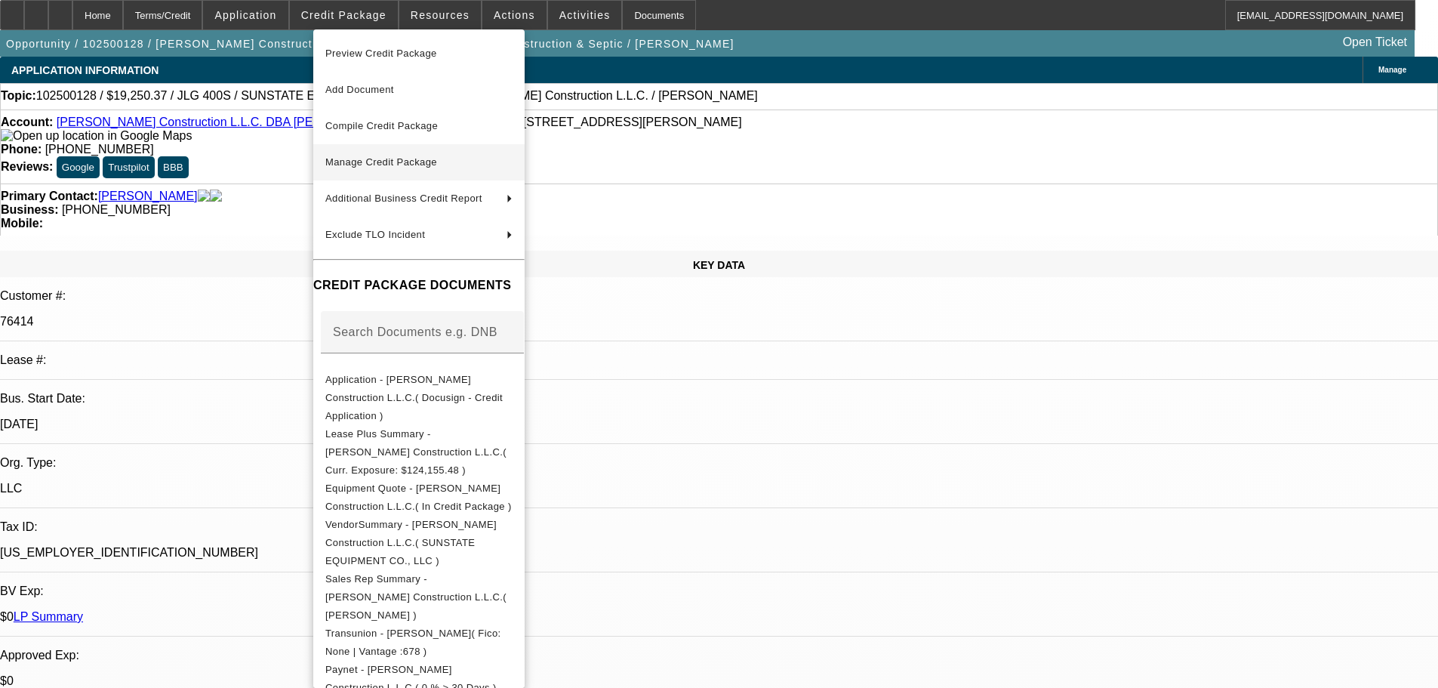
click at [381, 155] on span "Manage Credit Package" at bounding box center [418, 162] width 187 height 18
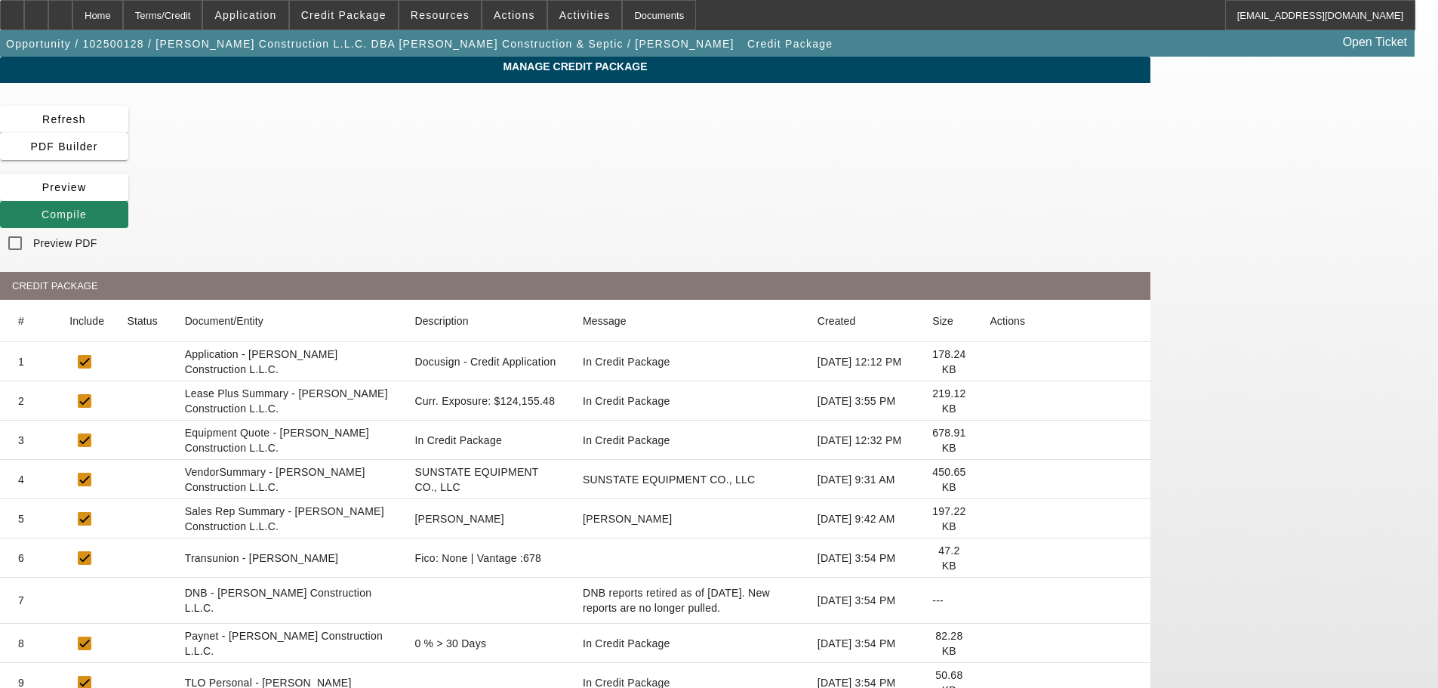
click at [990, 401] on icon at bounding box center [990, 401] width 0 height 0
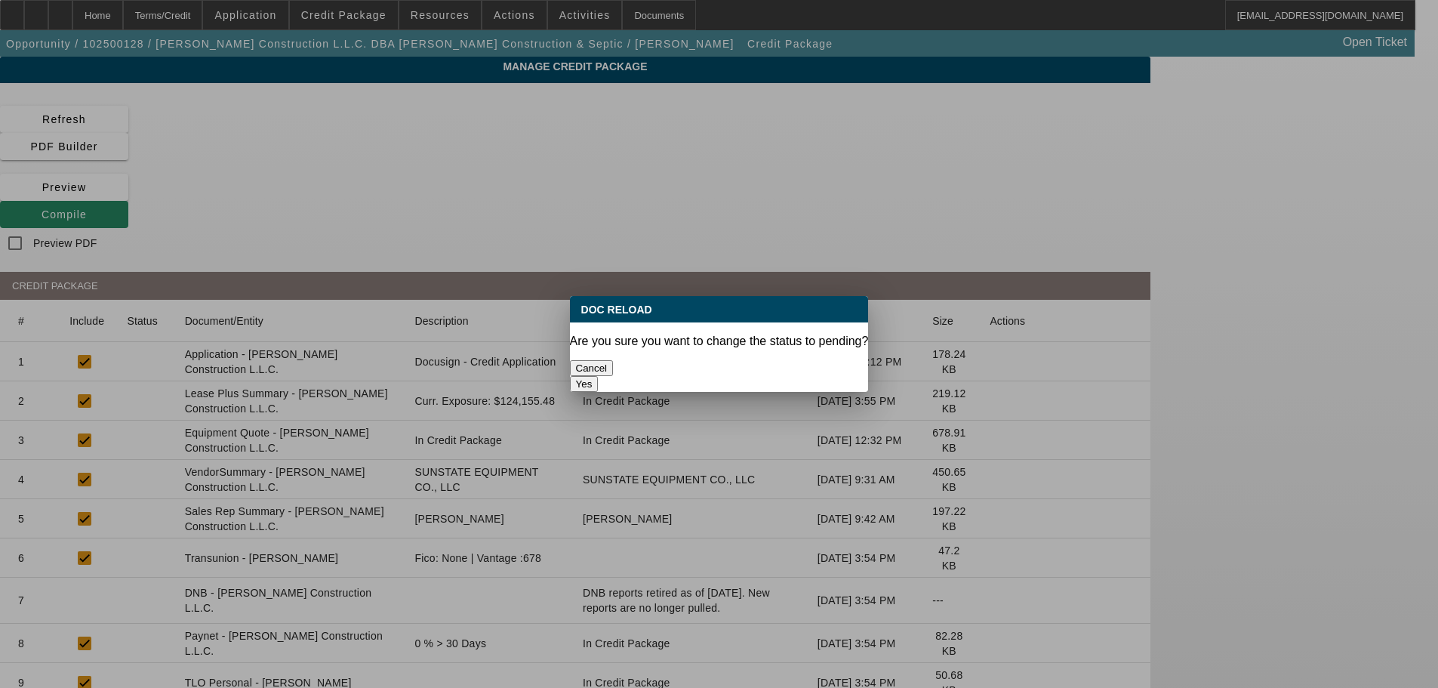
click at [599, 376] on button "Yes" at bounding box center [584, 384] width 29 height 16
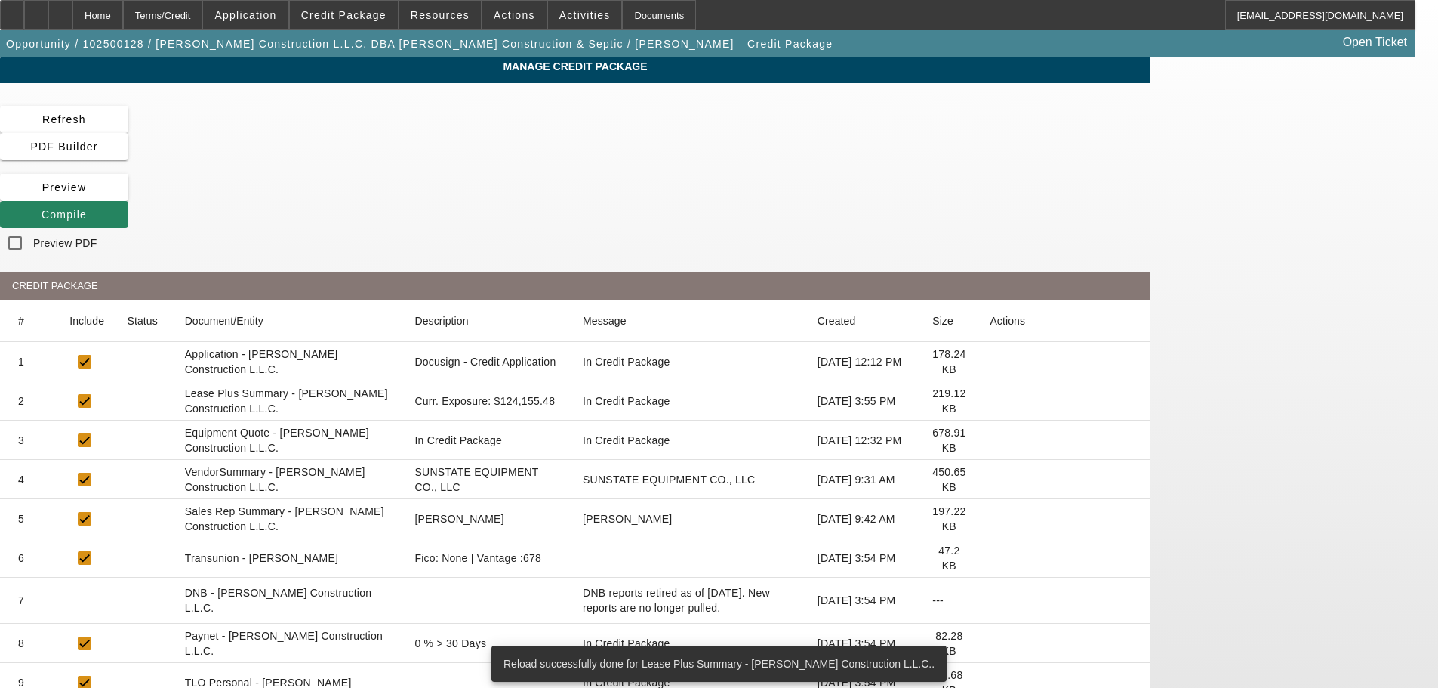
click at [990, 479] on icon at bounding box center [990, 479] width 0 height 0
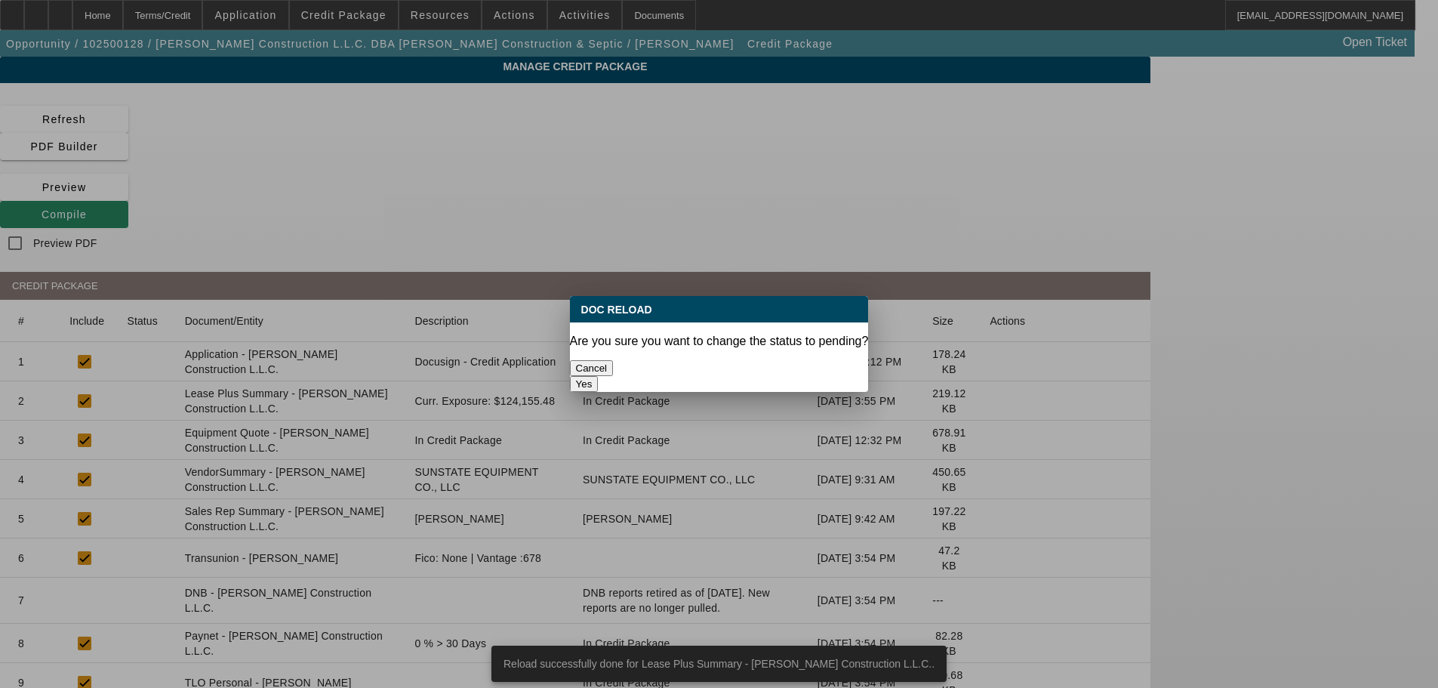
click at [599, 376] on button "Yes" at bounding box center [584, 384] width 29 height 16
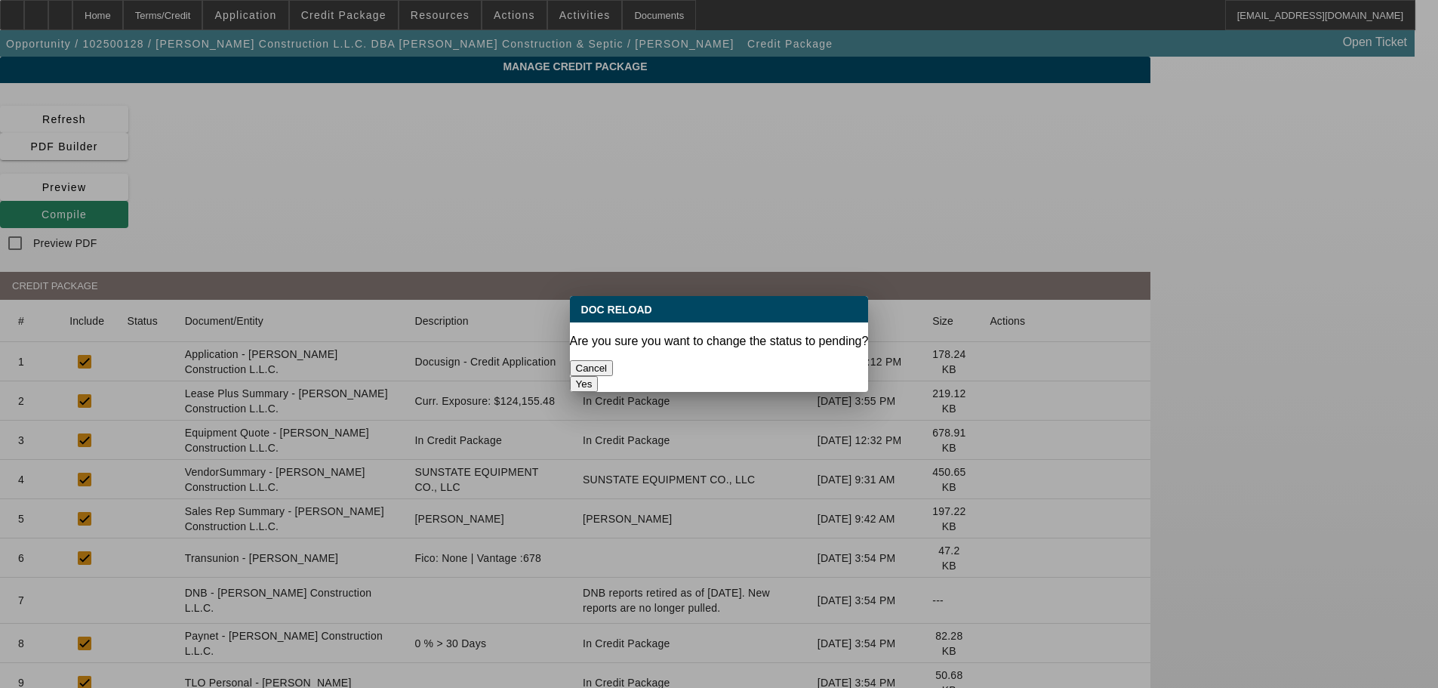
click at [599, 376] on button "Yes" at bounding box center [584, 384] width 29 height 16
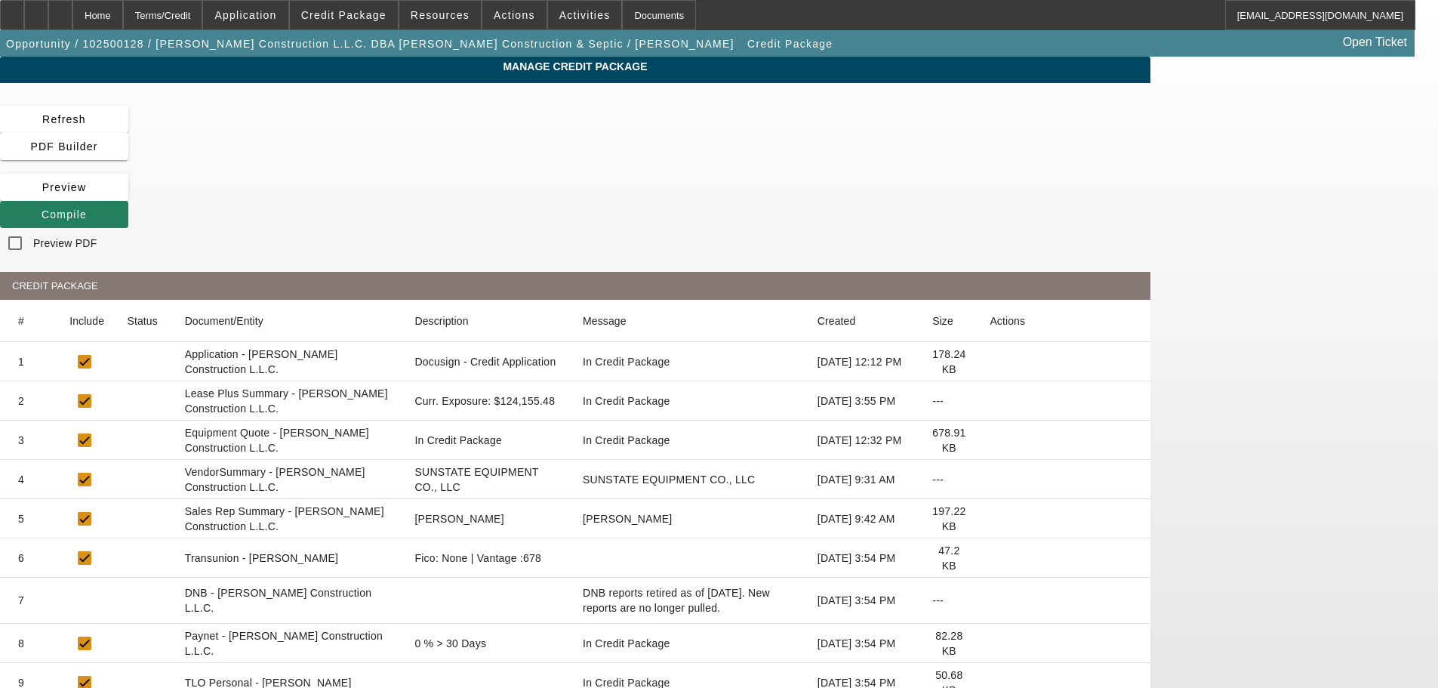
click at [42, 208] on icon at bounding box center [42, 214] width 0 height 12
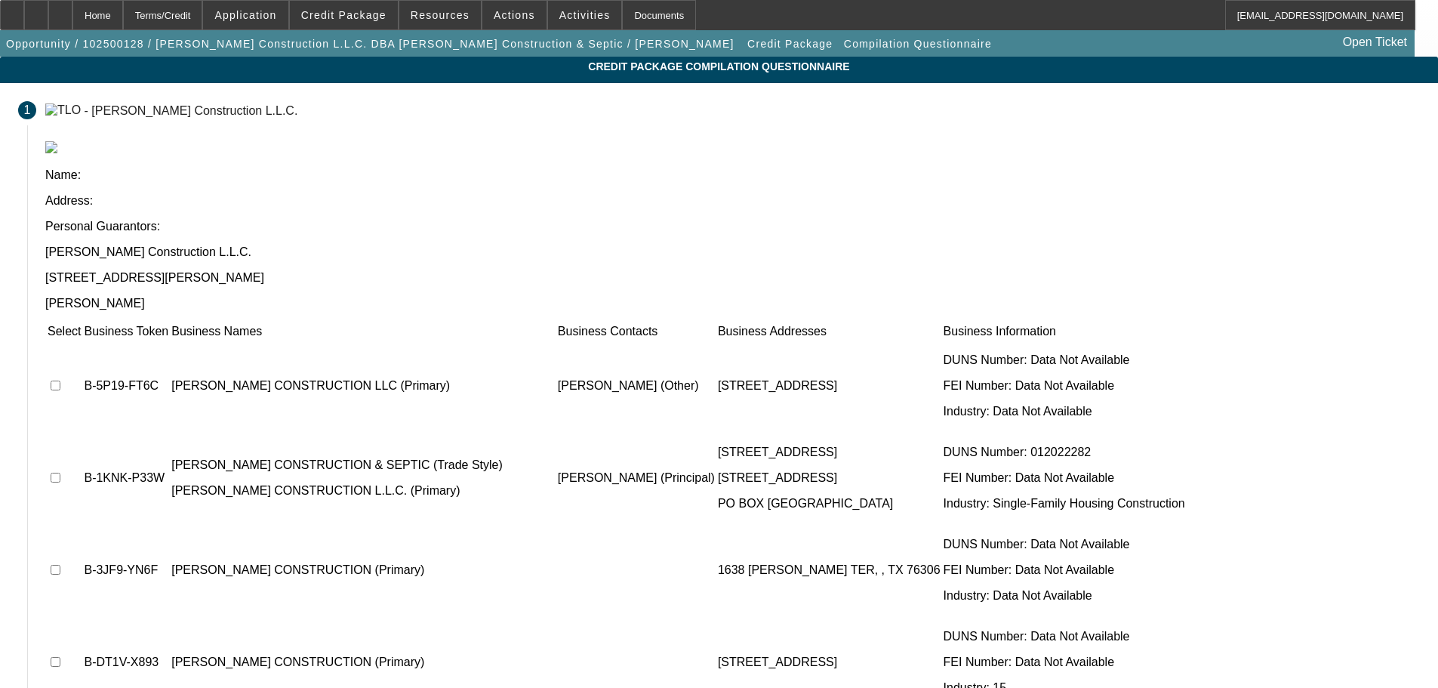
click at [60, 381] on input "checkbox" at bounding box center [56, 386] width 10 height 10
checkbox input "true"
click at [60, 473] on input "checkbox" at bounding box center [56, 478] width 10 height 10
checkbox input "true"
click at [60, 565] on input "checkbox" at bounding box center [56, 570] width 10 height 10
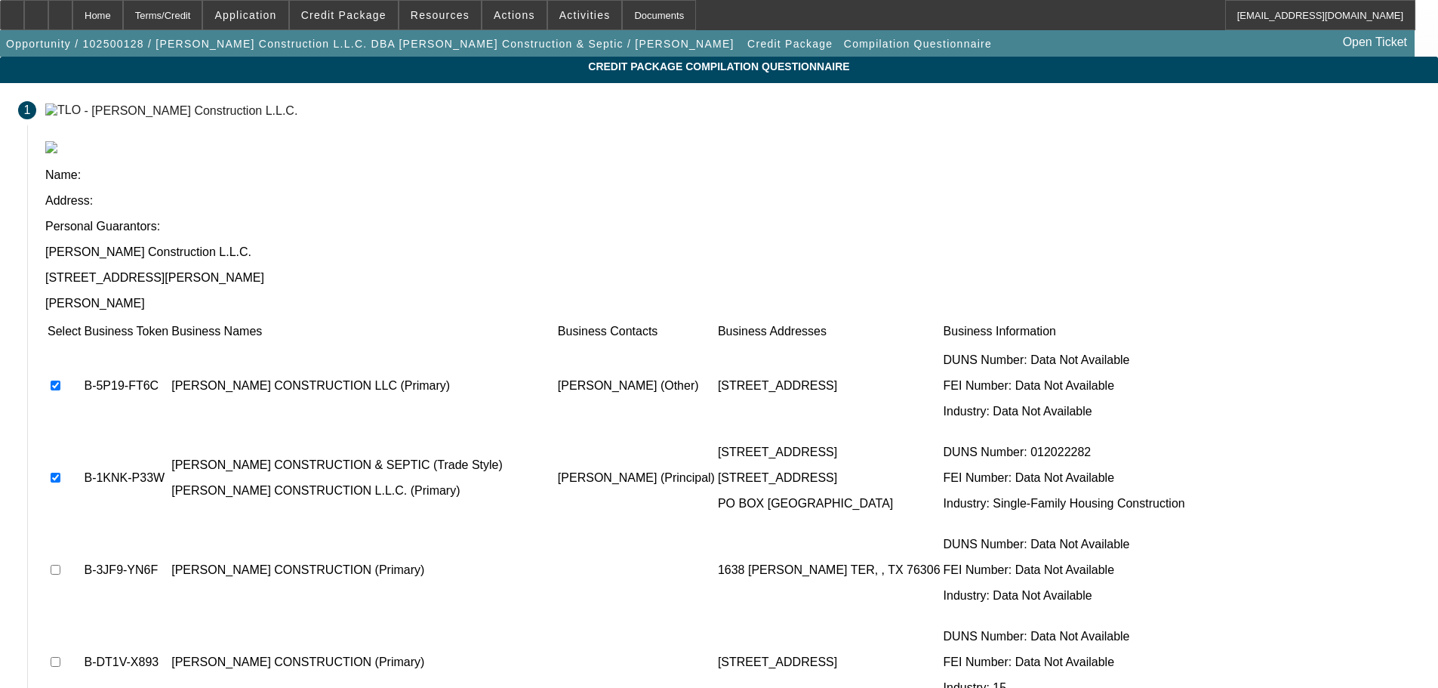
checkbox input "true"
click at [60, 657] on input "checkbox" at bounding box center [56, 662] width 10 height 10
checkbox input "true"
drag, startPoint x: 331, startPoint y: 522, endPoint x: 335, endPoint y: 508, distance: 14.1
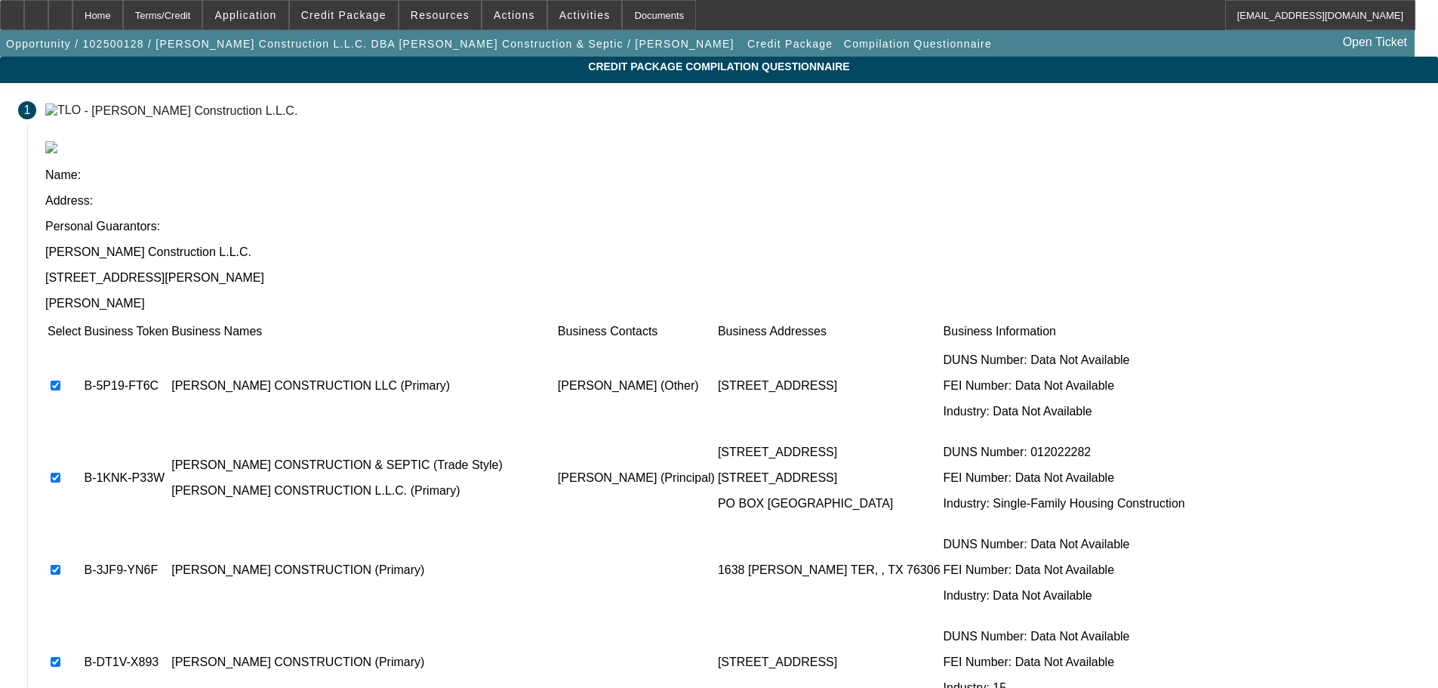
checkbox input "true"
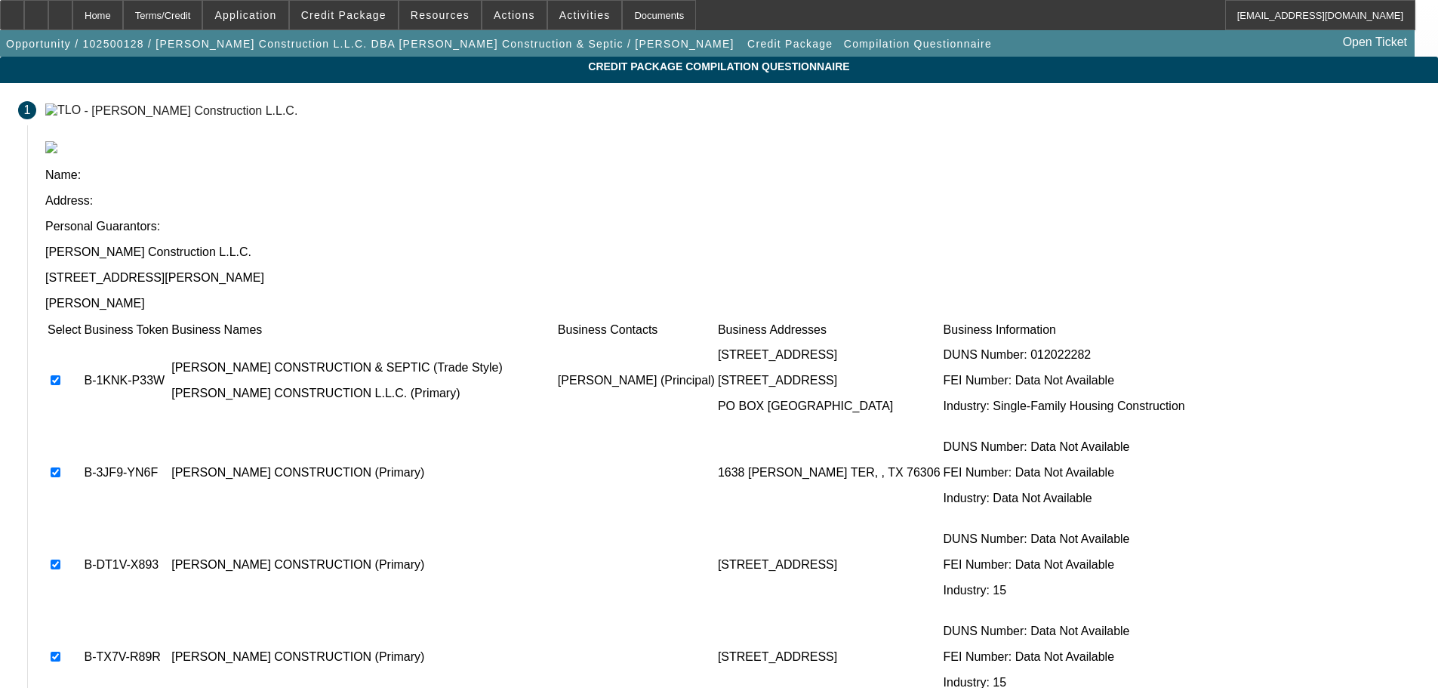
scroll to position [109, 0]
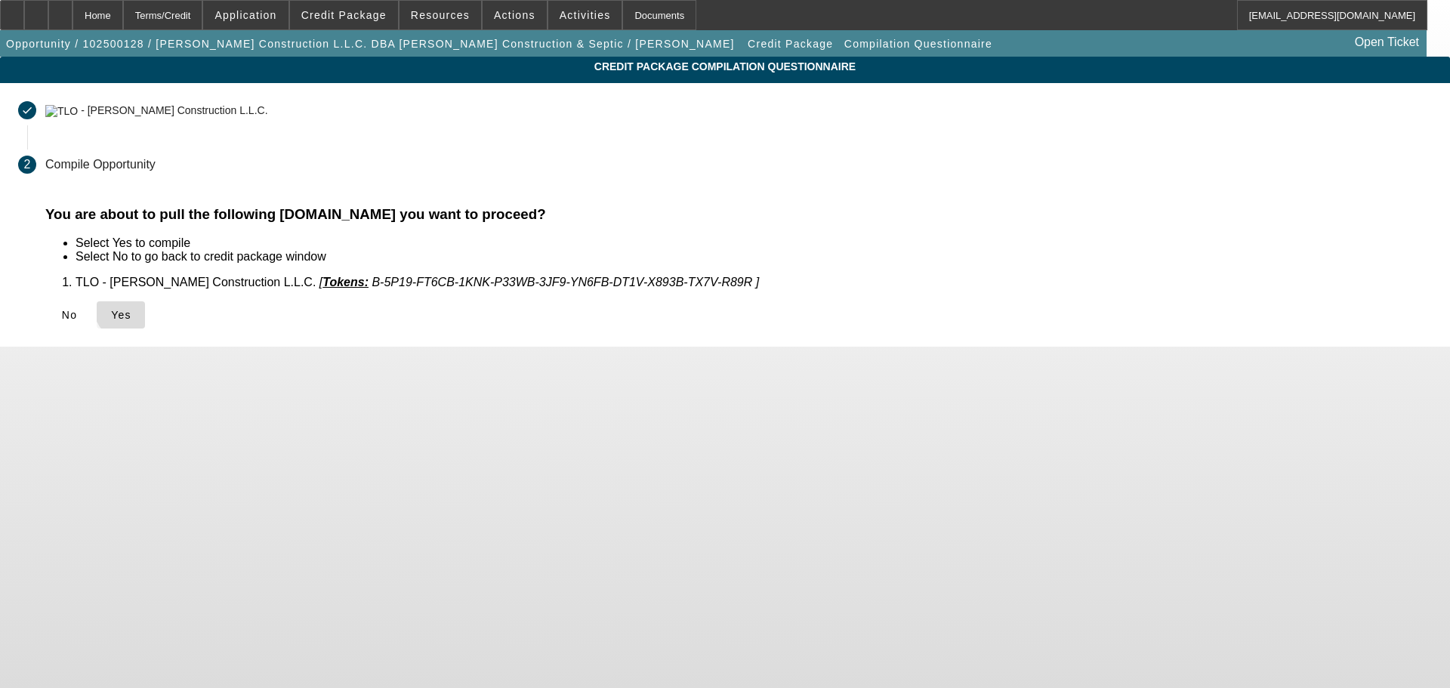
click at [131, 309] on span "Yes" at bounding box center [121, 315] width 20 height 12
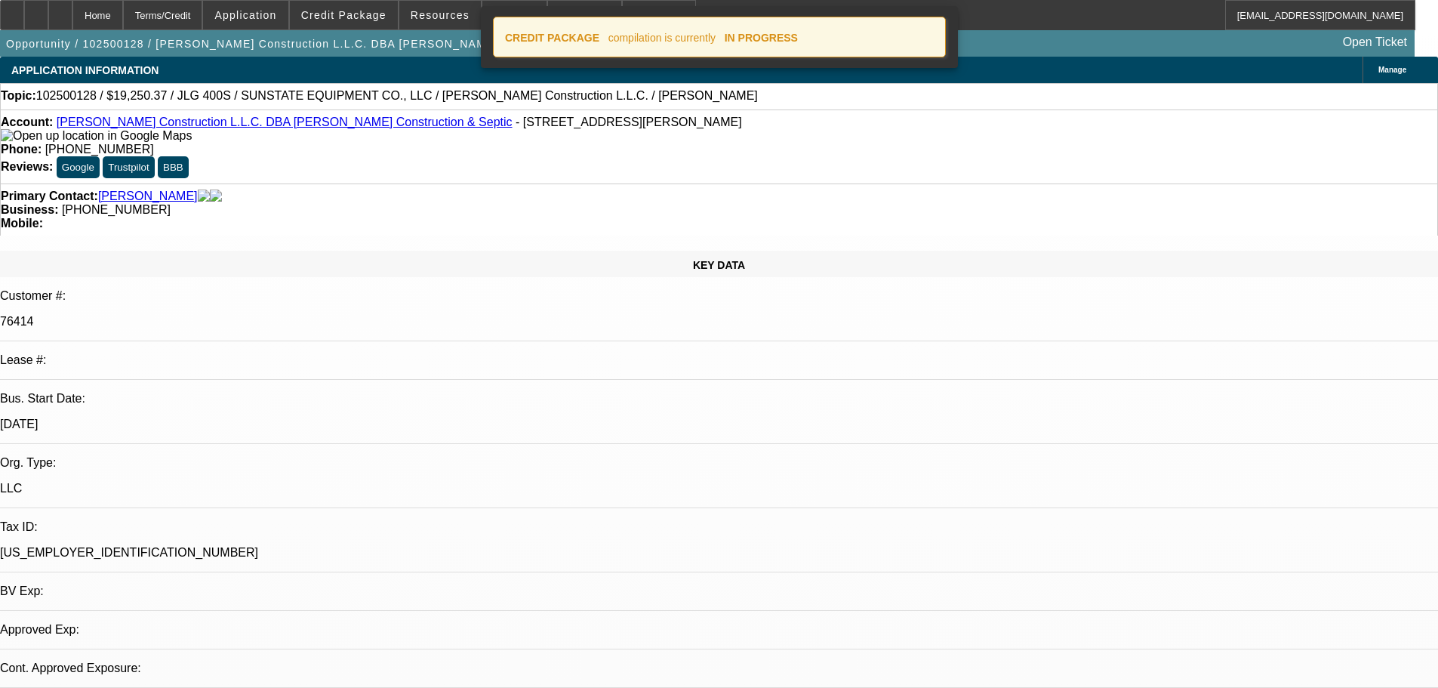
select select "0"
select select "2"
select select "0"
select select "6"
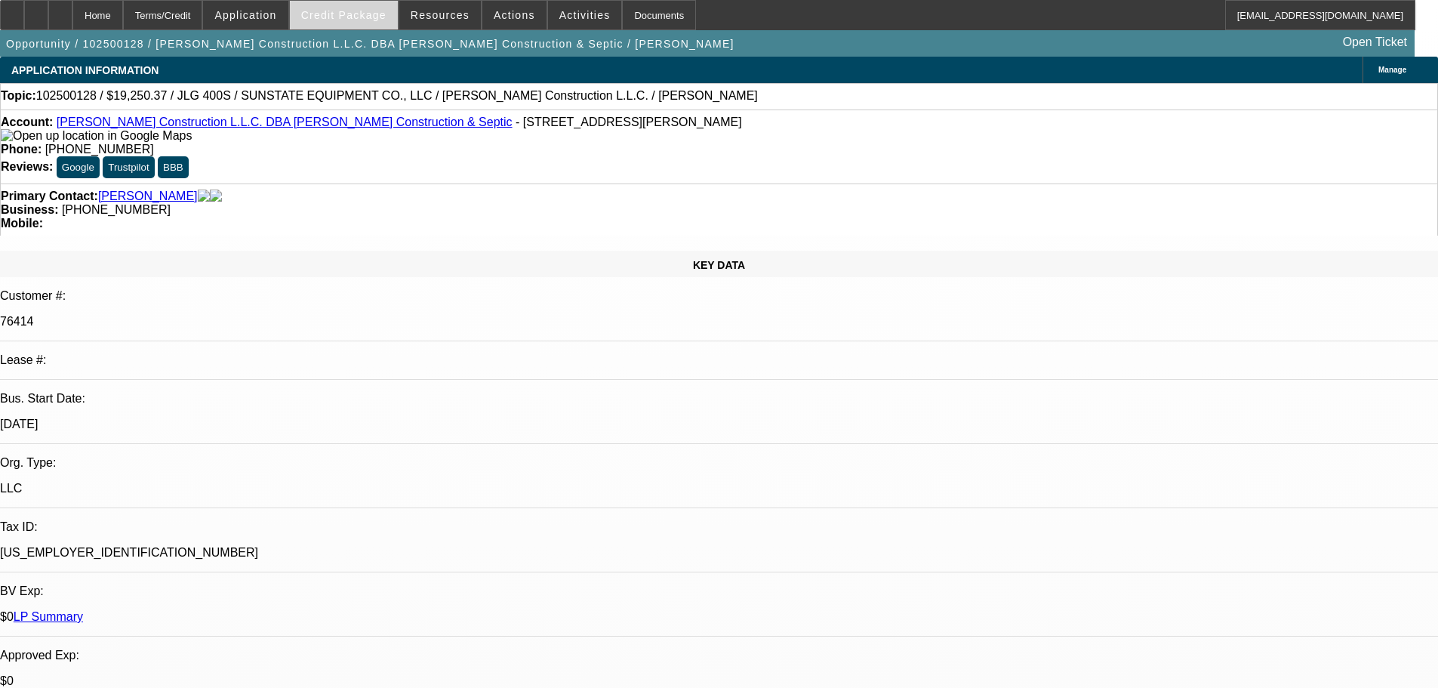
click at [351, 22] on span at bounding box center [344, 15] width 108 height 36
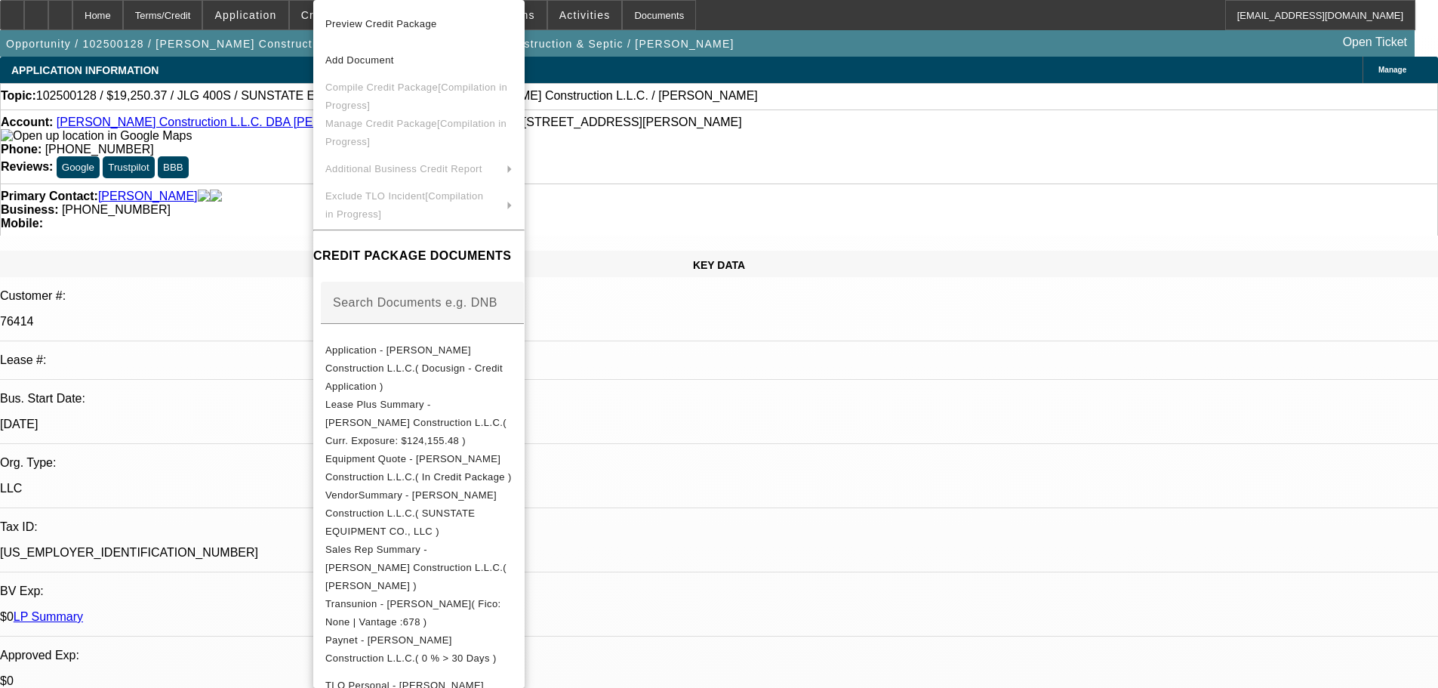
click at [277, 159] on div at bounding box center [719, 344] width 1438 height 688
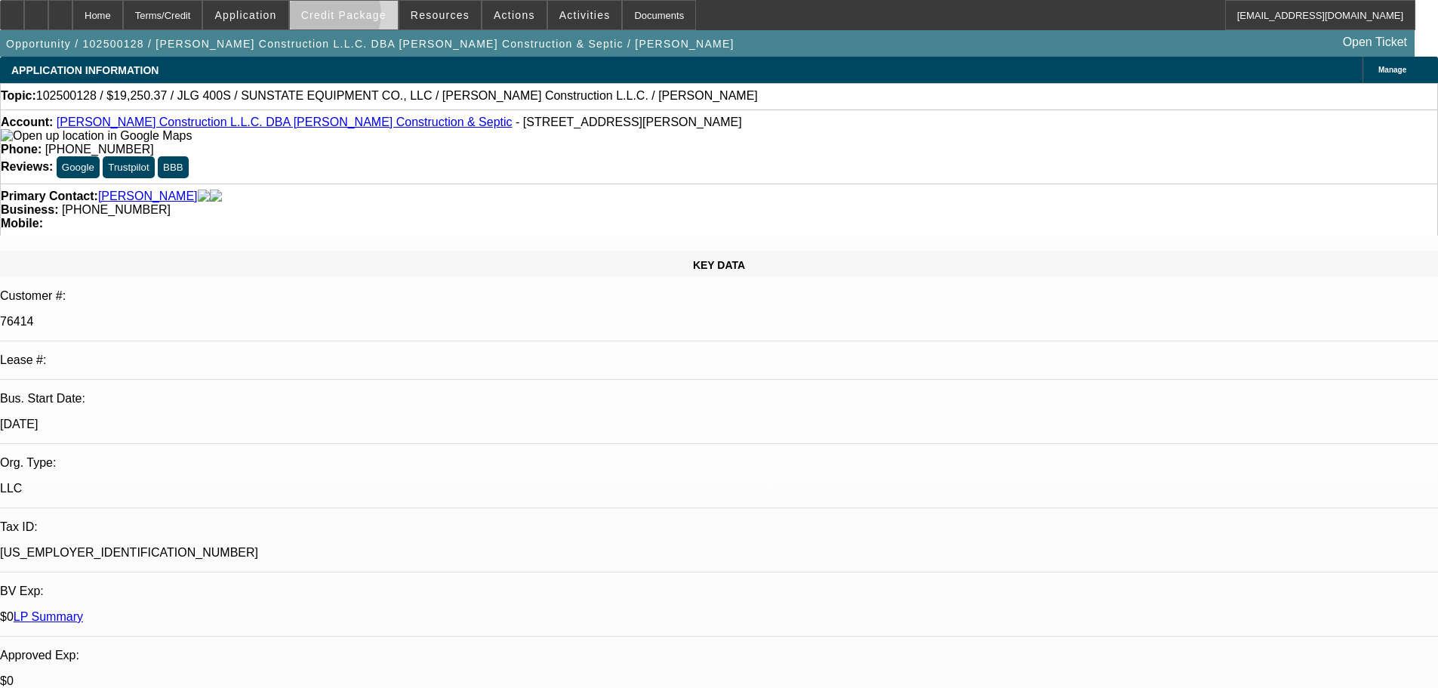
click at [356, 17] on span "Credit Package" at bounding box center [343, 15] width 85 height 12
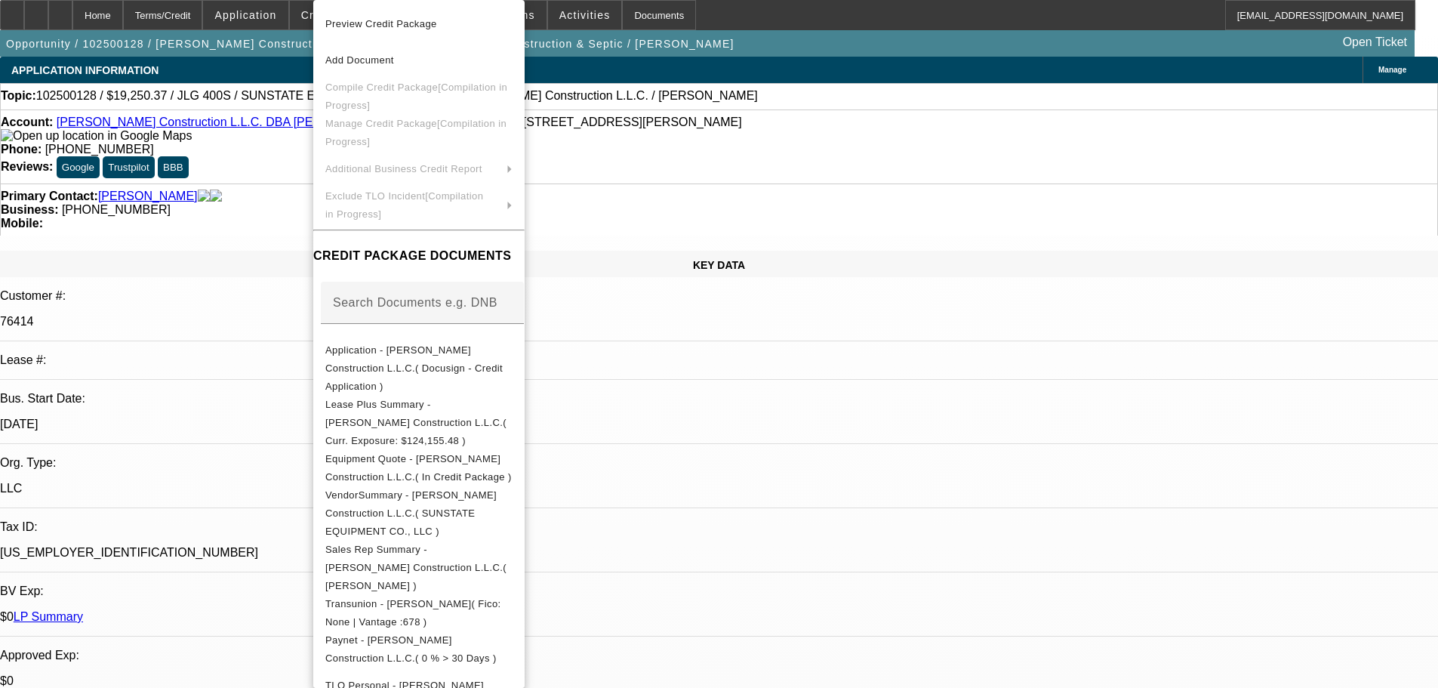
click at [248, 196] on div at bounding box center [719, 344] width 1438 height 688
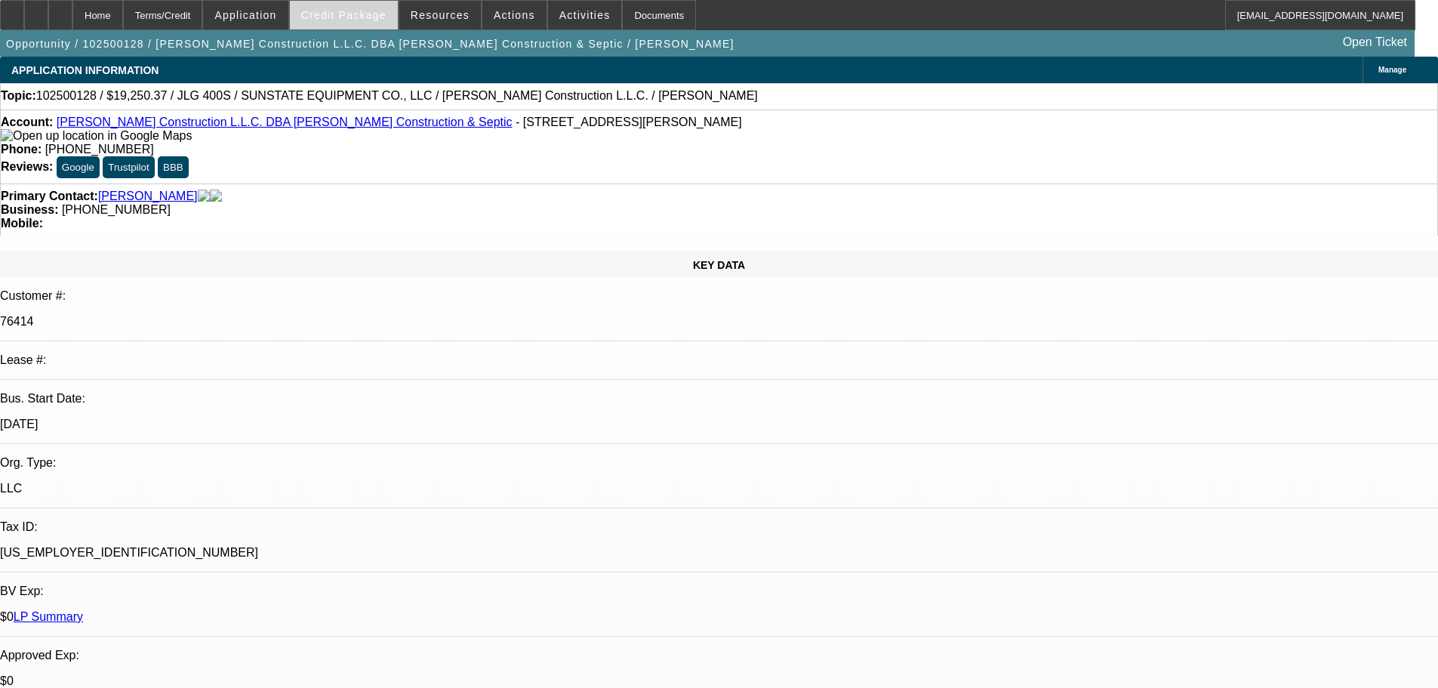
click at [374, 8] on span at bounding box center [344, 15] width 108 height 36
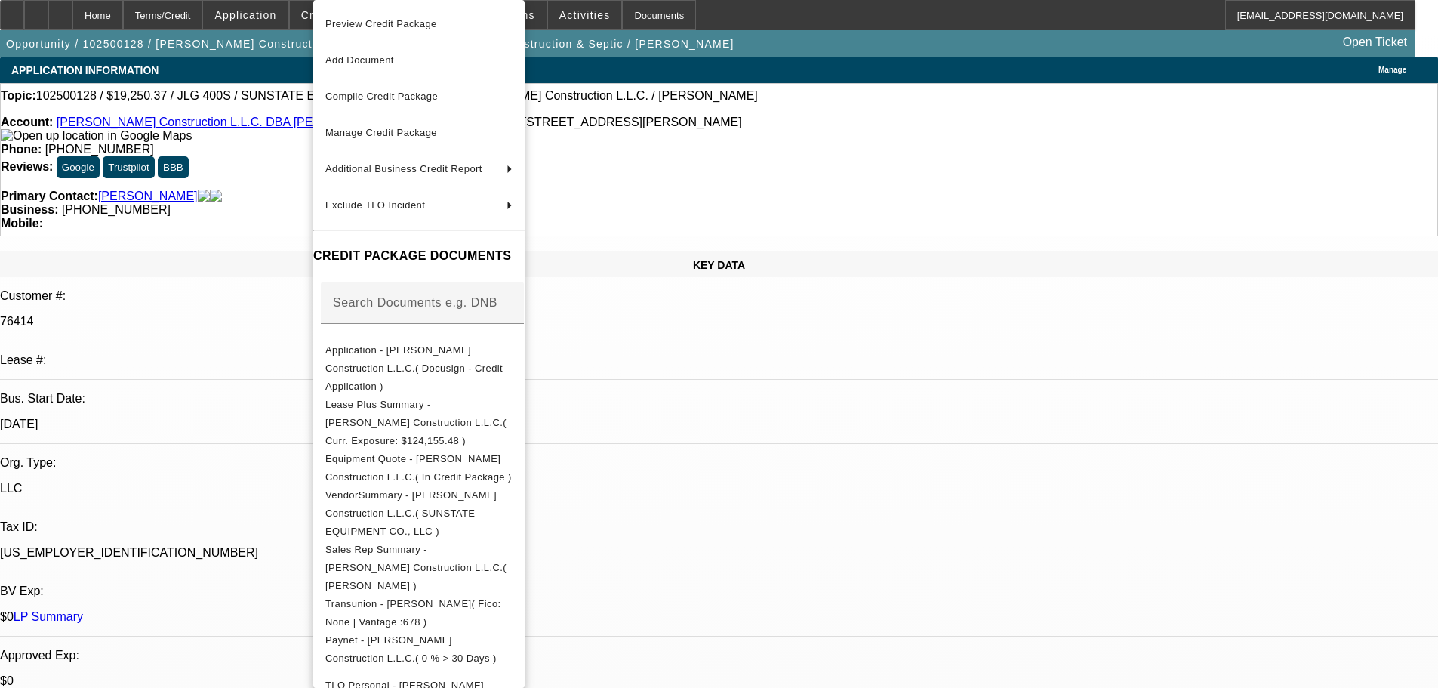
click at [278, 186] on div at bounding box center [719, 344] width 1438 height 688
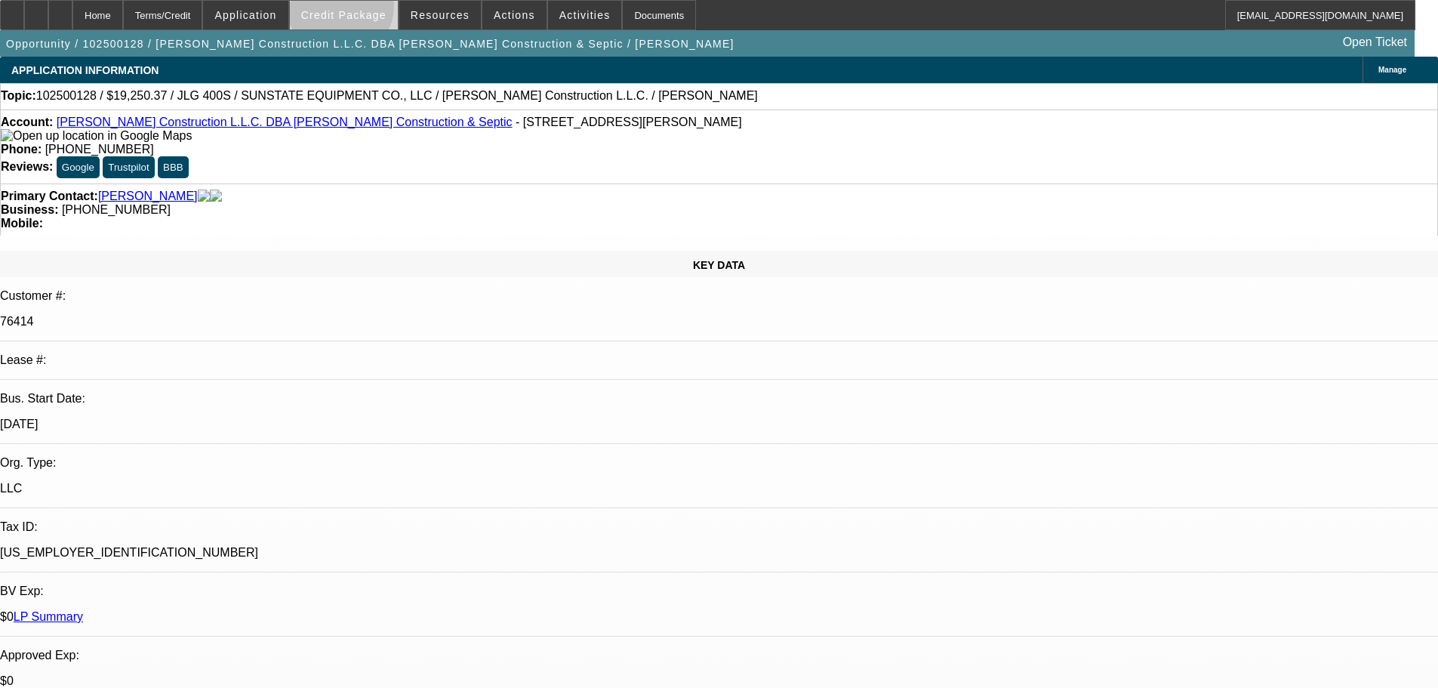
click at [365, 10] on span "Credit Package" at bounding box center [343, 15] width 85 height 12
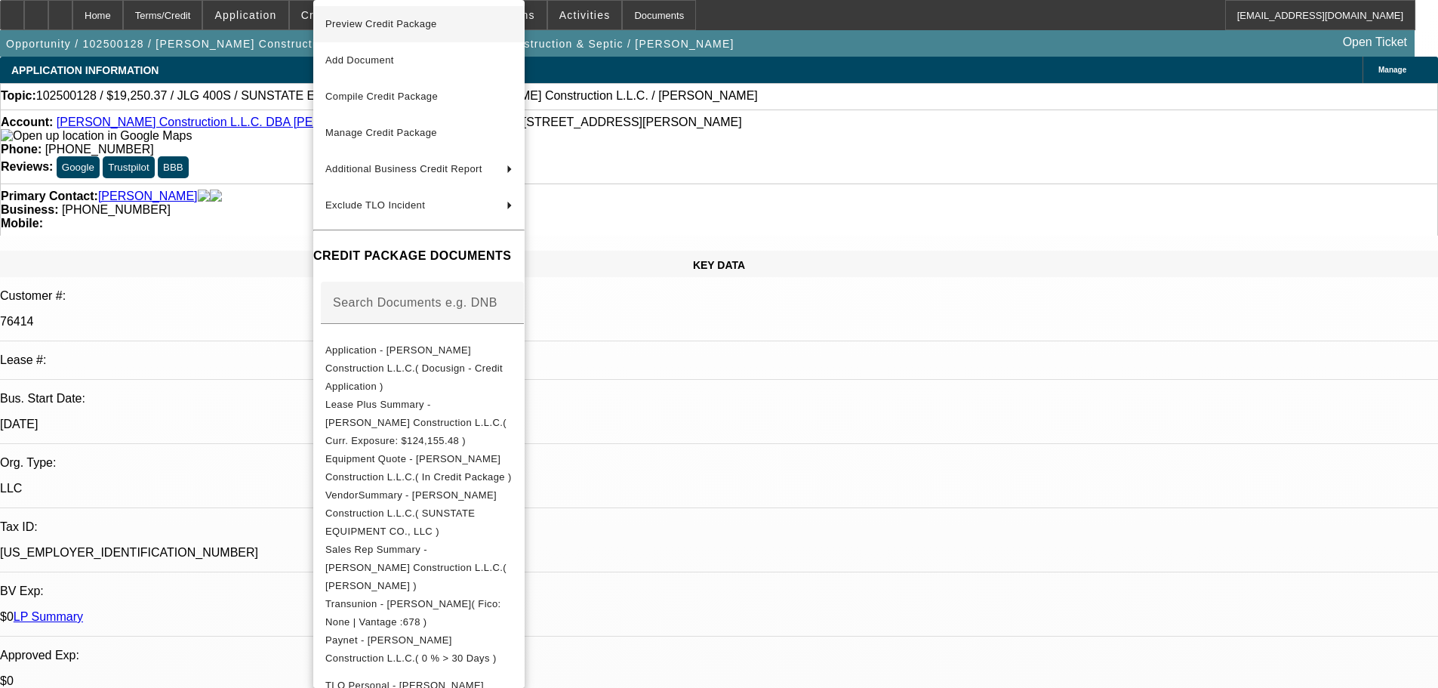
click at [374, 26] on span "Preview Credit Package" at bounding box center [381, 23] width 112 height 11
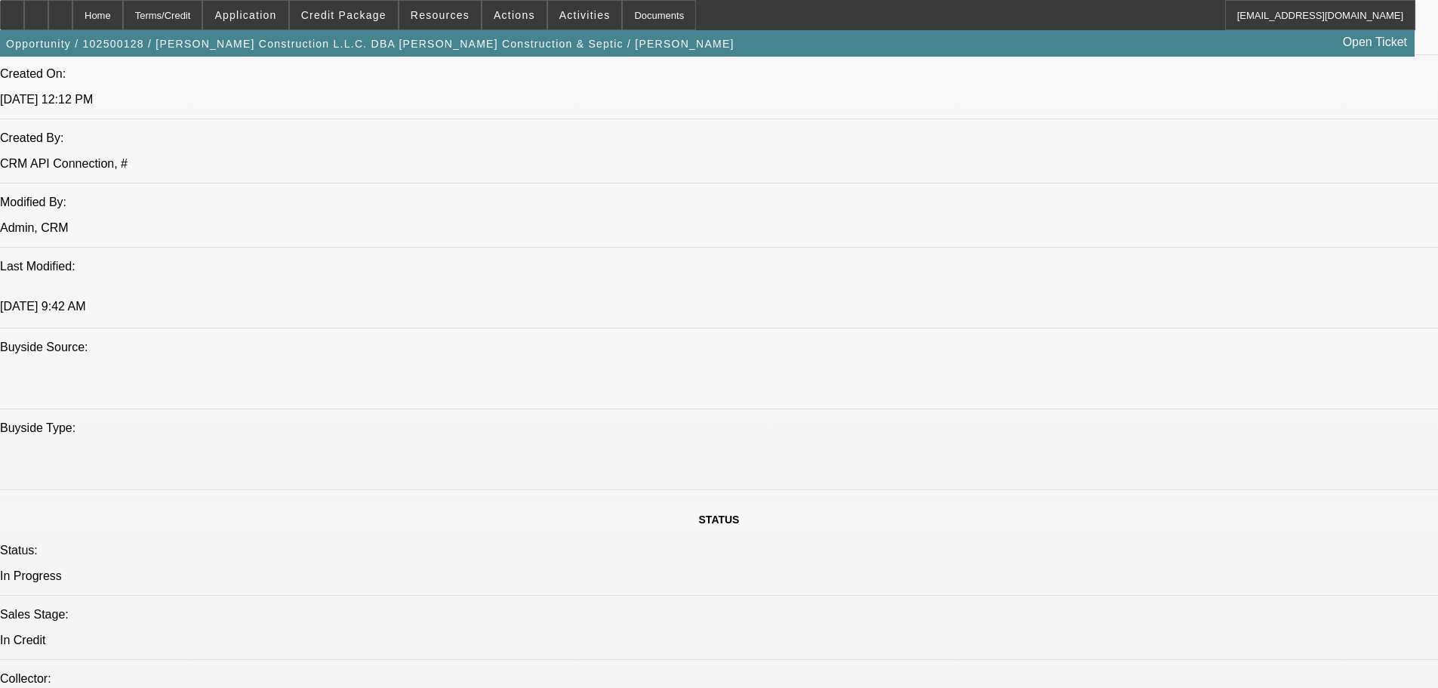
scroll to position [1283, 0]
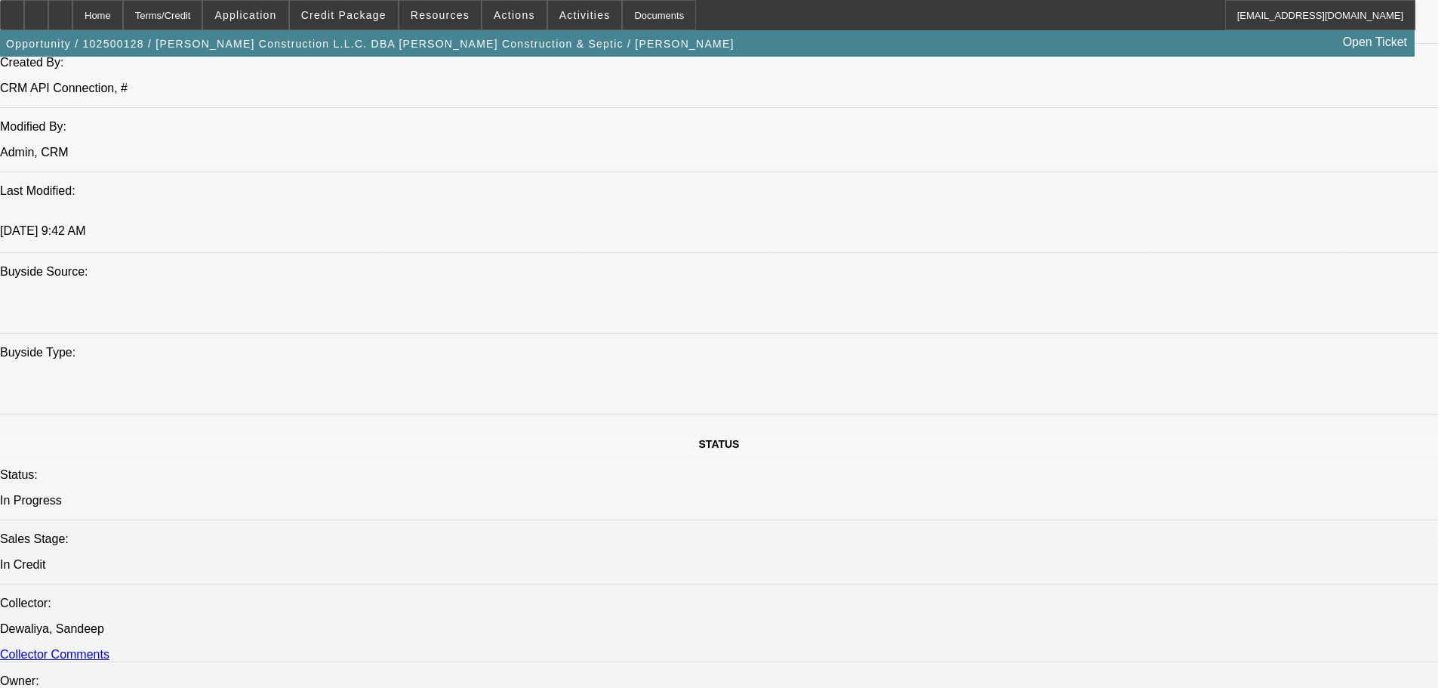
drag, startPoint x: 1127, startPoint y: 60, endPoint x: 1117, endPoint y: 66, distance: 11.5
paste textarea "NEW VENDOR TO BFC; MARK = VERY LIGHT CREDIT PROFILE; TLO REPORTS MANY ITEMS, 26…"
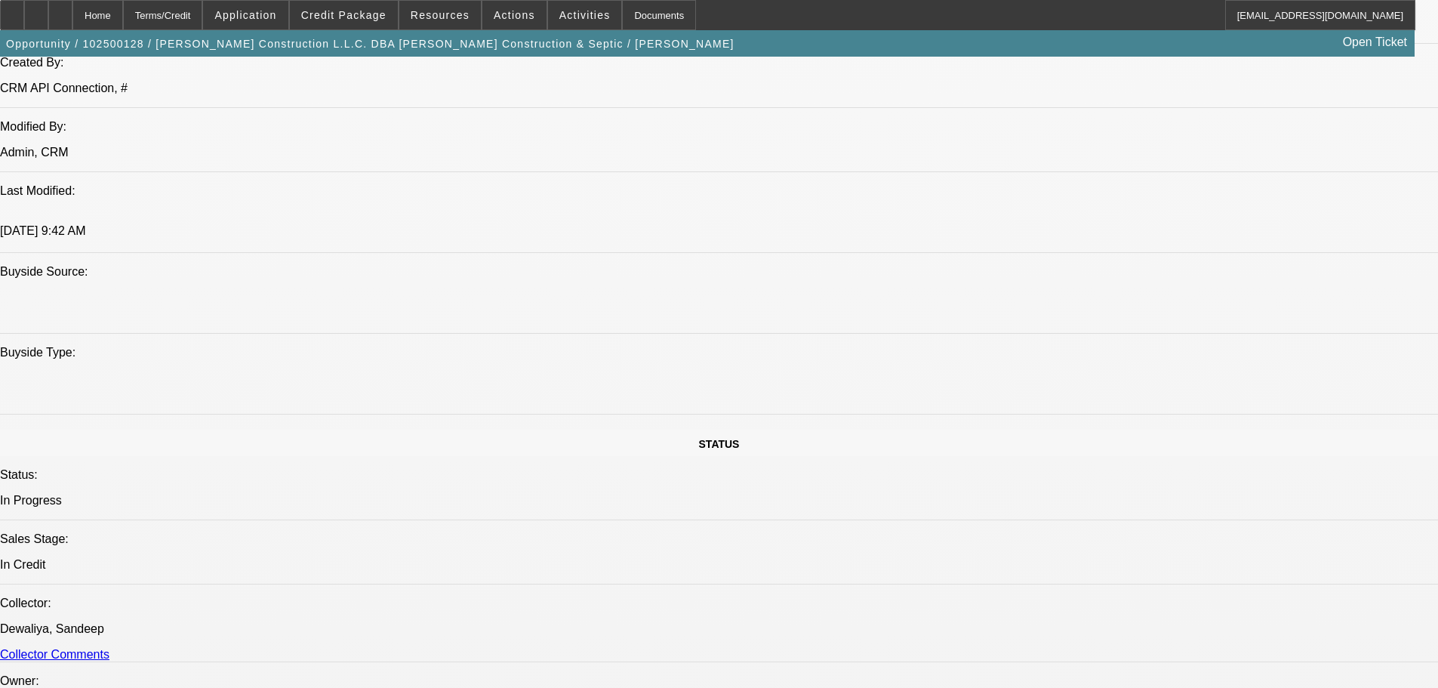
type textarea "NEW VENDOR TO BFC; MARK = VERY LIGHT CREDIT PROFILE; TLO REPORTS MANY ITEMS, 26…"
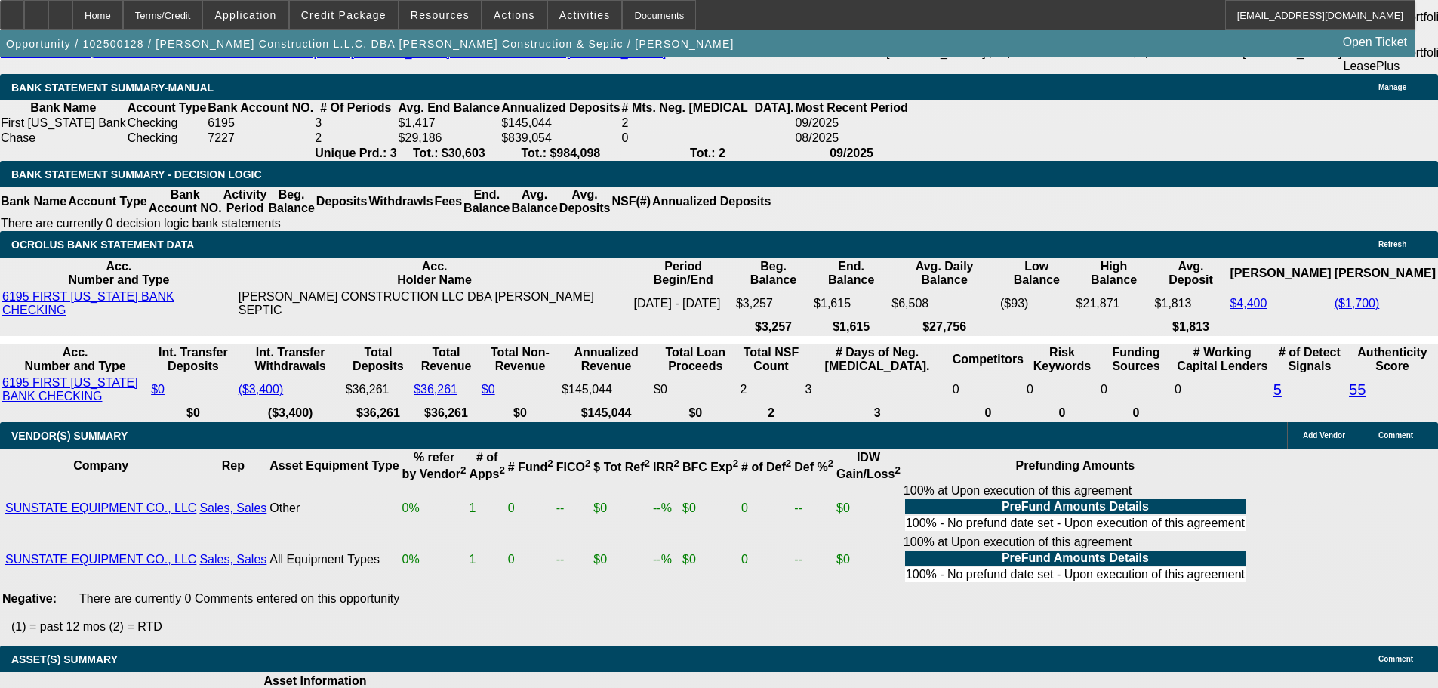
scroll to position [3120, 0]
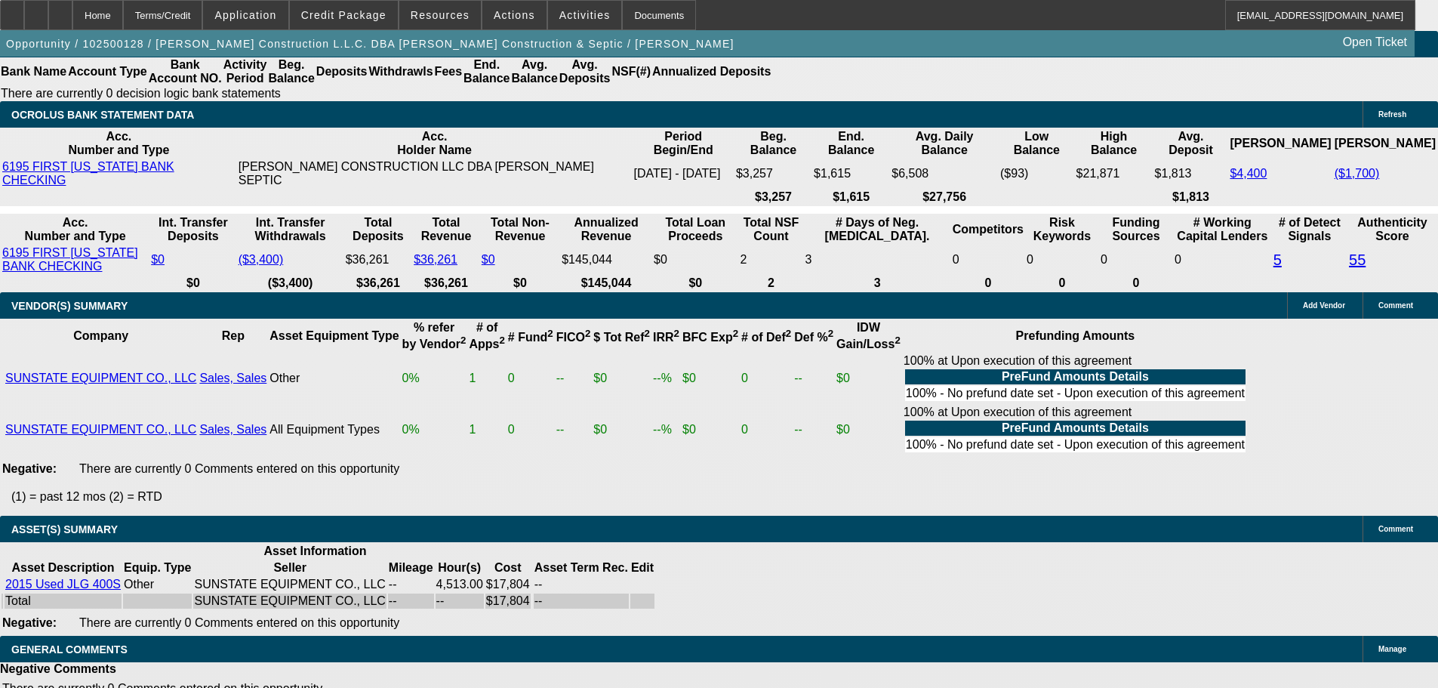
select select "5"
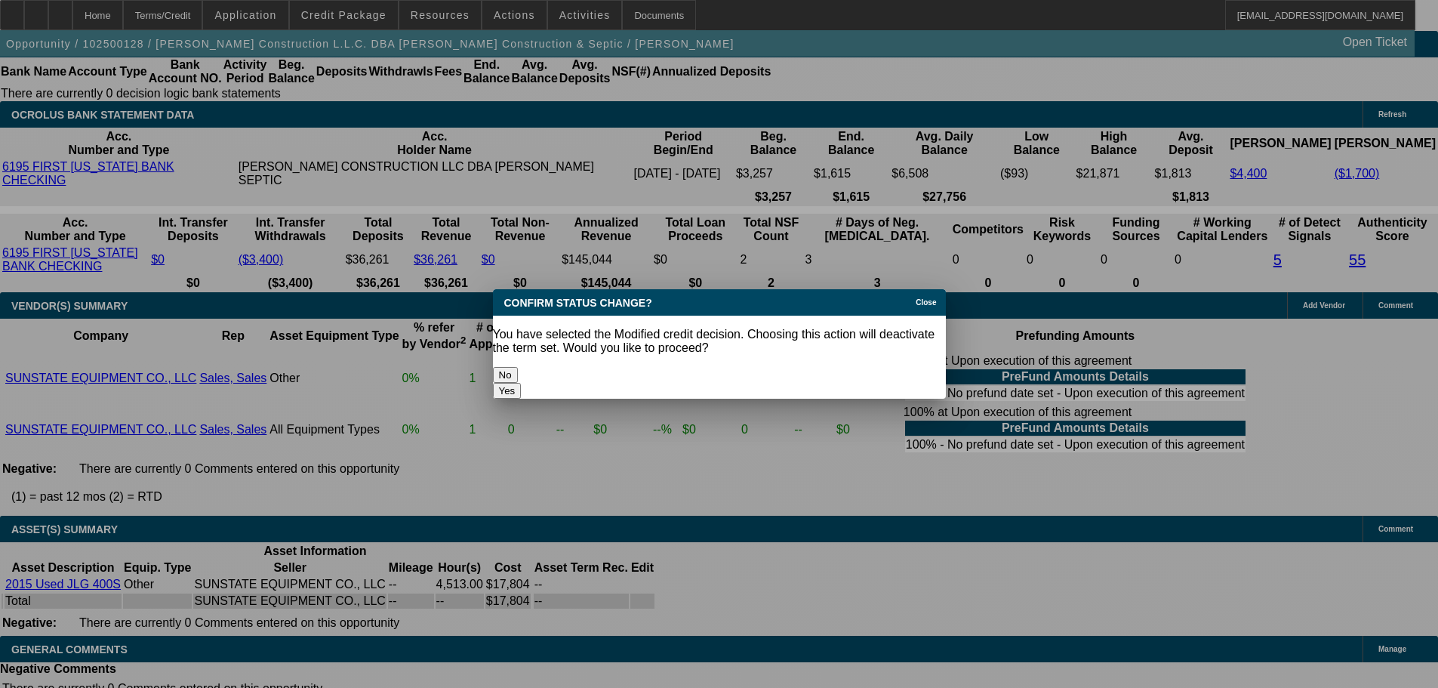
click at [522, 383] on button "Yes" at bounding box center [507, 391] width 29 height 16
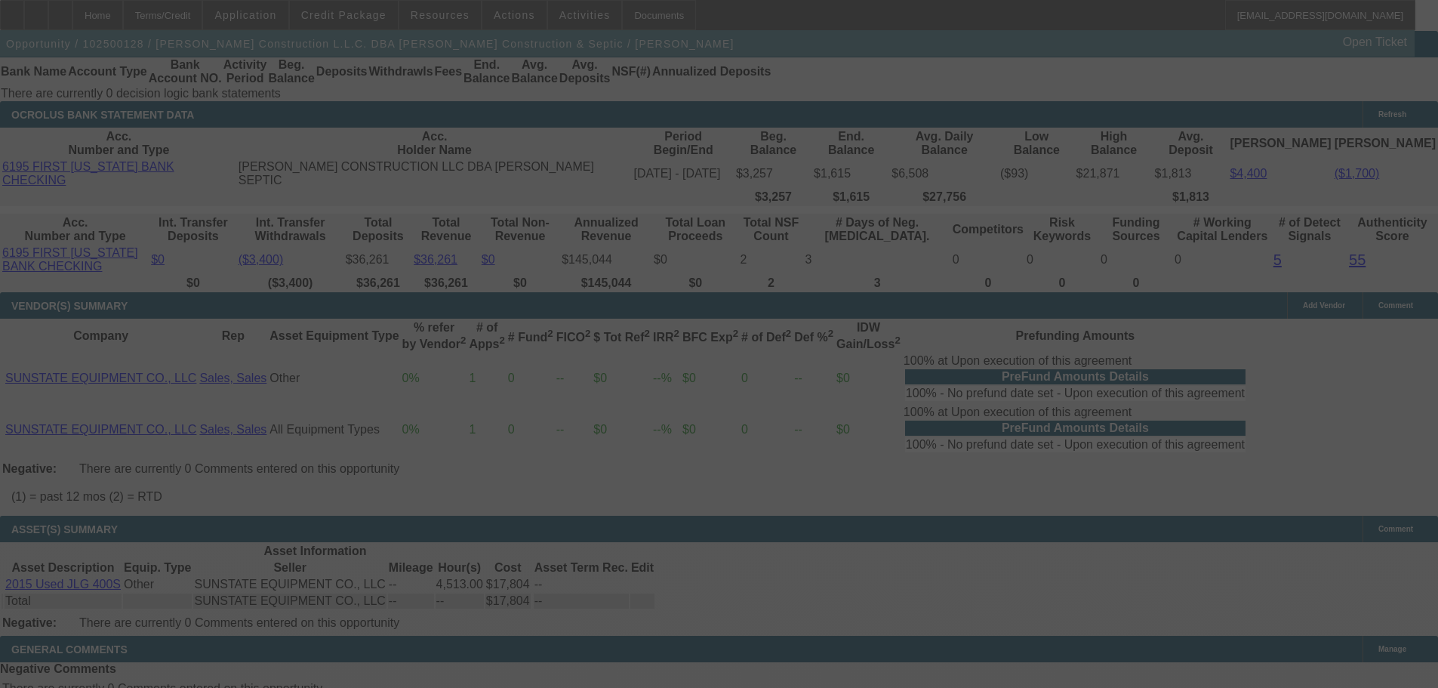
scroll to position [3088, 0]
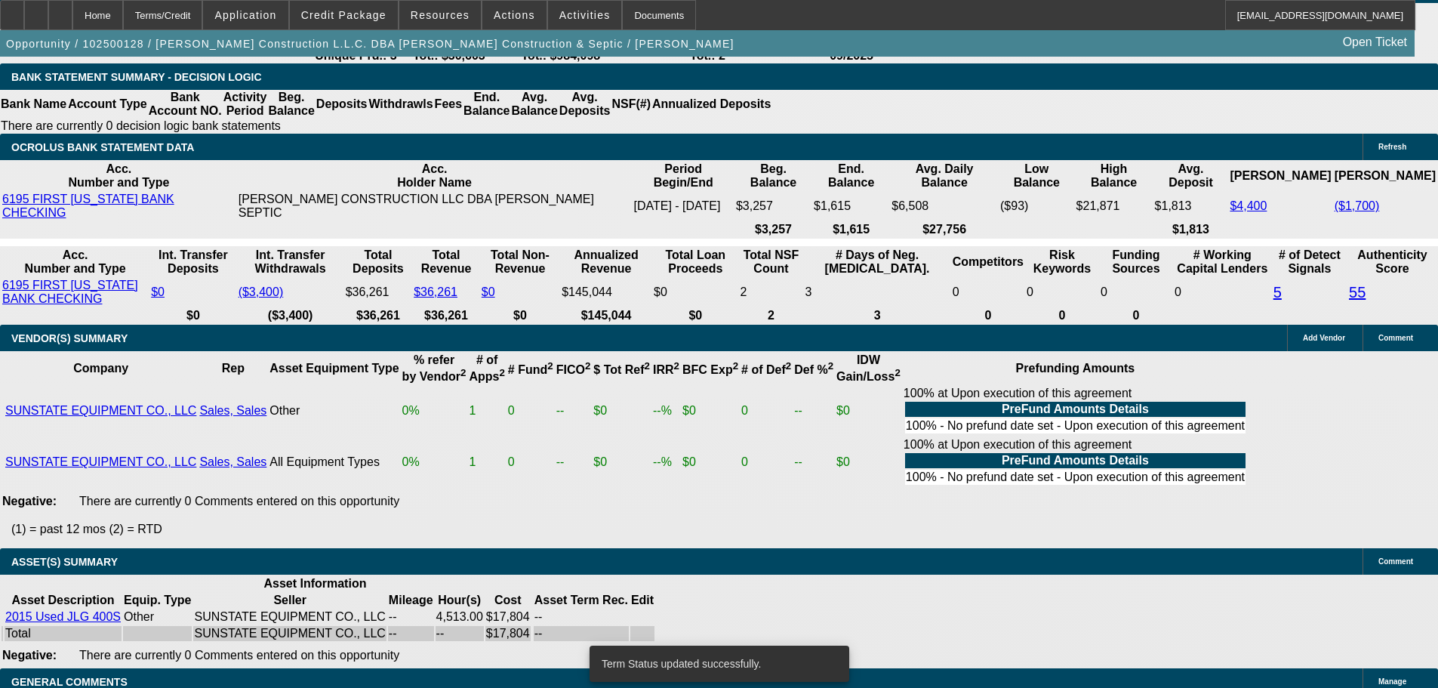
select select "0"
select select "2"
select select "0"
select select "6"
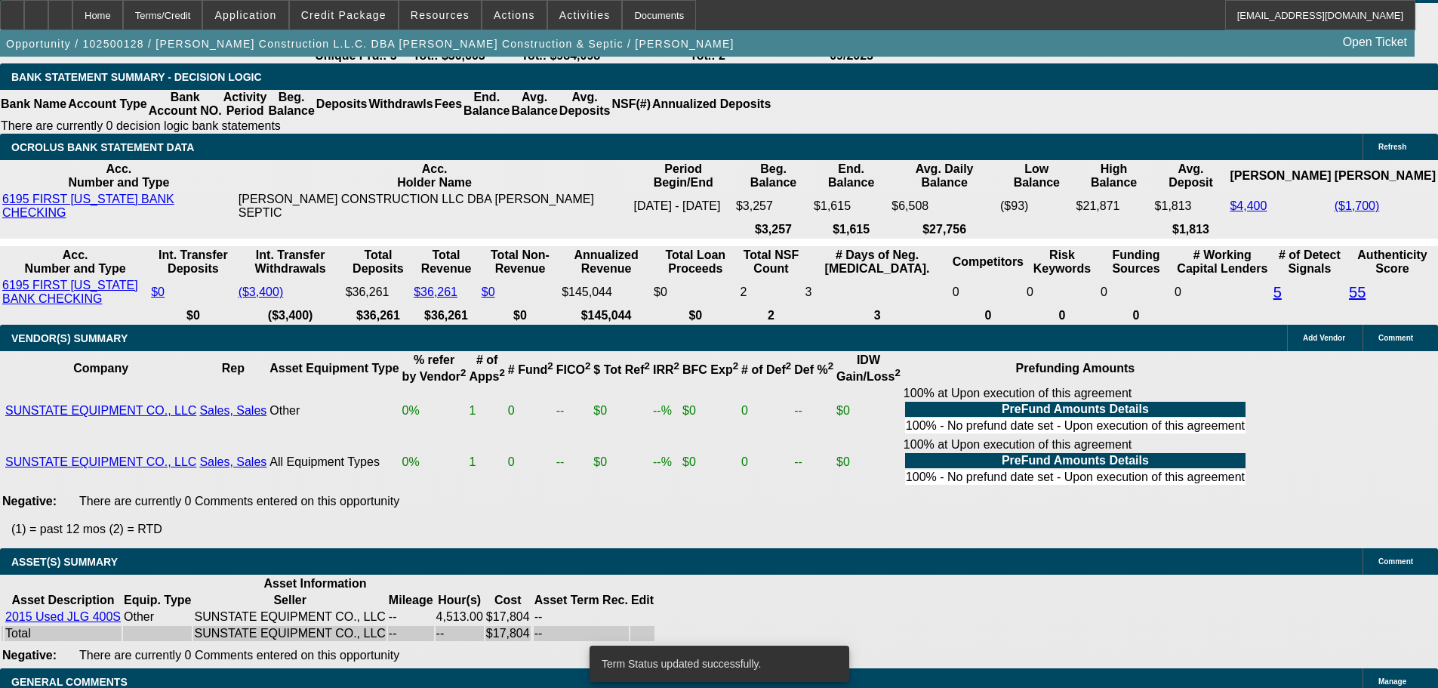
select select "0"
select select "2"
select select "0"
select select "6"
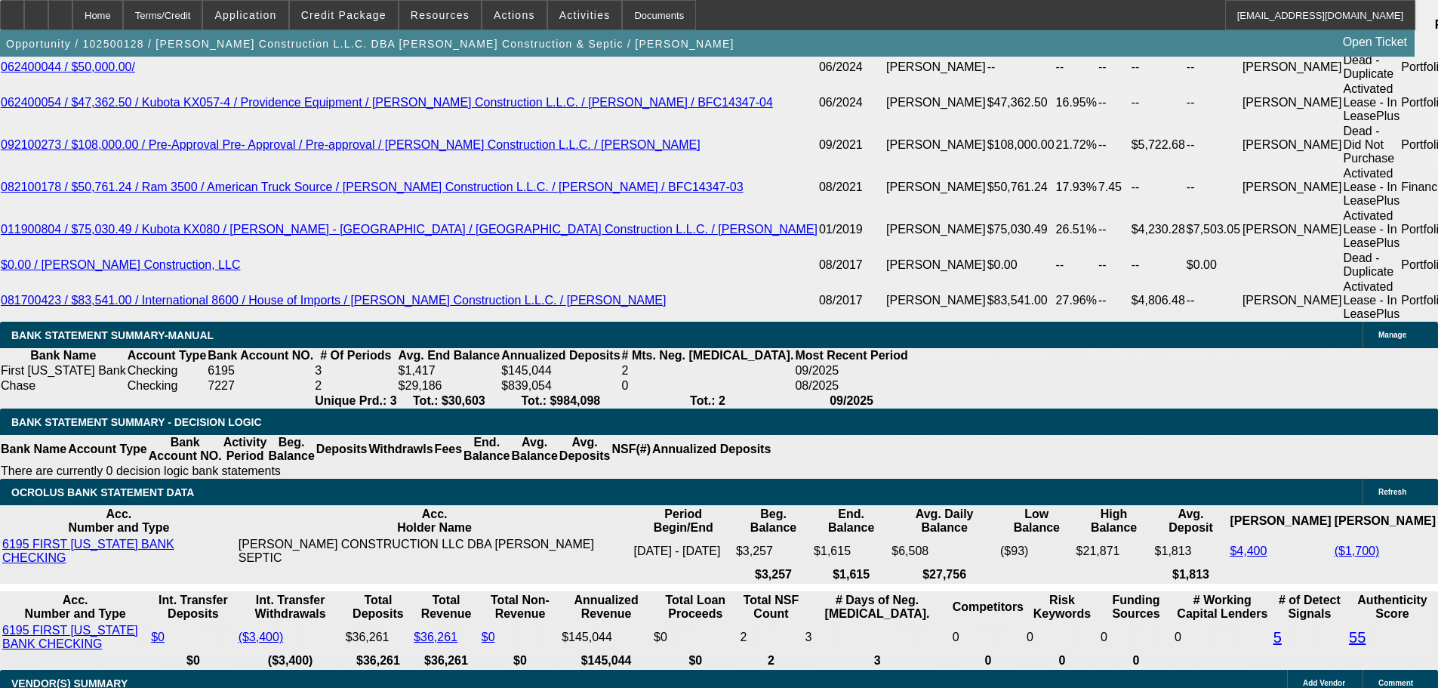
scroll to position [2592, 0]
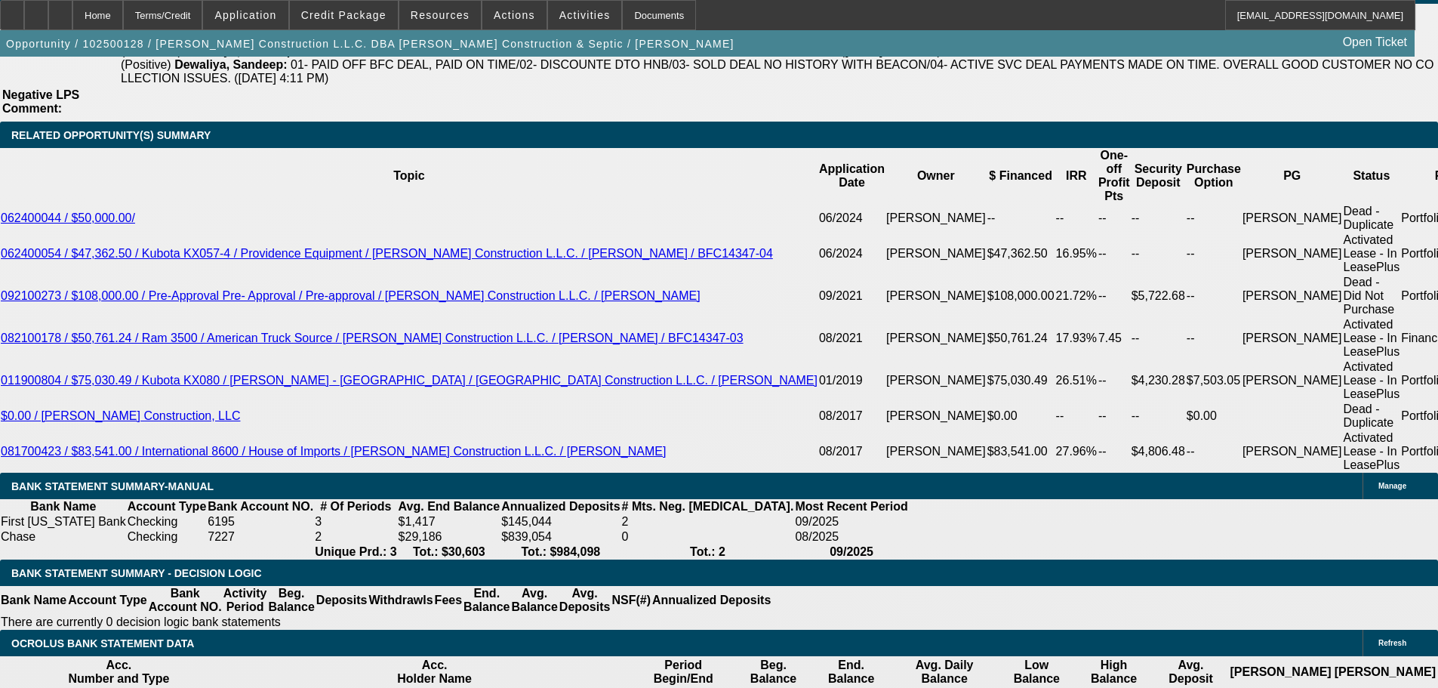
drag, startPoint x: 285, startPoint y: 340, endPoint x: 422, endPoint y: 340, distance: 137.4
type input "$7,446.54"
type input "UNKNOWN"
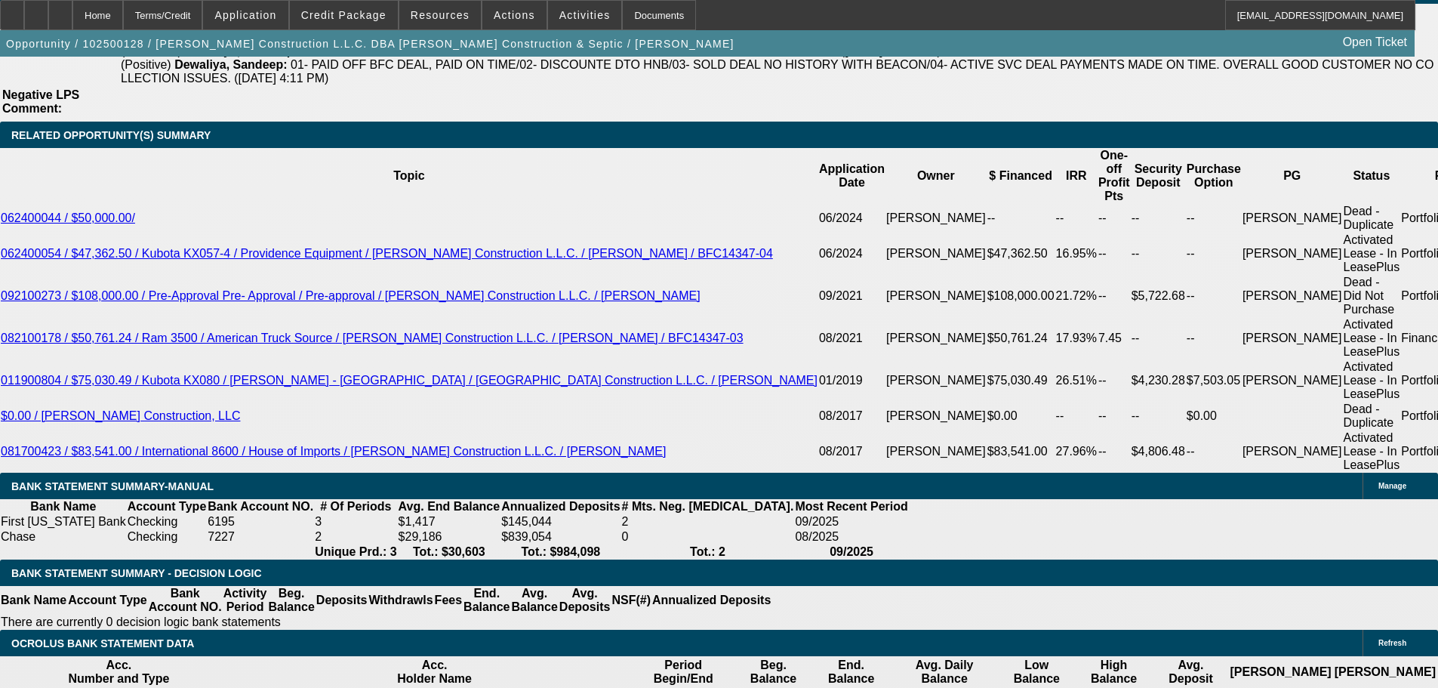
type input "$600.91"
type input "$1,201.82"
drag, startPoint x: 319, startPoint y: 340, endPoint x: 597, endPoint y: 350, distance: 278.0
type input "$950.37"
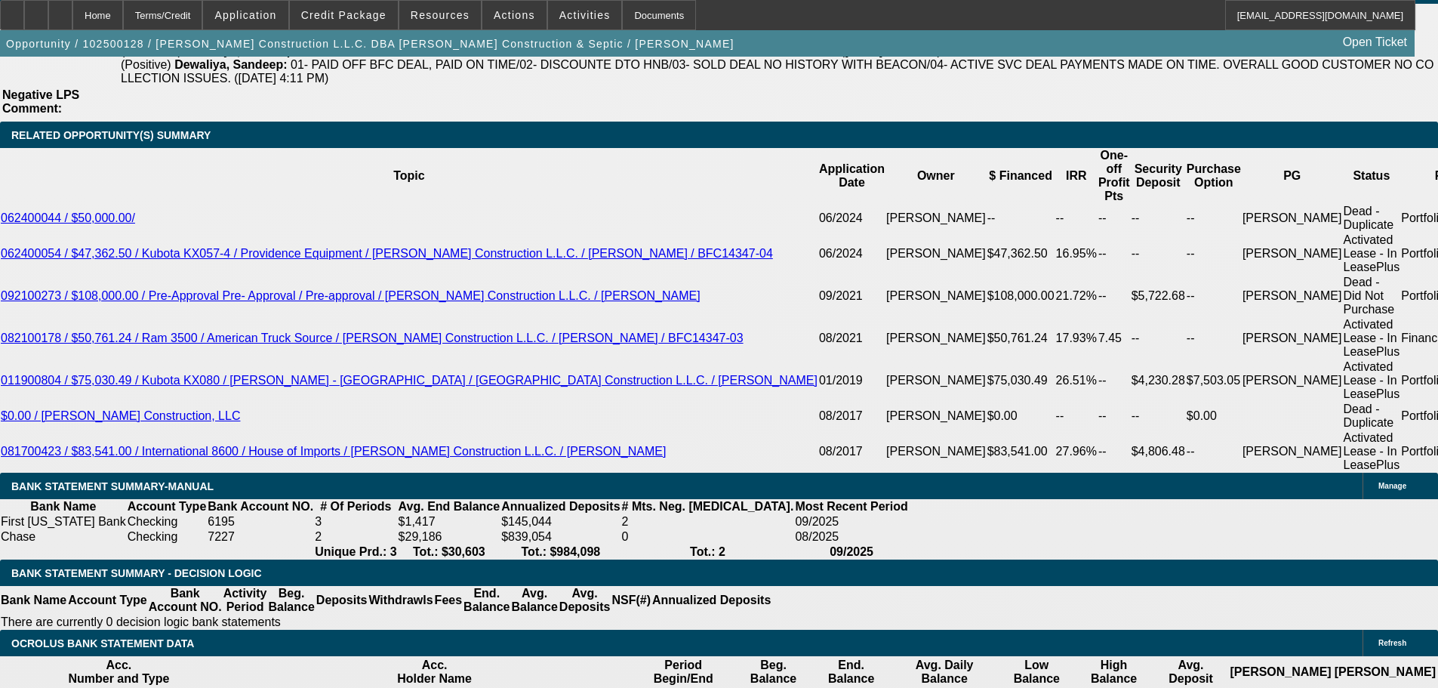
type input "$931.62"
type input "$1,863.24"
drag, startPoint x: 273, startPoint y: 339, endPoint x: 507, endPoint y: 335, distance: 234.1
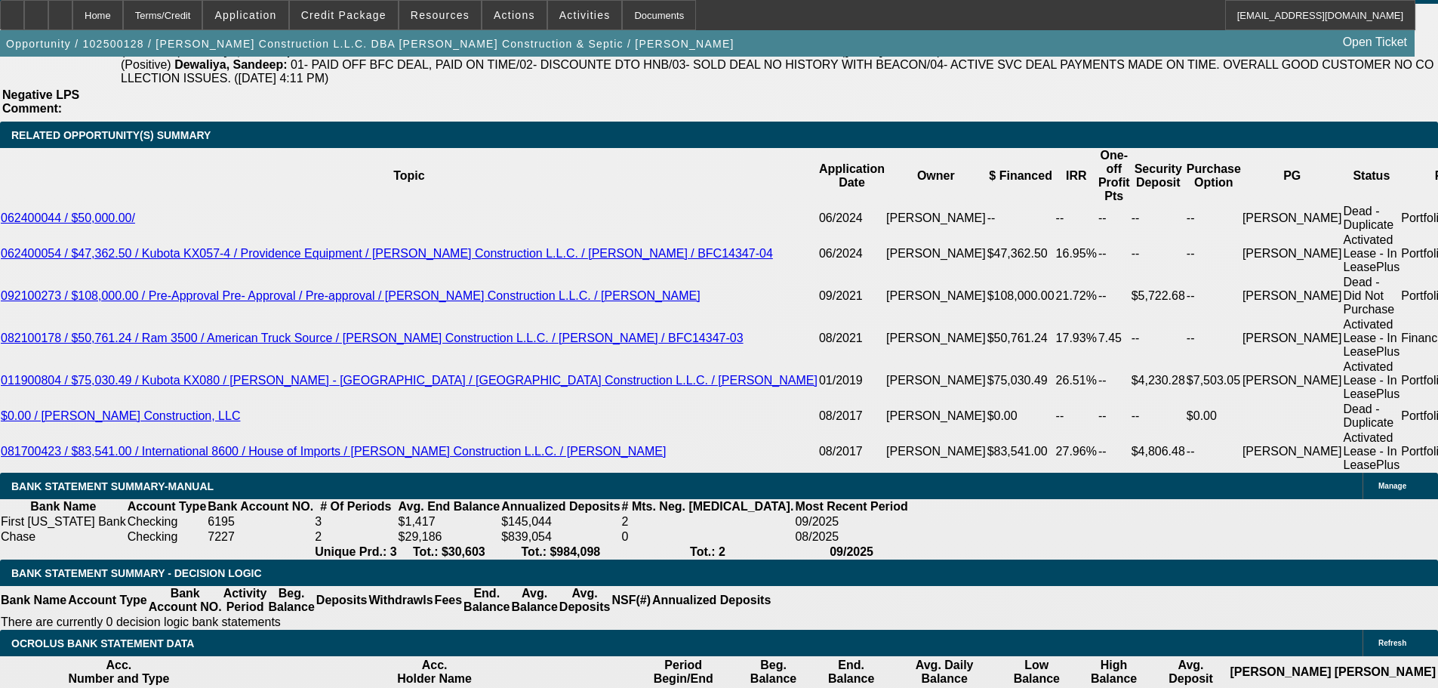
type input "$7,250.37"
type input "$610.90"
type input "$1,221.80"
drag, startPoint x: 315, startPoint y: 334, endPoint x: 479, endPoint y: 337, distance: 164.6
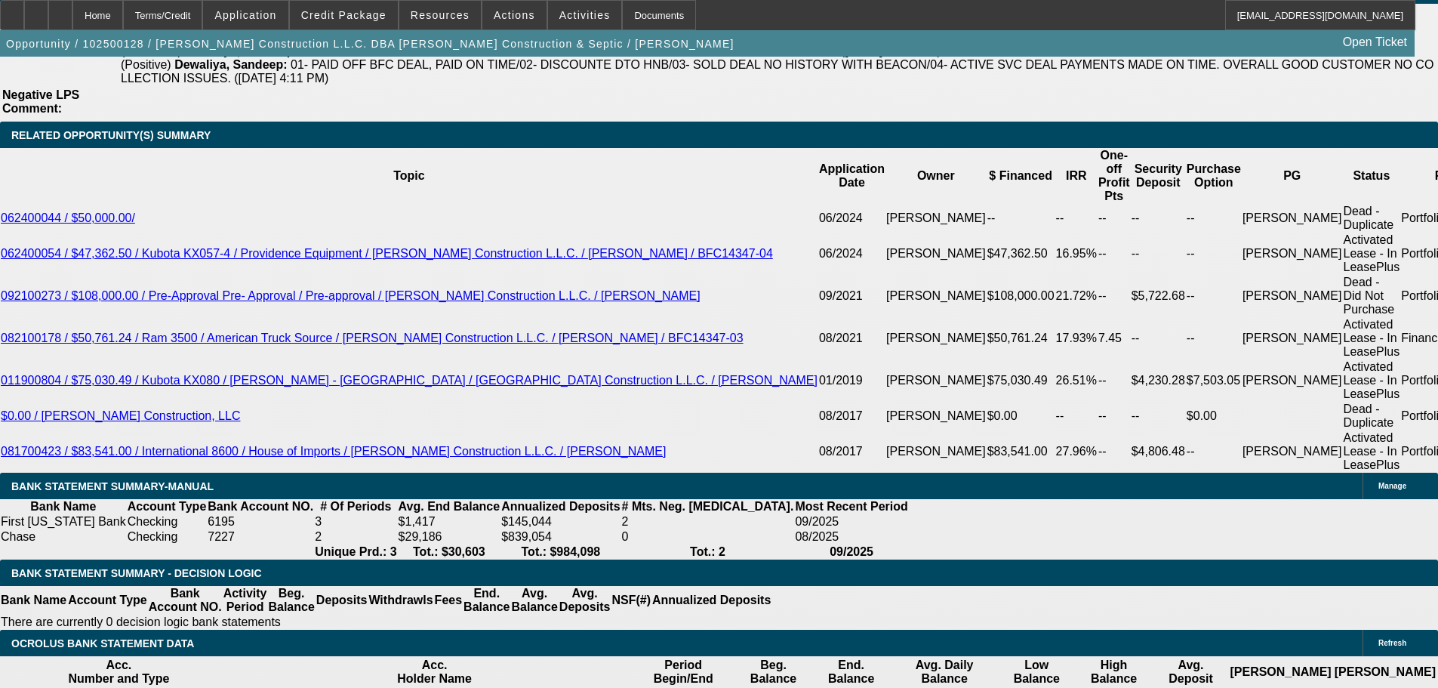
type input "$750.37"
type input "$941.80"
type input "$1,883.60"
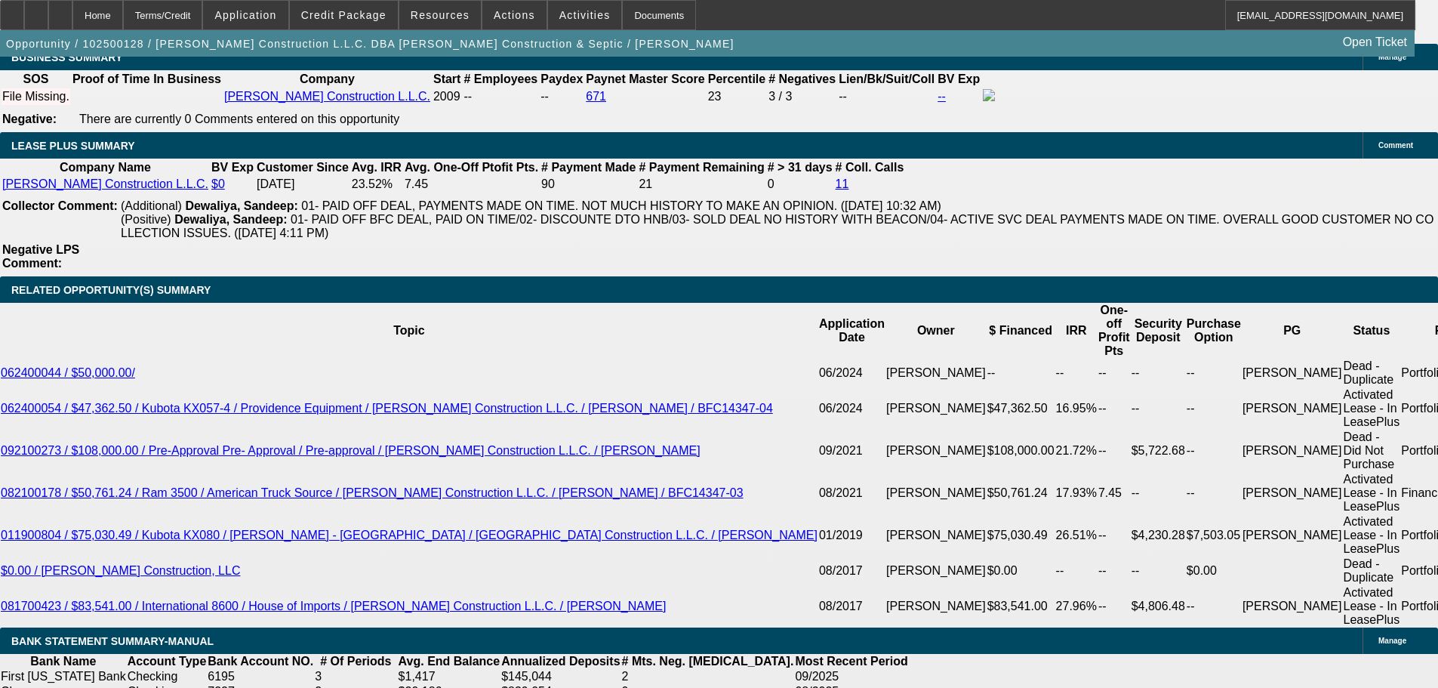
scroll to position [2667, 0]
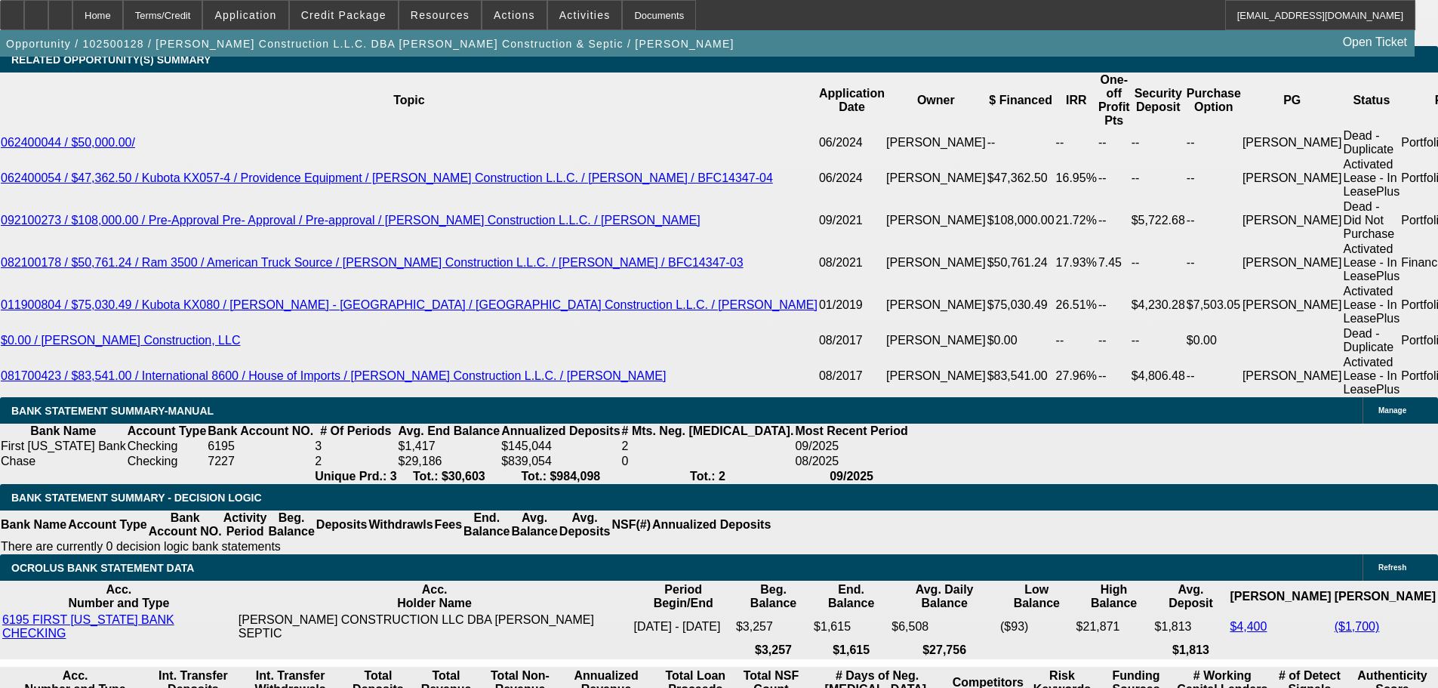
drag, startPoint x: 235, startPoint y: 377, endPoint x: 443, endPoint y: 379, distance: 208.4
type input "95"
type input "$190.00"
type input "950"
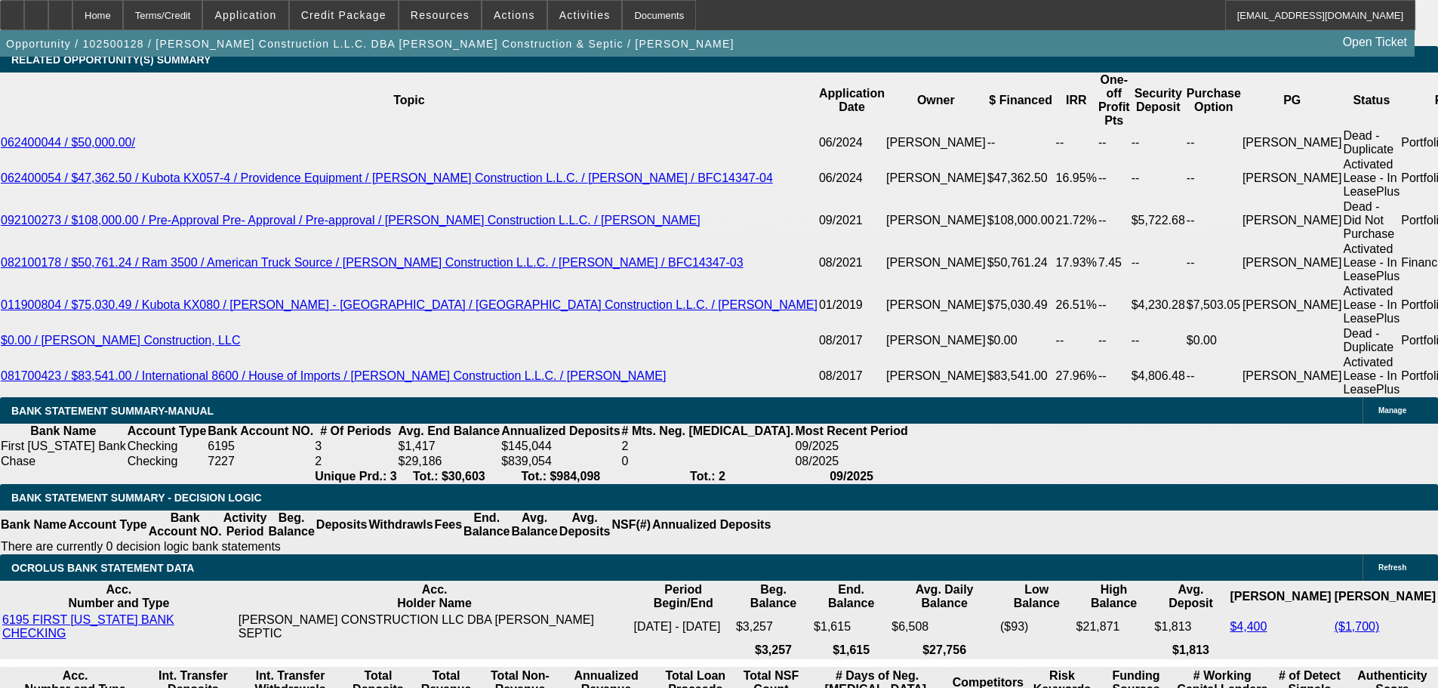
type input "20.9"
type input "$1,900.00"
type input "$950.00"
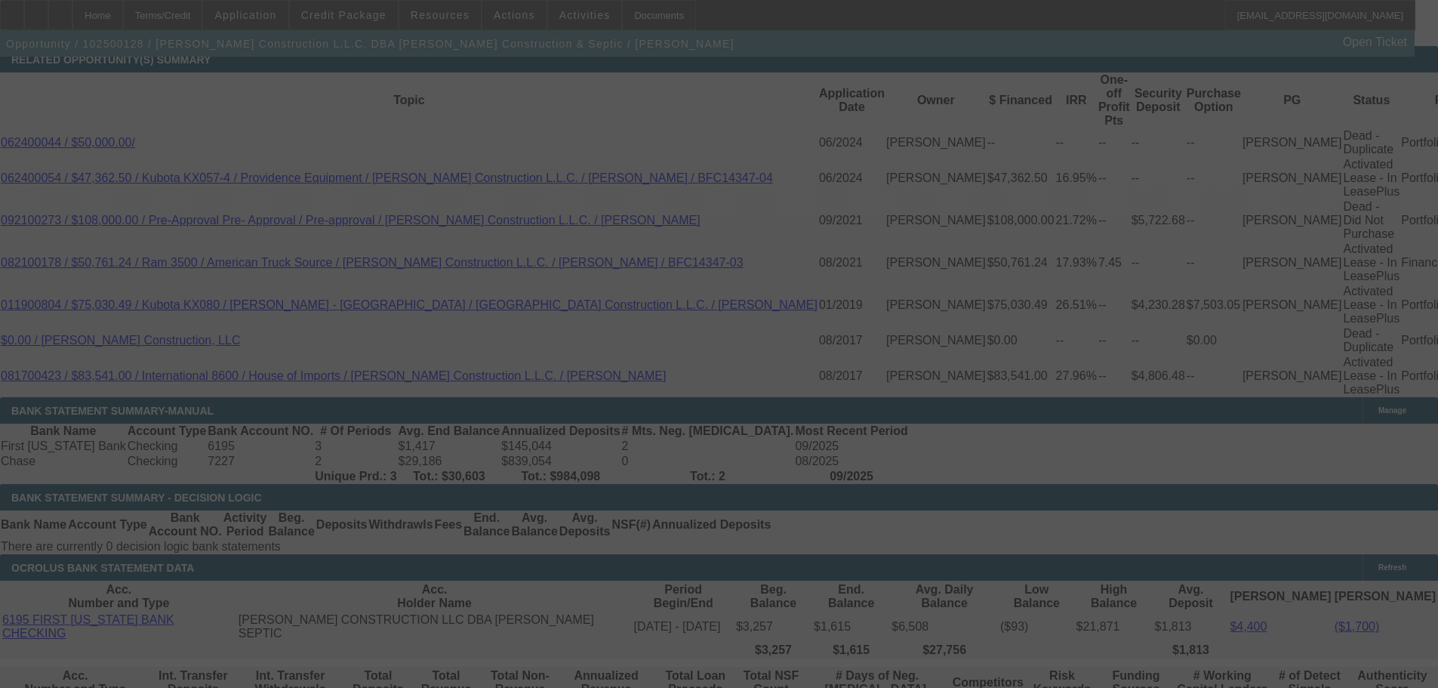
scroll to position [2743, 0]
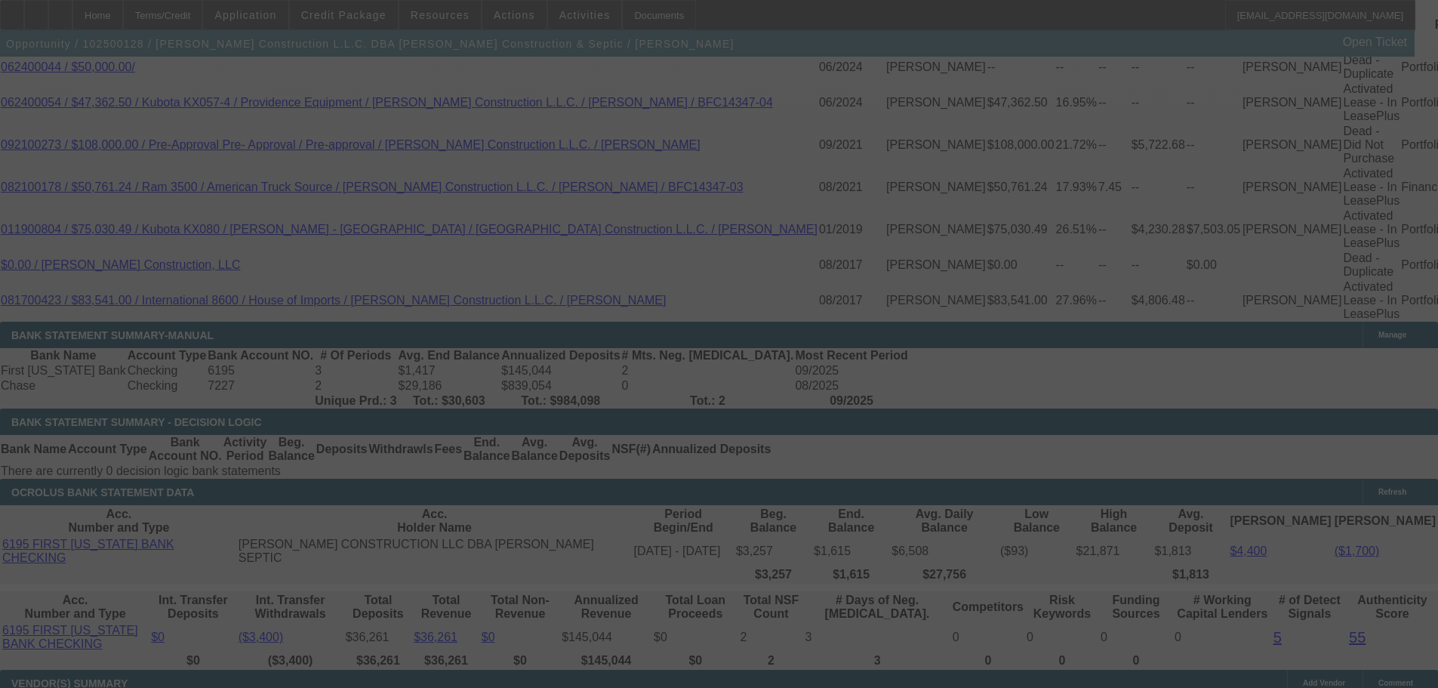
select select "0"
select select "2"
select select "0"
select select "6"
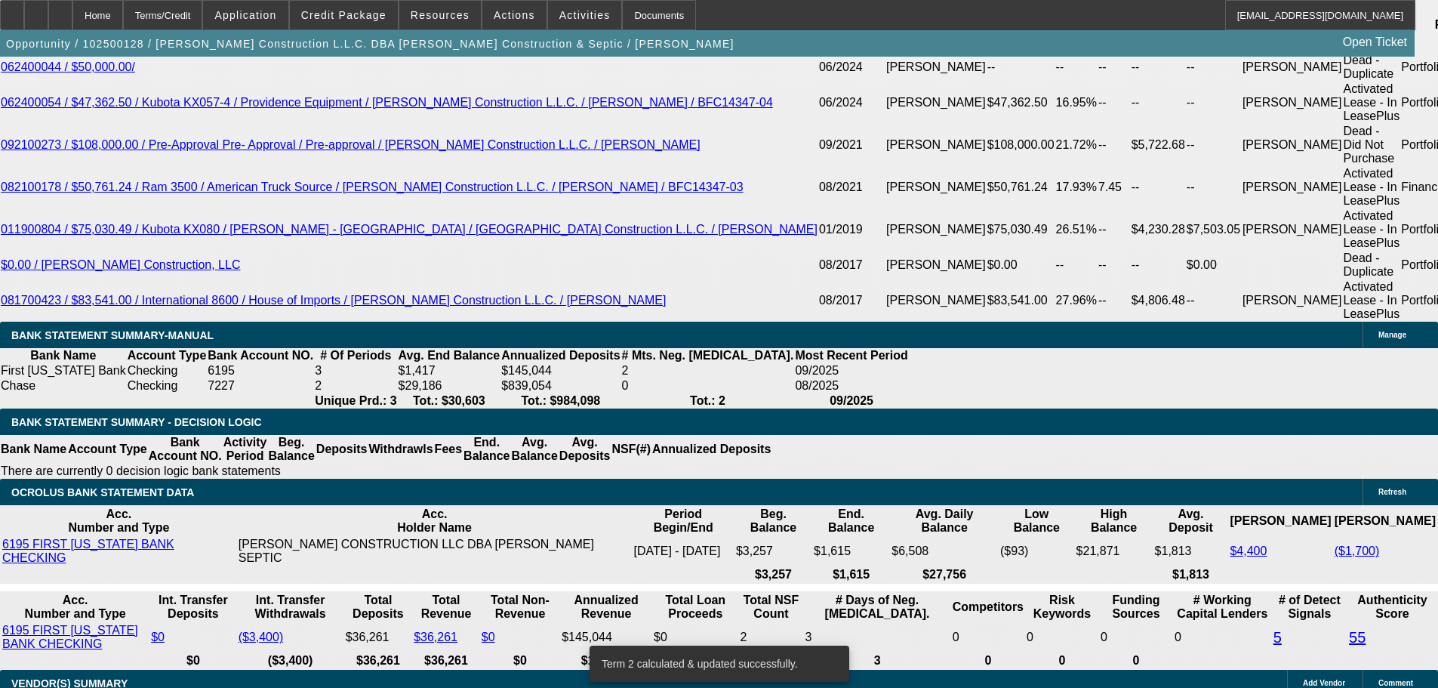
scroll to position [2735, 0]
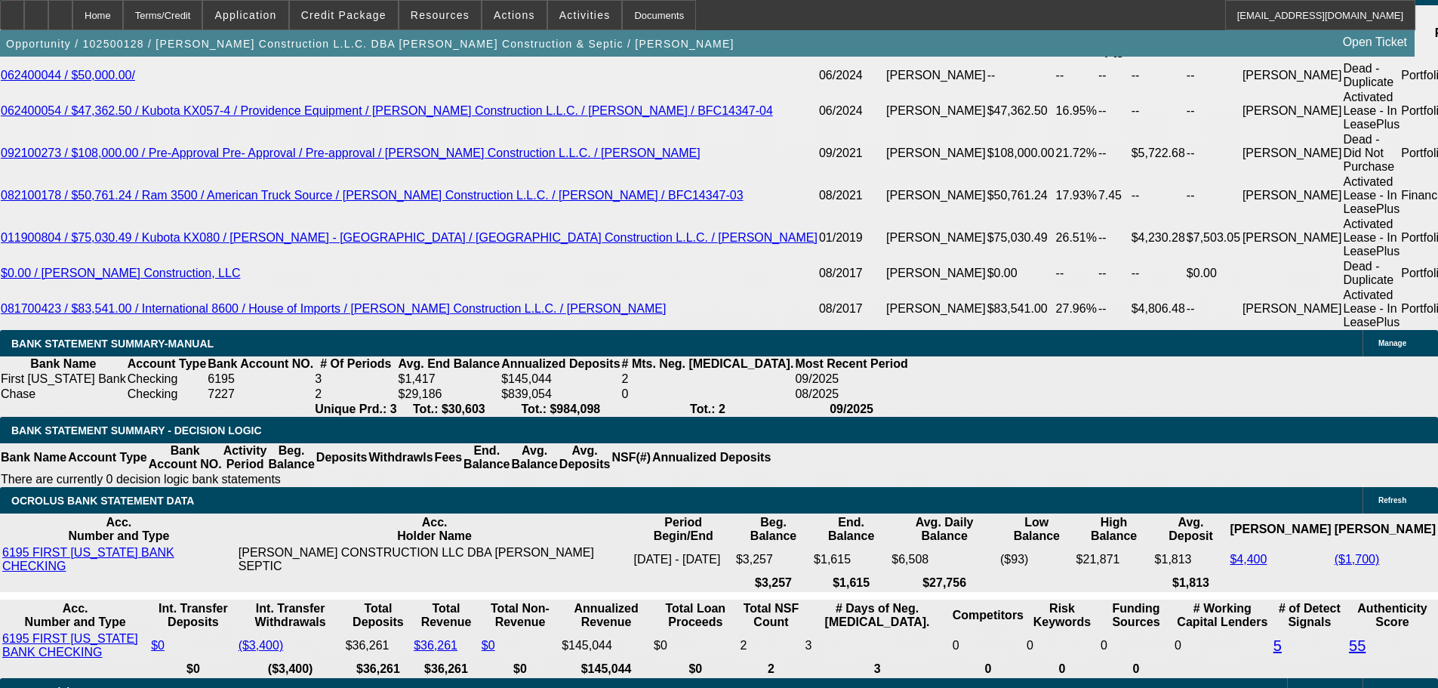
drag, startPoint x: 233, startPoint y: 316, endPoint x: 420, endPoint y: 303, distance: 187.0
type input "96"
type input "$192.00"
type input "UNKNOWN"
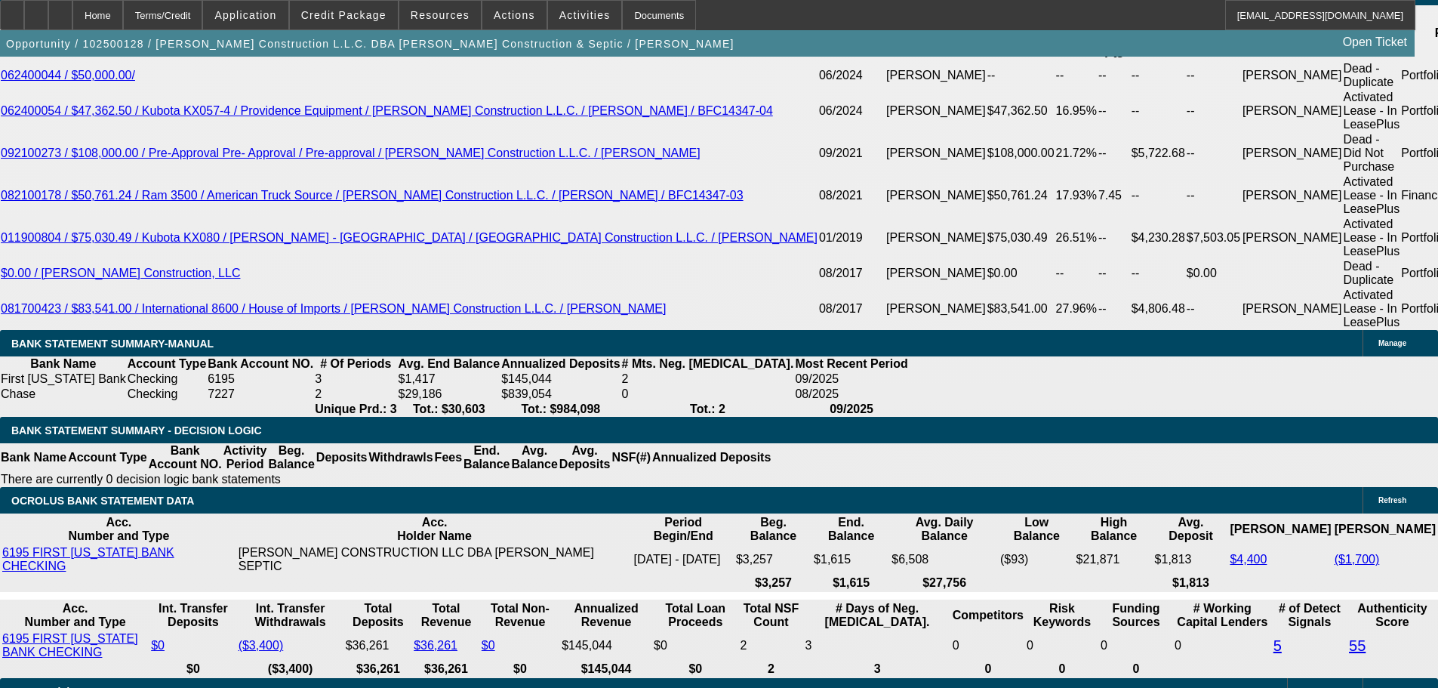
type input "965"
type input "$1,930.00"
type input "22.6"
type input "$965.00"
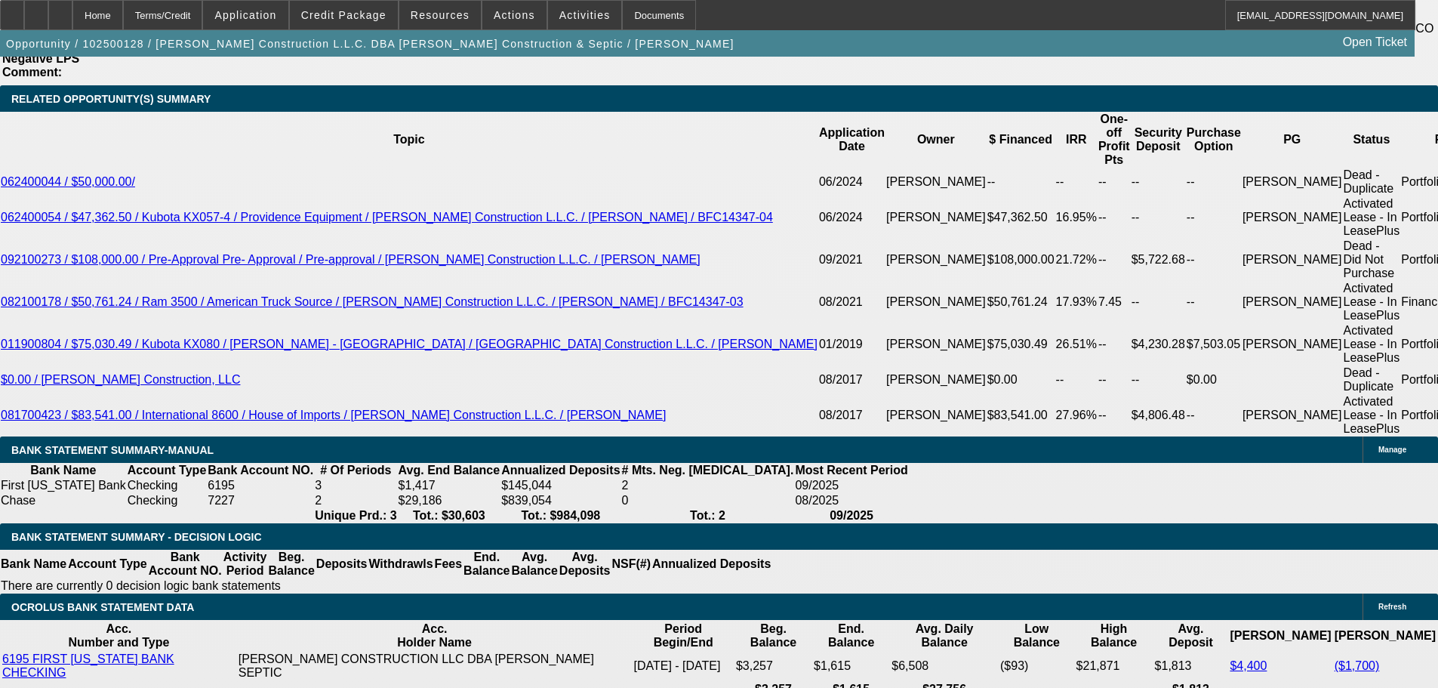
scroll to position [2433, 0]
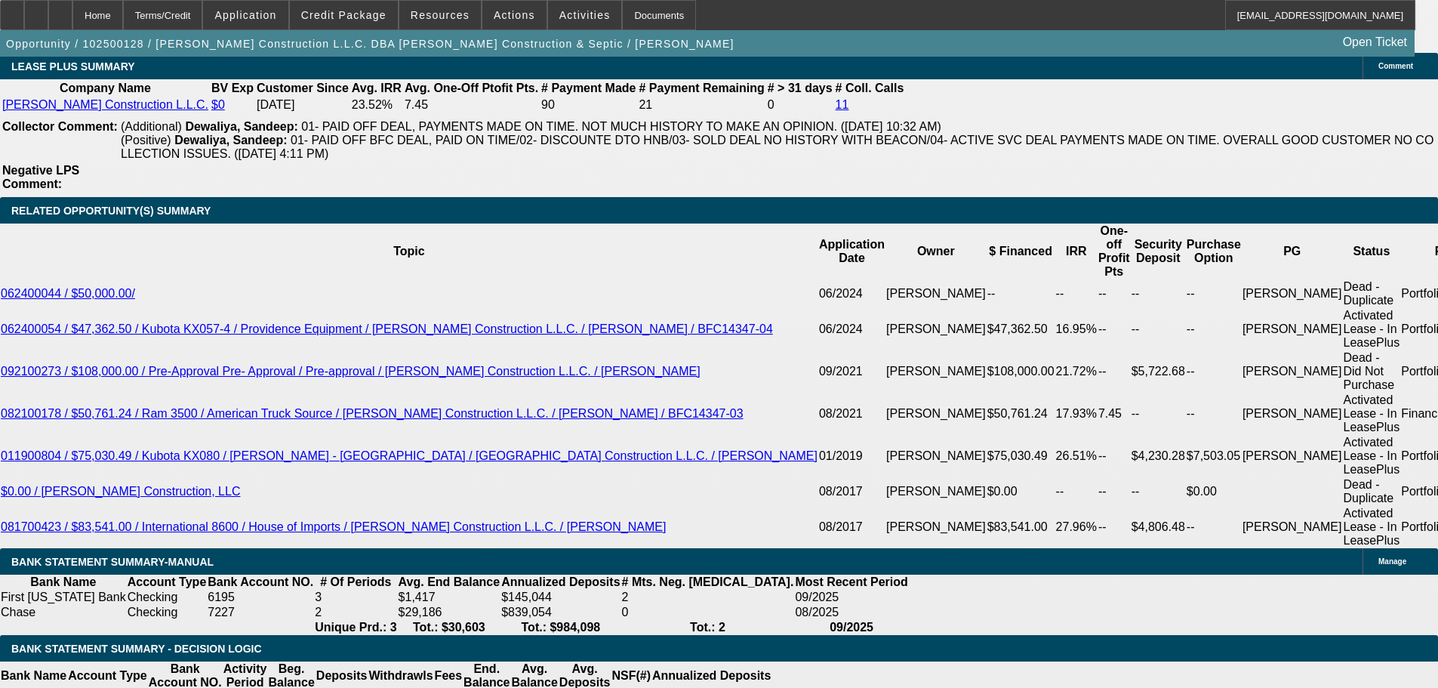
scroll to position [2584, 0]
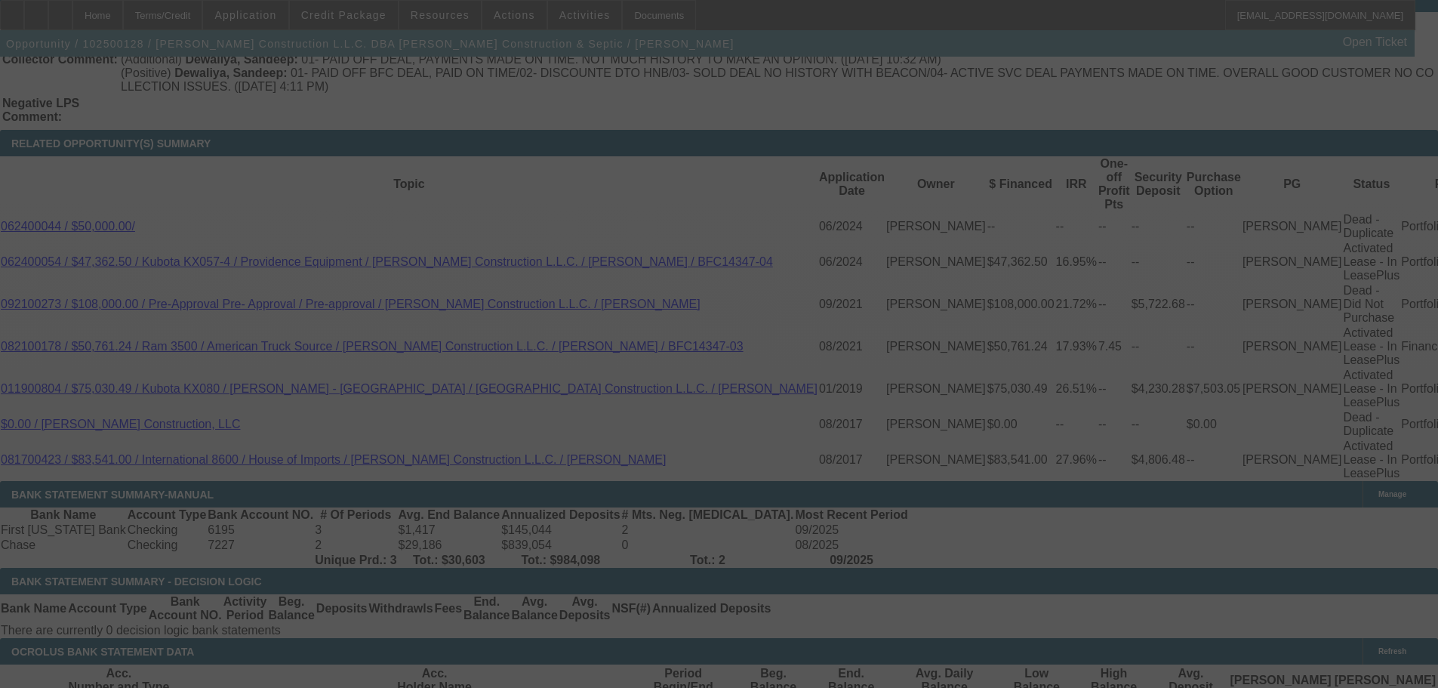
select select "0"
select select "2"
select select "0"
select select "6"
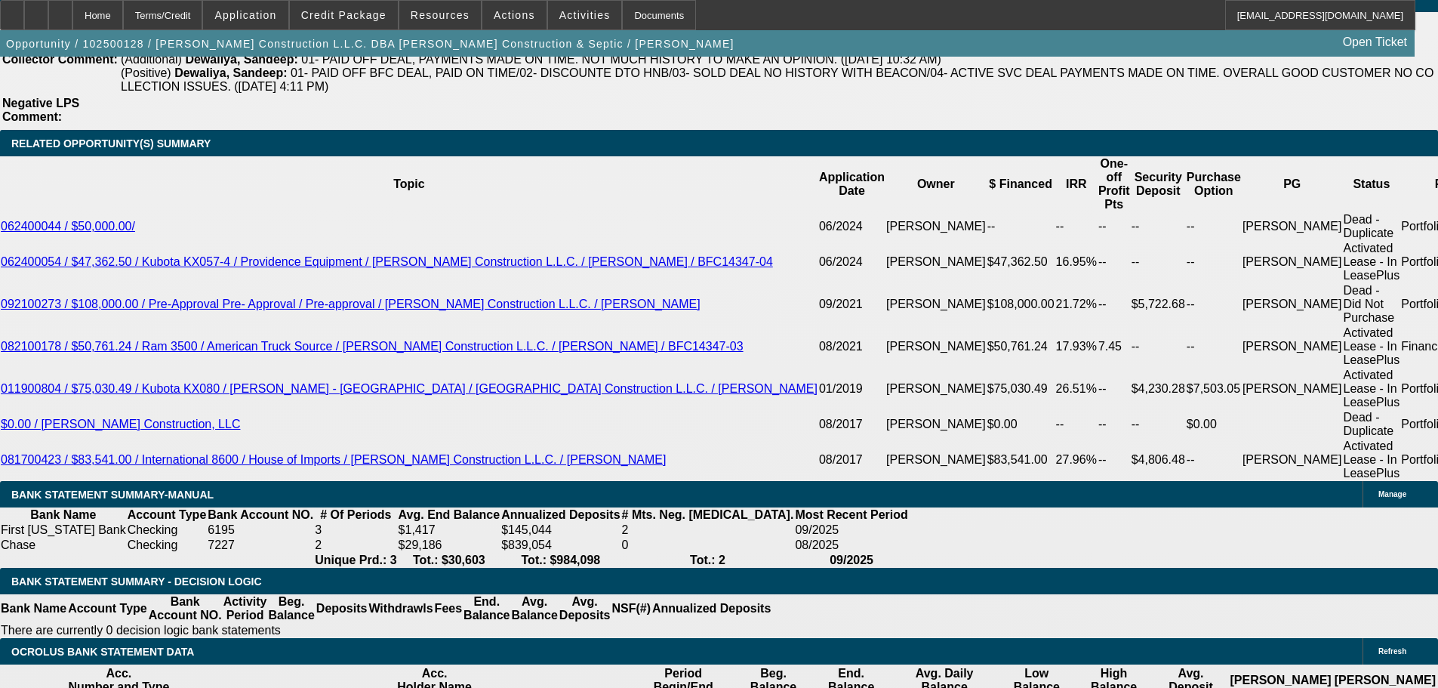
drag, startPoint x: 233, startPoint y: 461, endPoint x: 469, endPoint y: 463, distance: 236.3
type input "9"
type input "$18.00"
type input "UNKNOWN"
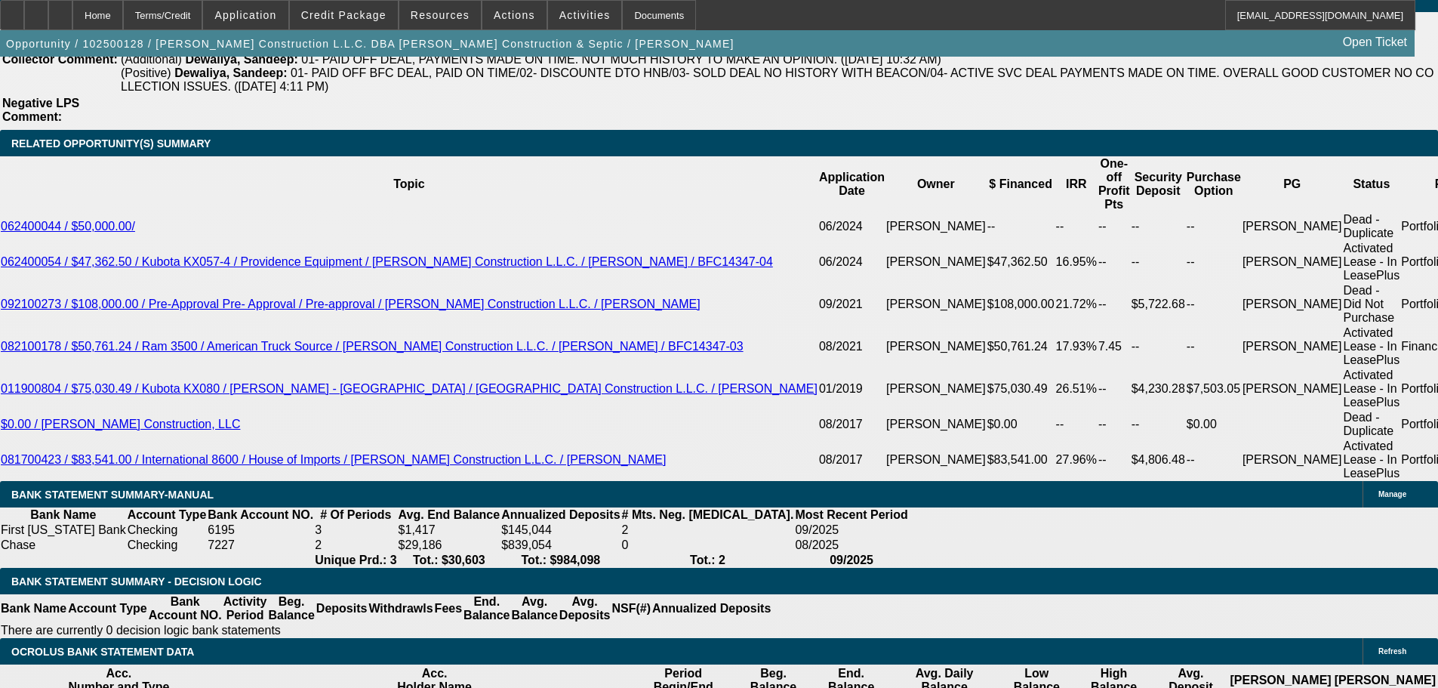
type input "960"
type input "$1,920.00"
type input "22"
type input "$960.00"
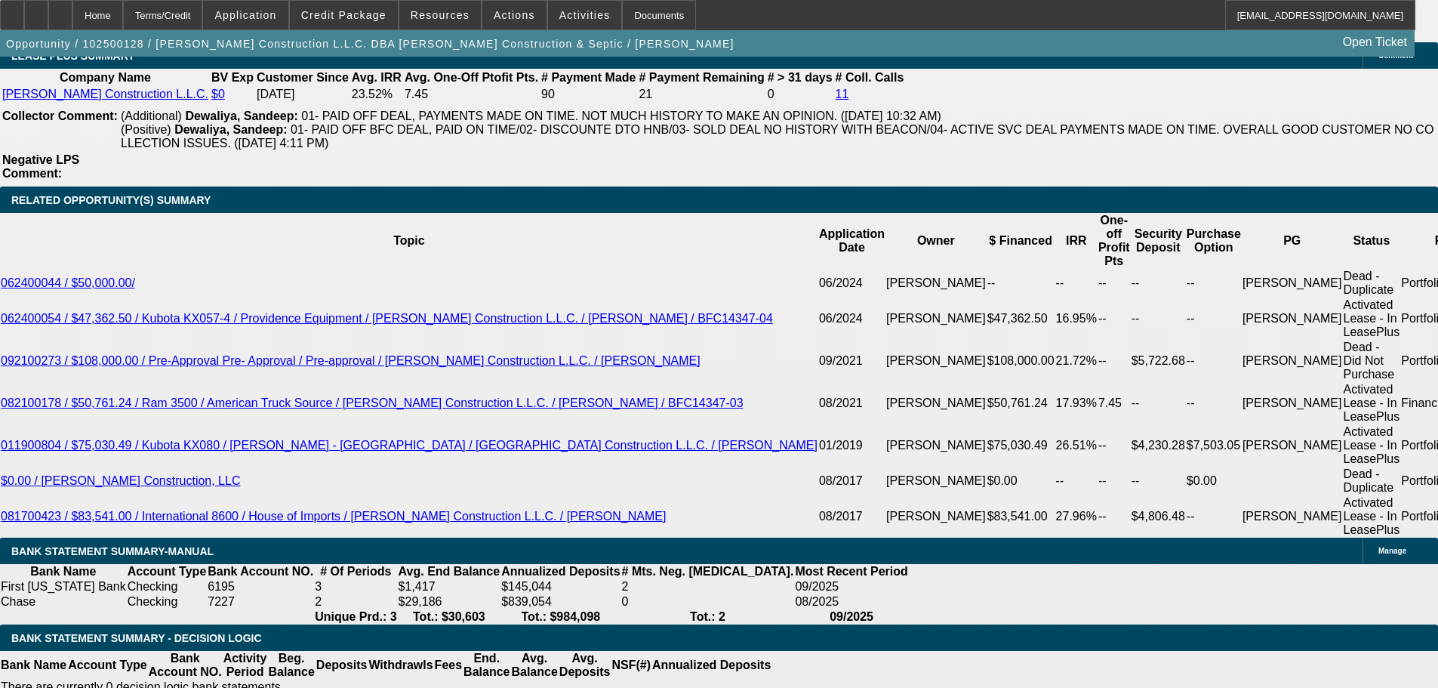
scroll to position [2433, 0]
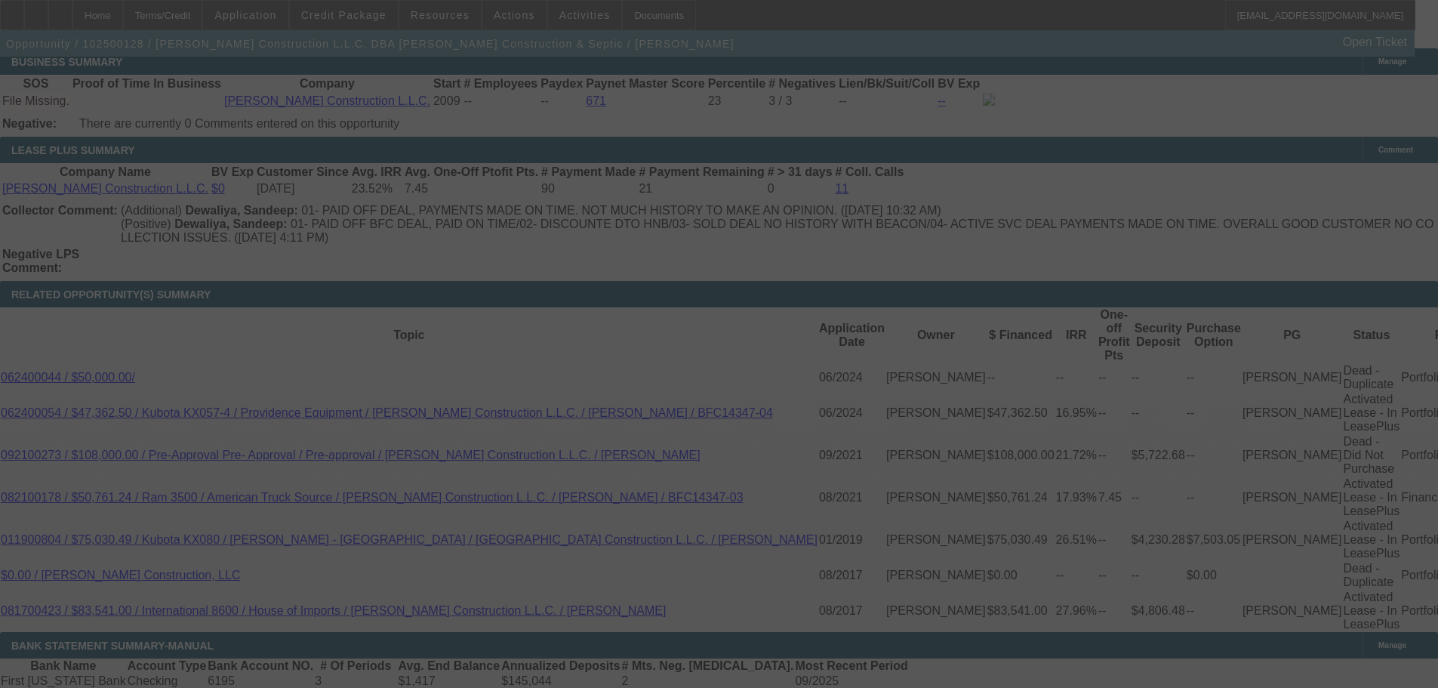
select select "0"
select select "2"
select select "0"
select select "6"
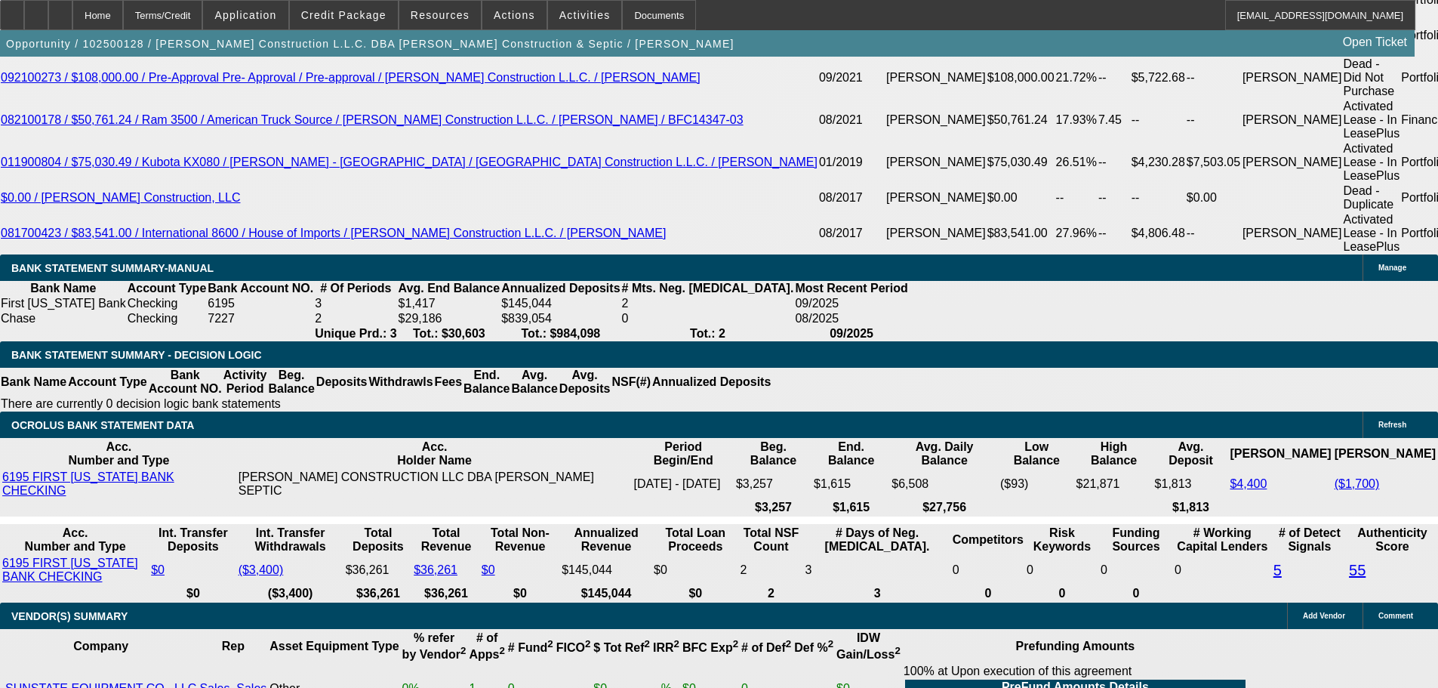
scroll to position [3112, 0]
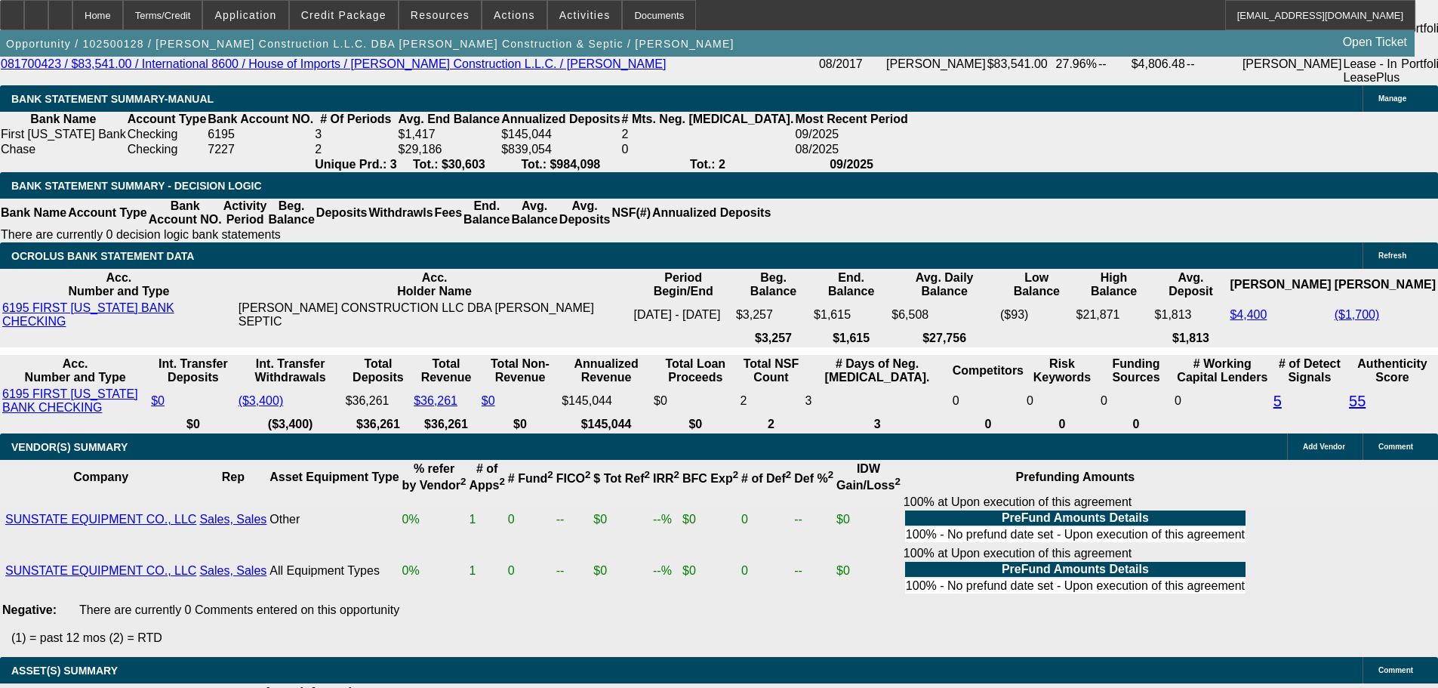
scroll to position [3120, 0]
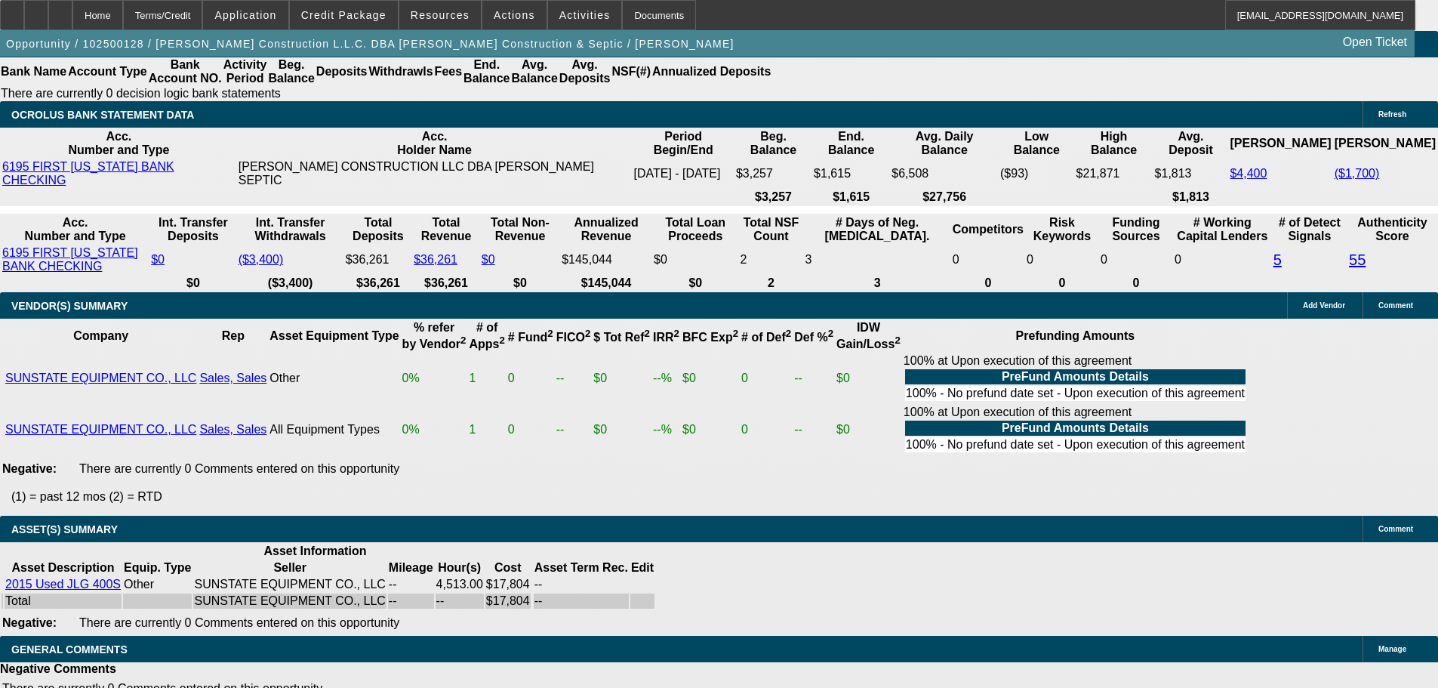
select select "9"
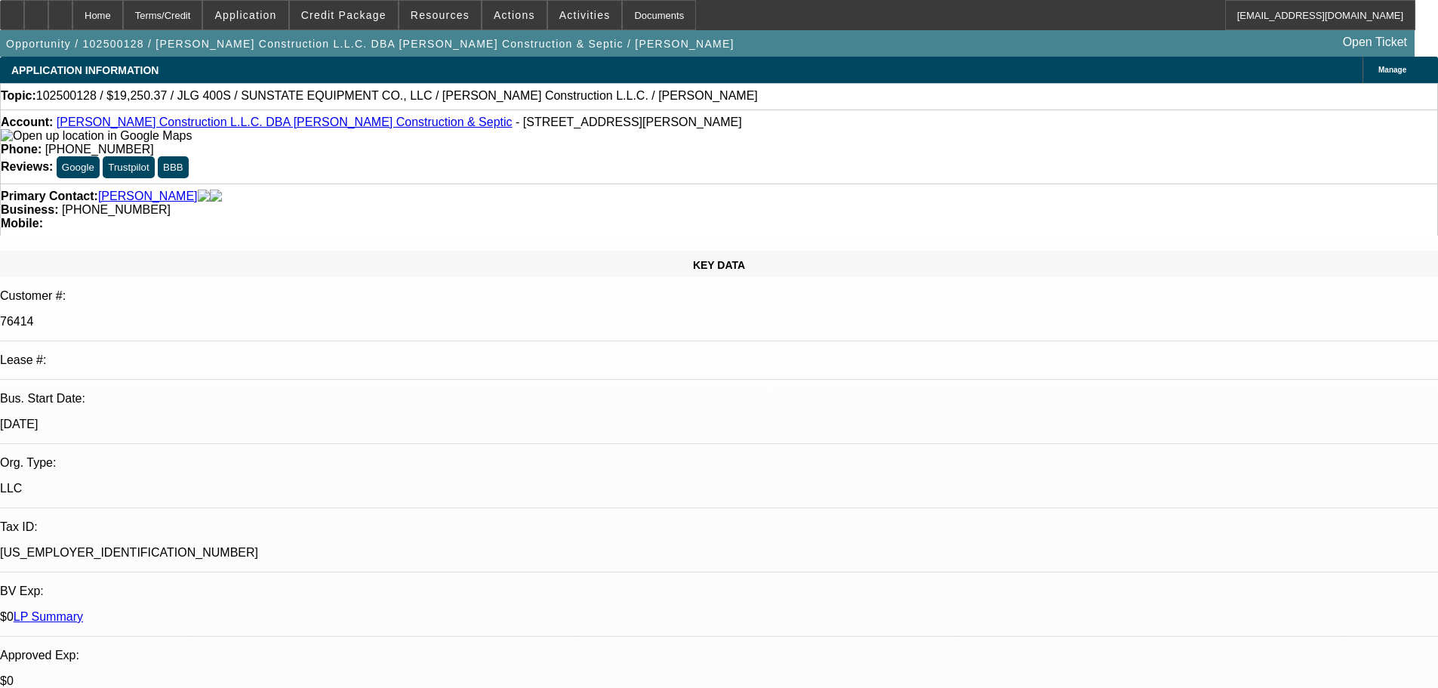
click at [1028, 209] on mat-option "ACH" at bounding box center [1046, 211] width 129 height 36
drag, startPoint x: 1215, startPoint y: 155, endPoint x: 1211, endPoint y: 164, distance: 9.8
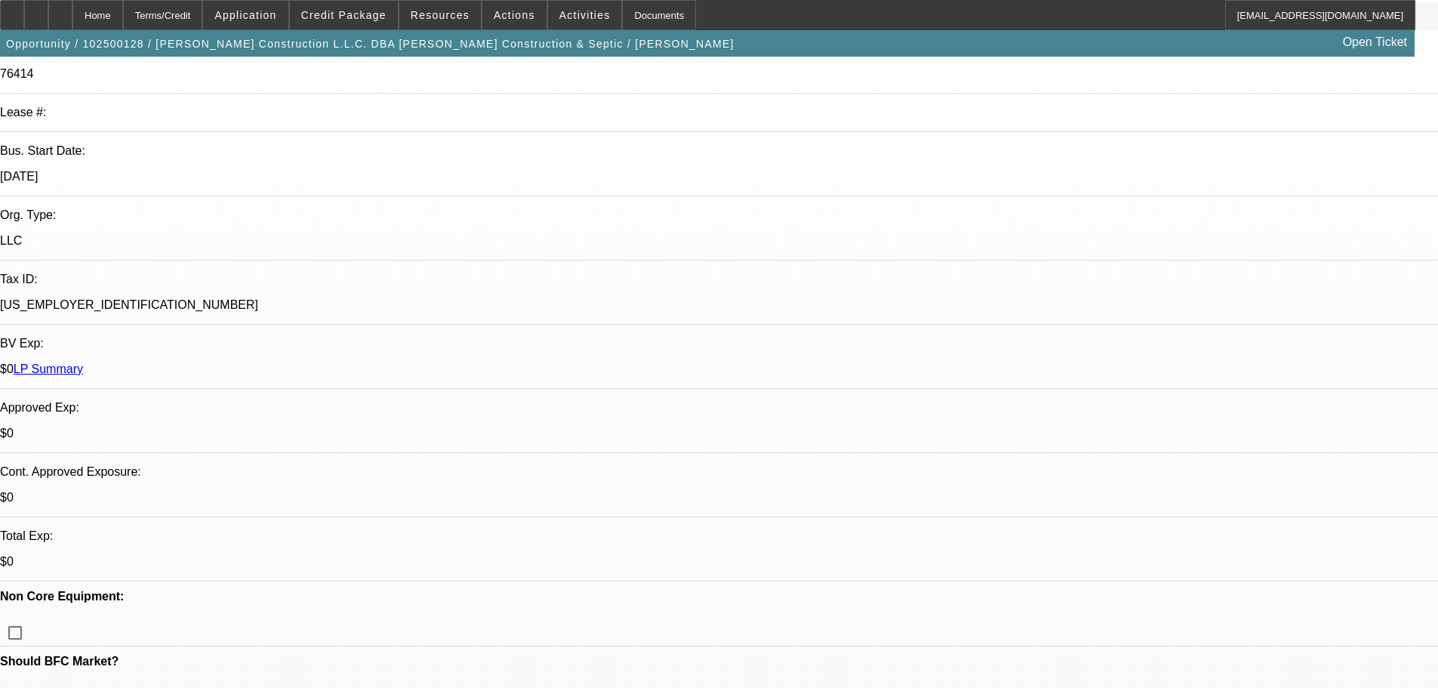
scroll to position [377, 0]
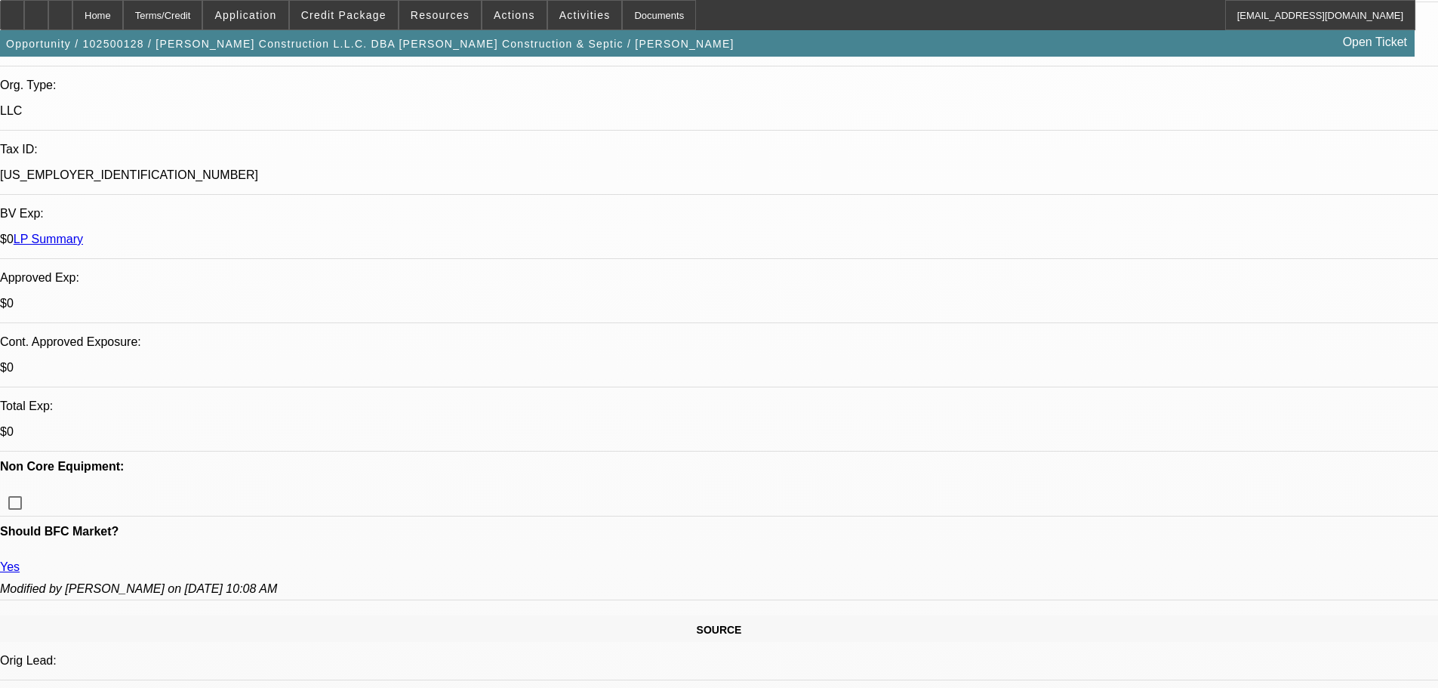
paste textarea "APPROVED, GPS REQUIRED."
drag, startPoint x: 1166, startPoint y: 294, endPoint x: 1050, endPoint y: 328, distance: 120.6
type textarea "APPROVED"
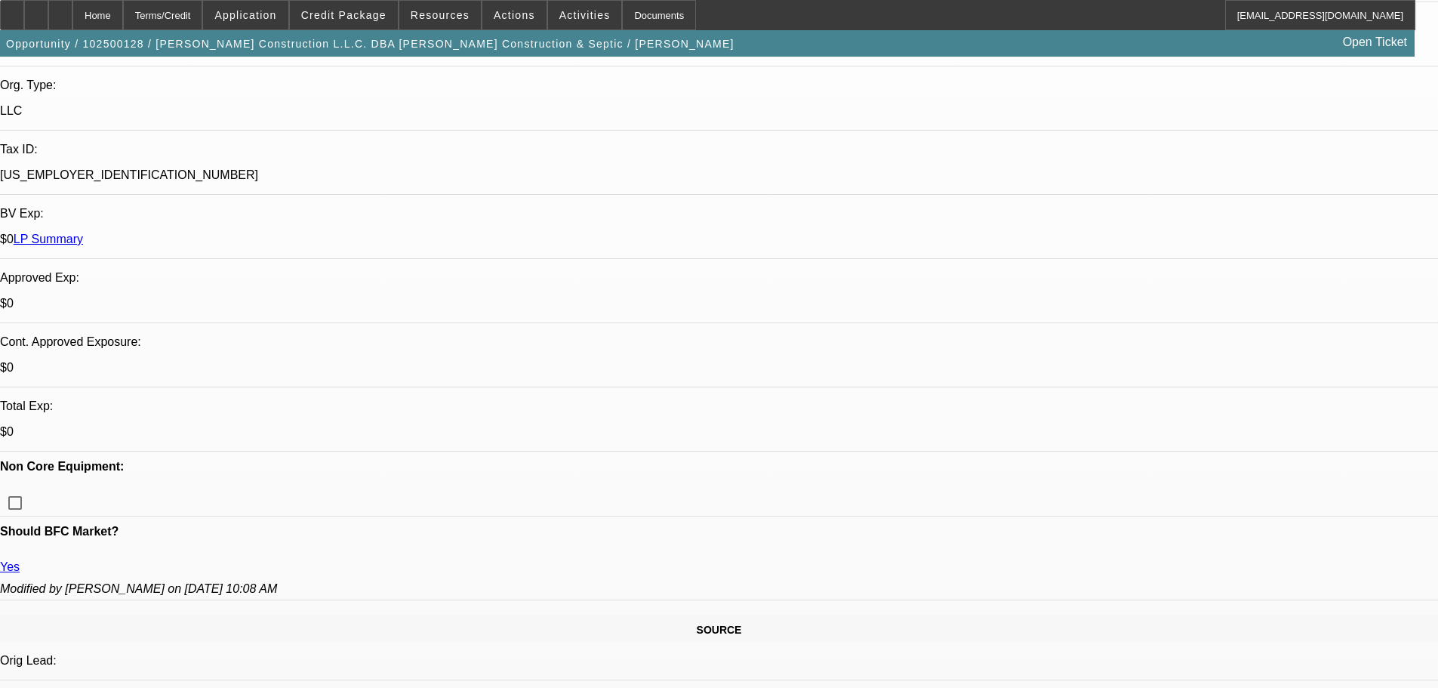
paste textarea "CONTINGENT ON ACCEPTABLE BOOM CERTIFICATION PAPERWORK. CONTINGENT ON RUNNING VE…"
type textarea "CONTINGENT ON ACCEPTABLE BOOM CERTIFICATION PAPERWORK. CONTINGENT ON RUNNING VE…"
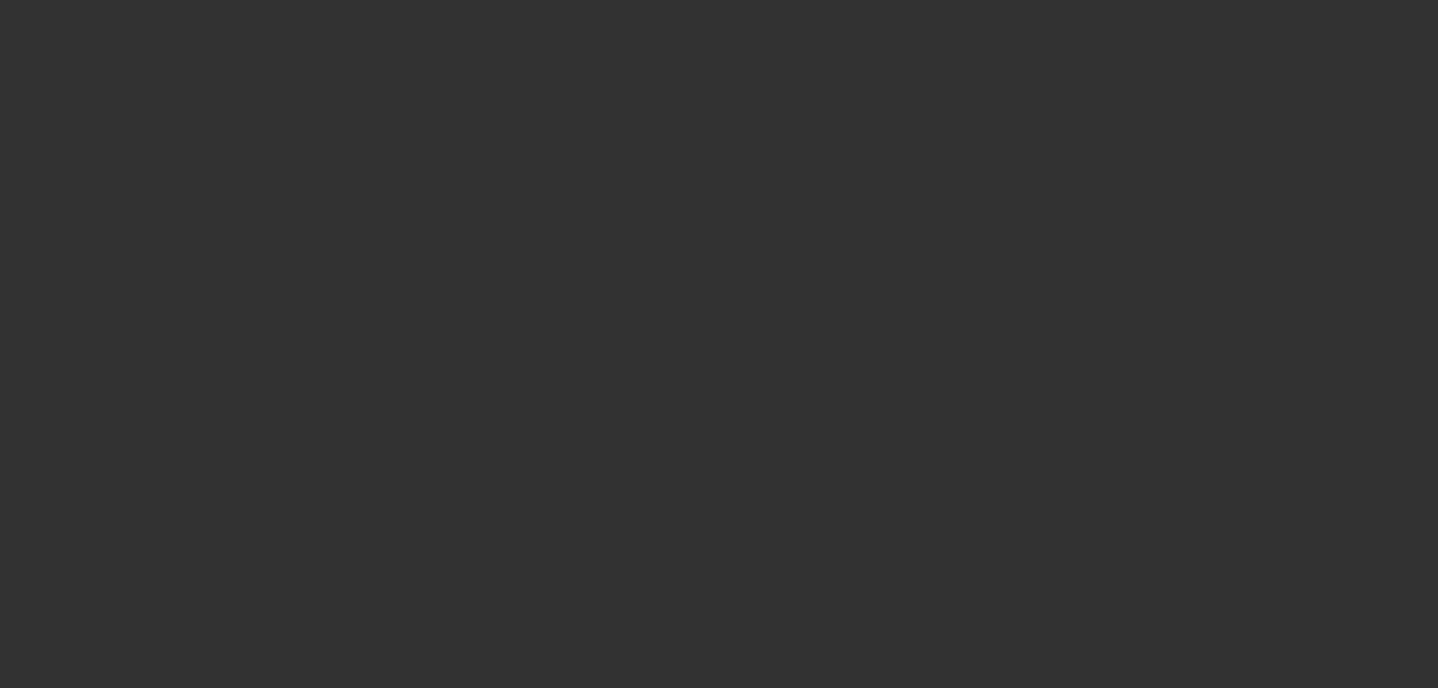
scroll to position [0, 0]
select select "0"
select select "2"
select select "0"
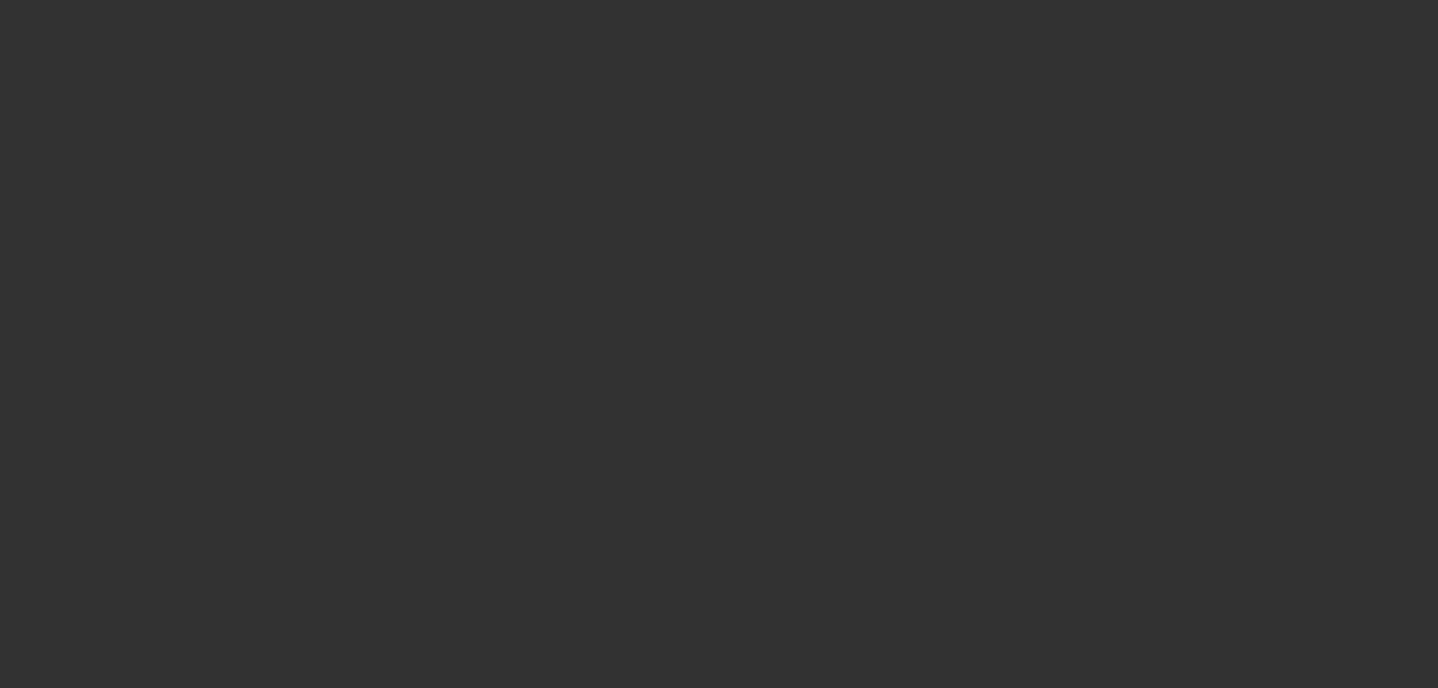
select select "6"
select select "0"
select select "2"
select select "0"
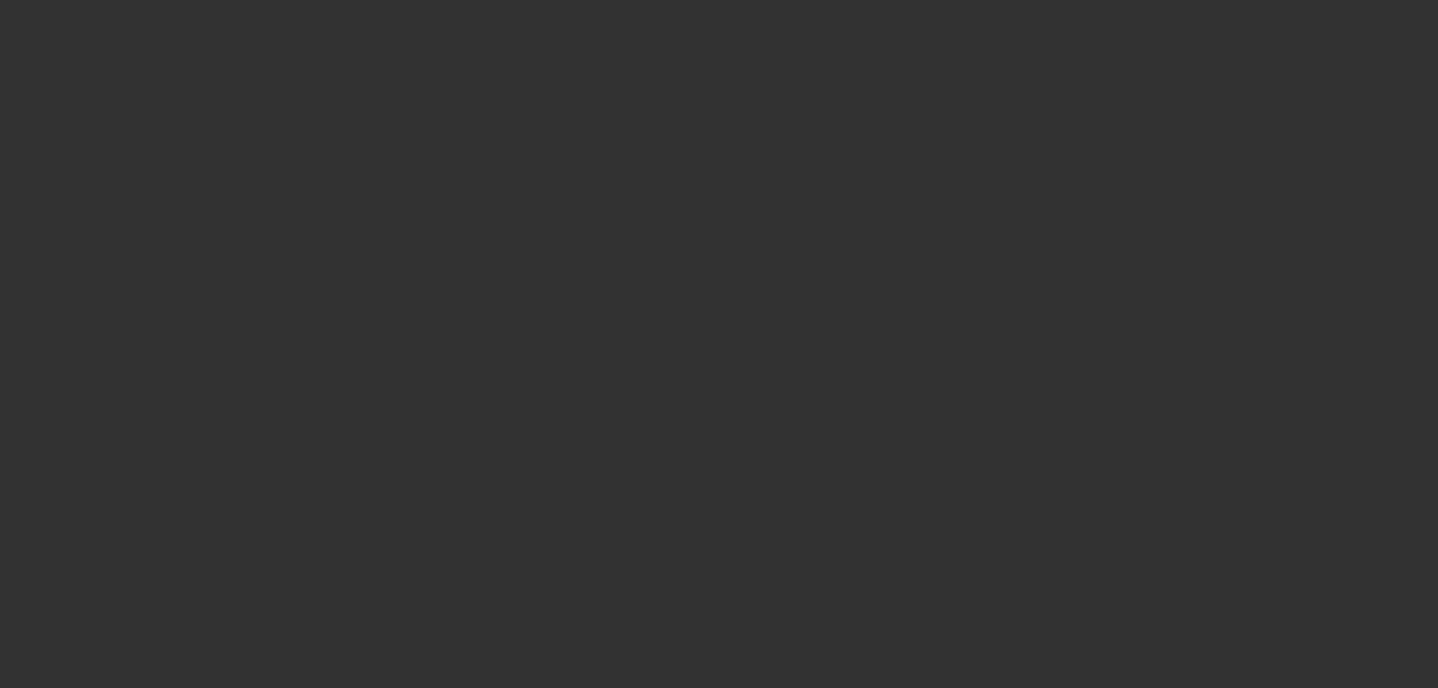
select select "6"
select select "0"
select select "2"
select select "0"
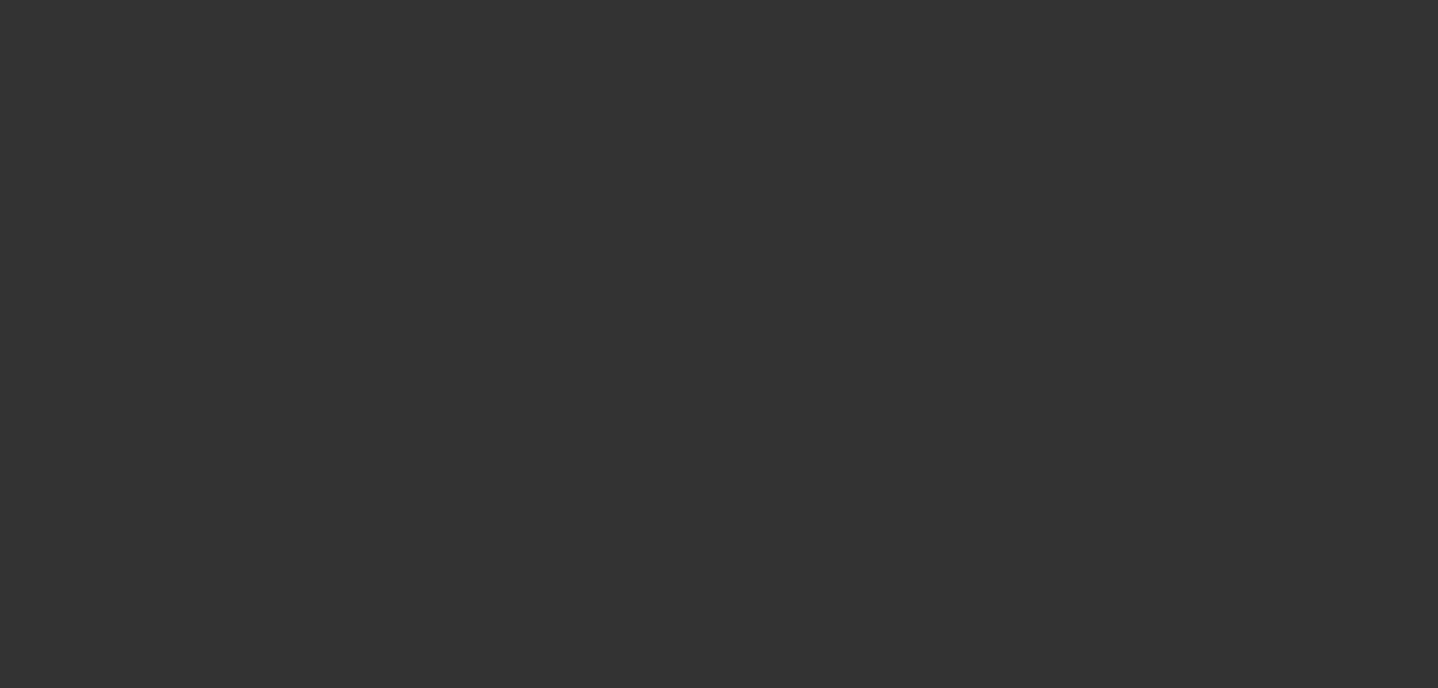
select select "6"
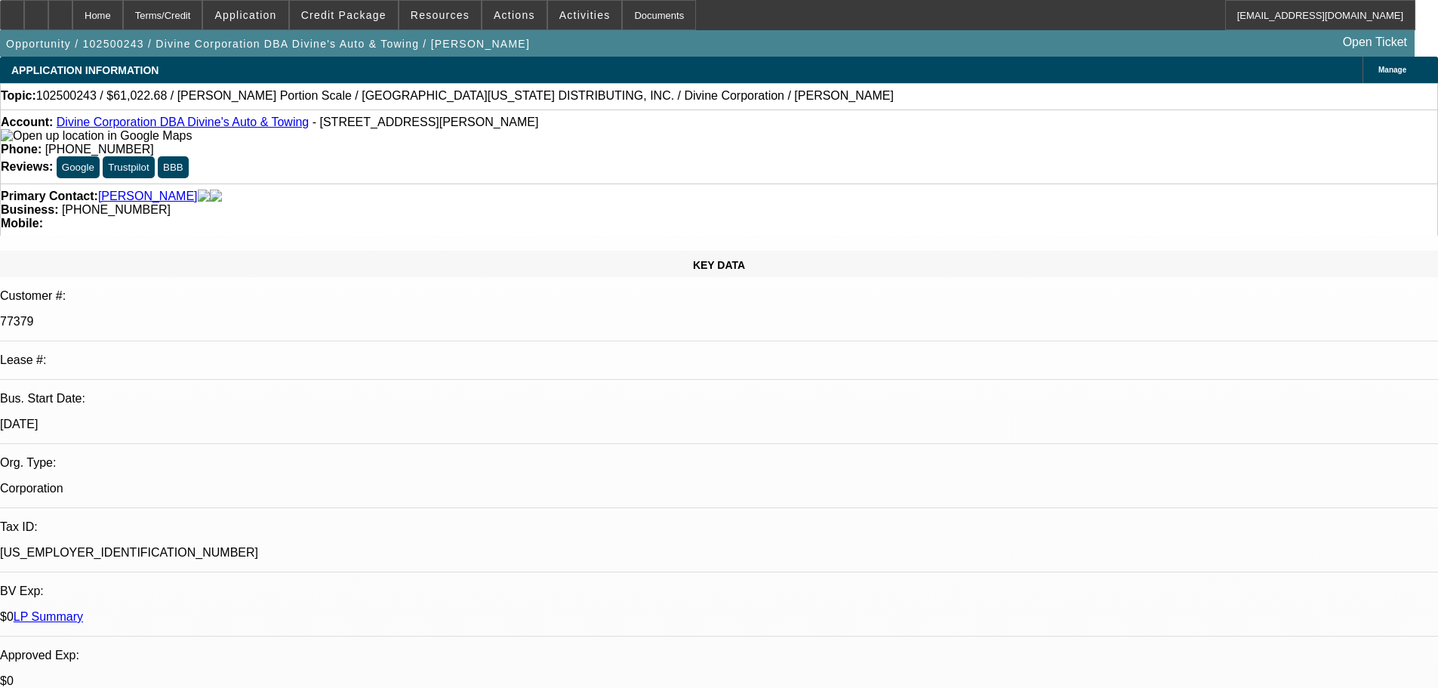
select select "0"
select select "3"
select select "0"
select select "6"
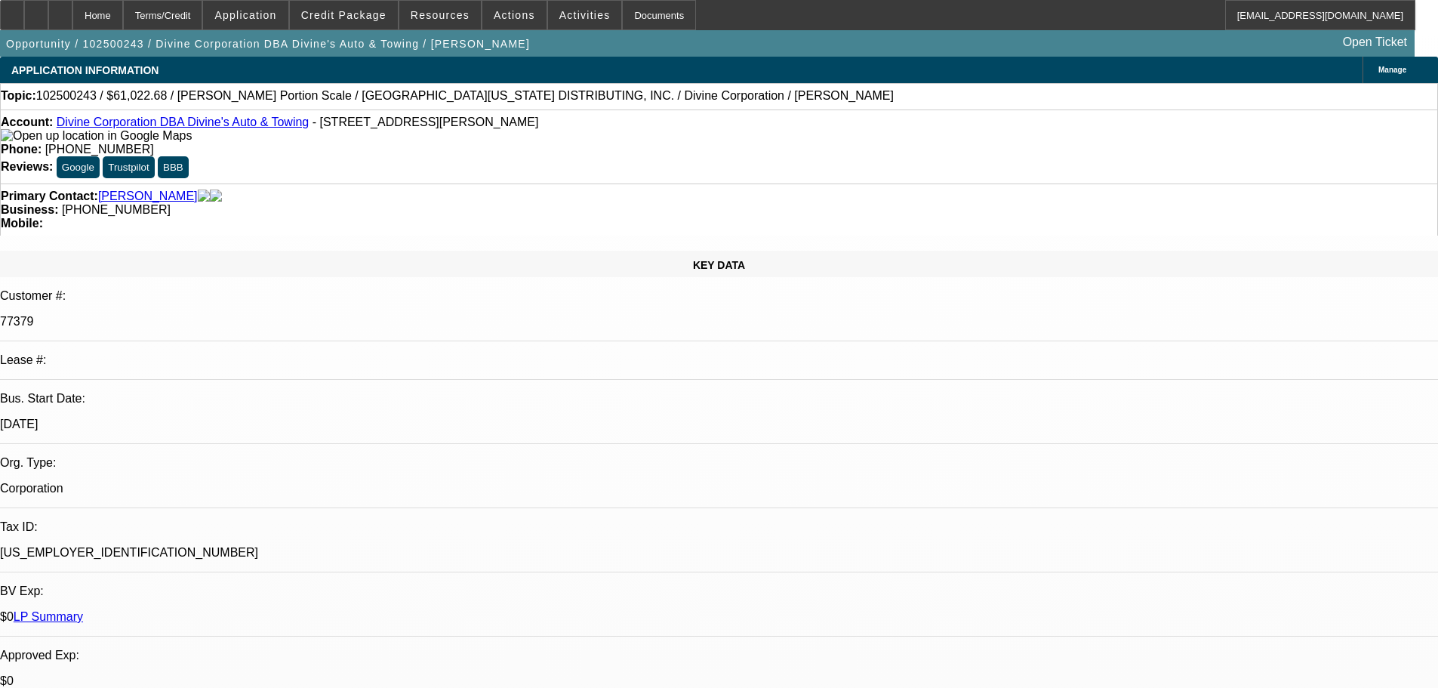
select select "0"
select select "3"
select select "0"
select select "6"
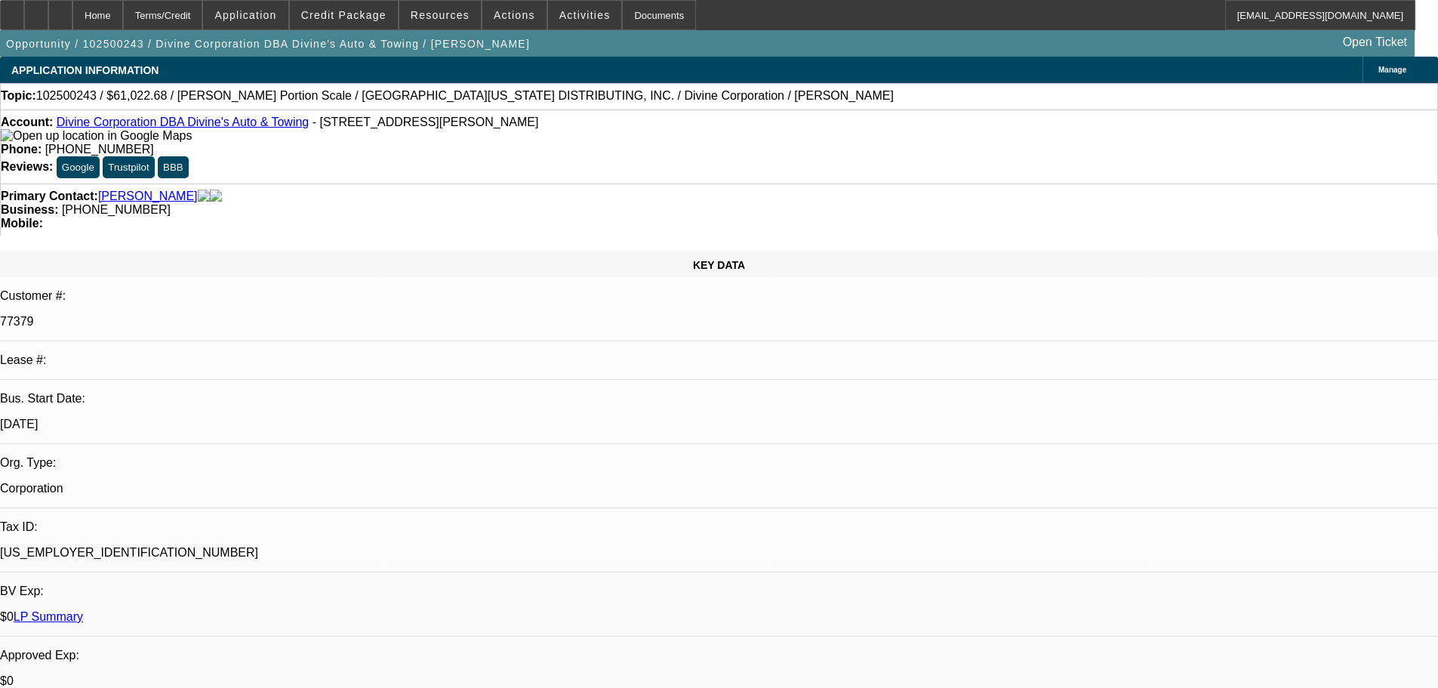
click at [373, 12] on span "Credit Package" at bounding box center [343, 15] width 85 height 12
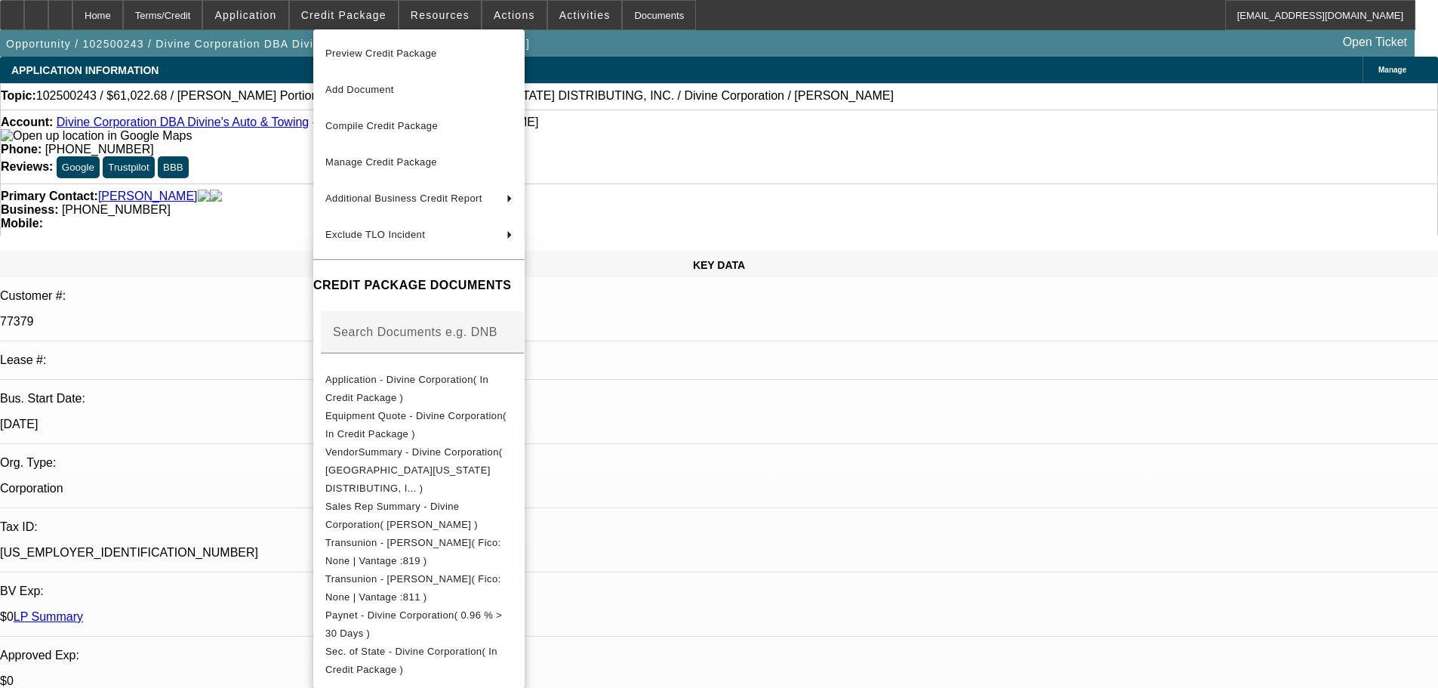
click at [254, 211] on div at bounding box center [719, 344] width 1438 height 688
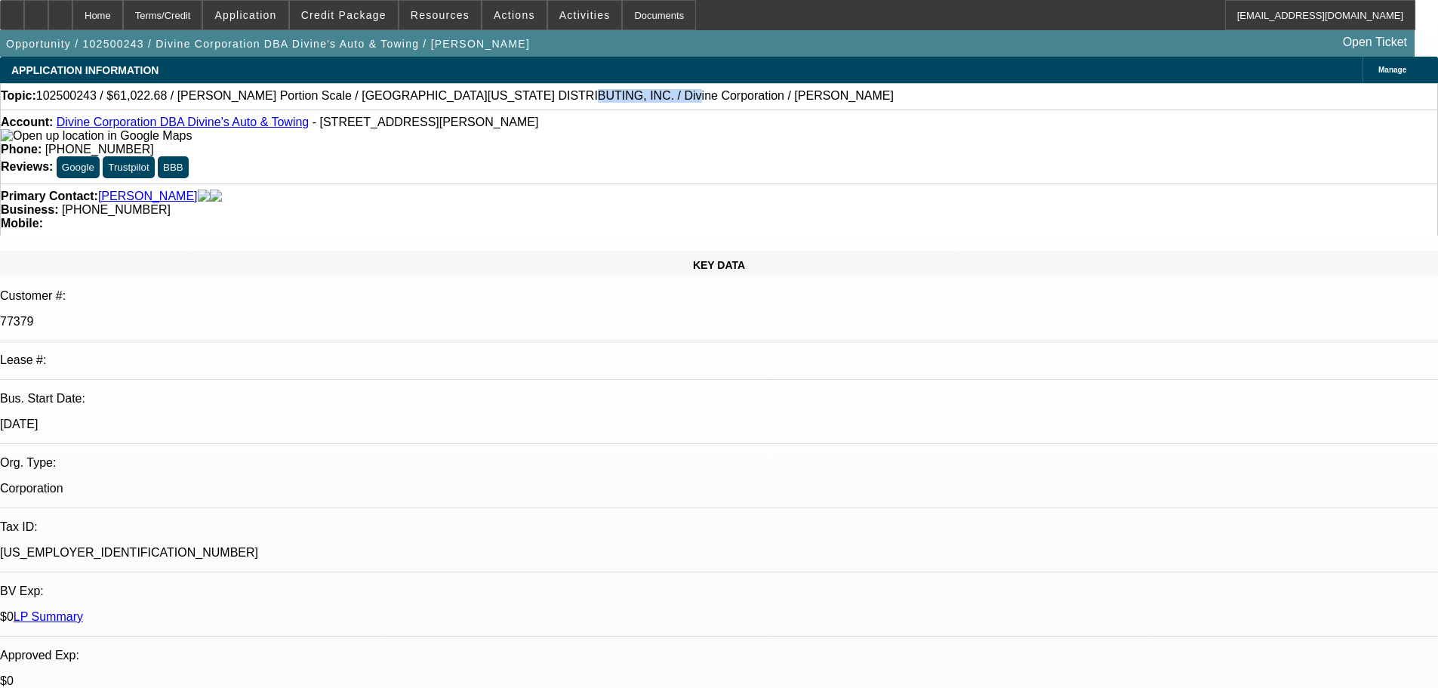
drag, startPoint x: 481, startPoint y: 99, endPoint x: 562, endPoint y: 101, distance: 81.6
click at [562, 101] on span "102500243 / $61,022.68 / [PERSON_NAME] Portion Scale / [GEOGRAPHIC_DATA][US_STA…" at bounding box center [465, 96] width 858 height 14
copy span "Divine Corporation"
click at [350, 27] on span at bounding box center [344, 15] width 108 height 36
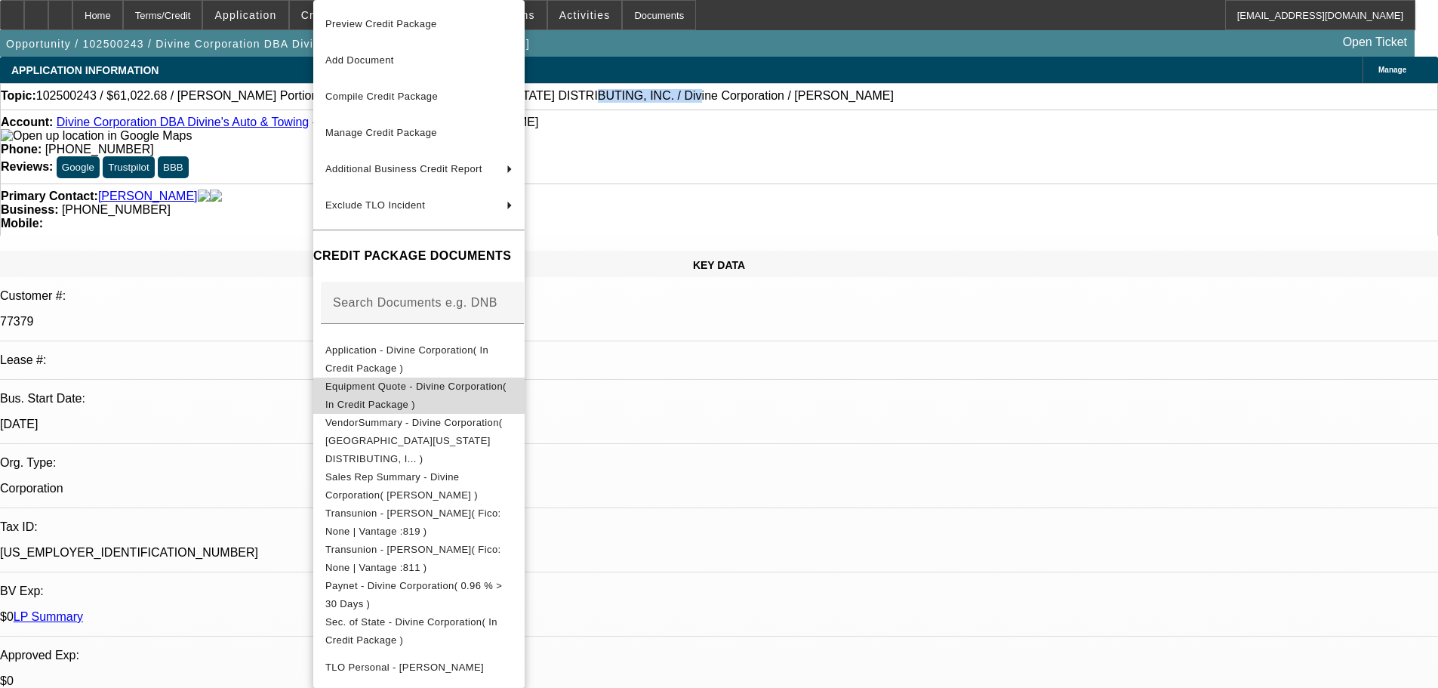
click at [388, 396] on span "Equipment Quote - Divine Corporation( In Credit Package )" at bounding box center [418, 395] width 187 height 36
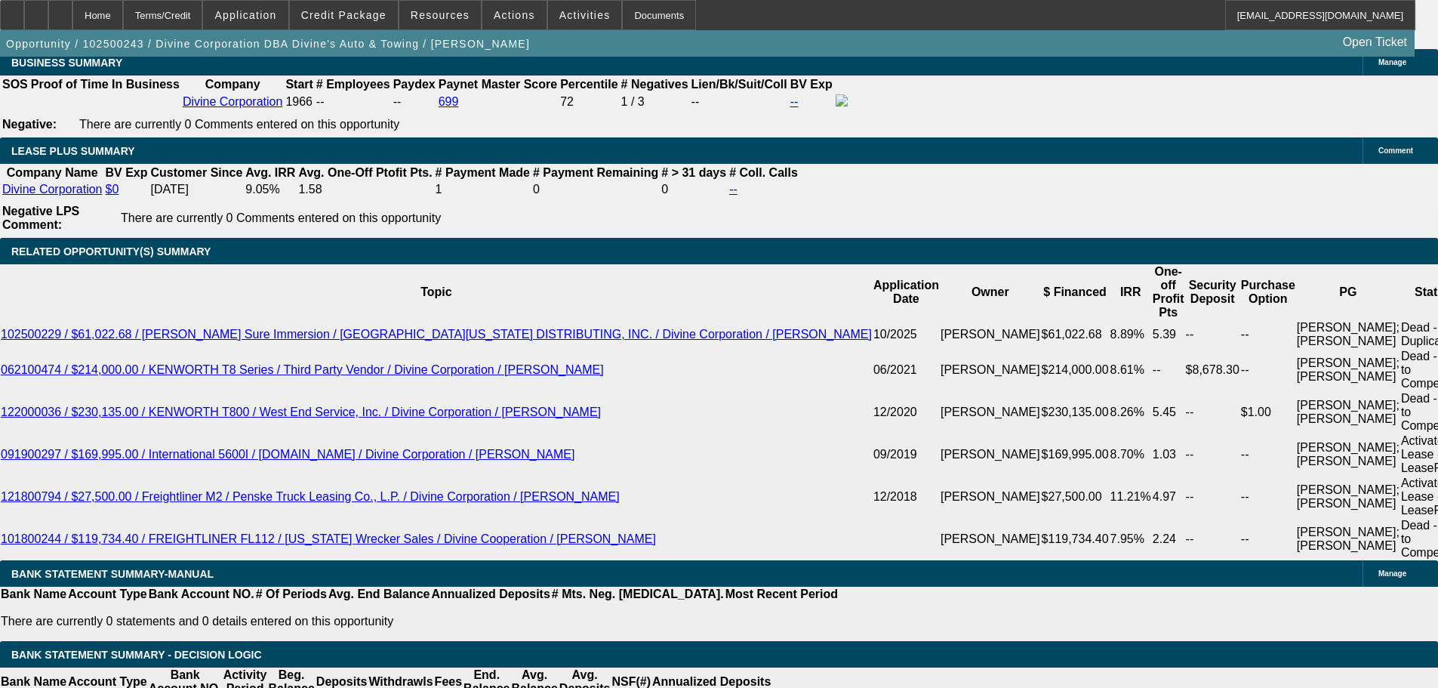
scroll to position [2491, 0]
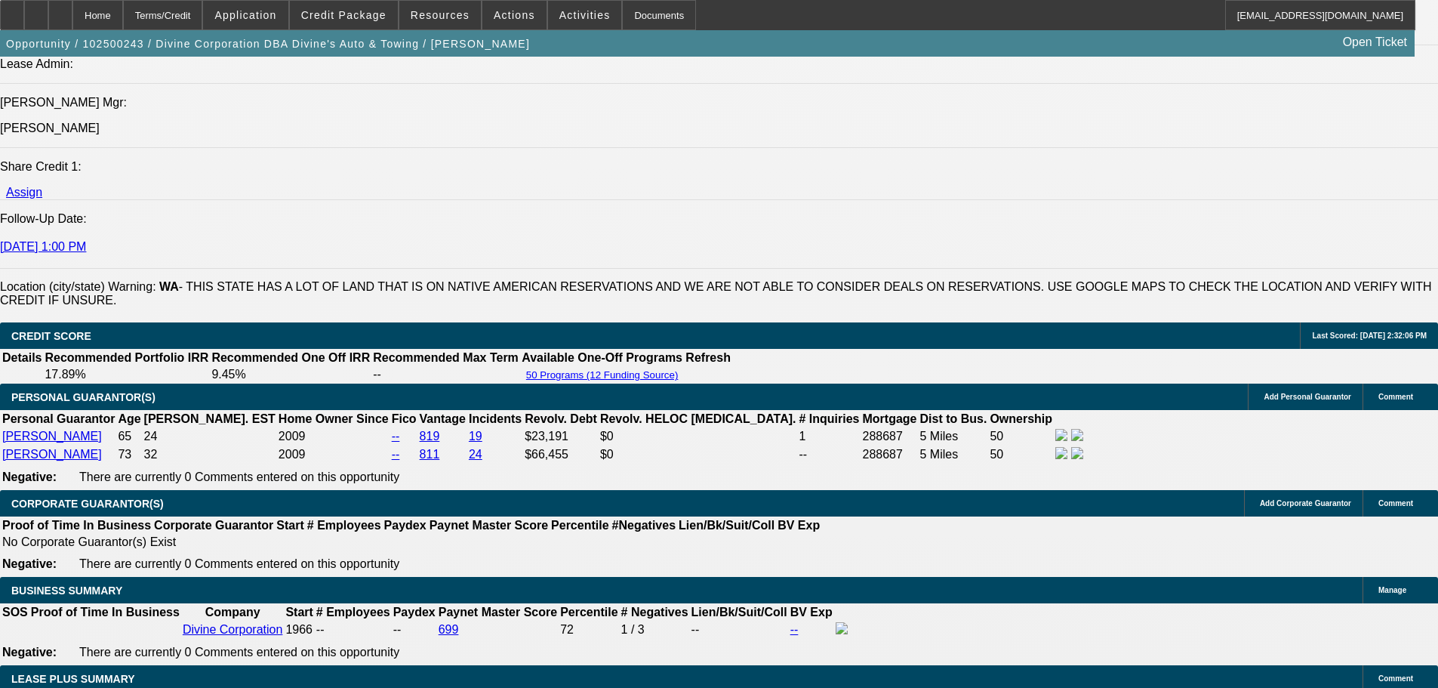
scroll to position [1962, 0]
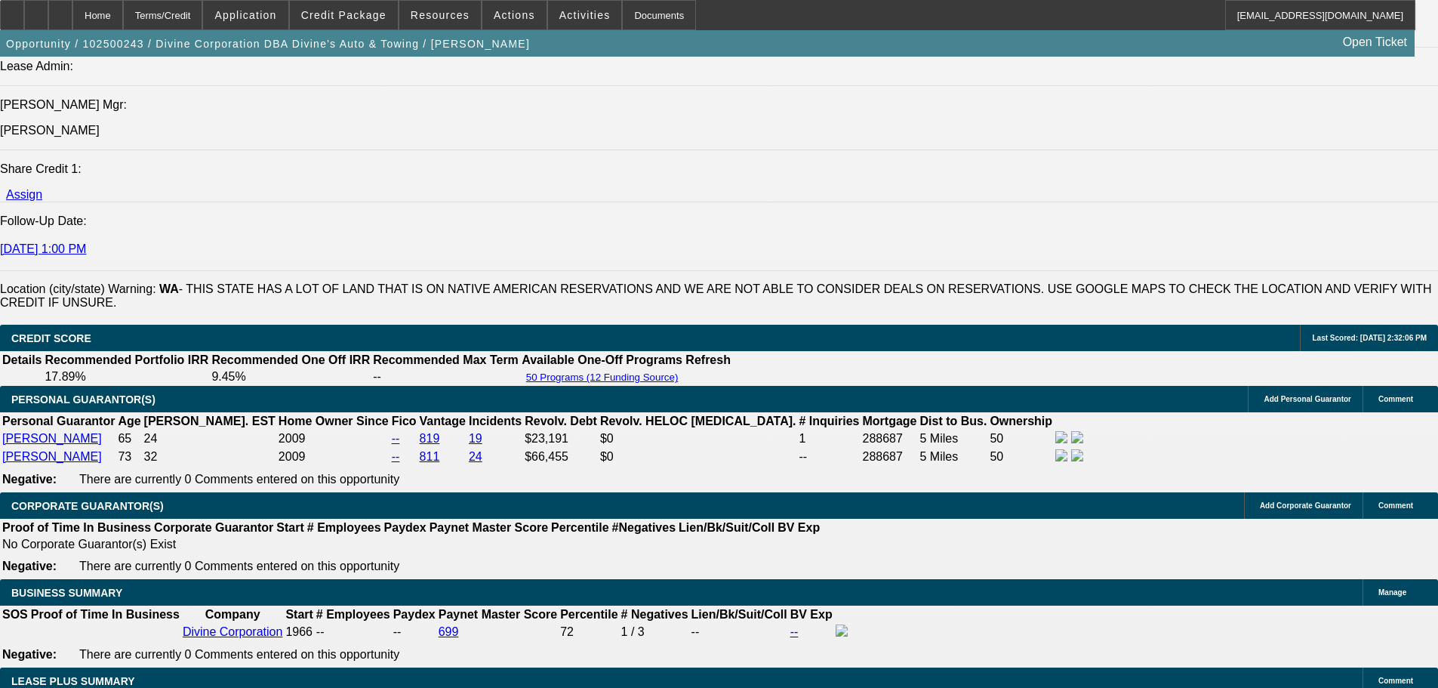
drag, startPoint x: 1372, startPoint y: 546, endPoint x: 1062, endPoint y: 558, distance: 310.5
copy p "[STREET_ADDRESS]"
drag, startPoint x: 1142, startPoint y: 562, endPoint x: 1123, endPoint y: 561, distance: 18.2
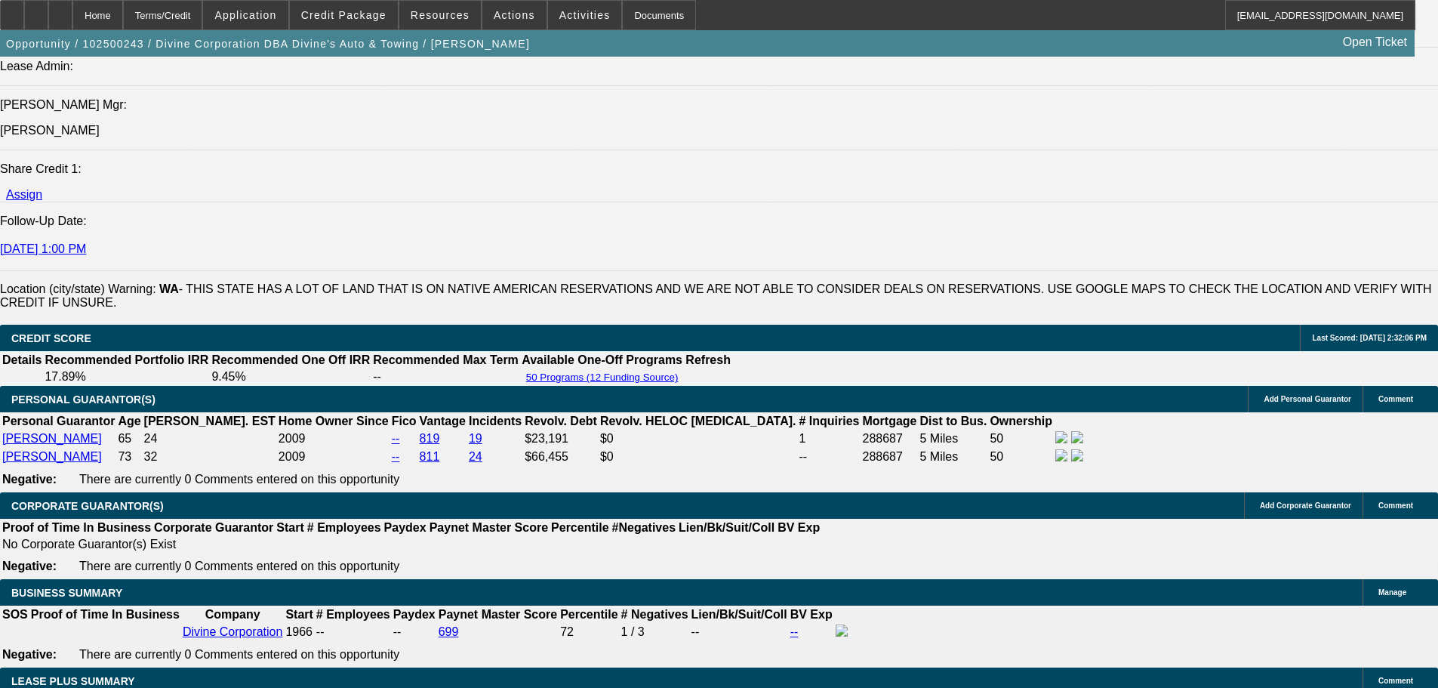
drag, startPoint x: 1079, startPoint y: 556, endPoint x: 1290, endPoint y: 555, distance: 211.4
copy p "Fastmart [STREET_ADDRESS]"
click at [359, 17] on span "Credit Package" at bounding box center [343, 15] width 85 height 12
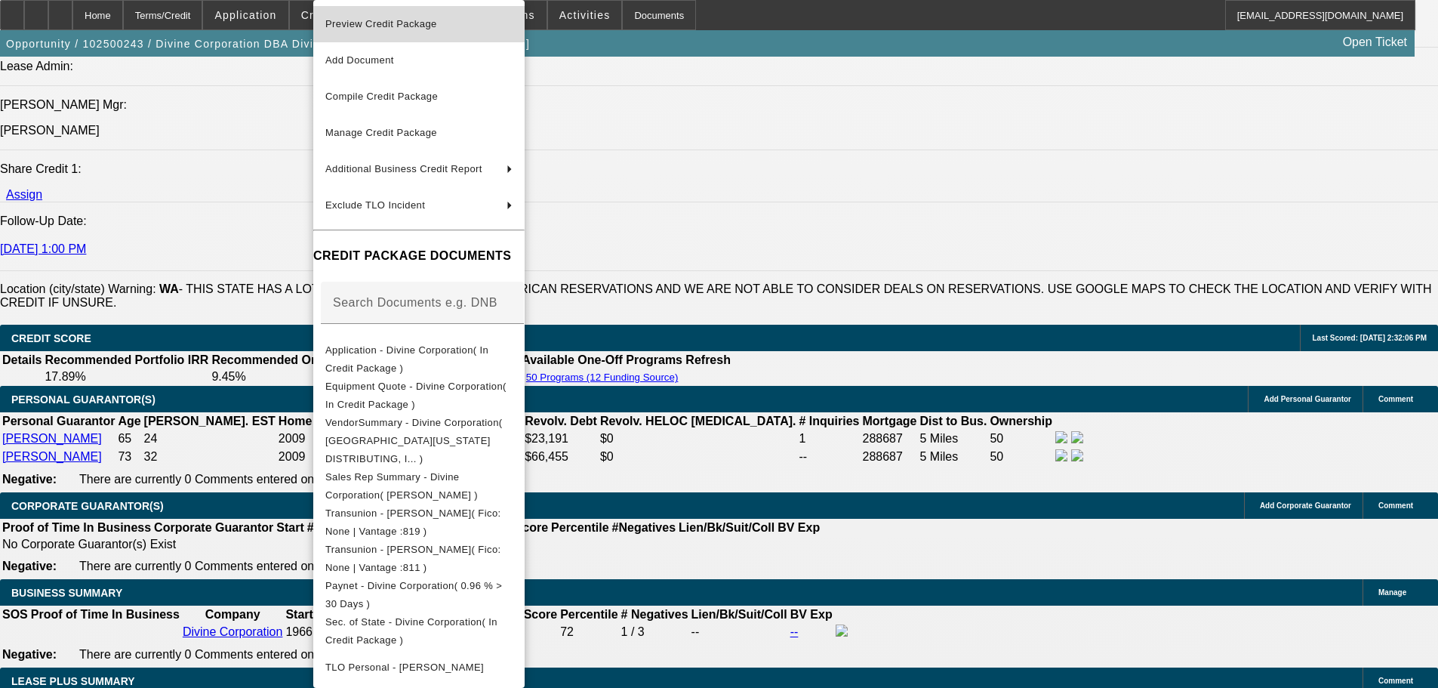
click at [363, 30] on span "Preview Credit Package" at bounding box center [418, 24] width 187 height 18
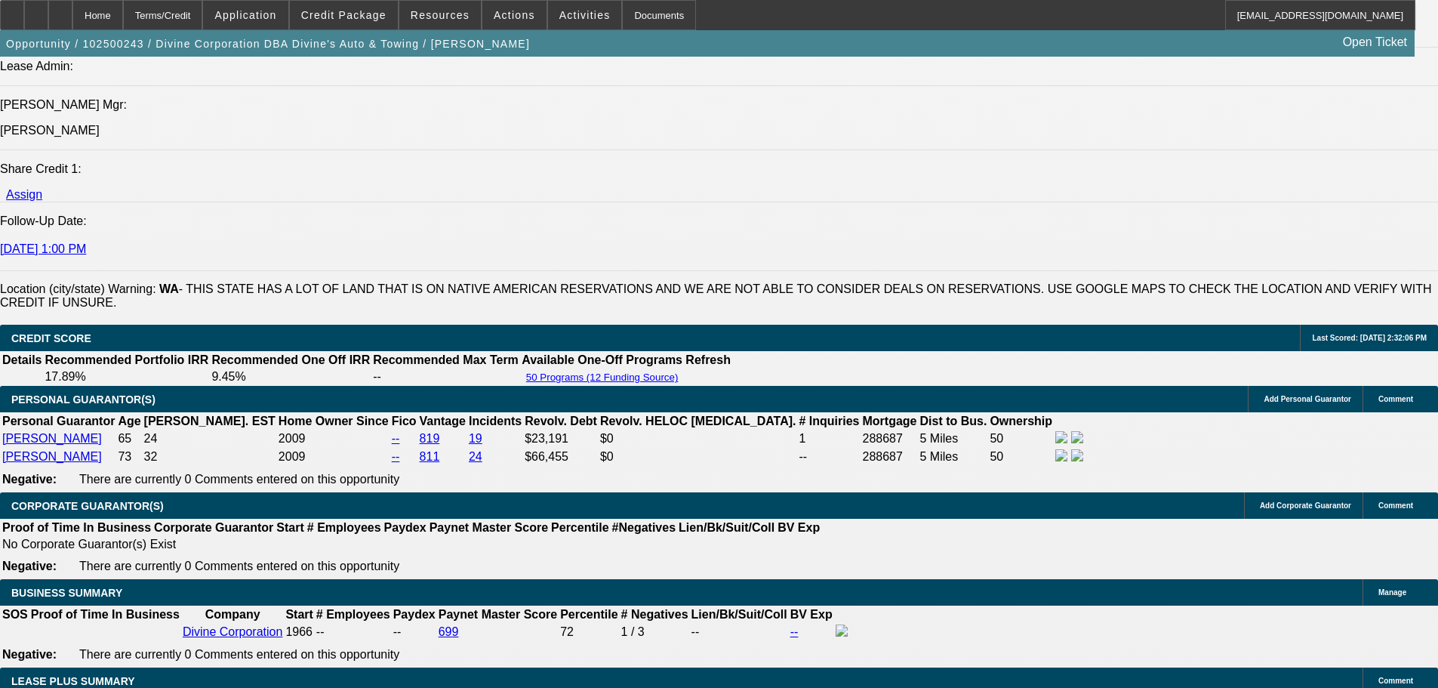
drag, startPoint x: 862, startPoint y: 278, endPoint x: 170, endPoint y: 307, distance: 692.9
copy span "This equipment will be used at their [STREET_ADDRESS]. [STREET_ADDRESS]. [STREE…"
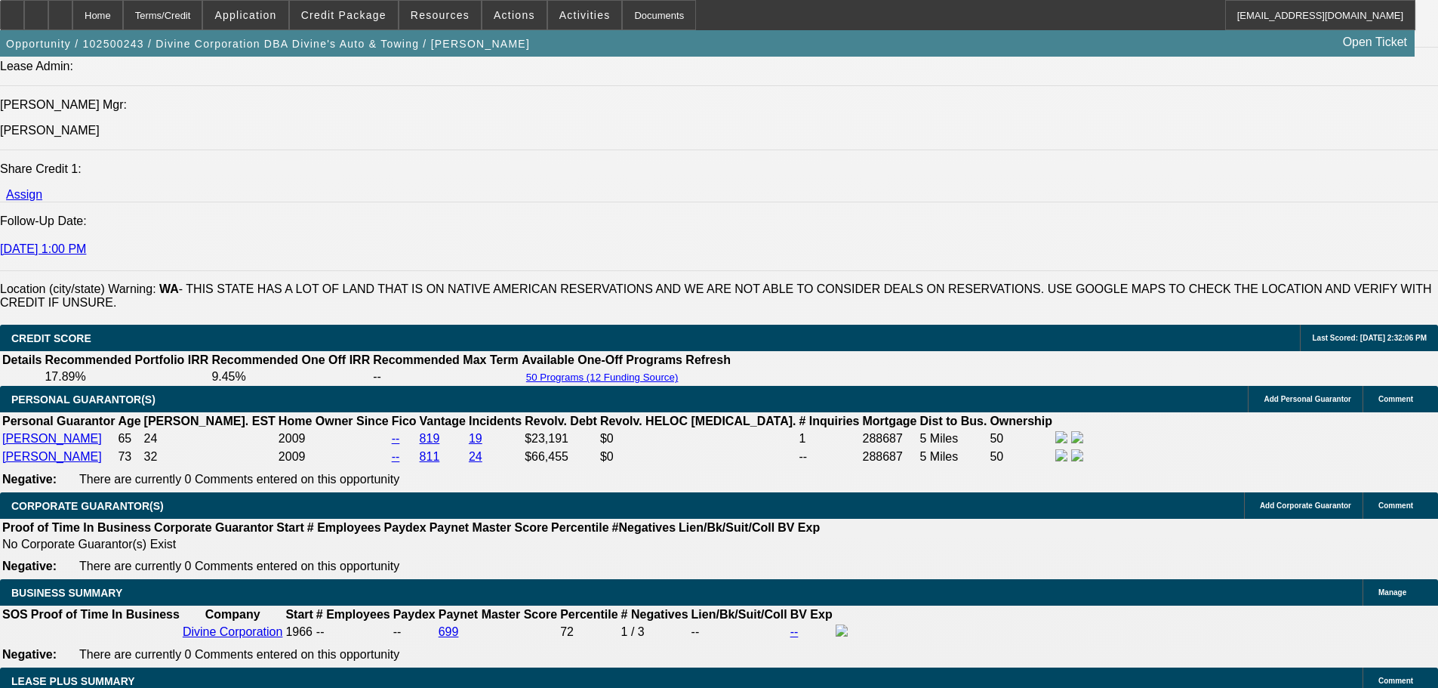
drag, startPoint x: 1342, startPoint y: 545, endPoint x: 1349, endPoint y: 588, distance: 43.7
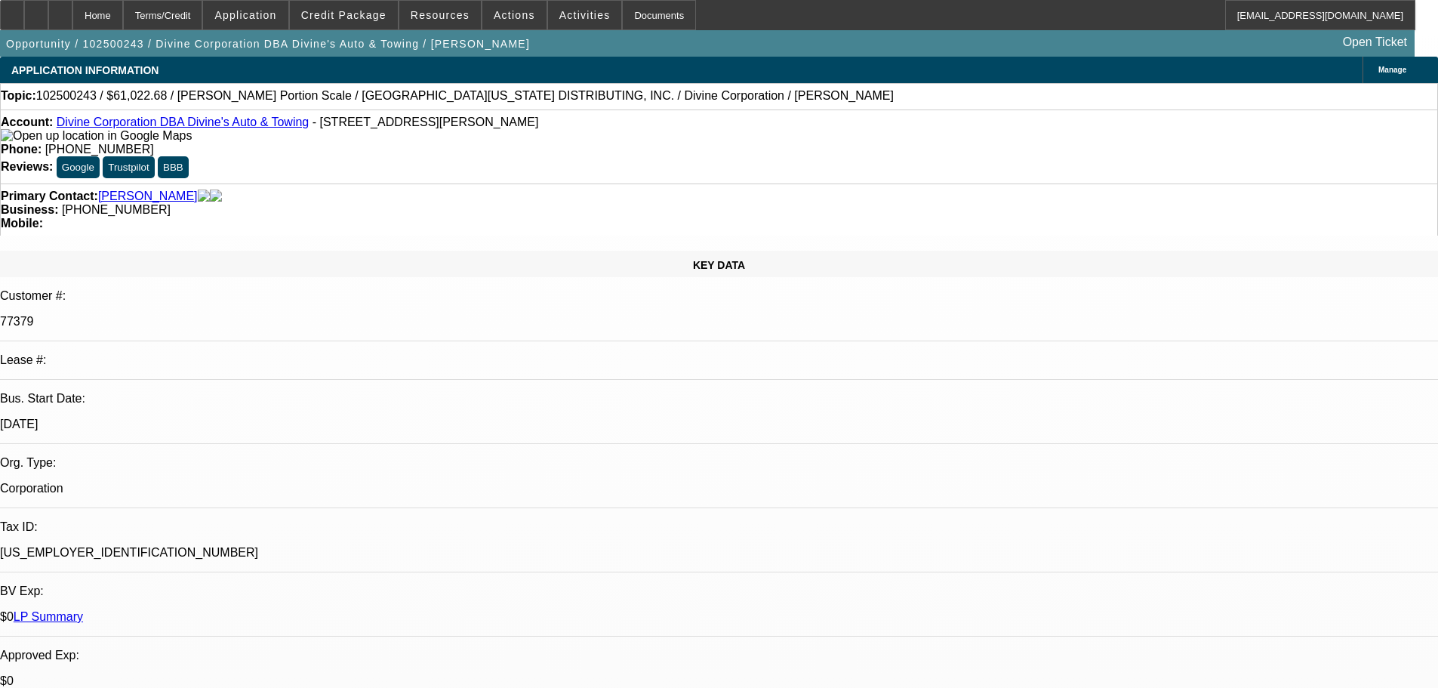
select select "0"
select select "3"
select select "0"
select select "6"
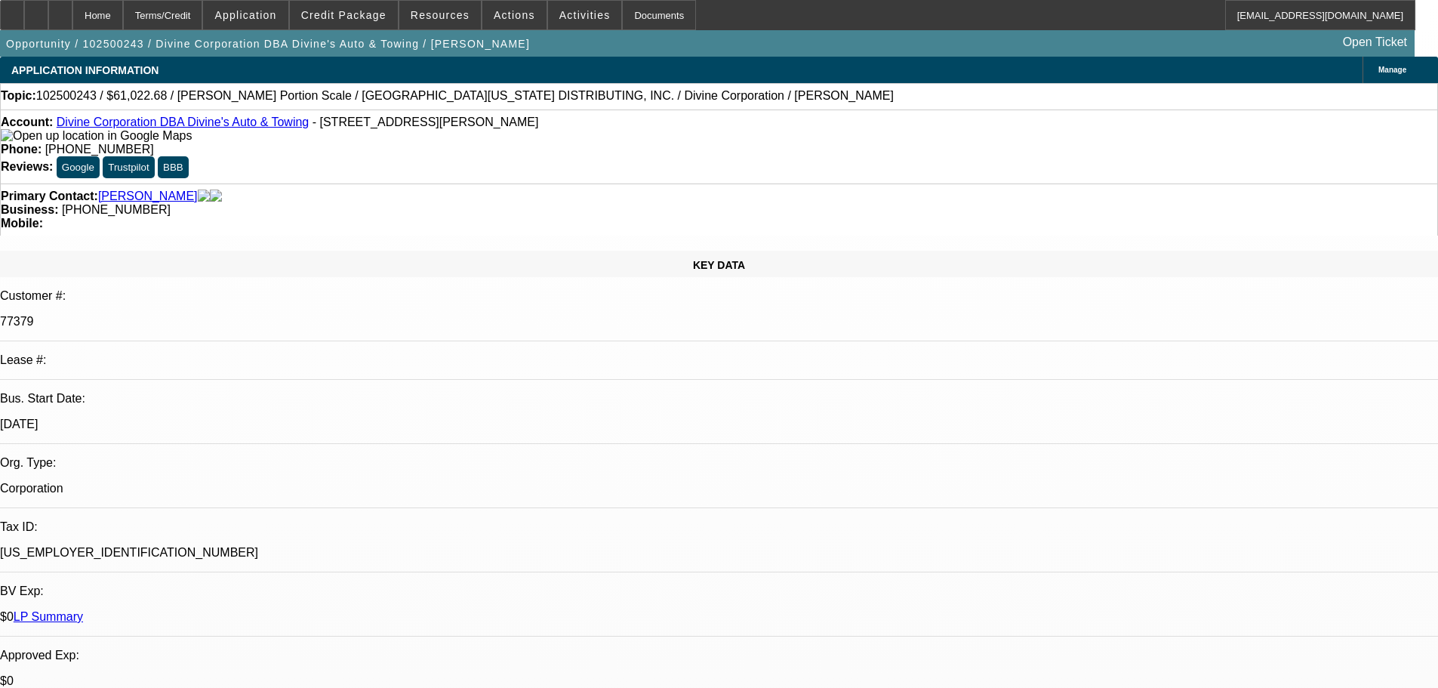
select select "0"
select select "3"
select select "0"
select select "6"
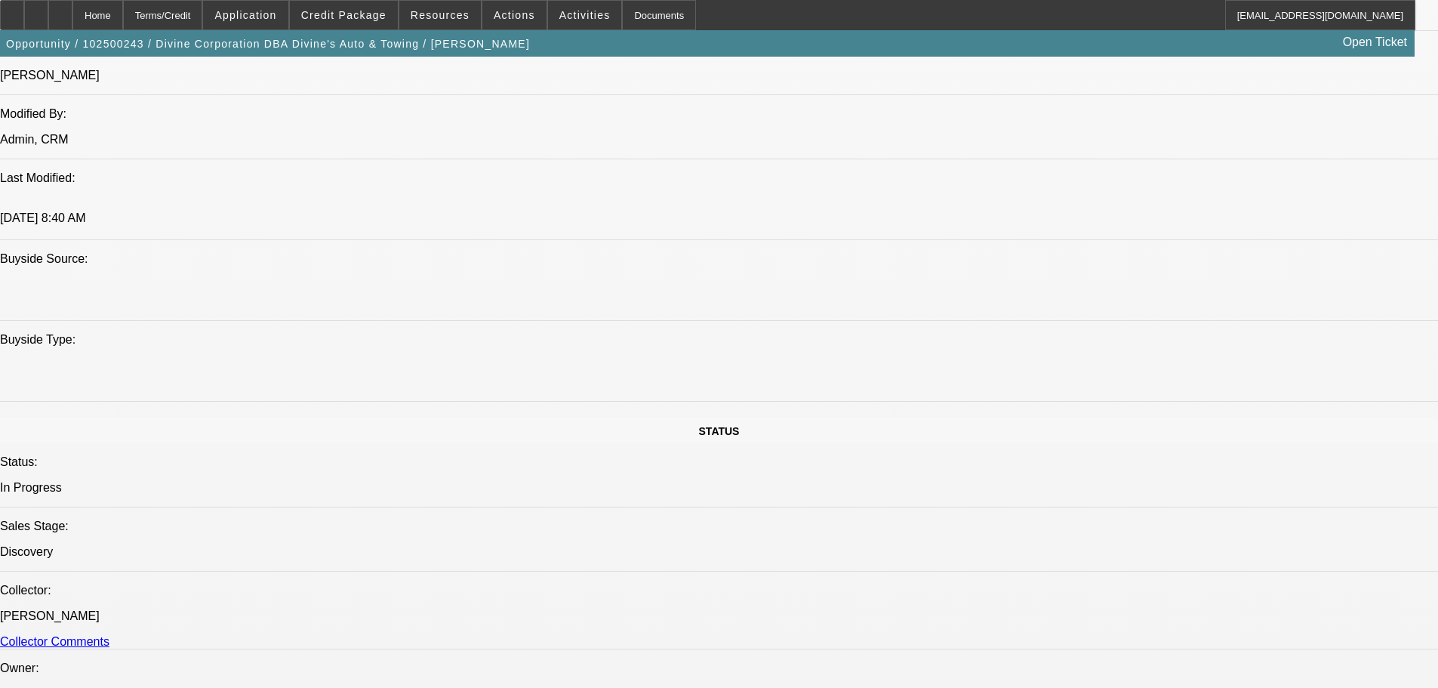
scroll to position [1057, 0]
